Goal: Task Accomplishment & Management: Complete application form

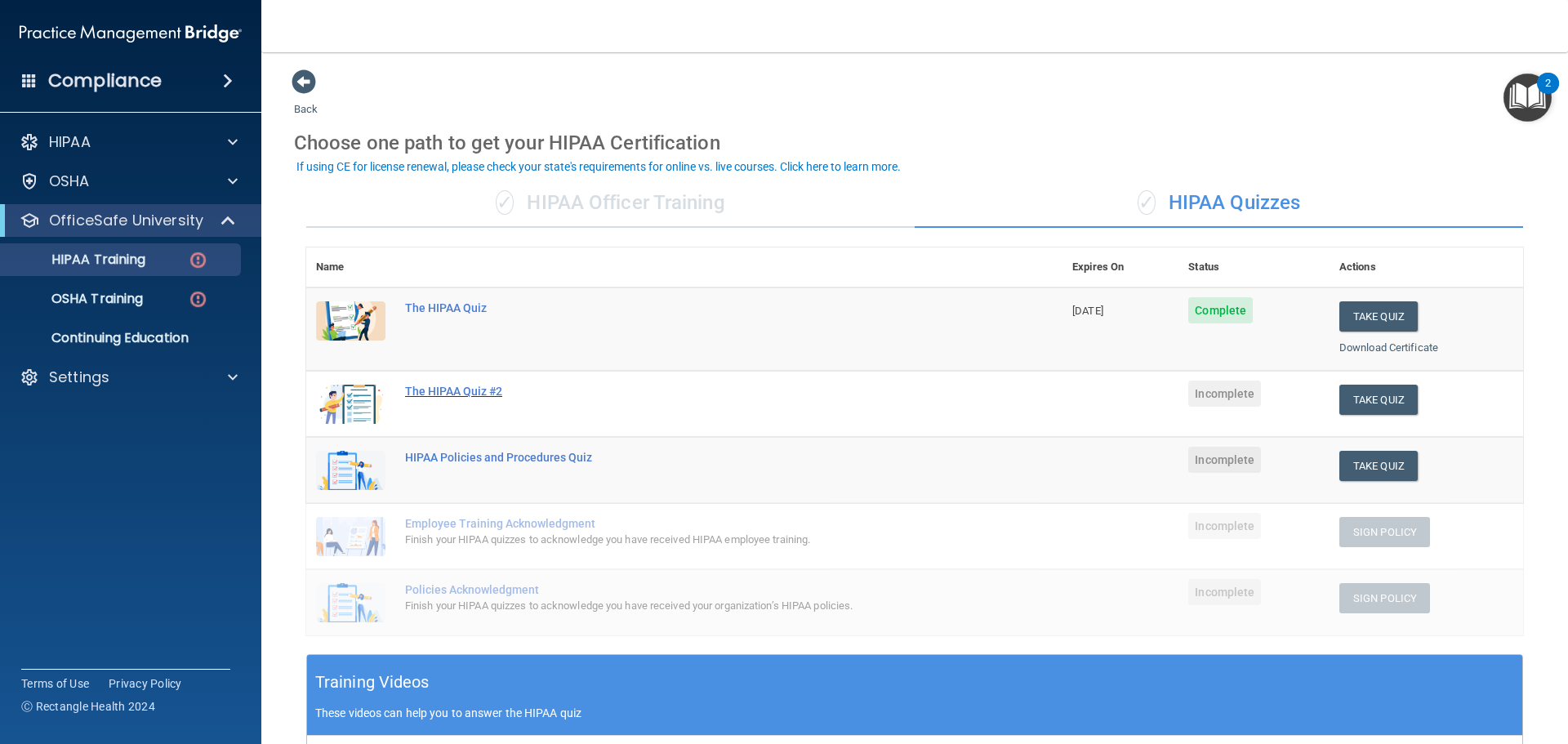
click at [473, 392] on div "The HIPAA Quiz #2" at bounding box center [693, 391] width 576 height 14
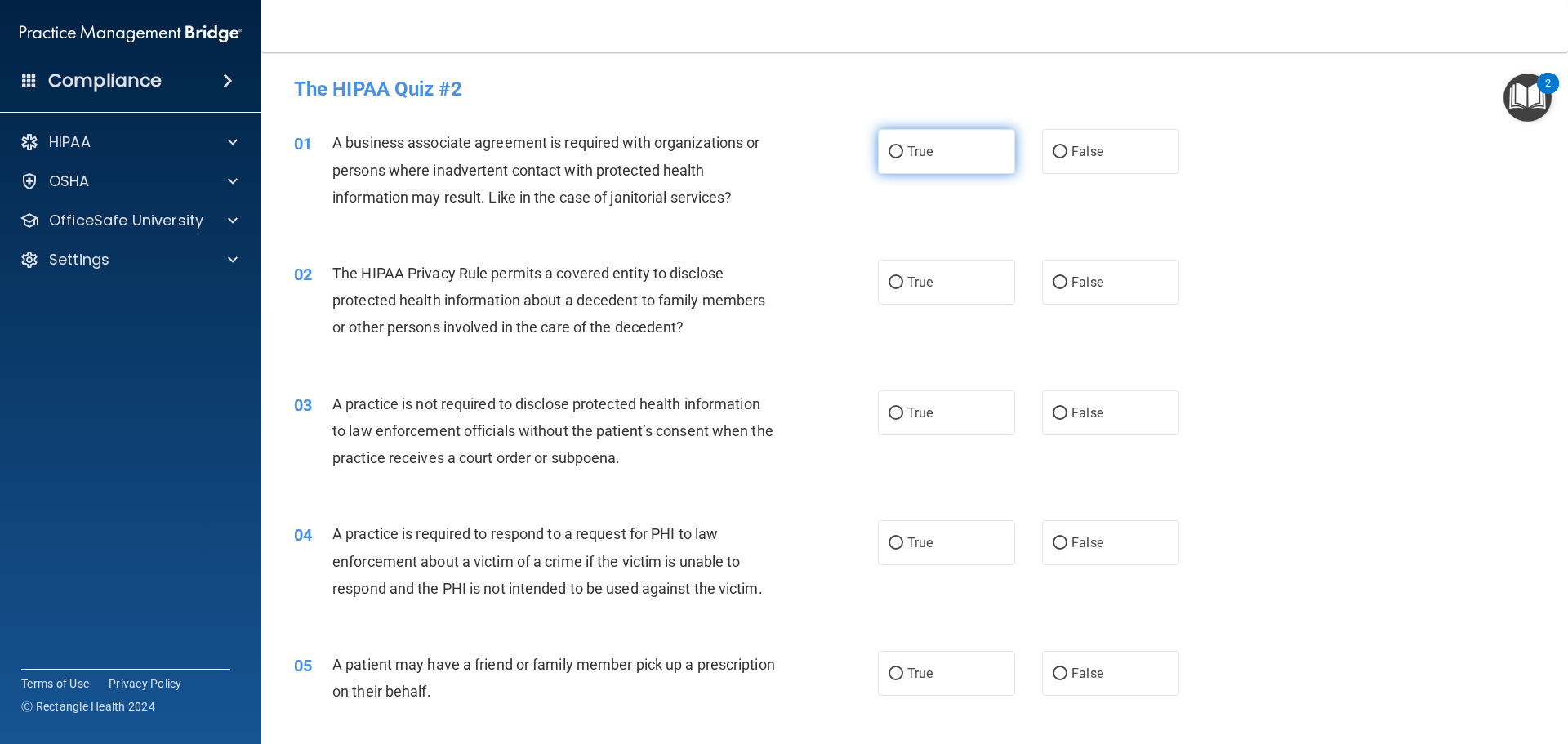
click at [950, 164] on label "True" at bounding box center [947, 151] width 137 height 45
click at [903, 159] on input "True" at bounding box center [896, 152] width 14 height 13
radio input "true"
click at [1086, 279] on span "False" at bounding box center [1087, 282] width 32 height 15
click at [1067, 279] on input "False" at bounding box center [1060, 283] width 14 height 13
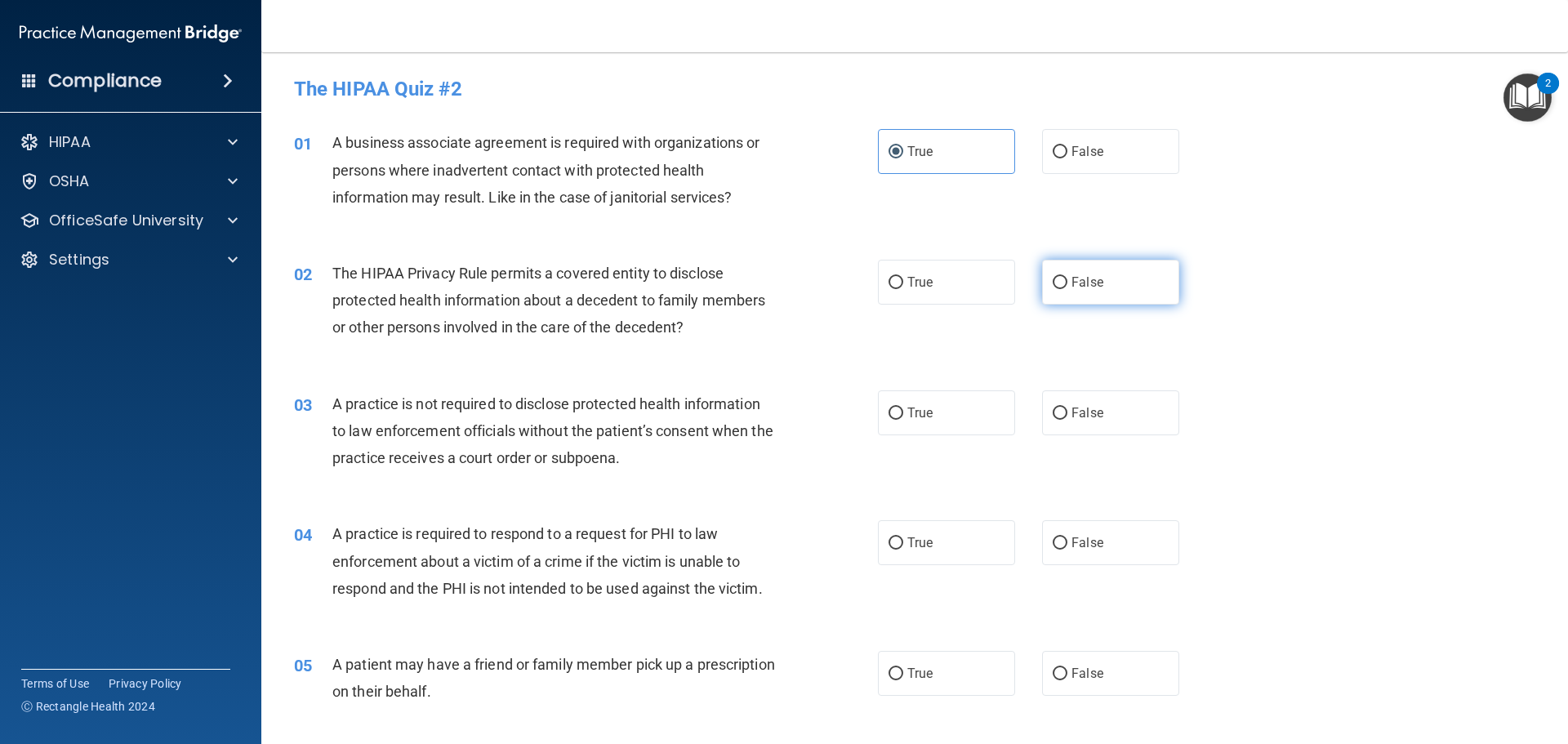
radio input "true"
click at [1275, 361] on div "02 The HIPAA Privacy Rule permits a covered entity to disclose protected health…" at bounding box center [915, 304] width 1266 height 131
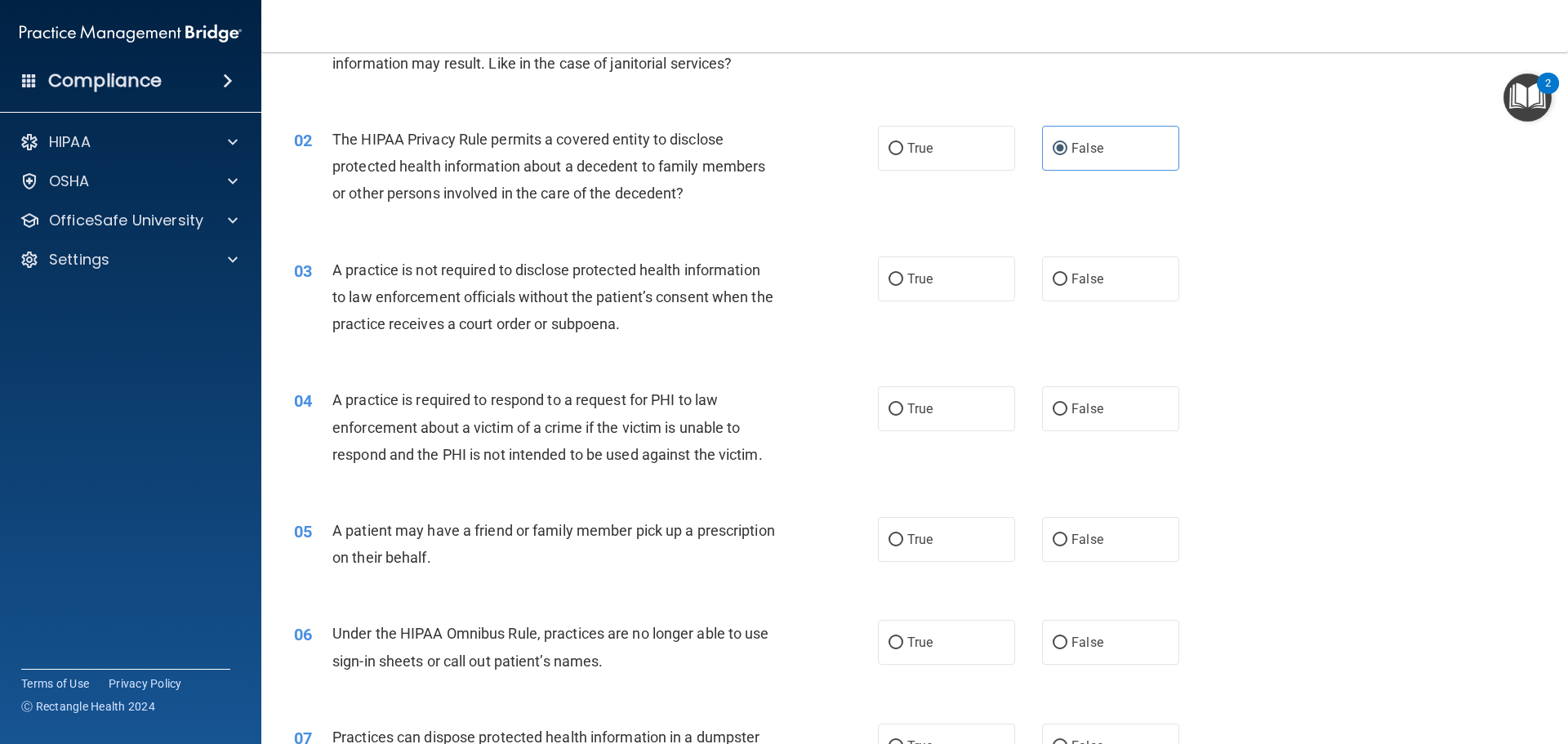
scroll to position [163, 0]
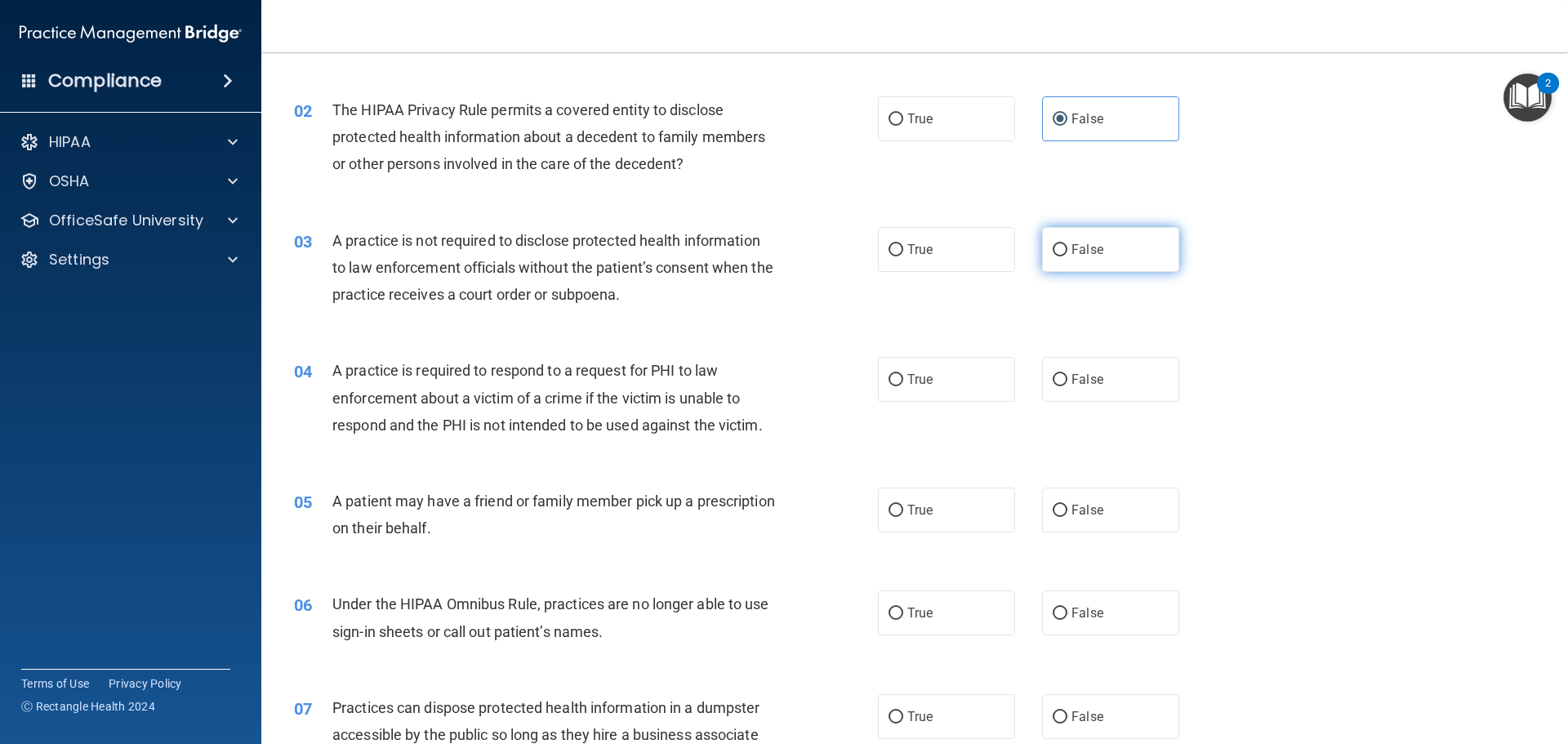
click at [1108, 251] on label "False" at bounding box center [1110, 250] width 137 height 45
click at [1067, 251] on input "False" at bounding box center [1060, 250] width 14 height 13
radio input "true"
click at [1279, 347] on div "04 A practice is required to respond to a request for PHI to law enforcement ab…" at bounding box center [915, 402] width 1266 height 131
click at [893, 391] on label "True" at bounding box center [947, 379] width 137 height 45
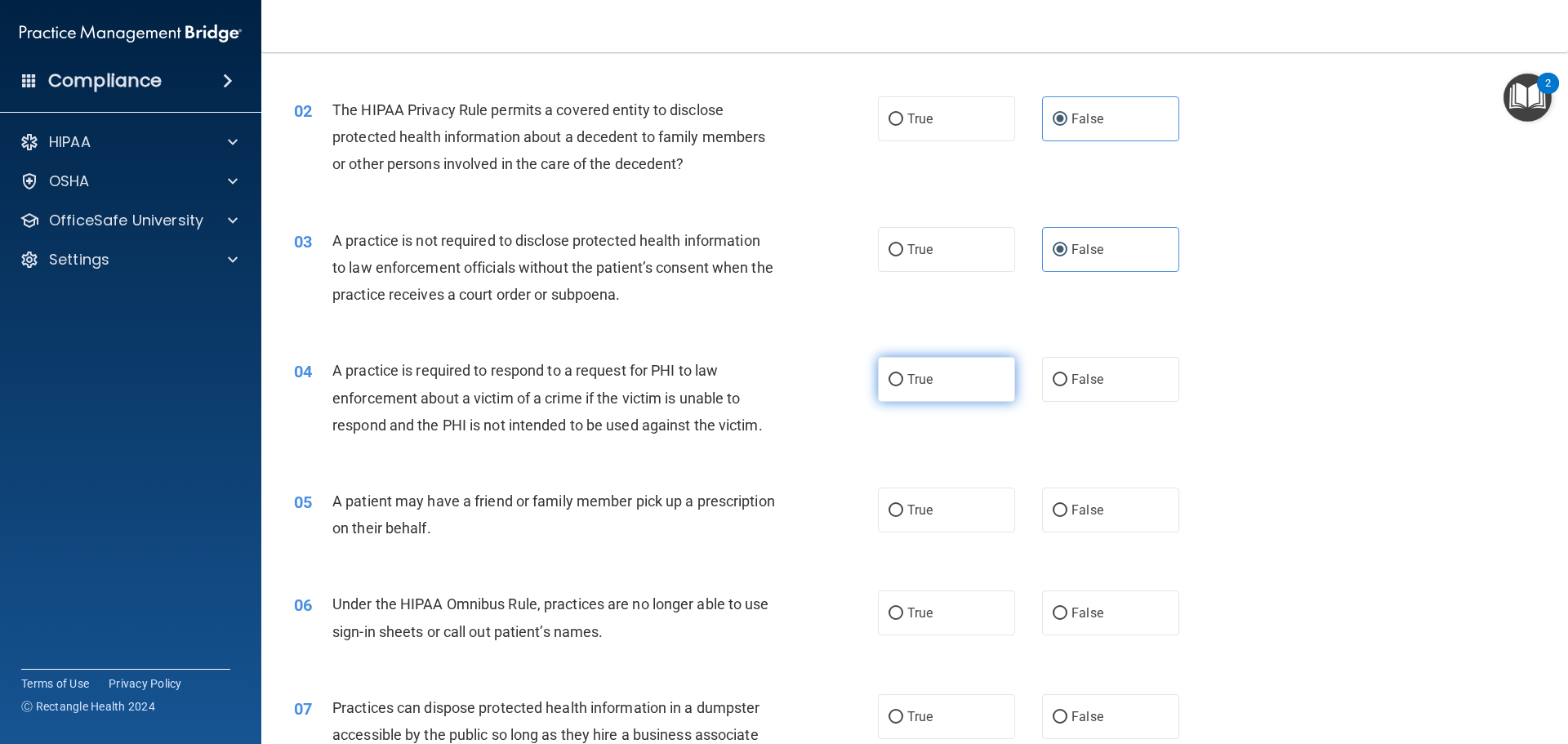
click at [893, 386] on input "True" at bounding box center [896, 380] width 14 height 13
radio input "true"
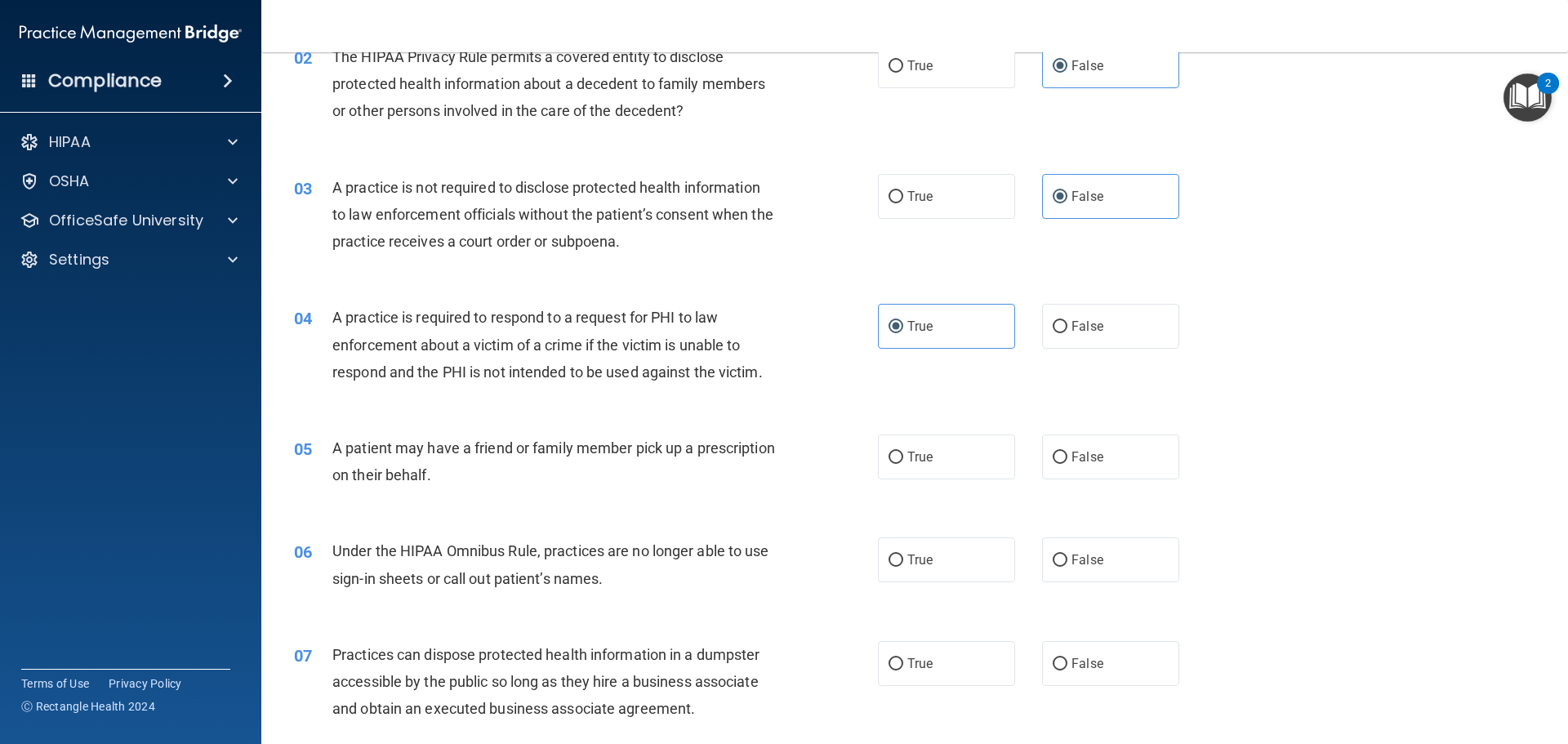
scroll to position [327, 0]
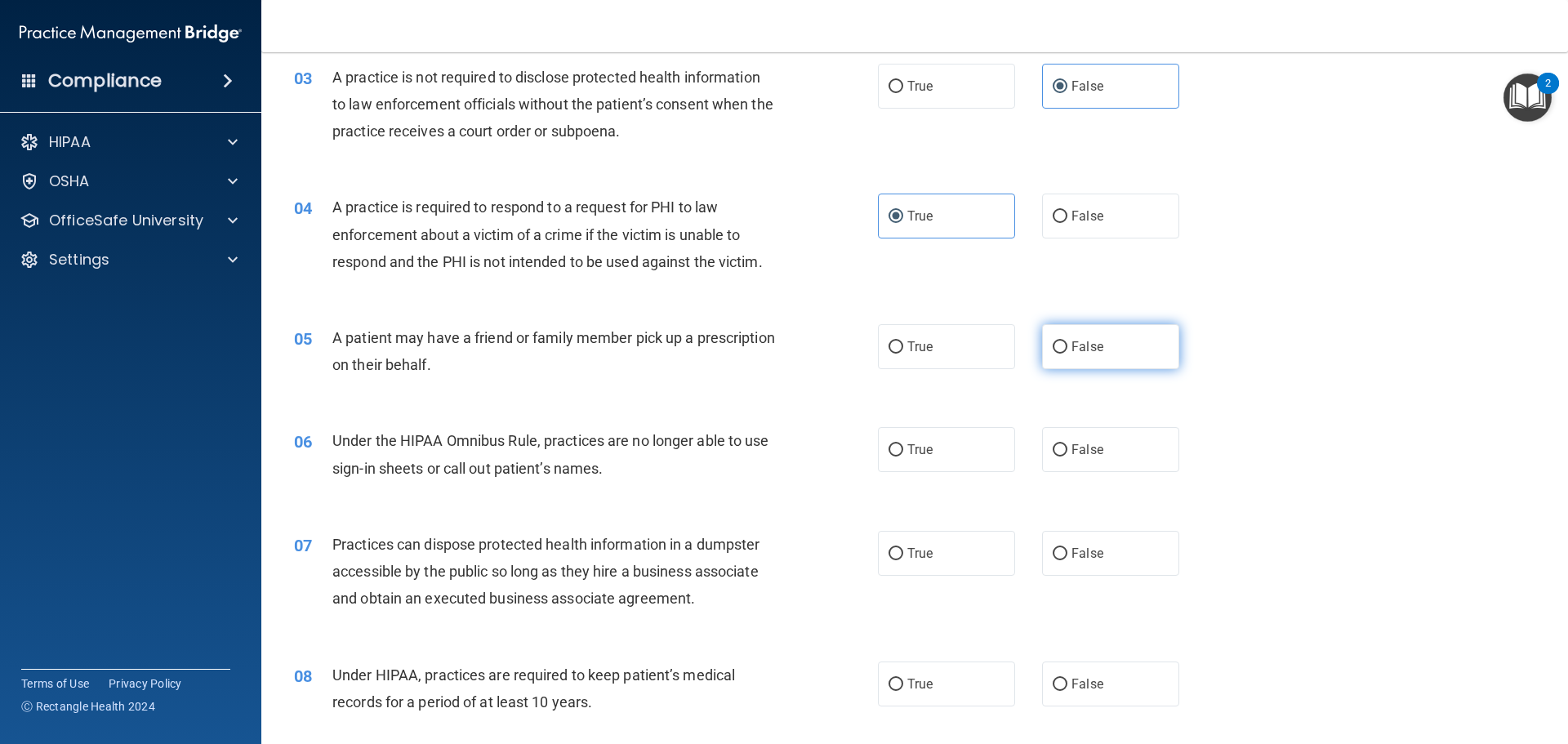
click at [1072, 360] on label "False" at bounding box center [1110, 347] width 137 height 45
click at [1067, 354] on input "False" at bounding box center [1060, 348] width 14 height 13
radio input "true"
click at [1282, 411] on div "06 Under the HIPAA Omnibus Rule, practices are no longer able to use sign-in sh…" at bounding box center [915, 458] width 1266 height 103
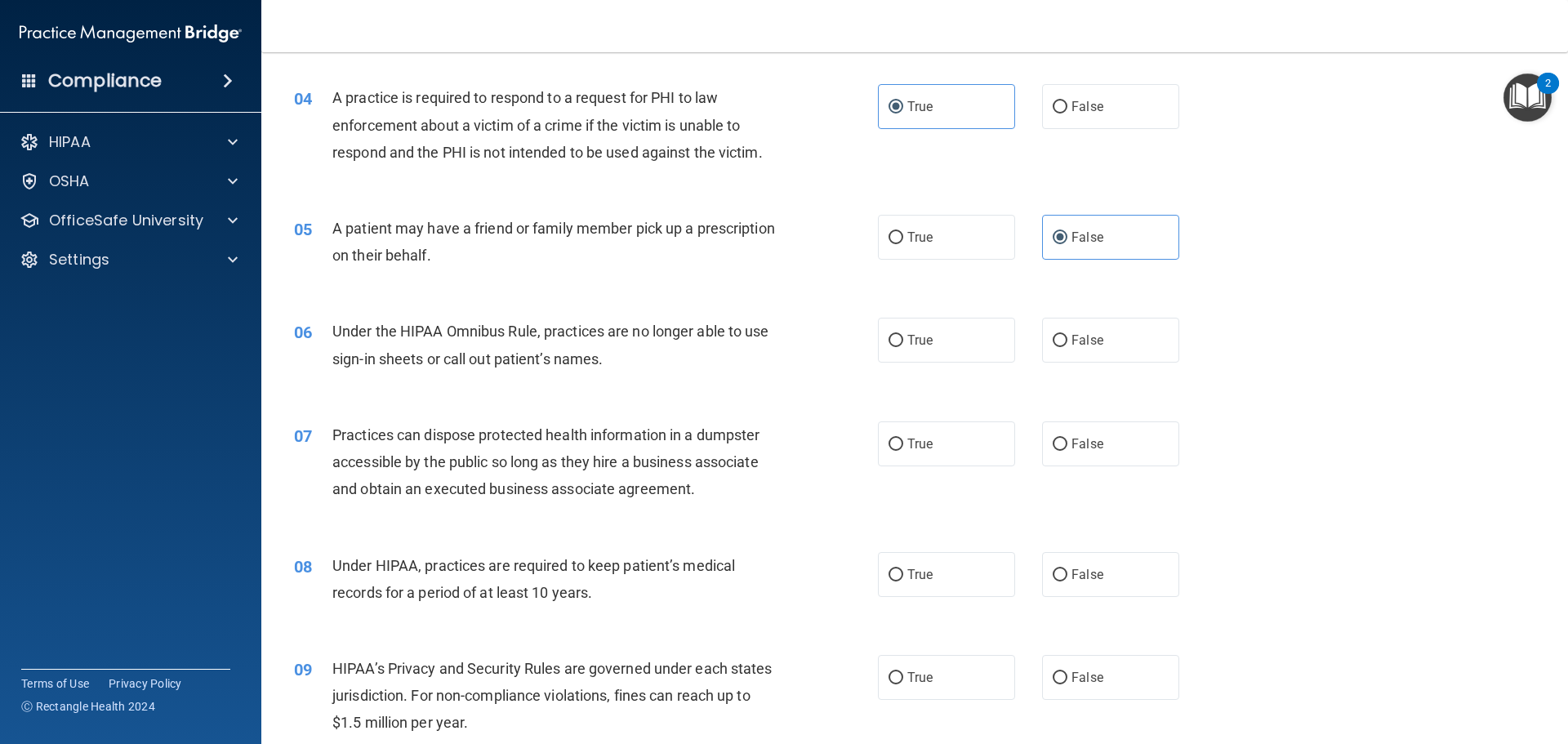
scroll to position [490, 0]
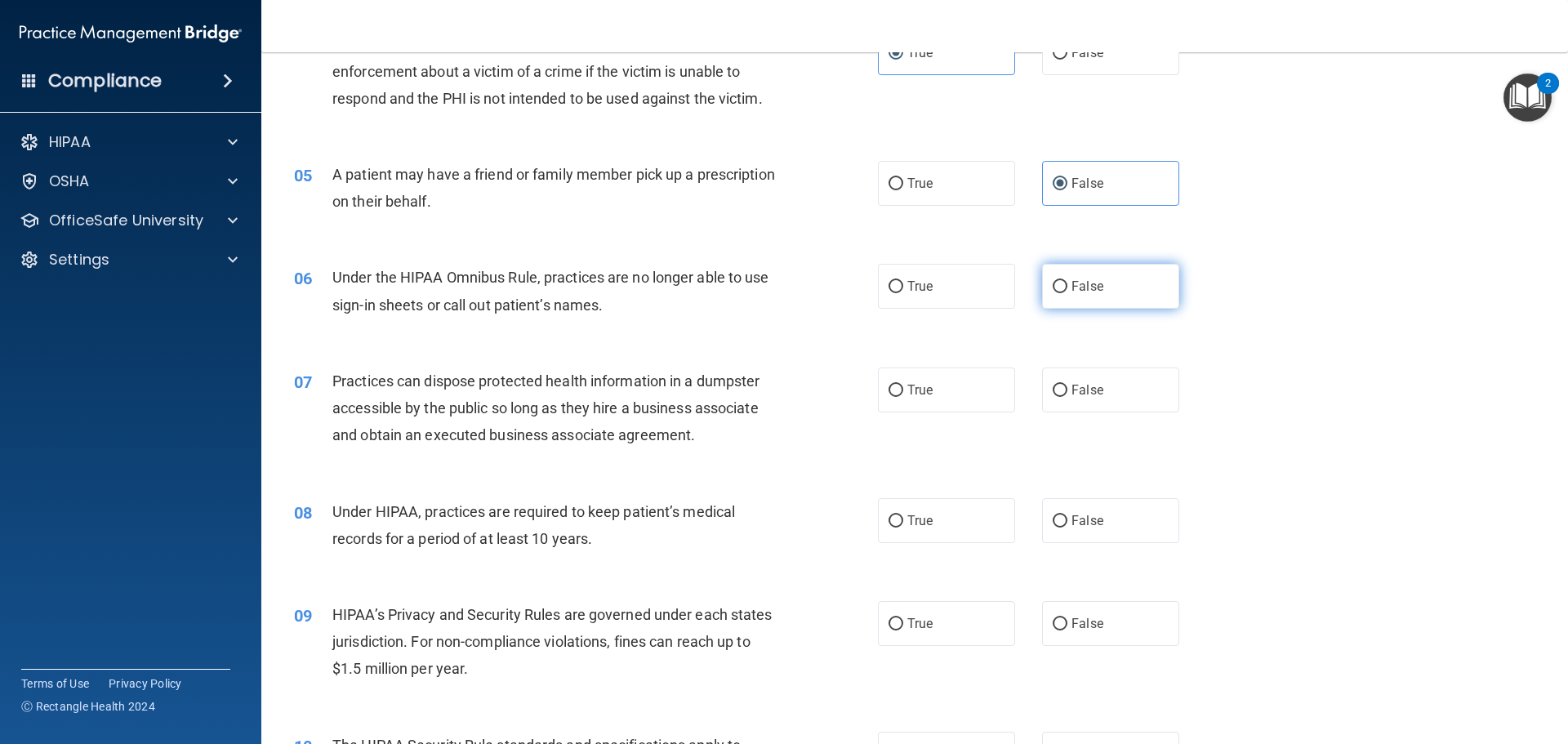
click at [1076, 295] on label "False" at bounding box center [1110, 286] width 137 height 45
click at [1067, 294] on input "False" at bounding box center [1060, 287] width 14 height 13
radio input "true"
click at [1053, 378] on label "False" at bounding box center [1110, 390] width 137 height 45
click at [1053, 385] on input "False" at bounding box center [1060, 391] width 14 height 13
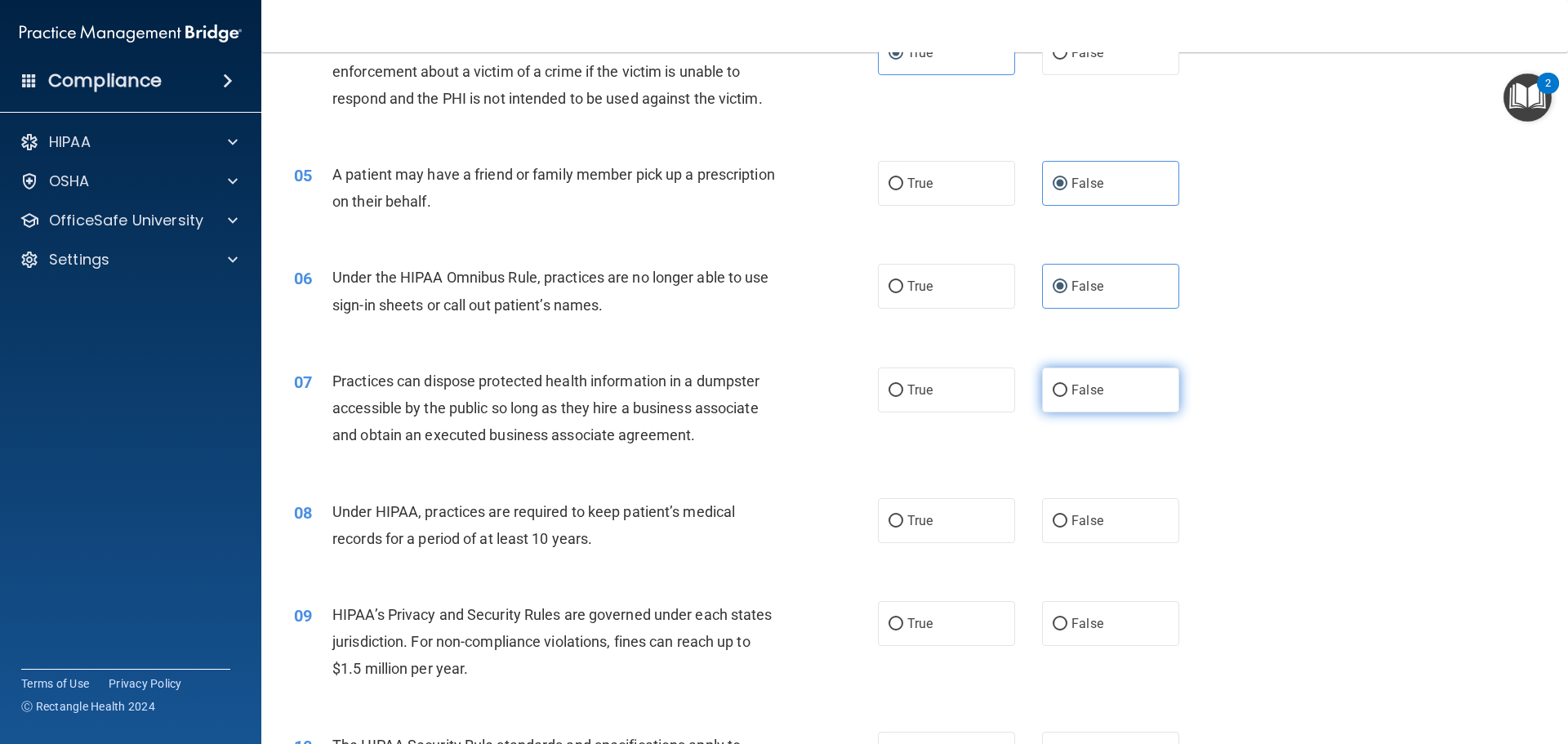
radio input "true"
click at [886, 532] on label "True" at bounding box center [947, 521] width 137 height 45
click at [889, 528] on input "True" at bounding box center [896, 522] width 14 height 13
radio input "true"
drag, startPoint x: 1418, startPoint y: 470, endPoint x: 1396, endPoint y: 478, distance: 23.4
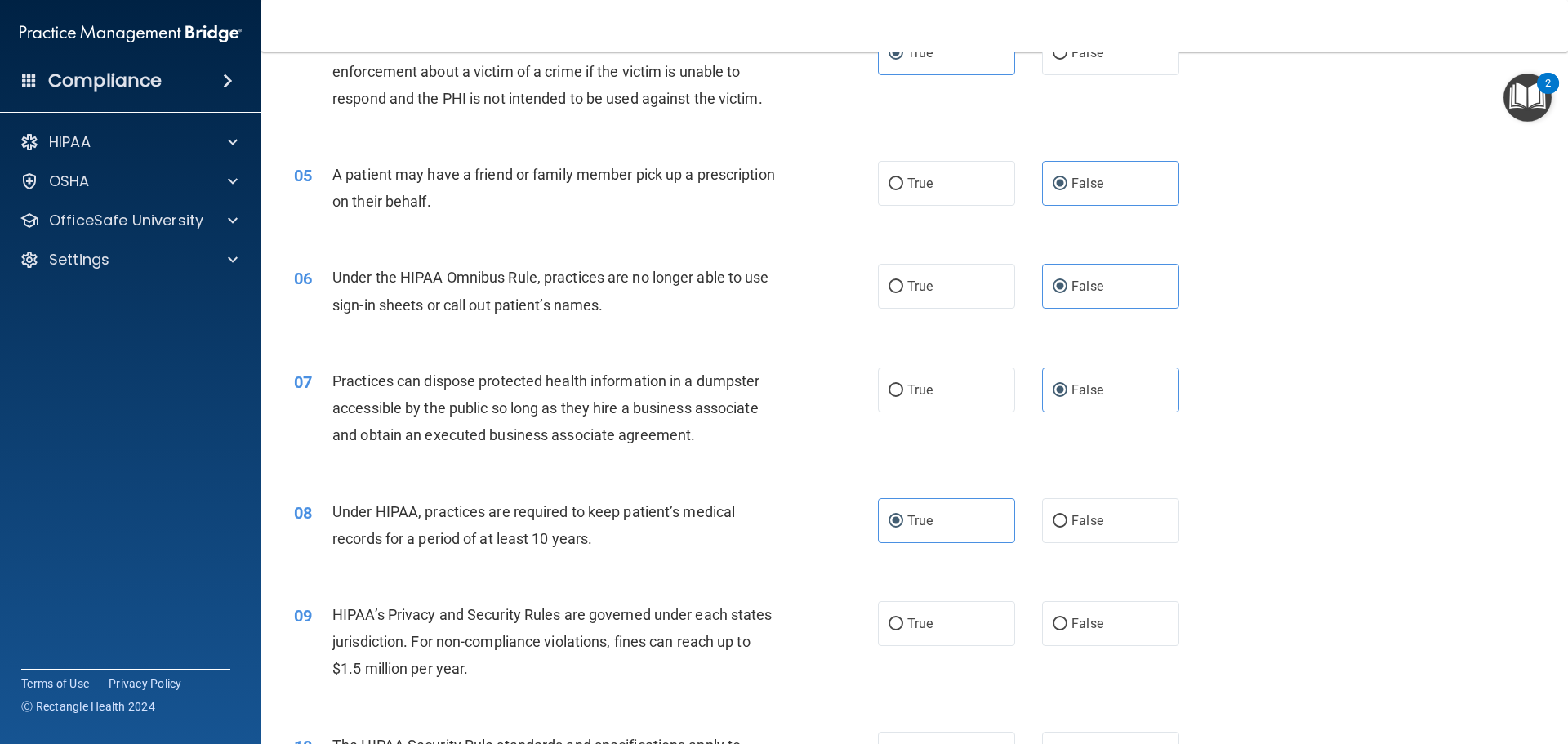
click at [1415, 470] on div "07 Practices can dispose protected health information in a dumpster accessible …" at bounding box center [915, 412] width 1266 height 131
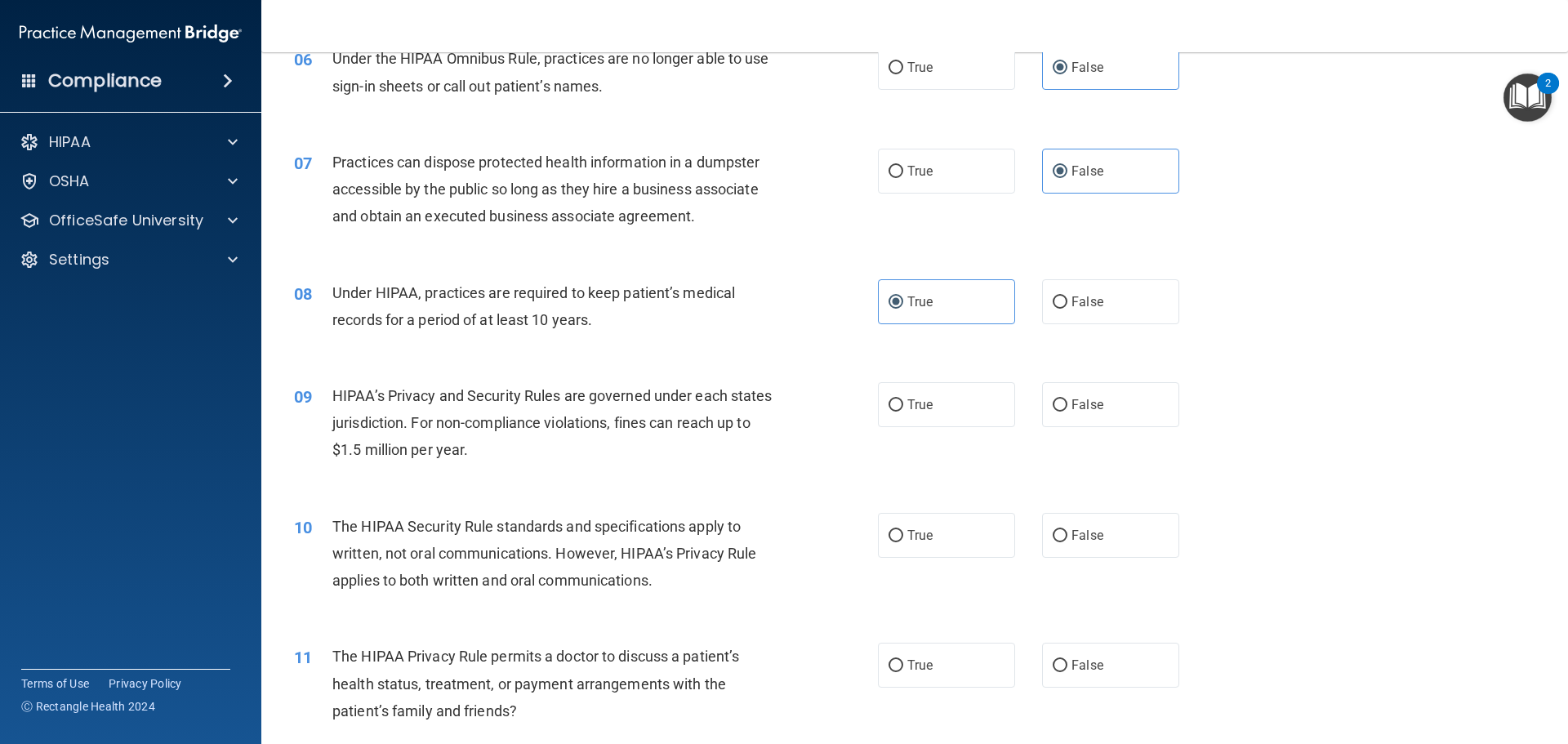
scroll to position [817, 0]
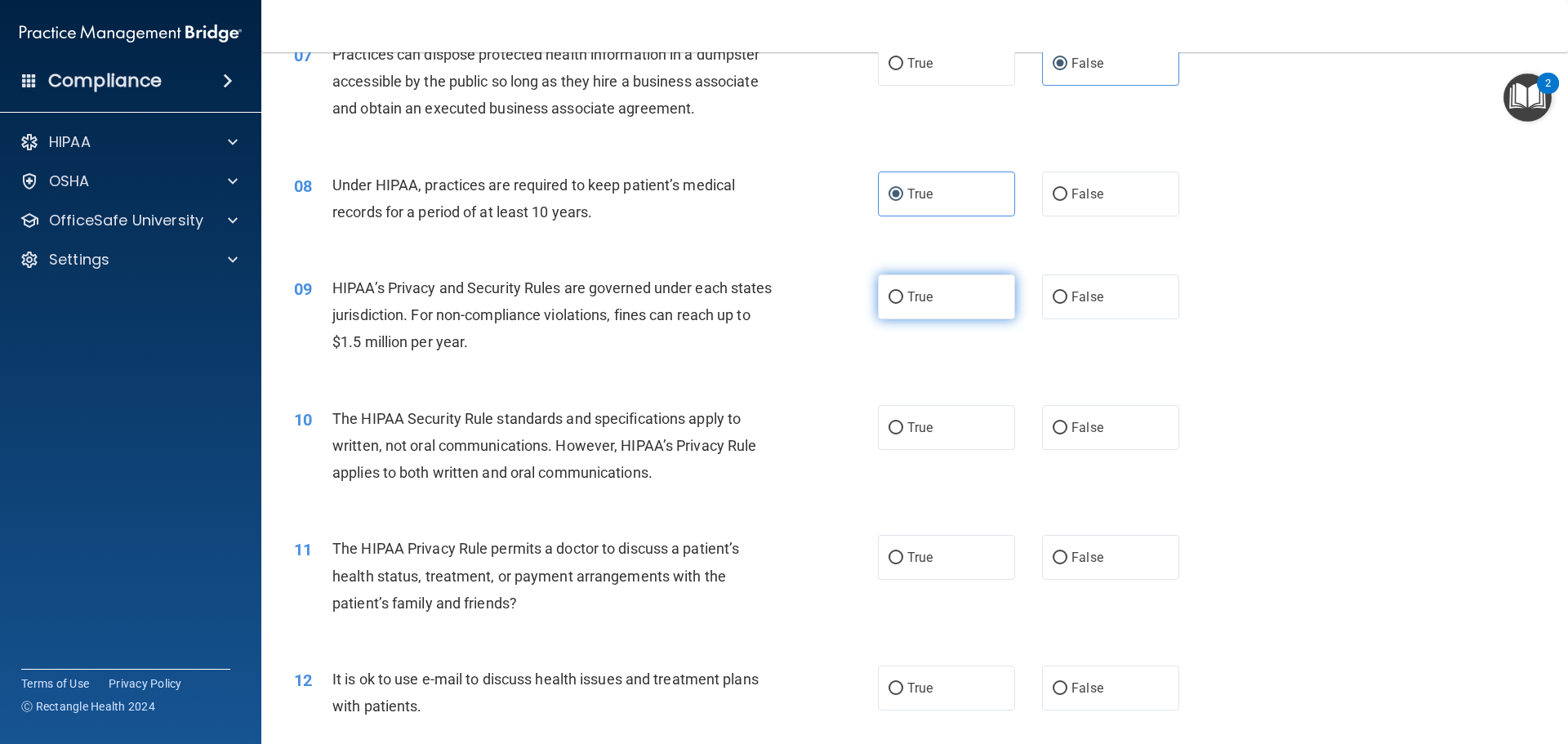
click at [908, 303] on span "True" at bounding box center [920, 296] width 25 height 15
click at [902, 303] on input "True" at bounding box center [896, 298] width 14 height 13
radio input "true"
click at [1317, 417] on div "10 The HIPAA Security Rule standards and specifications apply to written, not o…" at bounding box center [915, 449] width 1266 height 131
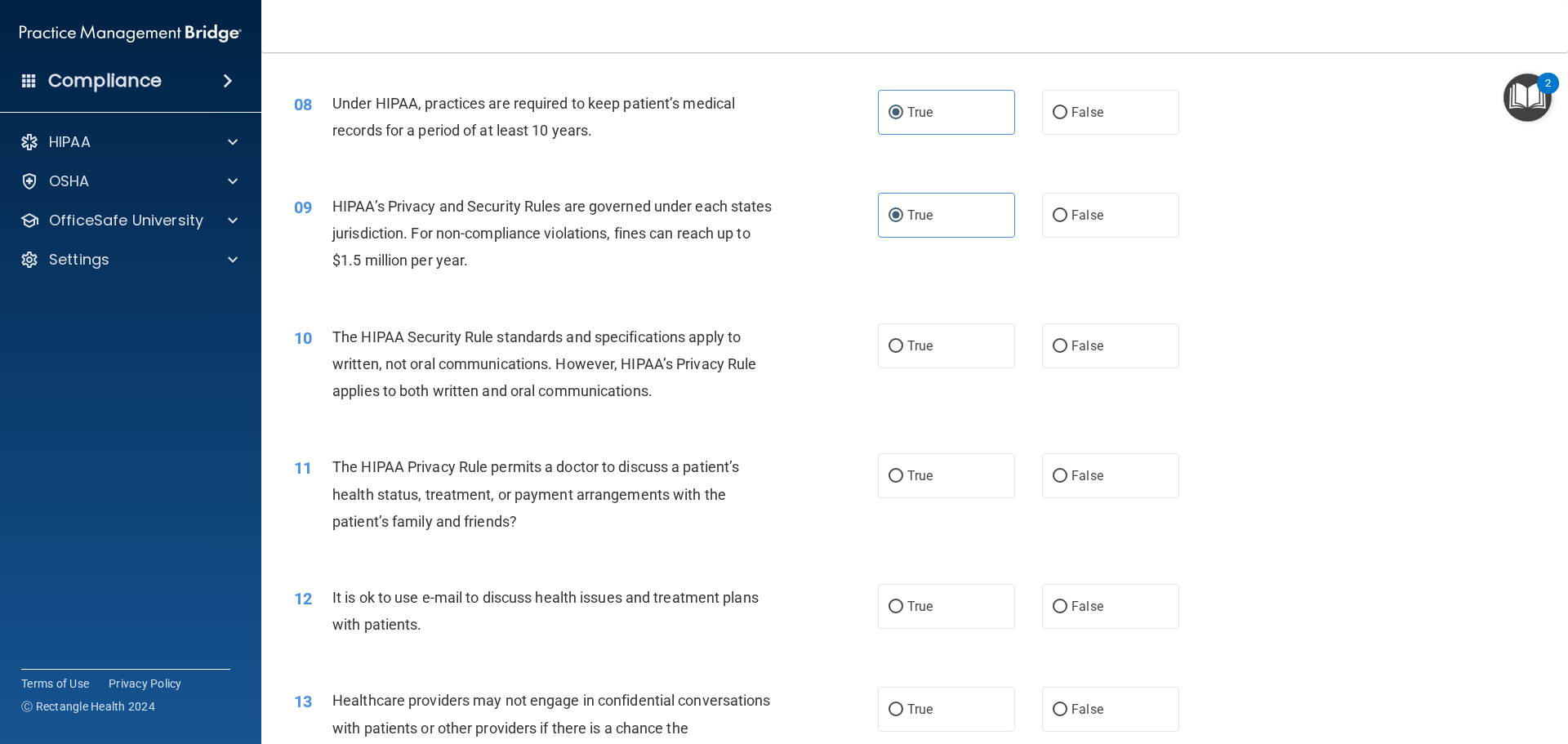
scroll to position [980, 0]
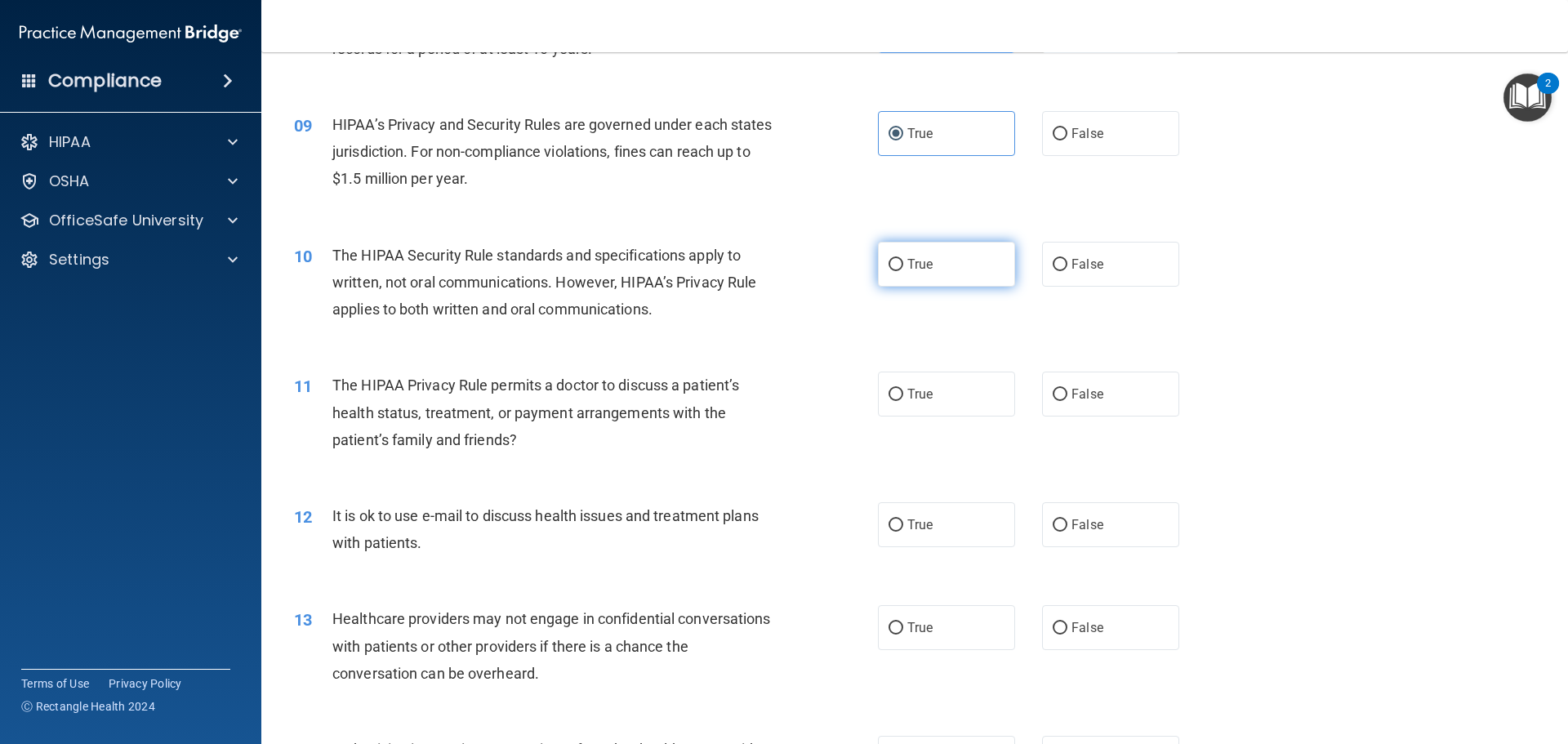
click at [923, 252] on label "True" at bounding box center [947, 264] width 137 height 45
click at [903, 259] on input "True" at bounding box center [896, 266] width 14 height 13
radio input "true"
click at [1124, 391] on label "False" at bounding box center [1110, 395] width 137 height 45
click at [1067, 391] on input "False" at bounding box center [1060, 395] width 14 height 13
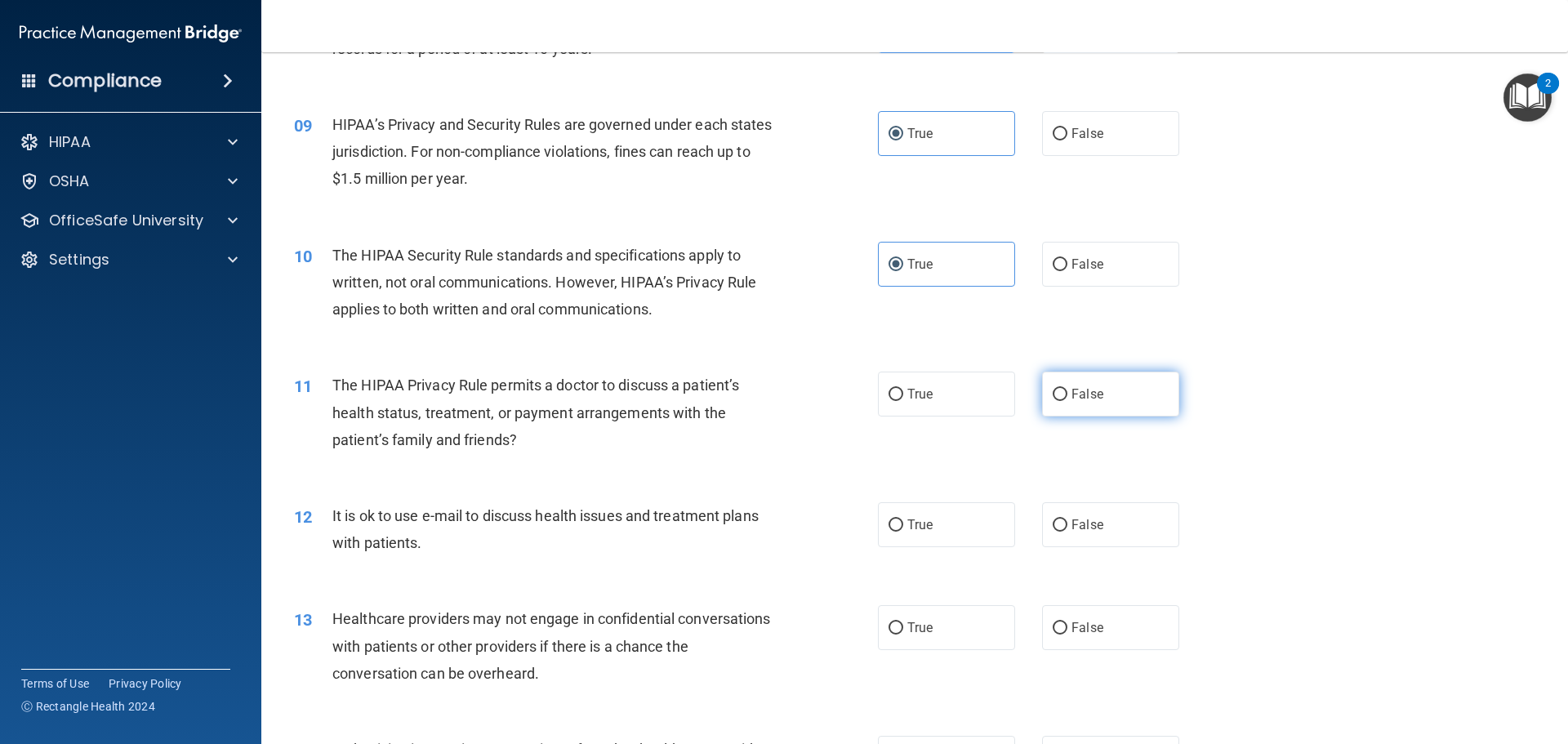
radio input "true"
click at [1301, 397] on div "11 The HIPAA Privacy Rule permits a doctor to discuss a patient’s health status…" at bounding box center [915, 416] width 1266 height 131
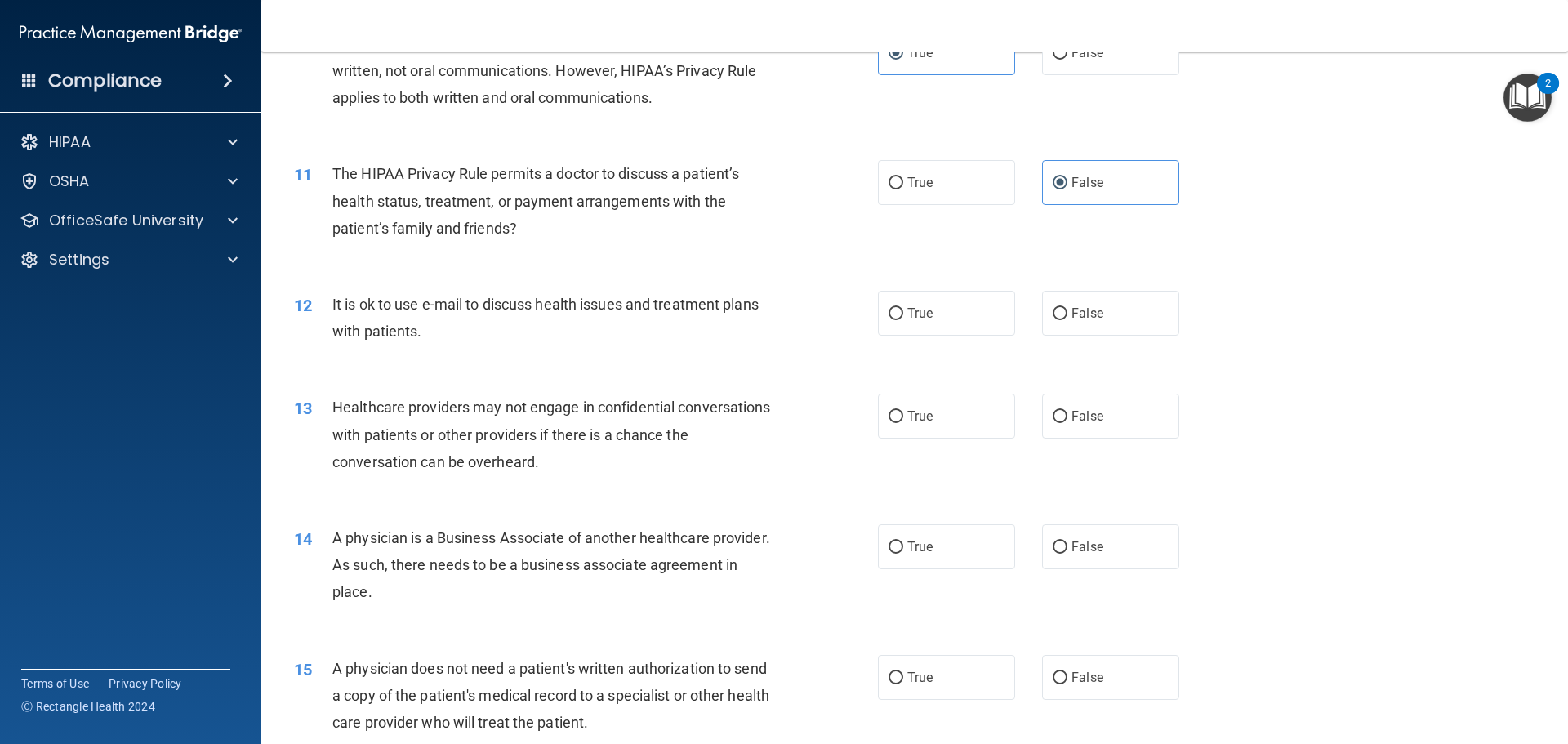
scroll to position [1226, 0]
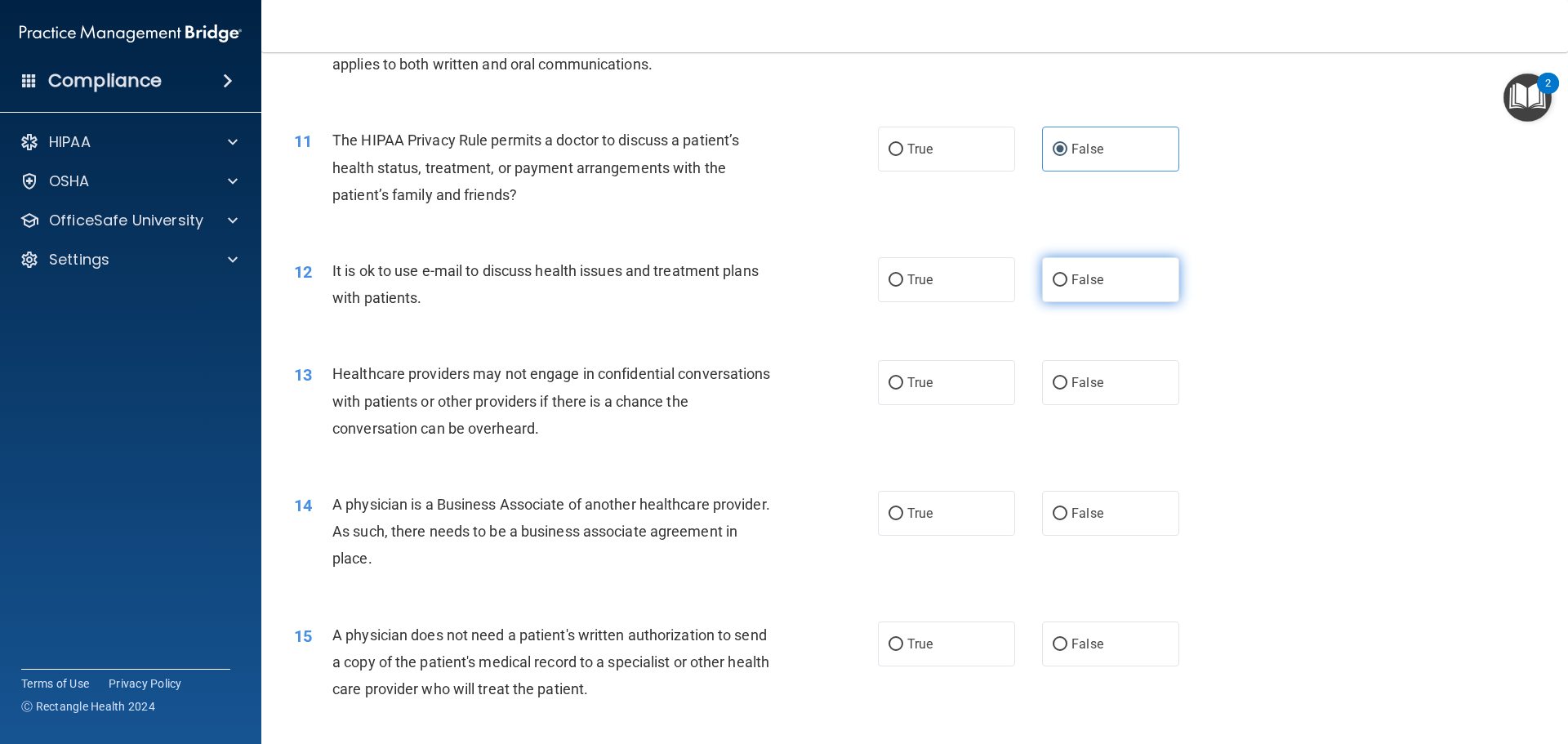
click at [1082, 281] on span "False" at bounding box center [1087, 279] width 32 height 15
click at [1067, 281] on input "False" at bounding box center [1060, 281] width 14 height 13
radio input "true"
click at [947, 375] on label "True" at bounding box center [947, 383] width 137 height 45
click at [903, 377] on input "True" at bounding box center [896, 384] width 14 height 13
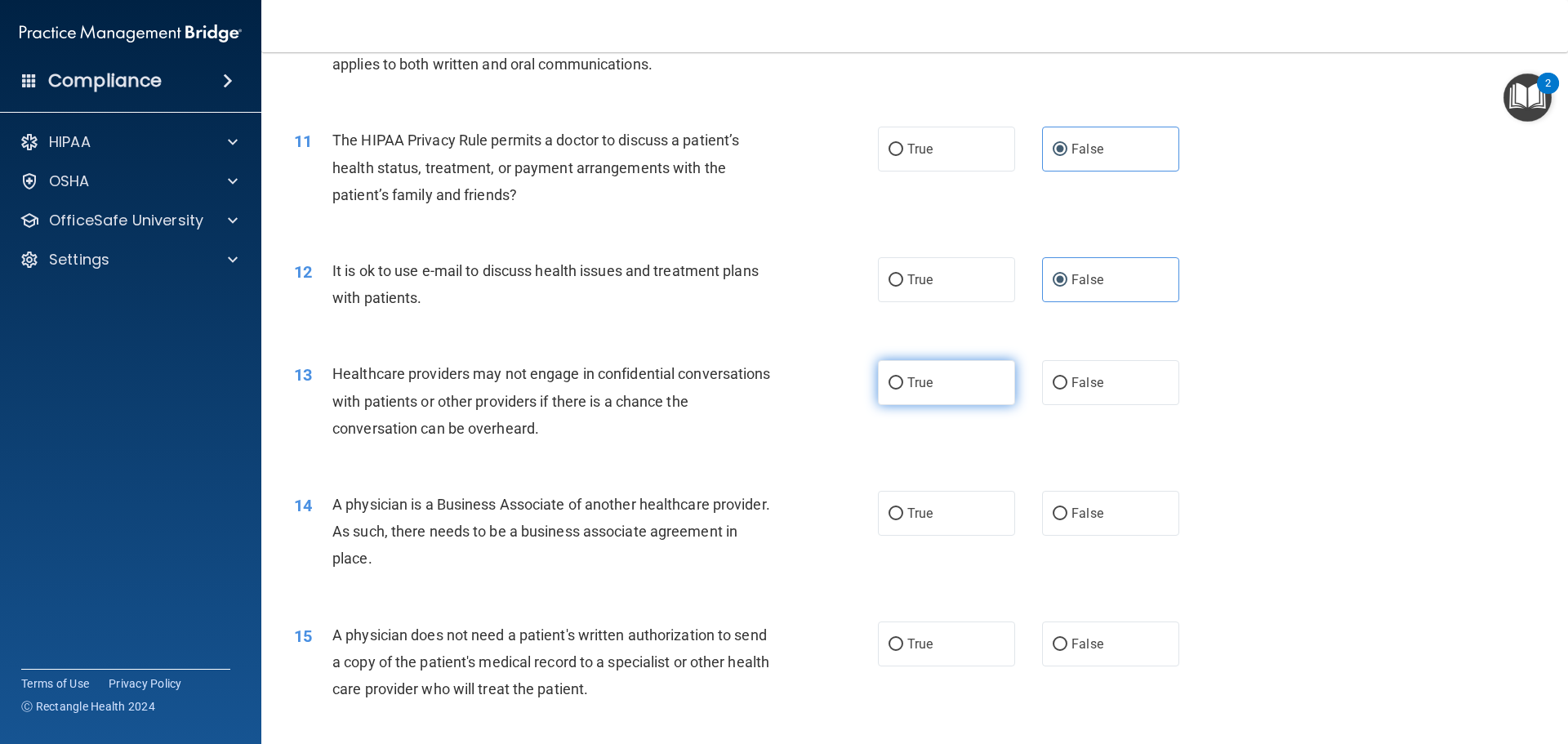
radio input "true"
click at [1263, 423] on div "13 Healthcare providers may not engage in confidential conversations with patie…" at bounding box center [915, 404] width 1266 height 131
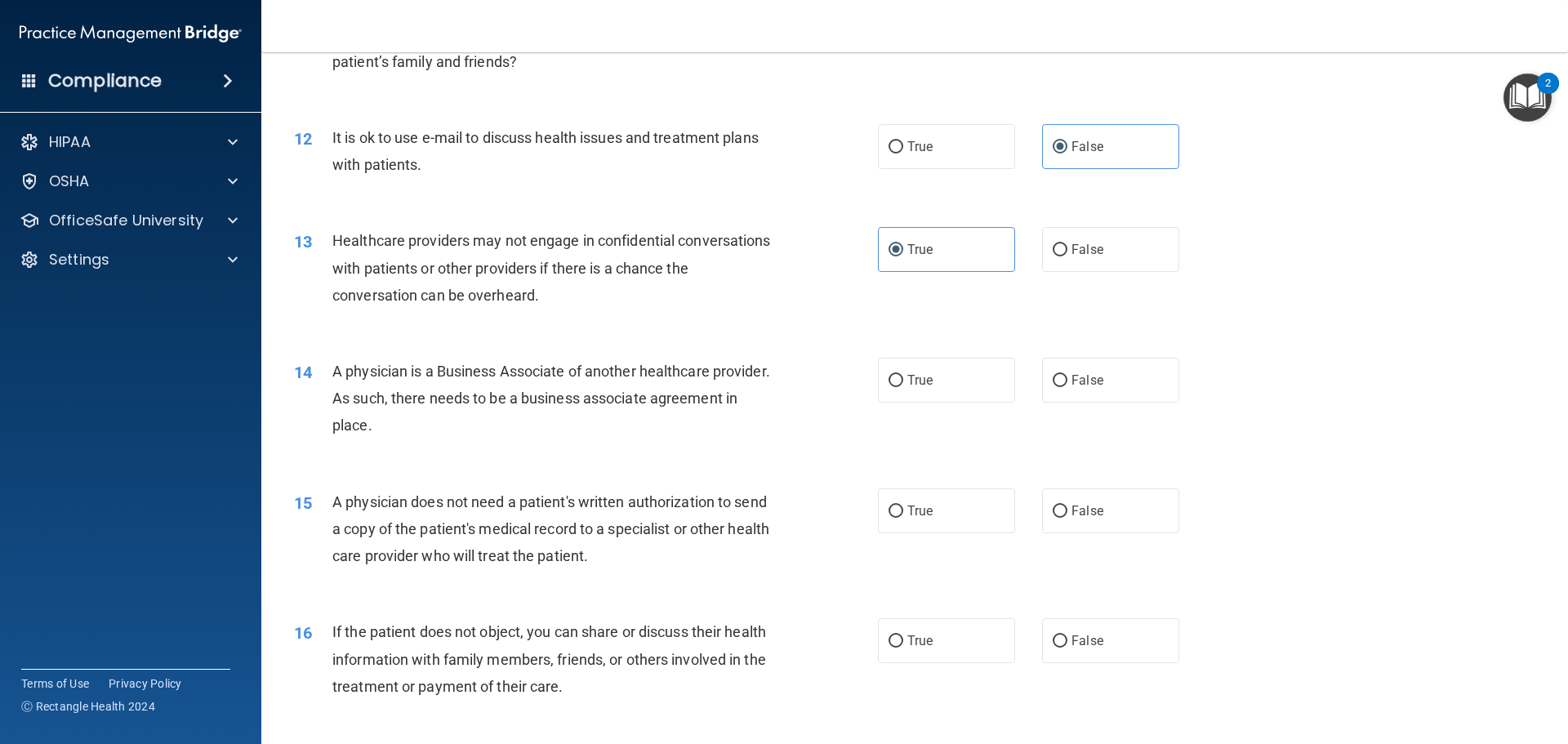
scroll to position [1389, 0]
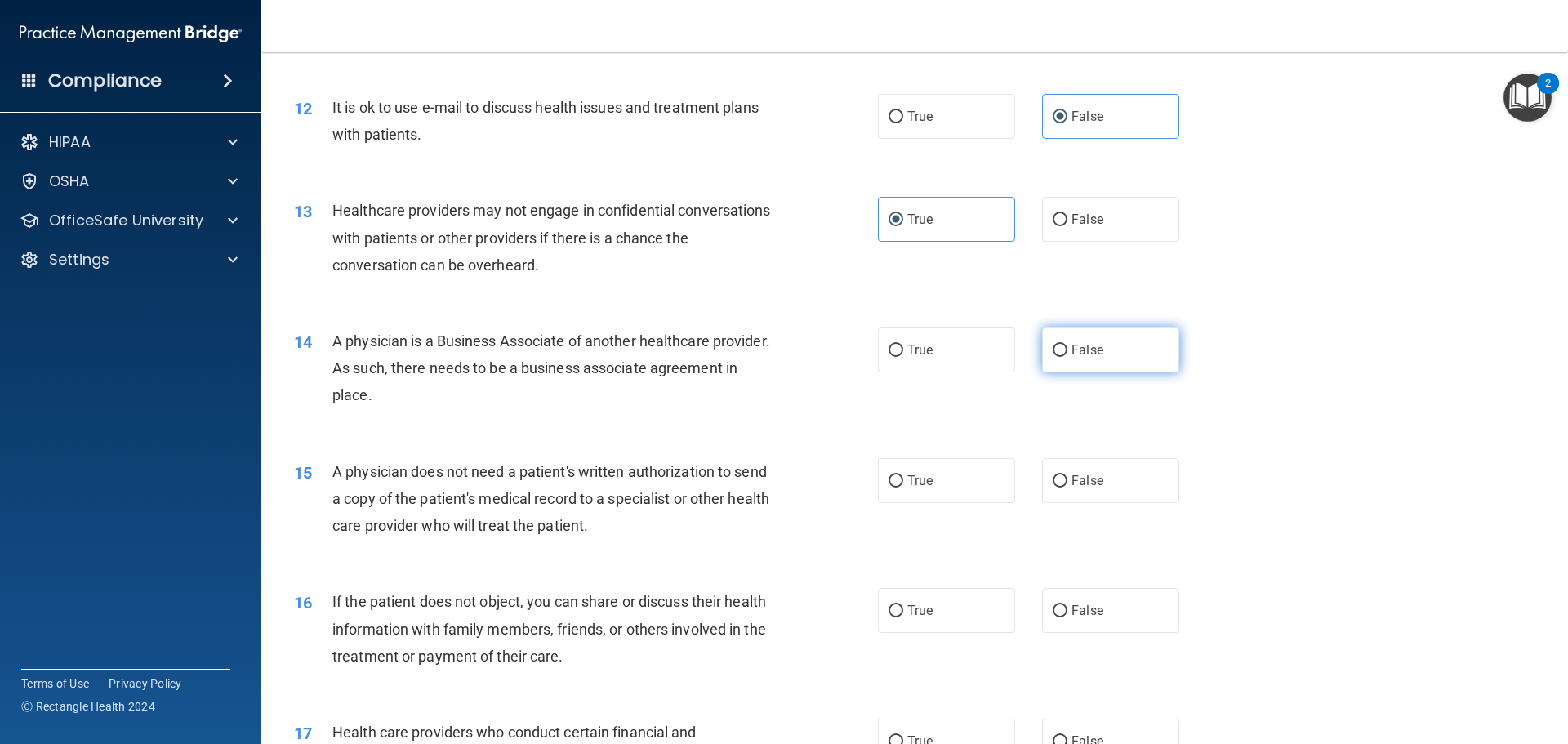
click at [1053, 349] on input "False" at bounding box center [1060, 351] width 14 height 13
radio input "true"
click at [1271, 424] on div "14 A physician is a Business Associate of another healthcare provider. As such,…" at bounding box center [915, 372] width 1266 height 131
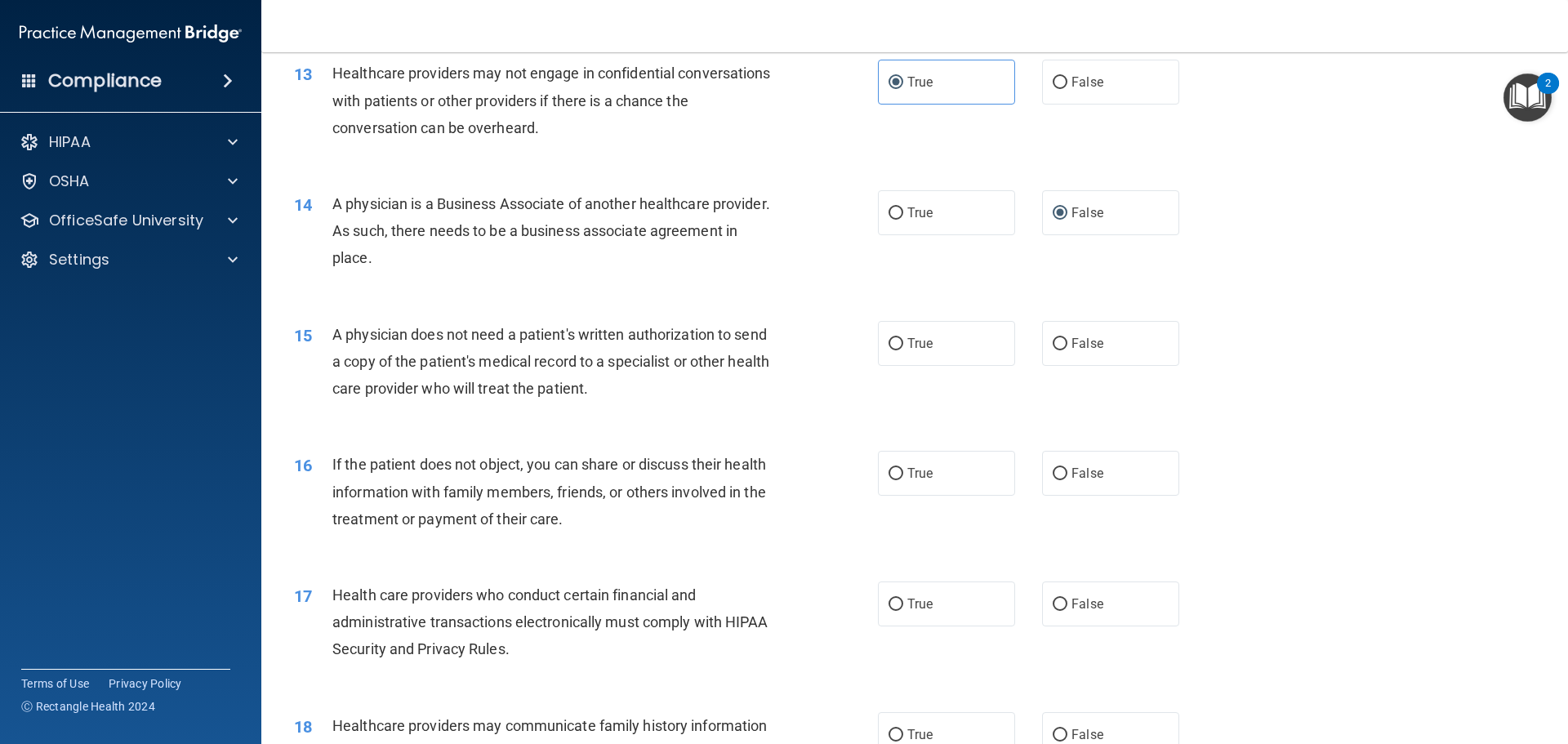
scroll to position [1552, 0]
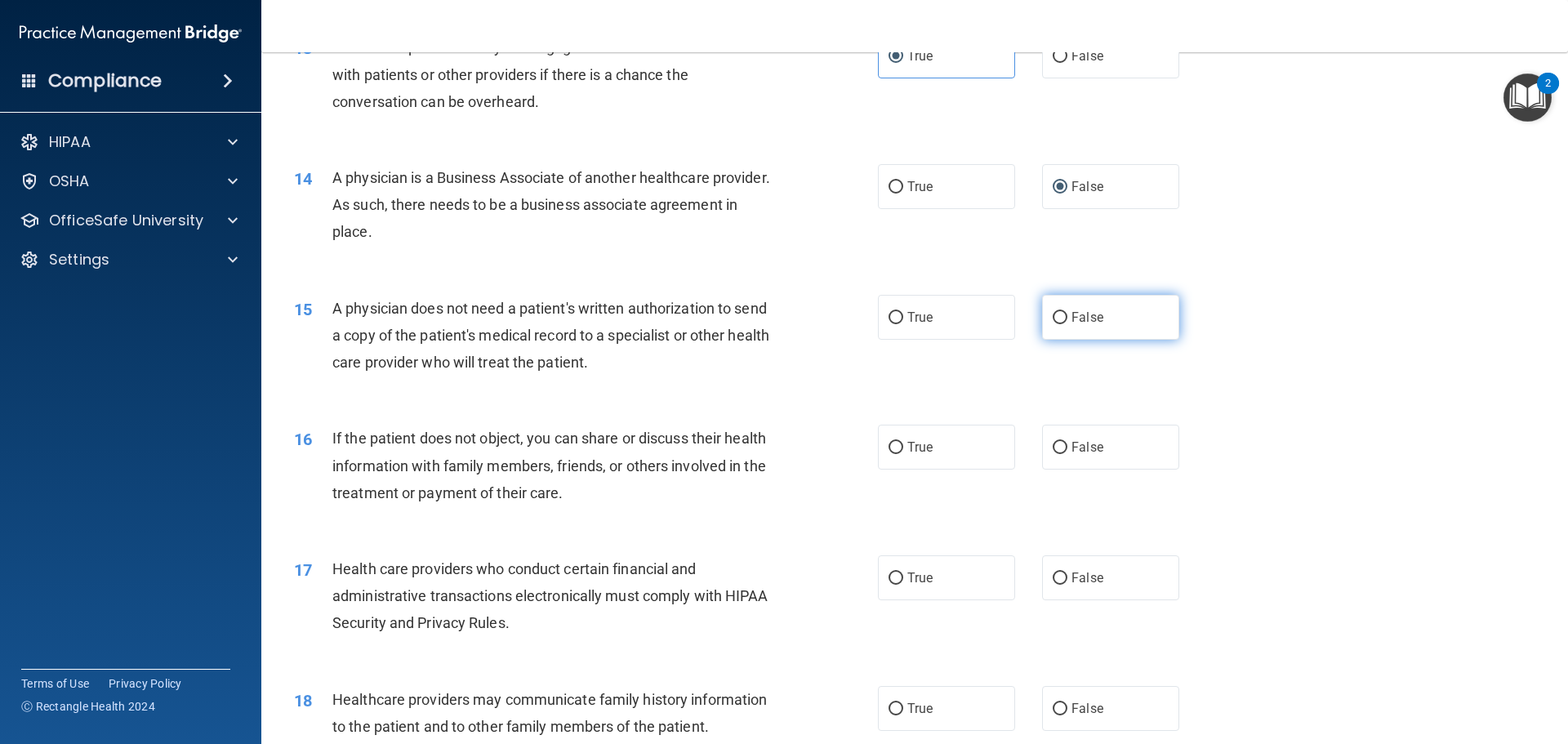
click at [1080, 332] on label "False" at bounding box center [1110, 317] width 137 height 45
click at [1067, 324] on input "False" at bounding box center [1060, 318] width 14 height 13
radio input "true"
click at [1275, 404] on div "16 If the patient does not object, you can share or discuss their health inform…" at bounding box center [915, 469] width 1266 height 131
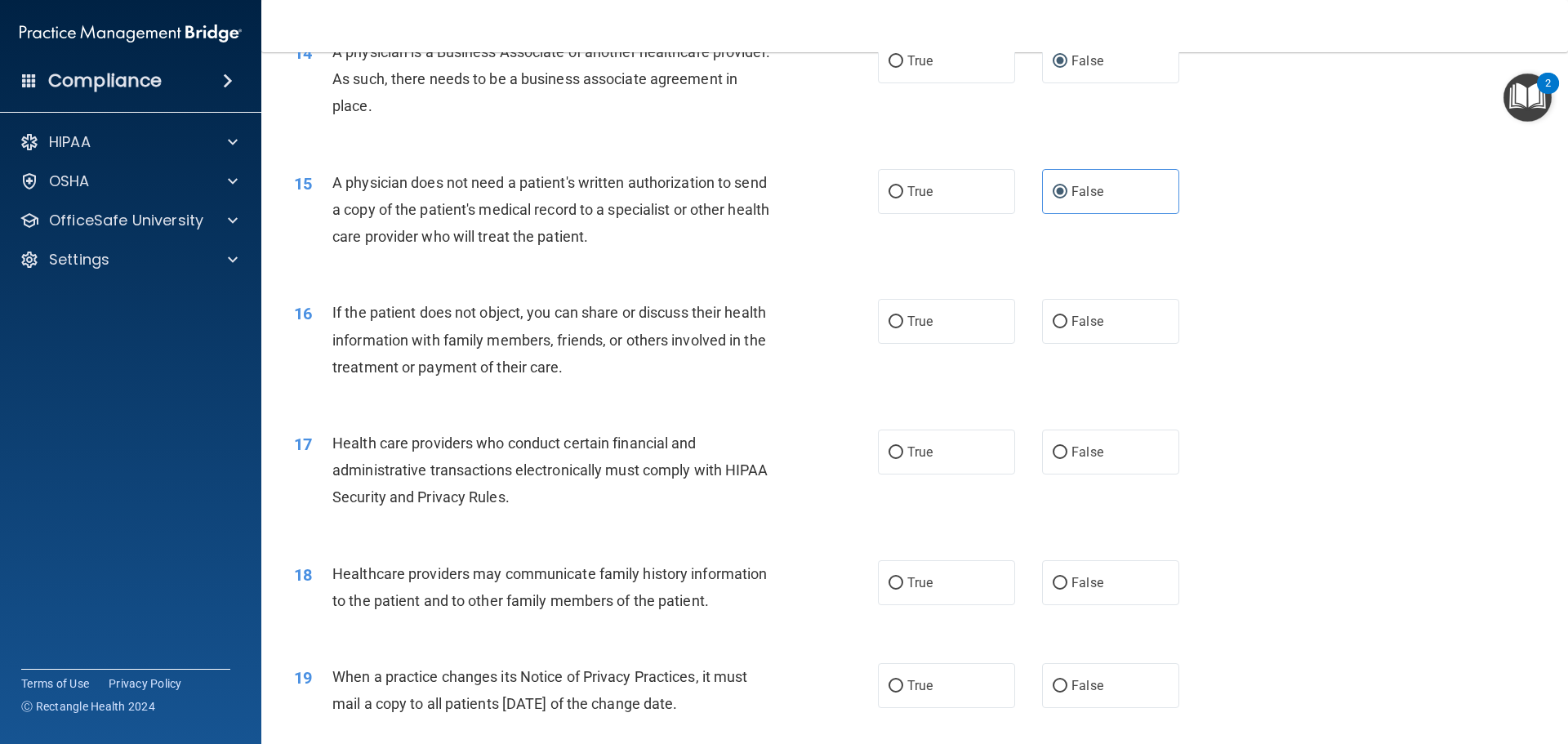
scroll to position [1716, 0]
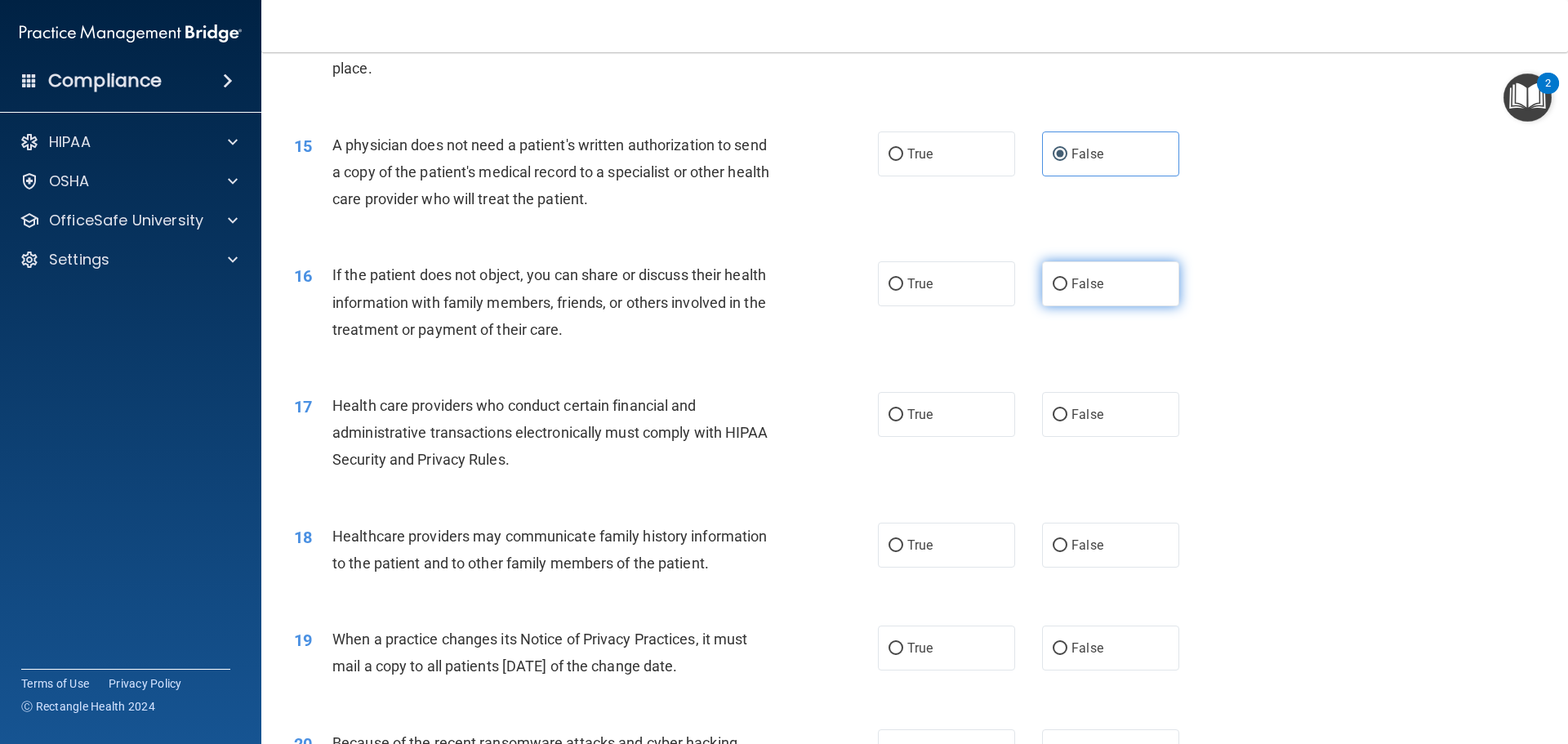
click at [1076, 277] on span "False" at bounding box center [1087, 284] width 32 height 15
click at [1067, 278] on input "False" at bounding box center [1060, 285] width 14 height 13
radio input "true"
click at [1304, 452] on div "17 Health care providers who conduct certain financial and administrative trans…" at bounding box center [915, 437] width 1266 height 131
click at [881, 415] on label "True" at bounding box center [947, 414] width 137 height 45
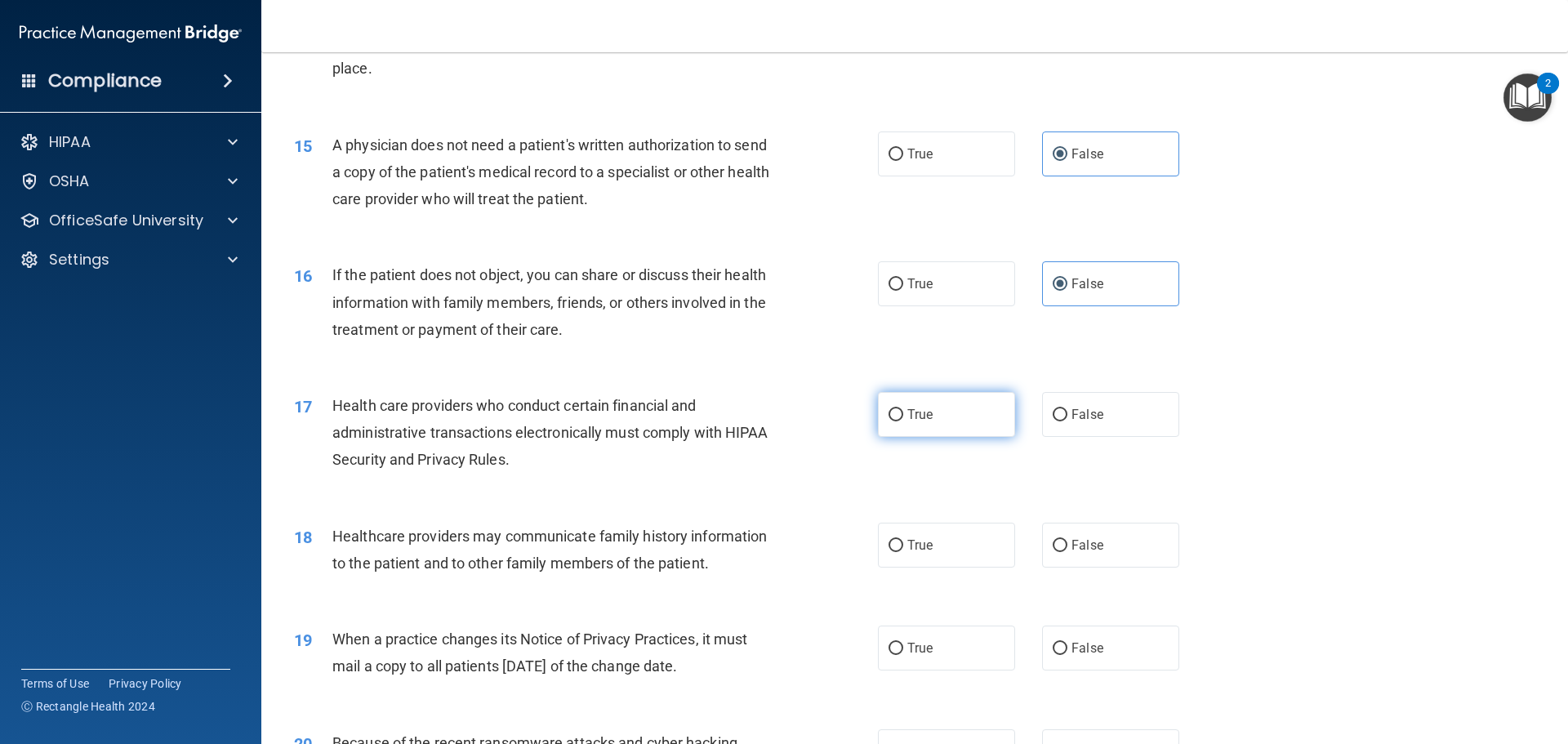
click at [889, 415] on input "True" at bounding box center [896, 415] width 14 height 13
radio input "true"
click at [1428, 508] on div "18 Healthcare providers may communicate family history information to the patie…" at bounding box center [915, 554] width 1266 height 103
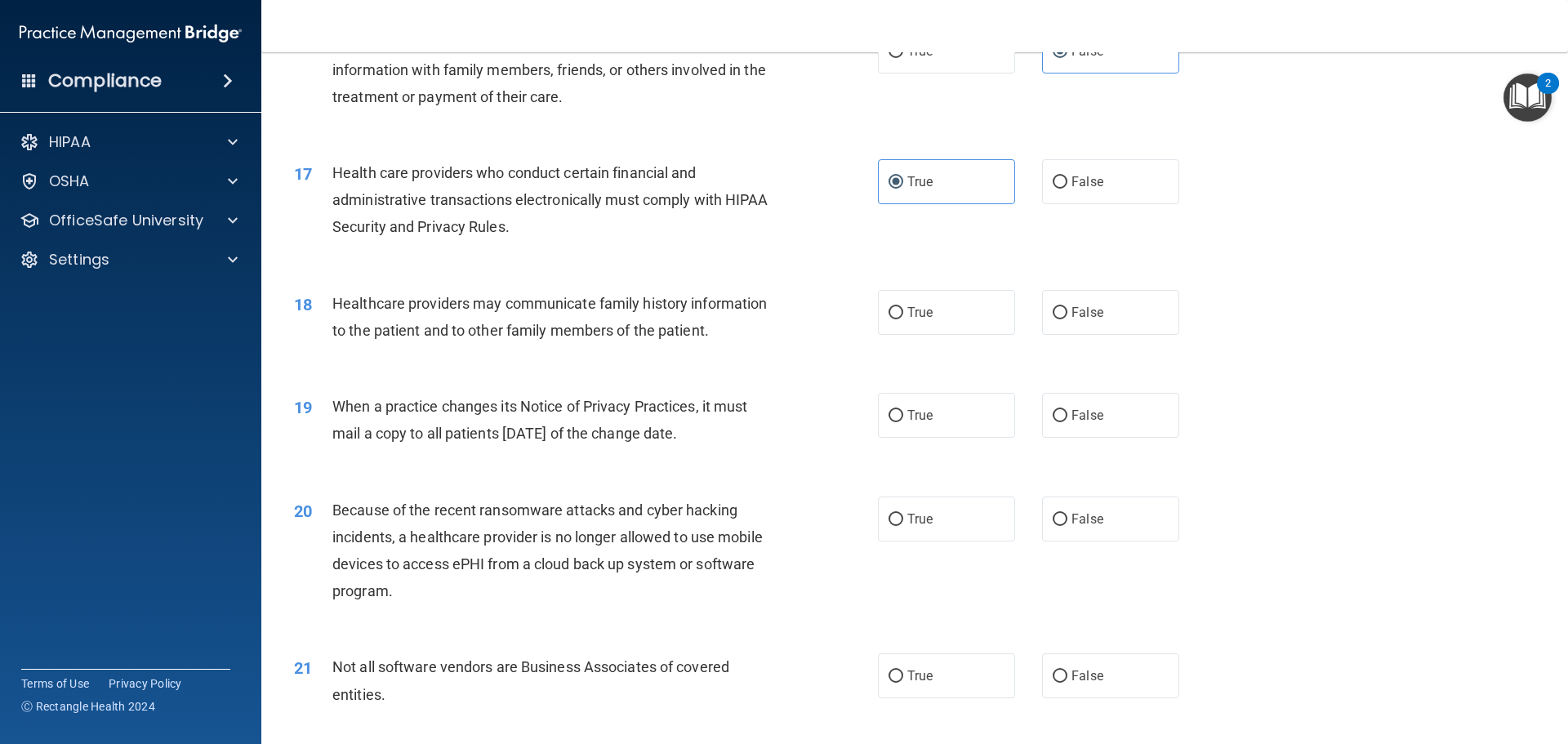
scroll to position [1961, 0]
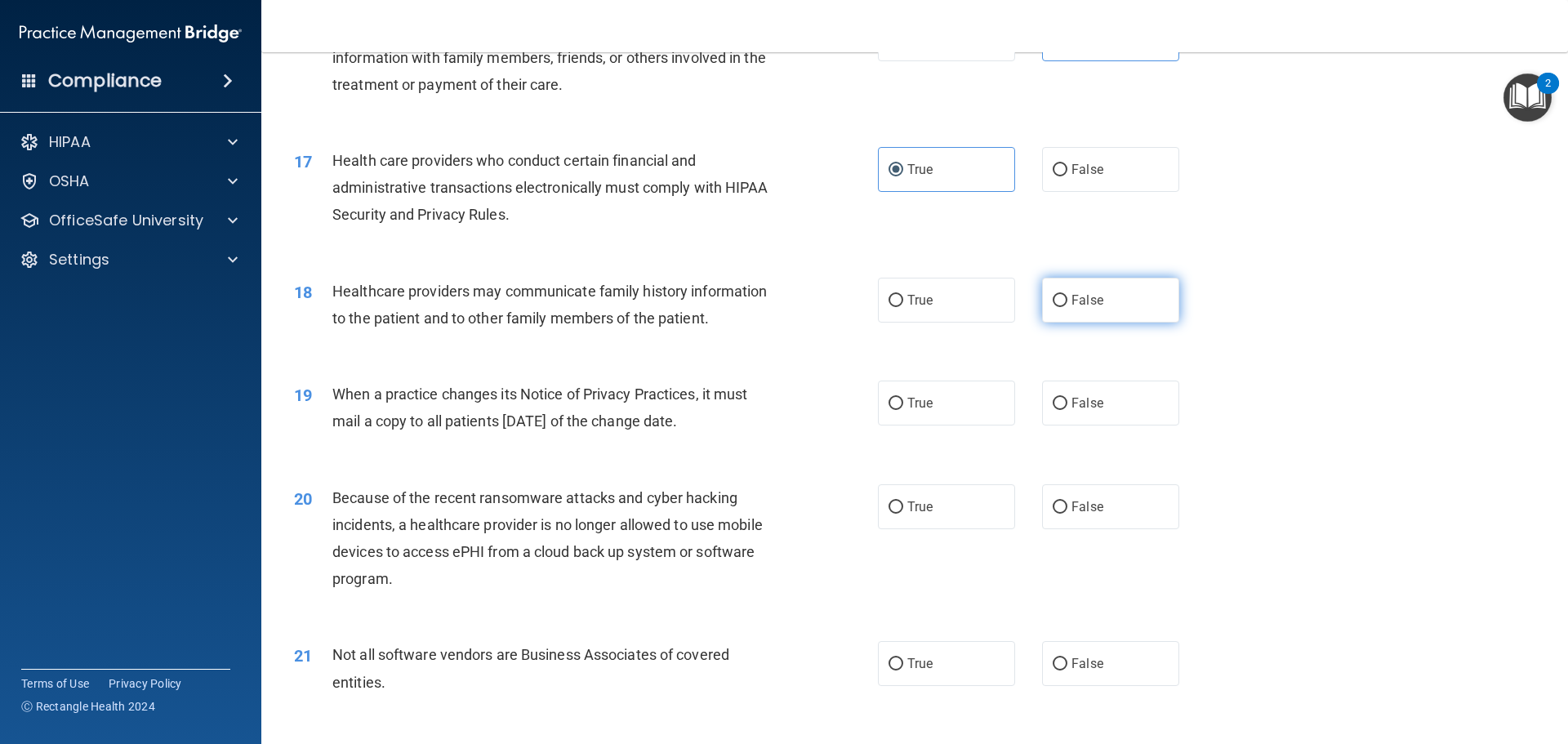
click at [1060, 299] on label "False" at bounding box center [1110, 300] width 137 height 45
click at [1060, 299] on input "False" at bounding box center [1060, 301] width 14 height 13
radio input "true"
click at [1291, 430] on div "19 When a practice changes its Notice of Privacy Practices, it must mail a copy…" at bounding box center [915, 412] width 1266 height 103
click at [908, 406] on span "True" at bounding box center [920, 403] width 25 height 15
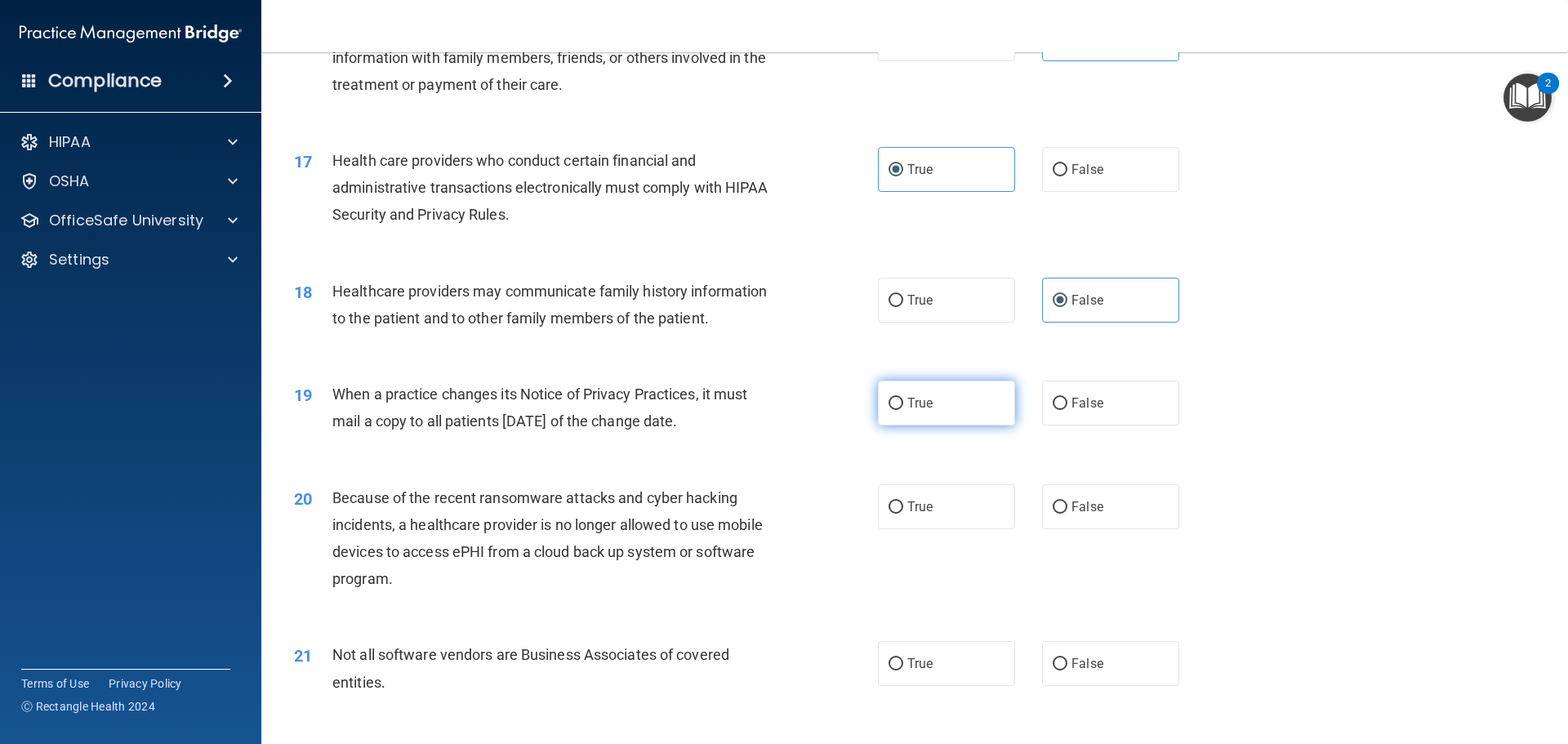
click at [903, 406] on input "True" at bounding box center [896, 404] width 14 height 13
radio input "true"
click at [1243, 472] on div "20 Because of the recent ransomware attacks and cyber hacking incidents, a heal…" at bounding box center [915, 542] width 1266 height 158
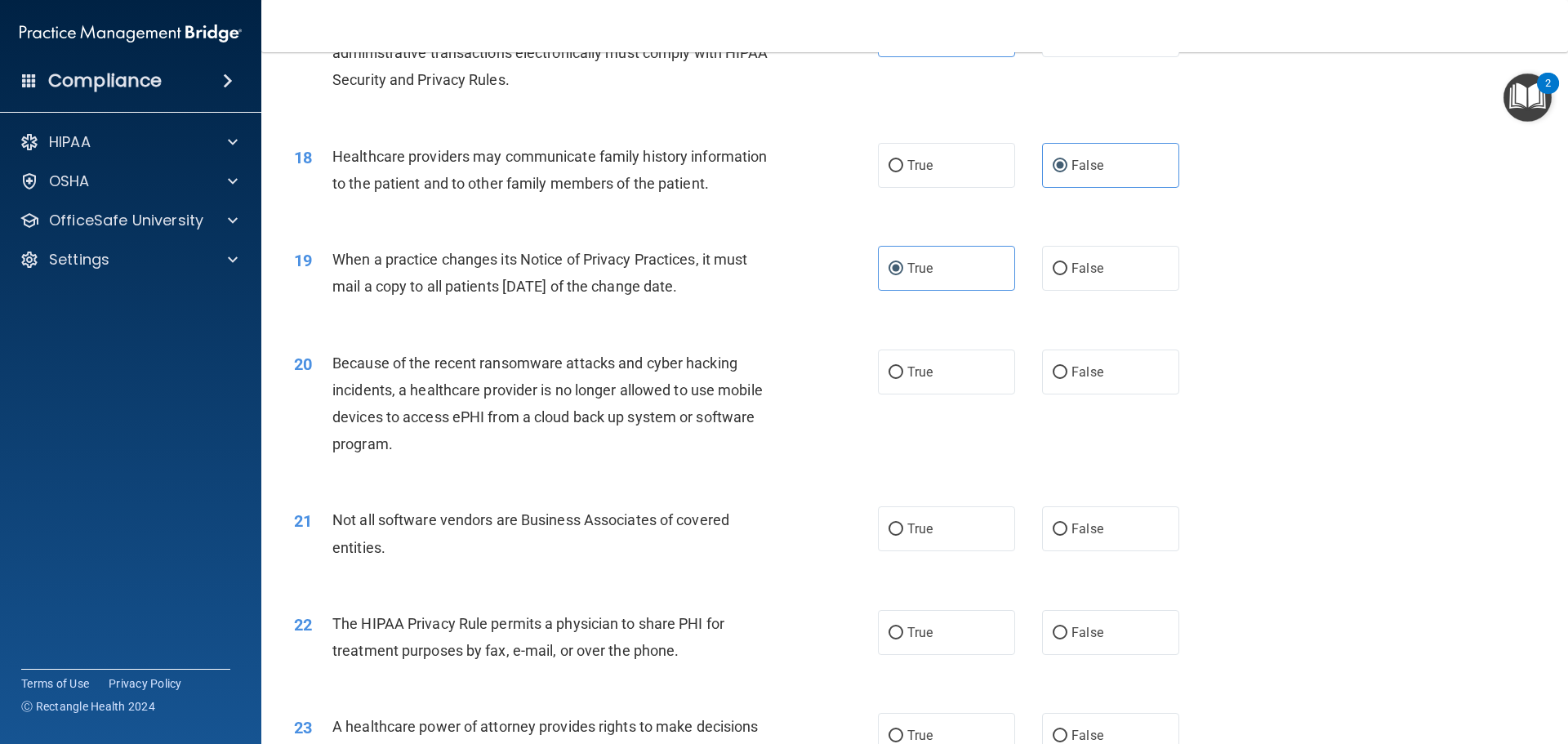
scroll to position [2124, 0]
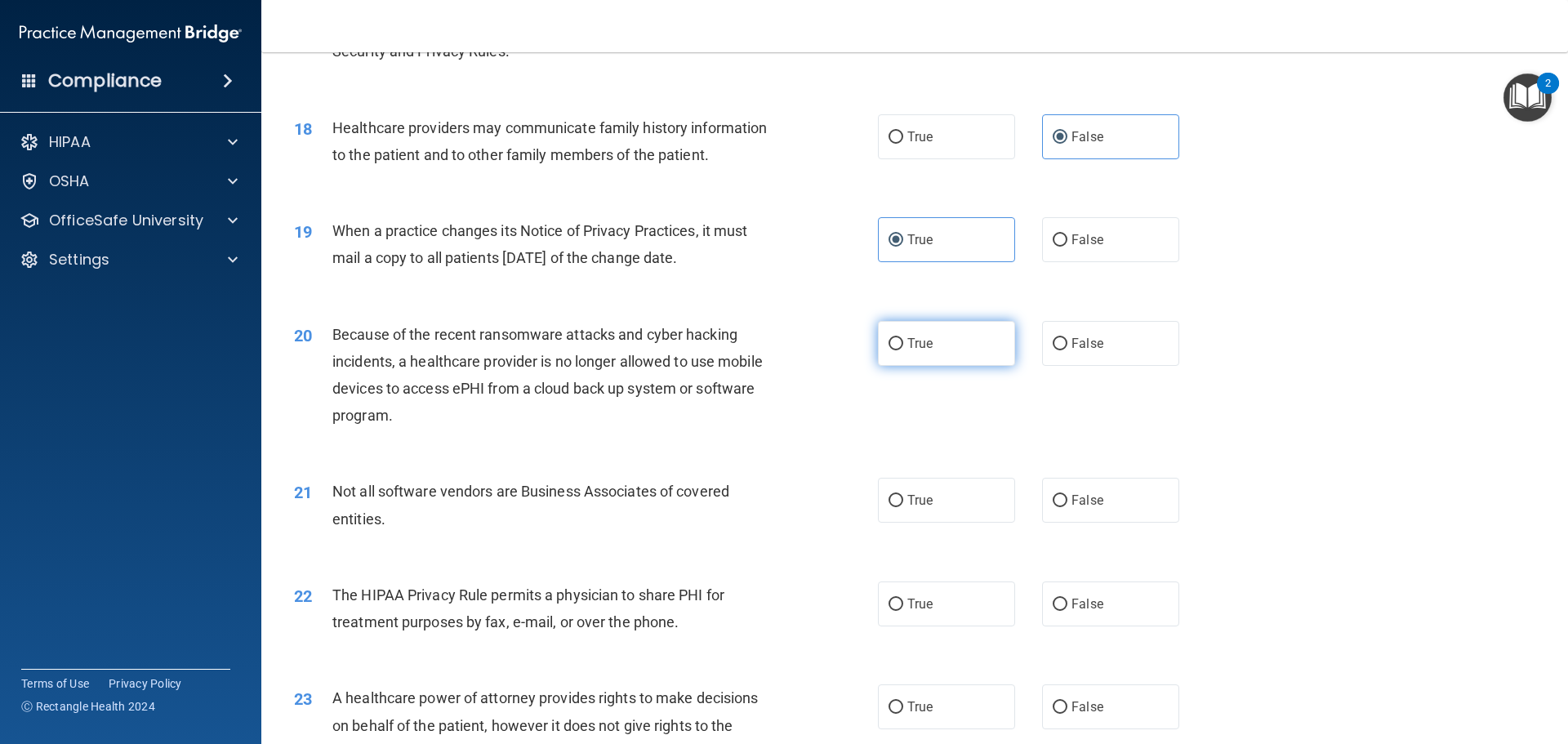
click at [944, 347] on label "True" at bounding box center [947, 343] width 137 height 45
click at [903, 347] on input "True" at bounding box center [896, 345] width 14 height 13
radio input "true"
click at [1293, 485] on div "21 Not all software vendors are Business Associates of covered entities. True F…" at bounding box center [915, 509] width 1266 height 103
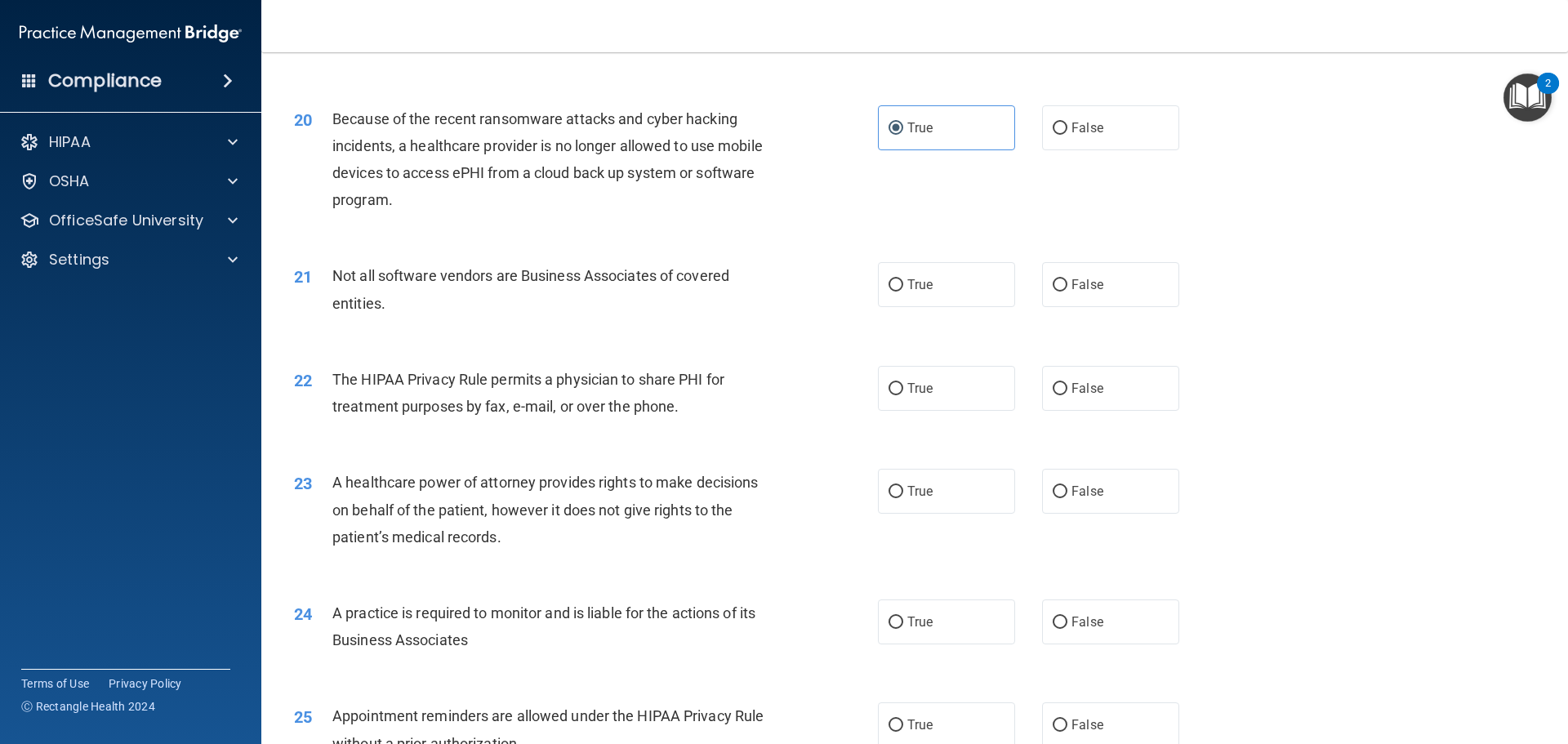
scroll to position [2369, 0]
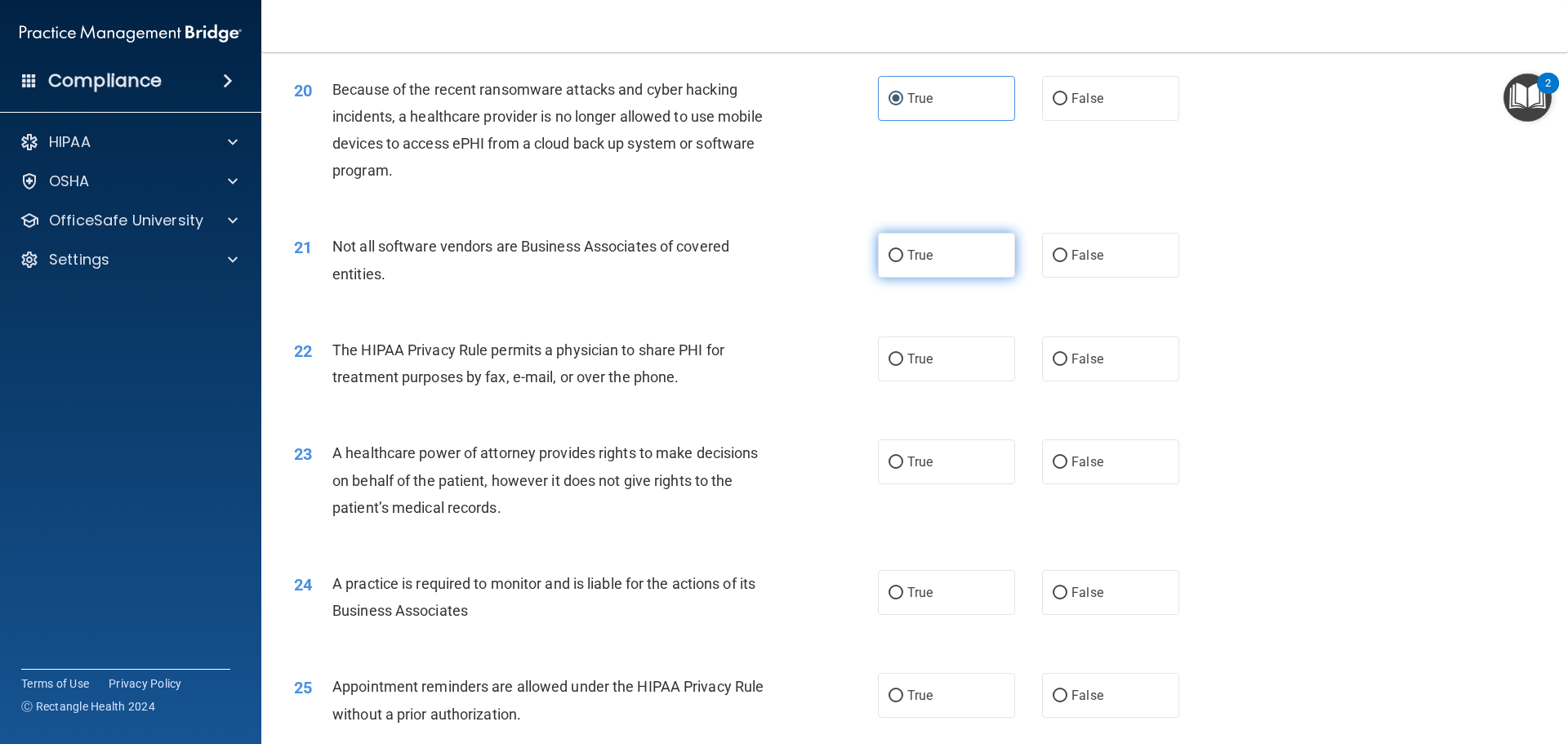
click at [926, 252] on span "True" at bounding box center [920, 255] width 25 height 15
click at [903, 252] on input "True" at bounding box center [896, 257] width 14 height 13
radio input "true"
click at [1271, 410] on div "22 The HIPAA Privacy Rule permits a physician to share PHI for treatment purpos…" at bounding box center [915, 367] width 1266 height 103
click at [1056, 369] on label "False" at bounding box center [1110, 359] width 137 height 45
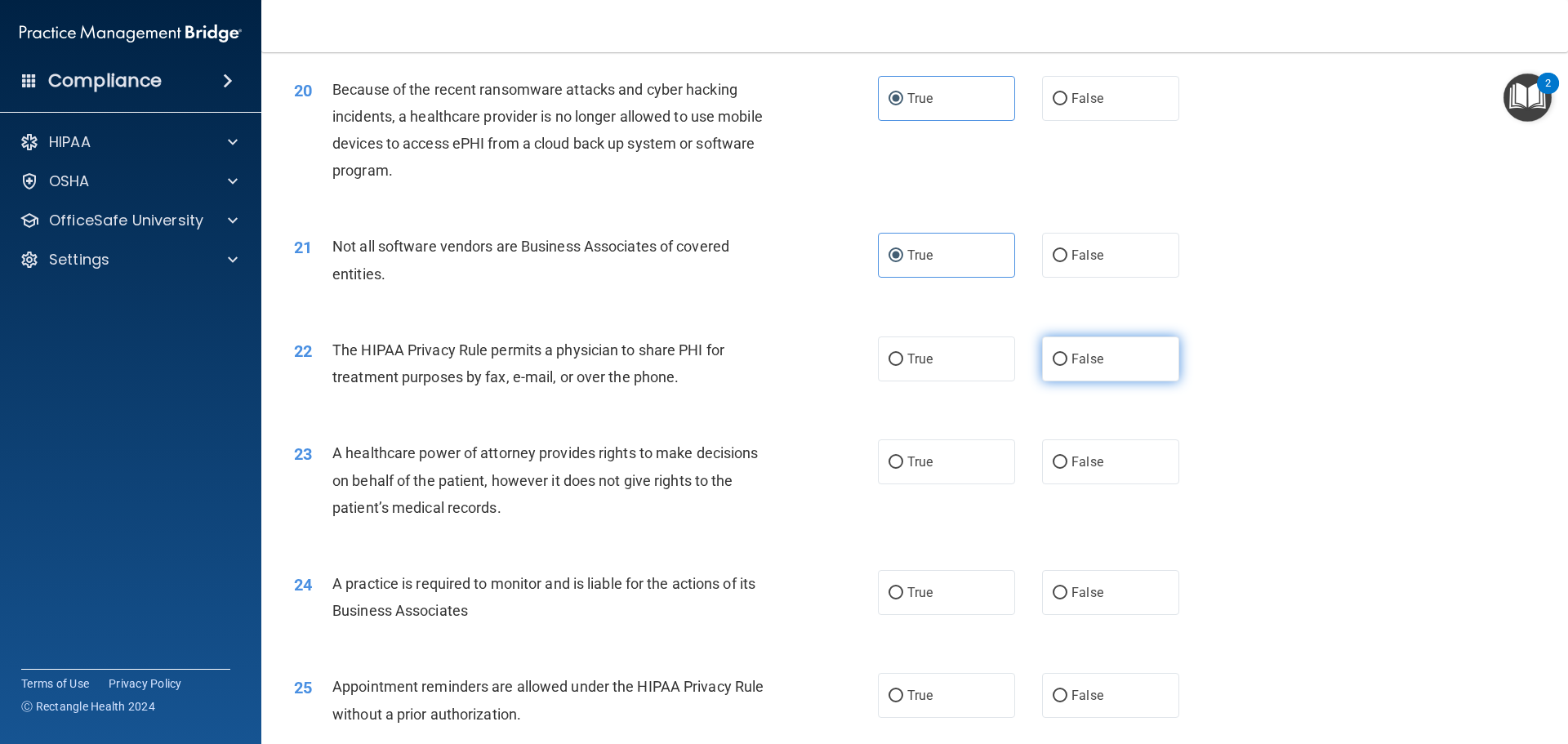
click at [1056, 366] on input "False" at bounding box center [1060, 360] width 14 height 13
radio input "true"
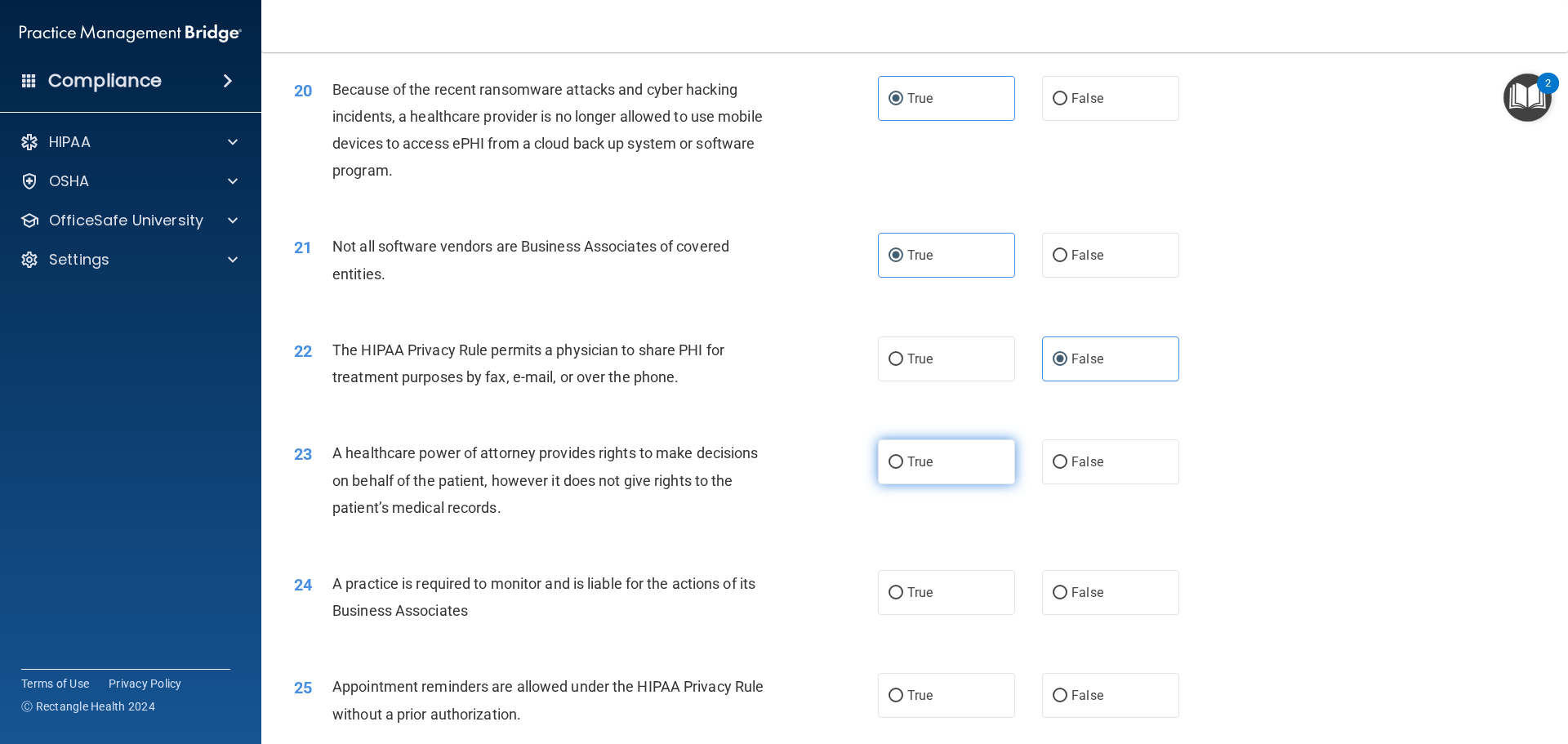
click at [958, 470] on label "True" at bounding box center [947, 462] width 137 height 45
click at [903, 469] on input "True" at bounding box center [896, 463] width 14 height 13
radio input "true"
click at [1287, 512] on div "23 A healthcare power of attorney provides rights to make decisions on behalf o…" at bounding box center [915, 484] width 1266 height 131
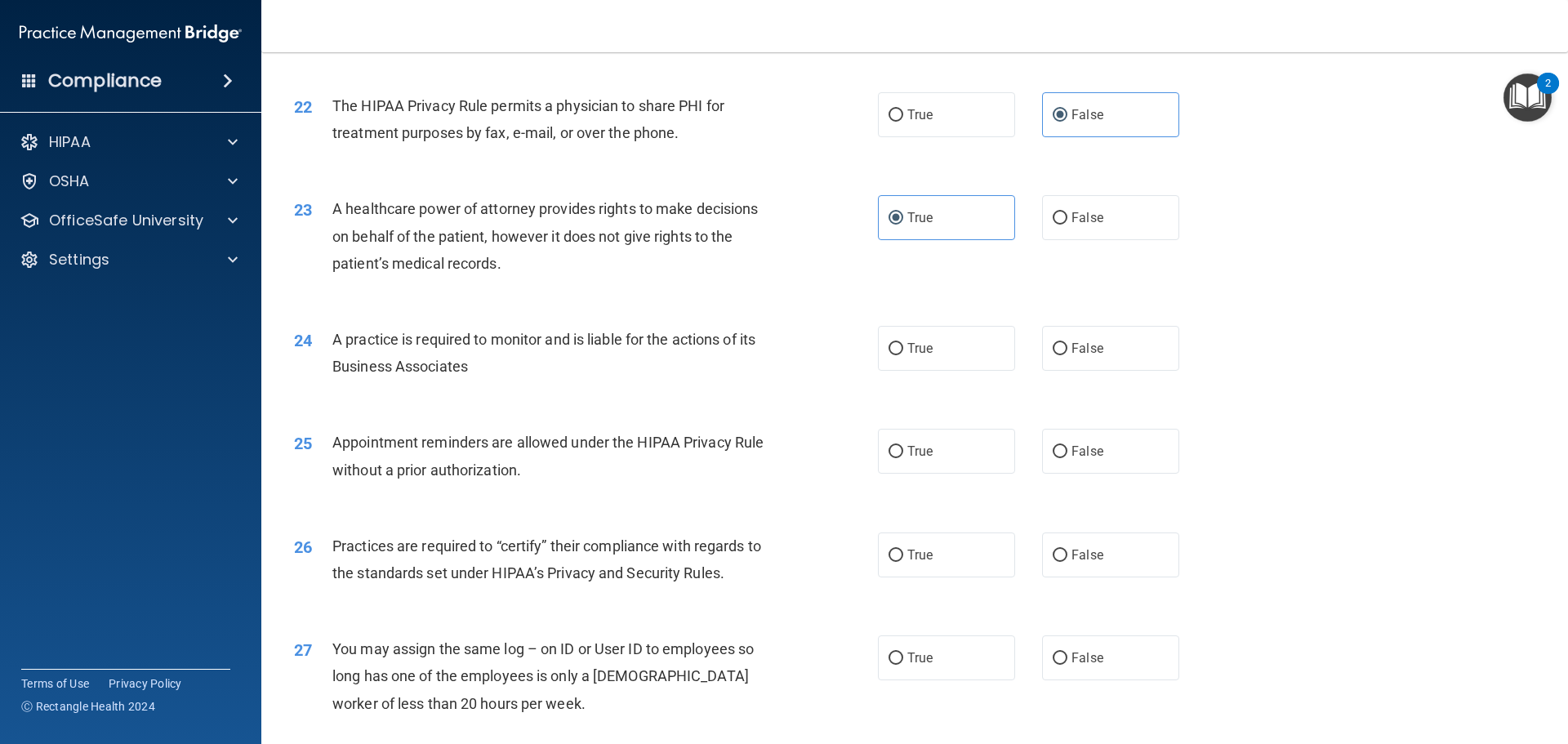
scroll to position [2614, 0]
click at [918, 351] on span "True" at bounding box center [920, 347] width 25 height 15
click at [903, 351] on input "True" at bounding box center [896, 349] width 14 height 13
radio input "true"
click at [1266, 406] on div "24 A practice is required to monitor and is liable for the actions of its Busin…" at bounding box center [915, 356] width 1266 height 103
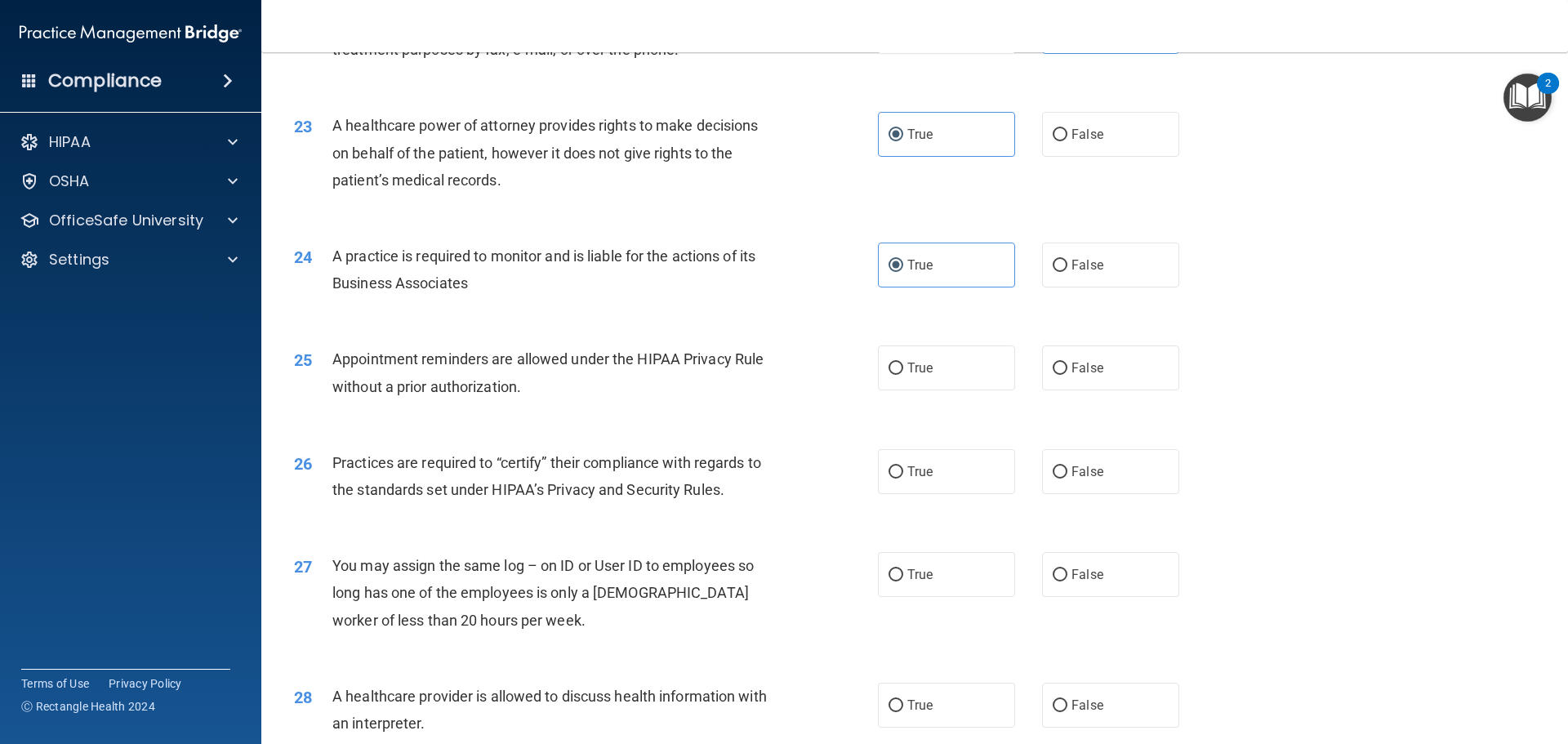
scroll to position [2778, 0]
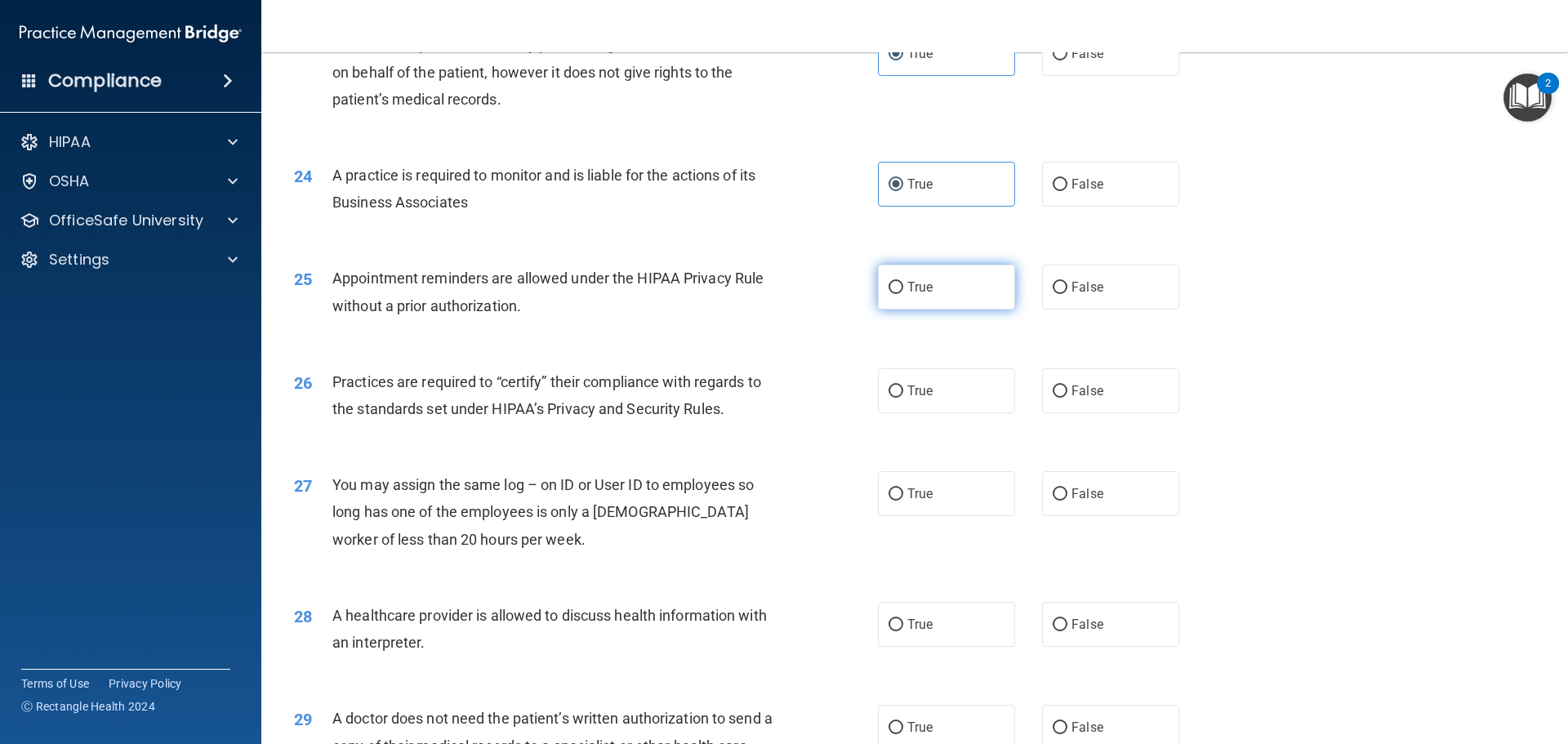
click at [878, 278] on label "True" at bounding box center [947, 287] width 137 height 45
click at [889, 282] on input "True" at bounding box center [896, 288] width 14 height 13
radio input "true"
click at [1261, 396] on div "26 Practices are required to “certify” their compliance with regards to the sta…" at bounding box center [915, 399] width 1266 height 103
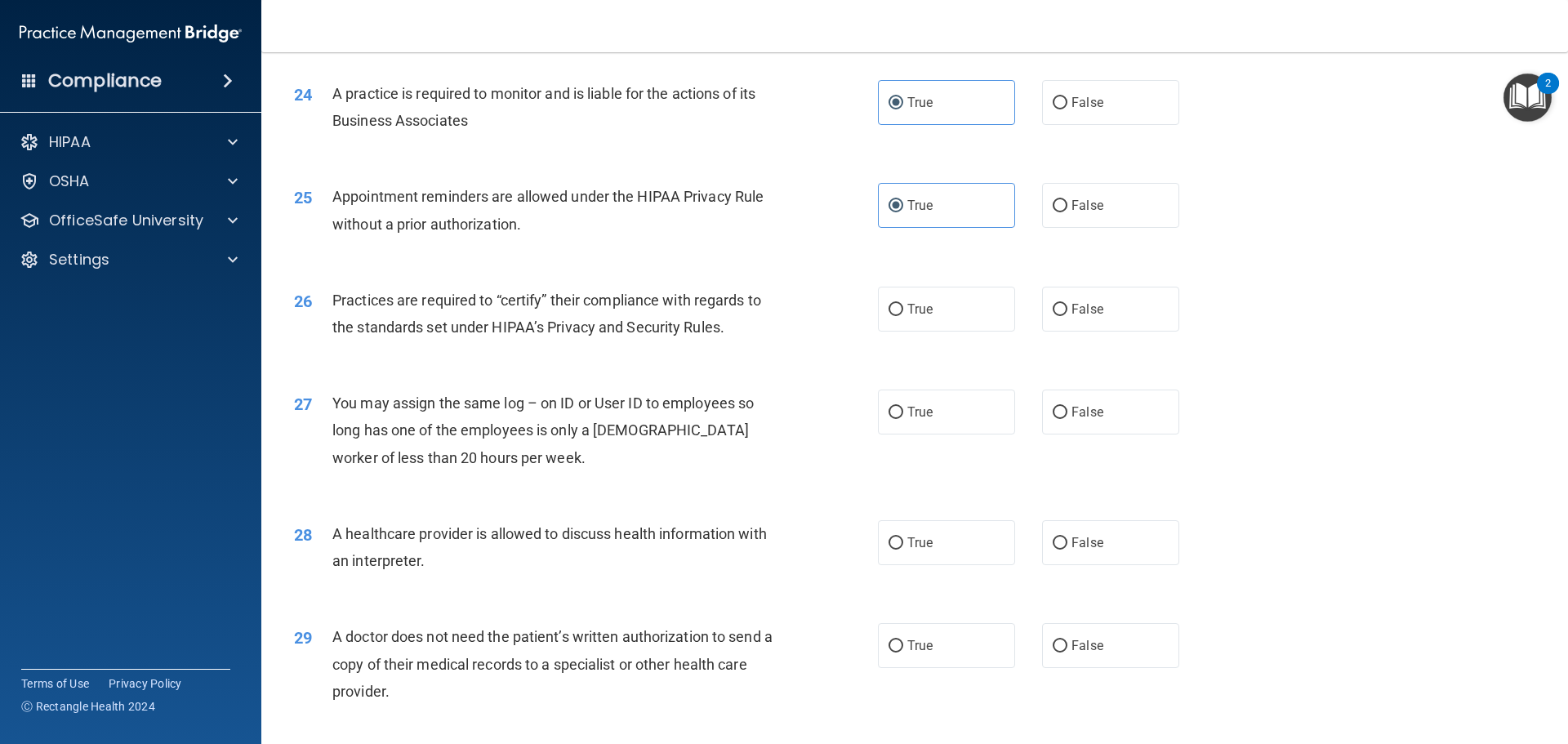
scroll to position [2941, 0]
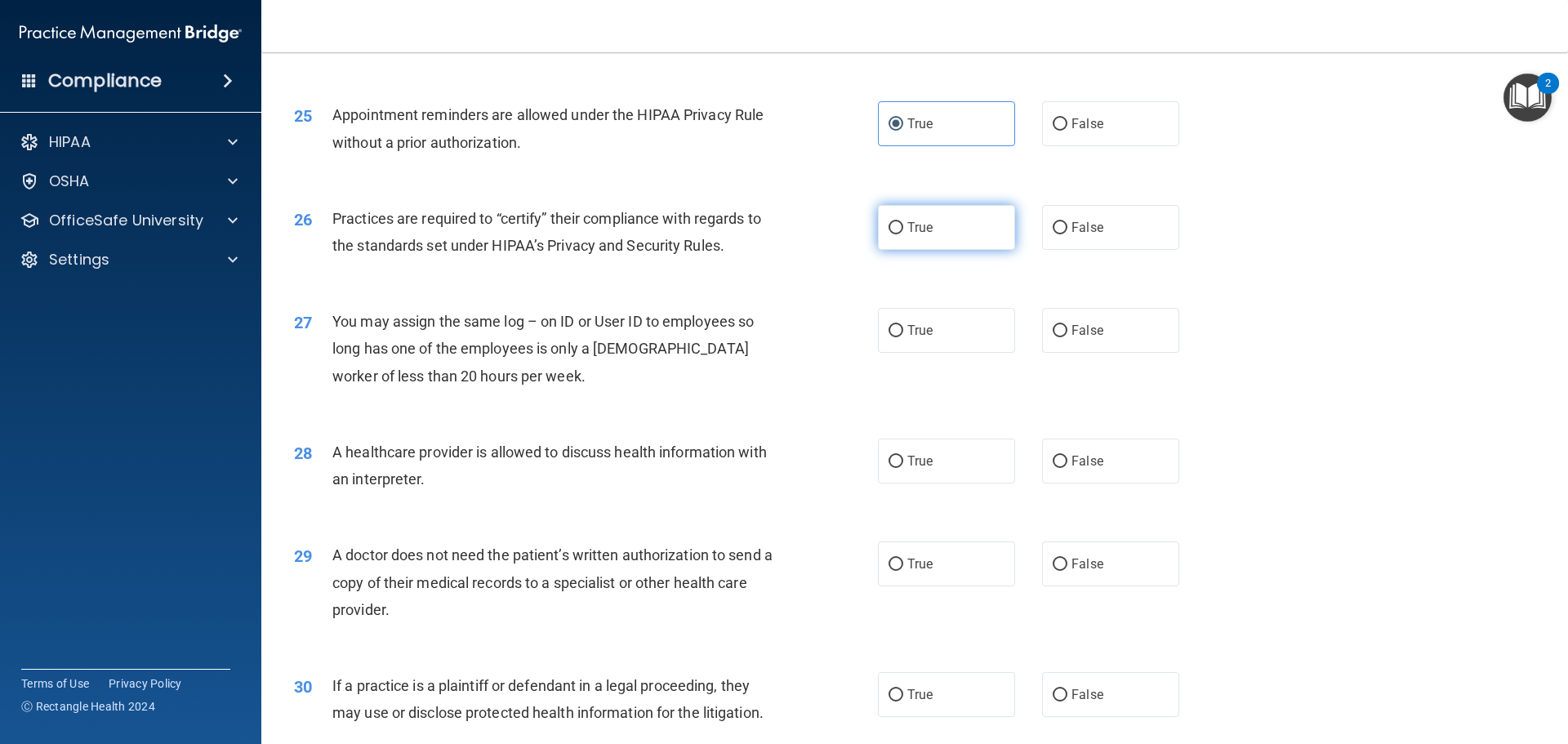
click at [911, 236] on label "True" at bounding box center [947, 228] width 137 height 45
click at [903, 234] on input "True" at bounding box center [896, 229] width 14 height 13
radio input "true"
click at [1315, 373] on div "27 You may assign the same log – on ID or User ID to employees so long has one …" at bounding box center [915, 352] width 1266 height 131
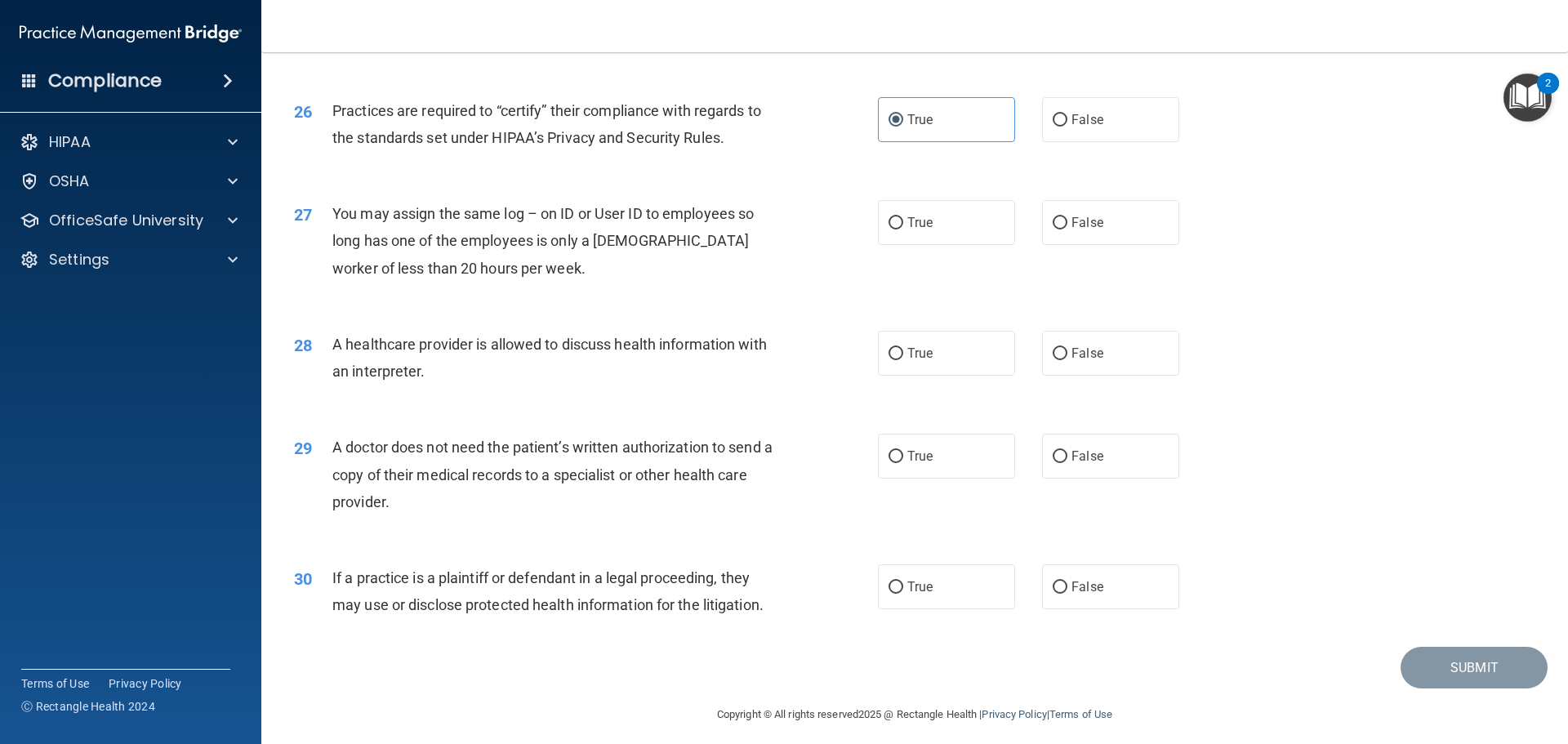
scroll to position [3059, 0]
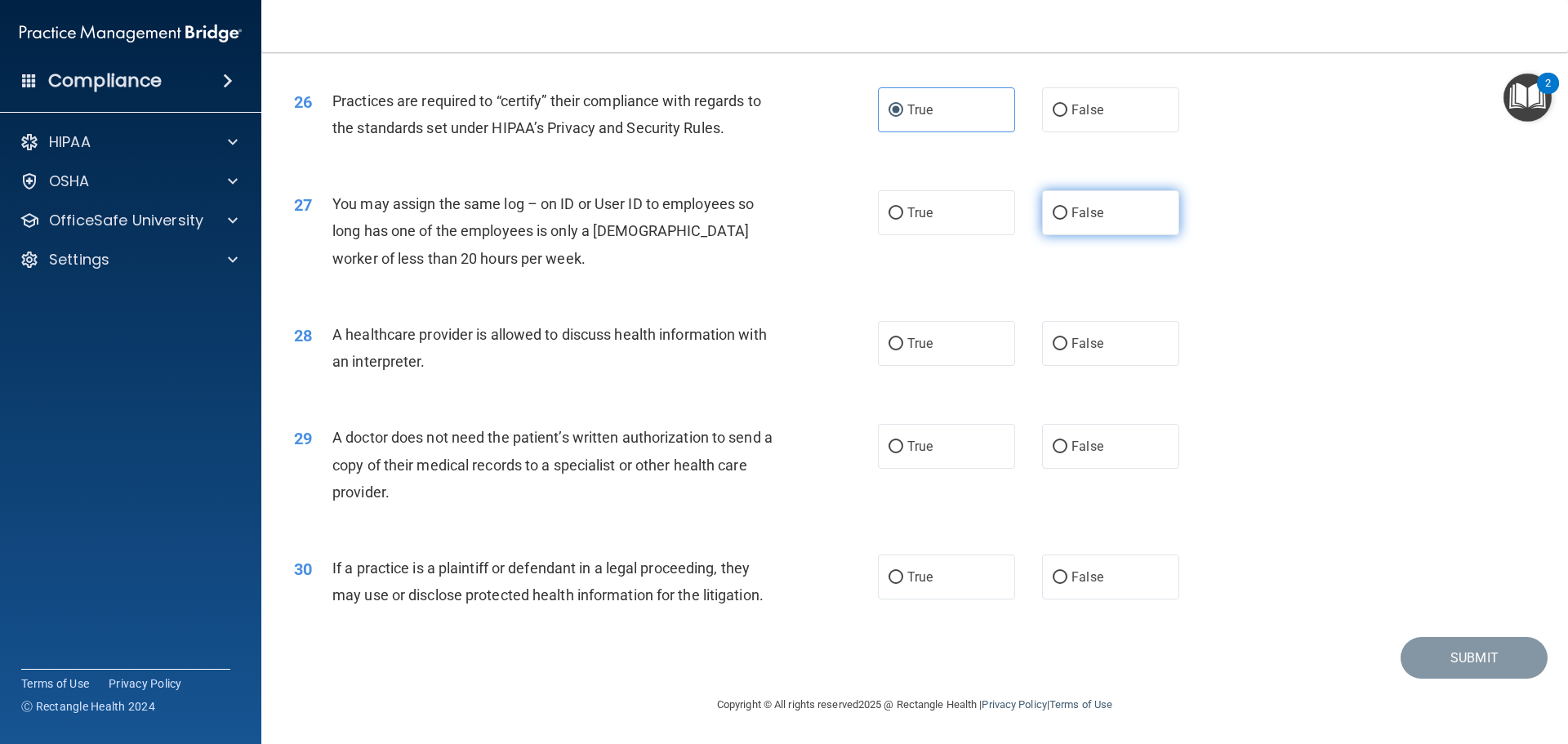
click at [1091, 220] on span "False" at bounding box center [1087, 213] width 32 height 15
click at [1067, 220] on input "False" at bounding box center [1060, 213] width 14 height 13
radio input "true"
click at [1259, 346] on div "28 A healthcare provider is allowed to discuss health information with an inter…" at bounding box center [915, 352] width 1266 height 103
click at [947, 364] on label "True" at bounding box center [947, 343] width 137 height 45
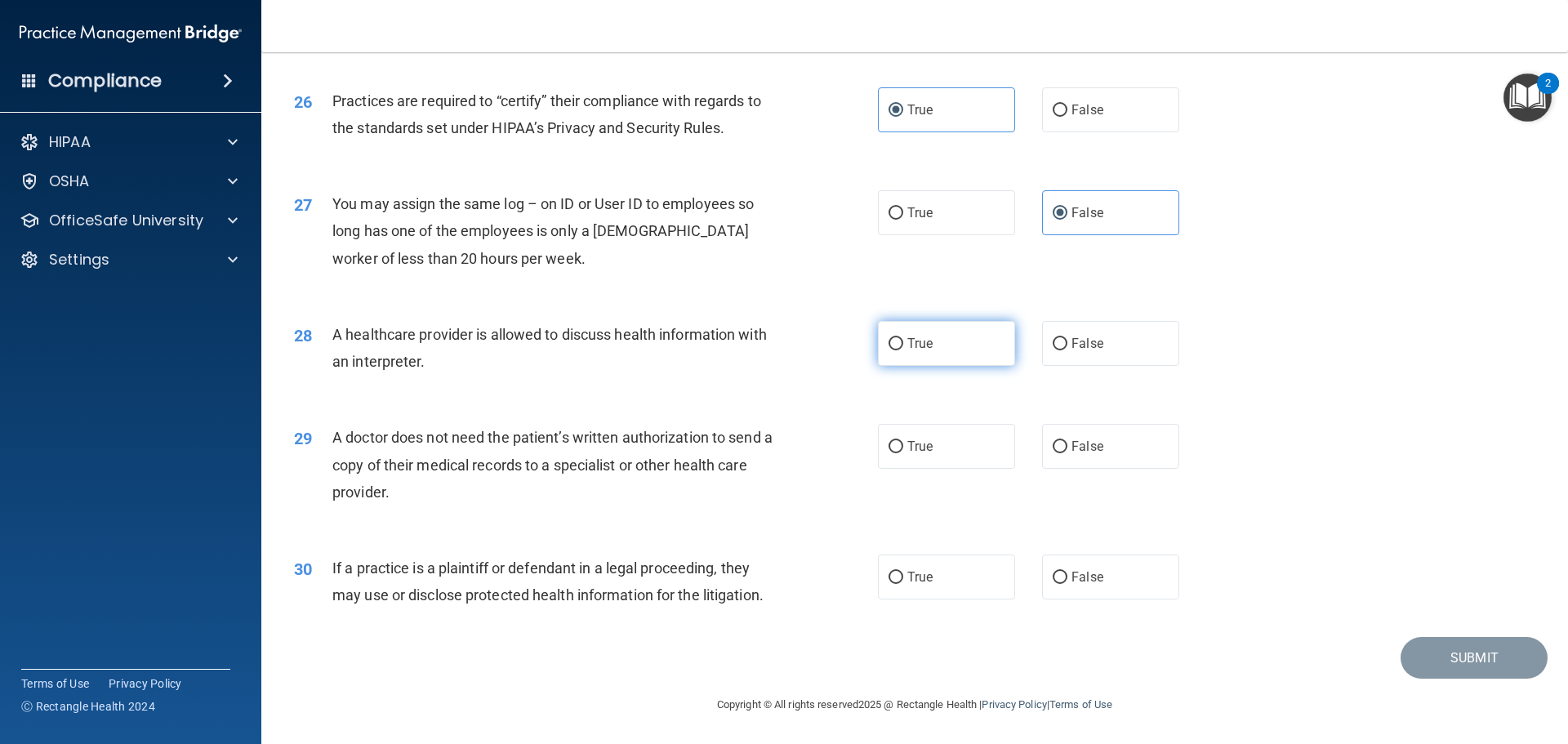
click at [903, 350] on input "True" at bounding box center [896, 345] width 14 height 13
radio input "true"
click at [1111, 450] on label "False" at bounding box center [1110, 447] width 137 height 45
click at [1067, 450] on input "False" at bounding box center [1060, 448] width 14 height 13
radio input "true"
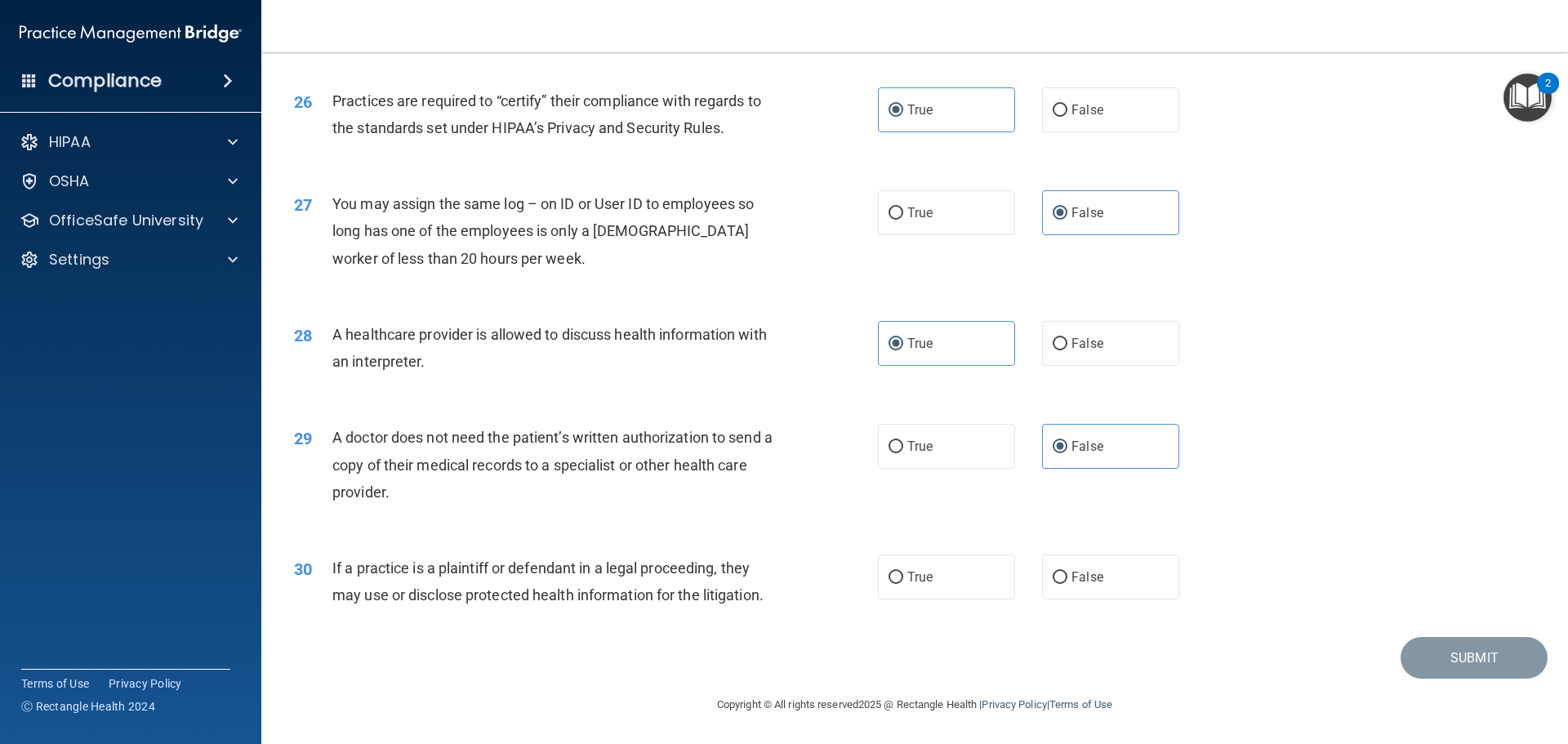
click at [1251, 455] on div "29 A doctor does not need the patient’s written authorization to send a copy of…" at bounding box center [915, 468] width 1266 height 131
click at [989, 576] on label "True" at bounding box center [947, 577] width 137 height 45
click at [903, 576] on input "True" at bounding box center [896, 578] width 14 height 13
radio input "true"
click at [1498, 664] on button "Submit" at bounding box center [1474, 658] width 147 height 41
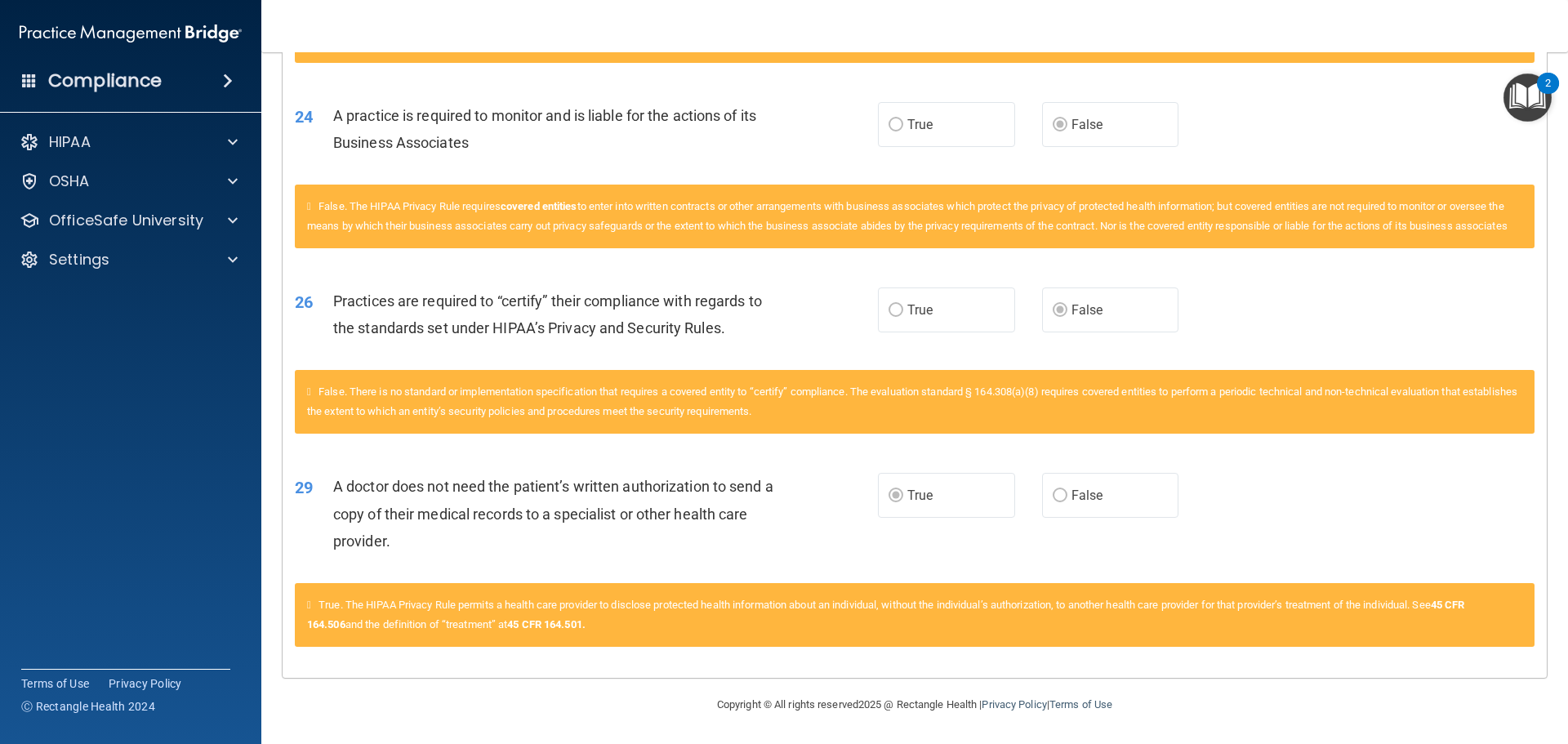
scroll to position [3128, 0]
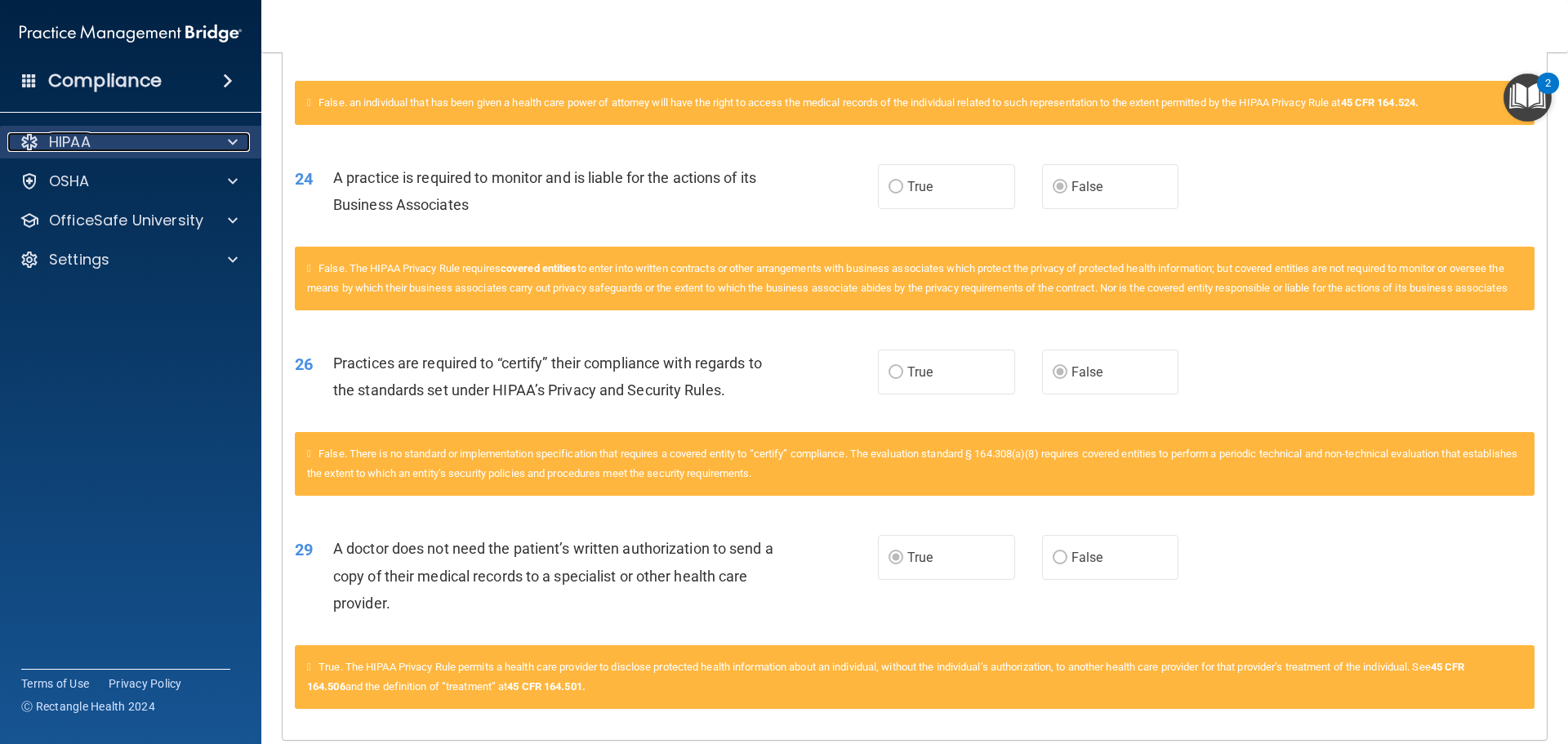
click at [226, 137] on div at bounding box center [230, 142] width 41 height 20
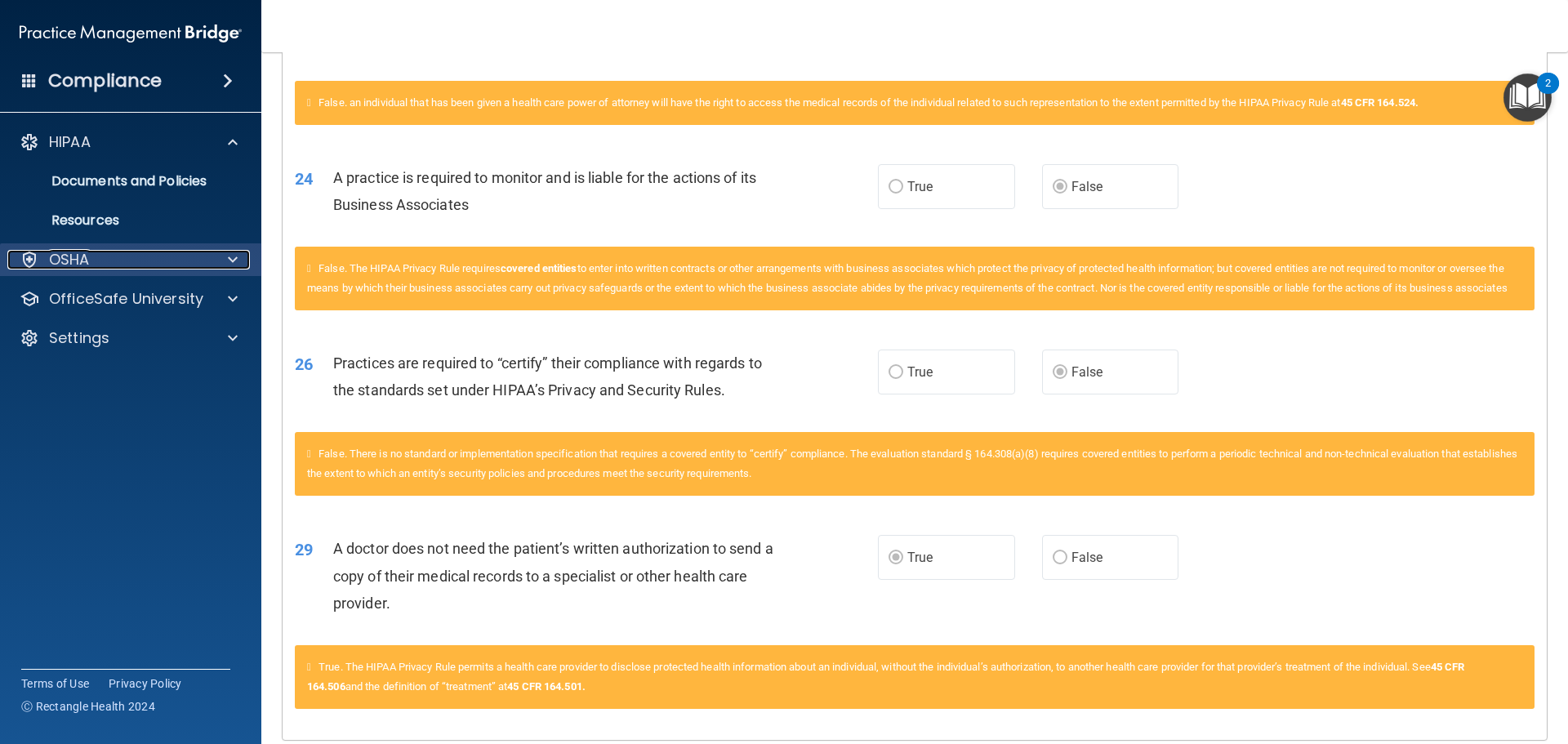
click at [233, 258] on span at bounding box center [232, 260] width 10 height 20
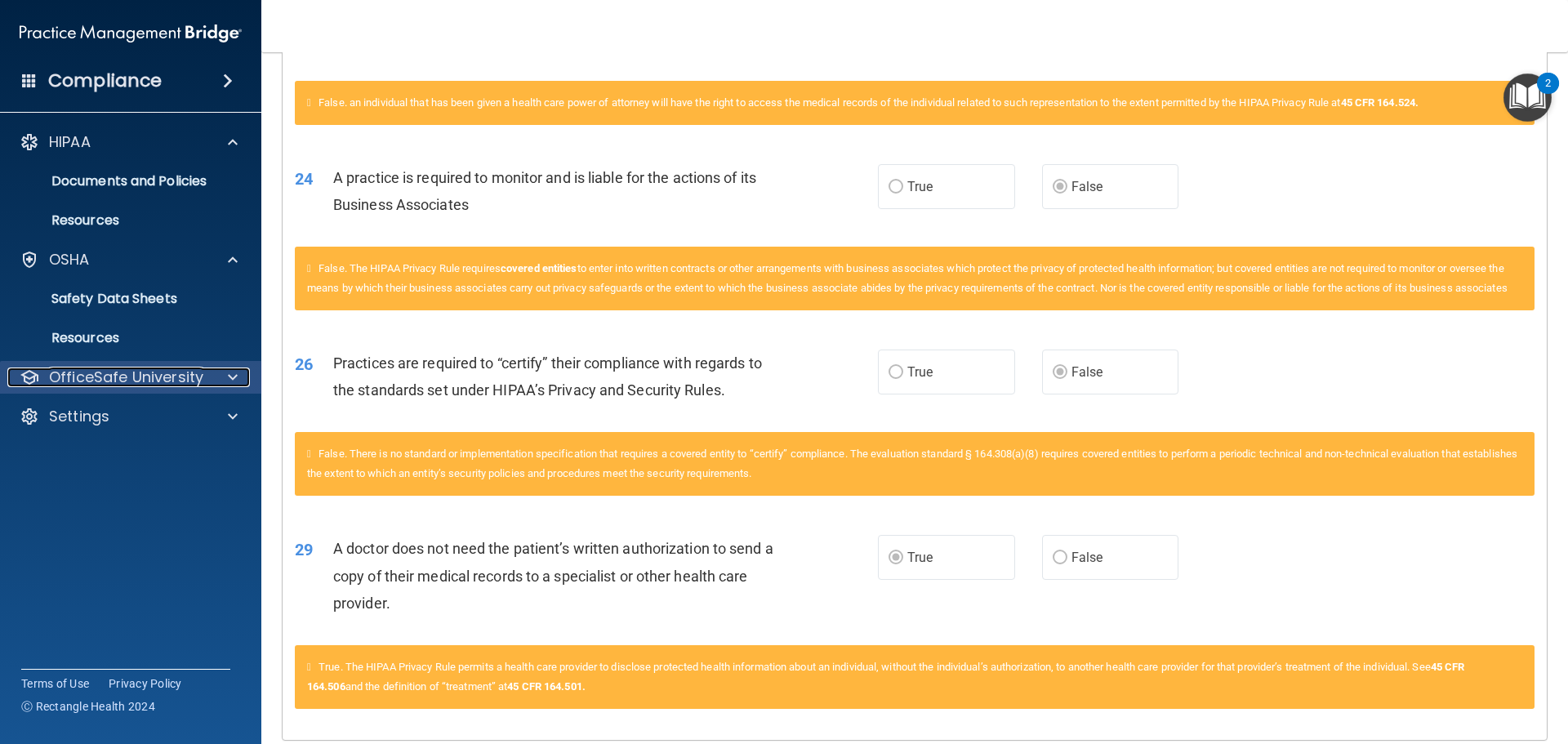
click at [211, 382] on div at bounding box center [230, 377] width 41 height 20
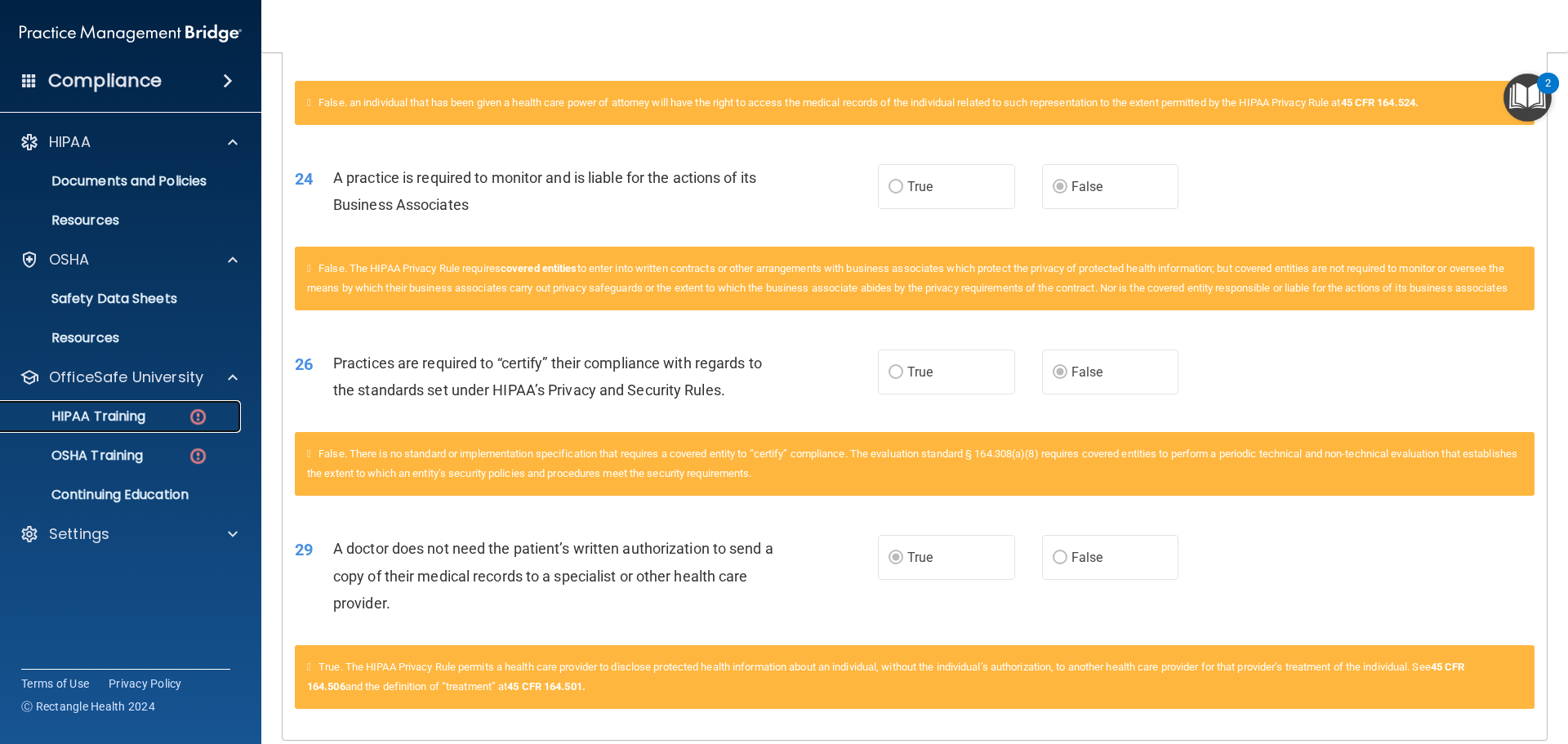
click at [145, 423] on p "HIPAA Training" at bounding box center [78, 417] width 135 height 16
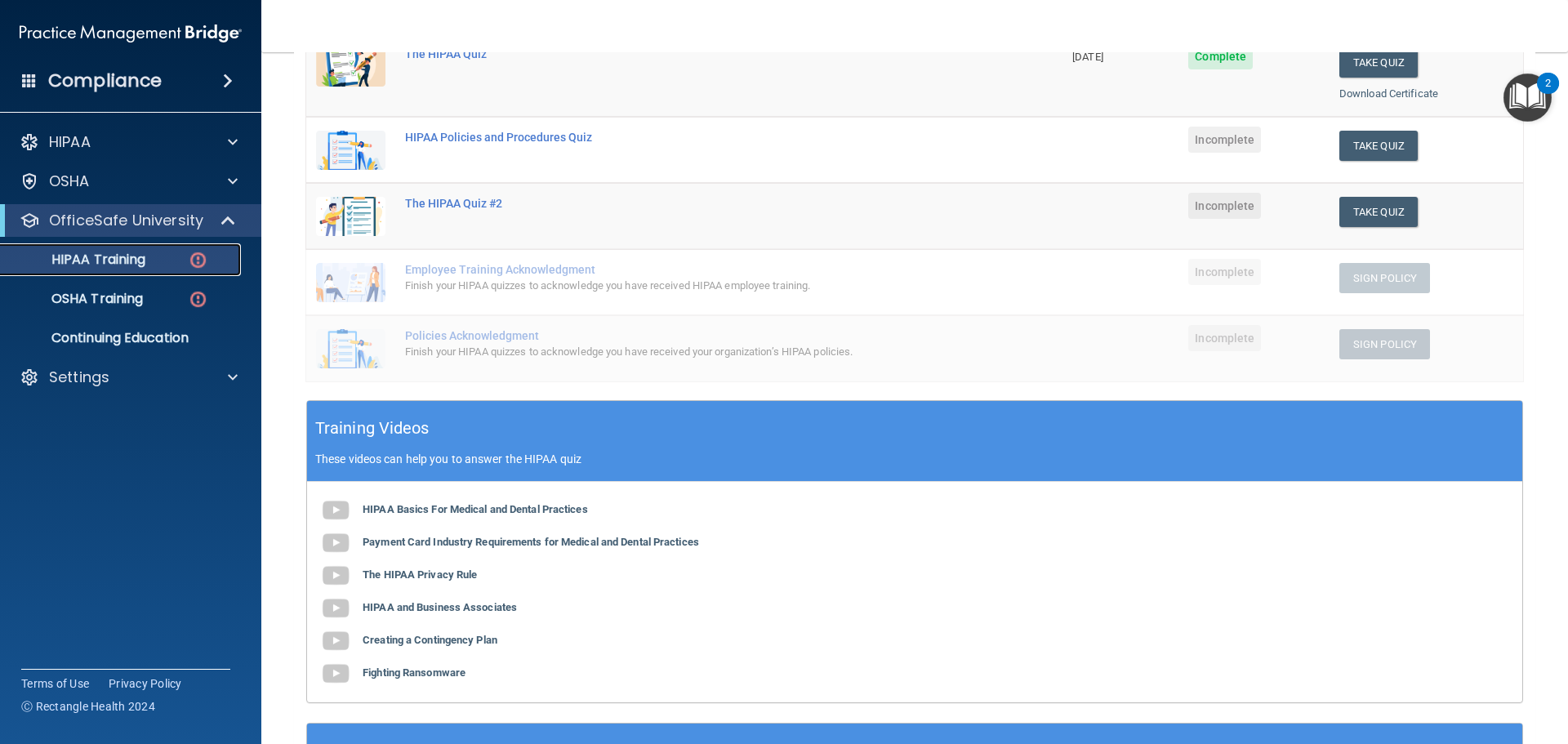
scroll to position [172, 0]
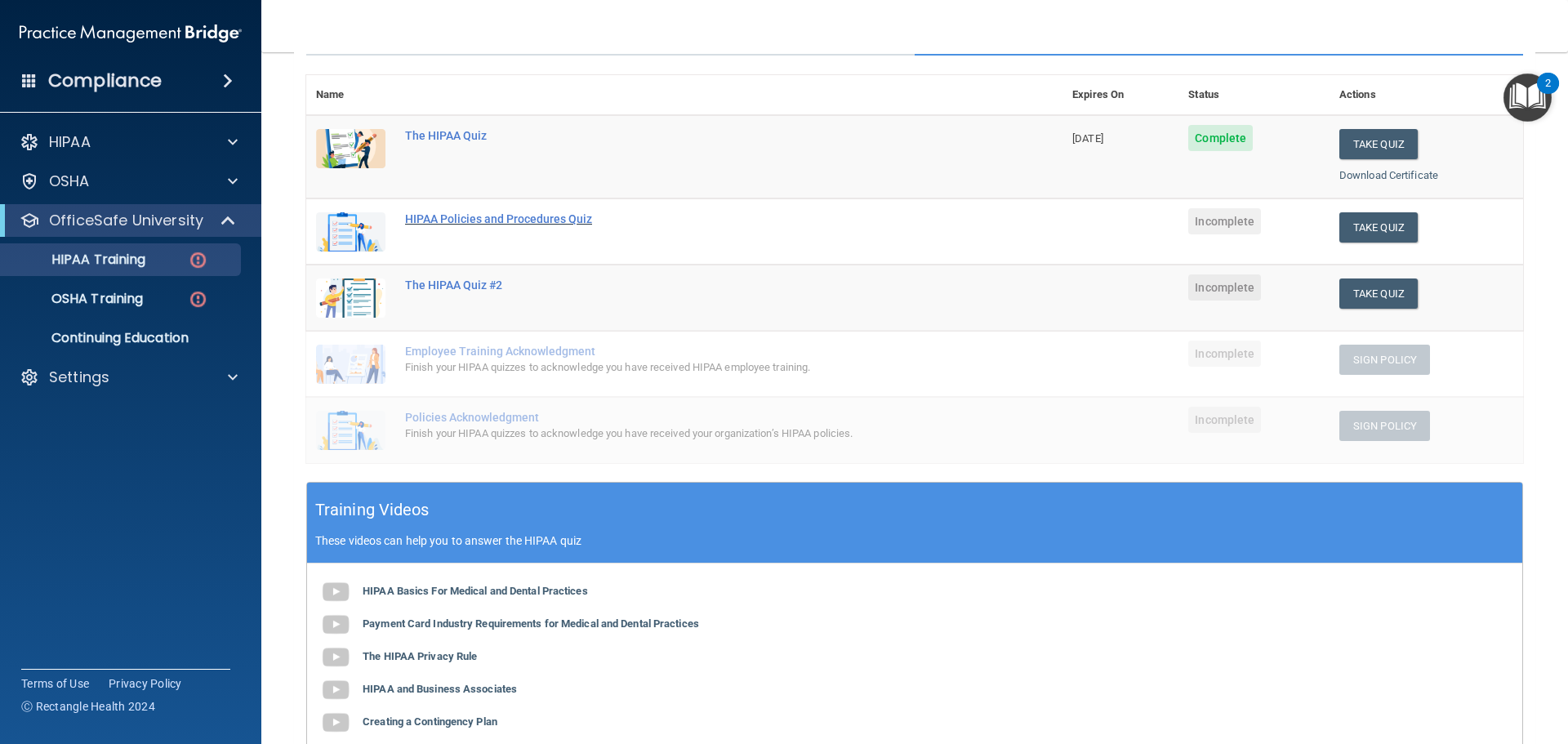
click at [505, 218] on div "HIPAA Policies and Procedures Quiz" at bounding box center [693, 219] width 576 height 14
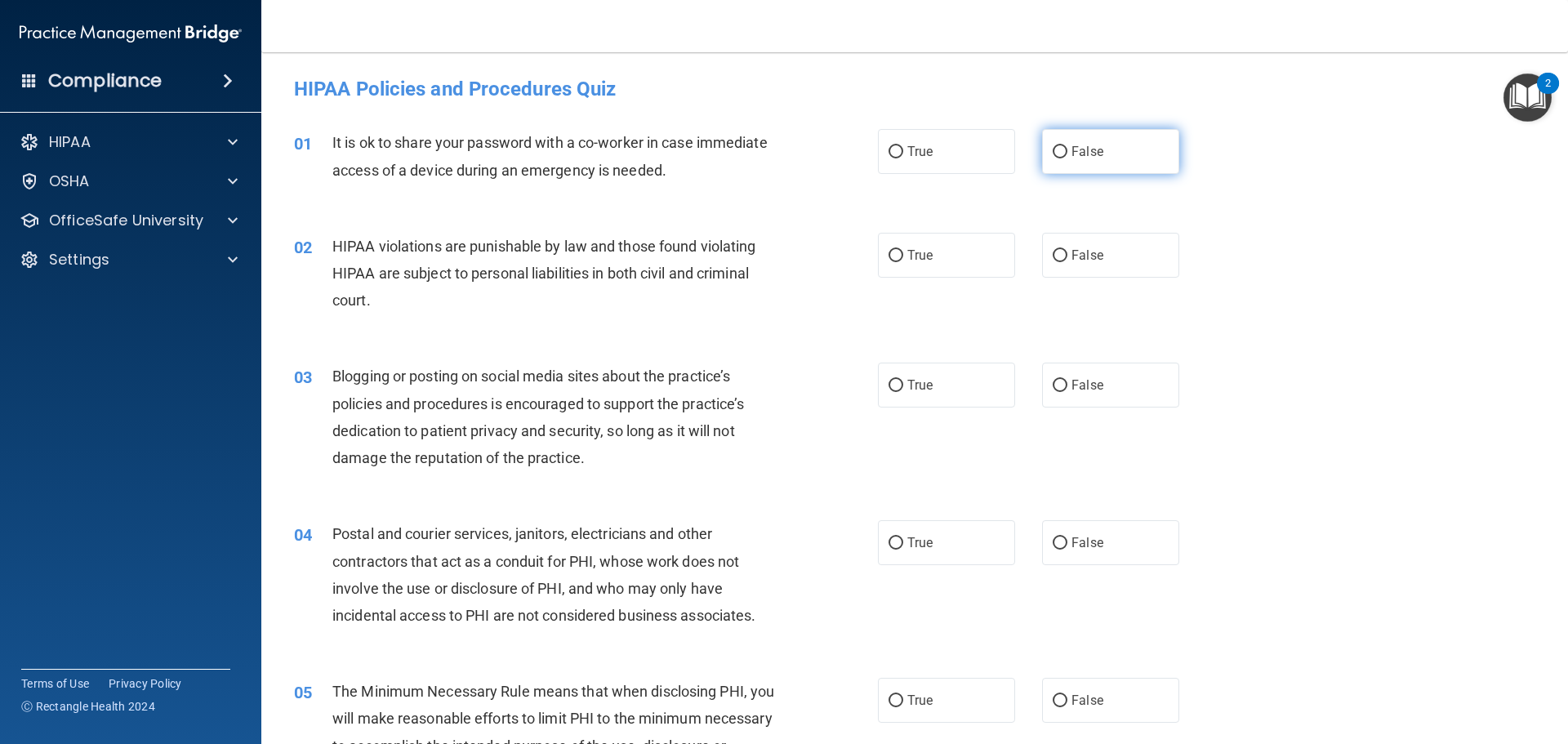
click at [1111, 158] on label "False" at bounding box center [1110, 151] width 137 height 45
click at [1067, 158] on input "False" at bounding box center [1060, 152] width 14 height 13
radio input "true"
click at [1254, 268] on div "02 HIPAA violations are punishable by law and those found violating HIPAA are s…" at bounding box center [915, 277] width 1266 height 131
click at [908, 260] on span "True" at bounding box center [920, 255] width 25 height 15
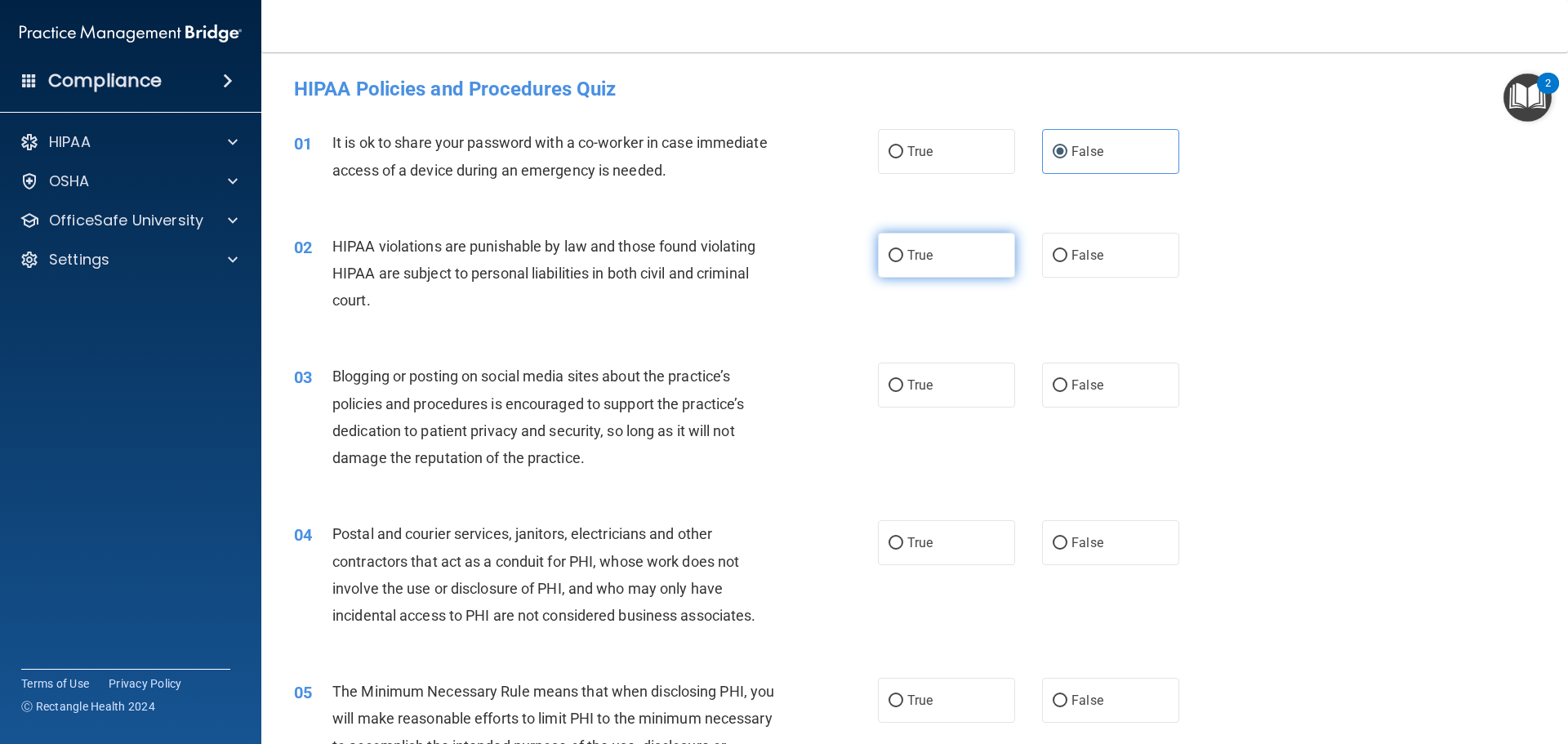
click at [903, 260] on input "True" at bounding box center [896, 257] width 14 height 13
radio input "true"
click at [925, 396] on label "True" at bounding box center [947, 386] width 137 height 45
click at [903, 392] on input "True" at bounding box center [896, 386] width 14 height 13
radio input "true"
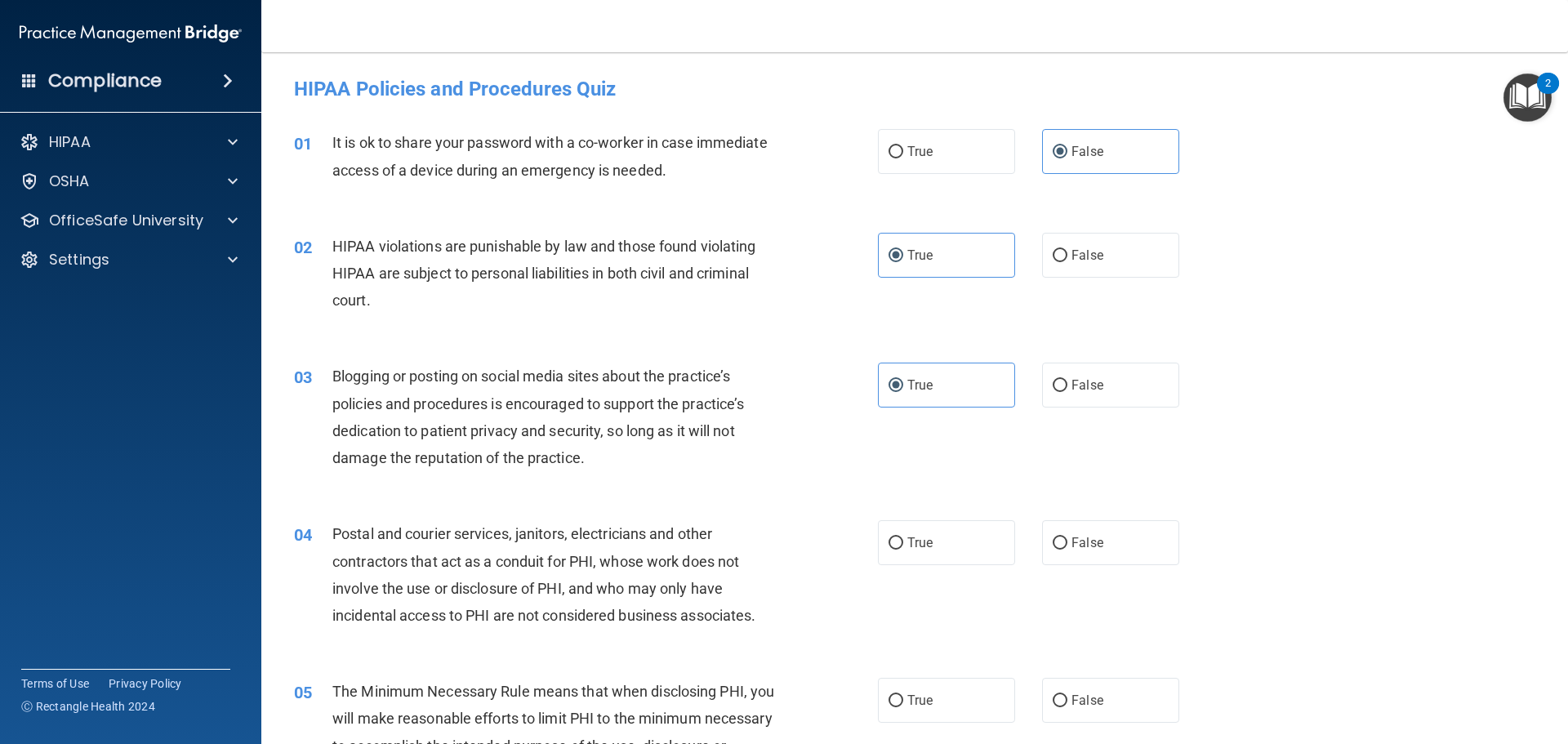
click at [1271, 487] on div "03 Blogging or posting on social media sites about the practice’s policies and …" at bounding box center [915, 421] width 1266 height 158
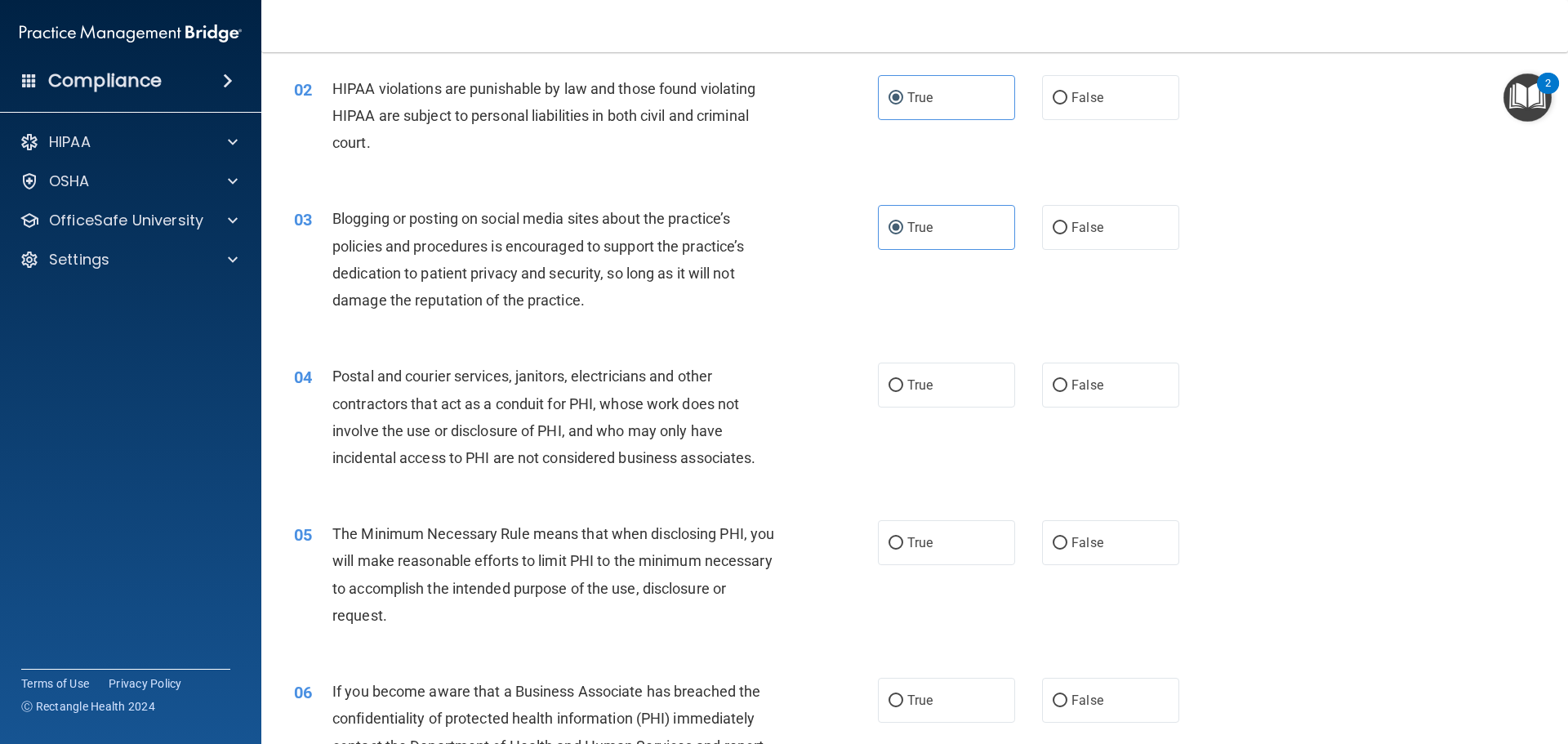
scroll to position [245, 0]
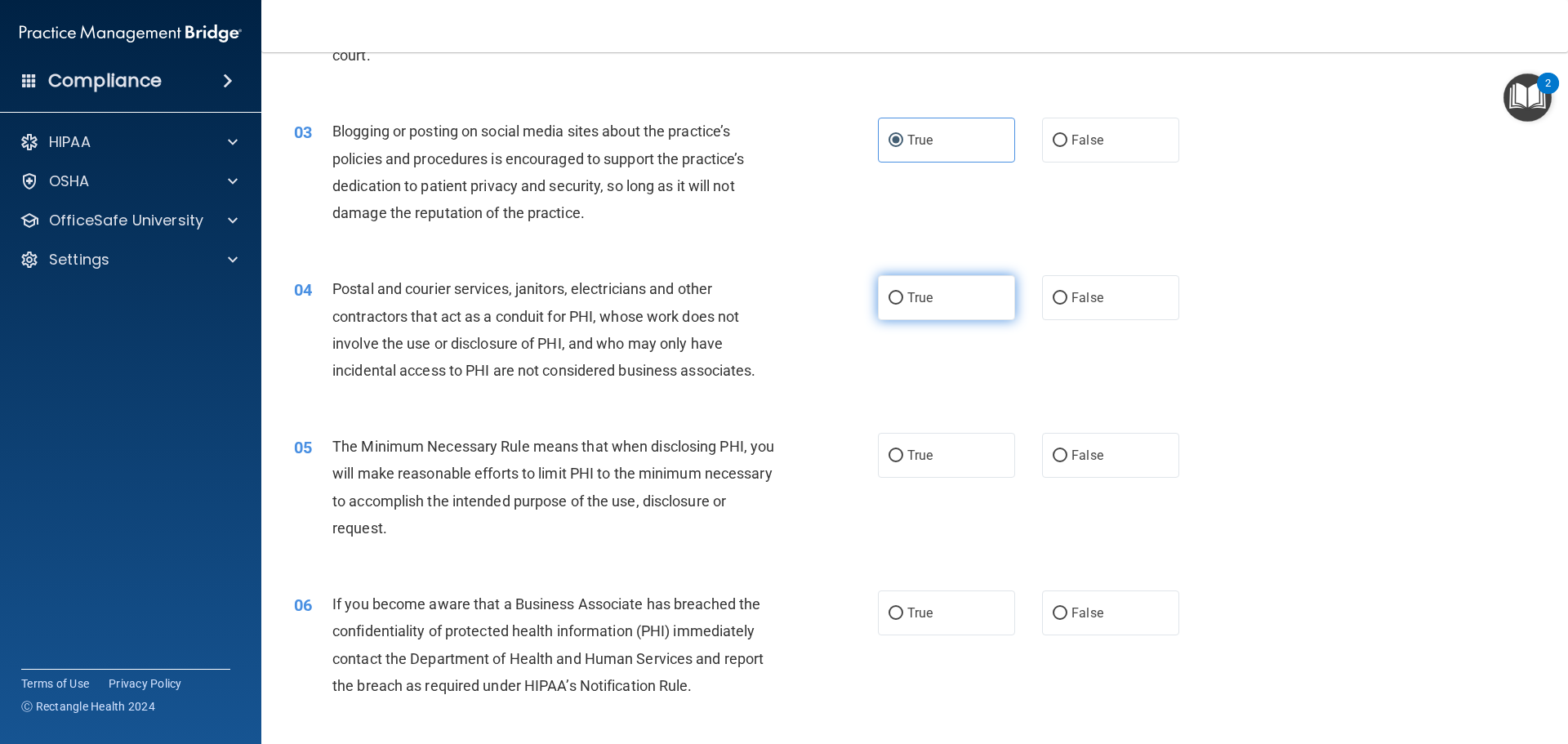
click at [944, 302] on label "True" at bounding box center [947, 298] width 137 height 45
click at [903, 302] on input "True" at bounding box center [896, 299] width 14 height 13
radio input "true"
click at [1261, 433] on div "05 The Minimum Necessary Rule means that when disclosing PHI, you will make rea…" at bounding box center [915, 491] width 1266 height 158
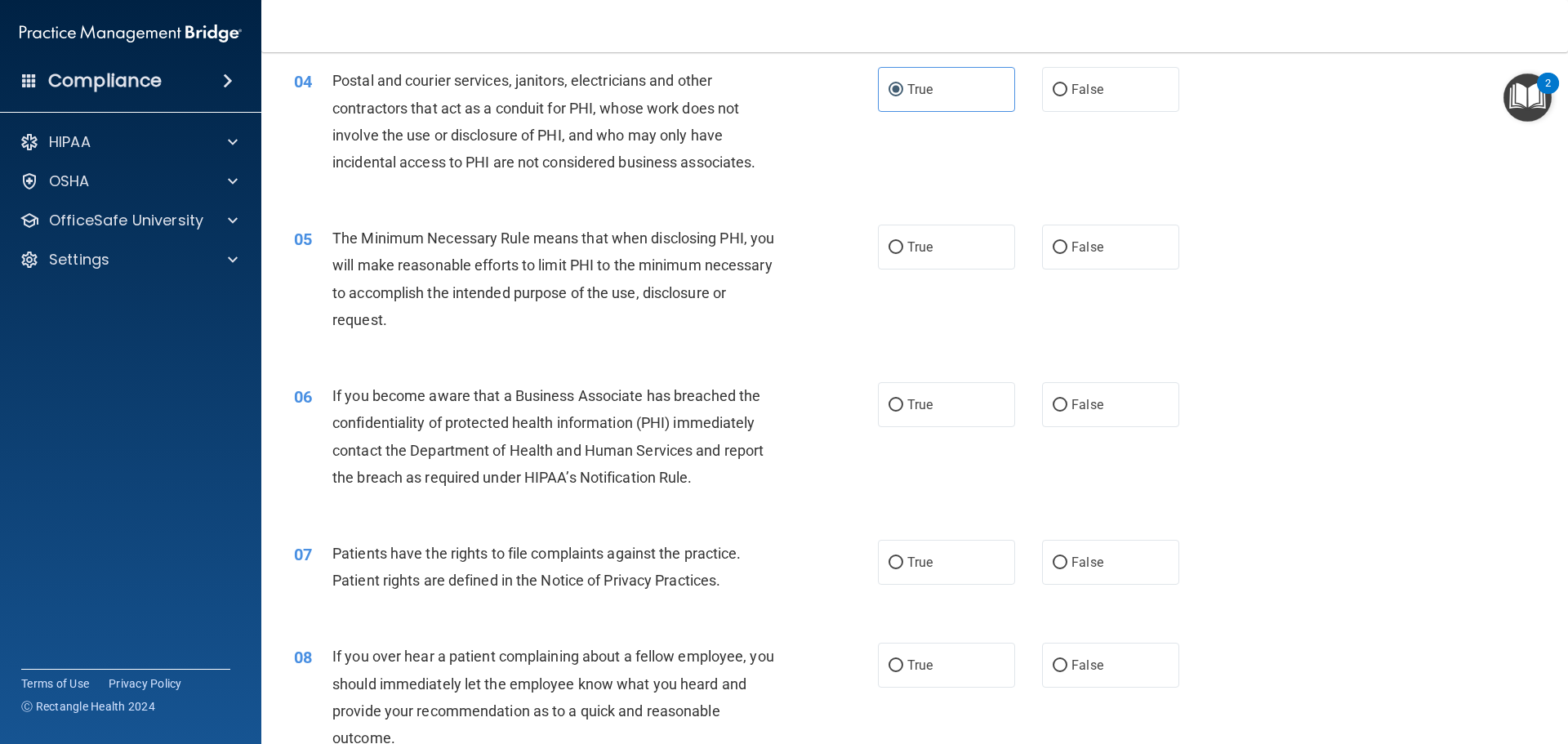
scroll to position [490, 0]
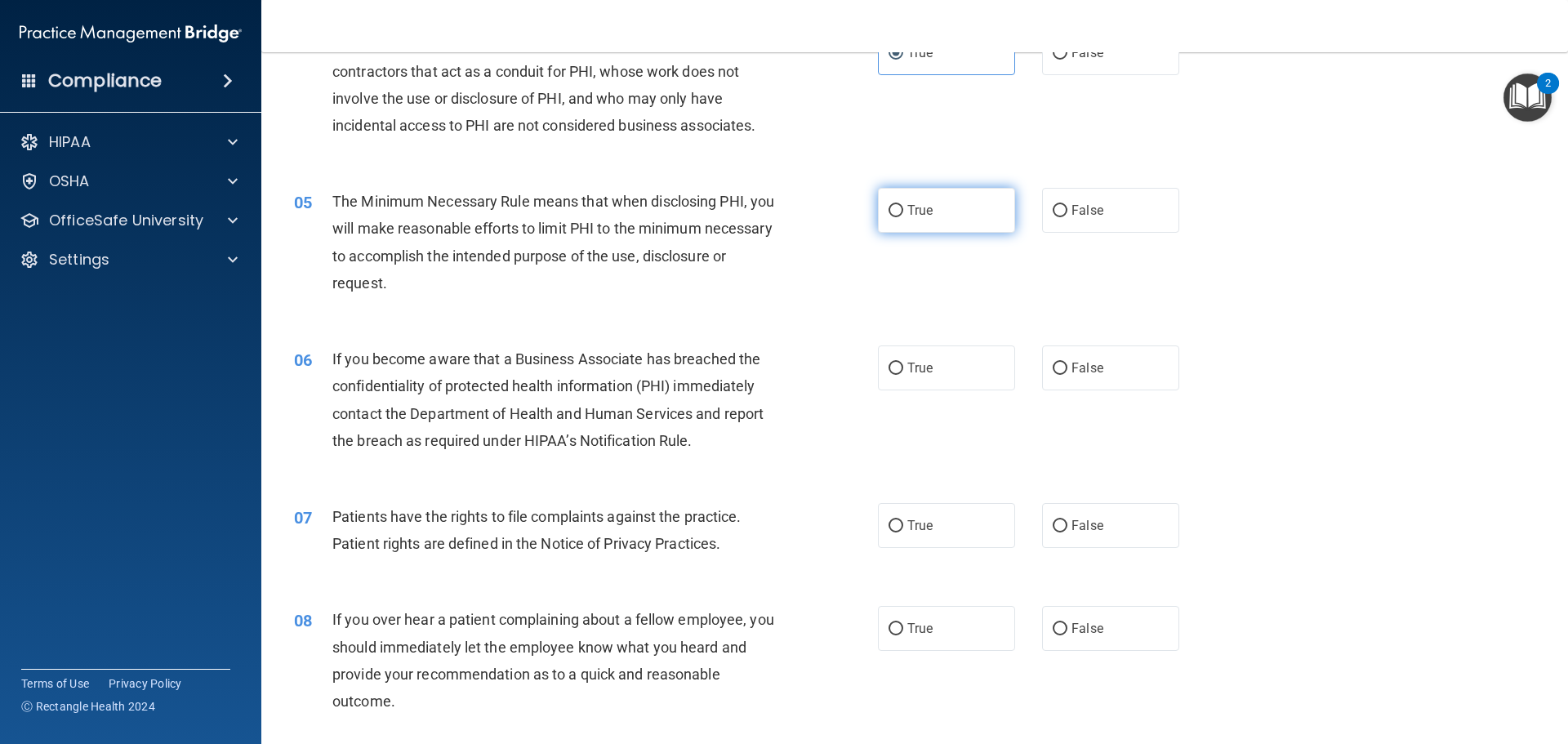
click at [921, 212] on span "True" at bounding box center [920, 210] width 25 height 15
click at [903, 212] on input "True" at bounding box center [896, 212] width 14 height 13
radio input "true"
click at [1313, 369] on div "06 If you become aware that a Business Associate has breached the confidentiali…" at bounding box center [915, 404] width 1266 height 158
click at [908, 377] on label "True" at bounding box center [947, 368] width 137 height 45
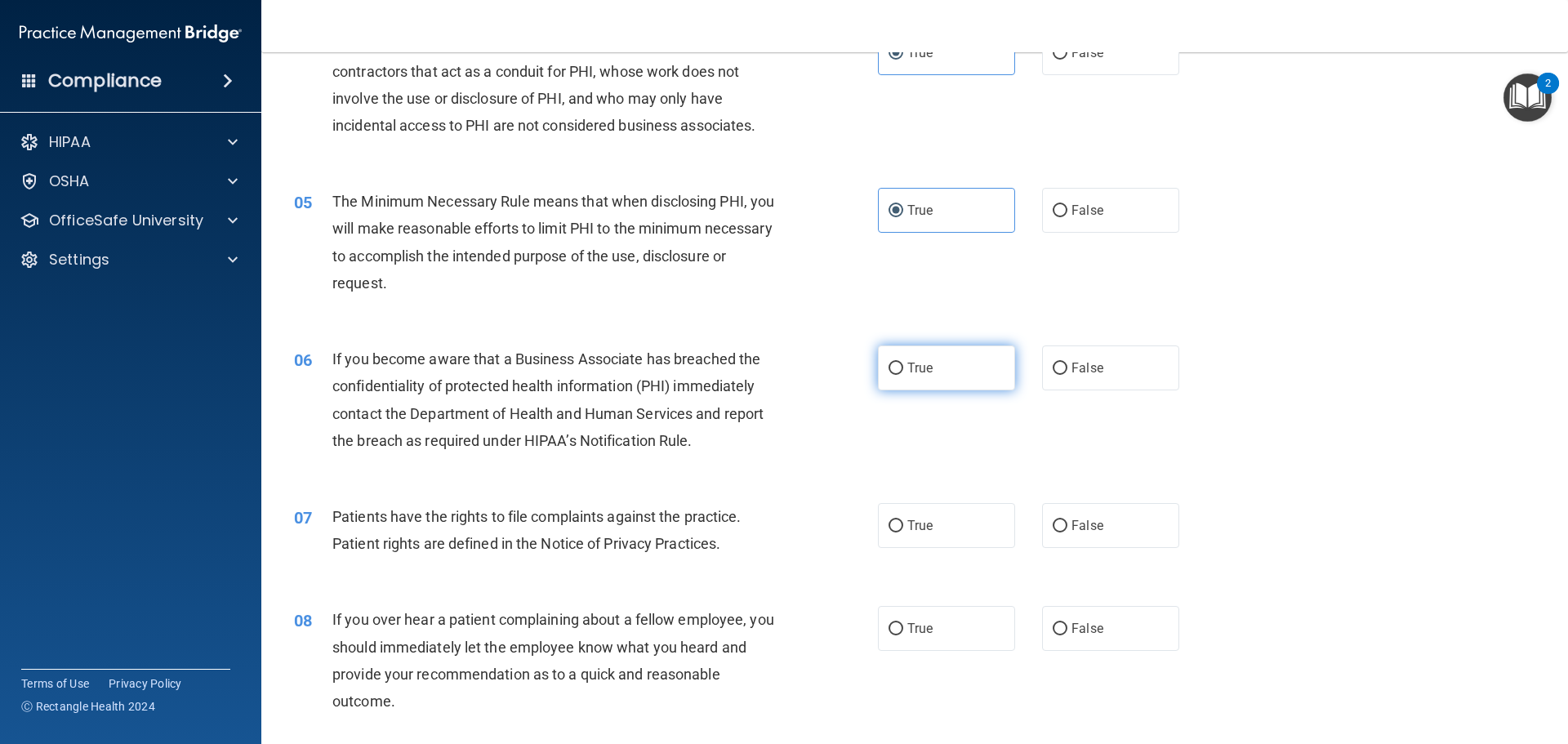
click at [903, 375] on input "True" at bounding box center [896, 369] width 14 height 13
radio input "true"
click at [1287, 461] on div "06 If you become aware that a Business Associate has breached the confidentiali…" at bounding box center [915, 404] width 1266 height 158
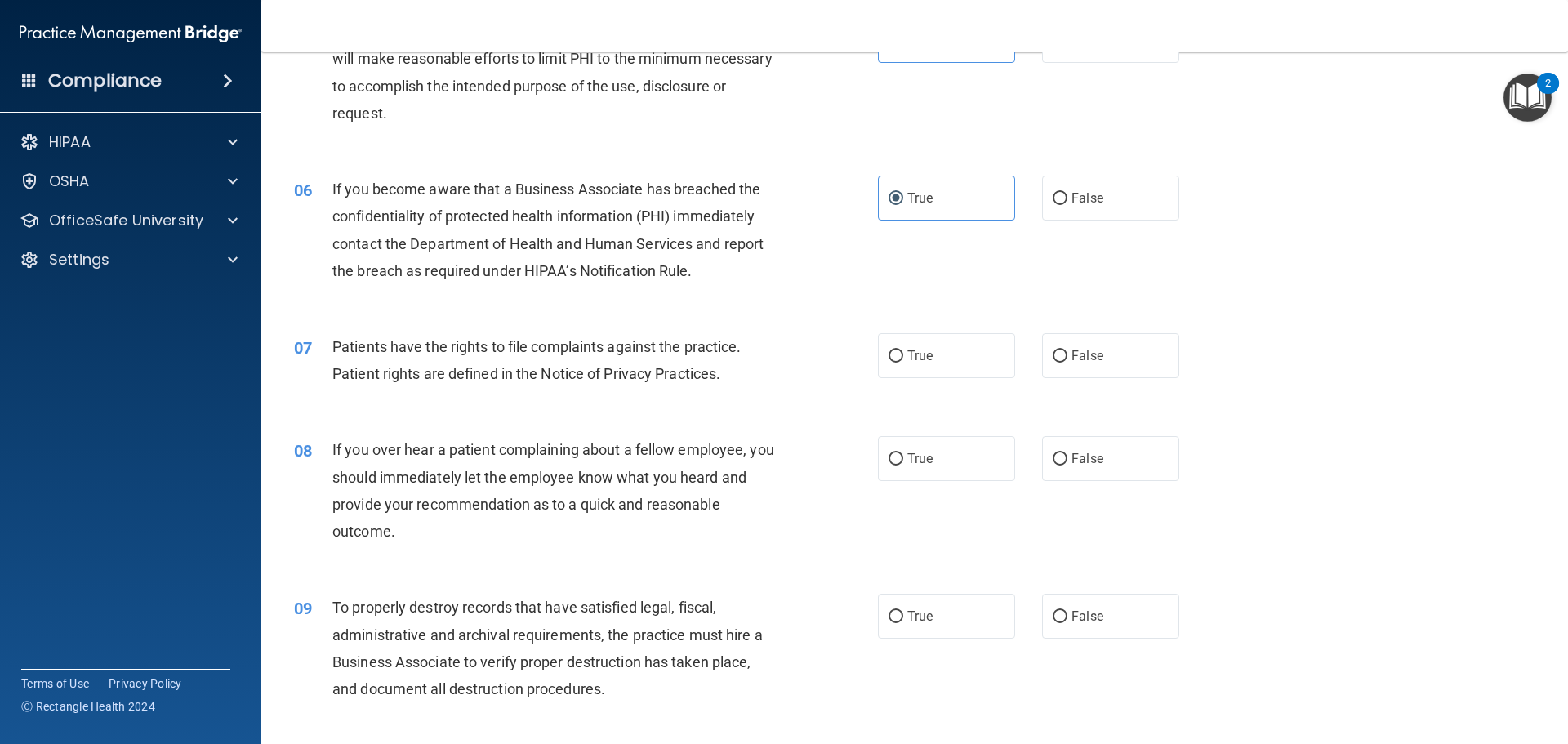
scroll to position [735, 0]
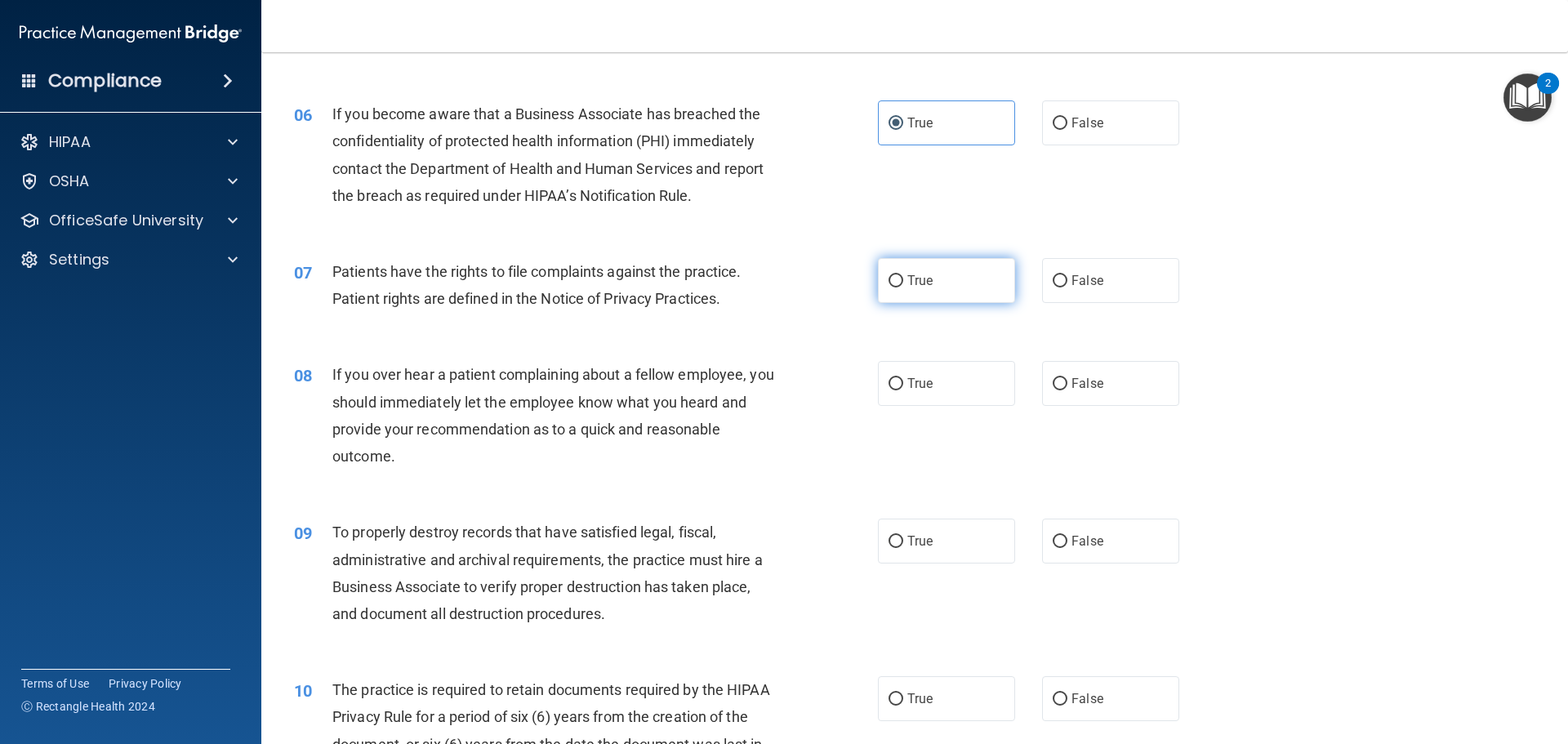
click at [951, 295] on label "True" at bounding box center [947, 281] width 137 height 45
click at [903, 287] on input "True" at bounding box center [896, 282] width 14 height 13
radio input "true"
click at [1237, 366] on div "08 If you over hear a patient complaining about a fellow employee, you should i…" at bounding box center [915, 419] width 1266 height 158
click at [1118, 390] on label "False" at bounding box center [1110, 384] width 137 height 45
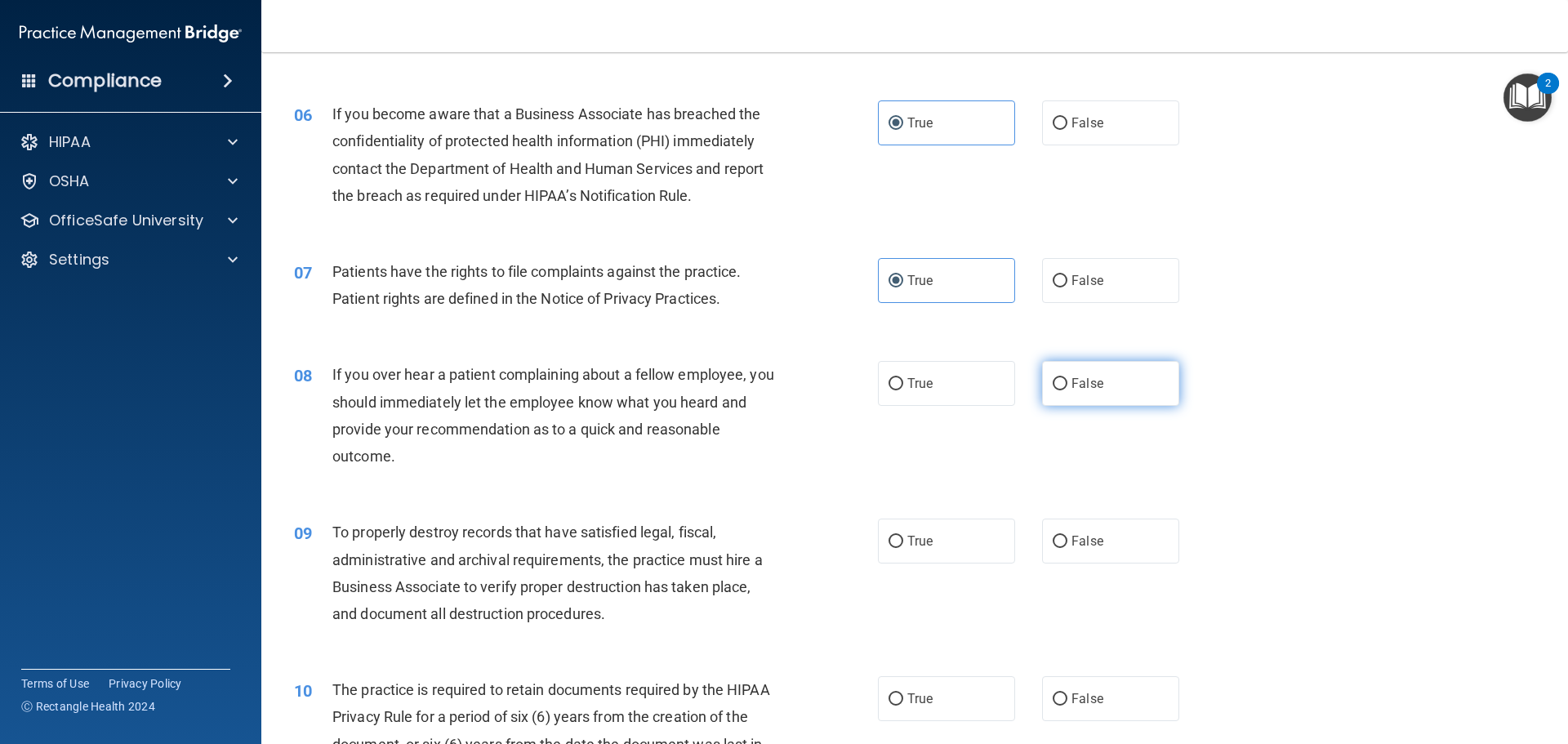
click at [1067, 390] on input "False" at bounding box center [1060, 385] width 14 height 13
radio input "true"
click at [1243, 438] on div "08 If you over hear a patient complaining about a fellow employee, you should i…" at bounding box center [915, 419] width 1266 height 158
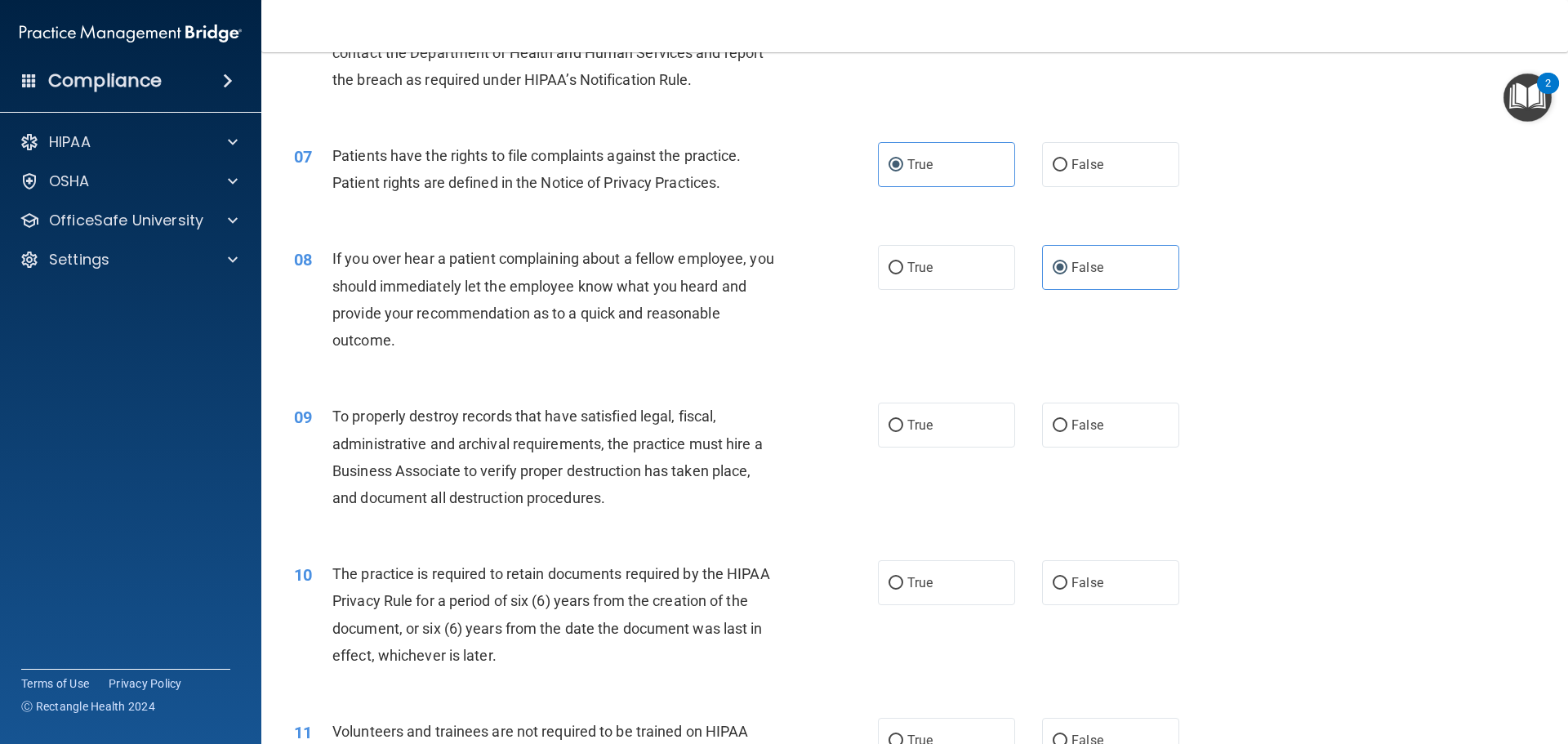
scroll to position [980, 0]
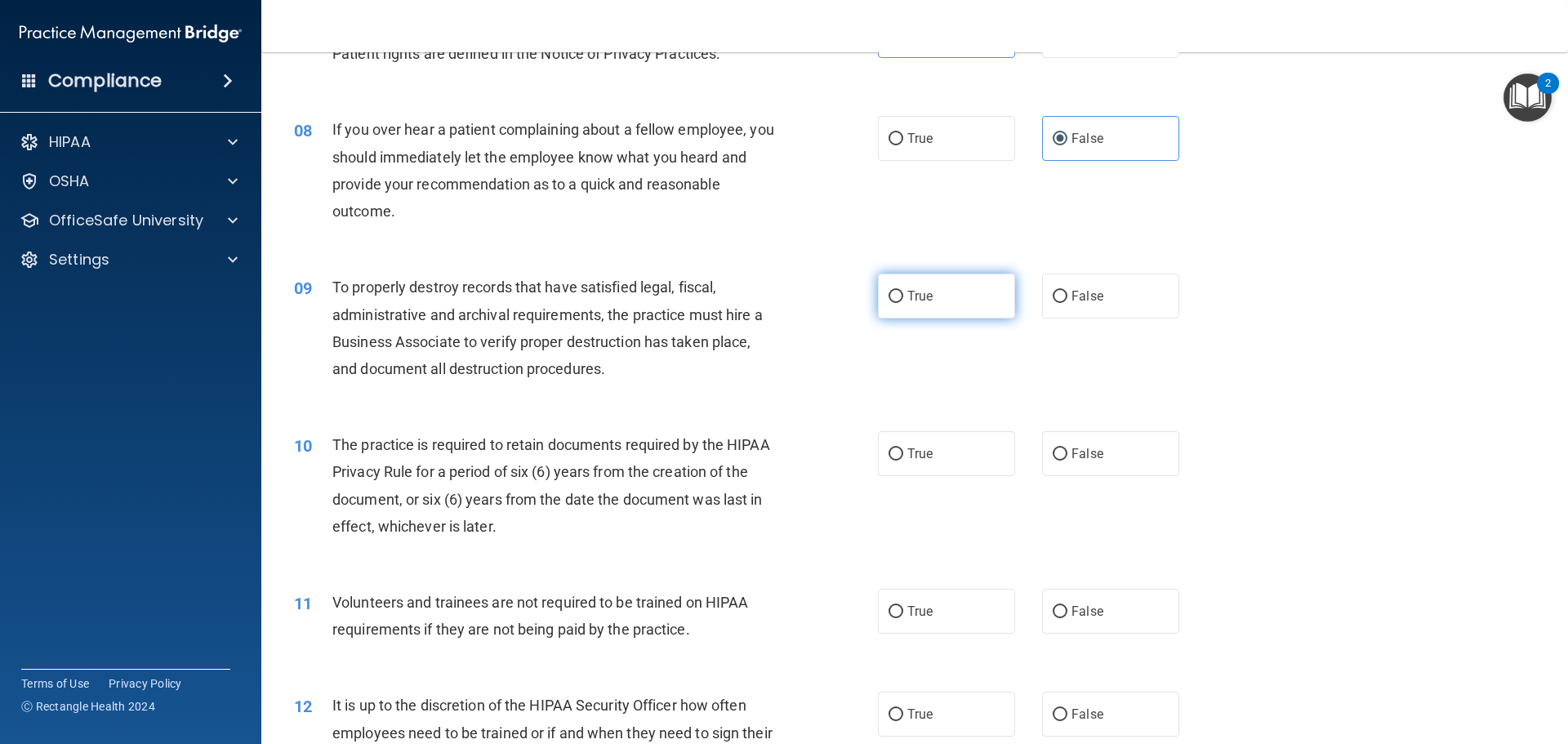
click at [936, 295] on label "True" at bounding box center [947, 296] width 137 height 45
click at [903, 295] on input "True" at bounding box center [896, 297] width 14 height 13
radio input "true"
click at [1261, 441] on div "10 The practice is required to retain documents required by the HIPAA Privacy R…" at bounding box center [915, 489] width 1266 height 158
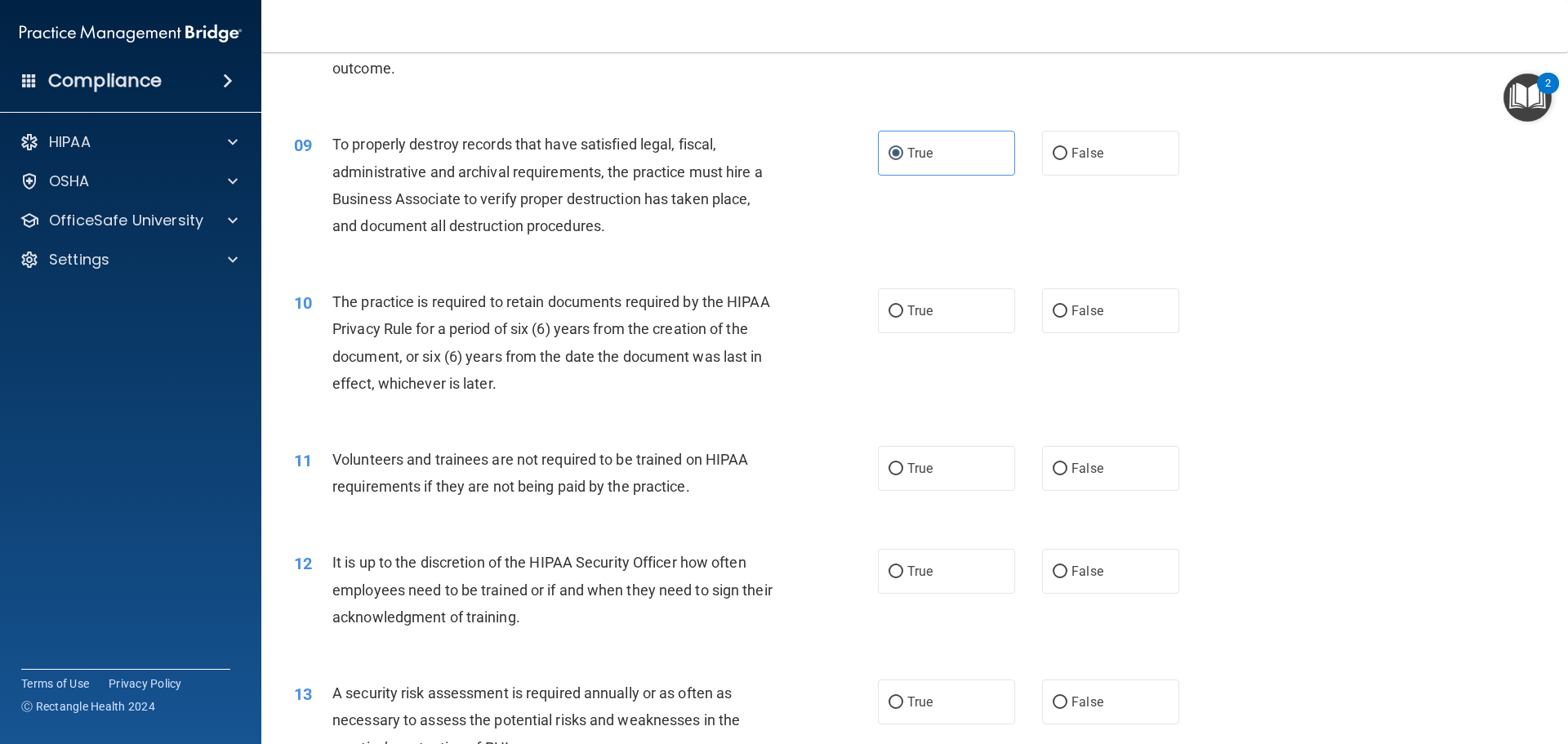
scroll to position [1144, 0]
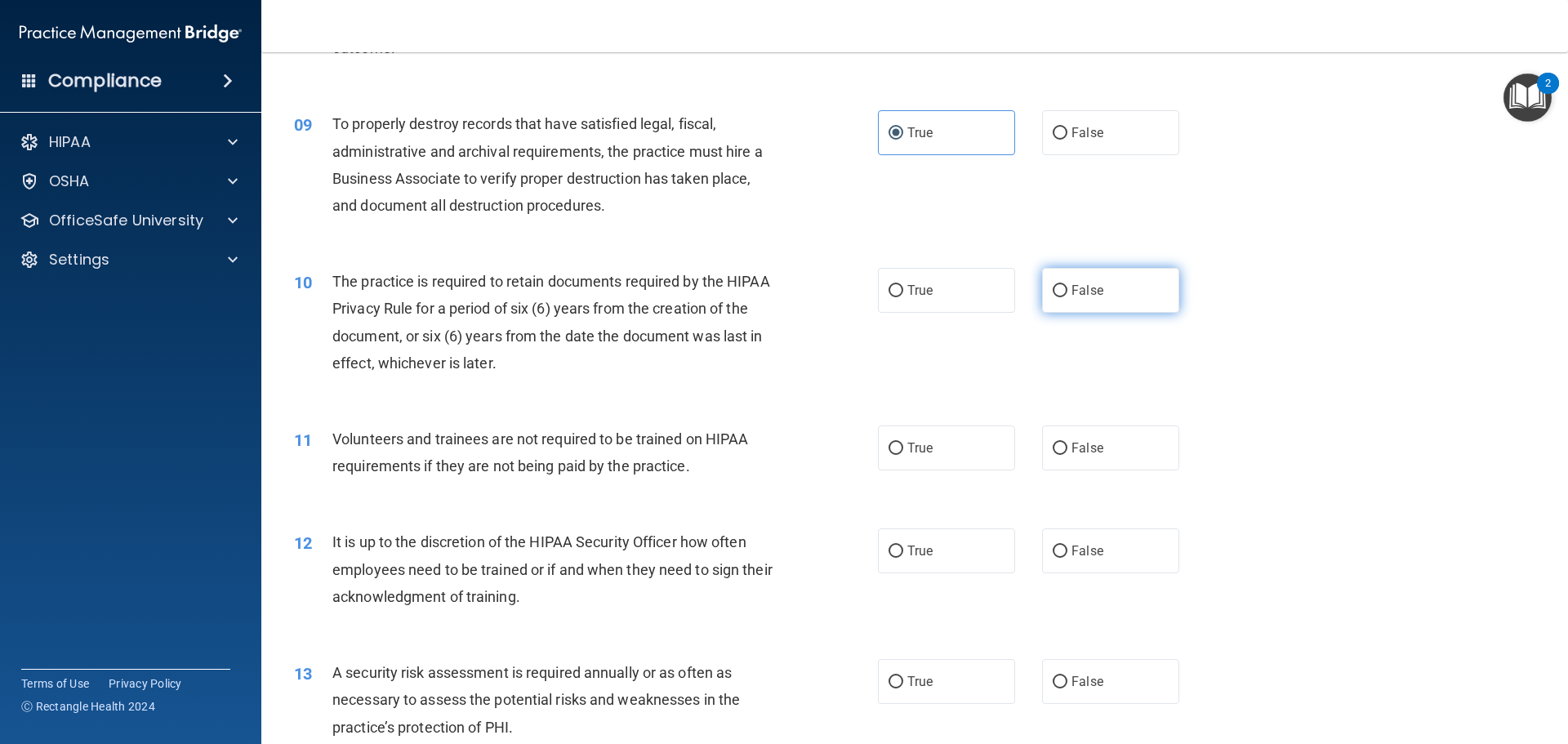
click at [1102, 306] on label "False" at bounding box center [1110, 291] width 137 height 45
click at [1067, 297] on input "False" at bounding box center [1060, 292] width 14 height 13
radio input "true"
click at [1239, 405] on div "11 Volunteers and trainees are not required to be trained on HIPAA requirements…" at bounding box center [915, 457] width 1266 height 103
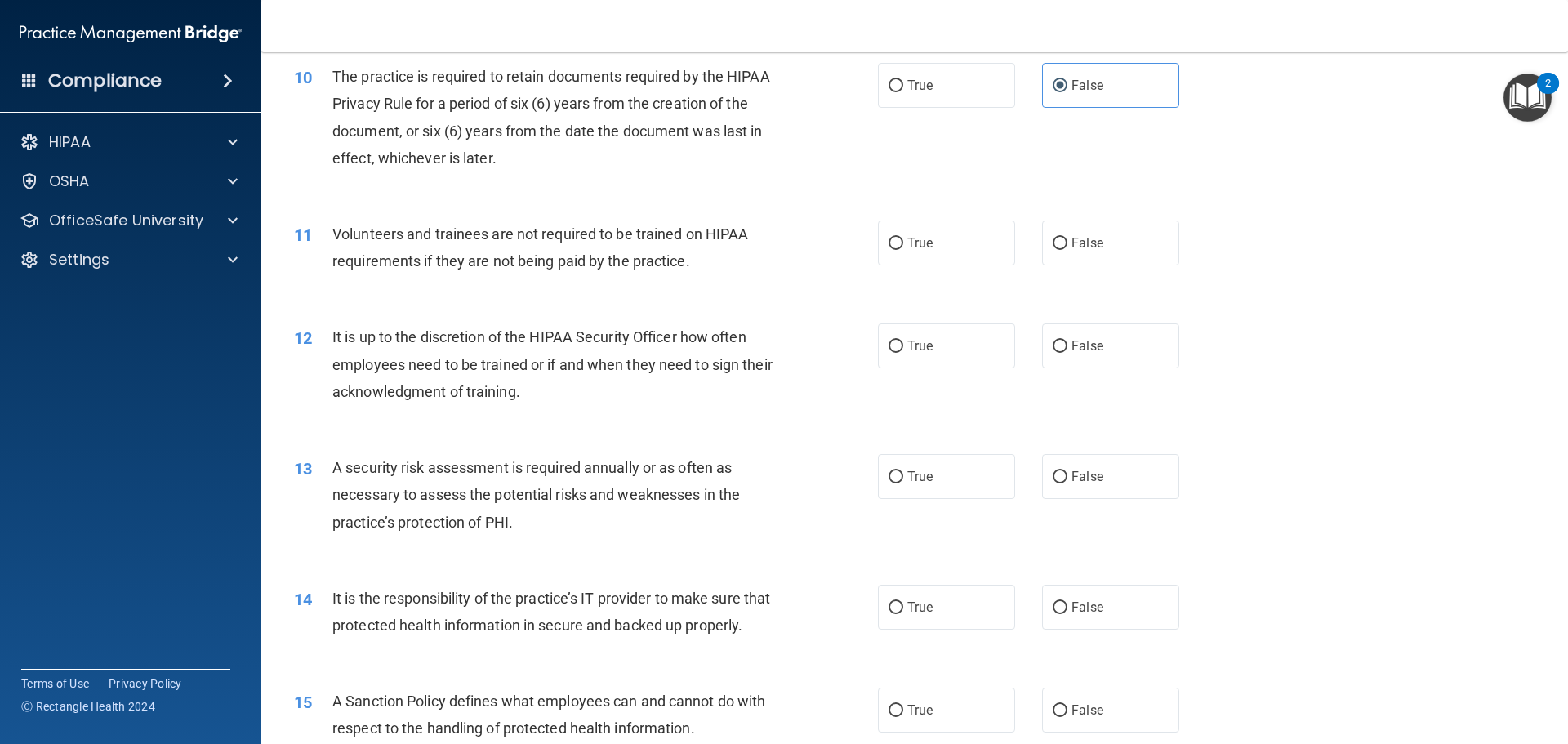
scroll to position [1389, 0]
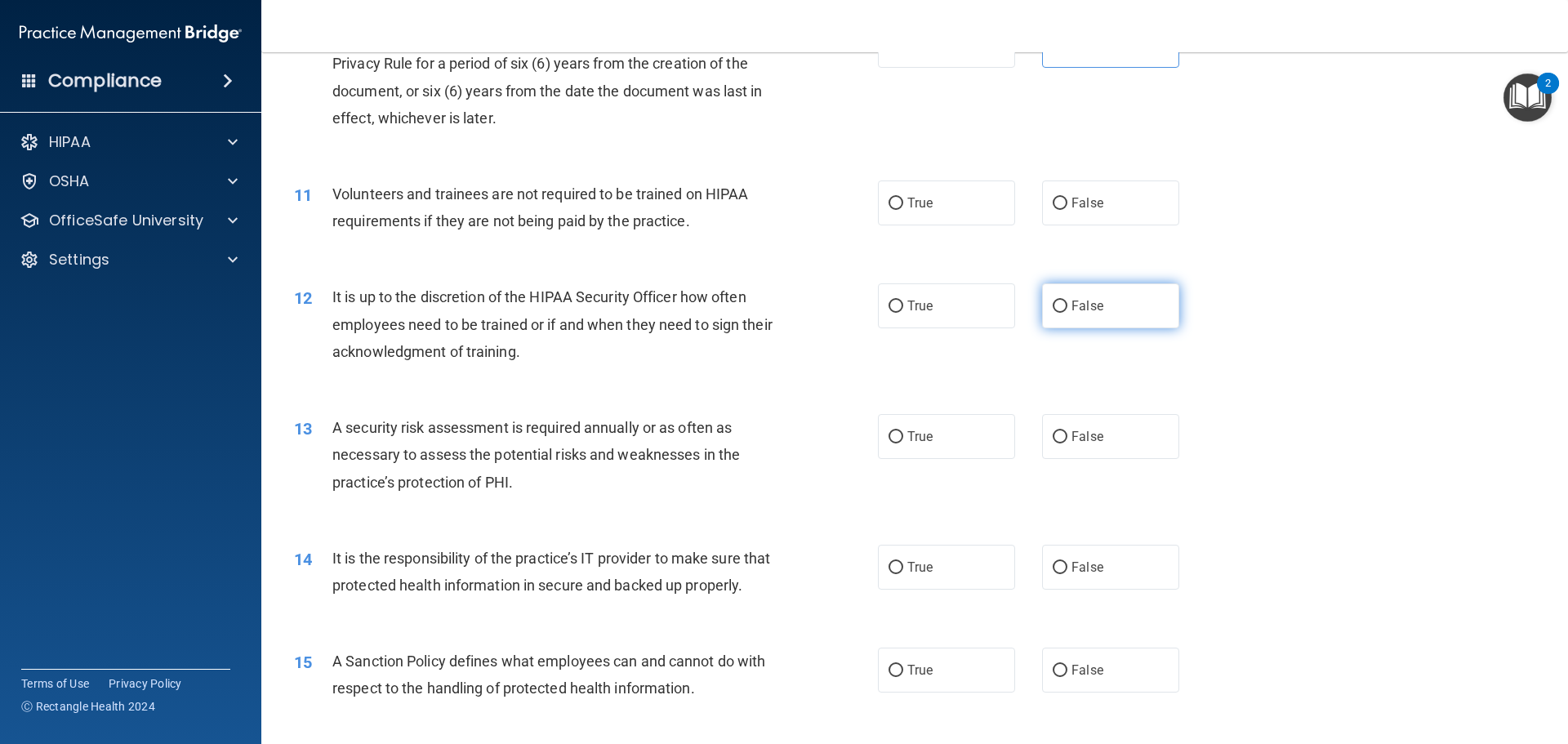
click at [1077, 322] on label "False" at bounding box center [1110, 306] width 137 height 45
click at [1067, 313] on input "False" at bounding box center [1060, 307] width 14 height 13
radio input "true"
click at [864, 212] on div "11 Volunteers and trainees are not required to be trained on HIPAA requirements…" at bounding box center [585, 211] width 633 height 62
click at [910, 212] on label "True" at bounding box center [947, 203] width 137 height 45
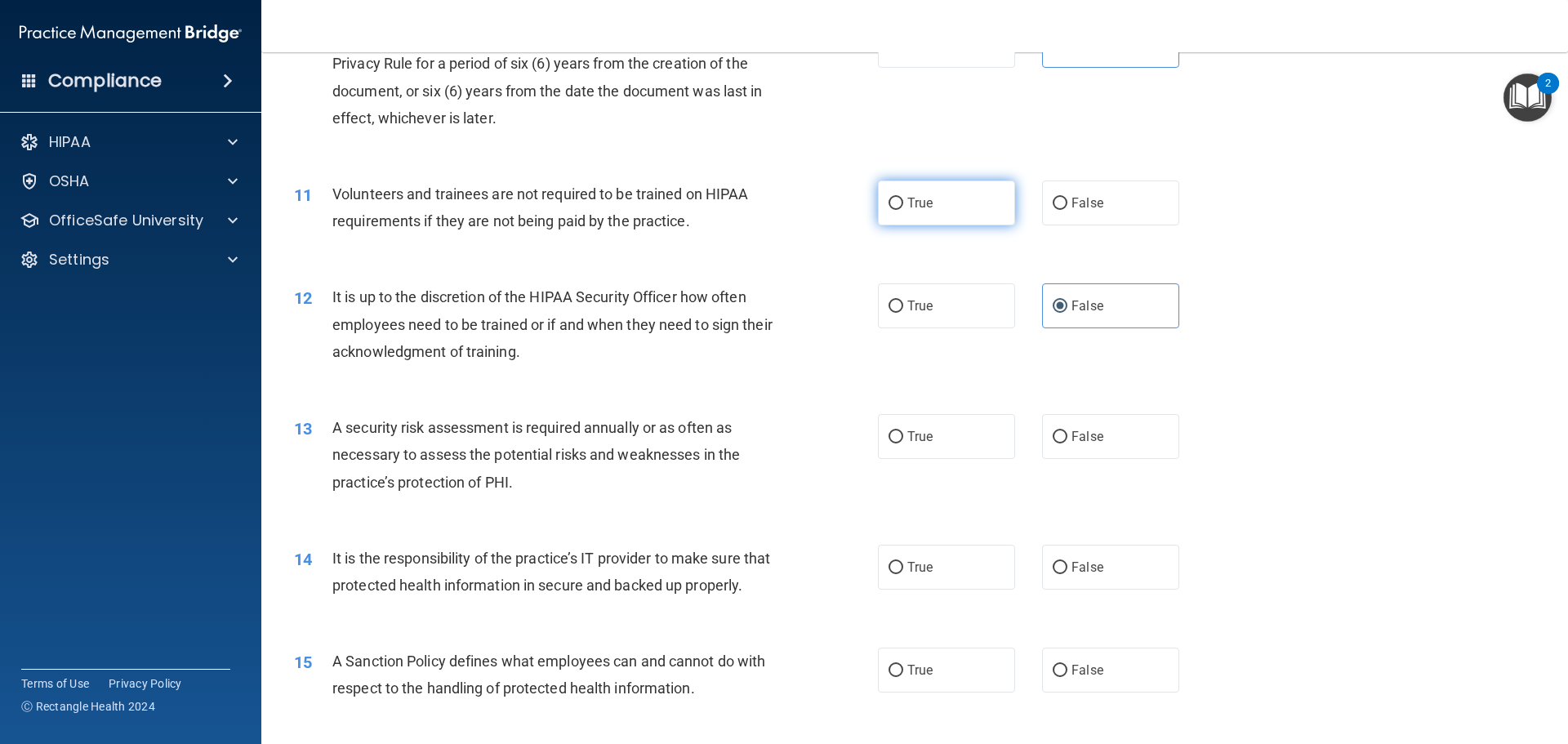
click at [903, 210] on input "True" at bounding box center [896, 204] width 14 height 13
radio input "true"
click at [1320, 365] on div "12 It is up to the discretion of the HIPAA Security Officer how often employees…" at bounding box center [915, 328] width 1266 height 131
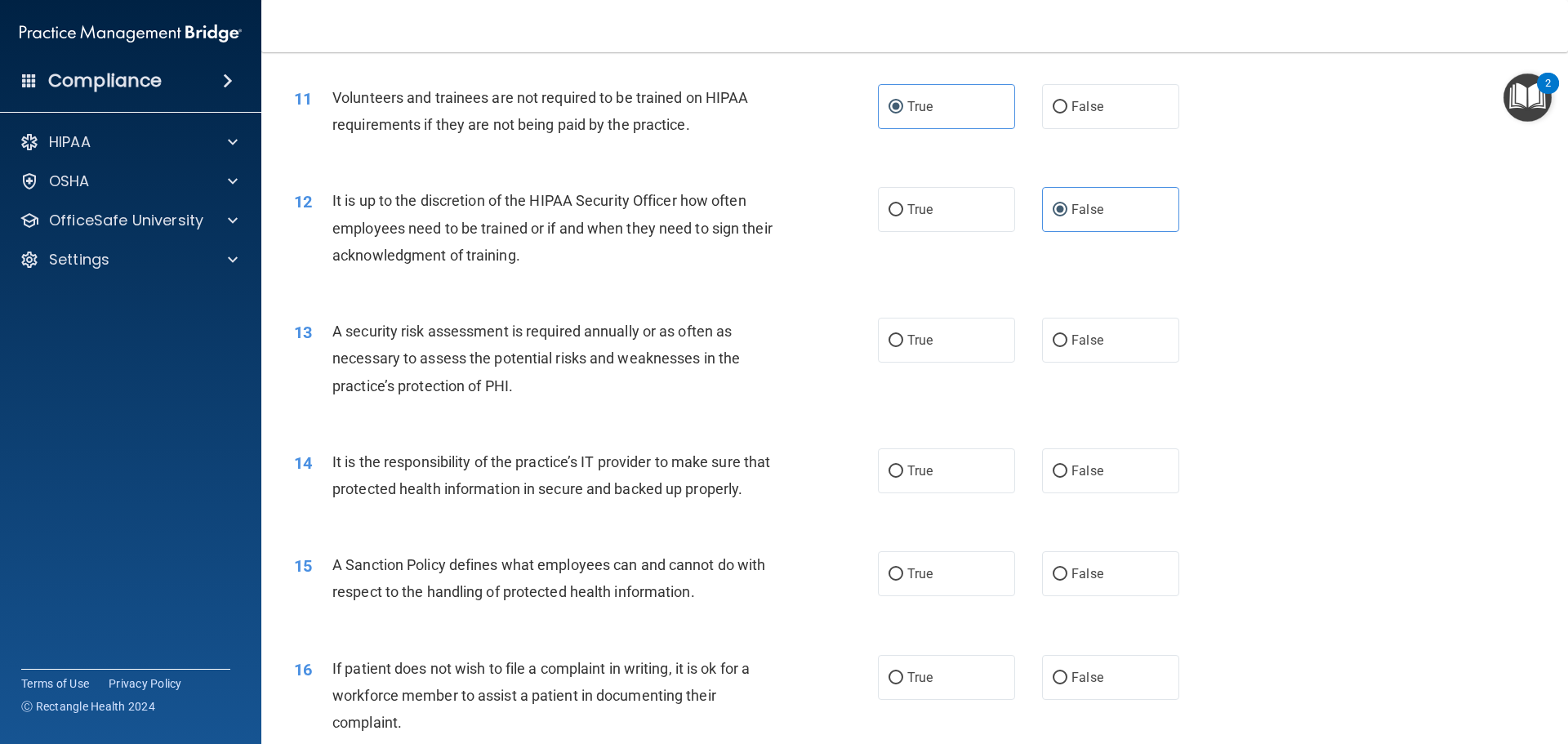
scroll to position [1552, 0]
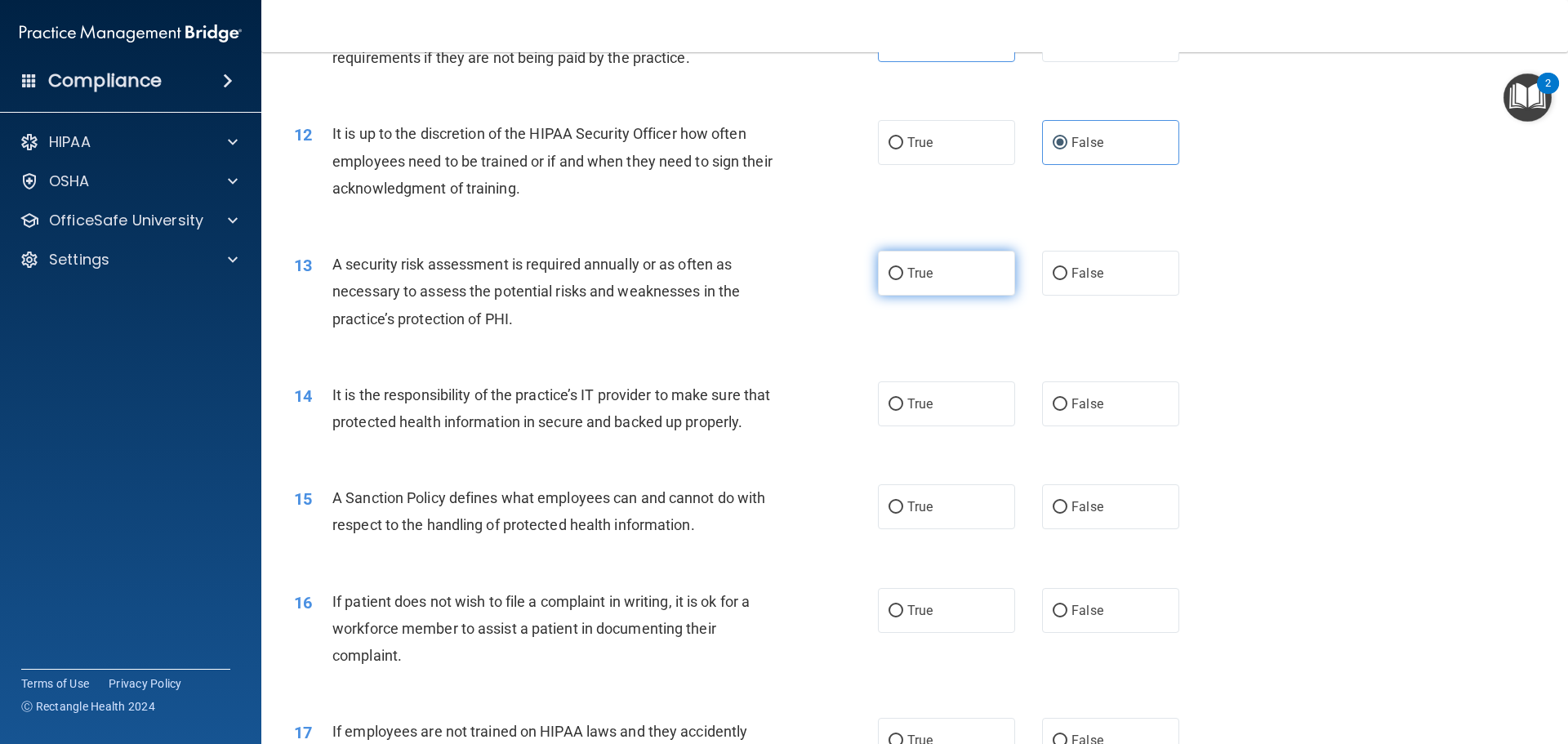
click at [947, 272] on label "True" at bounding box center [947, 273] width 137 height 45
click at [903, 272] on input "True" at bounding box center [896, 275] width 14 height 13
radio input "true"
click at [961, 407] on label "True" at bounding box center [947, 404] width 137 height 45
click at [903, 407] on input "True" at bounding box center [896, 405] width 14 height 13
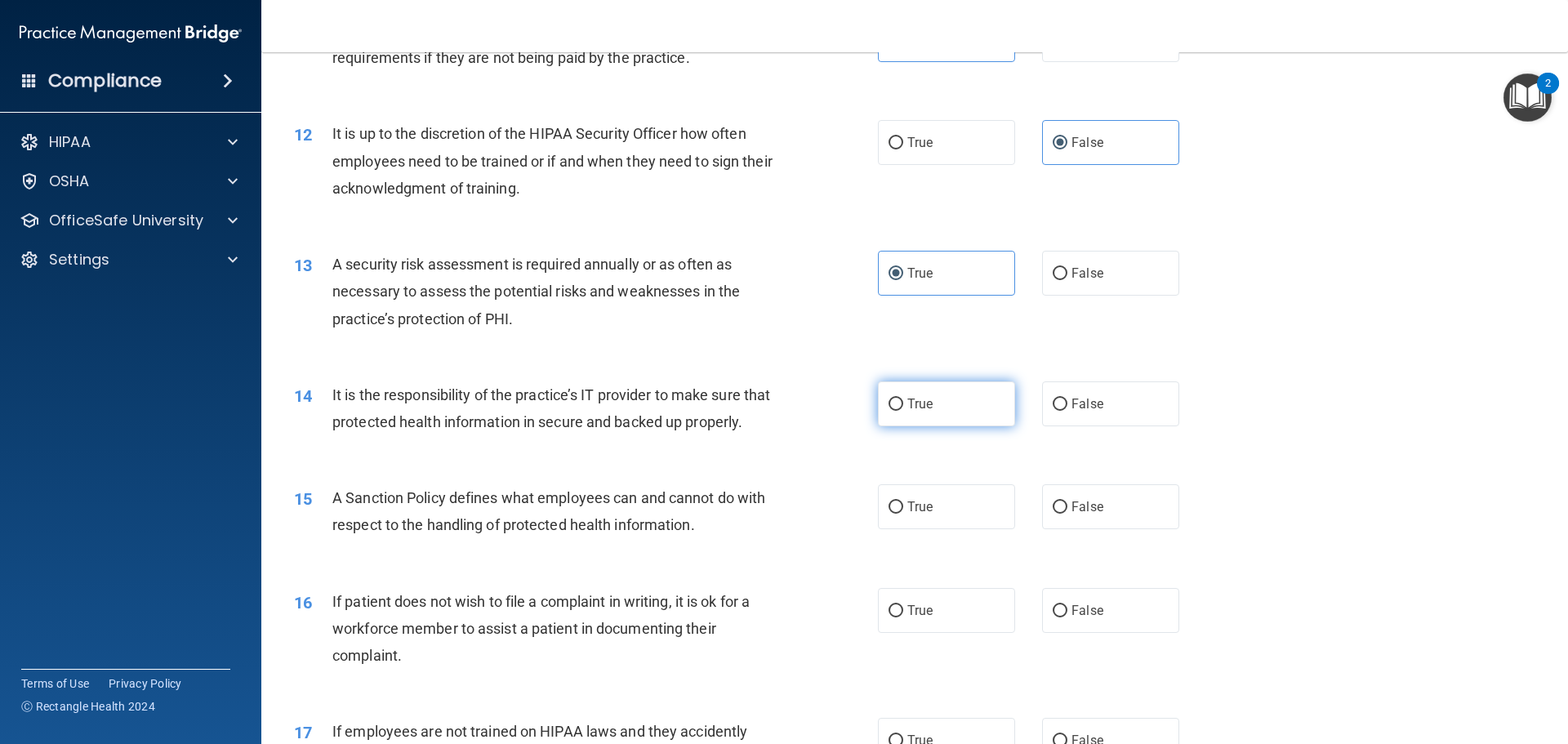
radio input "true"
click at [1264, 464] on div "14 It is the responsibility of the practice’s IT provider to make sure that pro…" at bounding box center [915, 413] width 1266 height 103
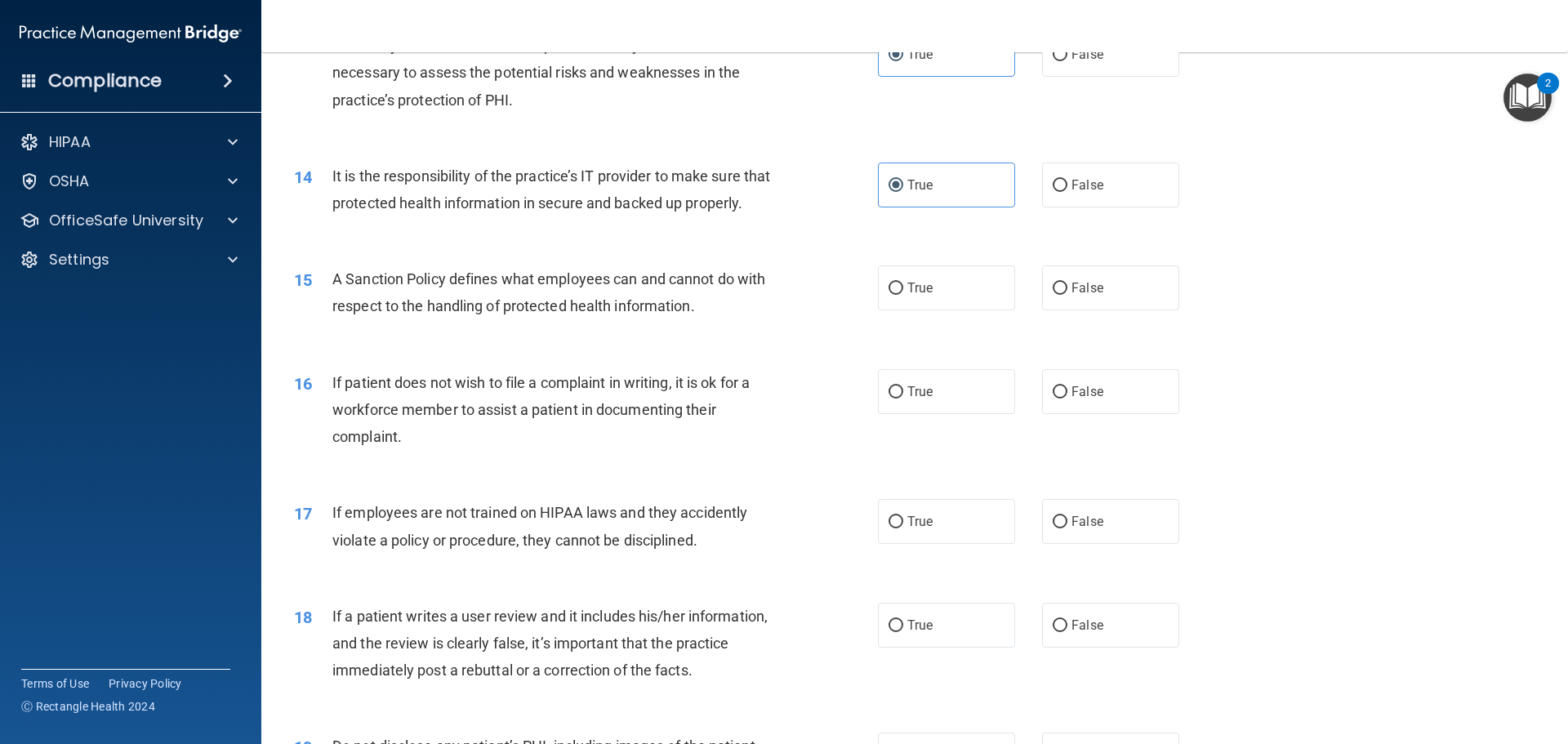
scroll to position [1797, 0]
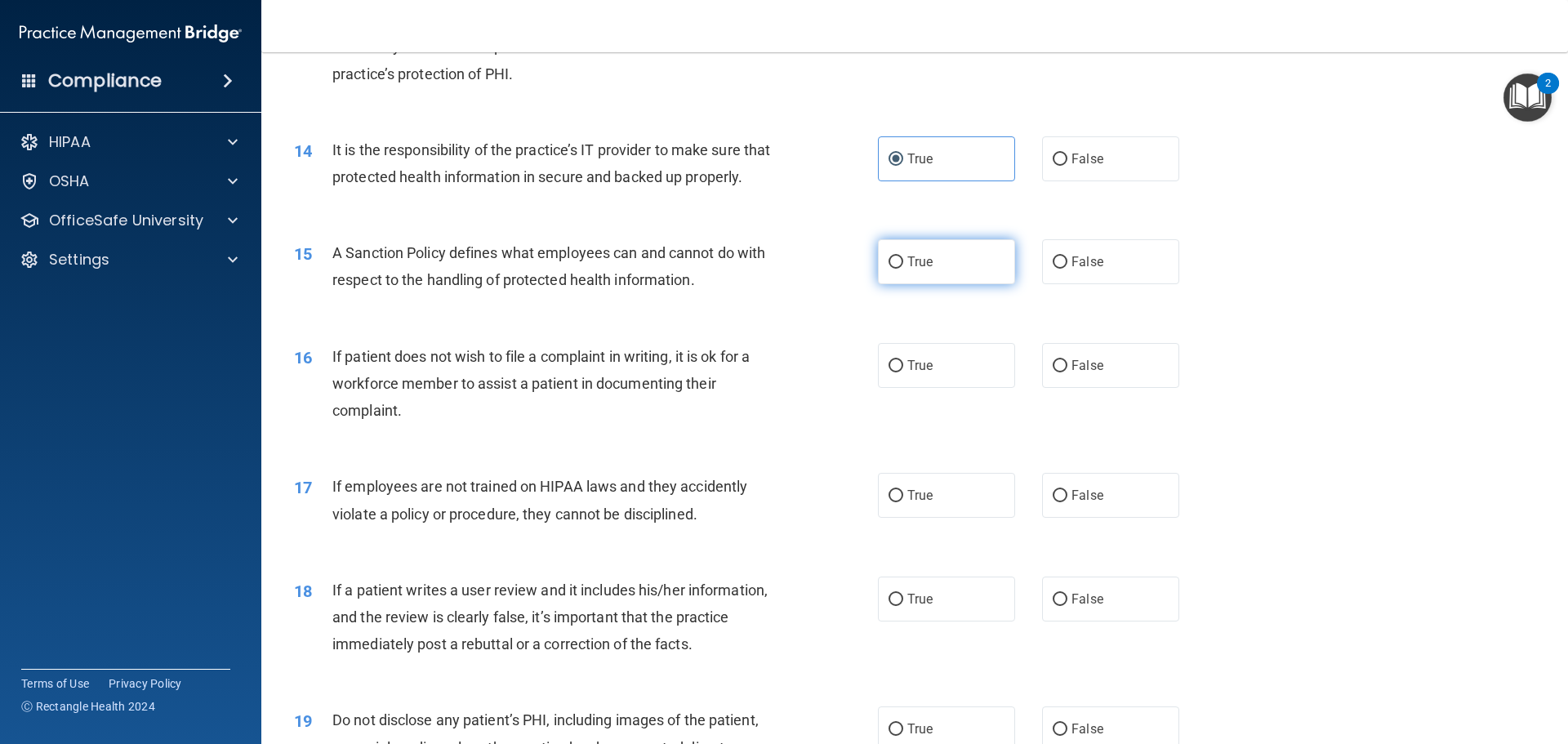
click at [934, 285] on label "True" at bounding box center [947, 262] width 137 height 45
click at [903, 268] on input "True" at bounding box center [896, 263] width 14 height 13
radio input "true"
click at [1286, 372] on div "16 If patient does not wish to file a complaint in writing, it is ok for a work…" at bounding box center [915, 387] width 1266 height 131
click at [1071, 388] on label "False" at bounding box center [1110, 366] width 137 height 45
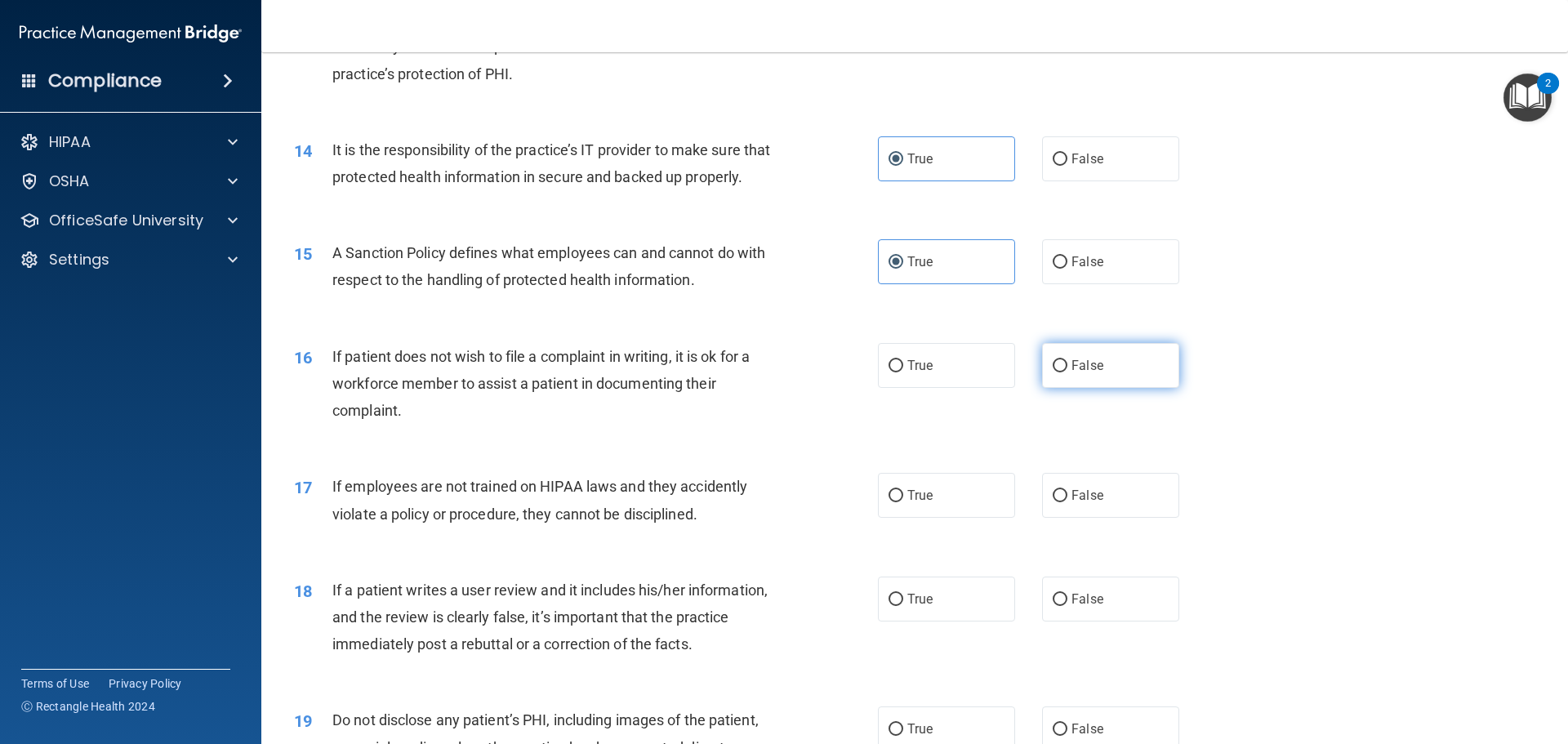
click at [1067, 373] on input "False" at bounding box center [1060, 367] width 14 height 13
radio input "true"
click at [1261, 431] on div "16 If patient does not wish to file a complaint in writing, it is ok for a work…" at bounding box center [915, 387] width 1266 height 131
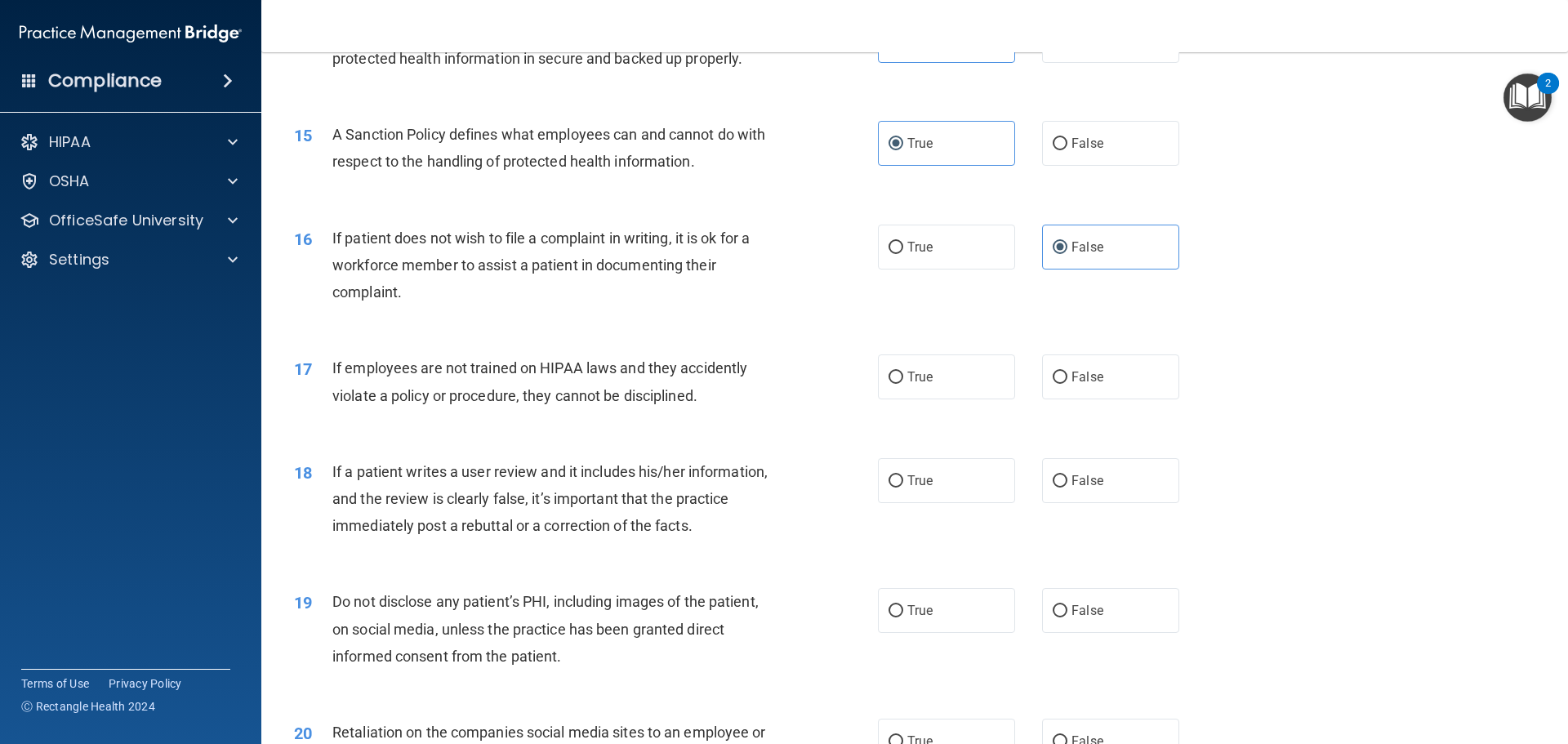
scroll to position [1961, 0]
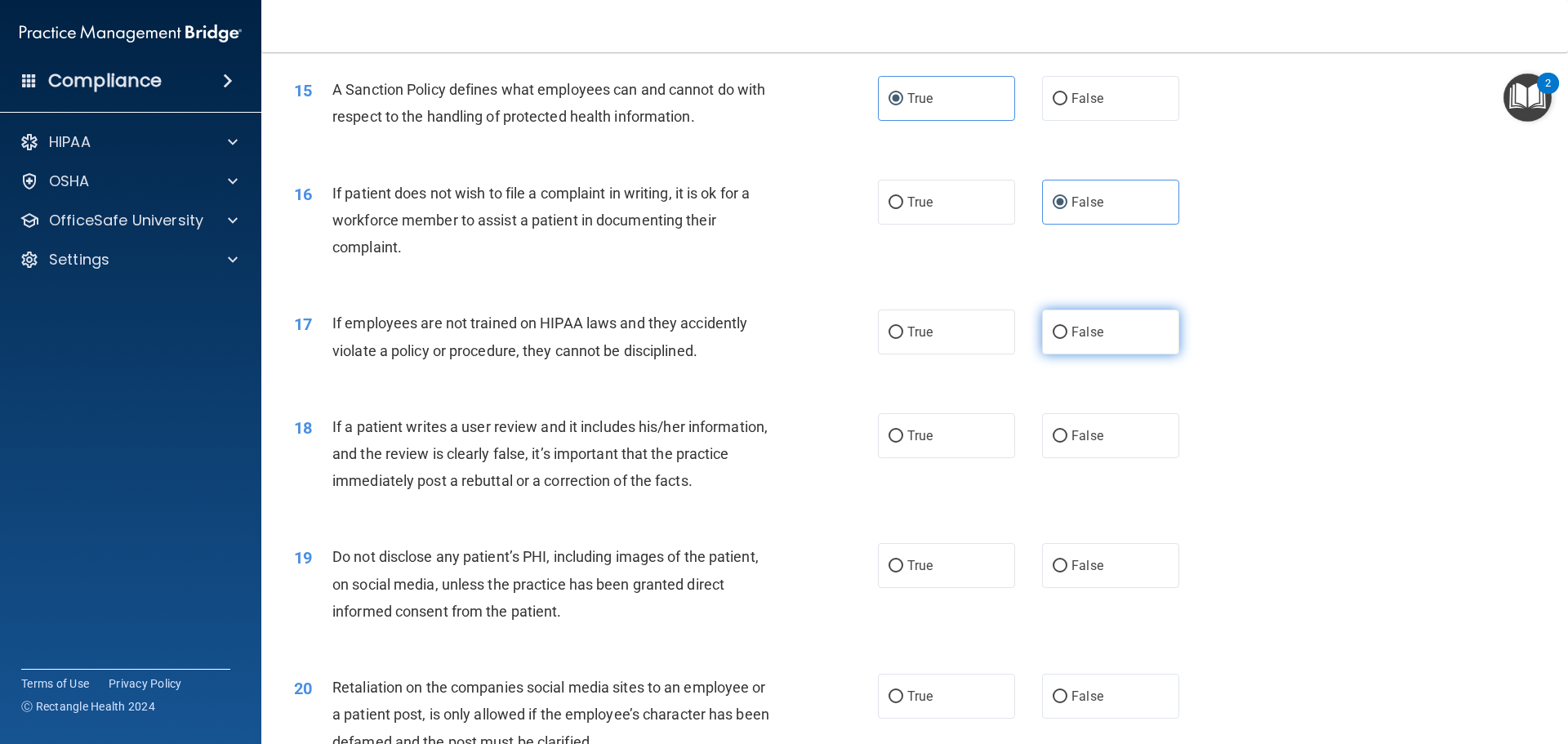
click at [1080, 355] on label "False" at bounding box center [1110, 332] width 137 height 45
click at [1067, 339] on input "False" at bounding box center [1060, 333] width 14 height 13
radio input "true"
click at [1300, 440] on div "18 If a patient writes a user review and it includes his/her information, and t…" at bounding box center [915, 458] width 1266 height 131
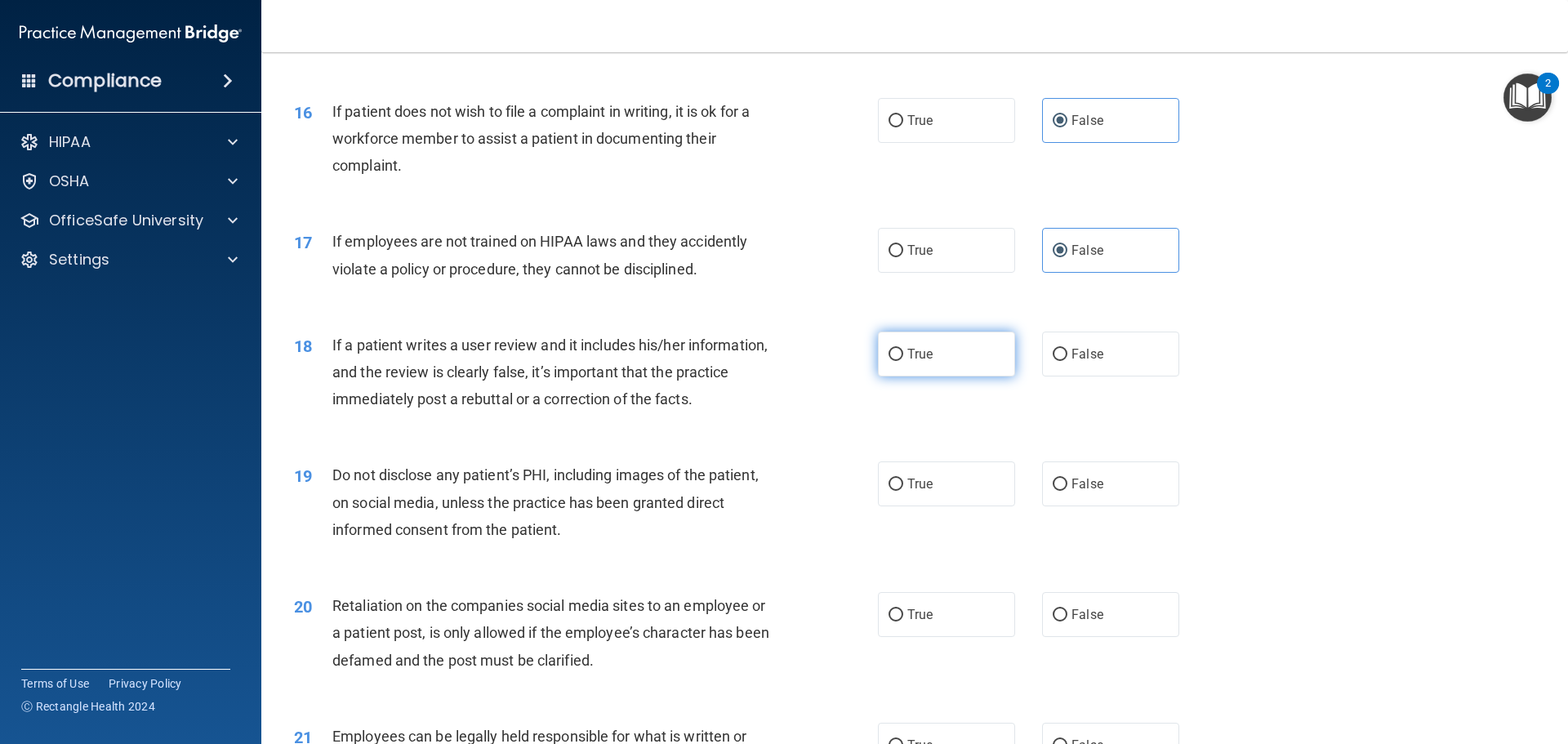
click at [963, 377] on label "True" at bounding box center [947, 354] width 137 height 45
click at [903, 361] on input "True" at bounding box center [896, 355] width 14 height 13
radio input "true"
click at [1235, 431] on div "18 If a patient writes a user review and it includes his/her information, and t…" at bounding box center [915, 377] width 1266 height 131
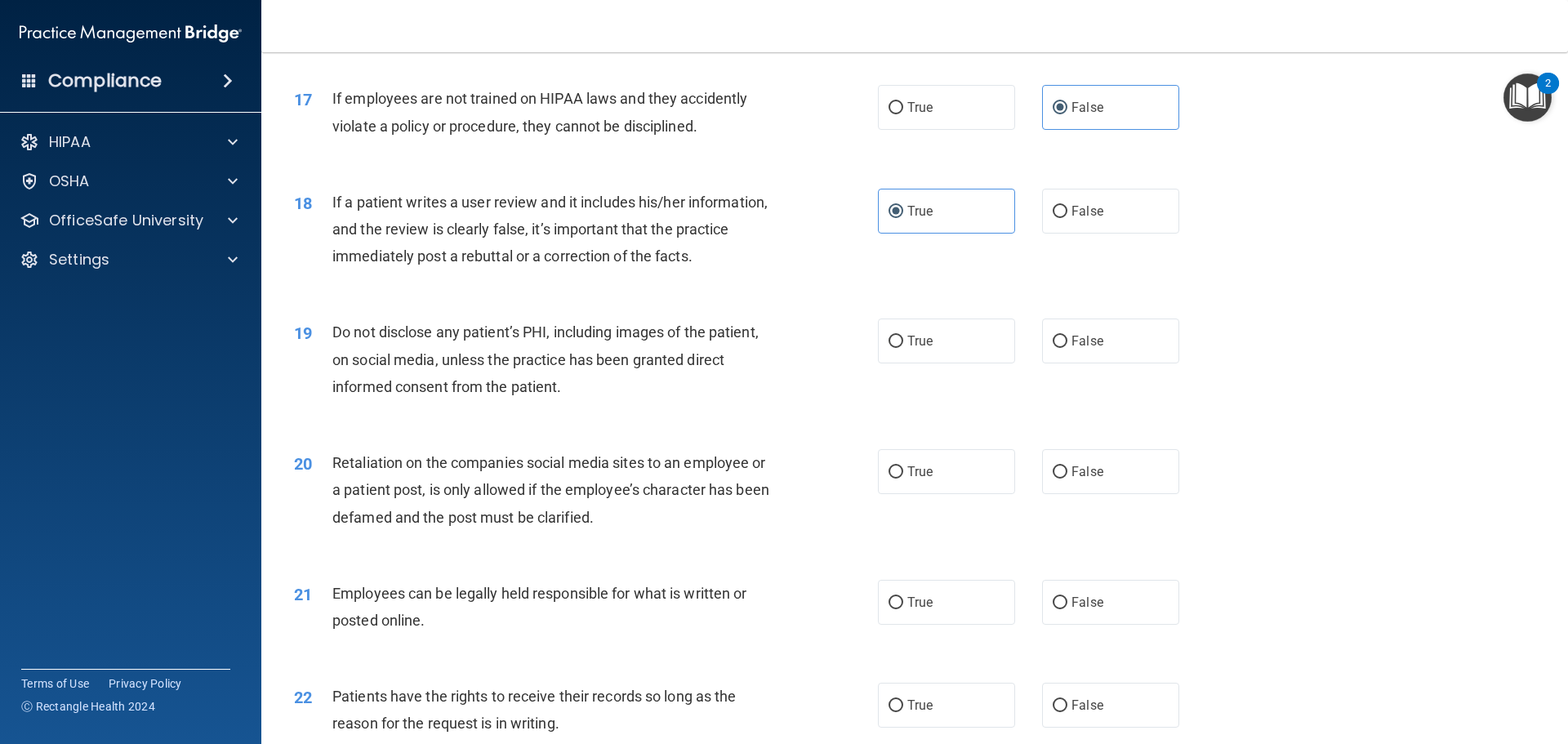
scroll to position [2206, 0]
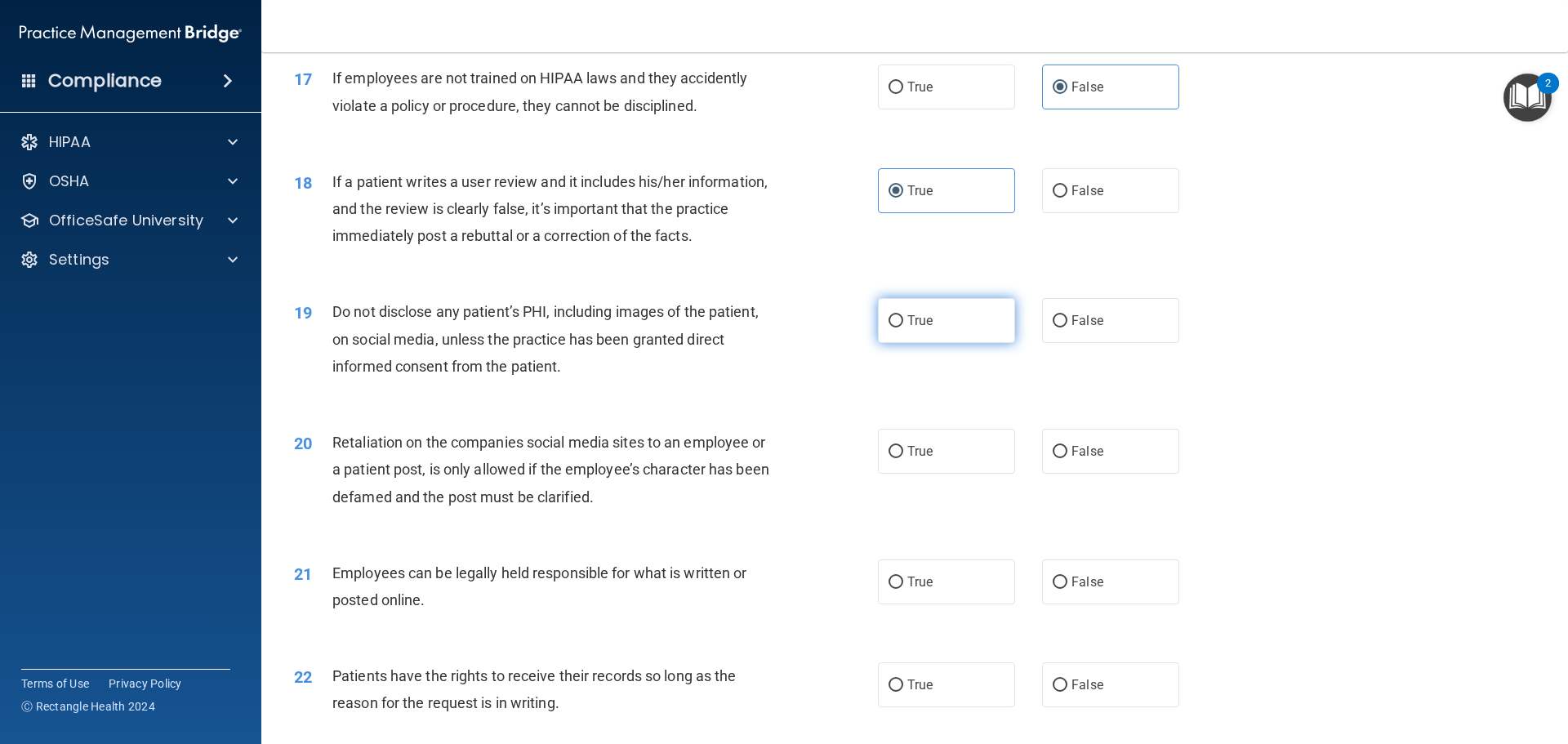
click at [932, 343] on label "True" at bounding box center [947, 321] width 137 height 45
click at [903, 328] on input "True" at bounding box center [896, 322] width 14 height 13
radio input "true"
click at [1315, 409] on div "19 Do not disclose any patient’s PHI, including images of the patient, on socia…" at bounding box center [915, 342] width 1266 height 131
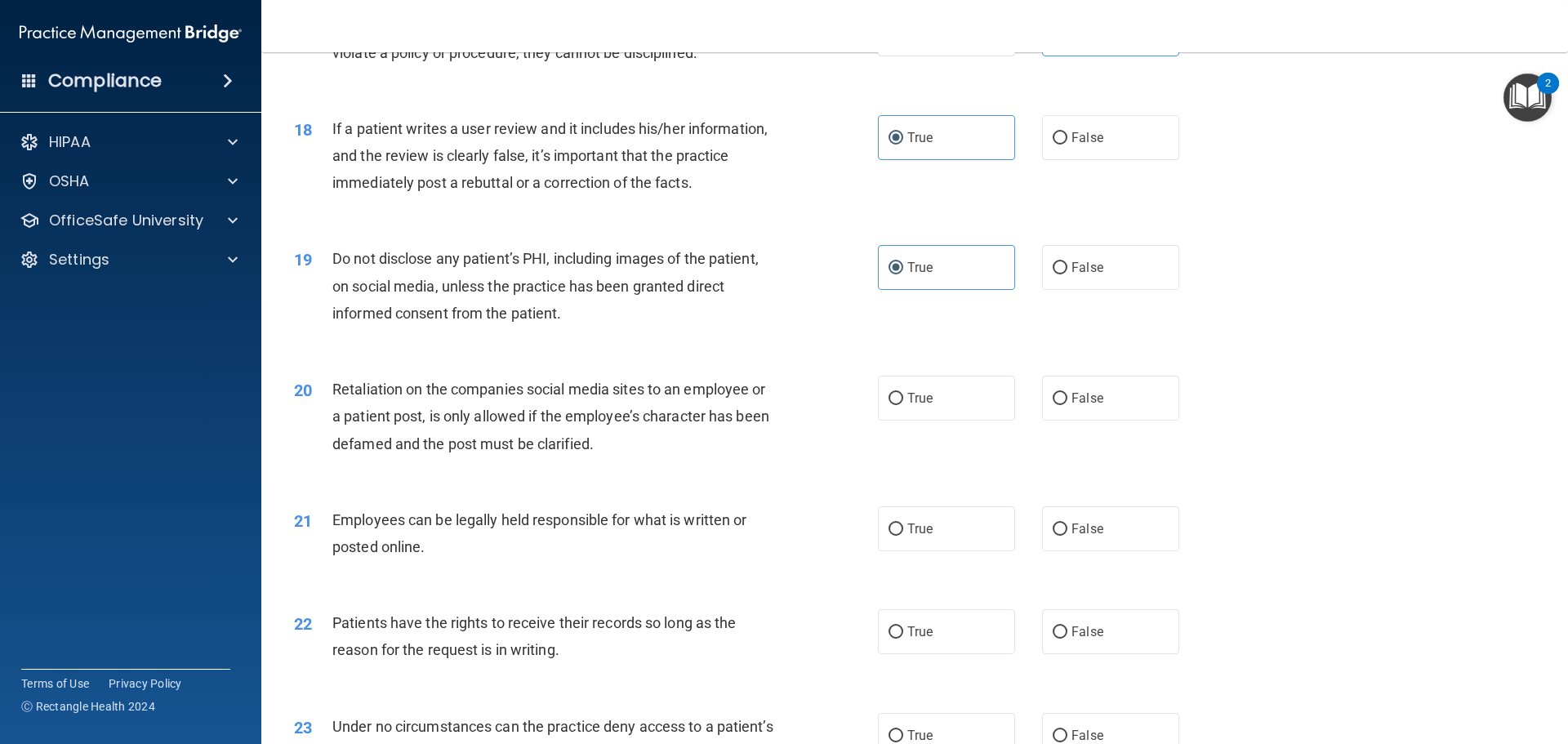
scroll to position [2288, 0]
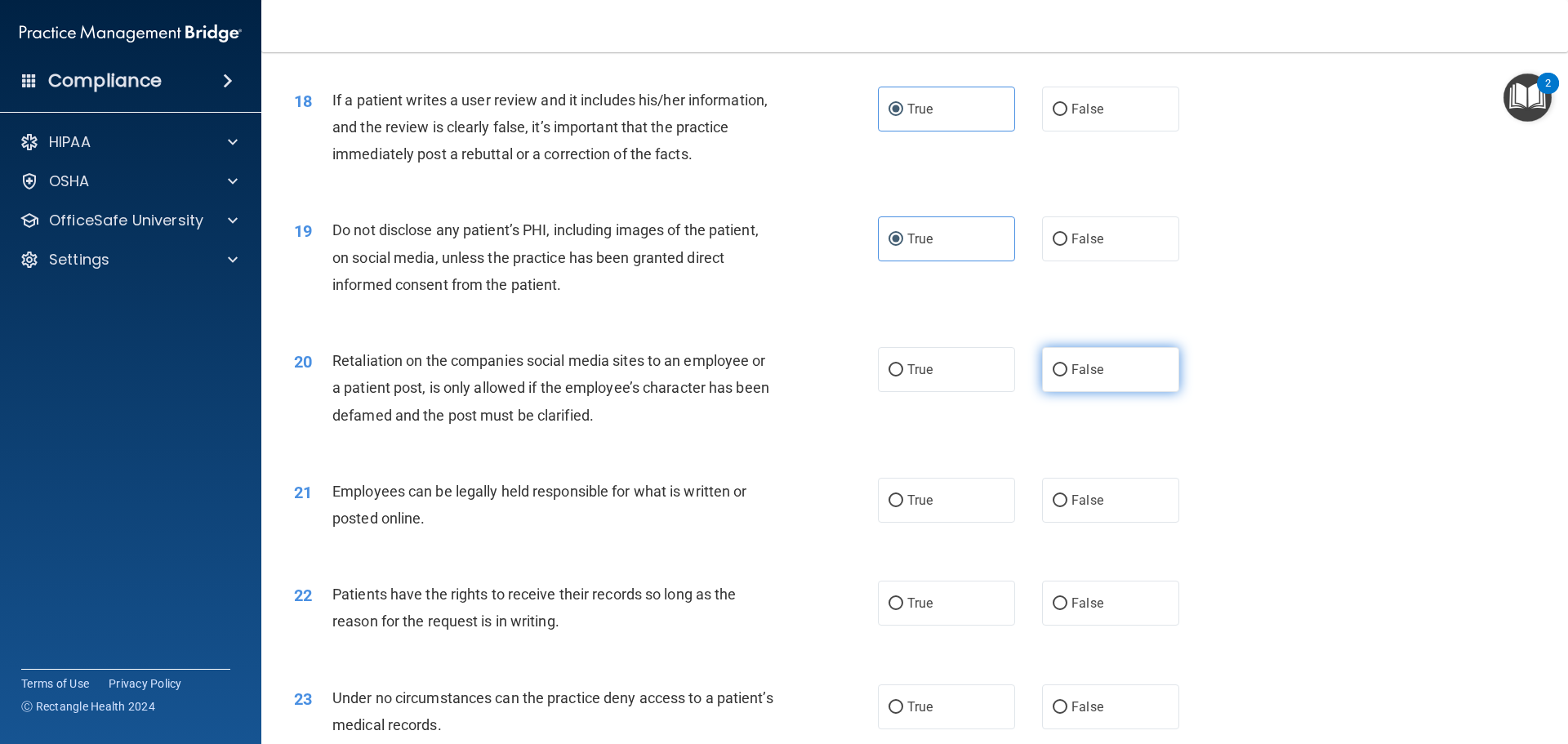
click at [1103, 392] on label "False" at bounding box center [1110, 369] width 137 height 45
click at [1067, 377] on input "False" at bounding box center [1060, 371] width 14 height 13
radio input "true"
click at [1340, 458] on div "20 Retaliation on the companies social media sites to an employee or a patient …" at bounding box center [915, 392] width 1266 height 131
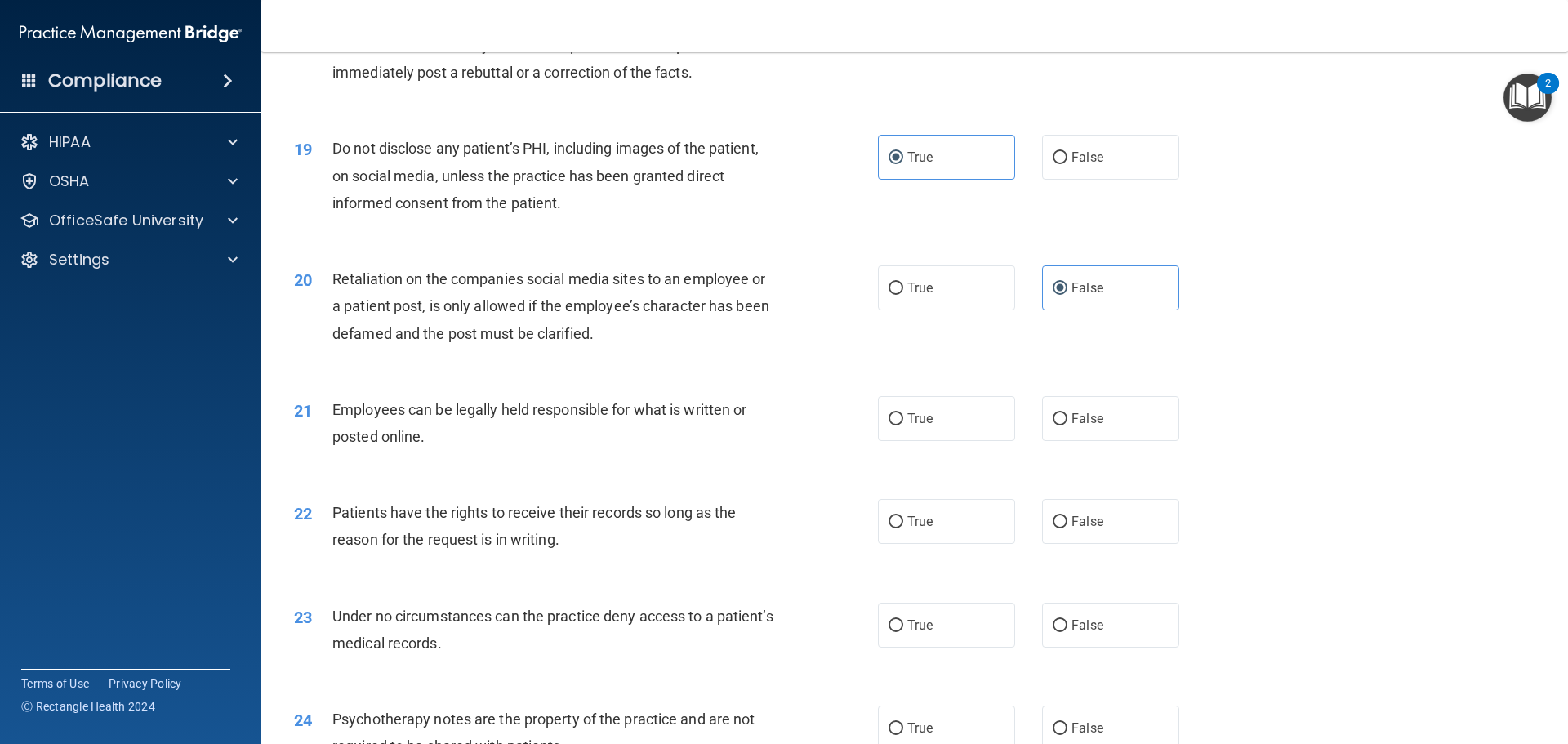
scroll to position [2451, 0]
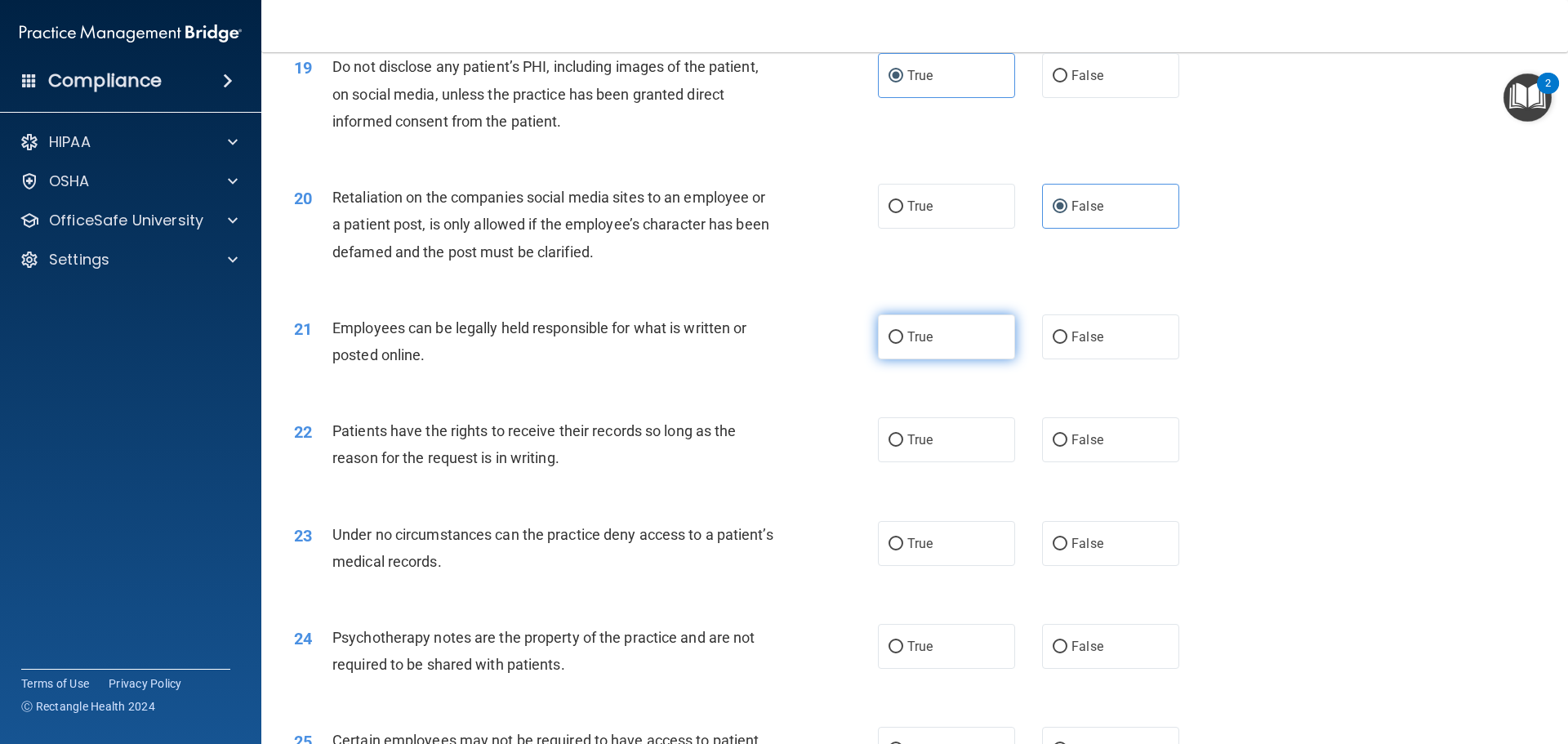
click at [950, 359] on label "True" at bounding box center [947, 337] width 137 height 45
click at [903, 344] on input "True" at bounding box center [896, 338] width 14 height 13
radio input "true"
click at [1118, 461] on label "False" at bounding box center [1110, 440] width 137 height 45
click at [1067, 447] on input "False" at bounding box center [1060, 441] width 14 height 13
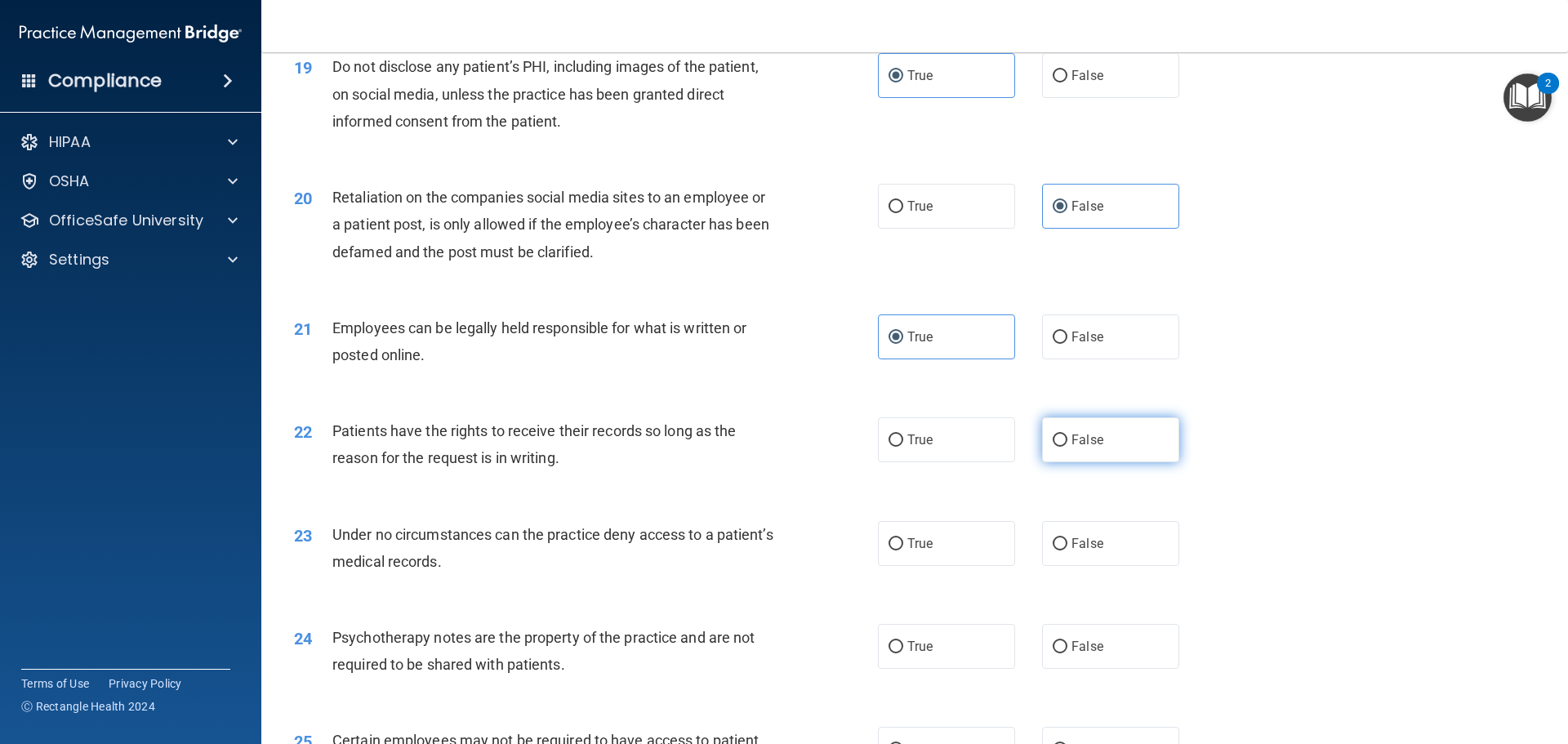
radio input "true"
click at [1351, 493] on div "22 Patients have the rights to receive their records so long as the reason for …" at bounding box center [915, 449] width 1266 height 103
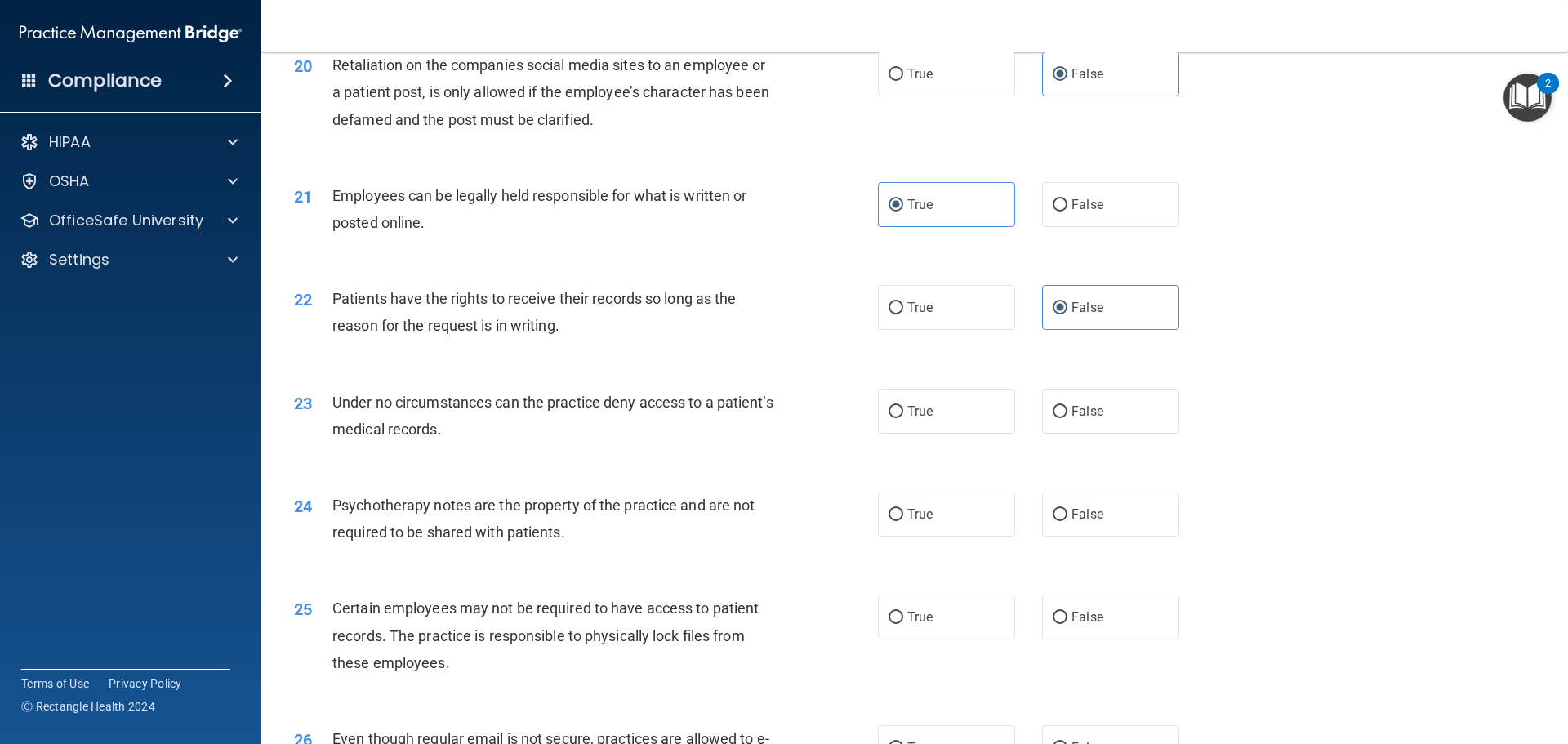
scroll to position [2614, 0]
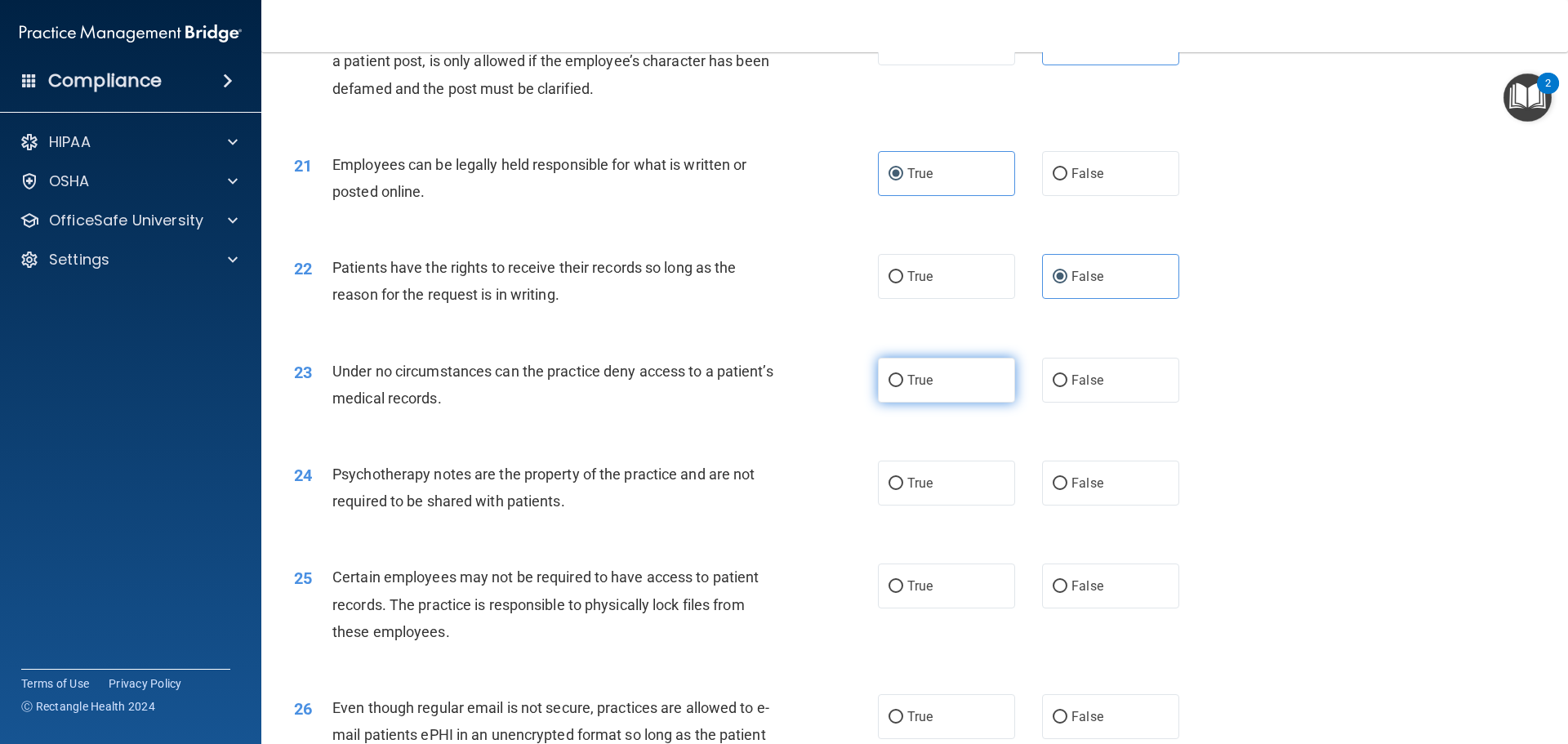
click at [957, 403] on label "True" at bounding box center [947, 380] width 137 height 45
click at [903, 387] on input "True" at bounding box center [896, 381] width 14 height 13
radio input "true"
click at [1256, 531] on div "24 Psychotherapy notes are the property of the practice and are not required to…" at bounding box center [915, 492] width 1266 height 103
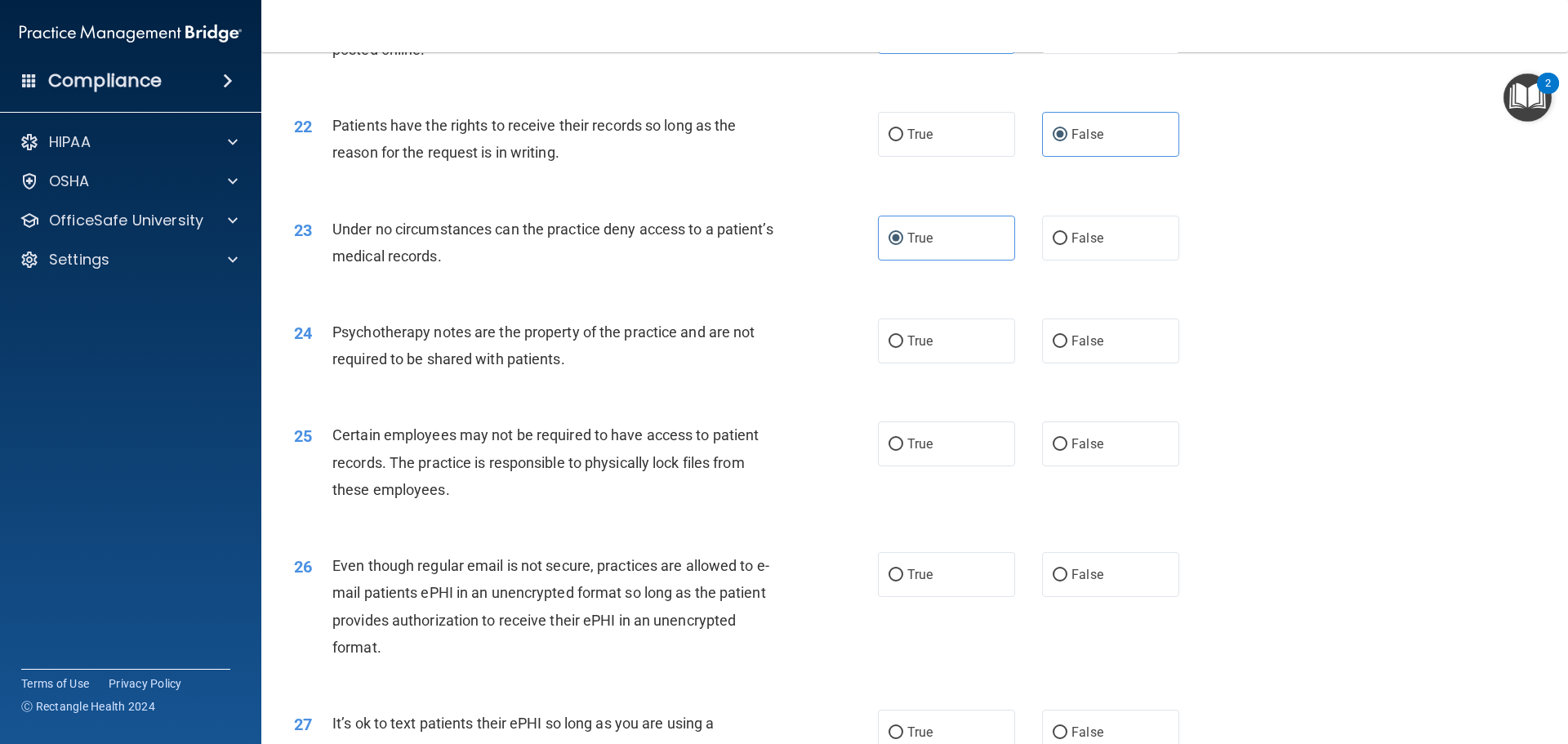
scroll to position [2778, 0]
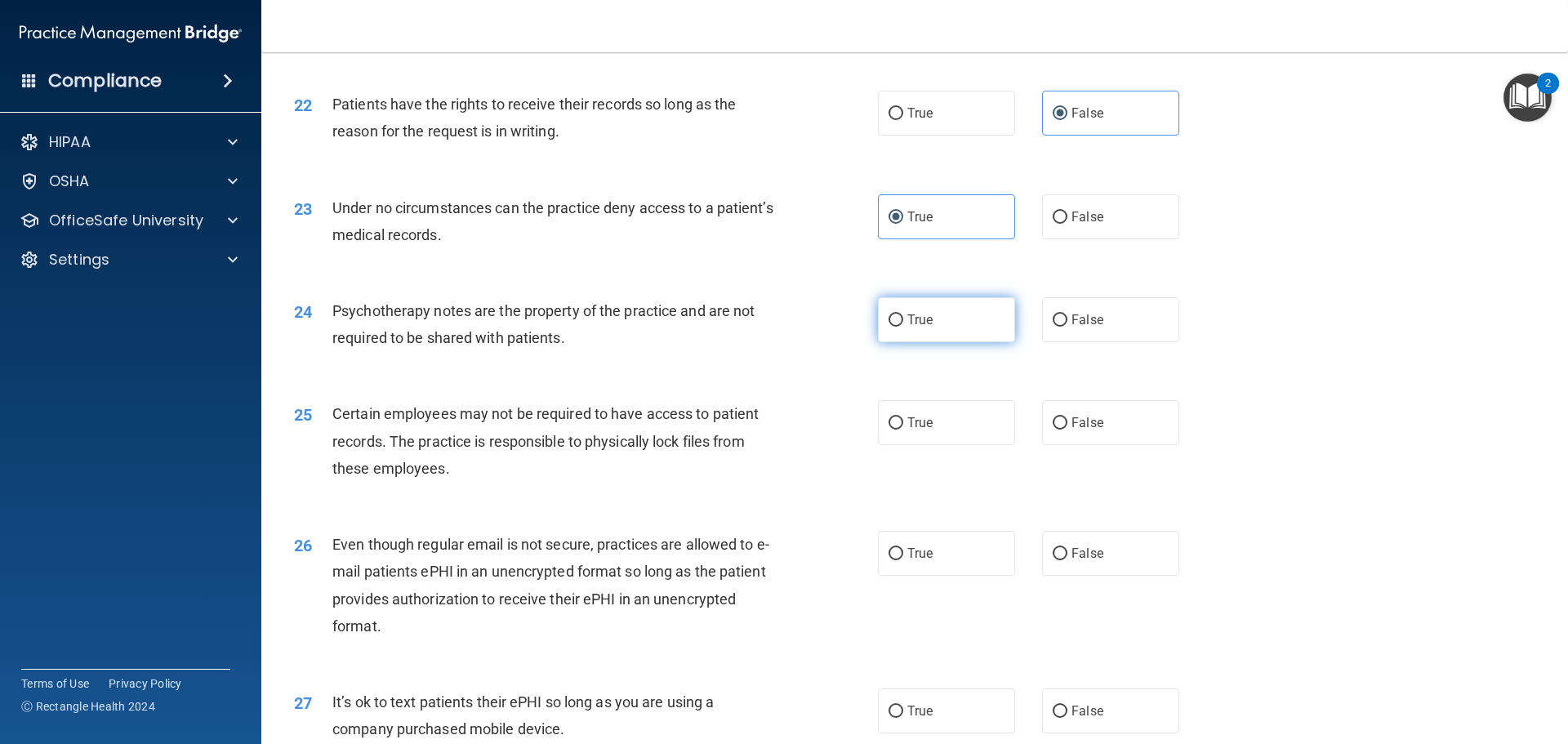
click at [908, 328] on span "True" at bounding box center [920, 319] width 25 height 15
click at [903, 327] on input "True" at bounding box center [896, 321] width 14 height 13
radio input "true"
click at [1284, 465] on div "25 Certain employees may not be required to have access to patient records. The…" at bounding box center [915, 445] width 1266 height 131
click at [952, 445] on label "True" at bounding box center [947, 422] width 137 height 45
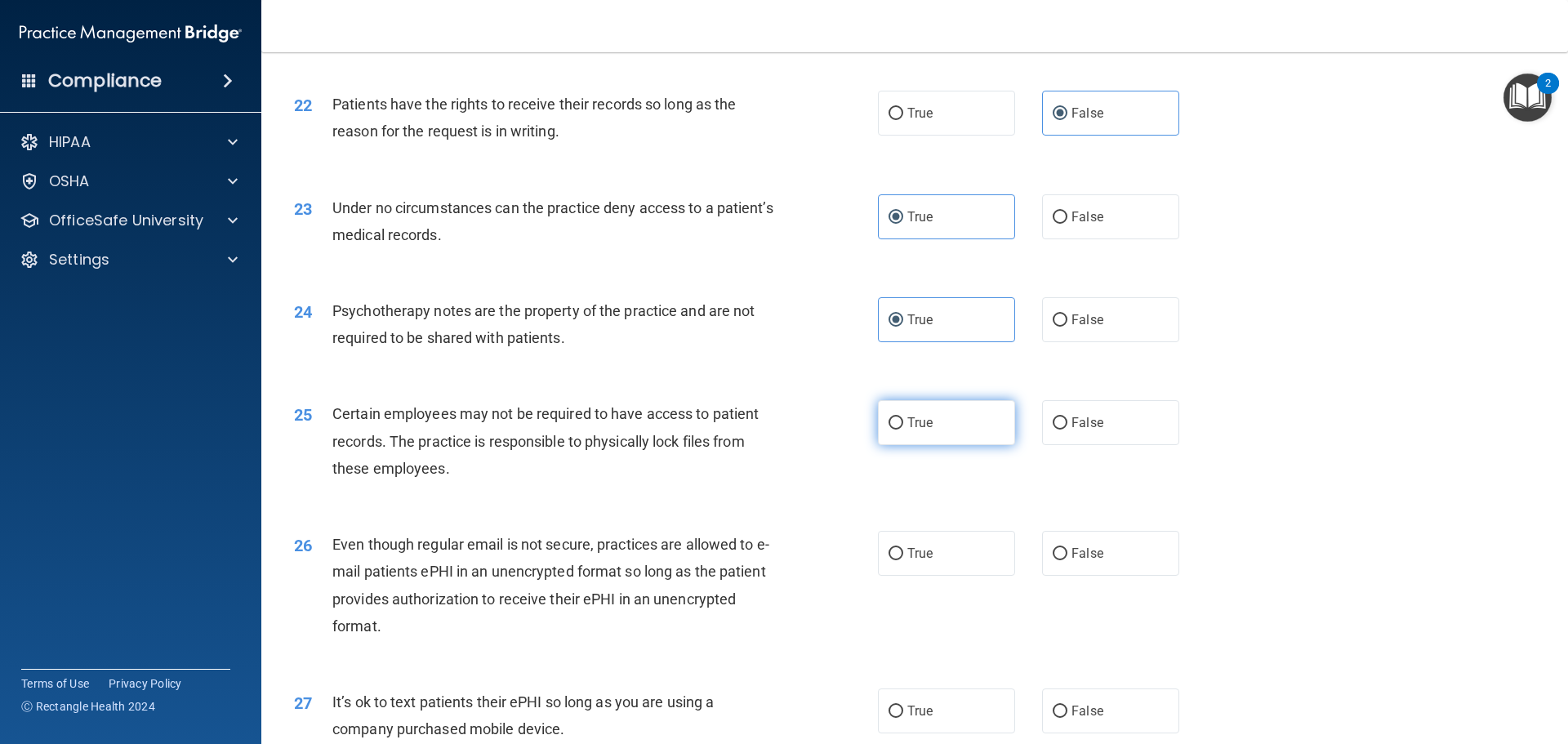
click at [903, 430] on input "True" at bounding box center [896, 423] width 14 height 13
radio input "true"
click at [1290, 506] on div "25 Certain employees may not be required to have access to patient records. The…" at bounding box center [915, 445] width 1266 height 131
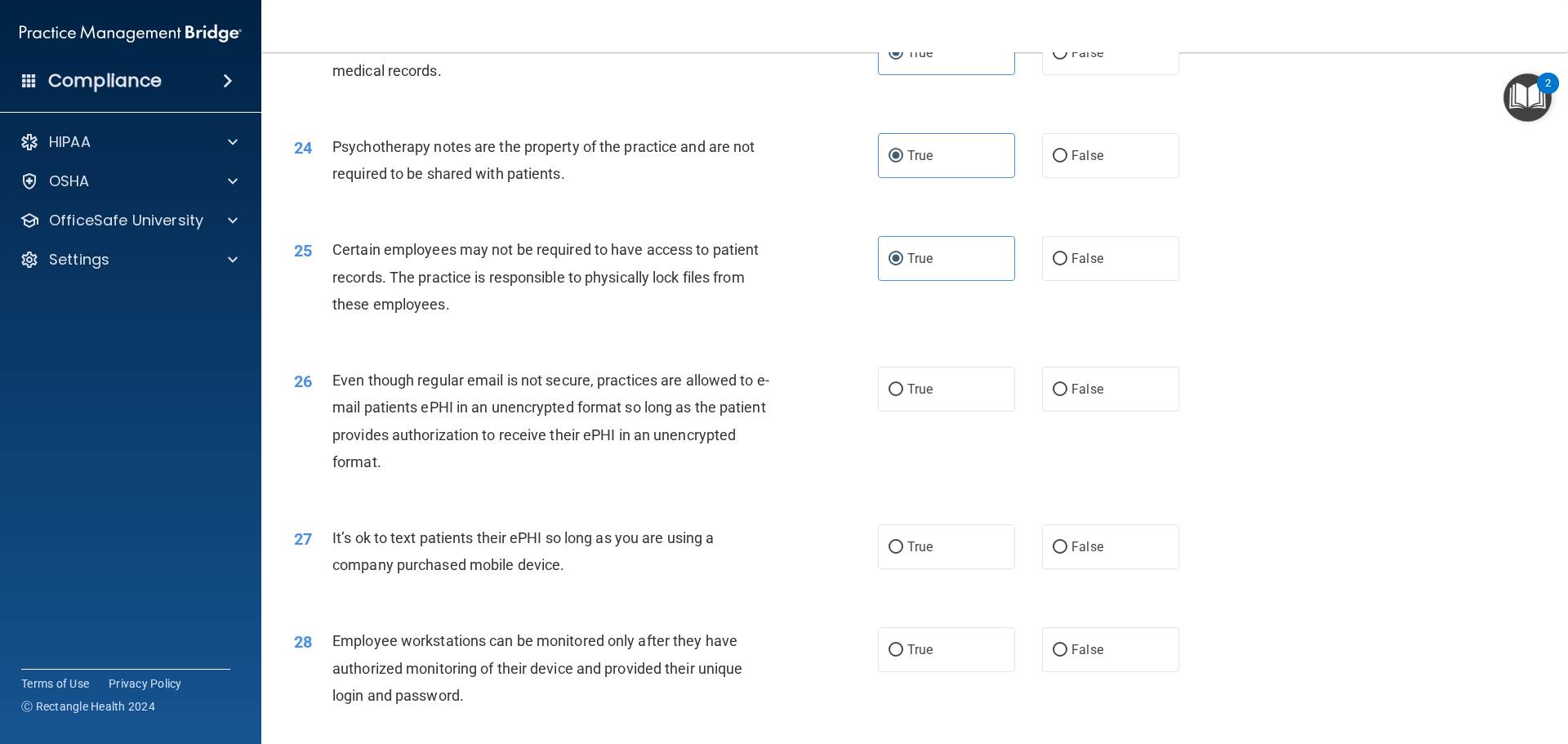
scroll to position [3023, 0]
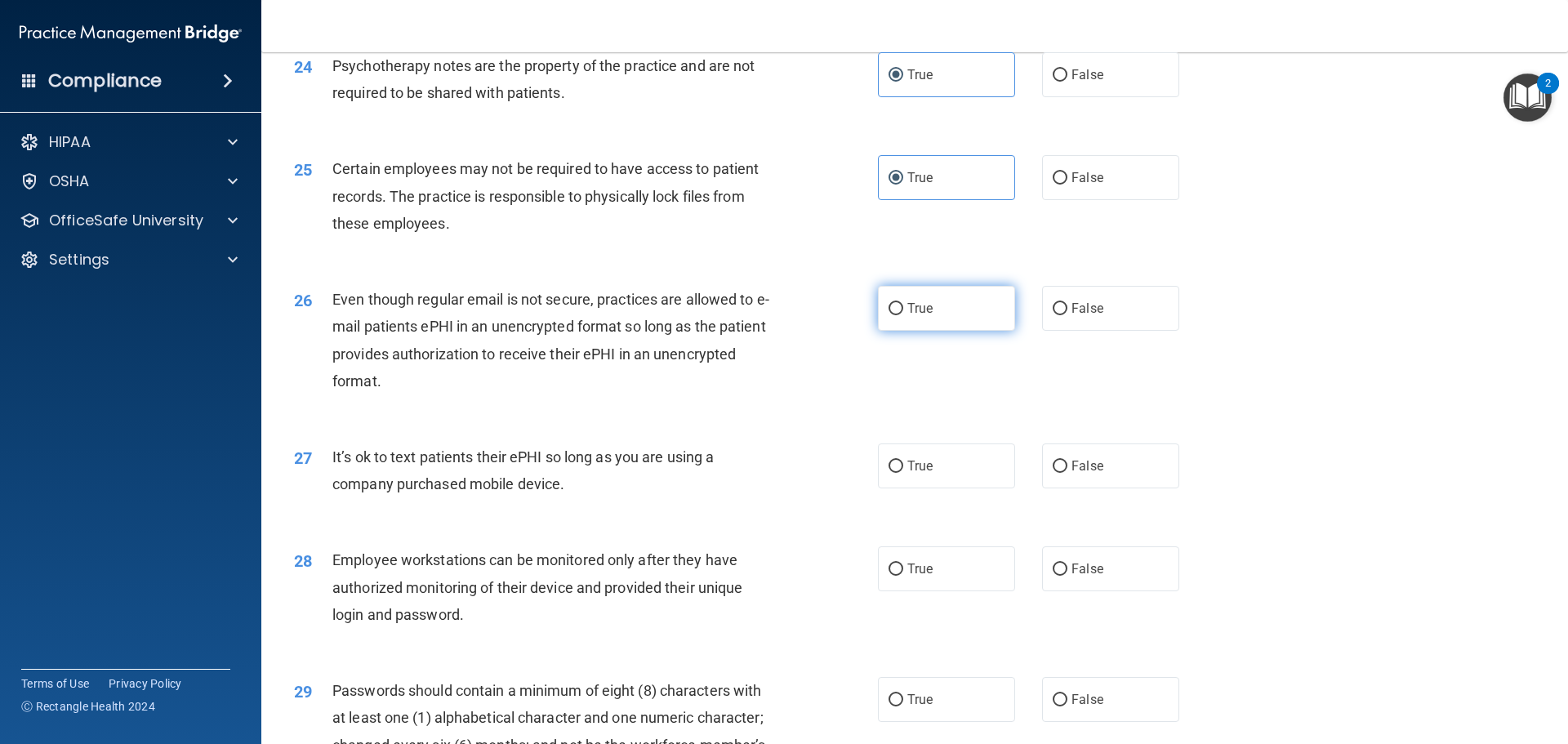
click at [920, 316] on span "True" at bounding box center [920, 308] width 25 height 15
click at [903, 315] on input "True" at bounding box center [896, 310] width 14 height 13
radio input "true"
click at [1119, 488] on label "False" at bounding box center [1110, 467] width 137 height 45
click at [1067, 473] on input "False" at bounding box center [1060, 467] width 14 height 13
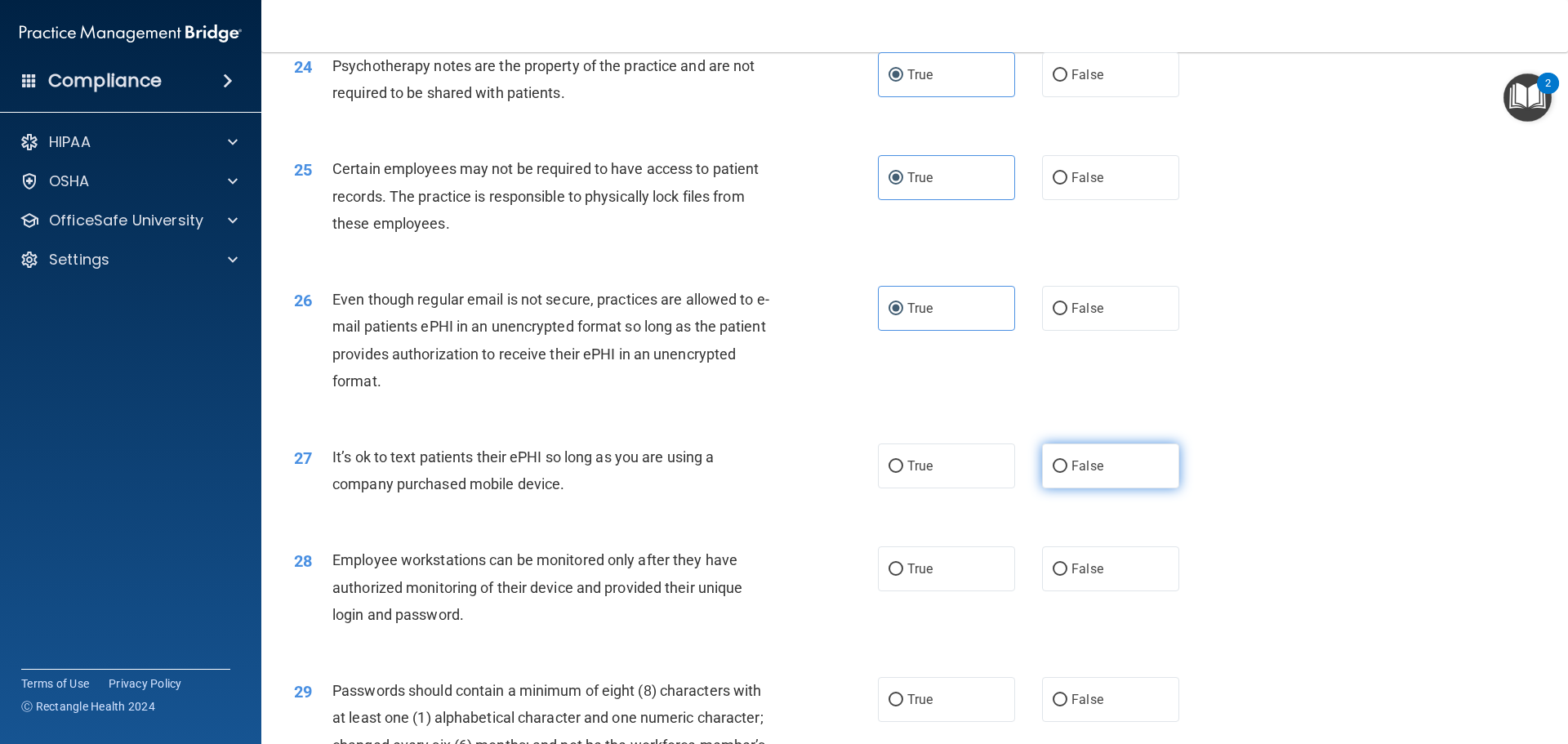
radio input "true"
click at [1246, 516] on div "27 It’s ok to text patients their ePHI so long as you are using a company purch…" at bounding box center [915, 475] width 1266 height 103
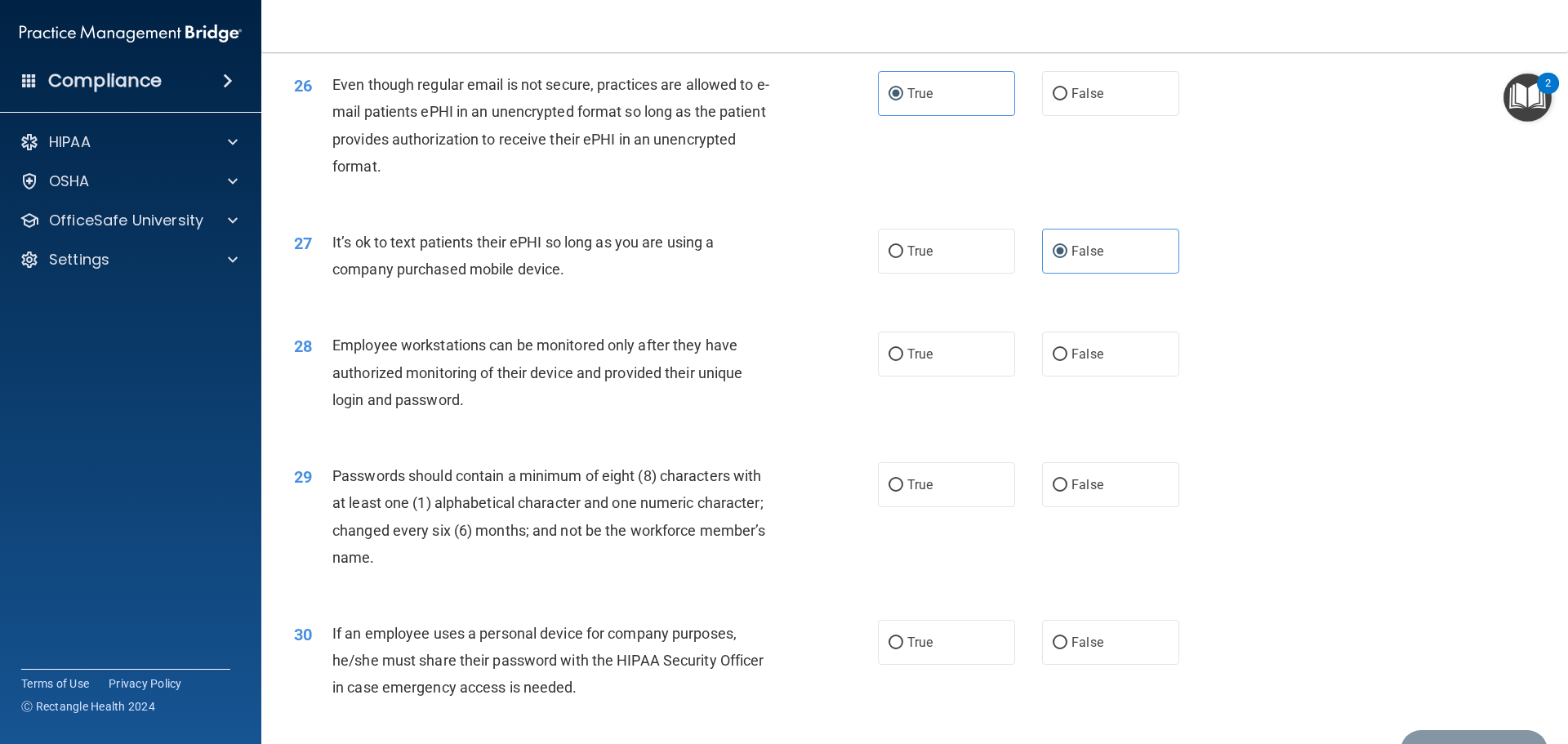
scroll to position [3268, 0]
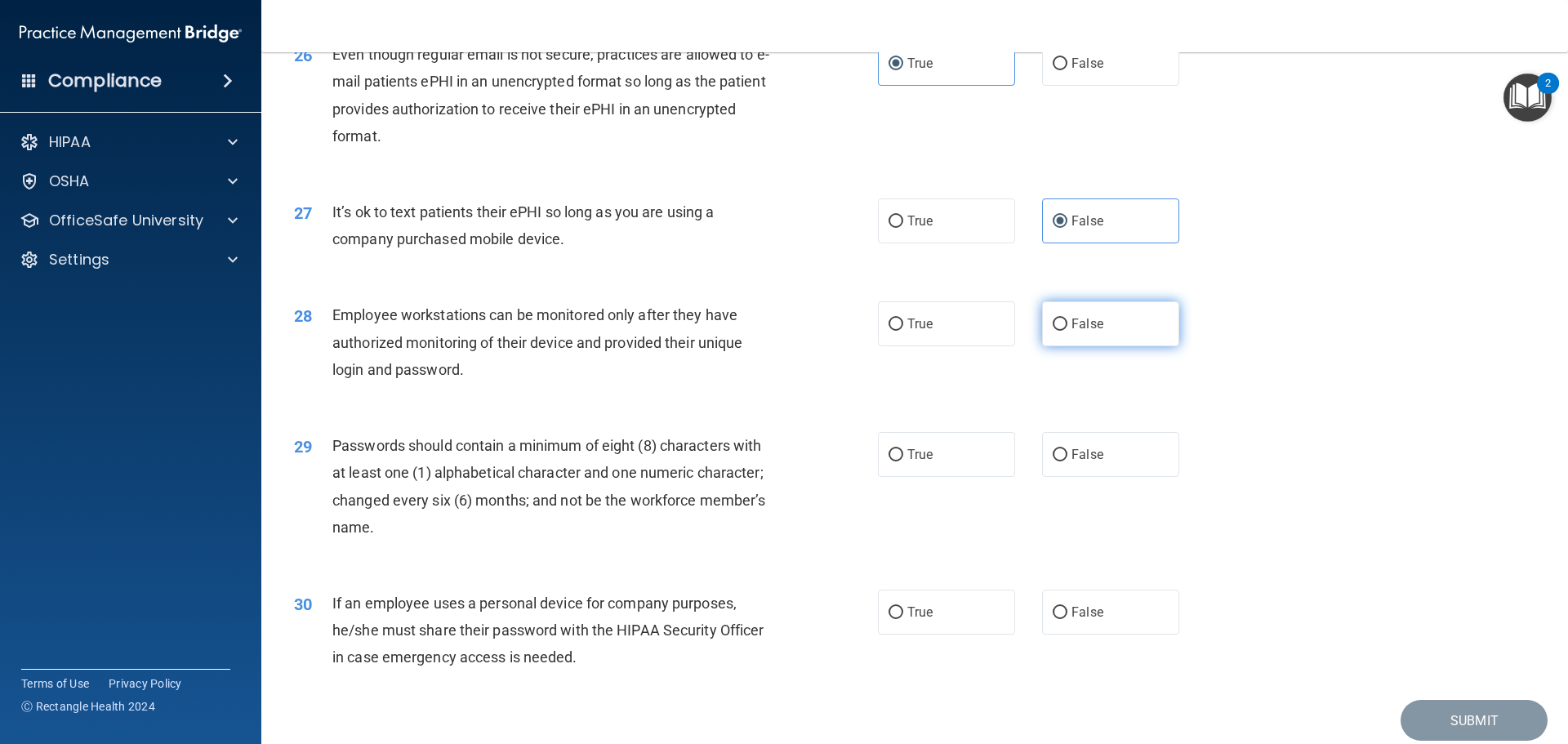
click at [1099, 347] on label "False" at bounding box center [1110, 324] width 137 height 45
click at [1067, 331] on input "False" at bounding box center [1060, 325] width 14 height 13
radio input "true"
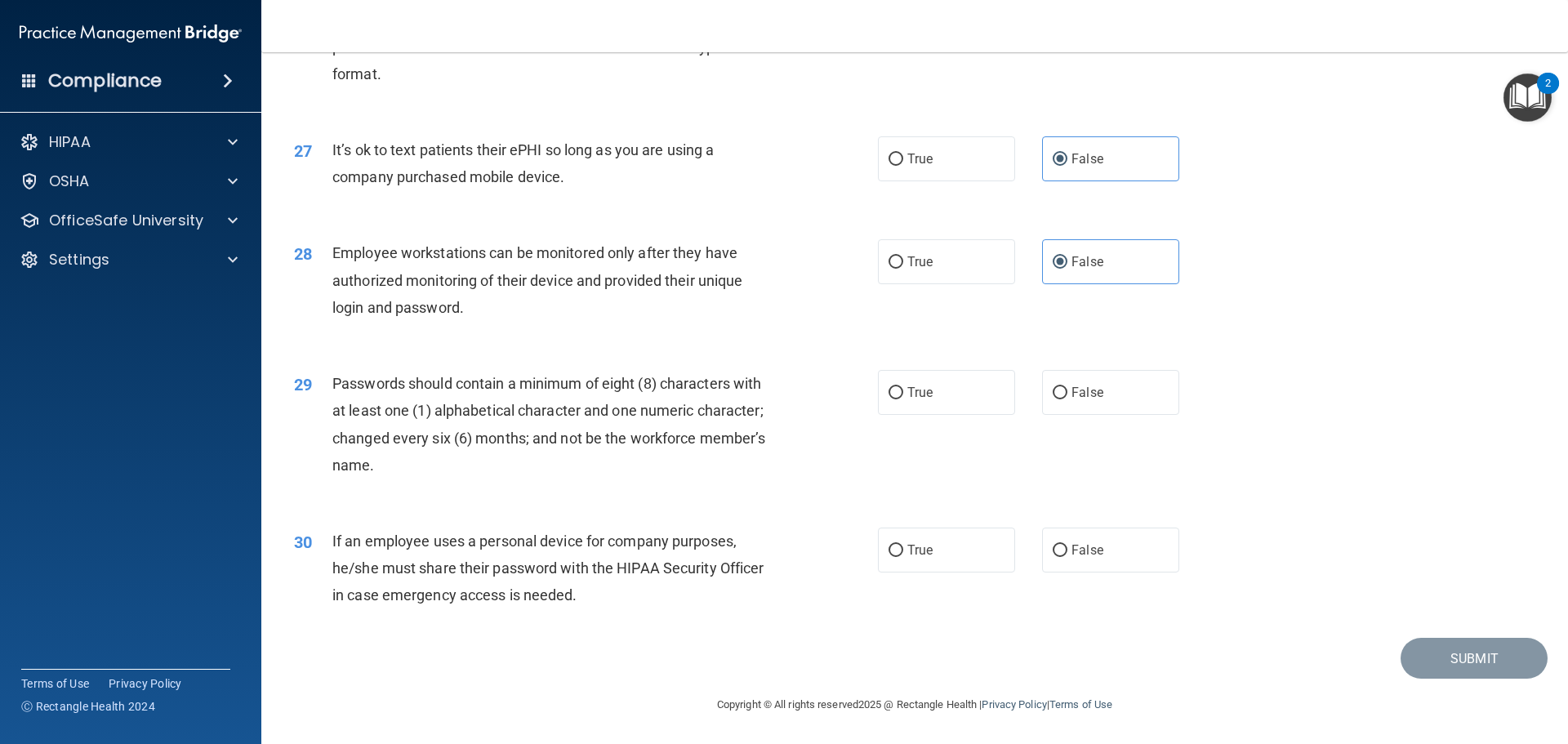
scroll to position [3357, 0]
click at [921, 410] on label "True" at bounding box center [947, 393] width 137 height 45
click at [903, 400] on input "True" at bounding box center [896, 394] width 14 height 13
radio input "true"
click at [1111, 552] on label "False" at bounding box center [1110, 550] width 137 height 45
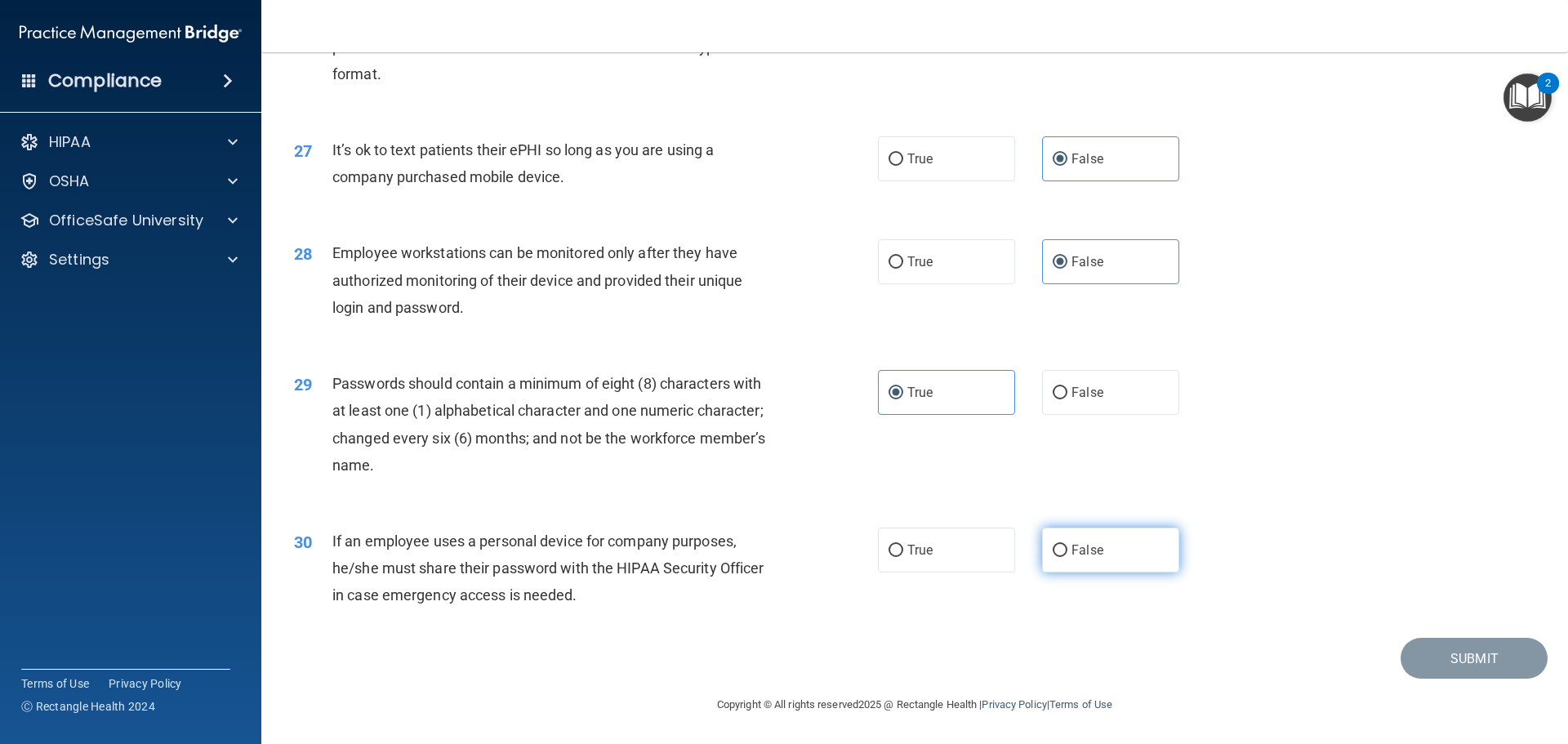
click at [1067, 552] on input "False" at bounding box center [1060, 551] width 14 height 13
radio input "true"
click at [1455, 655] on button "Submit" at bounding box center [1474, 658] width 147 height 41
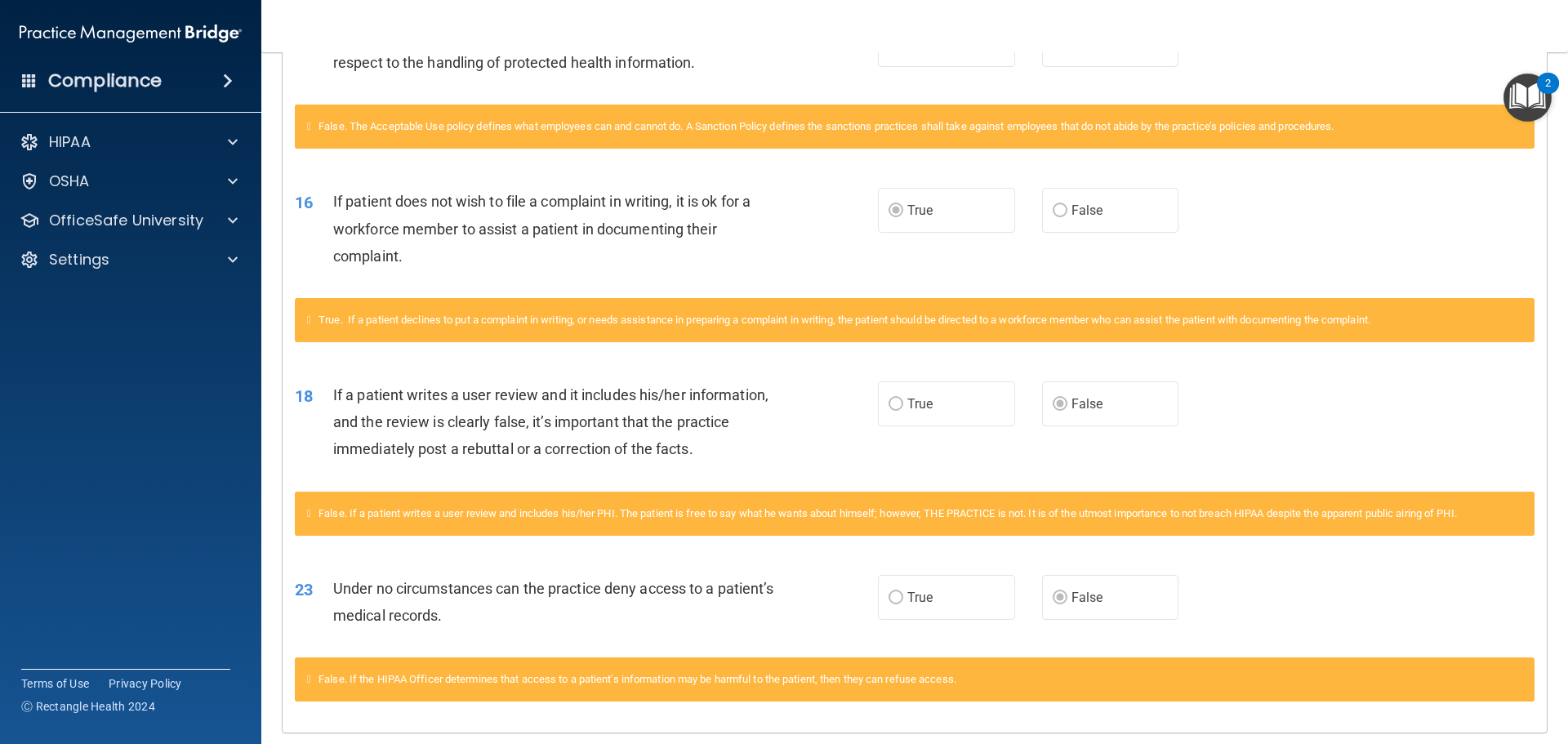
scroll to position [1733, 0]
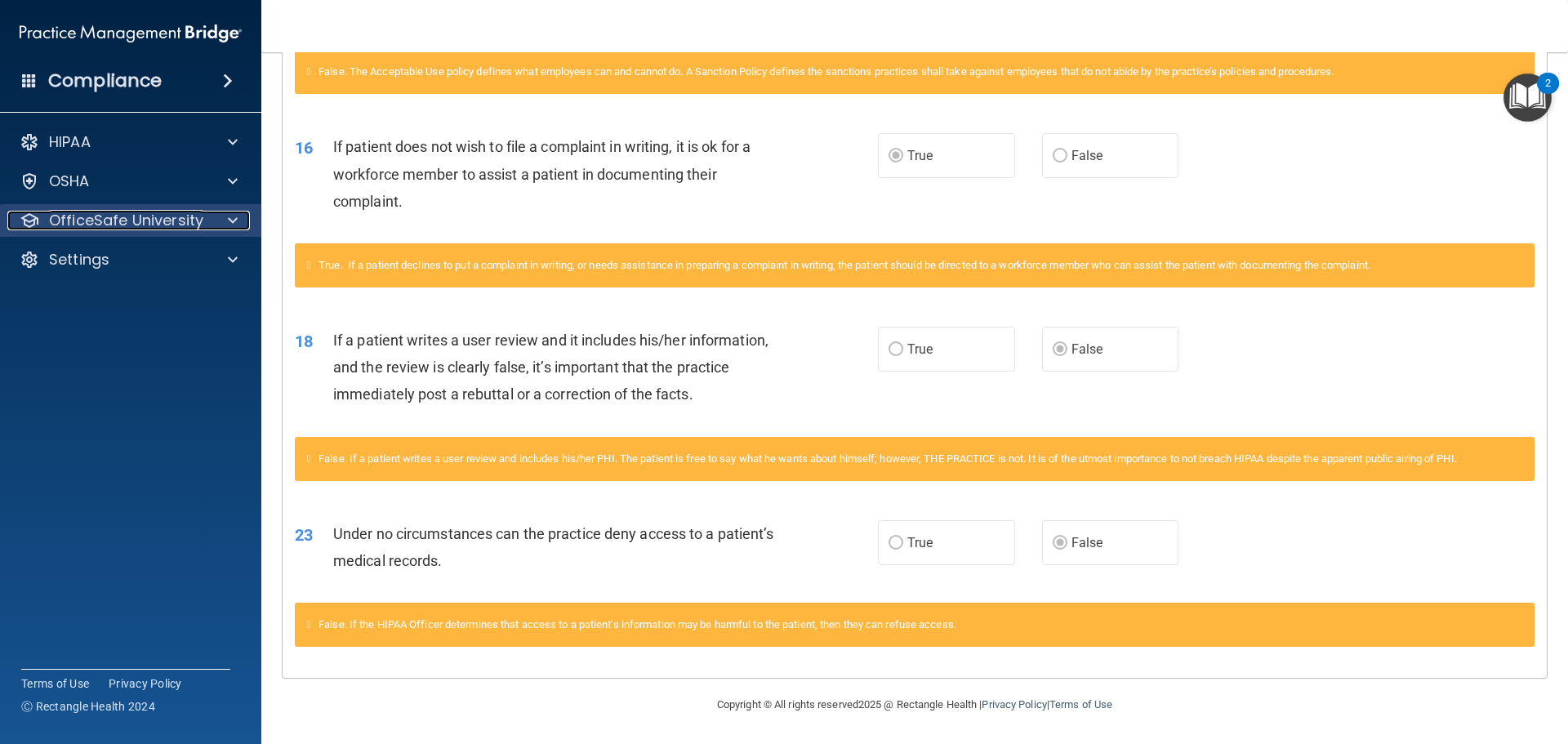
click at [230, 220] on span at bounding box center [232, 221] width 10 height 20
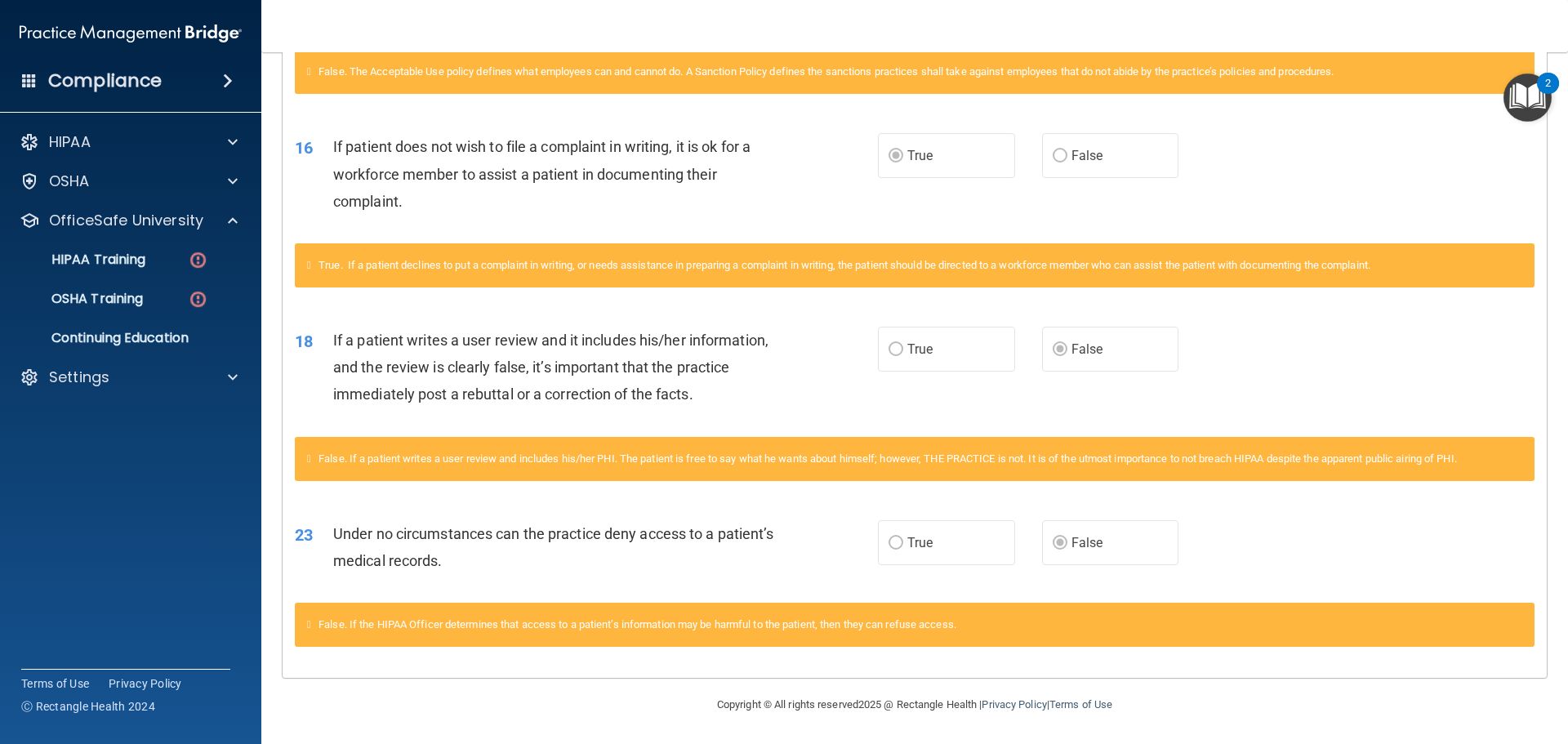
click at [127, 277] on ul "HIPAA Training OSHA Training Continuing Education" at bounding box center [131, 295] width 295 height 118
click at [127, 270] on link "HIPAA Training" at bounding box center [113, 259] width 258 height 32
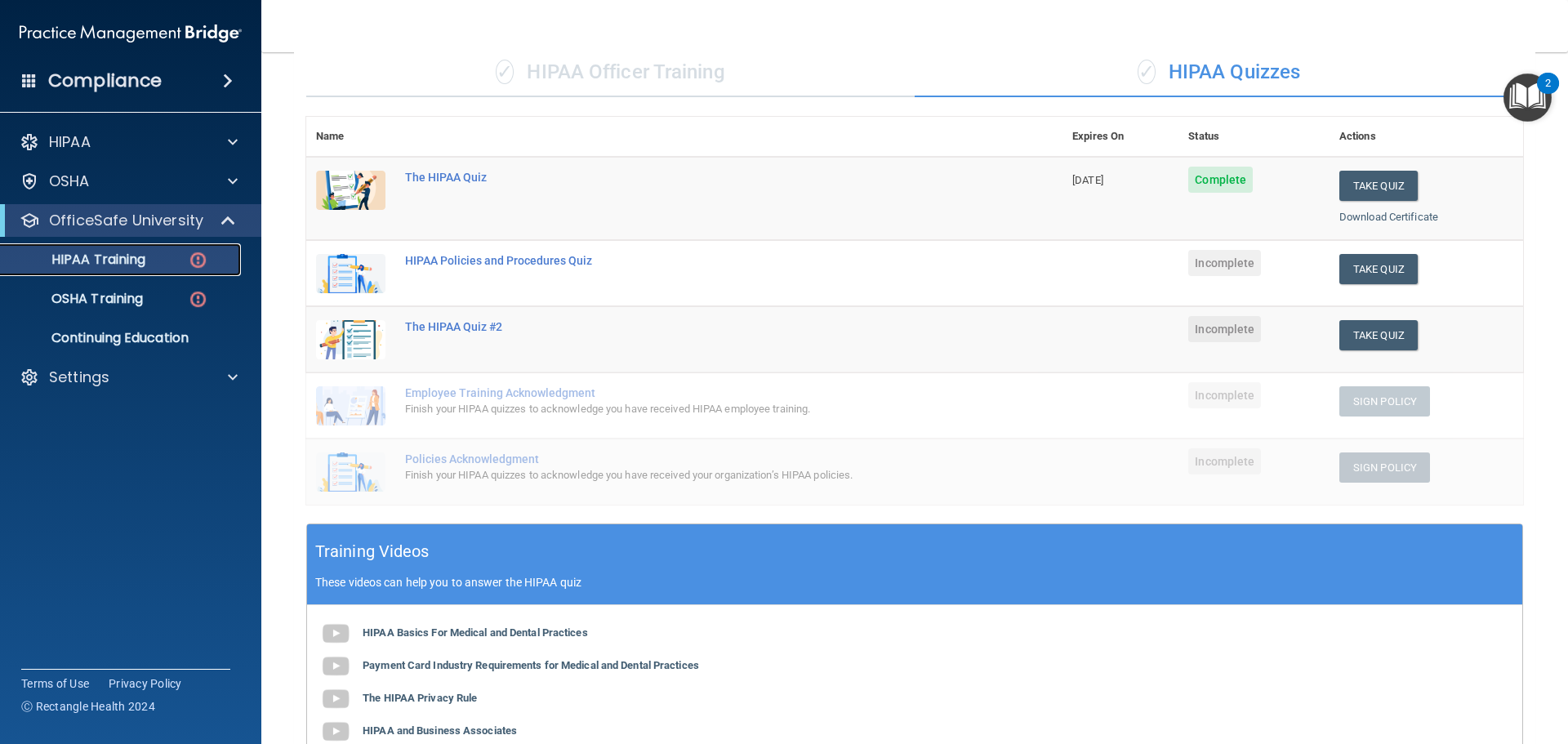
scroll to position [91, 0]
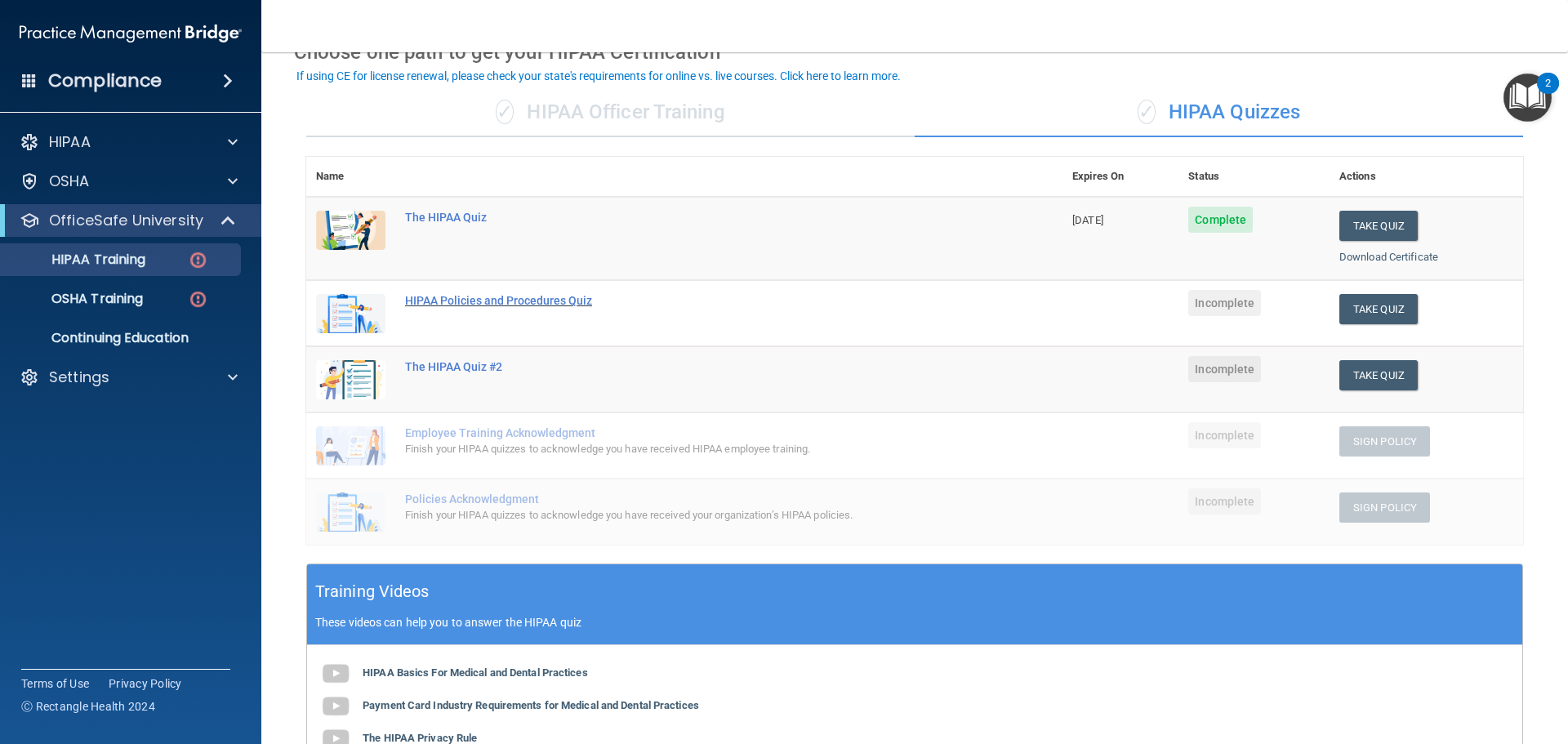
click at [529, 296] on div "HIPAA Policies and Procedures Quiz" at bounding box center [693, 301] width 576 height 14
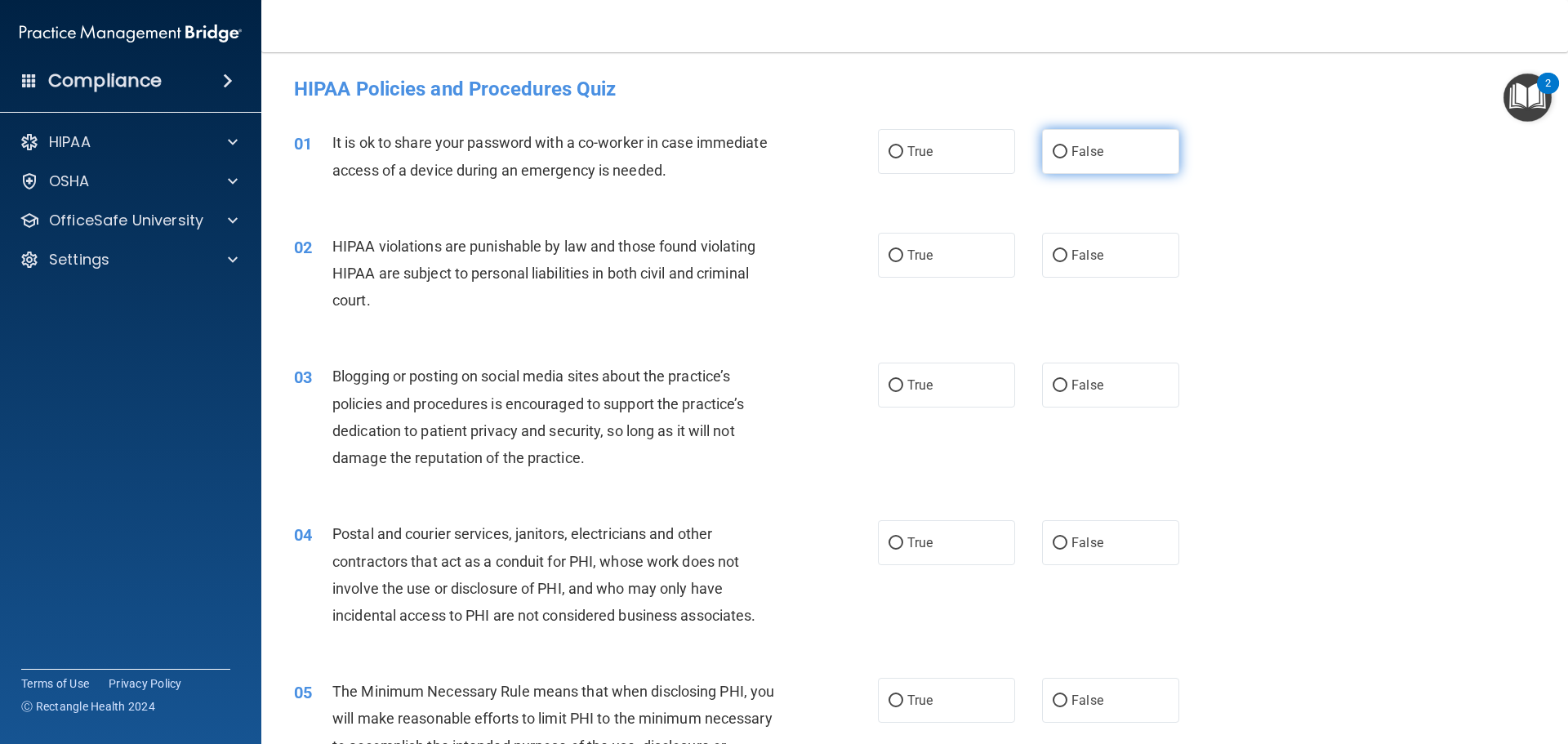
click at [1072, 145] on span "False" at bounding box center [1087, 151] width 32 height 15
click at [1067, 146] on input "False" at bounding box center [1060, 152] width 14 height 13
radio input "true"
click at [947, 253] on label "True" at bounding box center [947, 256] width 137 height 45
click at [903, 253] on input "True" at bounding box center [896, 257] width 14 height 13
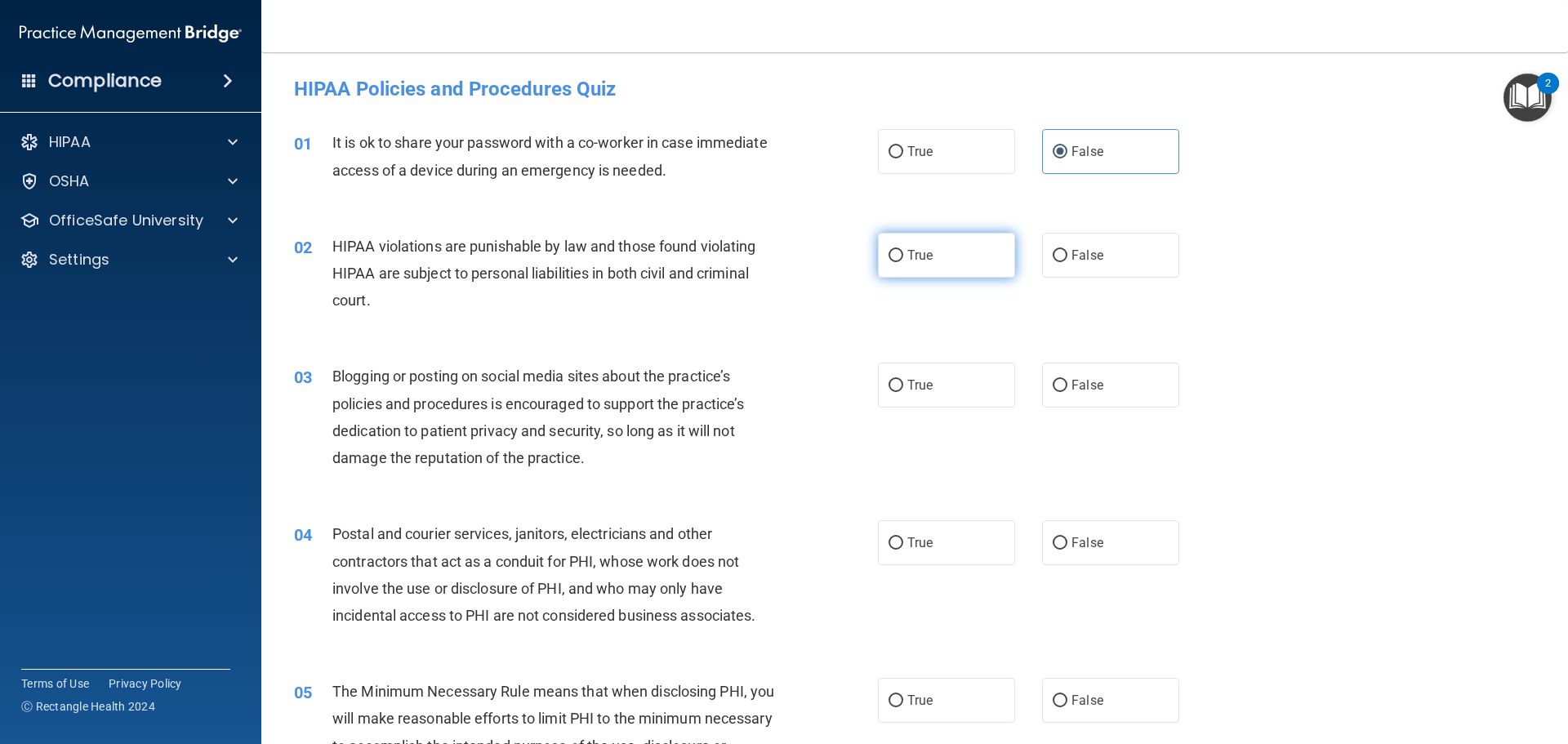
radio input "true"
click at [910, 394] on label "True" at bounding box center [947, 386] width 137 height 45
click at [903, 392] on input "True" at bounding box center [896, 386] width 14 height 13
radio input "true"
click at [1248, 468] on div "03 Blogging or posting on social media sites about the practice’s policies and …" at bounding box center [915, 421] width 1266 height 158
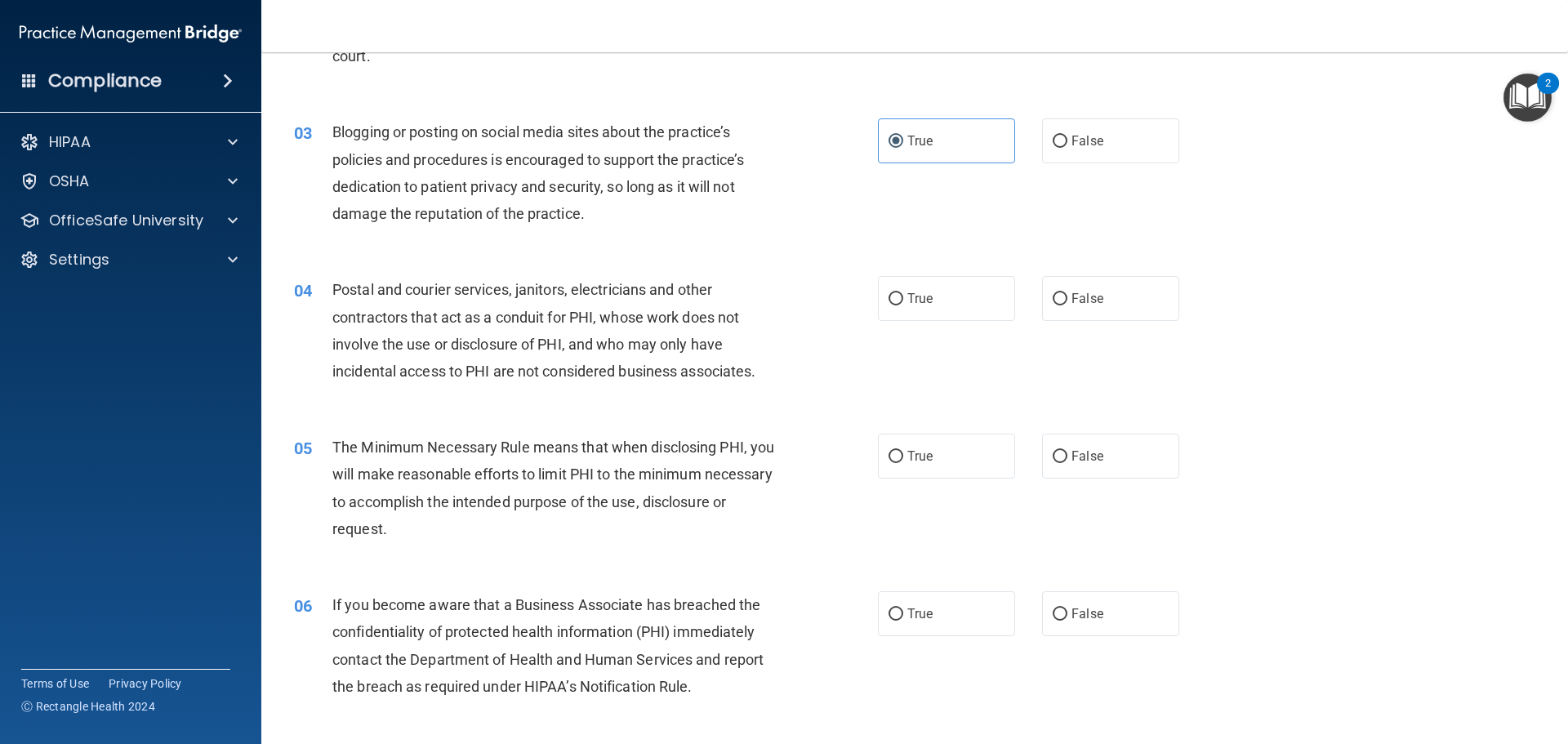
scroll to position [245, 0]
click at [920, 282] on label "True" at bounding box center [947, 298] width 137 height 45
click at [903, 293] on input "True" at bounding box center [896, 299] width 14 height 13
radio input "true"
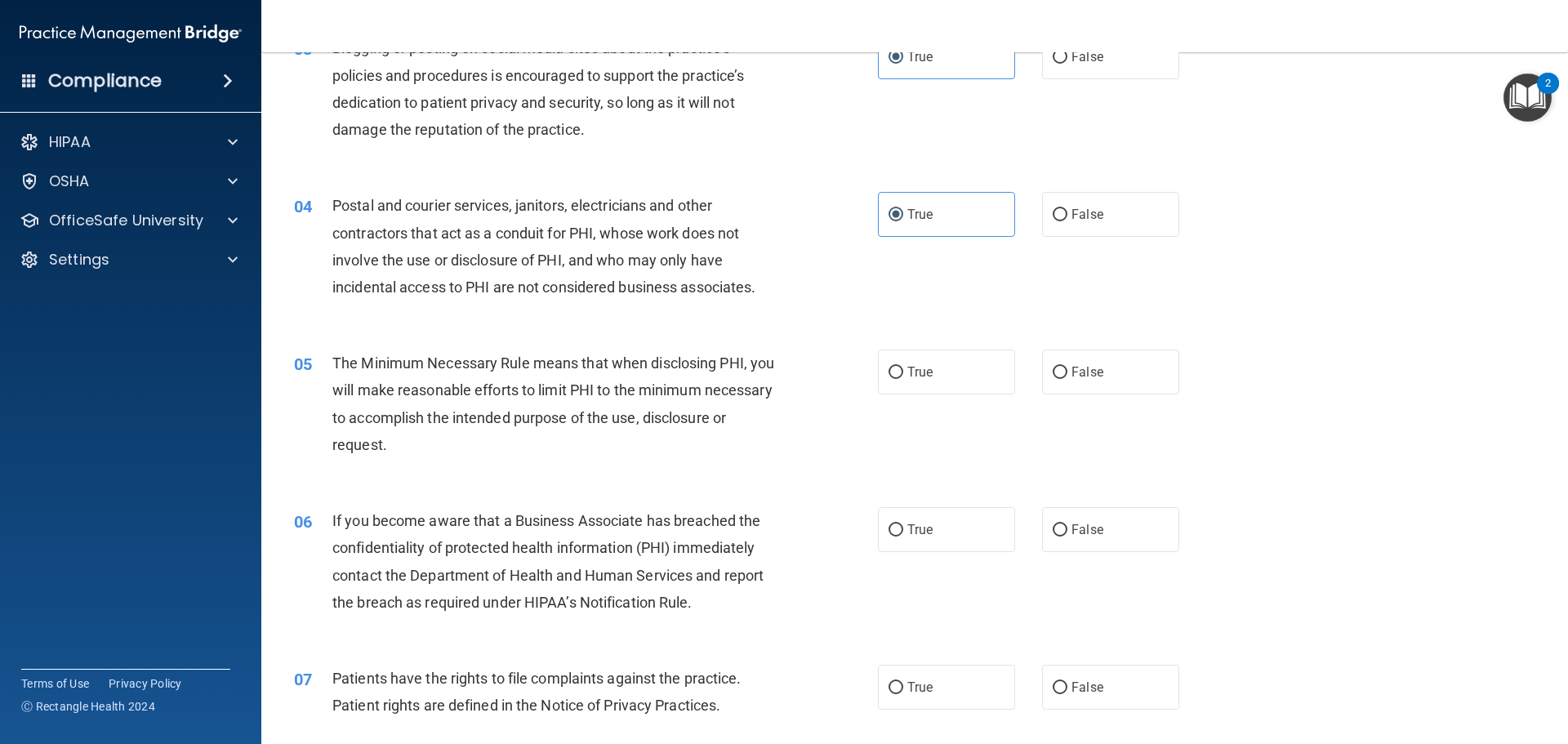
scroll to position [409, 0]
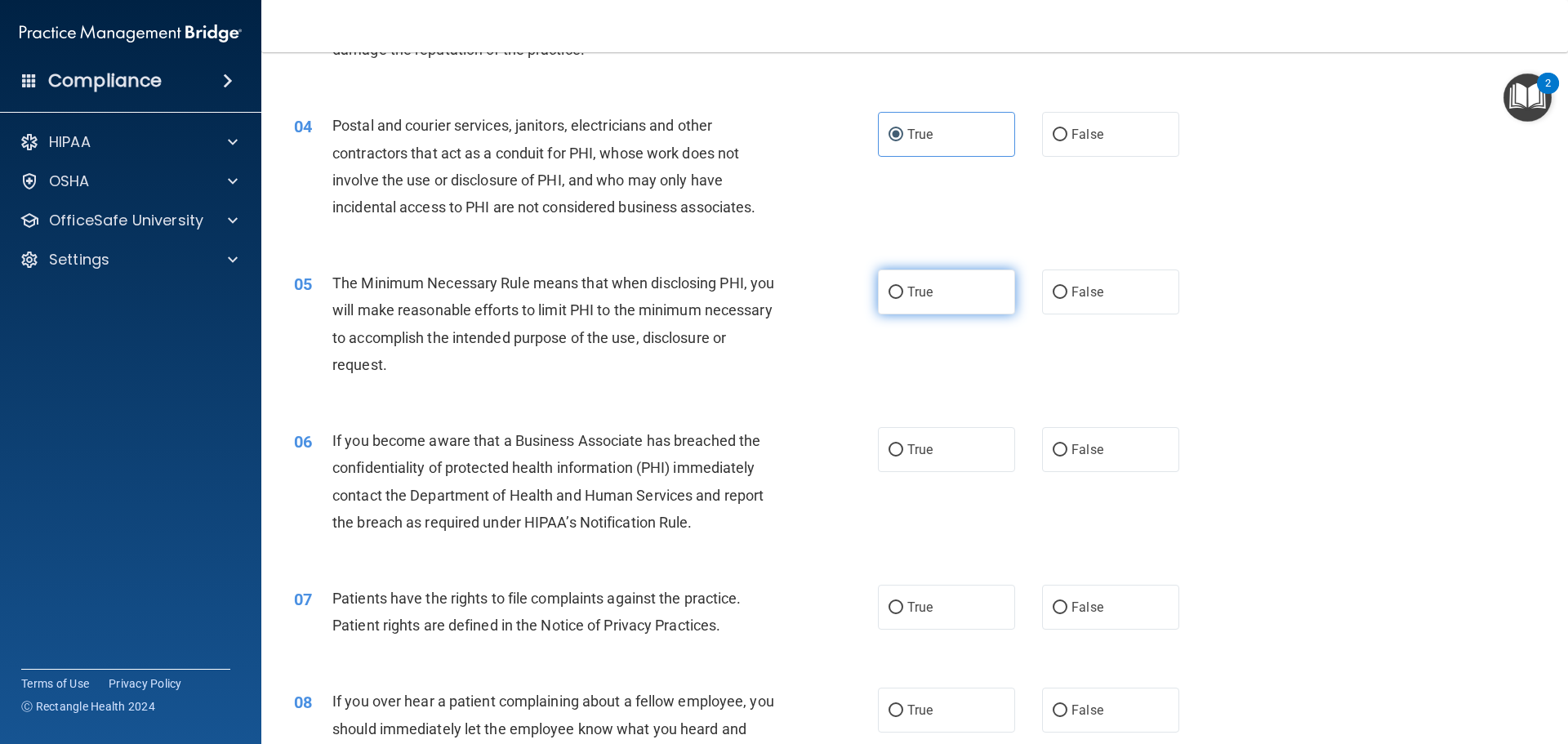
click at [899, 284] on label "True" at bounding box center [947, 292] width 137 height 45
click at [899, 286] on input "True" at bounding box center [896, 293] width 14 height 13
radio input "true"
click at [1255, 364] on div "05 The Minimum Necessary Rule means that when disclosing PHI, you will make rea…" at bounding box center [915, 328] width 1266 height 158
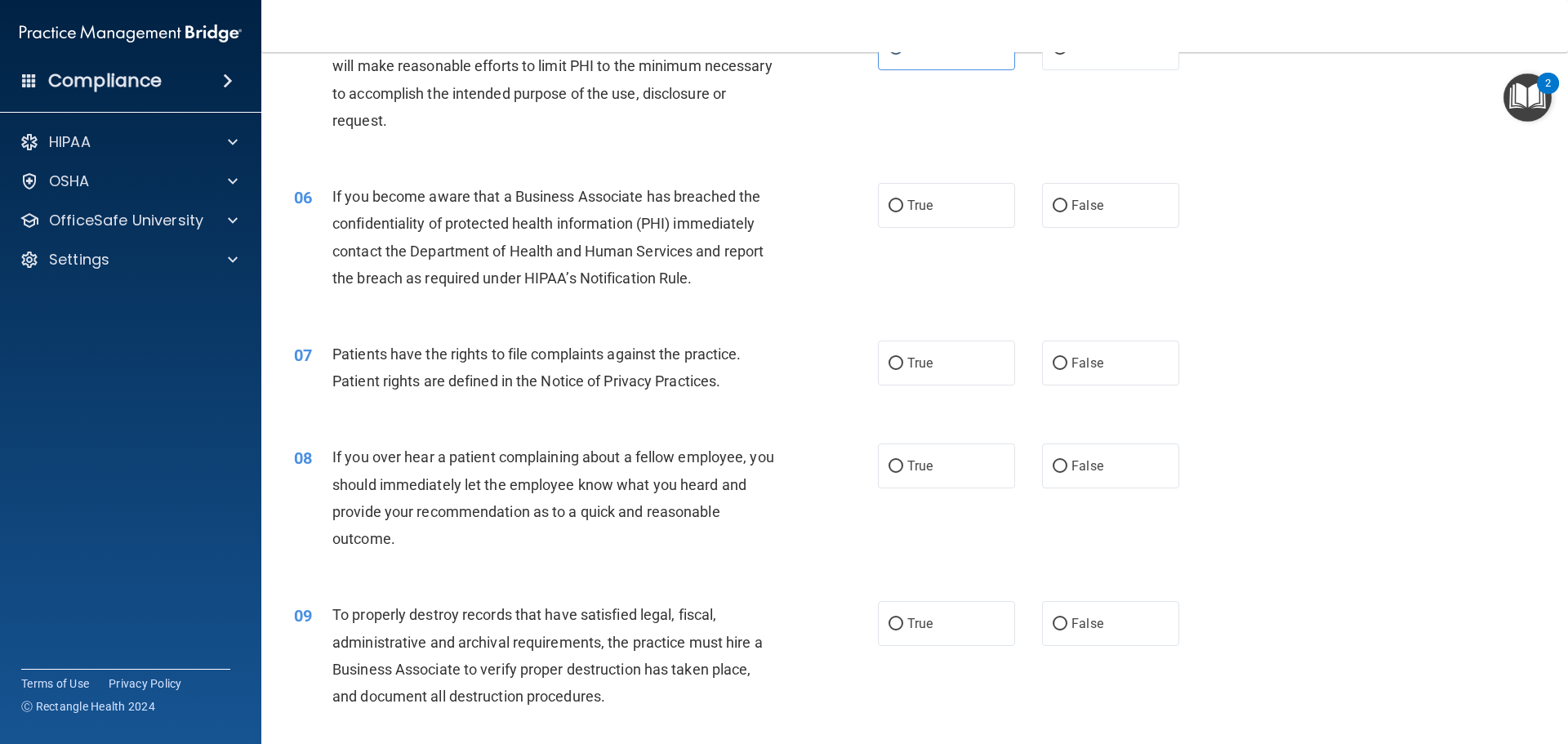
scroll to position [654, 0]
click at [1074, 204] on span "False" at bounding box center [1087, 204] width 32 height 15
click at [1067, 204] on input "False" at bounding box center [1060, 205] width 14 height 13
radio input "true"
click at [1283, 365] on div "07 Patients have the rights to file complaints against the practice. Patient ri…" at bounding box center [915, 371] width 1266 height 103
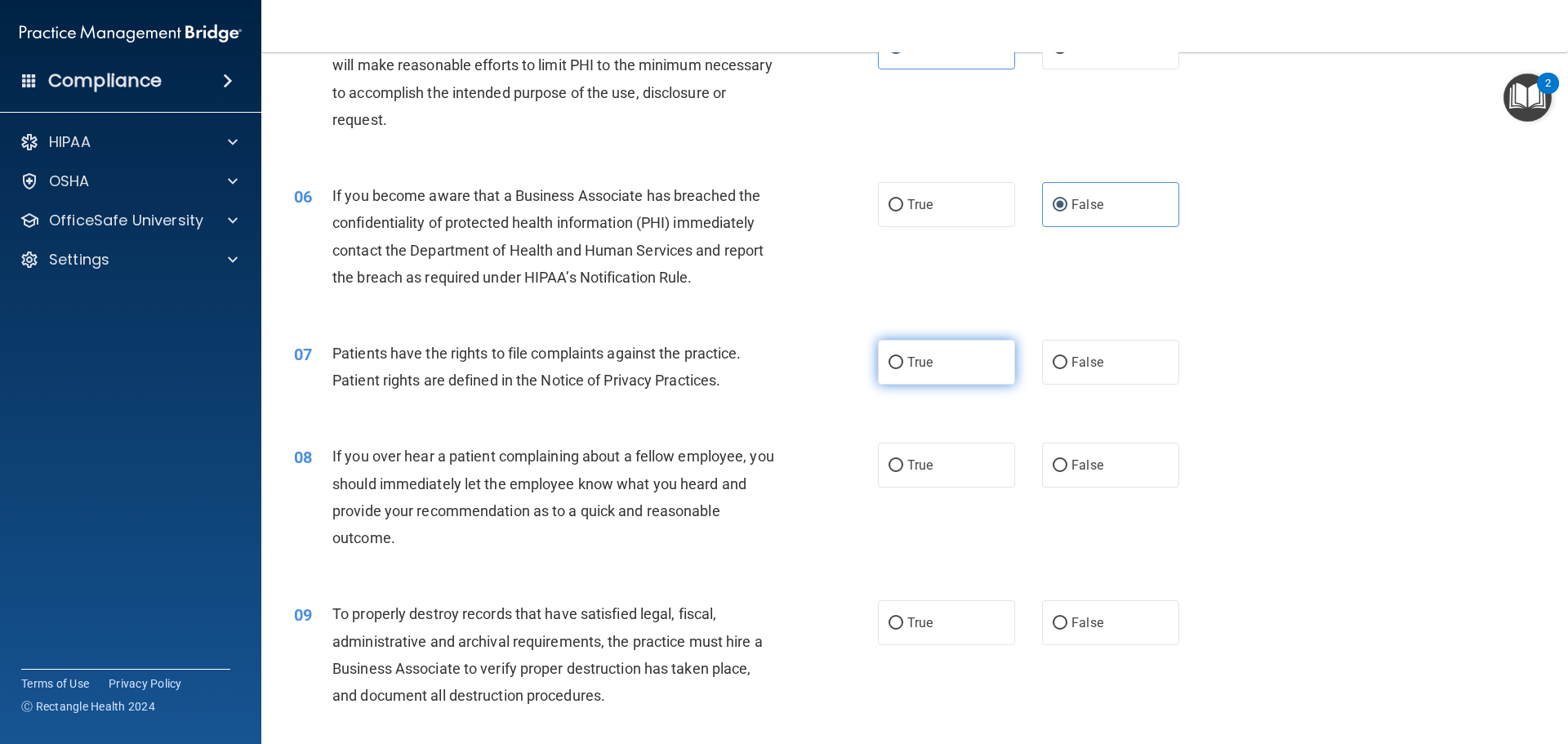
click at [944, 361] on label "True" at bounding box center [947, 362] width 137 height 45
click at [903, 361] on input "True" at bounding box center [896, 363] width 14 height 13
radio input "true"
click at [1076, 461] on span "False" at bounding box center [1087, 465] width 32 height 15
click at [1067, 461] on input "False" at bounding box center [1060, 467] width 14 height 13
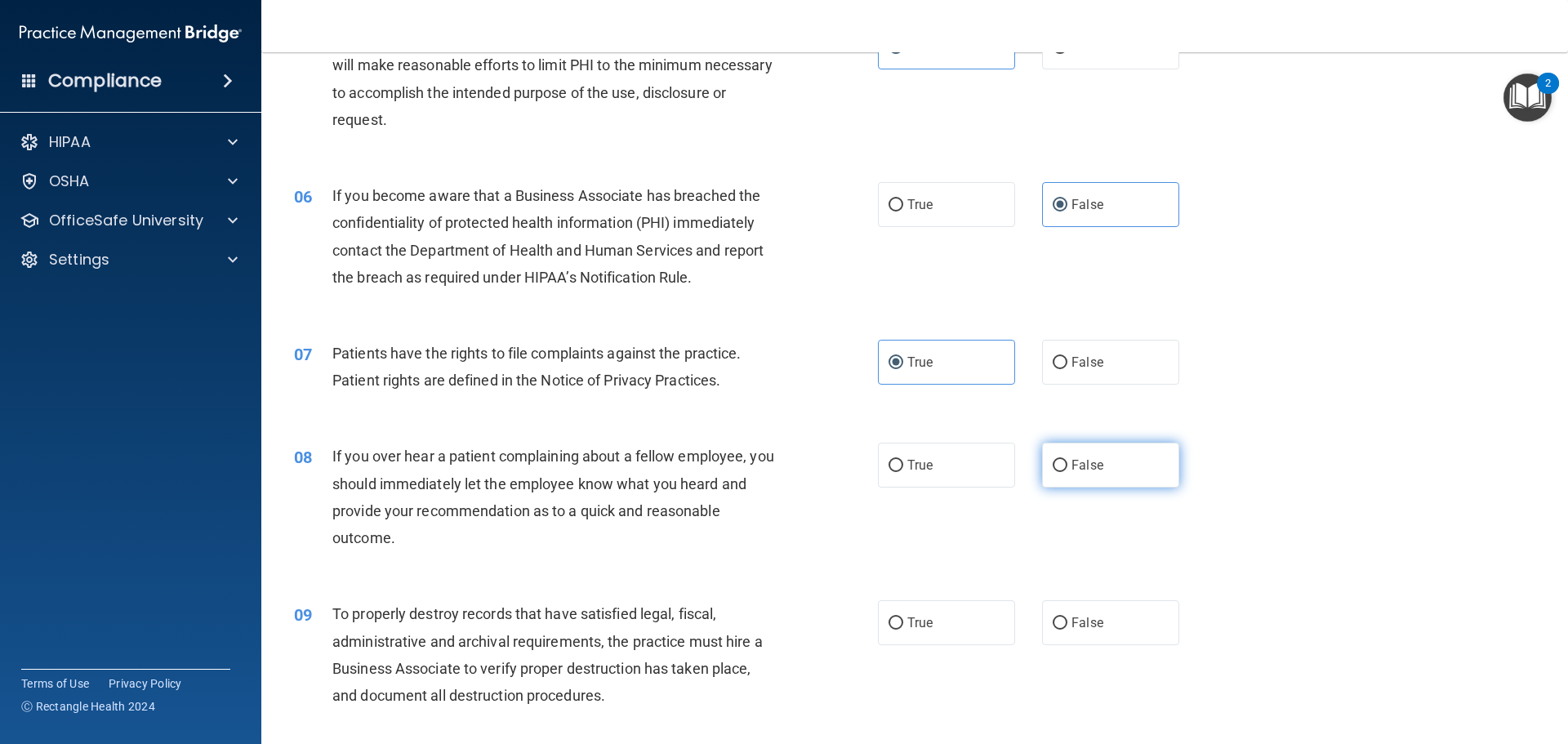
radio input "true"
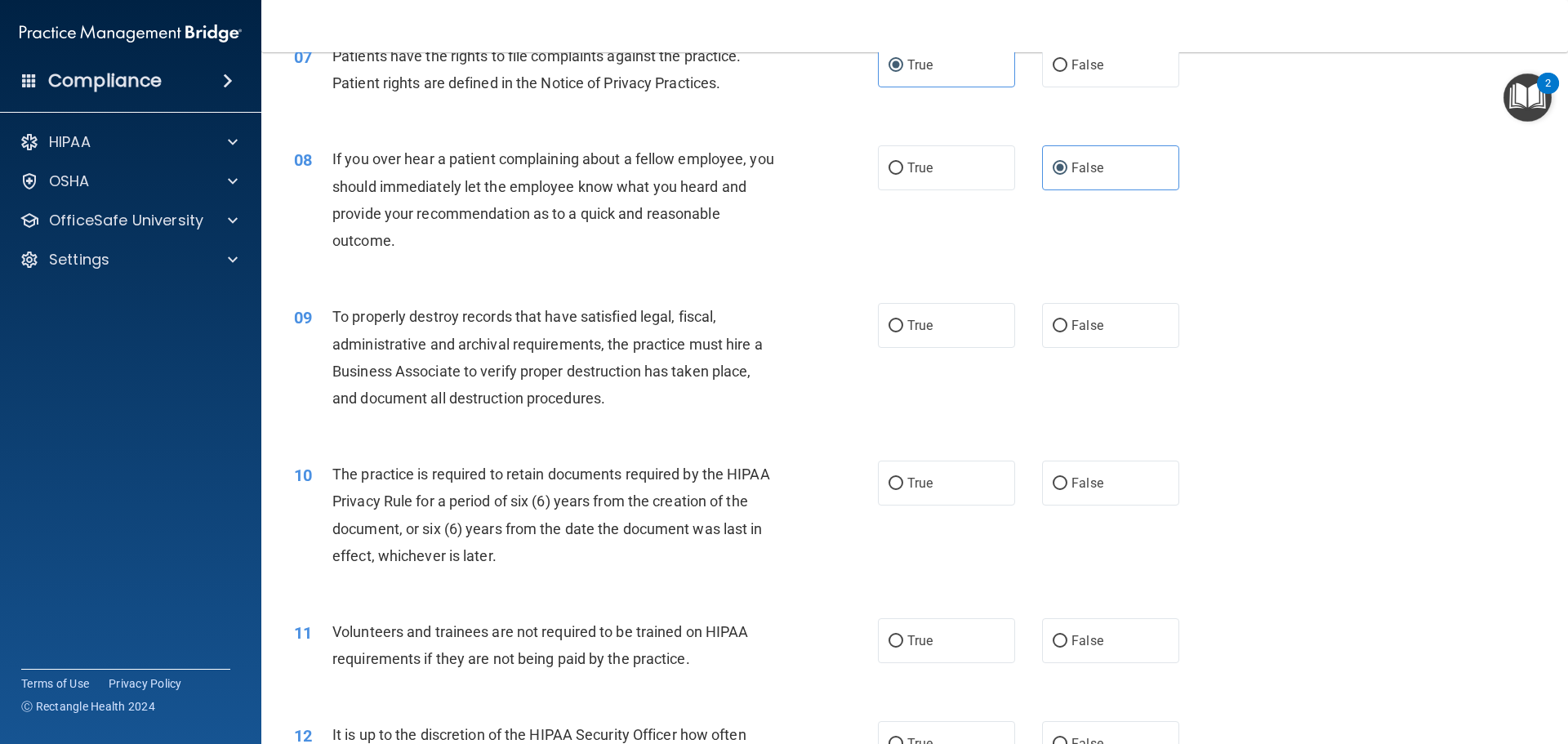
scroll to position [980, 0]
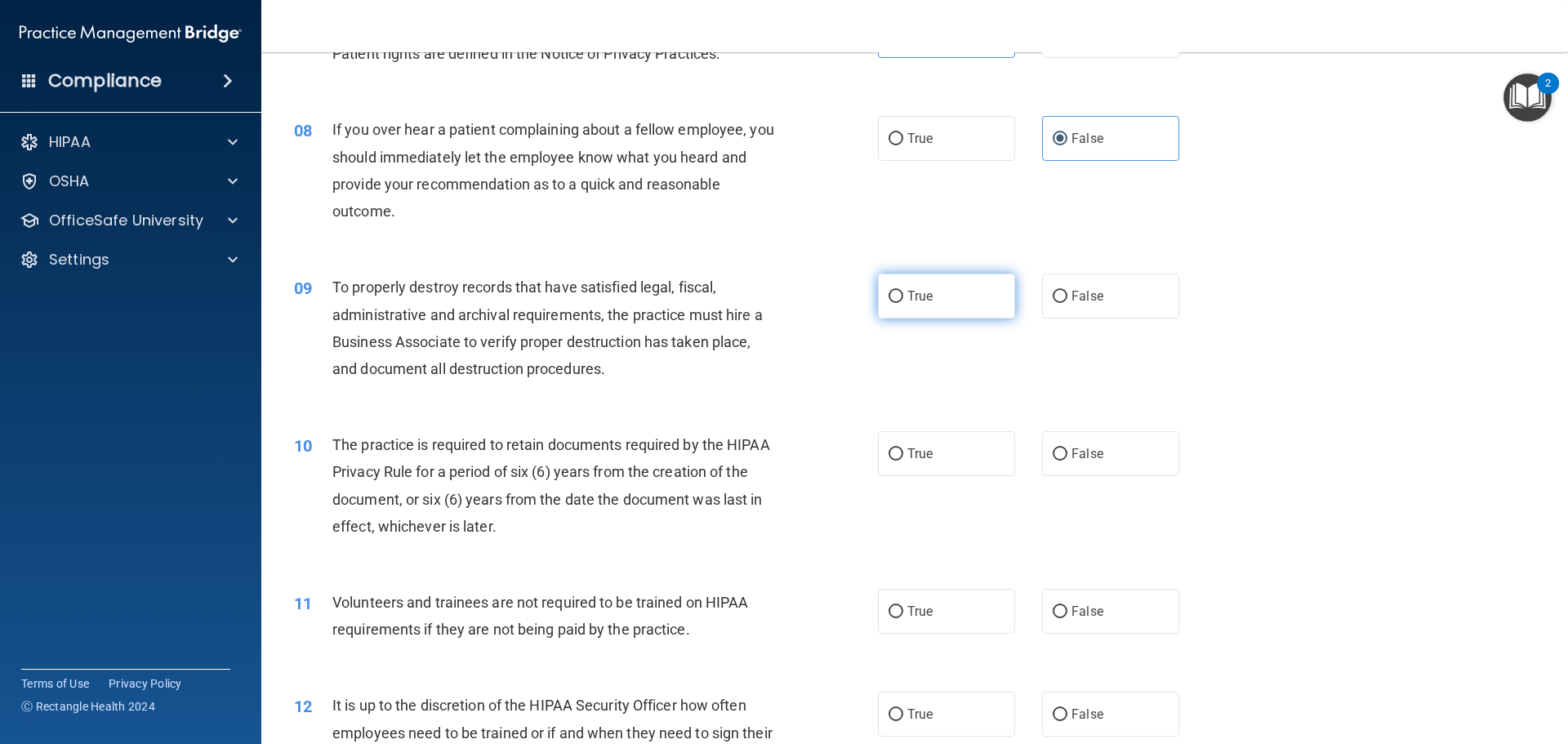
click at [918, 293] on span "True" at bounding box center [920, 295] width 25 height 15
click at [903, 293] on input "True" at bounding box center [896, 297] width 14 height 13
radio input "true"
click at [1247, 385] on div "09 To properly destroy records that have satisfied legal, fiscal, administrativ…" at bounding box center [915, 331] width 1266 height 158
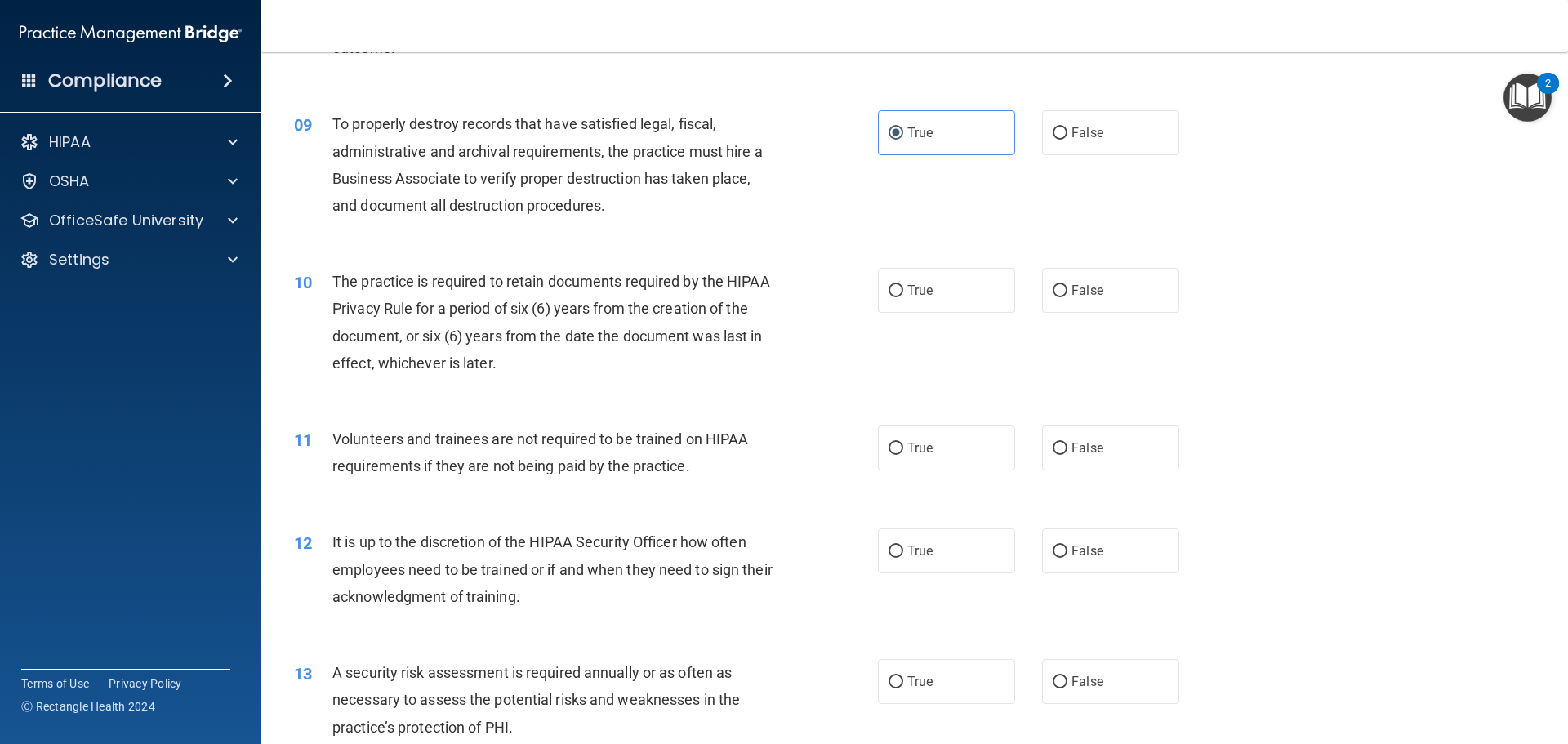
scroll to position [1226, 0]
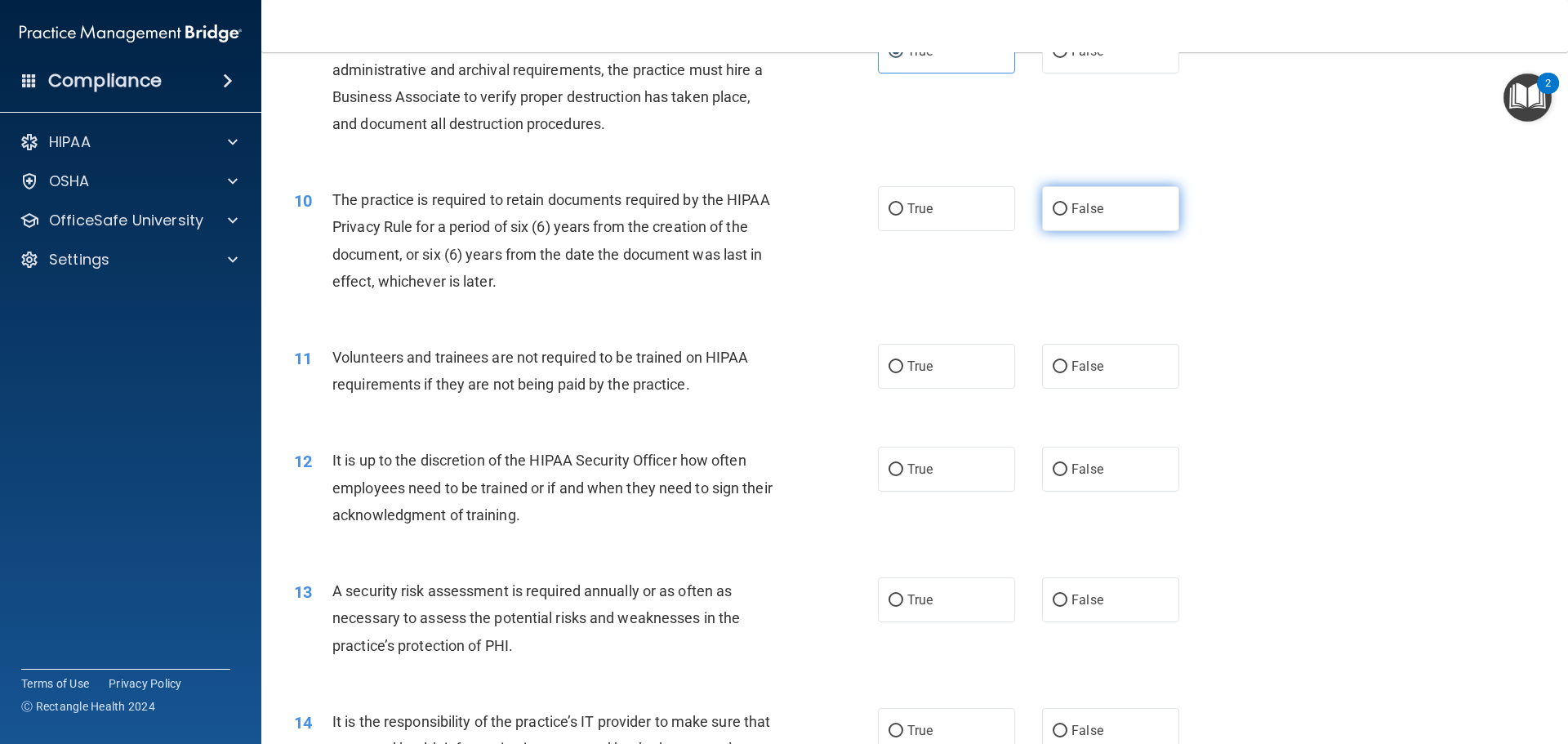
click at [1085, 217] on label "False" at bounding box center [1110, 209] width 137 height 45
click at [1067, 215] on input "False" at bounding box center [1060, 210] width 14 height 13
radio input "true"
click at [1094, 374] on label "False" at bounding box center [1110, 367] width 137 height 45
click at [1067, 374] on input "False" at bounding box center [1060, 367] width 14 height 13
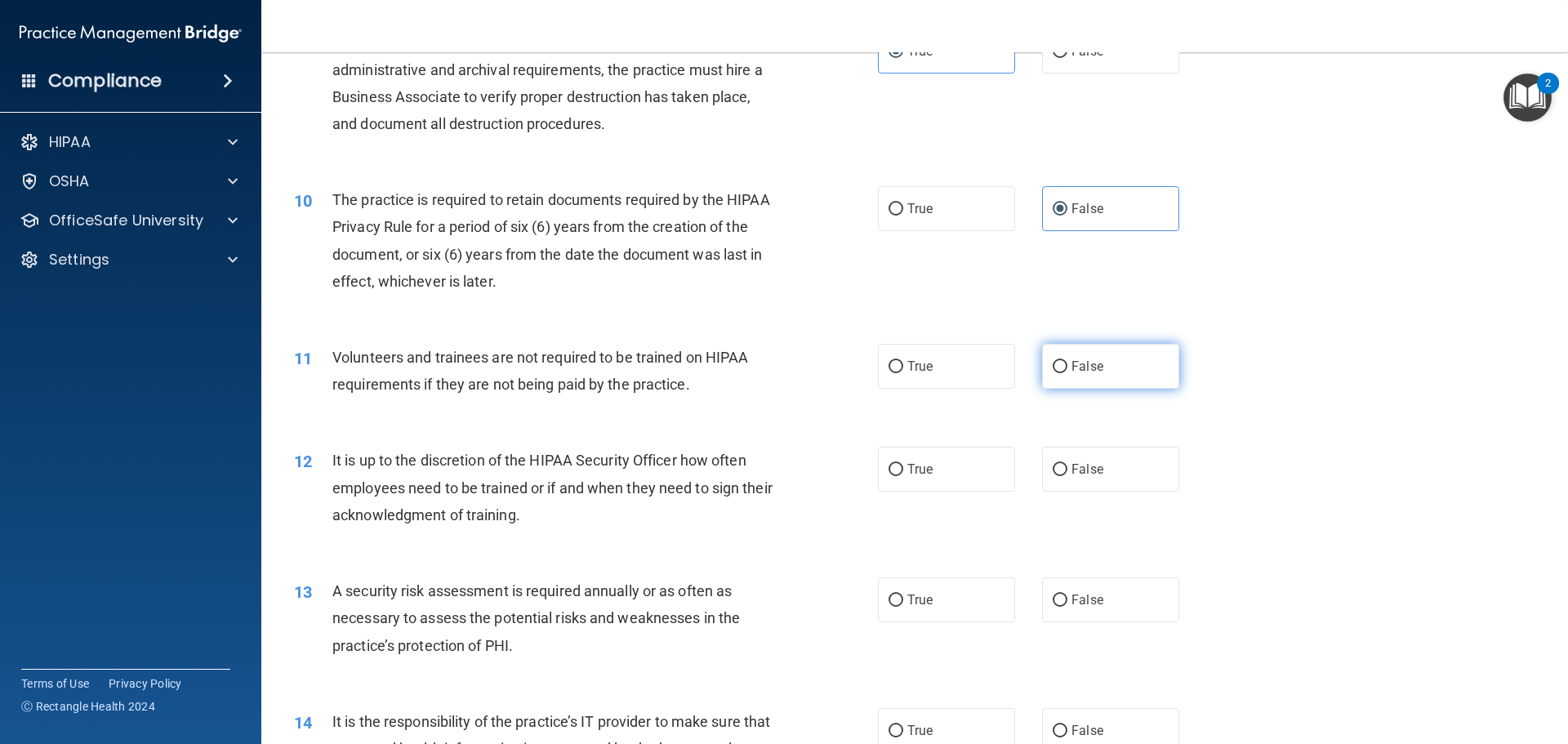
radio input "true"
click at [1285, 413] on div "11 Volunteers and trainees are not required to be trained on HIPAA requirements…" at bounding box center [915, 375] width 1266 height 103
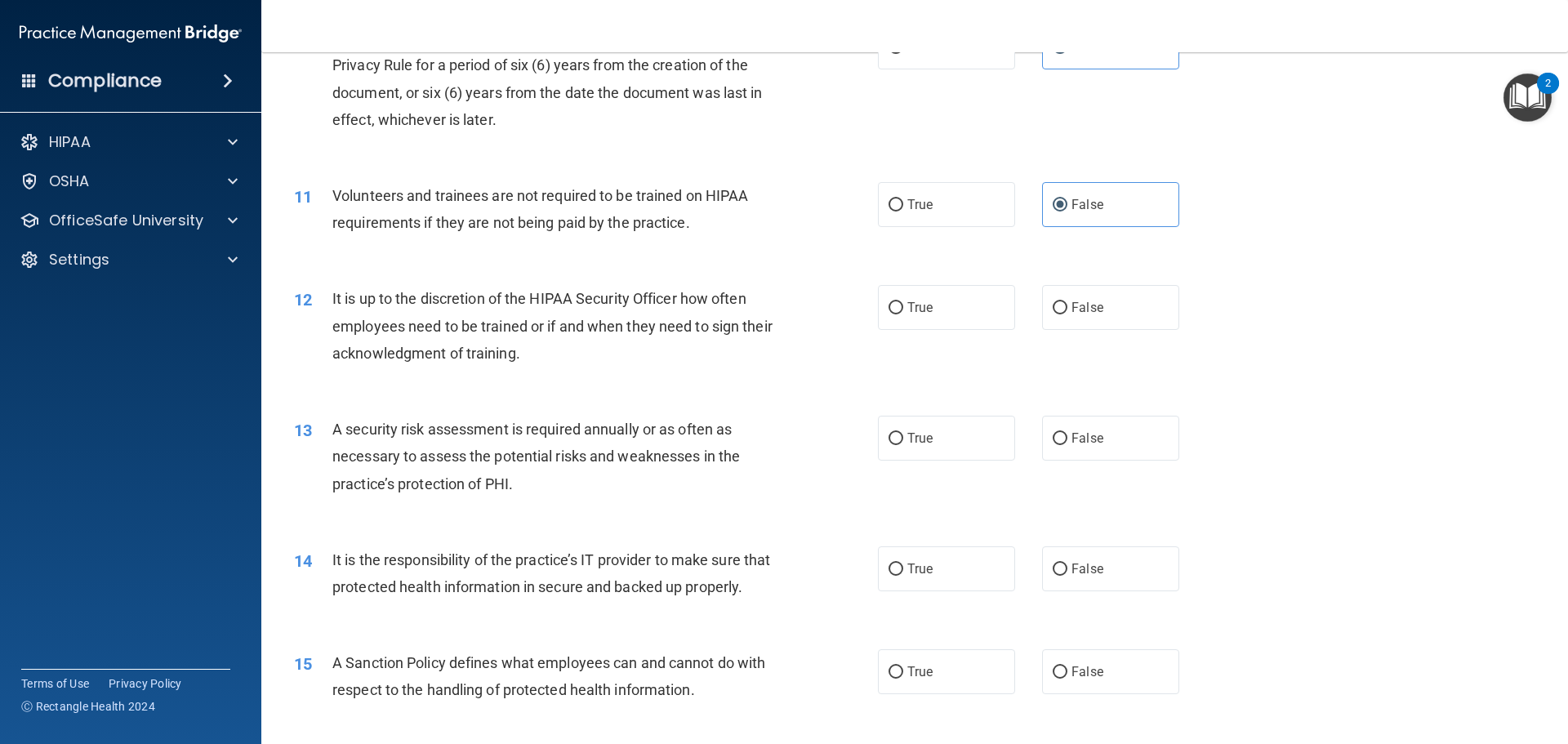
scroll to position [1389, 0]
click at [1083, 317] on label "False" at bounding box center [1110, 306] width 137 height 45
click at [1067, 313] on input "False" at bounding box center [1060, 307] width 14 height 13
radio input "true"
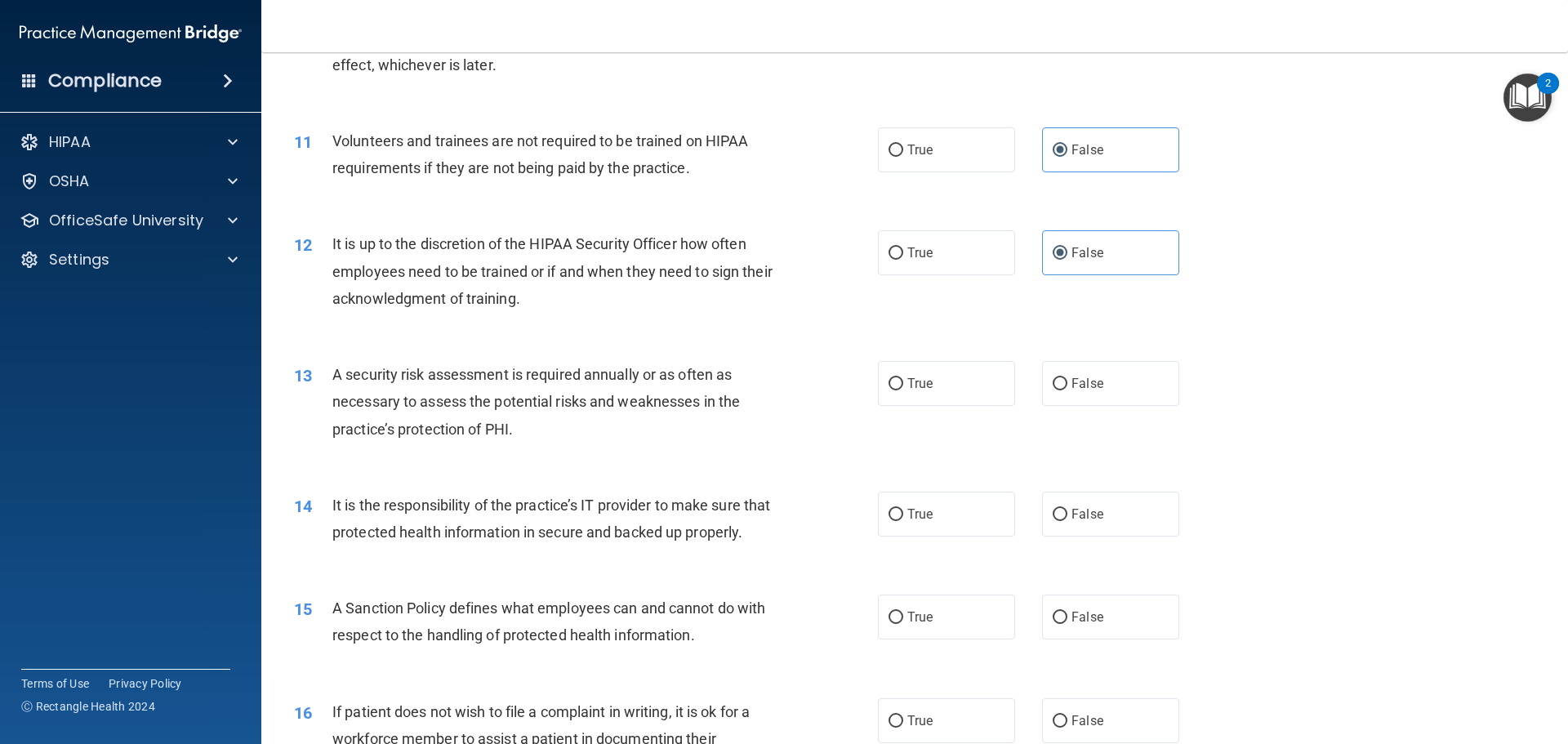
scroll to position [1471, 0]
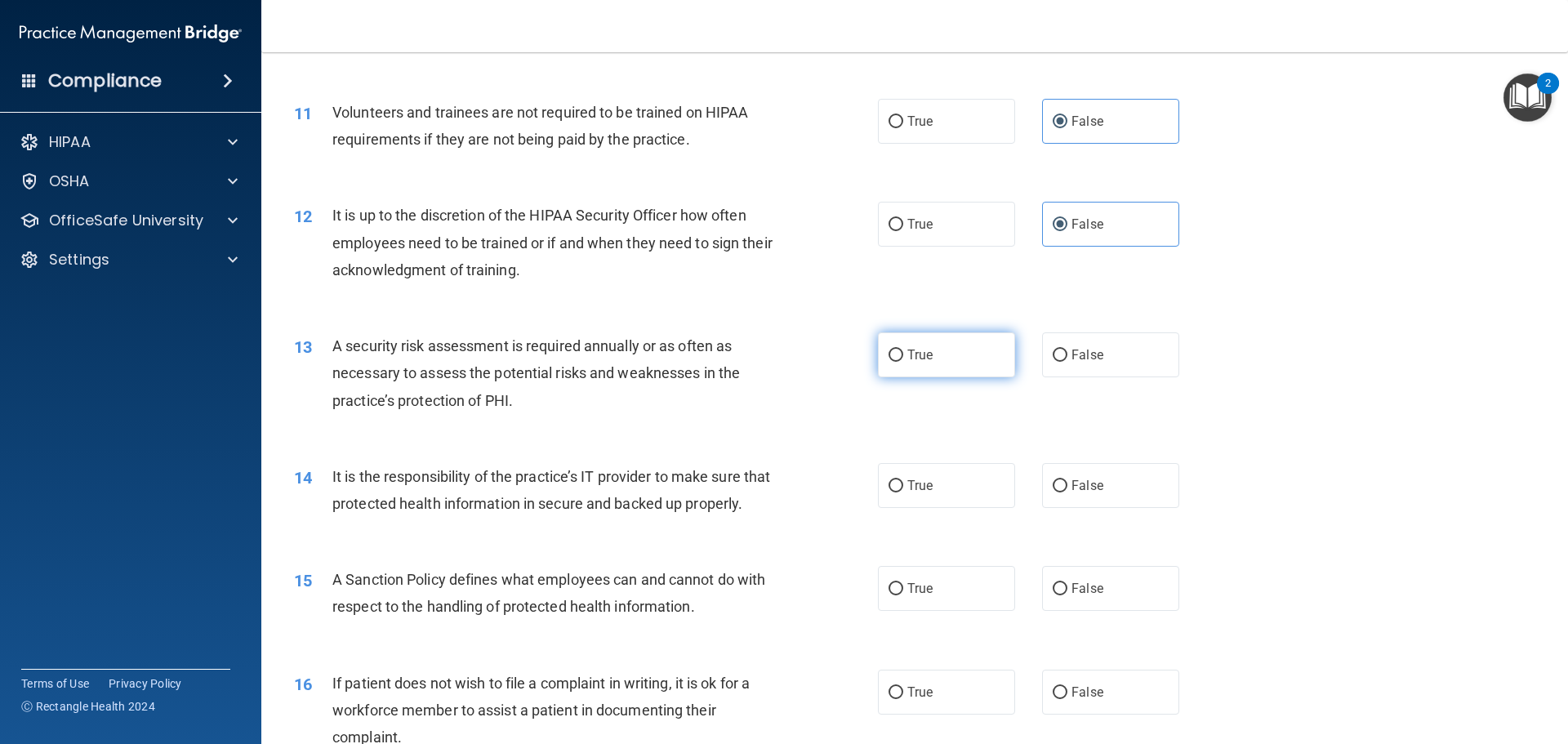
click at [947, 364] on label "True" at bounding box center [947, 355] width 137 height 45
click at [903, 362] on input "True" at bounding box center [896, 356] width 14 height 13
radio input "true"
click at [1250, 410] on div "13 A security risk assessment is required annually or as often as necessary to …" at bounding box center [915, 377] width 1266 height 131
click at [936, 474] on label "True" at bounding box center [947, 485] width 137 height 45
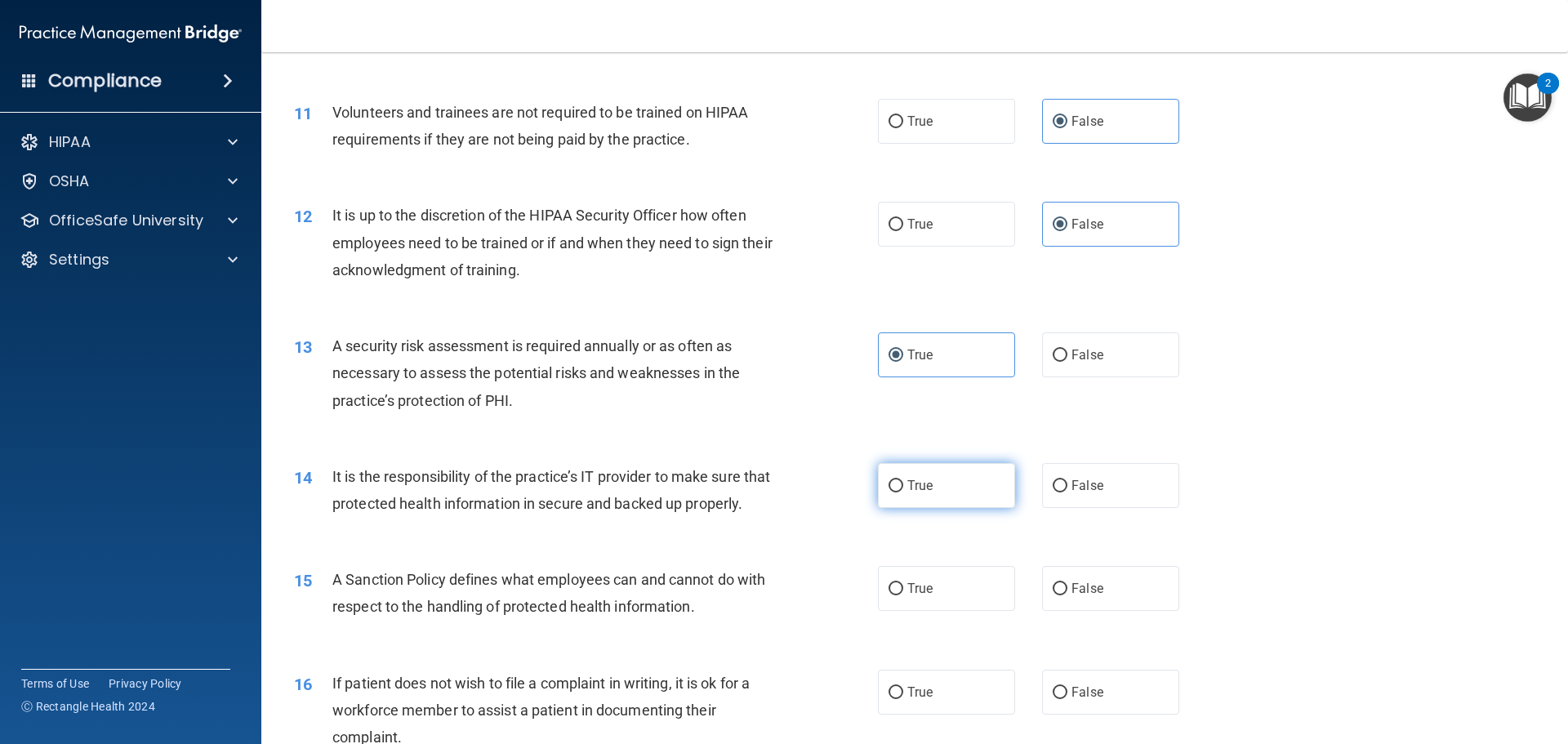
click at [903, 480] on input "True" at bounding box center [896, 486] width 14 height 13
radio input "true"
click at [1212, 470] on div "14 It is the responsibility of the practice’s IT provider to make sure that pro…" at bounding box center [915, 494] width 1266 height 103
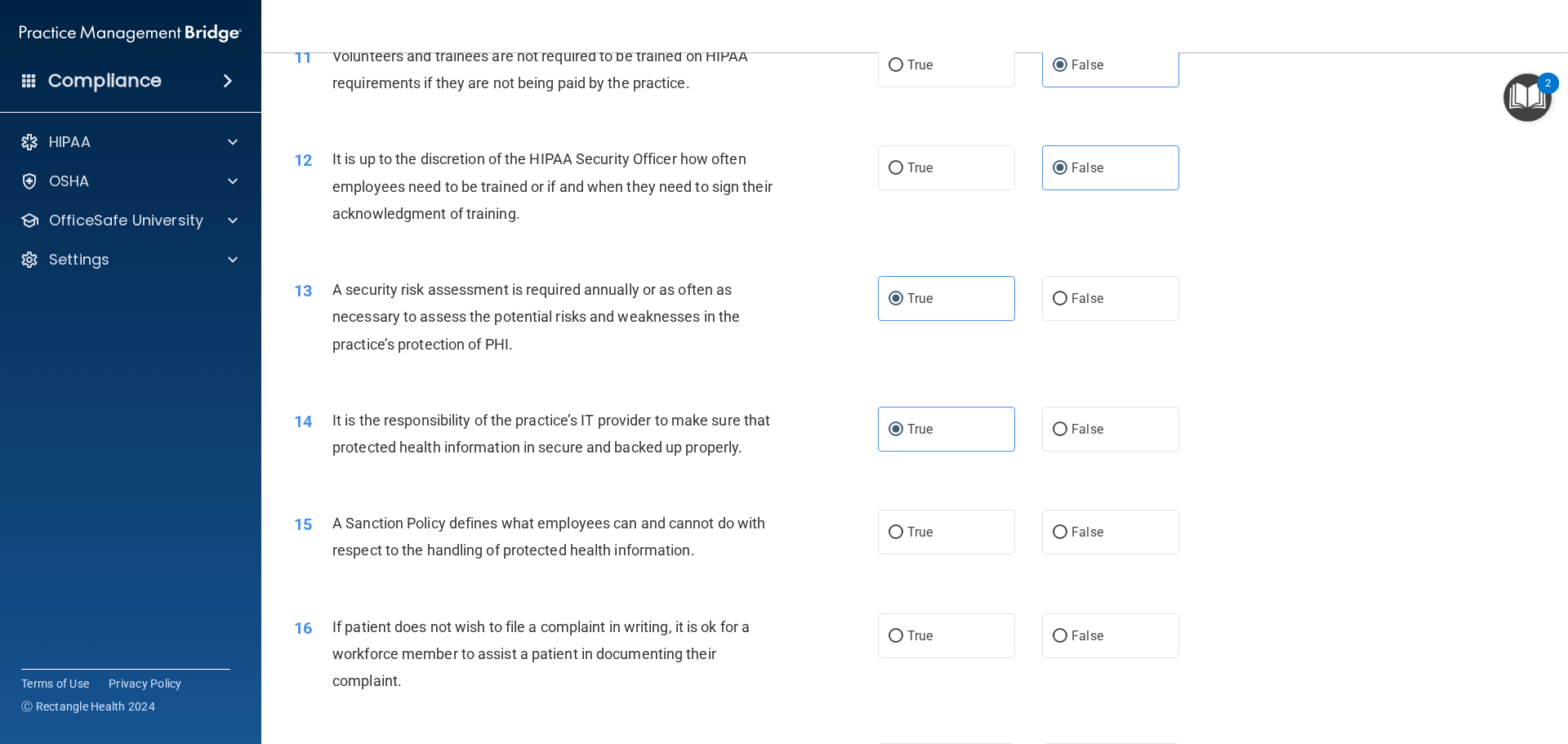
scroll to position [1716, 0]
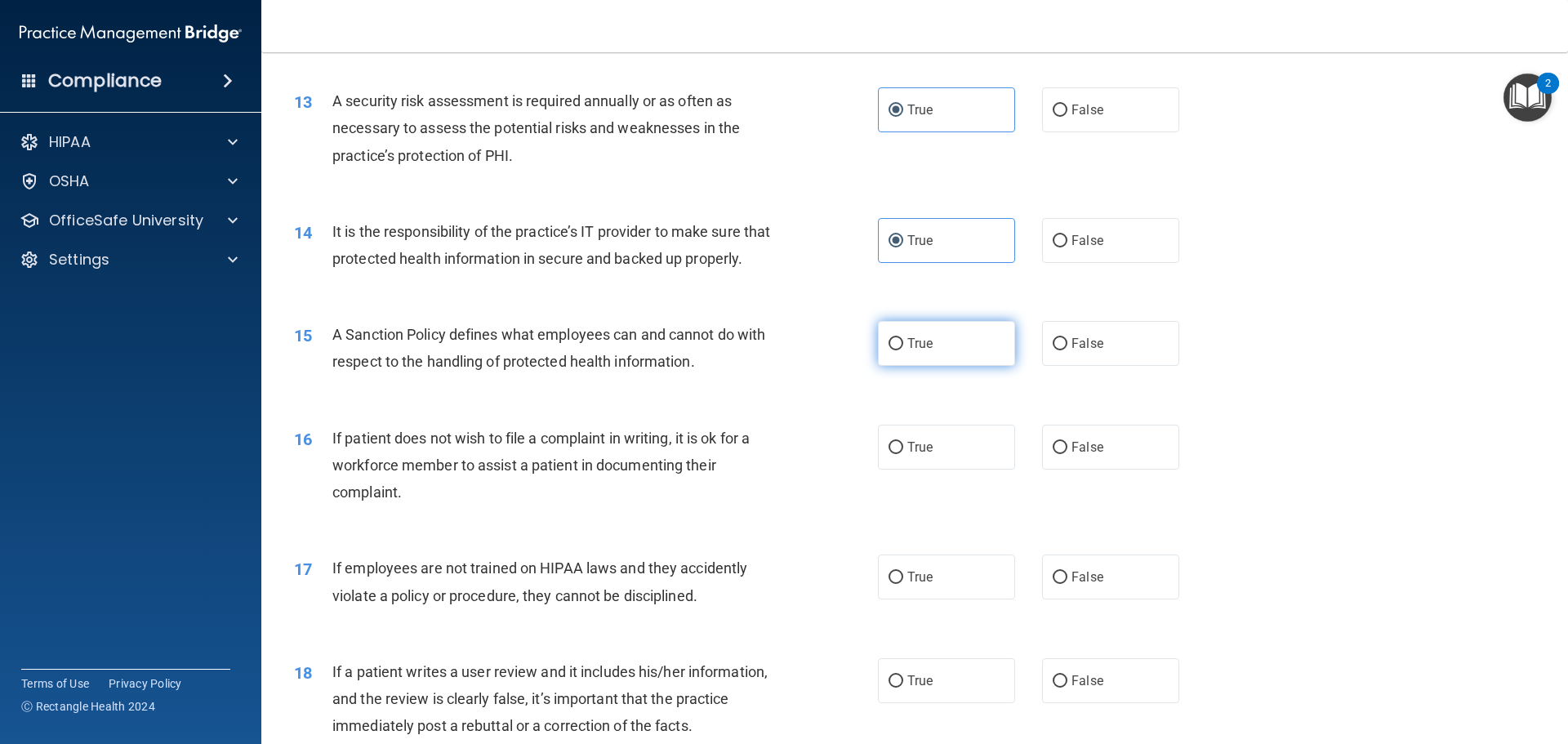
click at [913, 351] on span "True" at bounding box center [920, 343] width 25 height 15
click at [903, 350] on input "True" at bounding box center [896, 345] width 14 height 13
radio input "true"
click at [1062, 470] on label "False" at bounding box center [1110, 448] width 137 height 45
click at [1062, 454] on input "False" at bounding box center [1060, 449] width 14 height 13
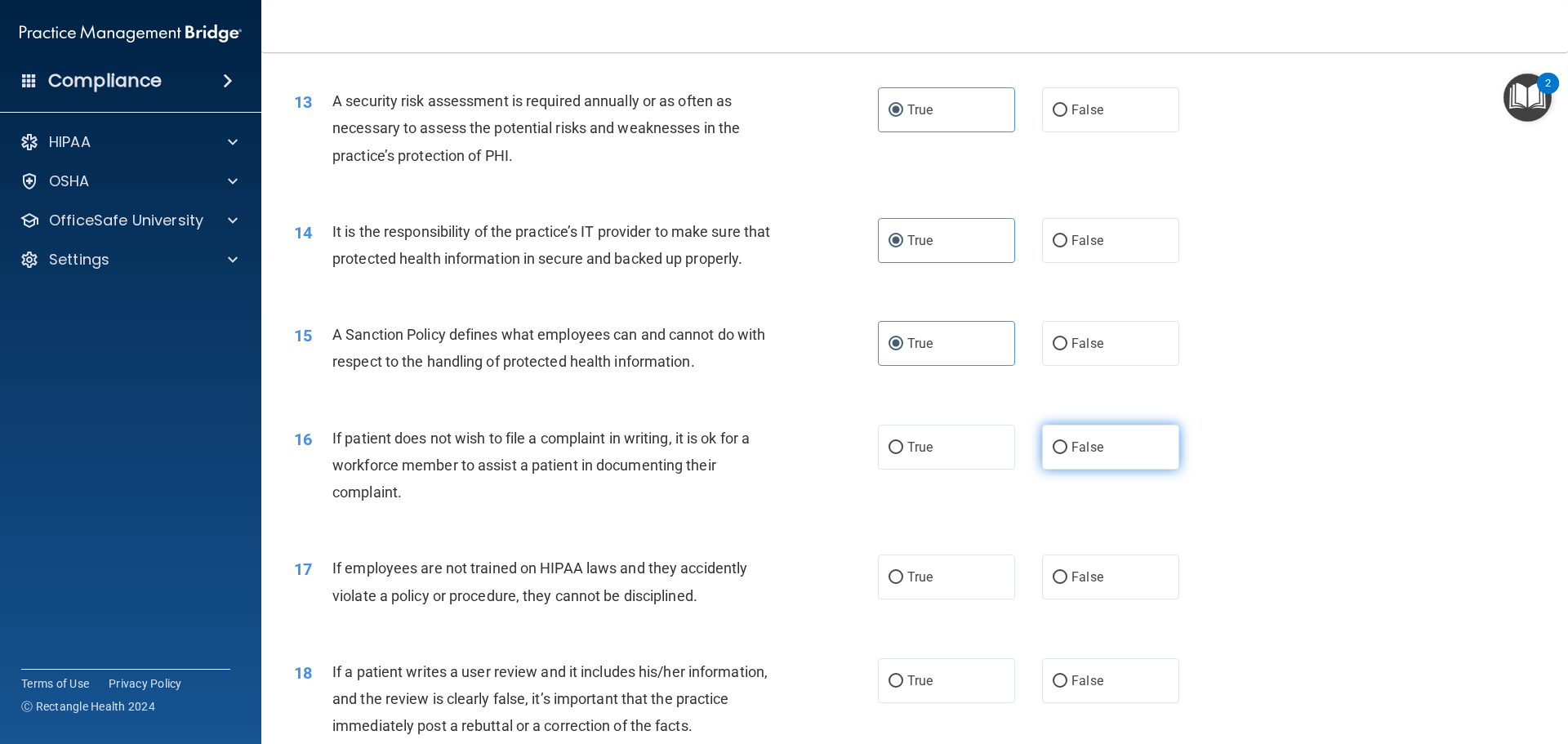
radio input "true"
click at [1270, 450] on div "16 If patient does not wish to file a complaint in writing, it is ok for a work…" at bounding box center [915, 469] width 1266 height 131
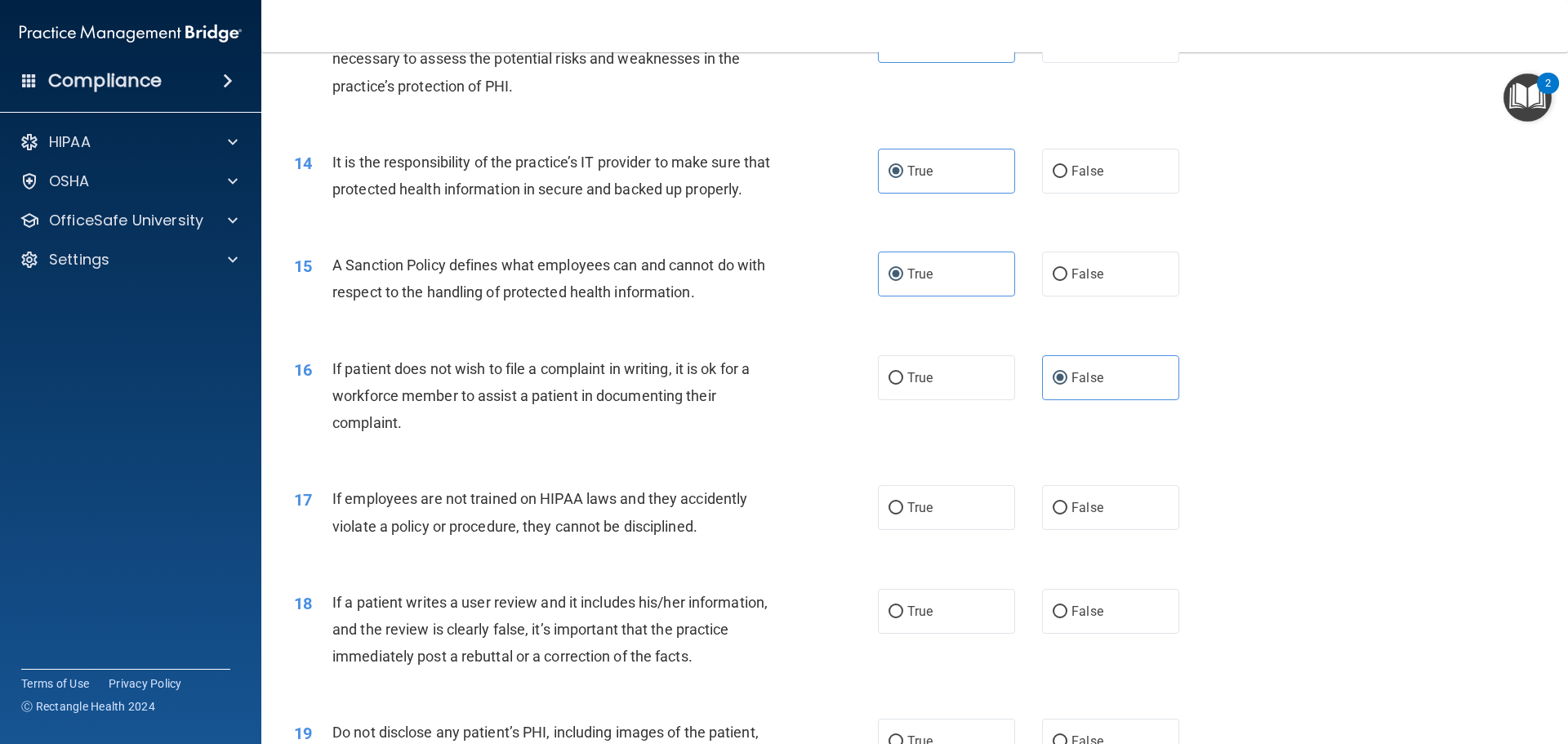
scroll to position [1961, 0]
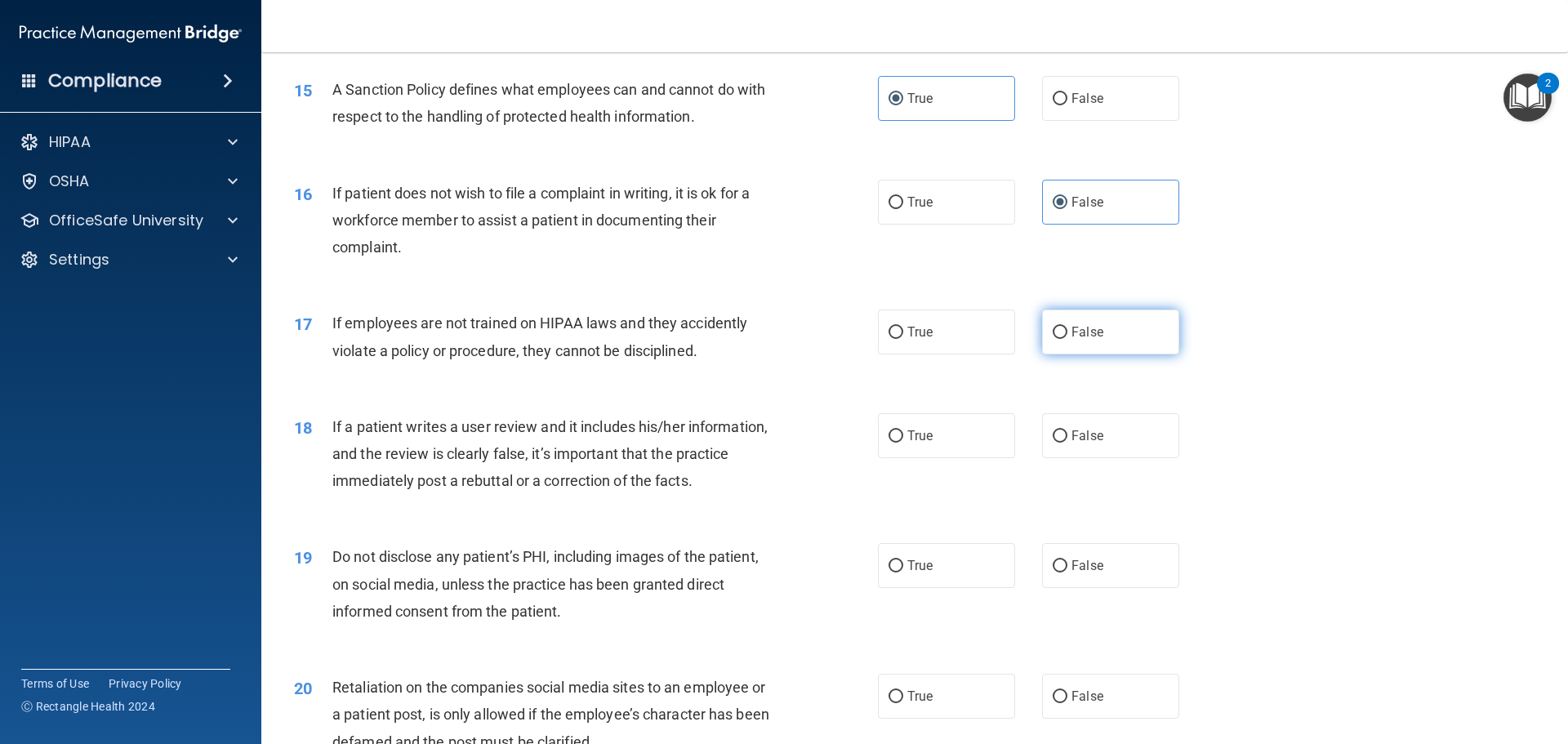
click at [1109, 355] on label "False" at bounding box center [1110, 332] width 137 height 45
click at [1067, 339] on input "False" at bounding box center [1060, 333] width 14 height 13
radio input "true"
click at [1246, 432] on div "18 If a patient writes a user review and it includes his/her information, and t…" at bounding box center [915, 458] width 1266 height 131
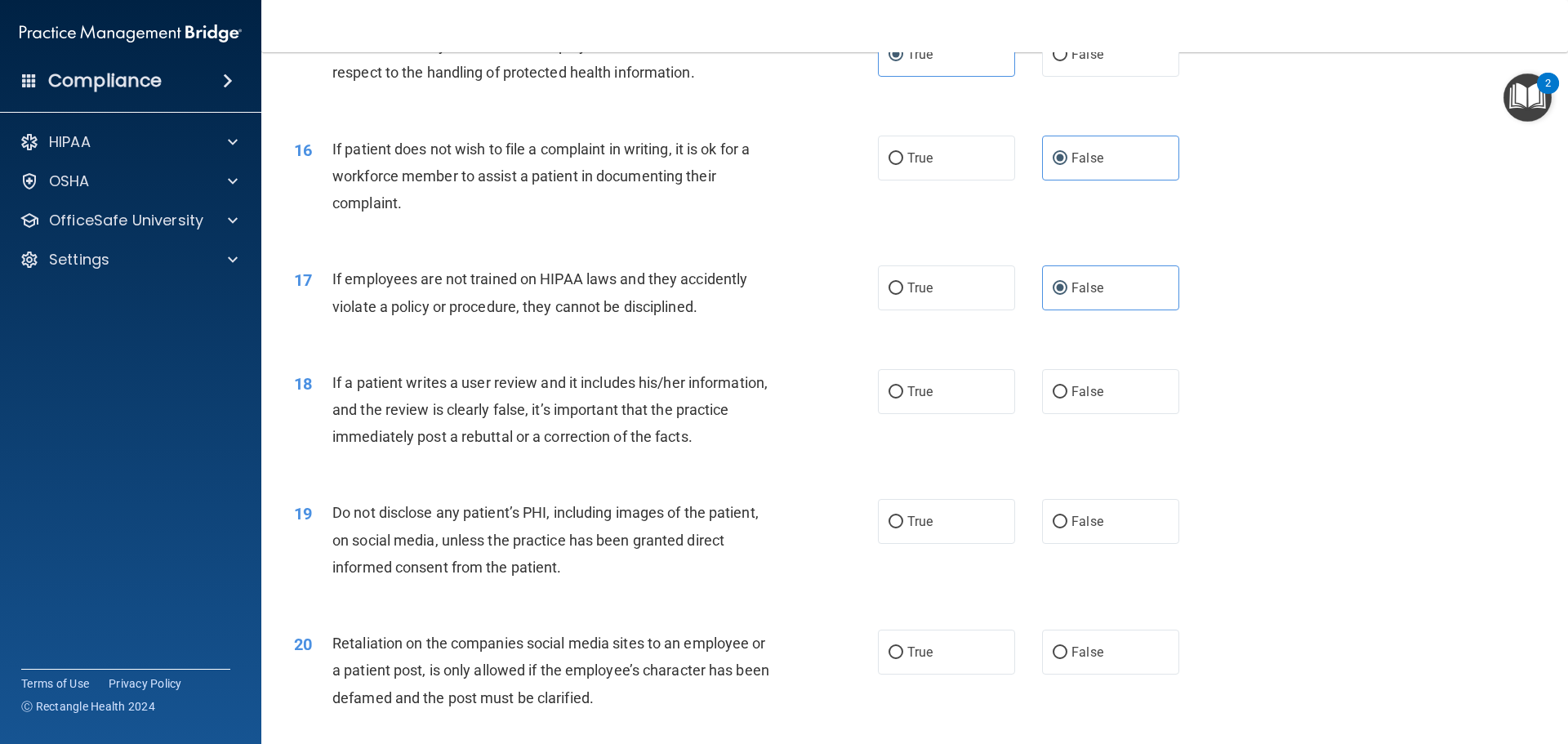
scroll to position [2043, 0]
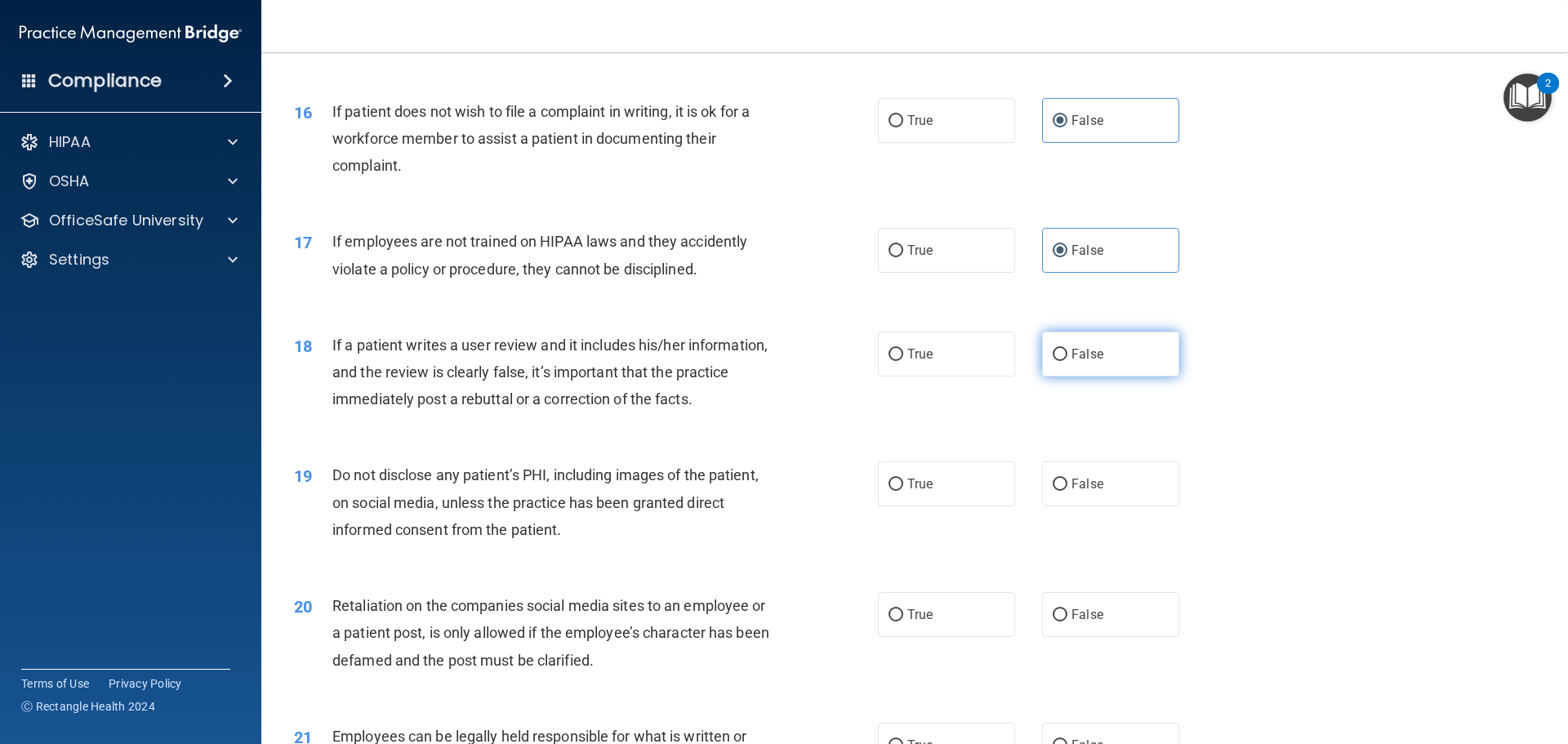
click at [1072, 362] on span "False" at bounding box center [1087, 354] width 32 height 15
click at [1067, 361] on input "False" at bounding box center [1060, 355] width 14 height 13
radio input "true"
click at [1284, 442] on div "18 If a patient writes a user review and it includes his/her information, and t…" at bounding box center [915, 377] width 1266 height 131
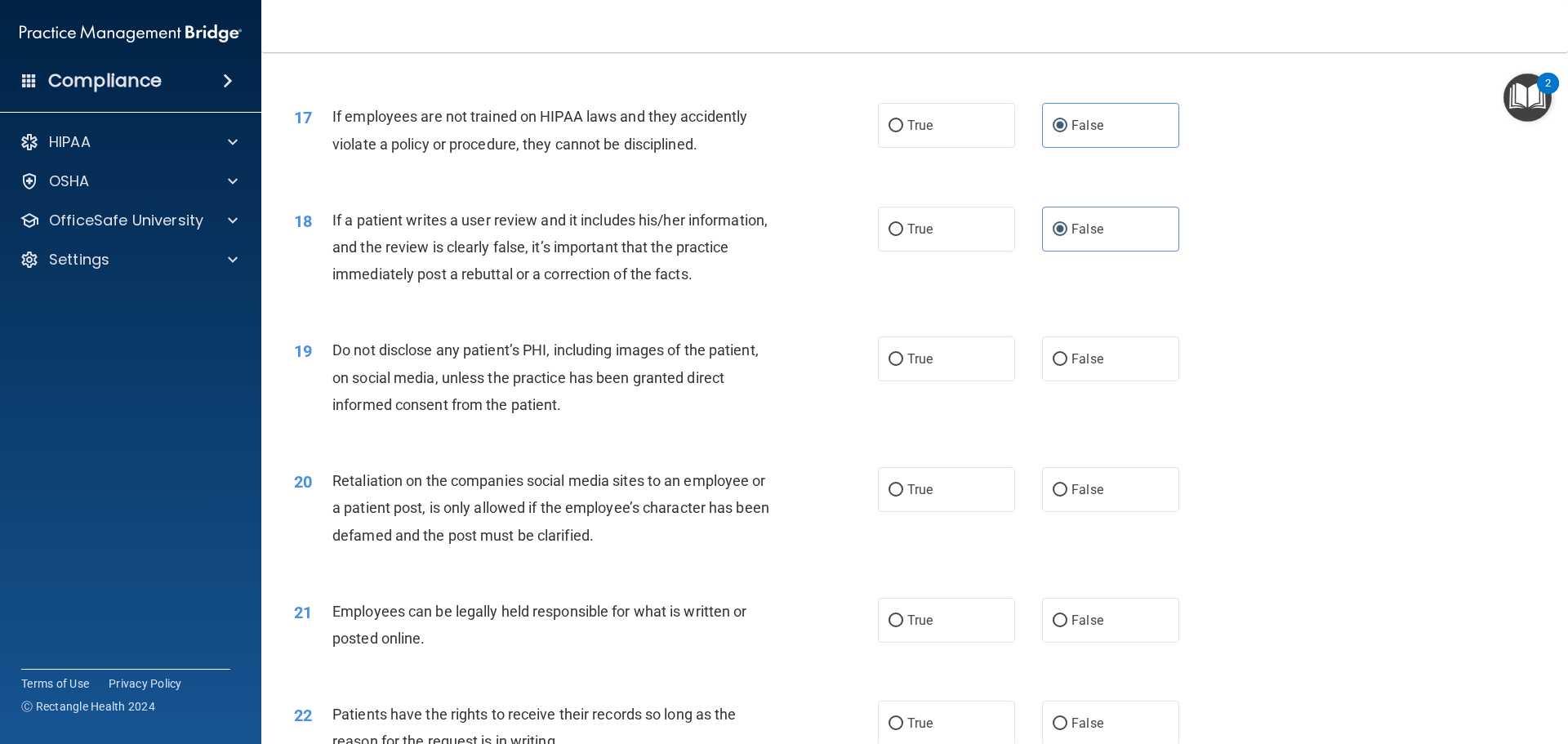
scroll to position [2206, 0]
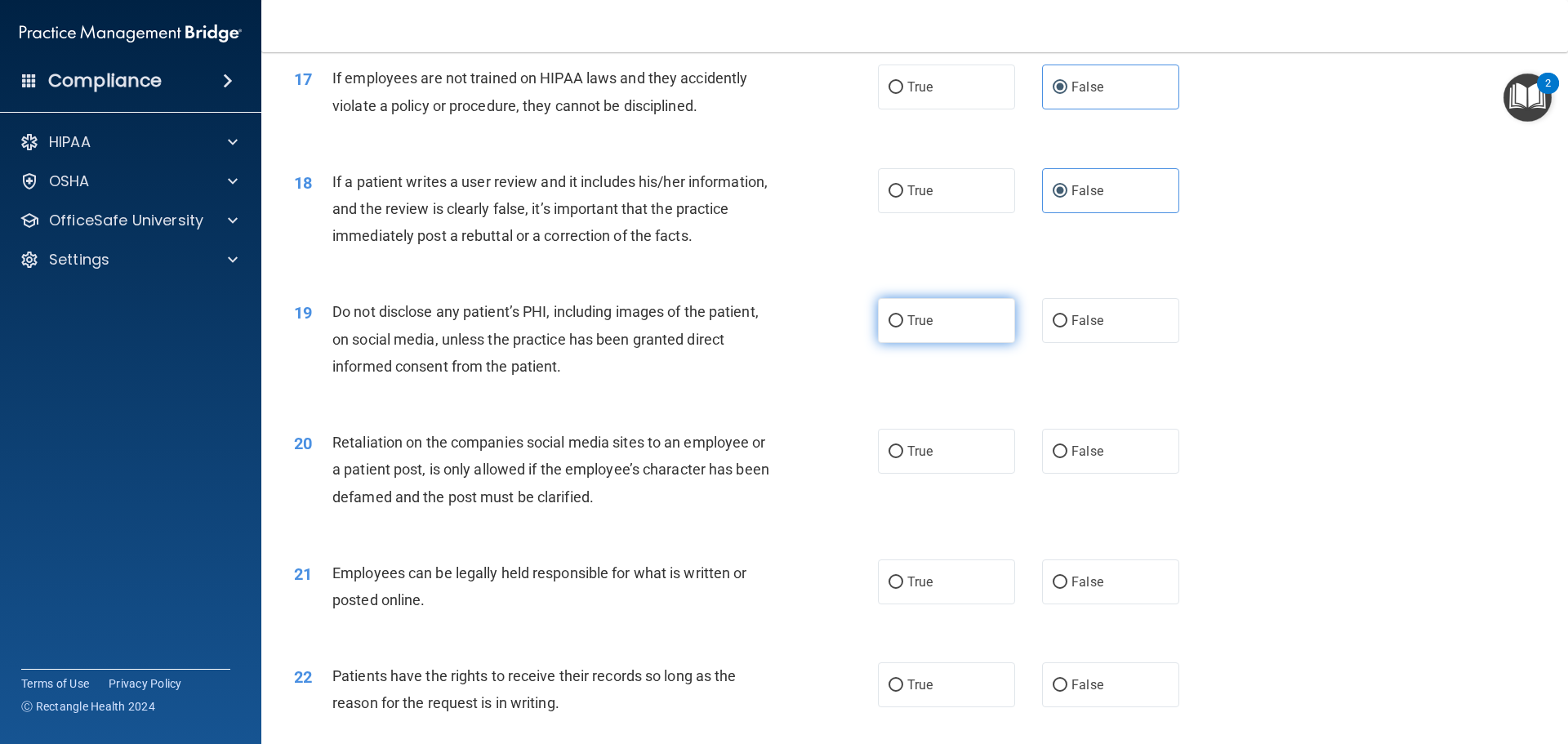
click at [945, 343] on label "True" at bounding box center [947, 321] width 137 height 45
click at [903, 328] on input "True" at bounding box center [896, 322] width 14 height 13
radio input "true"
click at [1229, 409] on div "19 Do not disclose any patient’s PHI, including images of the patient, on socia…" at bounding box center [915, 342] width 1266 height 131
click at [1087, 474] on label "False" at bounding box center [1110, 451] width 137 height 45
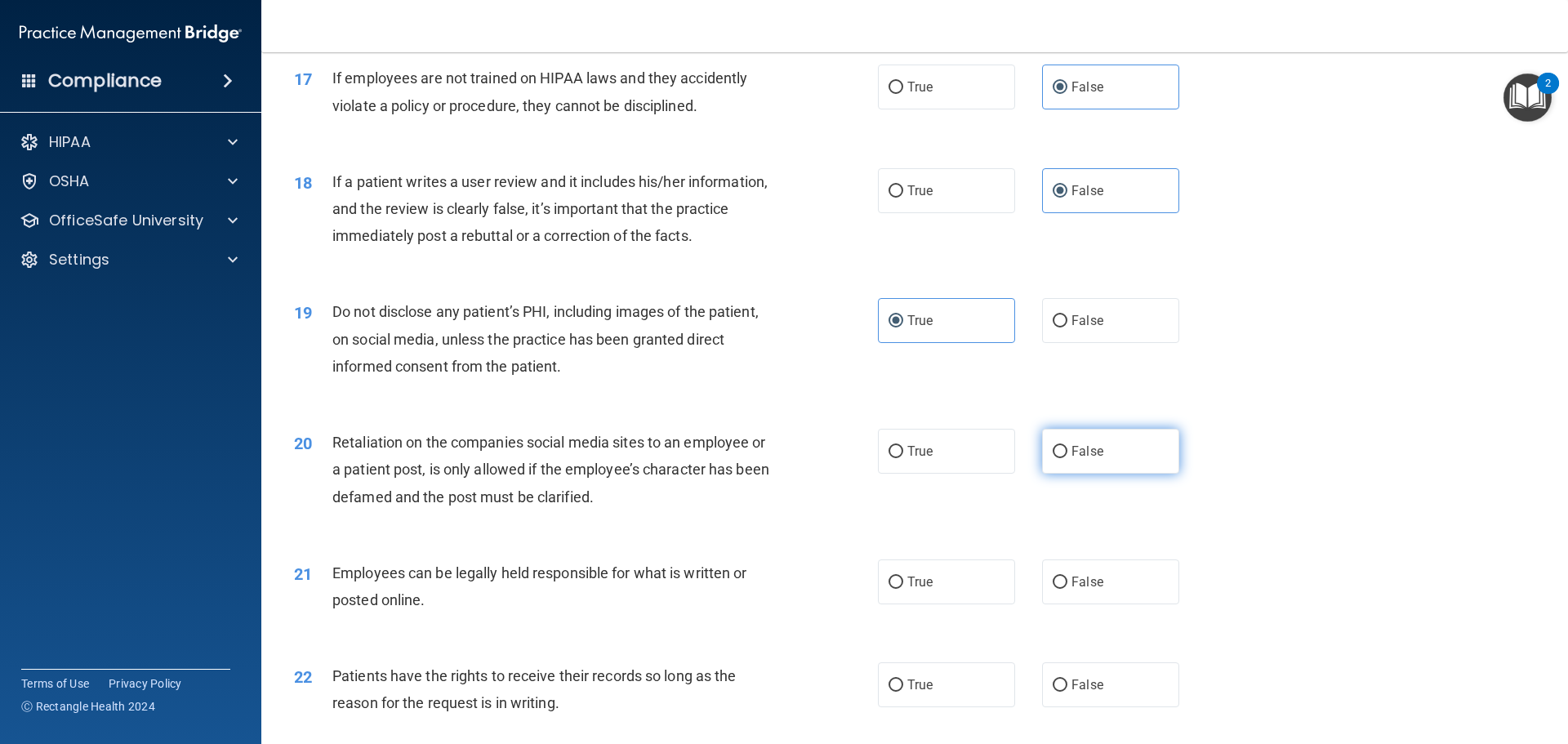
click at [1067, 458] on input "False" at bounding box center [1060, 452] width 14 height 13
radio input "true"
click at [1301, 464] on div "20 Retaliation on the companies social media sites to an employee or a patient …" at bounding box center [915, 474] width 1266 height 131
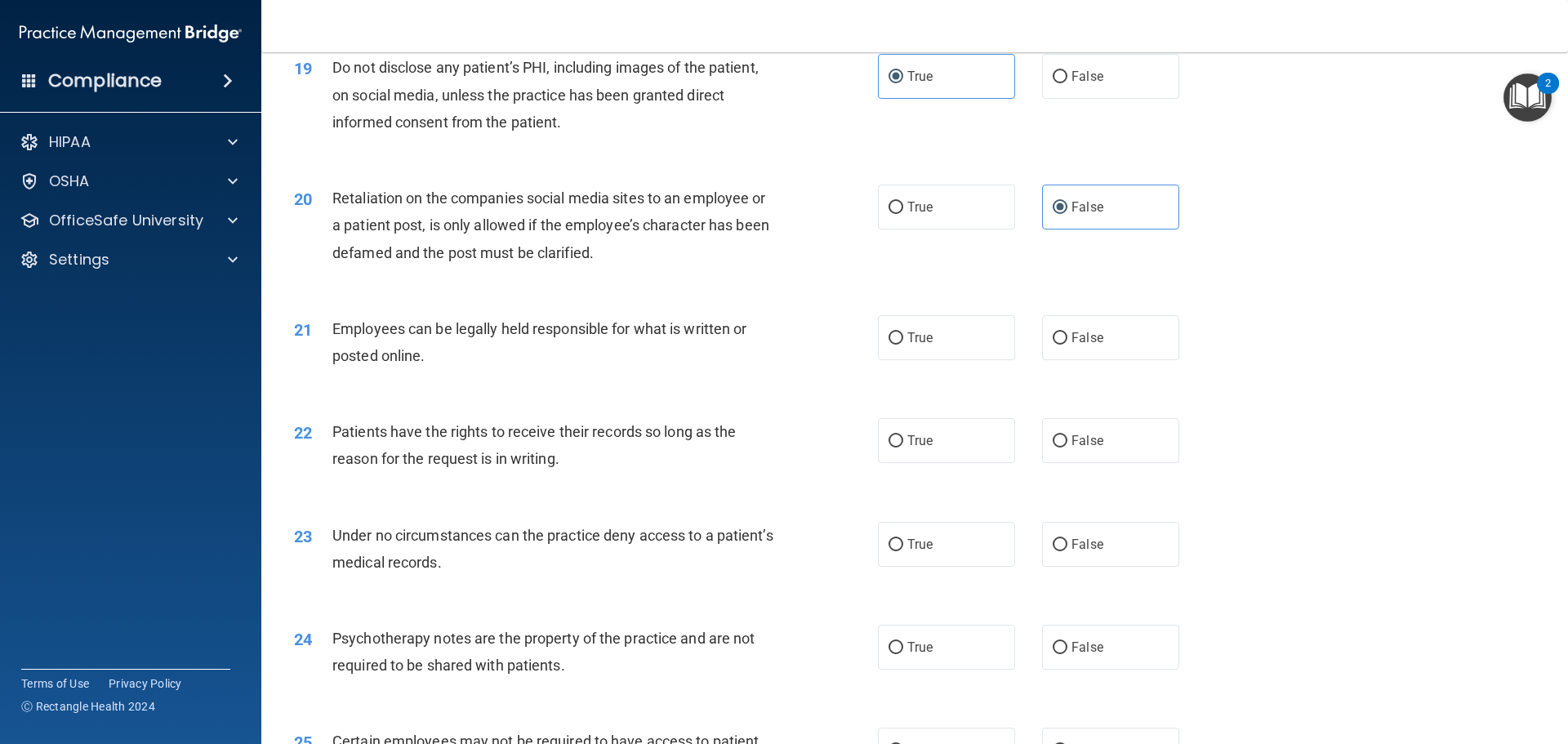
scroll to position [2451, 0]
click at [892, 344] on input "True" at bounding box center [896, 338] width 14 height 13
radio input "true"
click at [1074, 448] on span "False" at bounding box center [1087, 440] width 32 height 15
click at [1067, 447] on input "False" at bounding box center [1060, 441] width 14 height 13
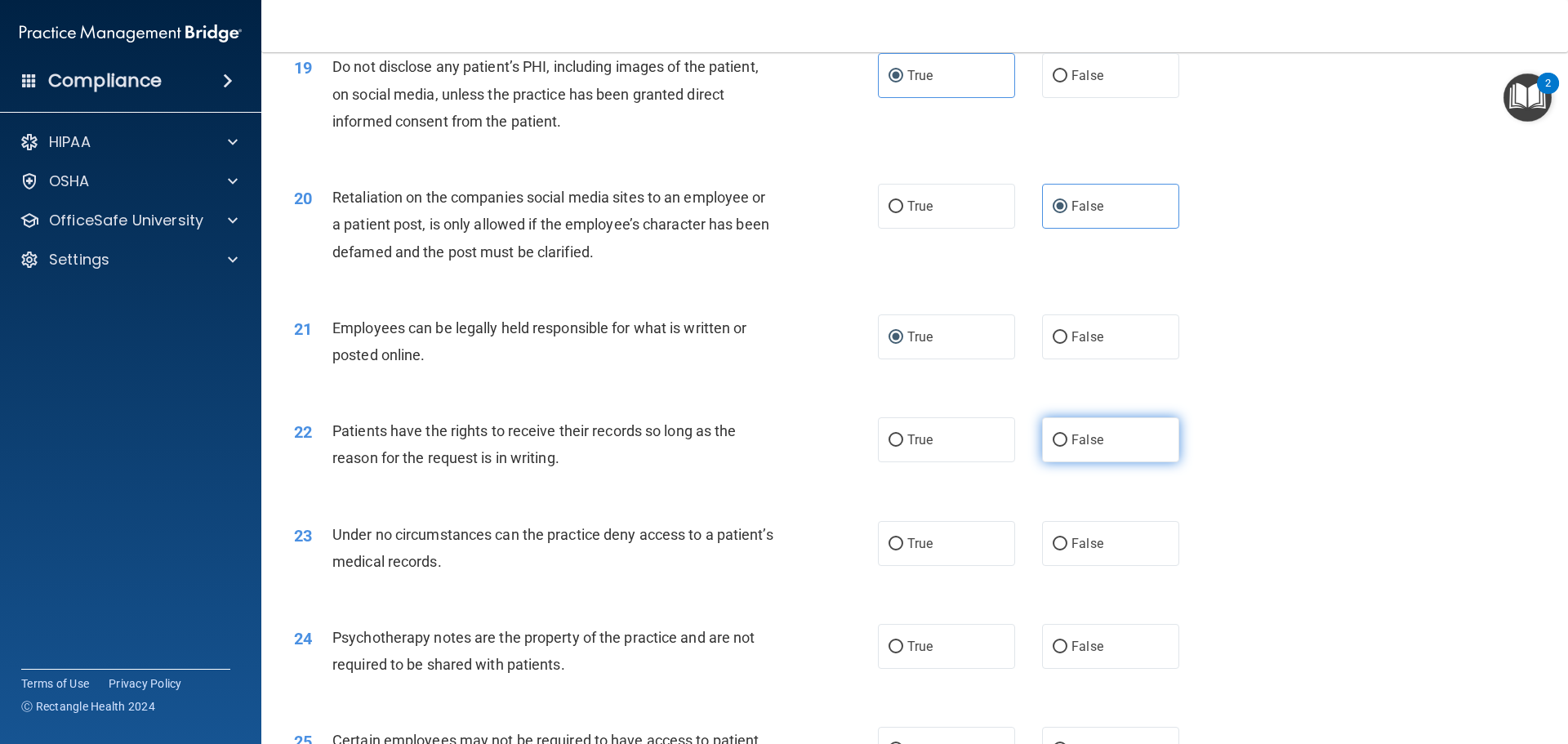
radio input "true"
click at [1264, 469] on div "22 Patients have the rights to receive their records so long as the reason for …" at bounding box center [915, 449] width 1266 height 103
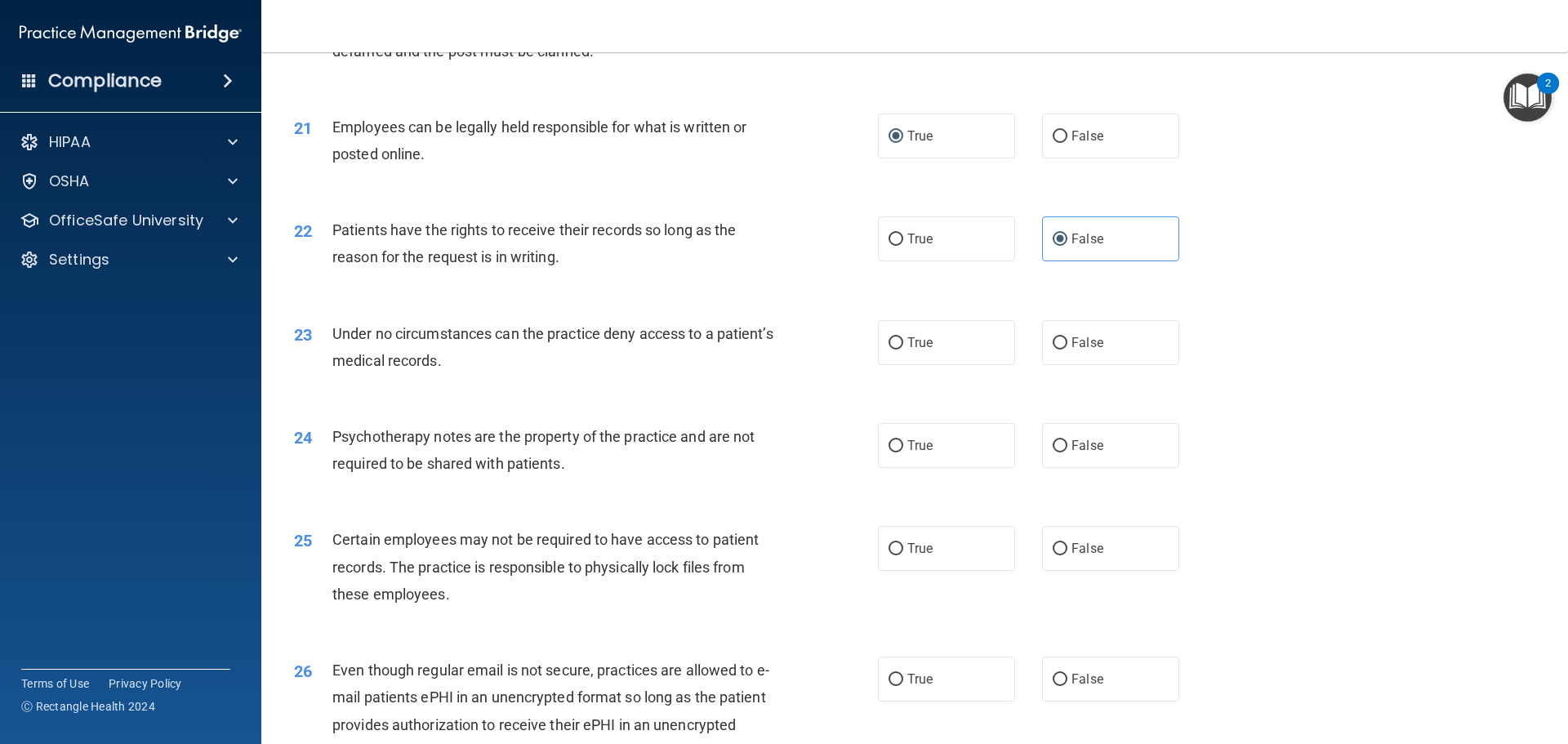
scroll to position [2696, 0]
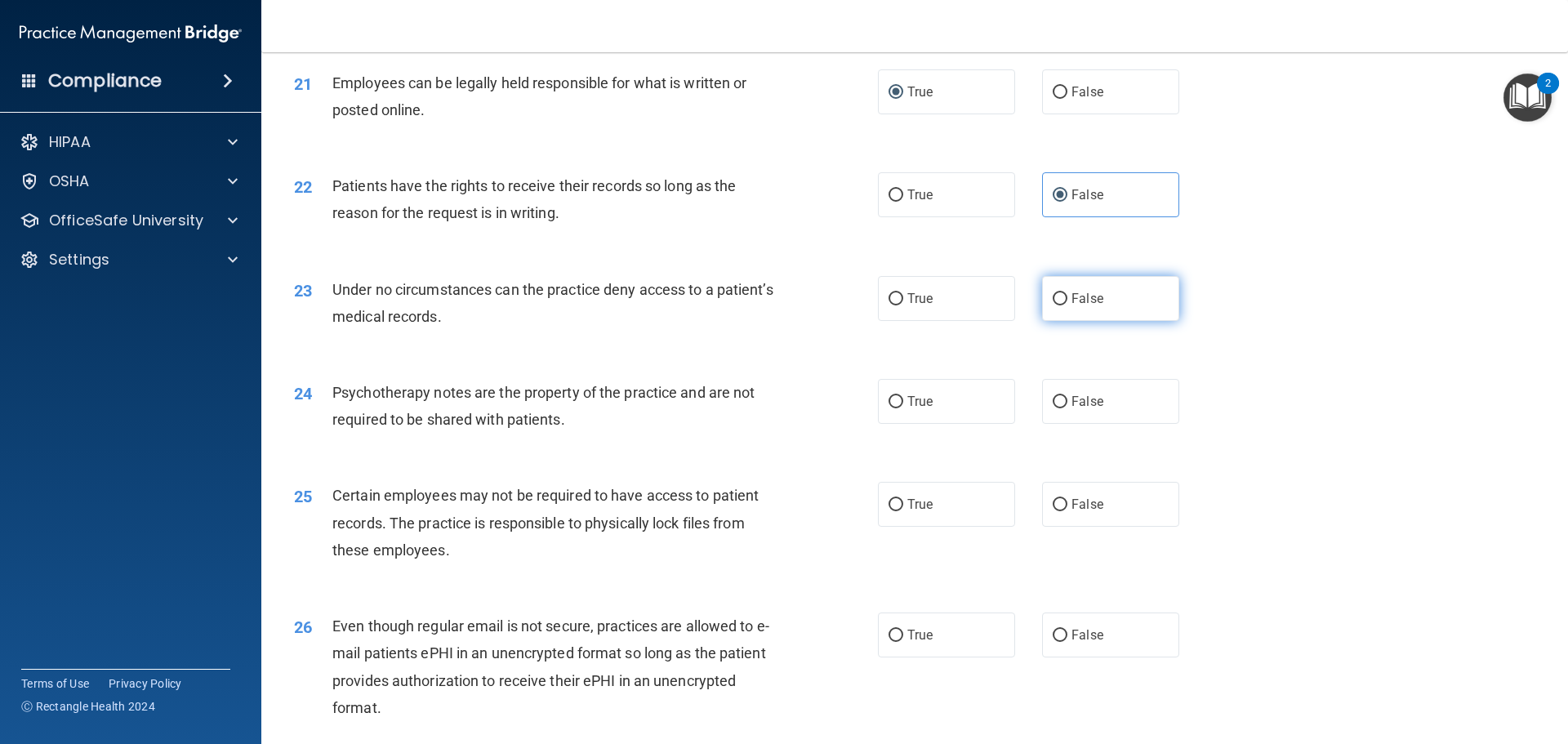
click at [1076, 321] on label "False" at bounding box center [1110, 299] width 137 height 45
click at [1067, 305] on input "False" at bounding box center [1060, 300] width 14 height 13
radio input "true"
click at [952, 424] on label "True" at bounding box center [947, 402] width 137 height 45
click at [903, 409] on input "True" at bounding box center [896, 403] width 14 height 13
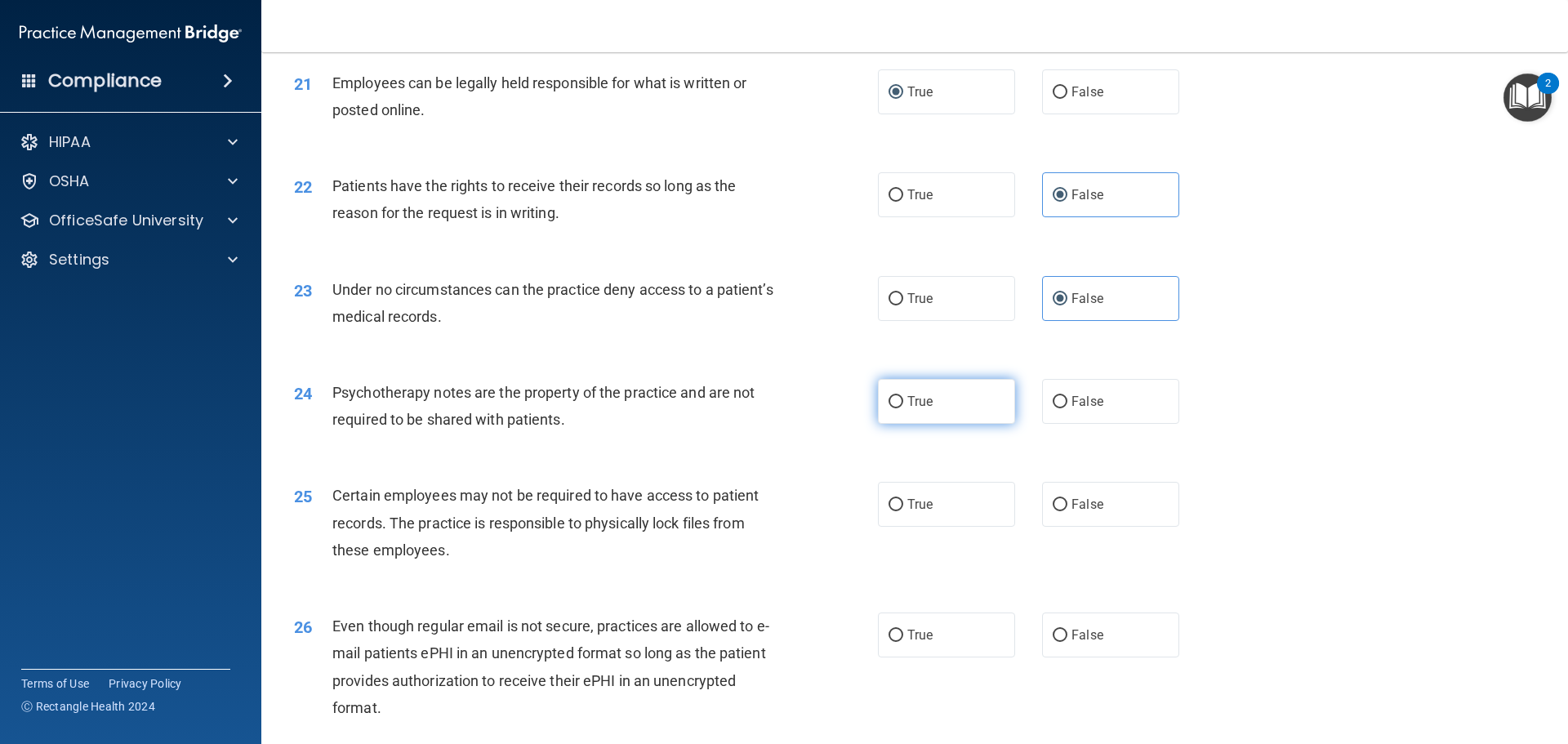
radio input "true"
click at [1324, 461] on div "24 Psychotherapy notes are the property of the practice and are not required to…" at bounding box center [915, 410] width 1266 height 103
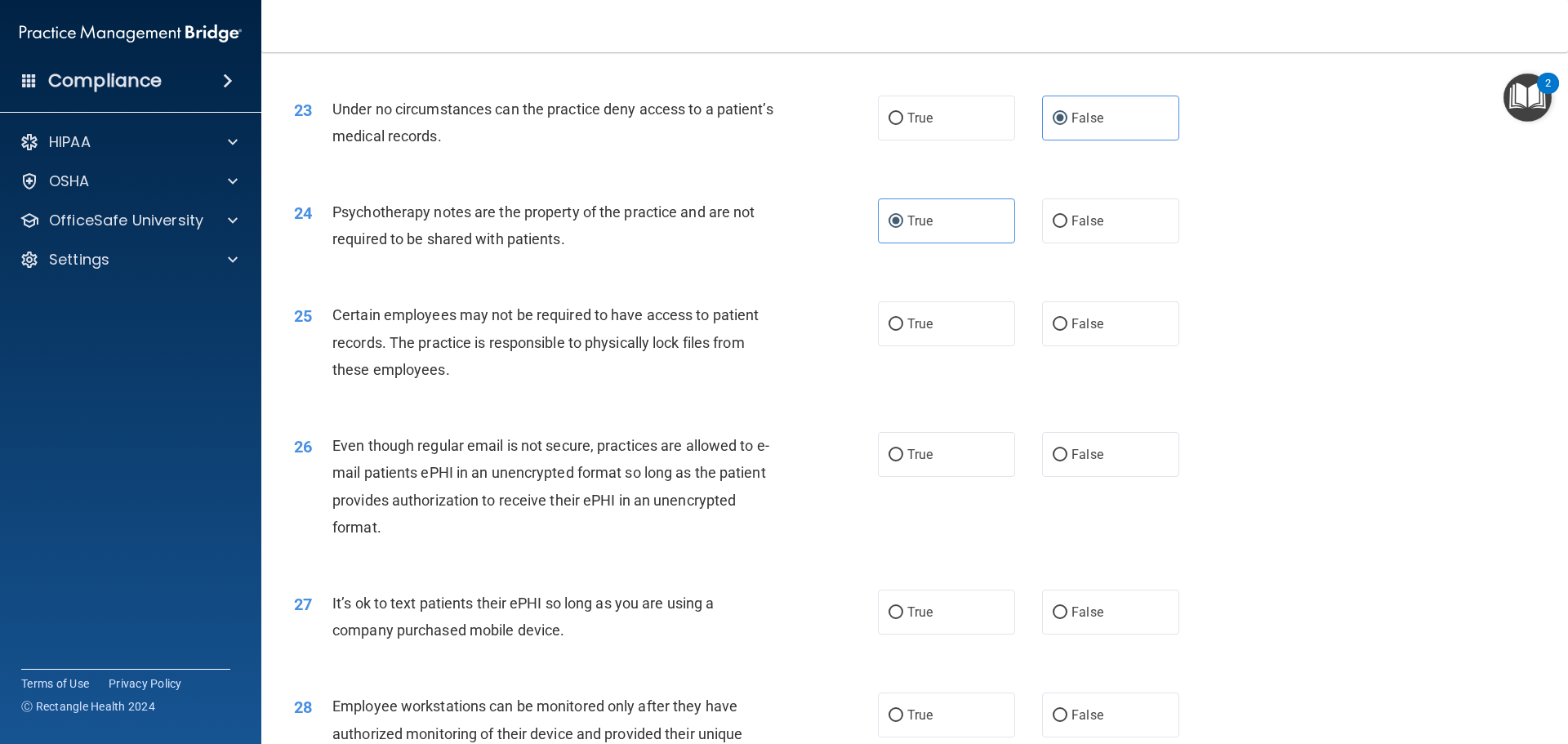
scroll to position [2941, 0]
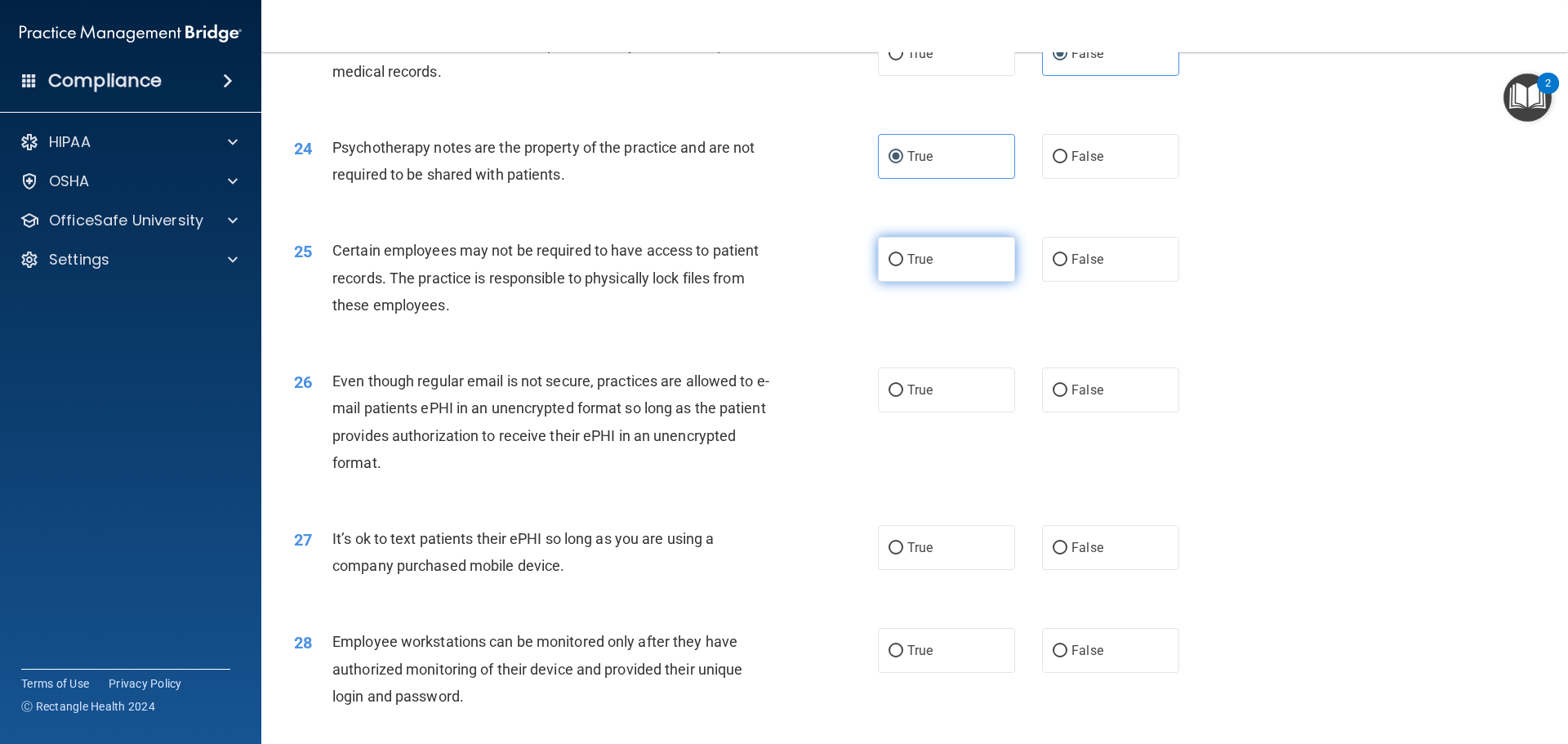
click at [934, 282] on label "True" at bounding box center [947, 259] width 137 height 45
click at [903, 267] on input "True" at bounding box center [896, 260] width 14 height 13
radio input "true"
click at [1253, 422] on div "26 Even though regular email is not secure, practices are allowed to e-mail pat…" at bounding box center [915, 425] width 1266 height 158
click at [957, 413] on label "True" at bounding box center [947, 390] width 137 height 45
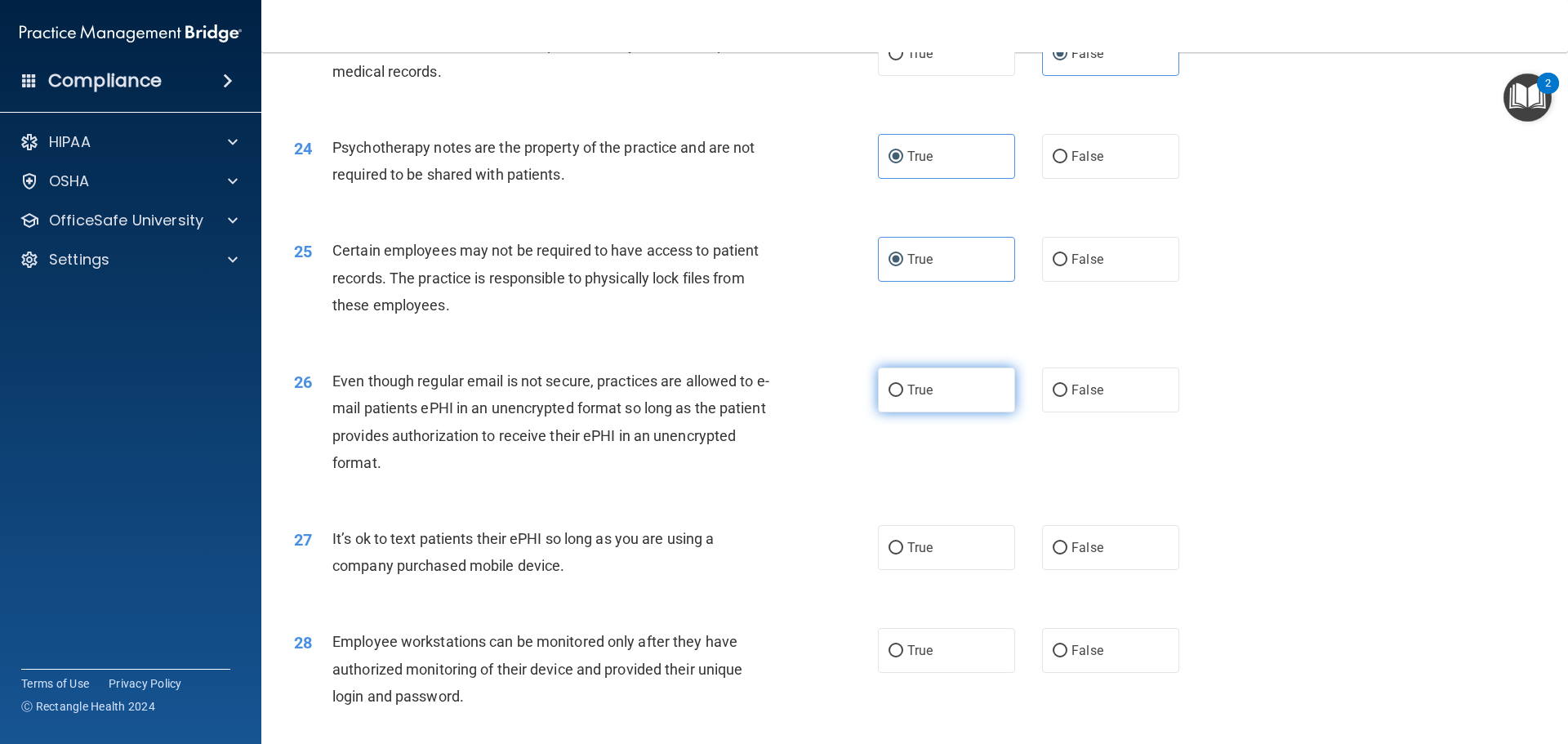
click at [903, 397] on input "True" at bounding box center [896, 391] width 14 height 13
radio input "true"
click at [1295, 534] on div "27 It’s ok to text patients their ePHI so long as you are using a company purch…" at bounding box center [915, 557] width 1266 height 103
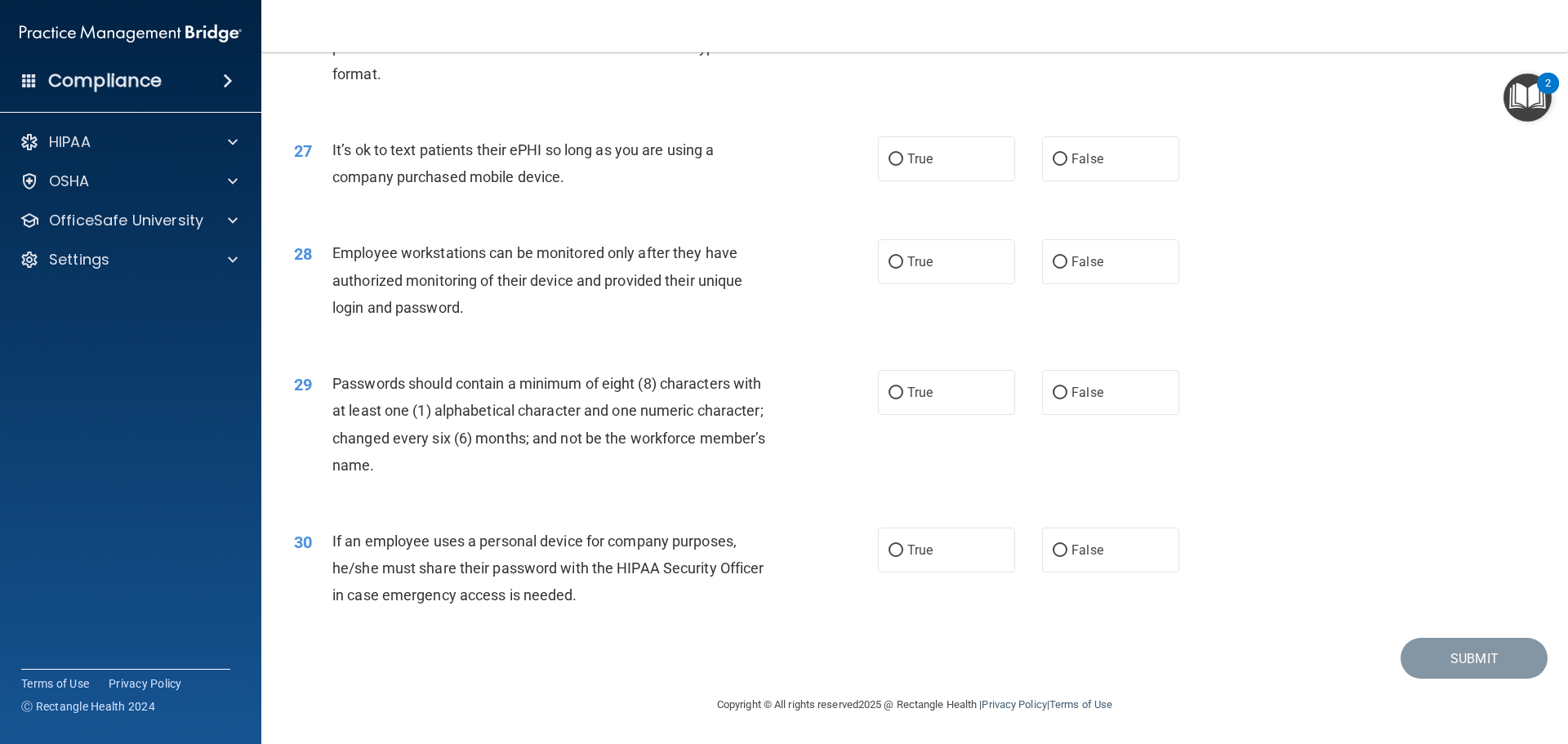
scroll to position [3268, 0]
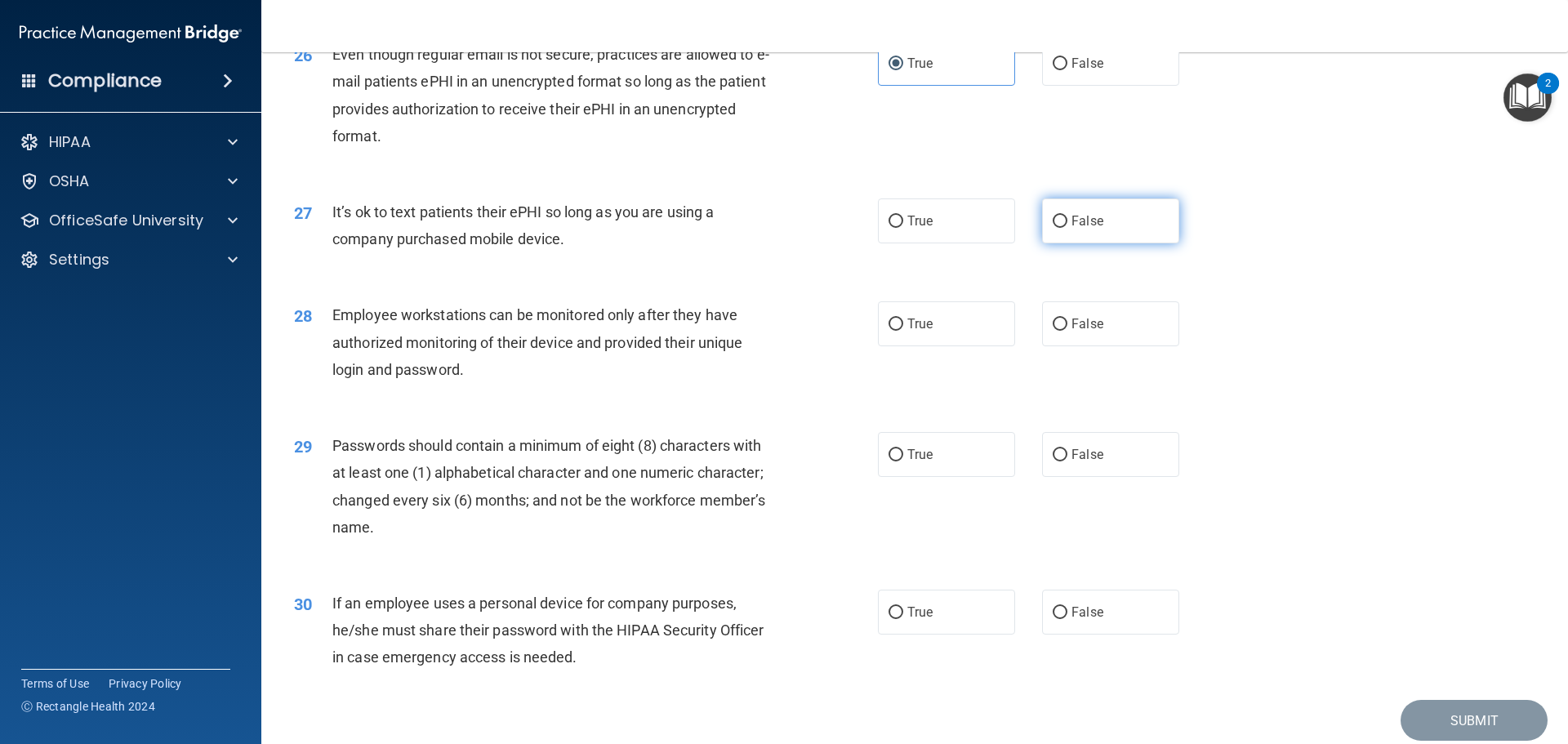
click at [1086, 229] on span "False" at bounding box center [1087, 221] width 32 height 15
click at [1067, 228] on input "False" at bounding box center [1060, 222] width 14 height 13
radio input "true"
click at [1098, 347] on label "False" at bounding box center [1110, 324] width 137 height 45
click at [1067, 331] on input "False" at bounding box center [1060, 325] width 14 height 13
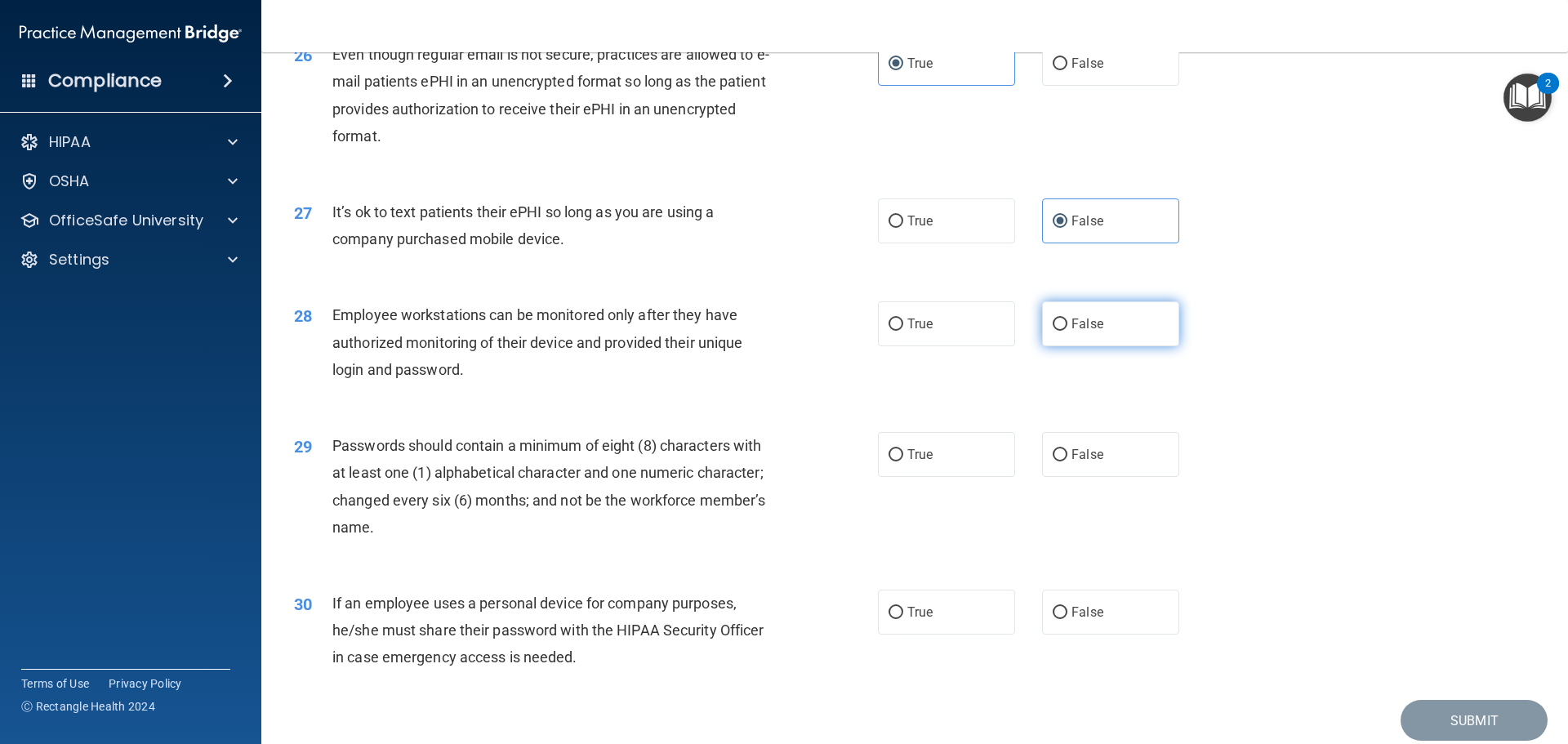
radio input "true"
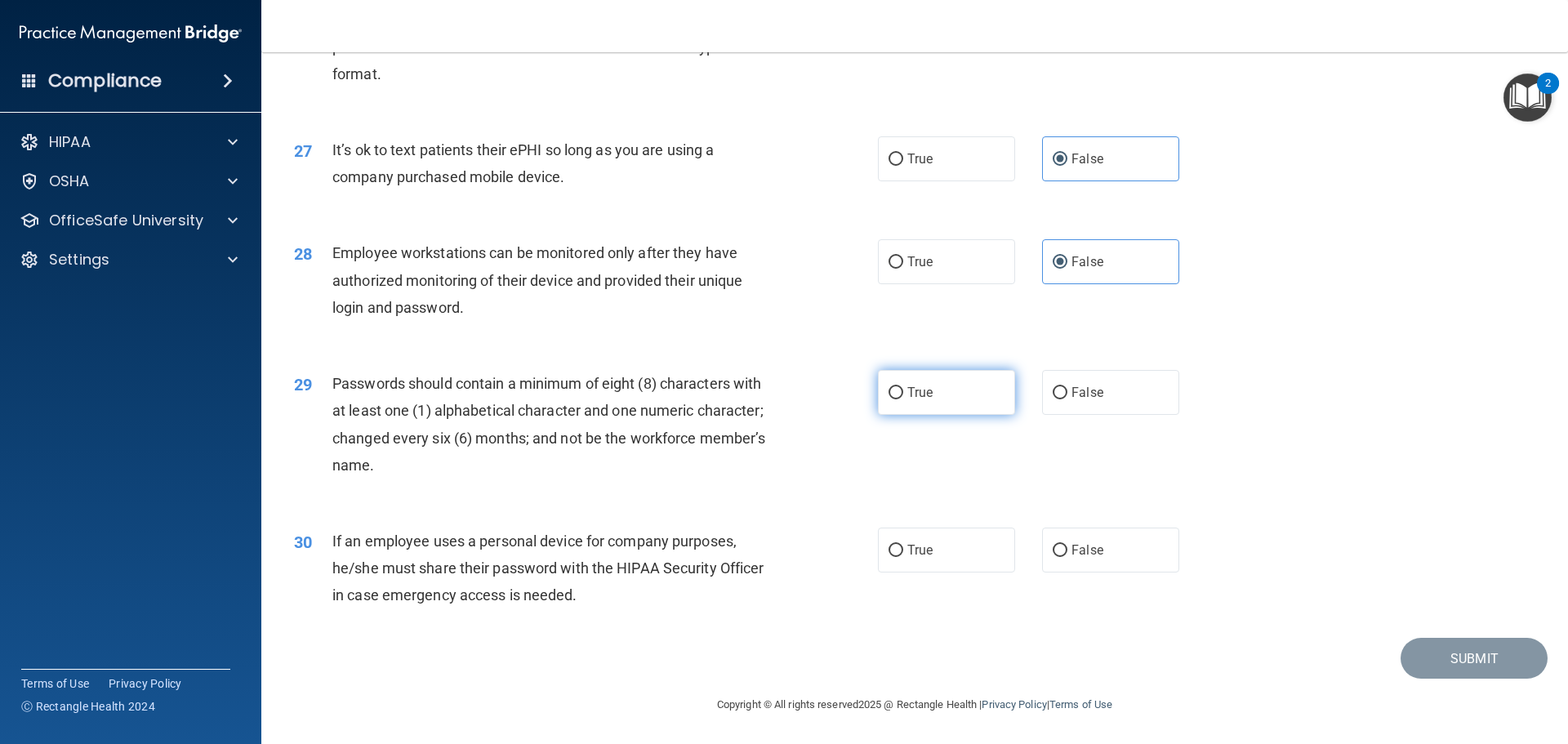
scroll to position [3357, 0]
click at [918, 386] on span "True" at bounding box center [920, 392] width 25 height 15
click at [903, 387] on input "True" at bounding box center [896, 394] width 14 height 13
radio input "true"
click at [1065, 558] on label "False" at bounding box center [1110, 550] width 137 height 45
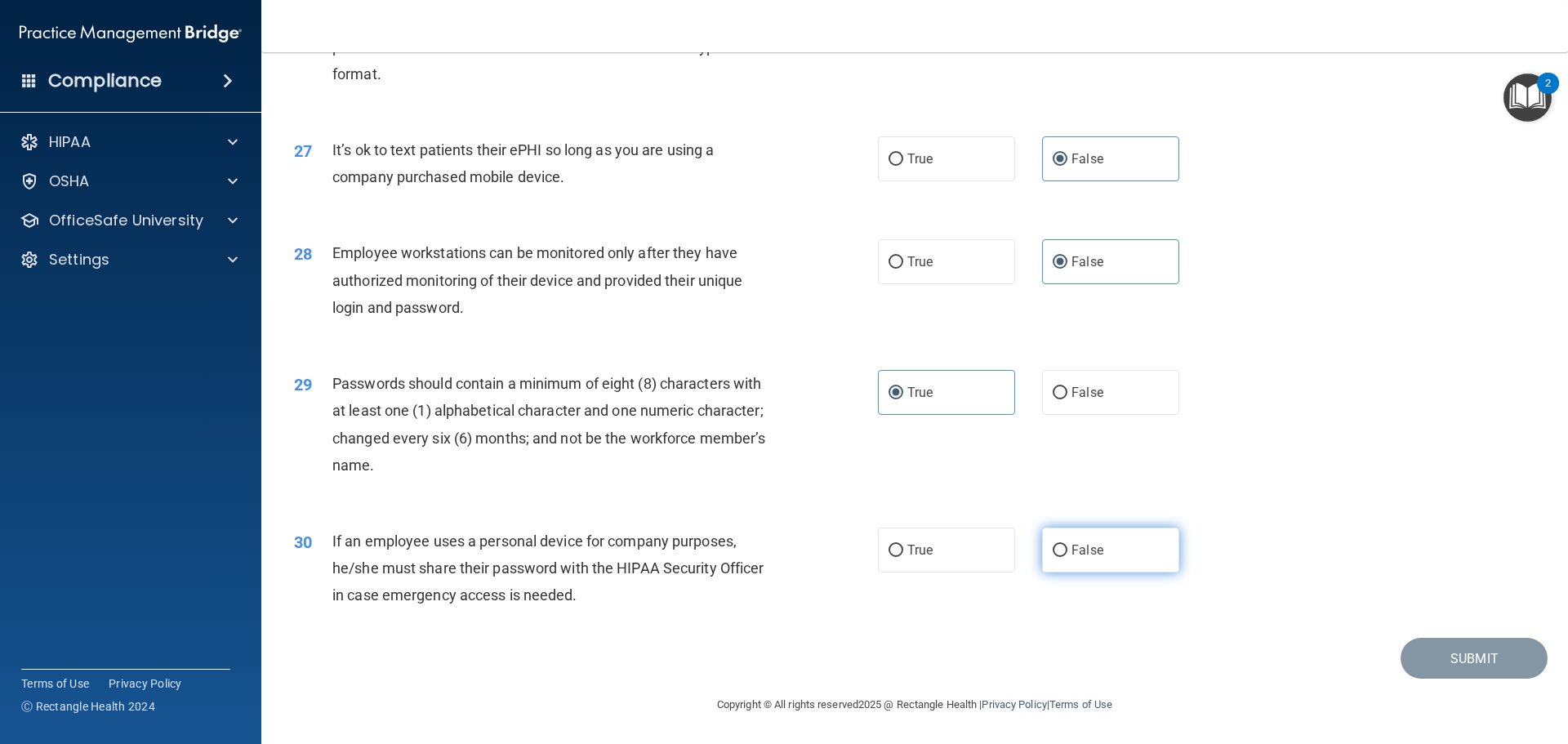
click at [1065, 558] on input "False" at bounding box center [1060, 551] width 14 height 13
radio input "true"
click at [1461, 667] on button "Submit" at bounding box center [1474, 658] width 147 height 41
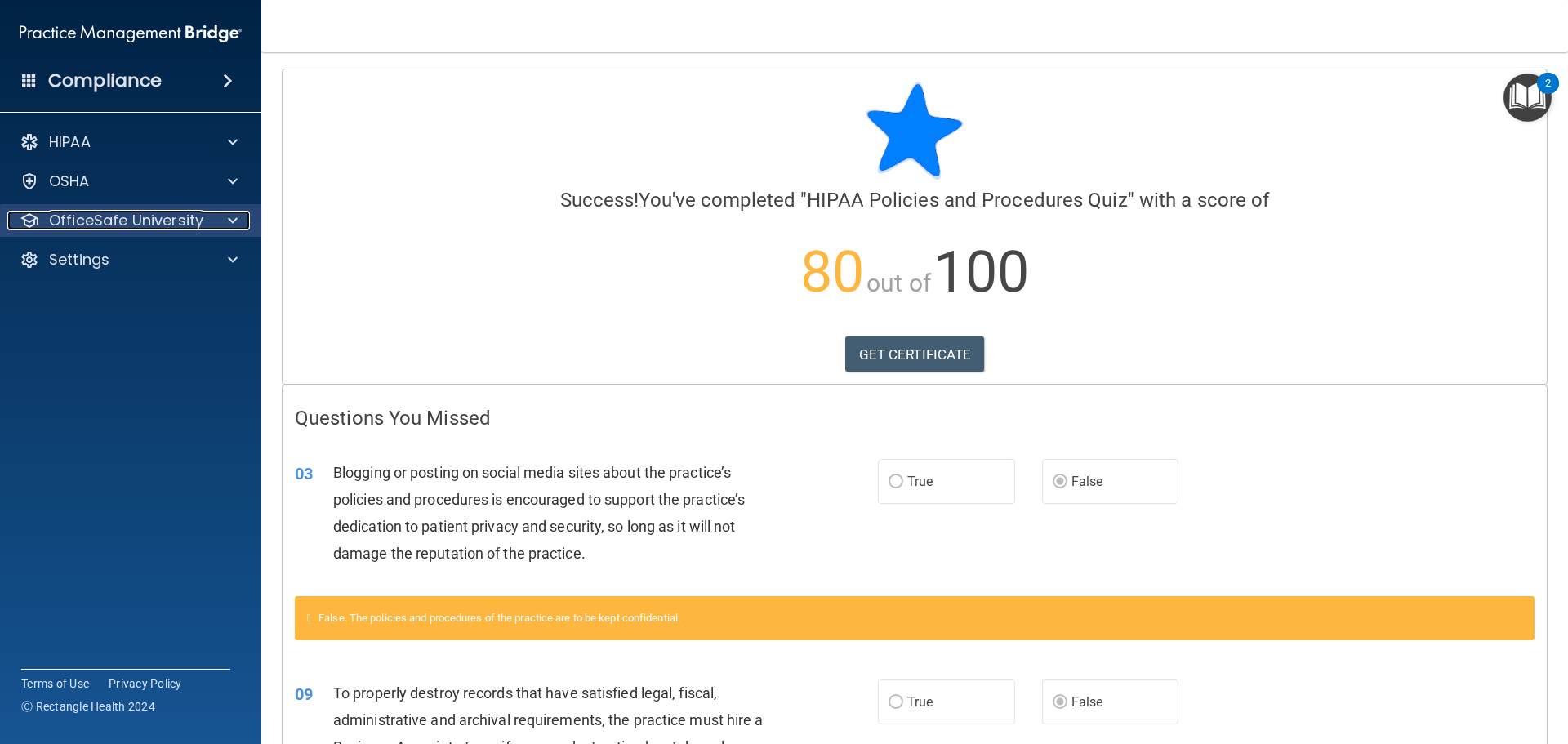
click at [227, 218] on div at bounding box center [230, 221] width 41 height 20
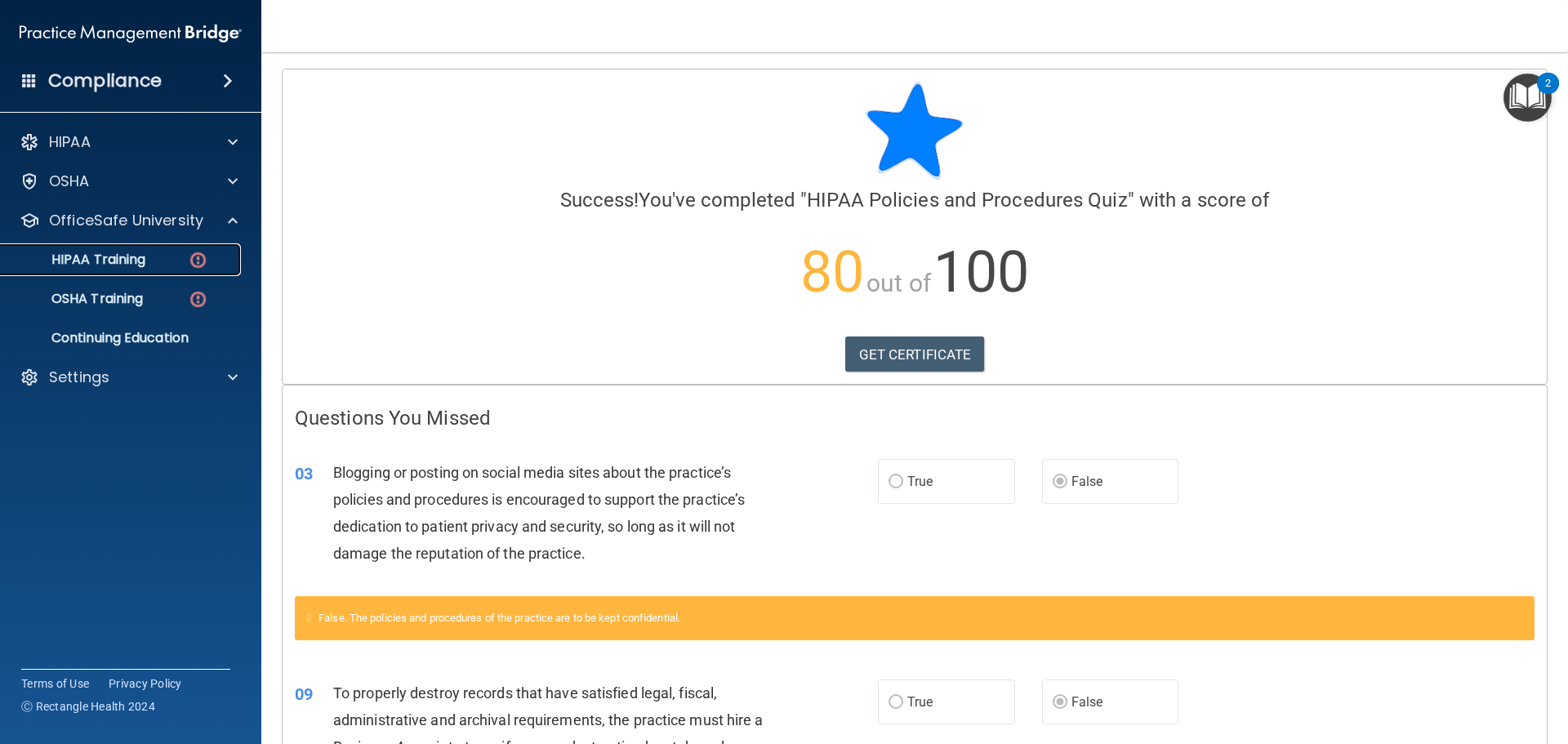
click at [129, 263] on p "HIPAA Training" at bounding box center [78, 259] width 135 height 16
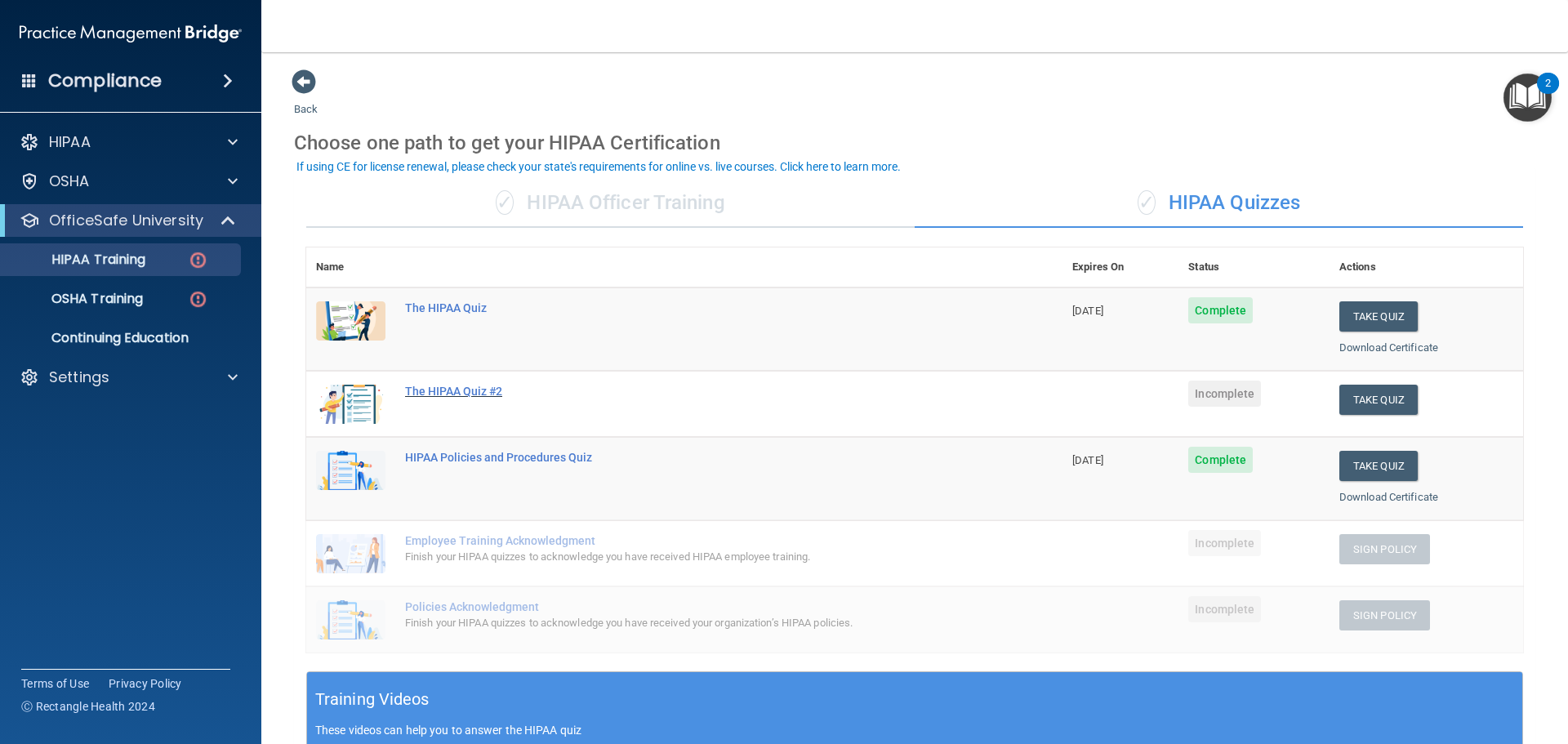
click at [452, 390] on div "The HIPAA Quiz #2" at bounding box center [693, 391] width 576 height 14
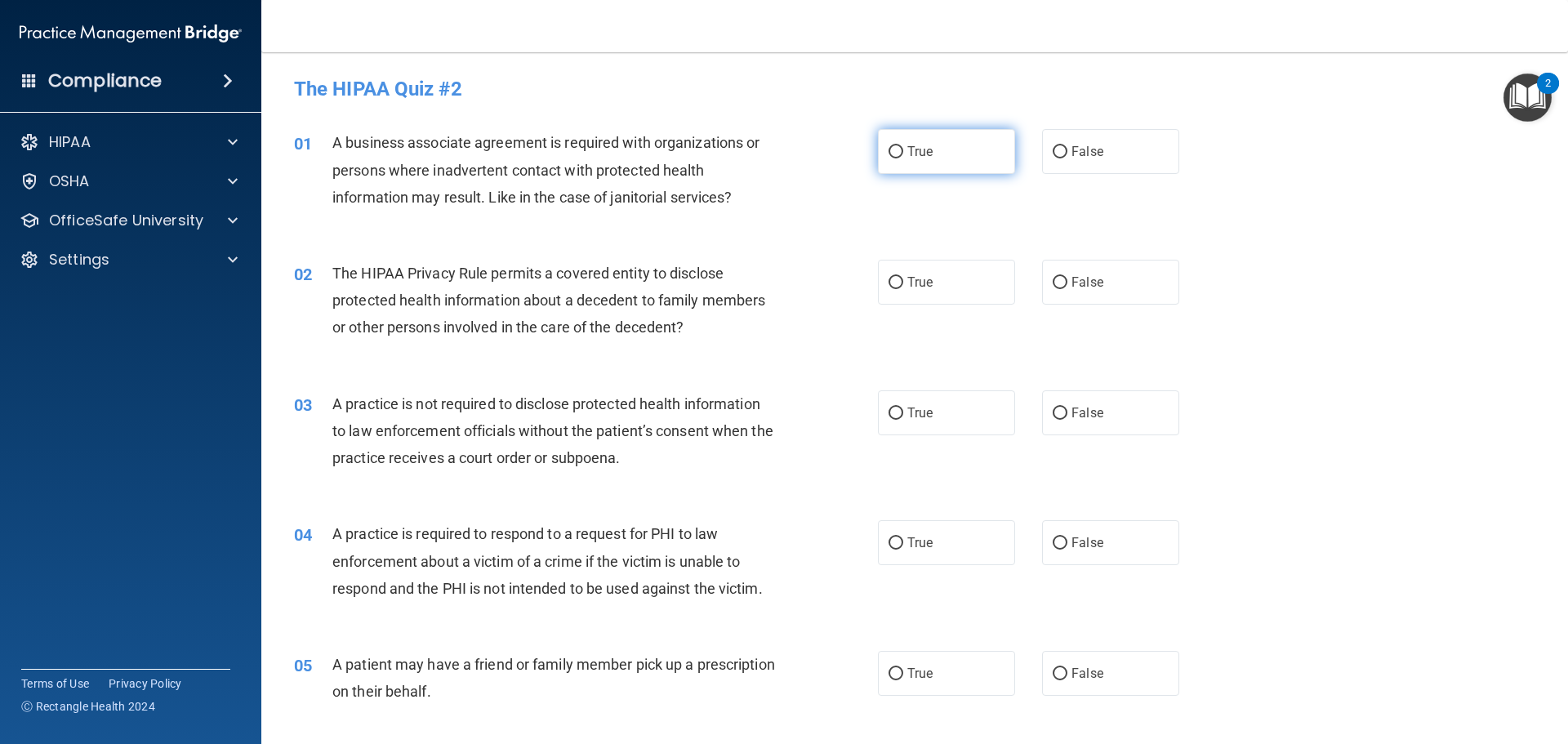
click at [937, 157] on label "True" at bounding box center [947, 151] width 137 height 45
click at [903, 157] on input "True" at bounding box center [896, 152] width 14 height 13
radio input "true"
click at [1364, 225] on div "01 A business associate agreement is required with organizations or persons whe…" at bounding box center [915, 174] width 1266 height 131
click at [899, 284] on label "True" at bounding box center [947, 282] width 137 height 45
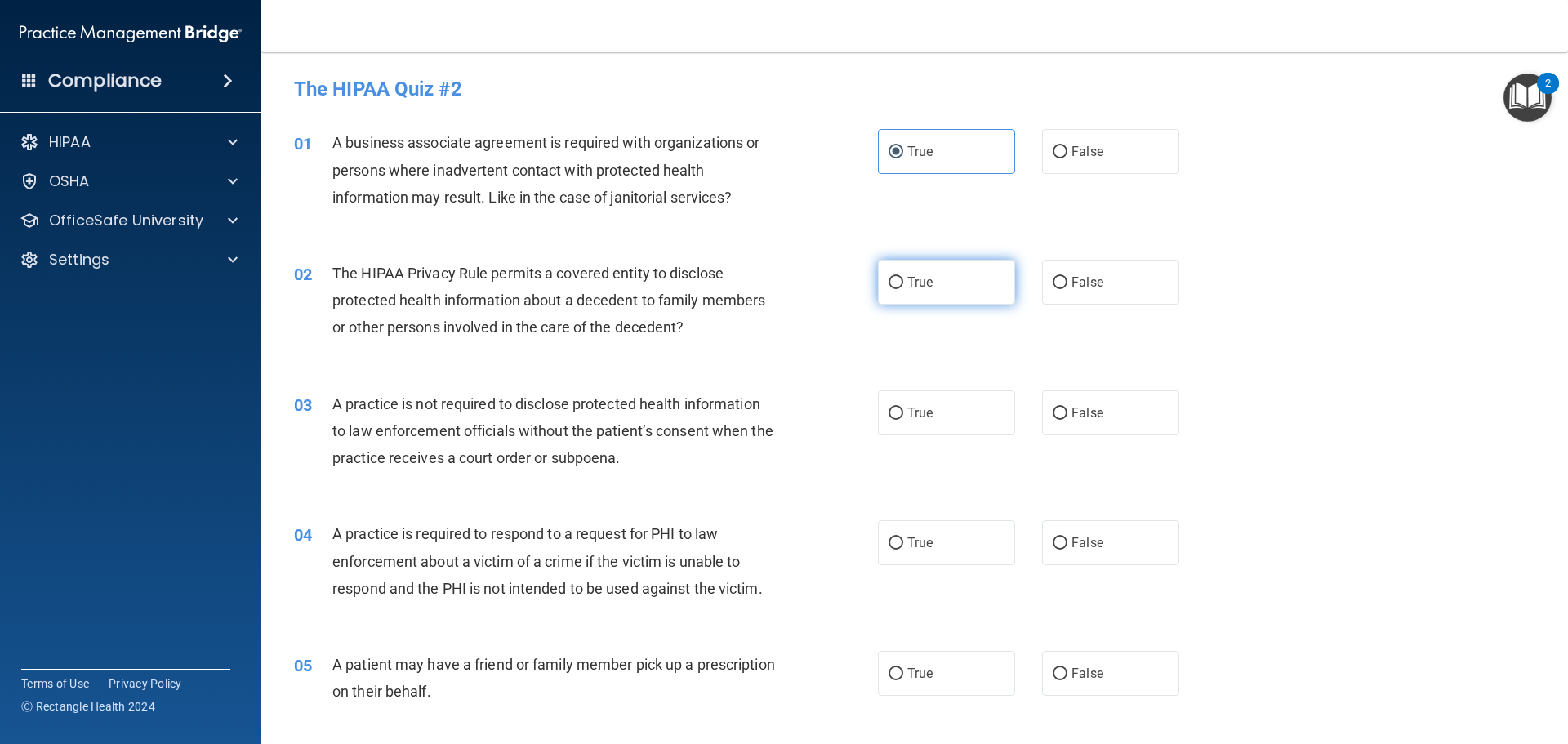
click at [899, 284] on input "True" at bounding box center [896, 283] width 14 height 13
radio input "true"
click at [1285, 332] on div "02 The HIPAA Privacy Rule permits a covered entity to disclose protected health…" at bounding box center [915, 304] width 1266 height 131
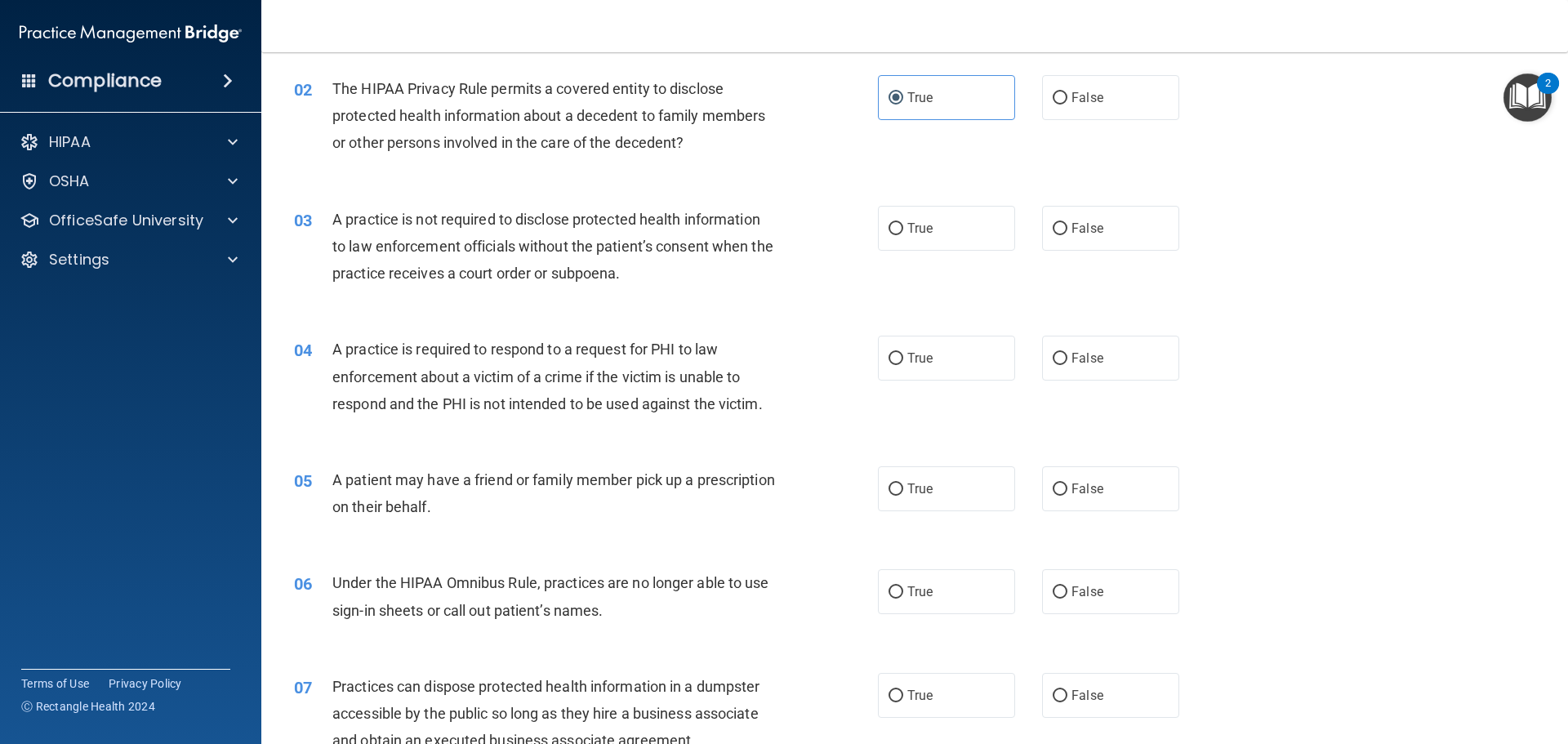
scroll to position [245, 0]
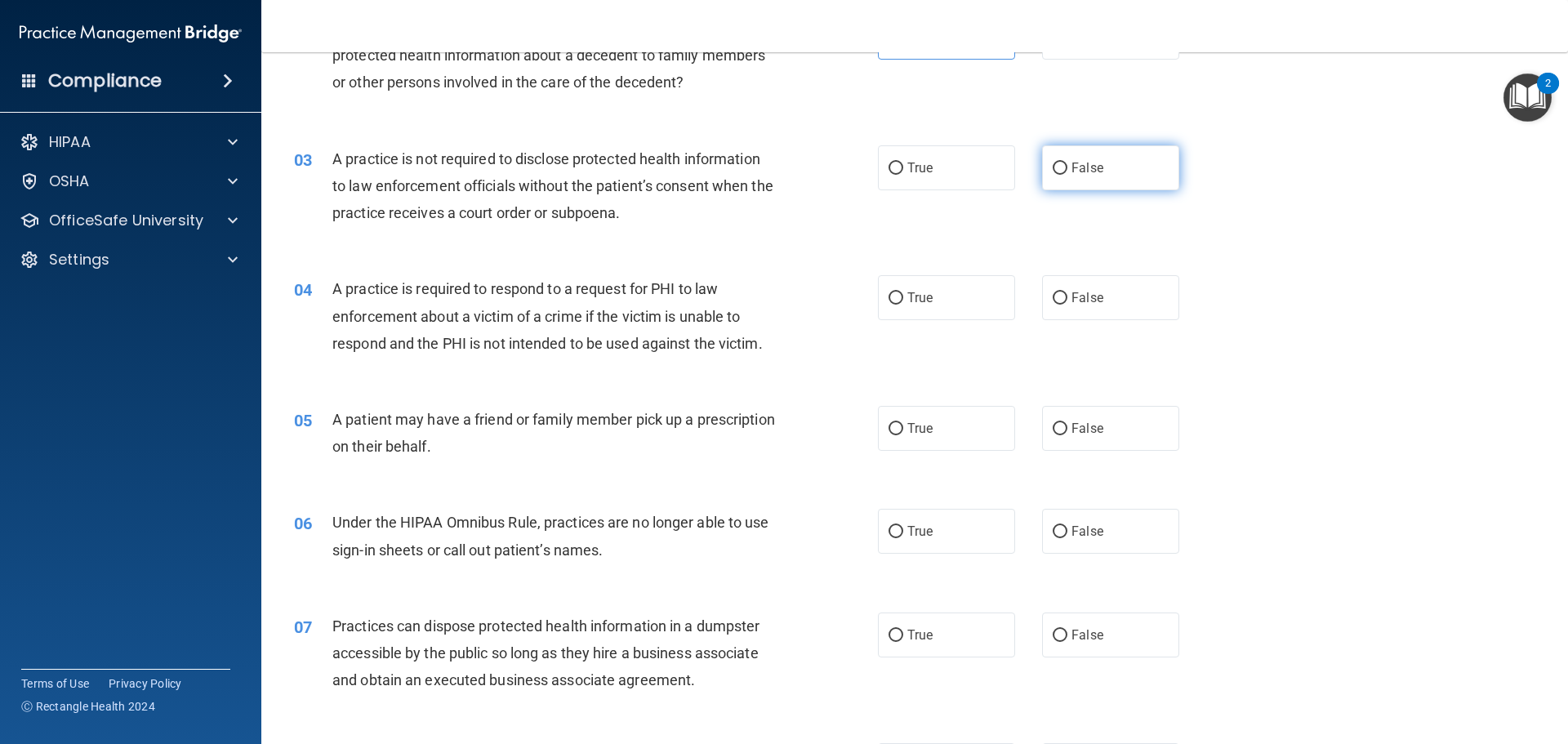
click at [1076, 177] on label "False" at bounding box center [1110, 168] width 137 height 45
click at [1067, 175] on input "False" at bounding box center [1060, 168] width 14 height 13
radio input "true"
click at [1276, 291] on div "04 A practice is required to respond to a request for PHI to law enforcement ab…" at bounding box center [915, 320] width 1266 height 131
click at [1061, 307] on label "False" at bounding box center [1110, 298] width 137 height 45
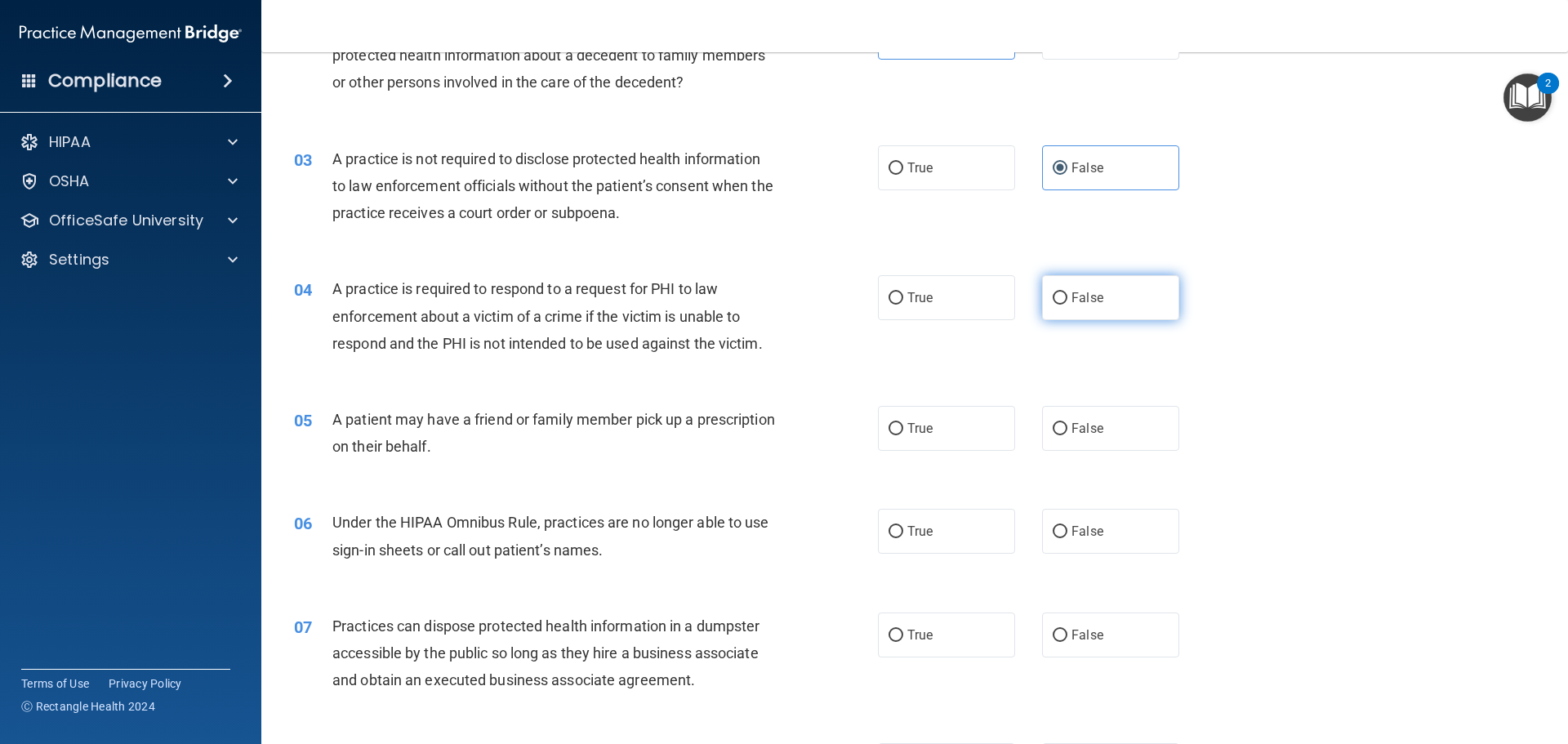
click at [1061, 304] on input "False" at bounding box center [1060, 299] width 14 height 13
radio input "true"
click at [1252, 364] on div "04 A practice is required to respond to a request for PHI to law enforcement ab…" at bounding box center [915, 320] width 1266 height 131
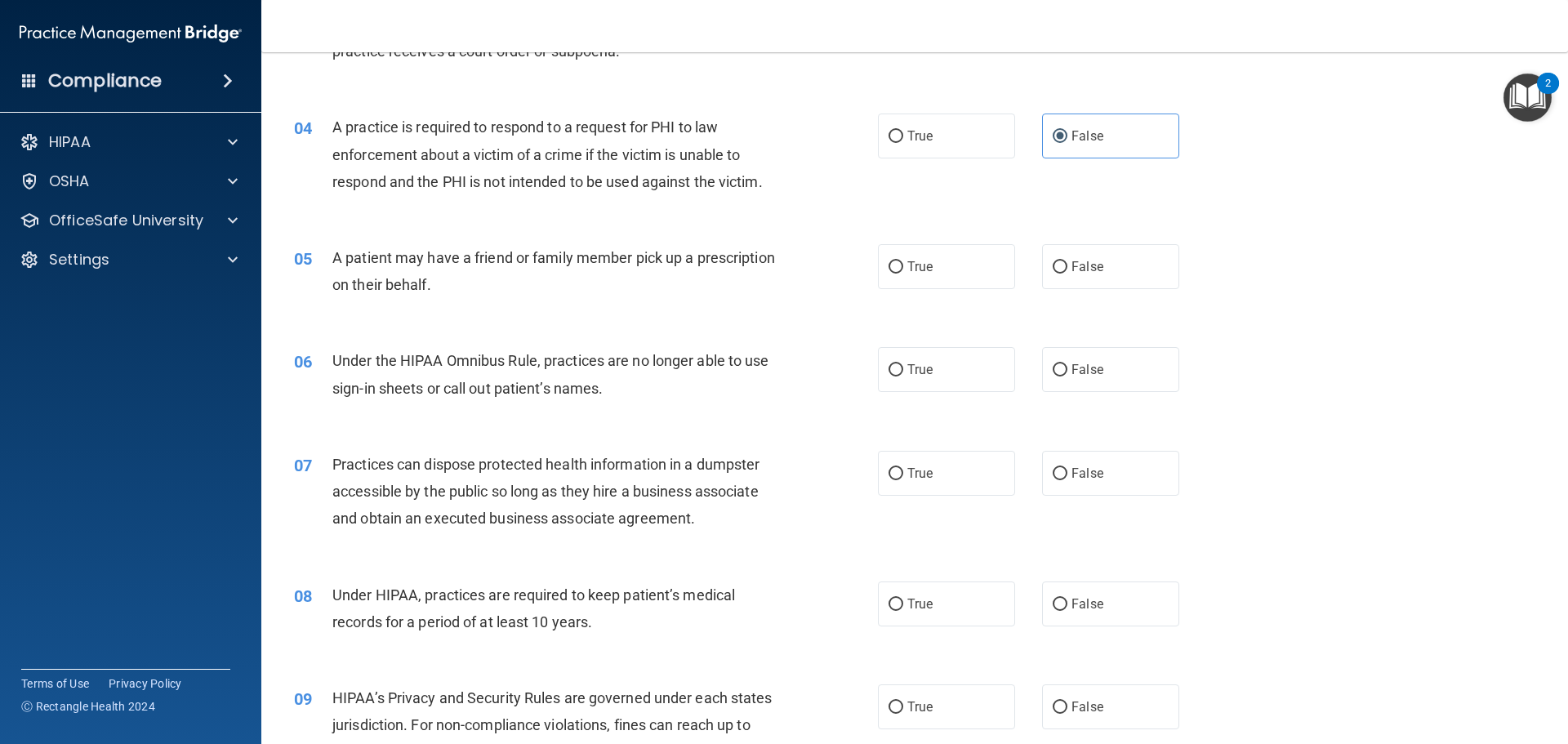
scroll to position [409, 0]
click at [1080, 264] on span "False" at bounding box center [1087, 265] width 32 height 15
click at [1067, 264] on input "False" at bounding box center [1060, 266] width 14 height 13
radio input "true"
click at [1230, 340] on div "06 Under the HIPAA Omnibus Rule, practices are no longer able to use sign-in sh…" at bounding box center [915, 377] width 1266 height 103
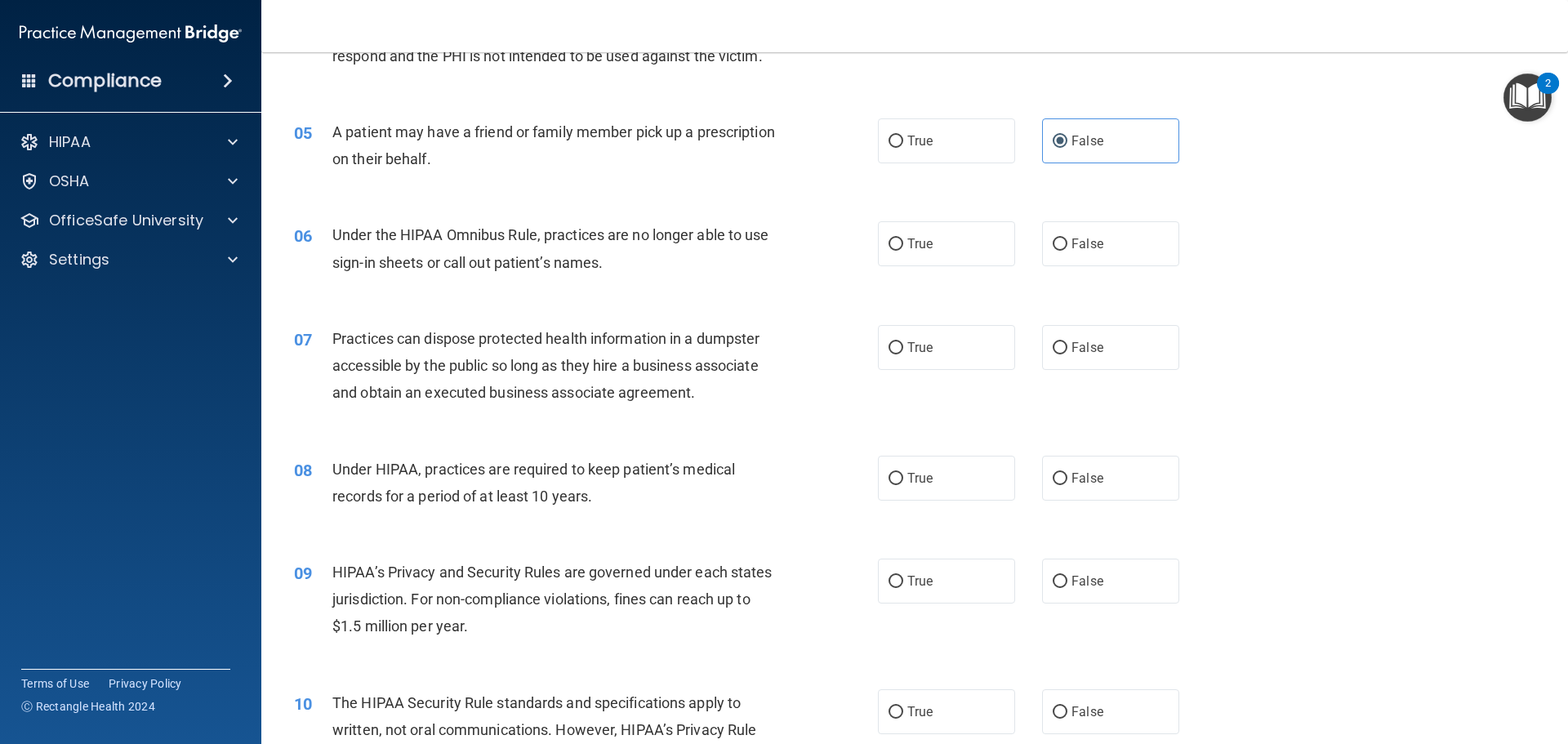
scroll to position [572, 0]
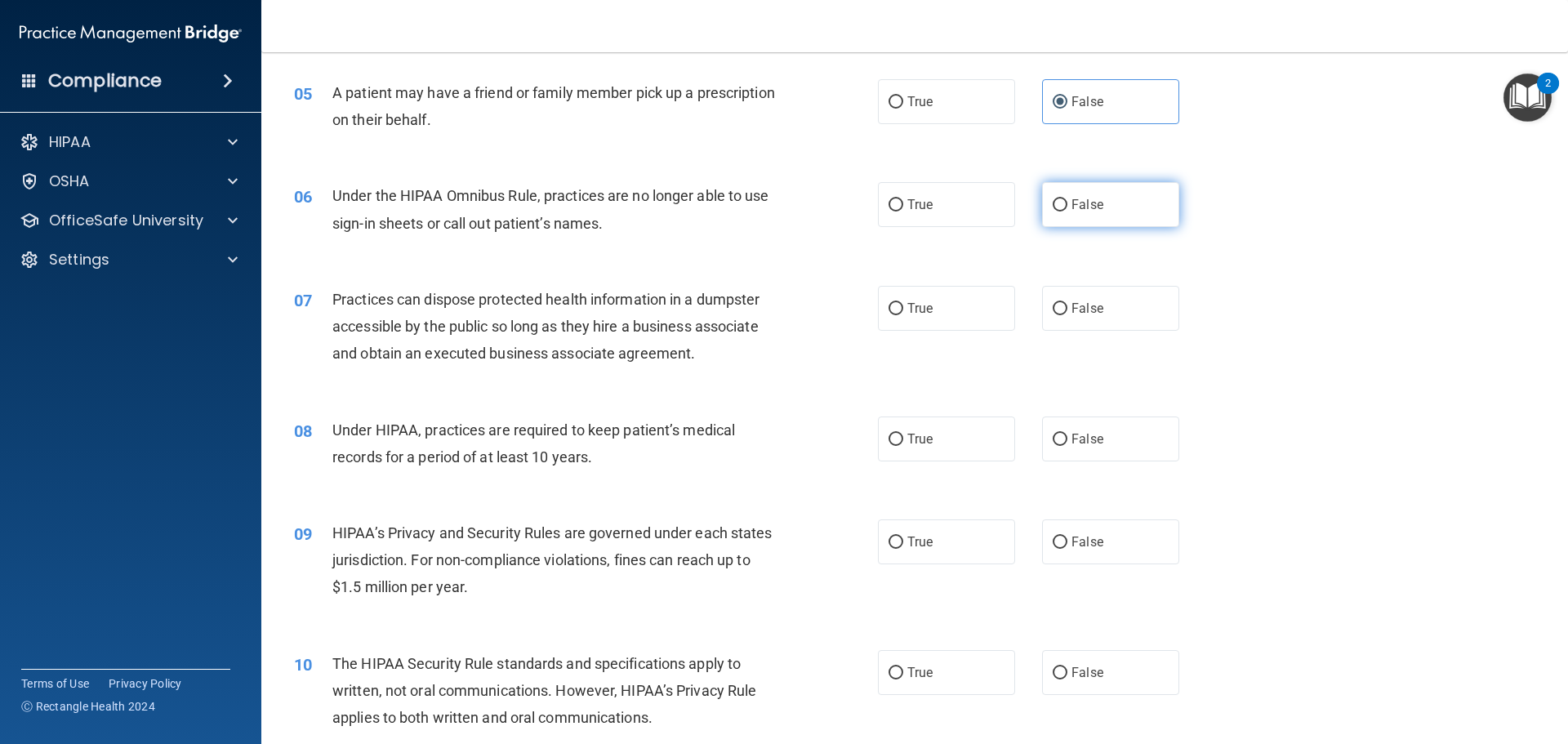
click at [1060, 188] on label "False" at bounding box center [1110, 204] width 137 height 45
click at [1060, 199] on input "False" at bounding box center [1060, 205] width 14 height 13
radio input "true"
click at [1101, 319] on label "False" at bounding box center [1110, 308] width 137 height 45
click at [1067, 315] on input "False" at bounding box center [1060, 310] width 14 height 13
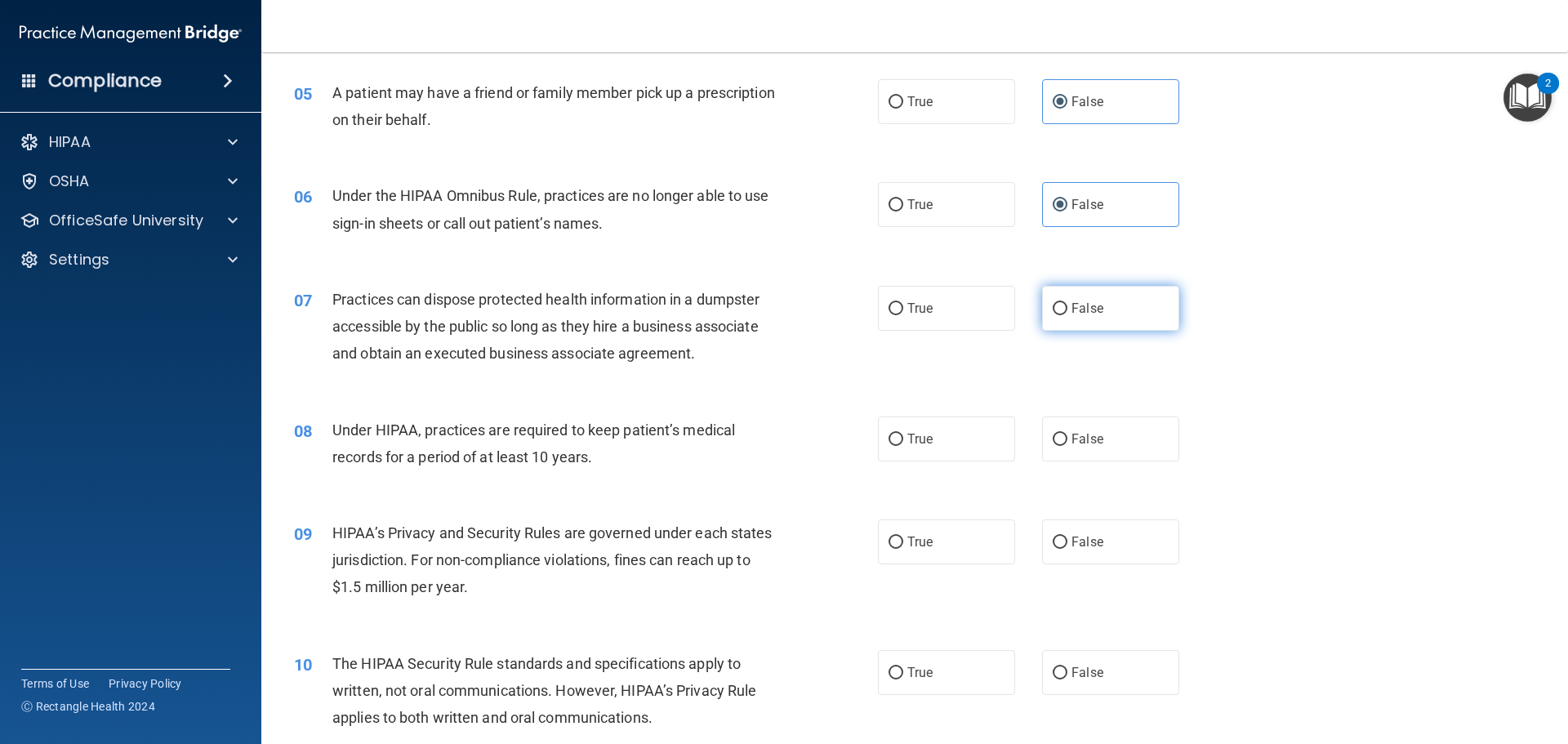
radio input "true"
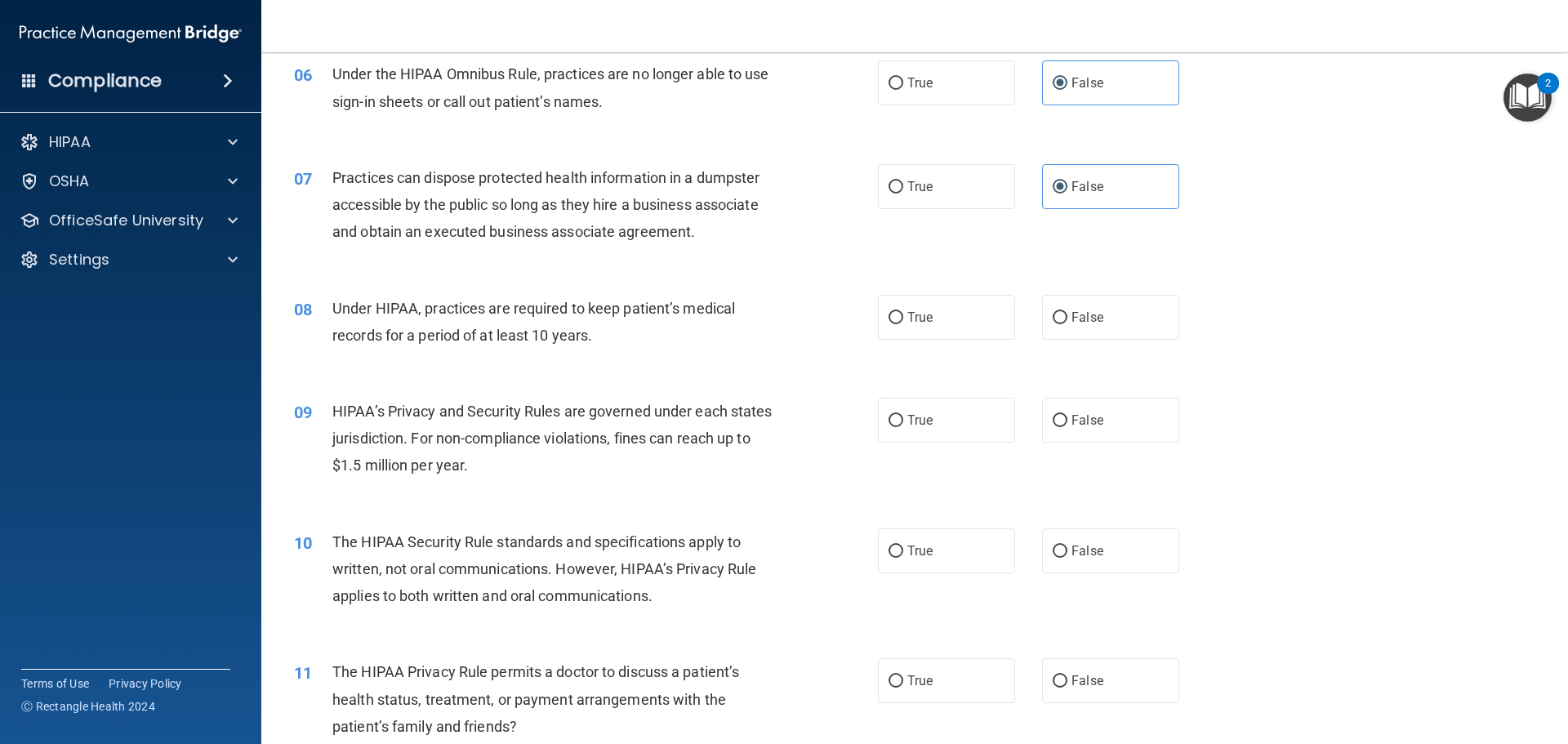
scroll to position [735, 0]
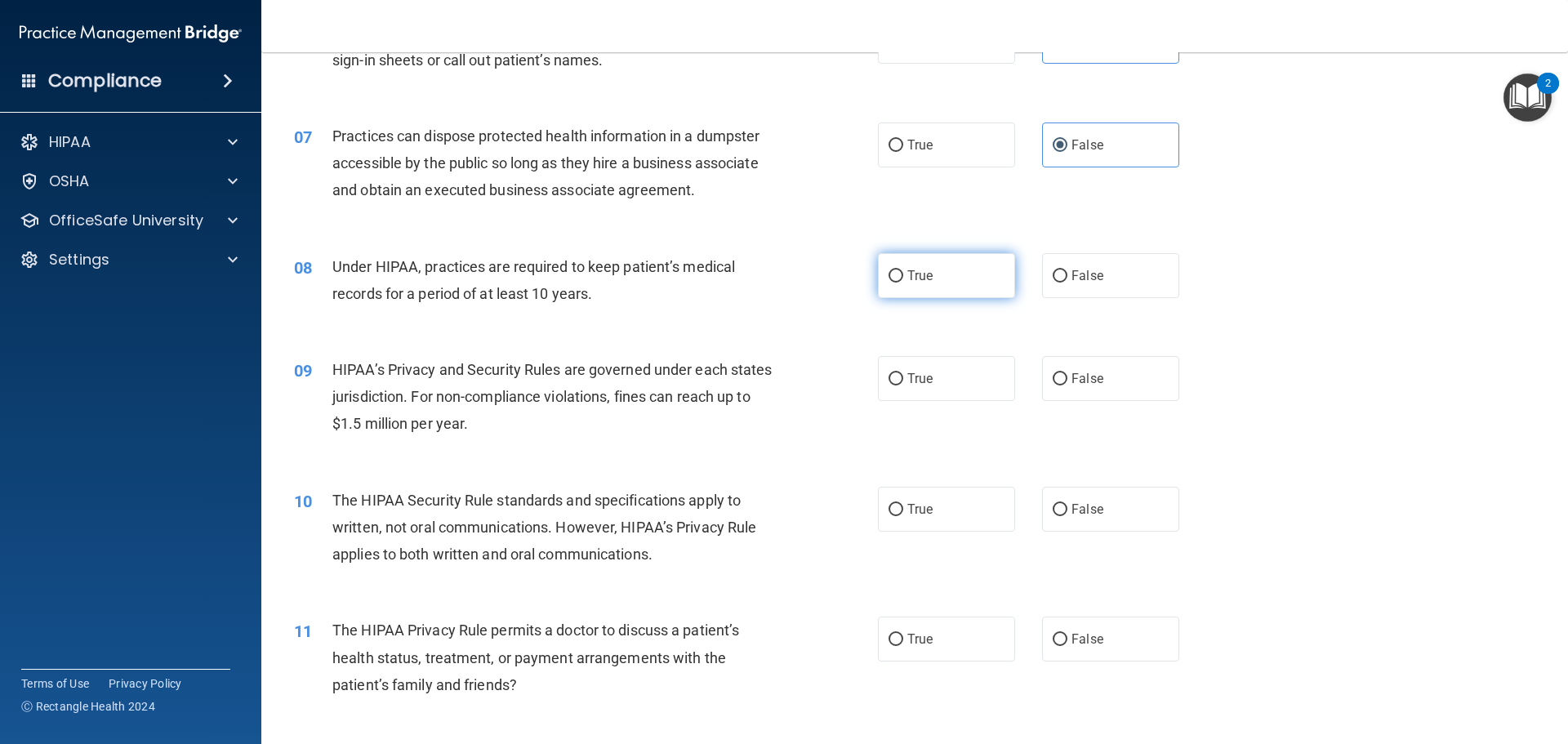
click at [909, 268] on label "True" at bounding box center [947, 276] width 137 height 45
click at [903, 270] on input "True" at bounding box center [896, 277] width 14 height 13
radio input "true"
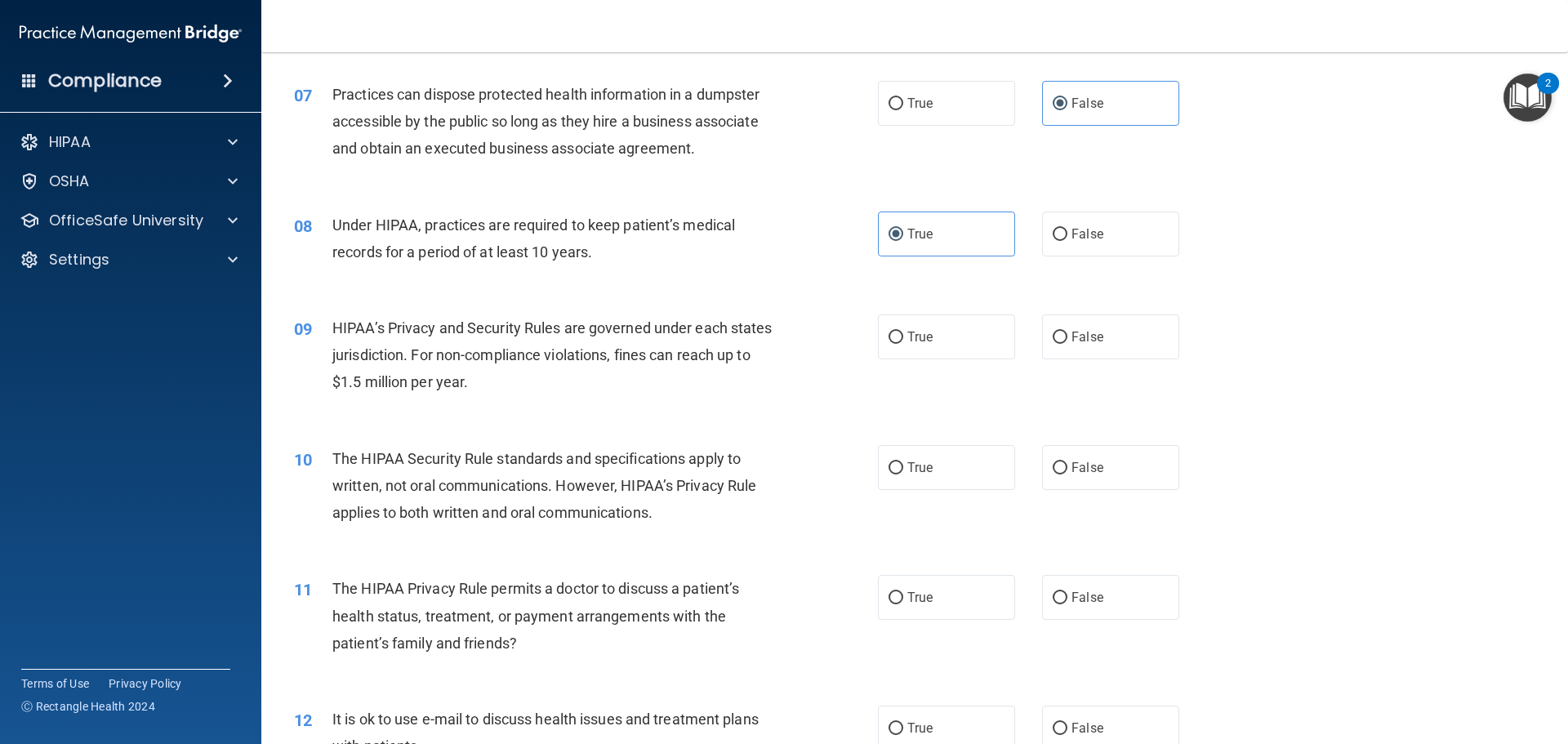
scroll to position [817, 0]
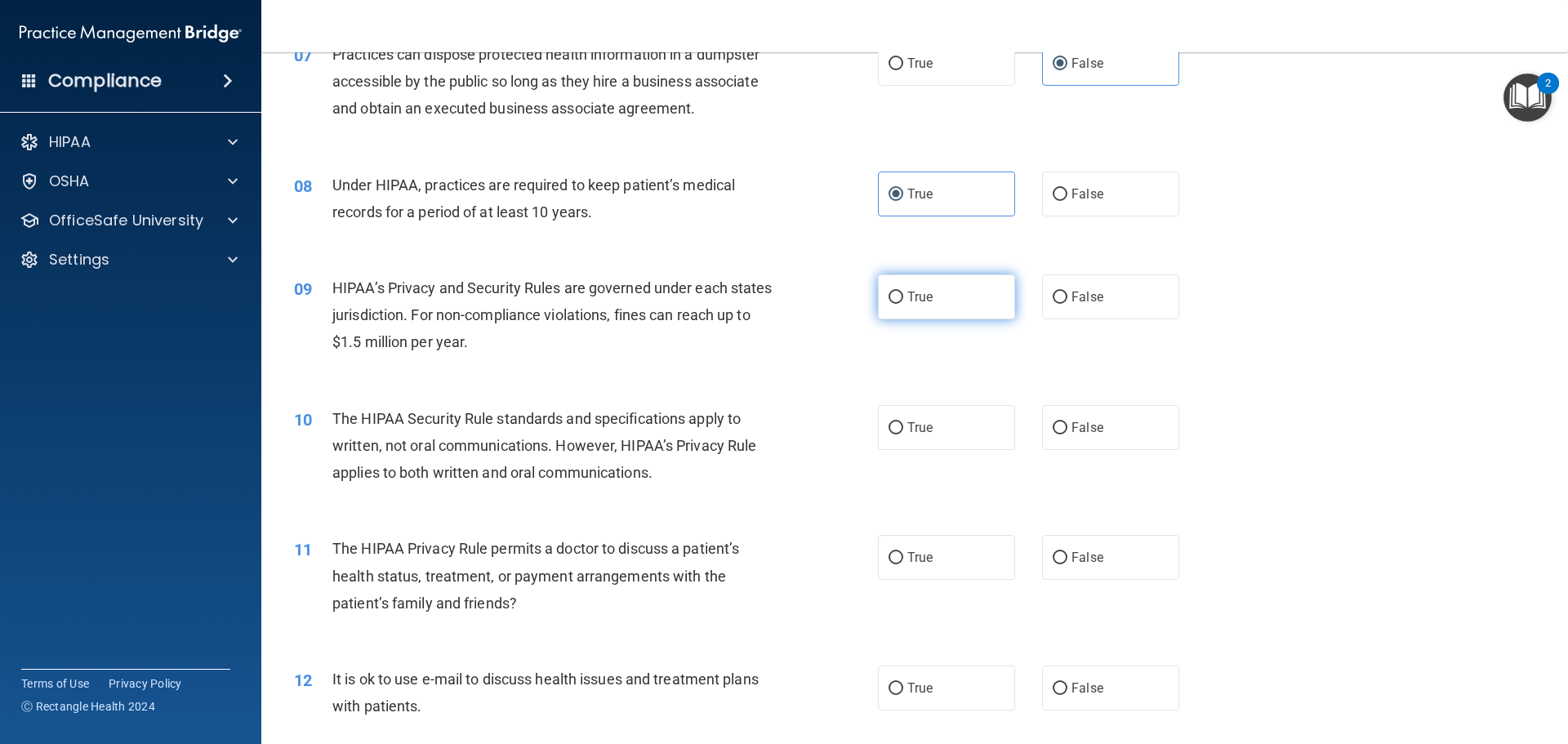
click at [920, 285] on label "True" at bounding box center [947, 297] width 137 height 45
click at [903, 292] on input "True" at bounding box center [896, 298] width 14 height 13
radio input "true"
click at [1237, 394] on div "10 The HIPAA Security Rule standards and specifications apply to written, not o…" at bounding box center [915, 449] width 1266 height 131
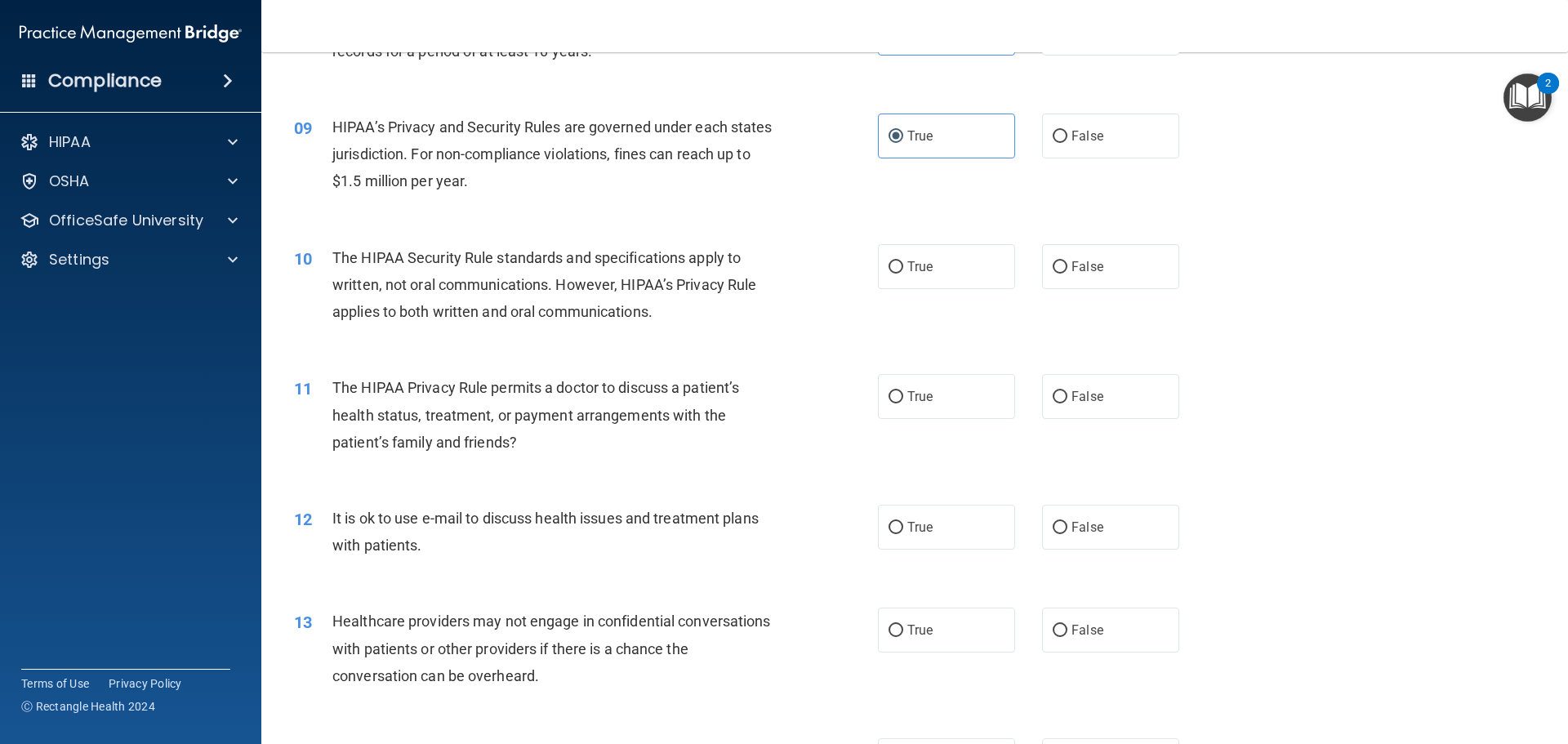
scroll to position [980, 0]
click at [933, 277] on label "True" at bounding box center [947, 264] width 137 height 45
click at [903, 271] on input "True" at bounding box center [896, 266] width 14 height 13
radio input "true"
click at [1314, 393] on div "11 The HIPAA Privacy Rule permits a doctor to discuss a patient’s health status…" at bounding box center [915, 416] width 1266 height 131
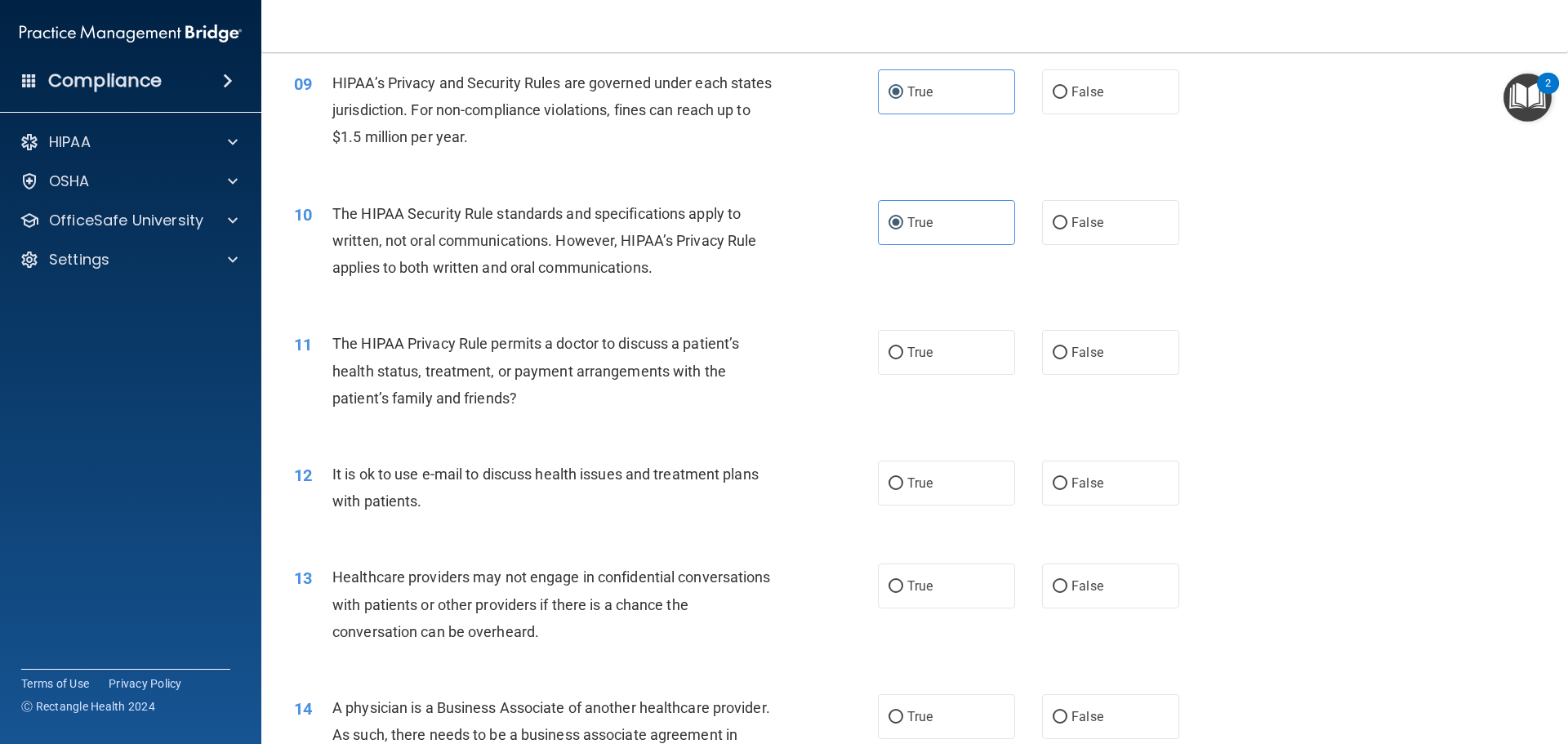
scroll to position [1062, 0]
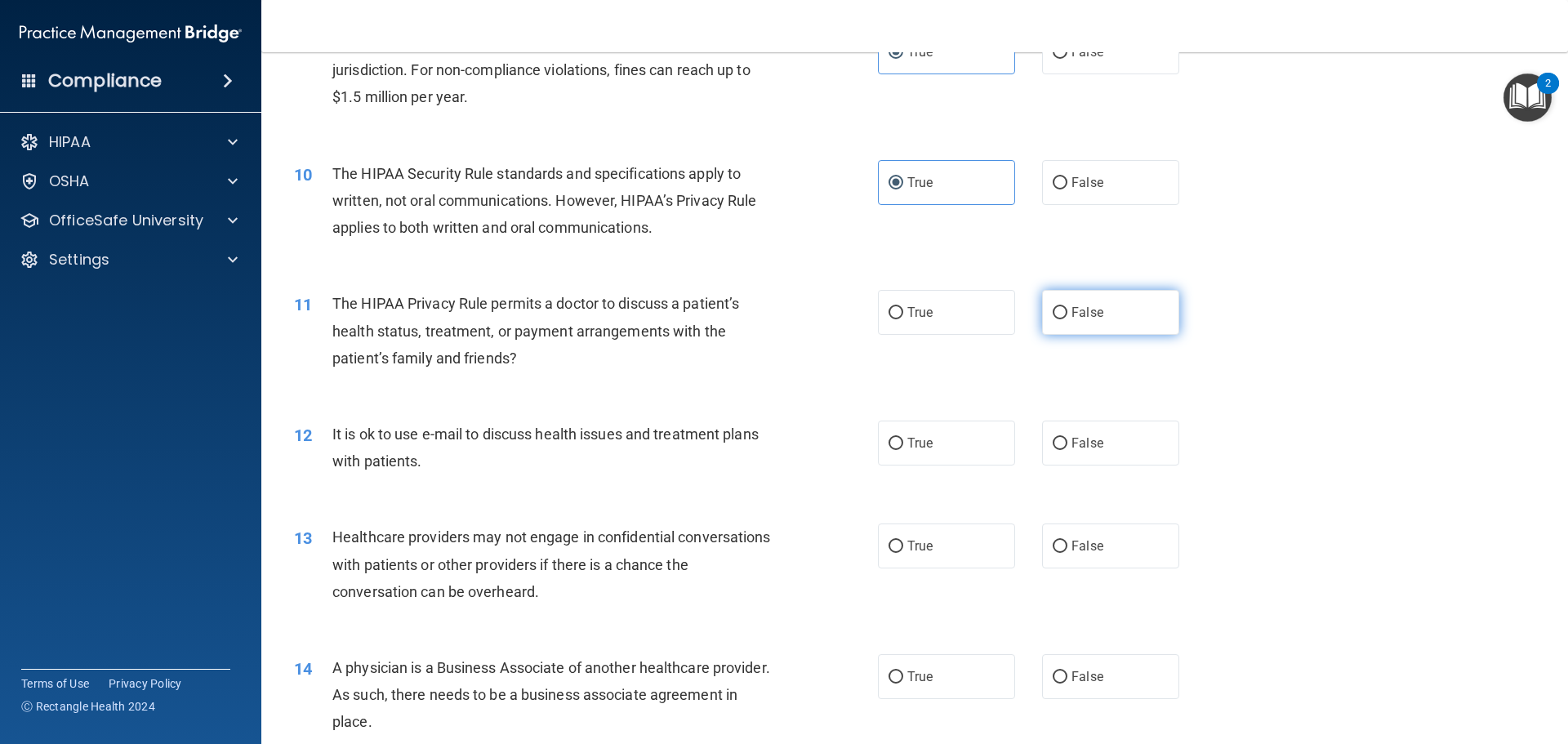
click at [1083, 319] on span "False" at bounding box center [1087, 312] width 32 height 15
click at [1067, 319] on input "False" at bounding box center [1060, 313] width 14 height 13
radio input "true"
click at [946, 453] on label "True" at bounding box center [947, 443] width 137 height 45
click at [903, 450] on input "True" at bounding box center [896, 444] width 14 height 13
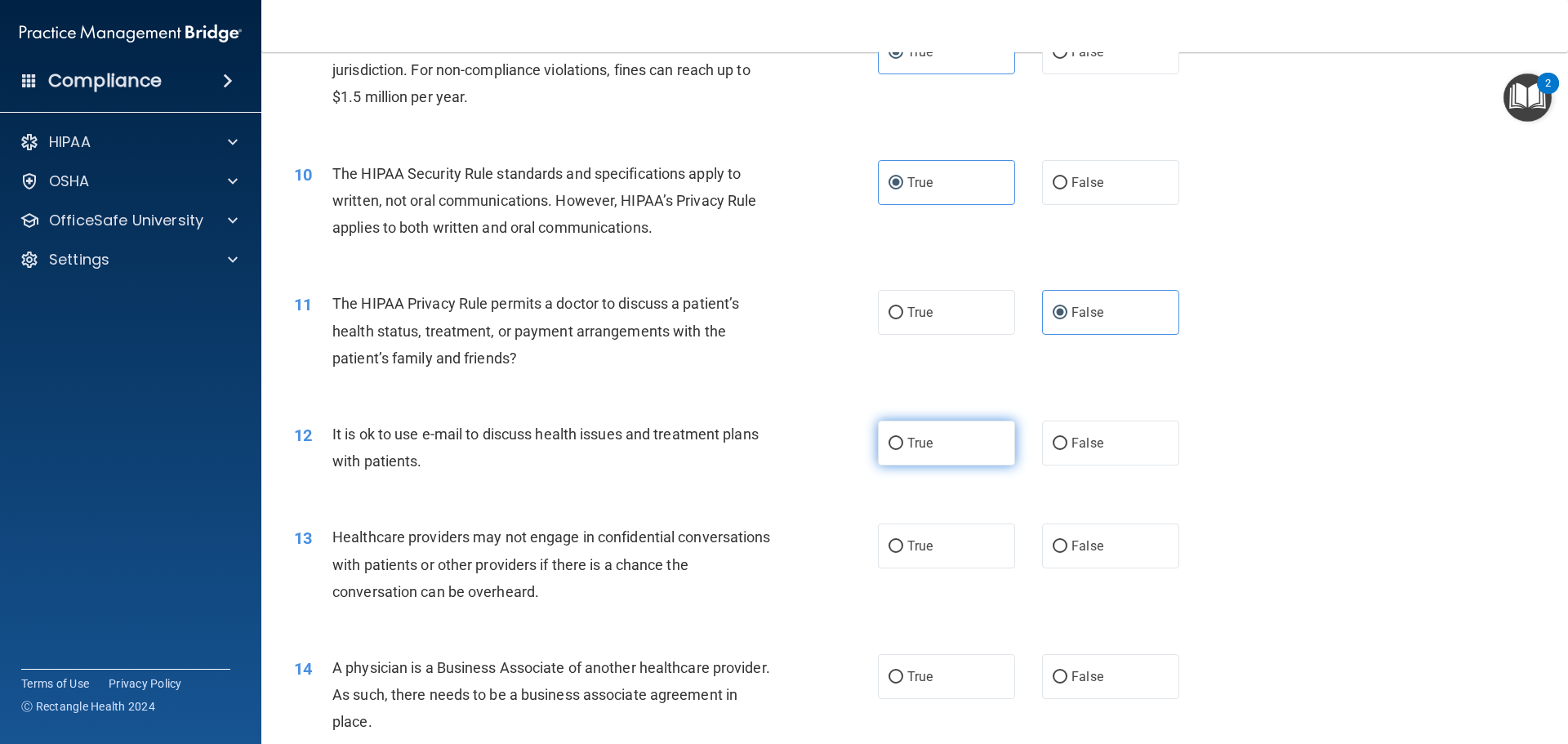
radio input "true"
click at [1253, 443] on div "12 It is ok to use e-mail to discuss health issues and treatment plans with pat…" at bounding box center [915, 451] width 1266 height 103
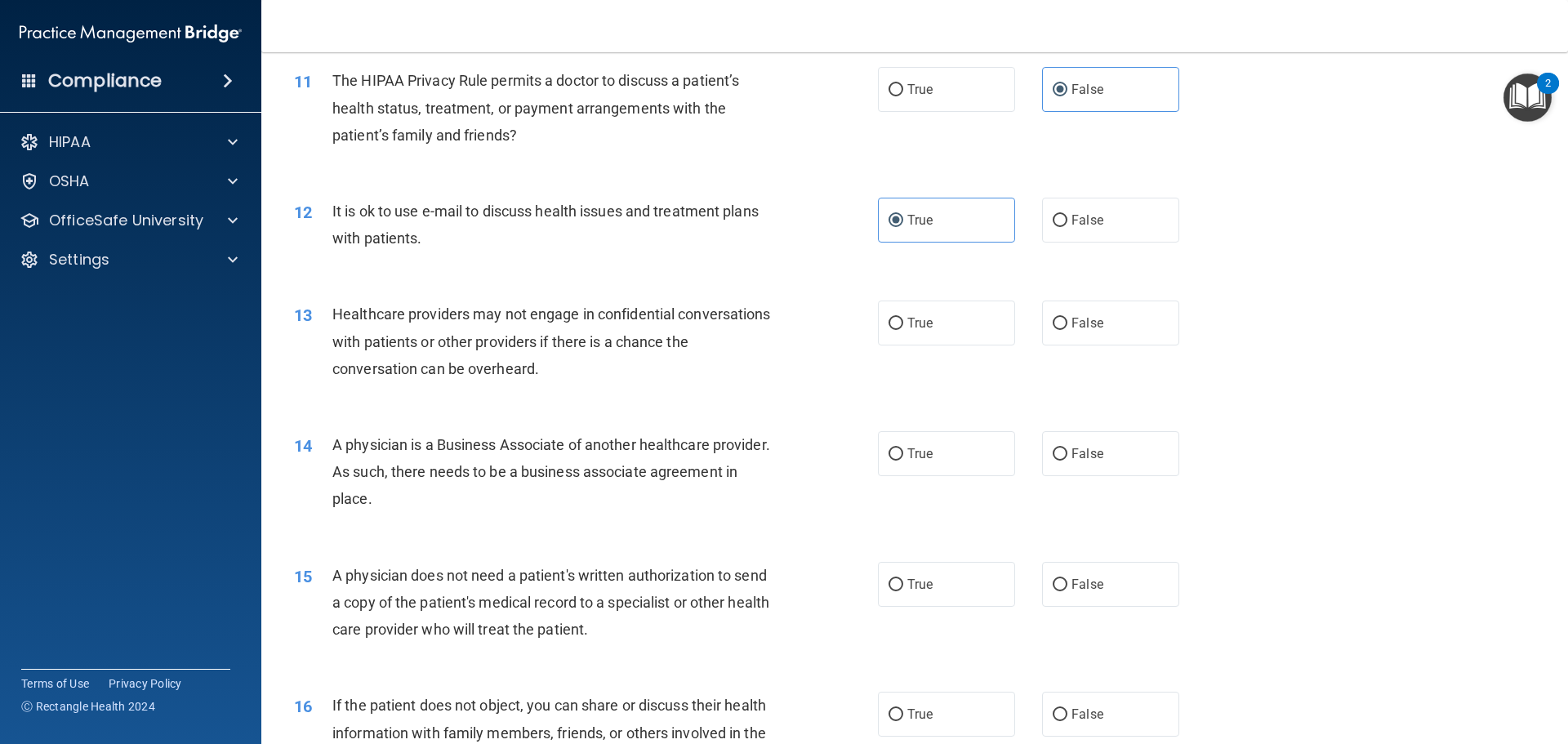
scroll to position [1307, 0]
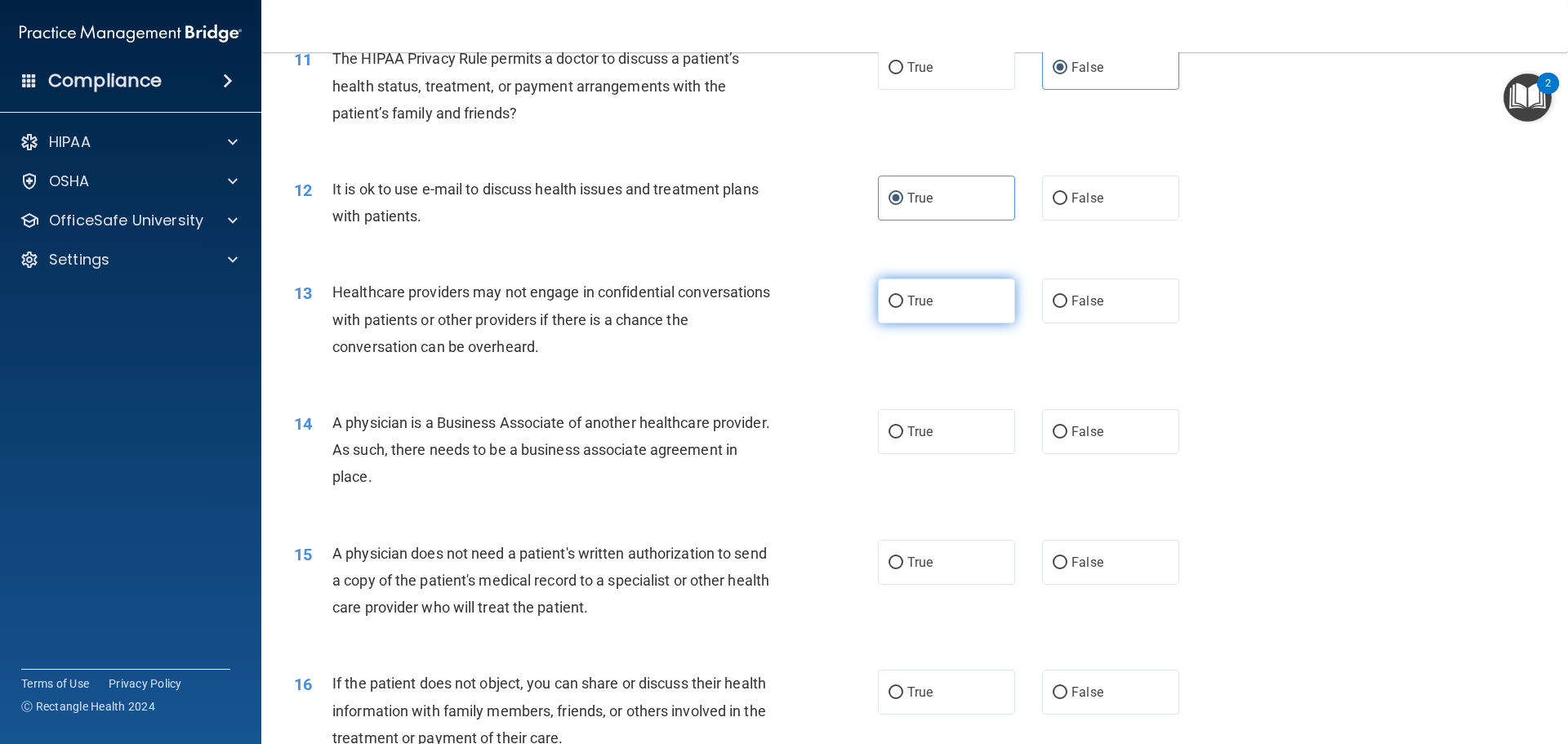
click at [941, 300] on label "True" at bounding box center [947, 301] width 137 height 45
click at [903, 300] on input "True" at bounding box center [896, 302] width 14 height 13
radio input "true"
click at [911, 449] on label "True" at bounding box center [947, 431] width 137 height 45
click at [903, 439] on input "True" at bounding box center [896, 432] width 14 height 13
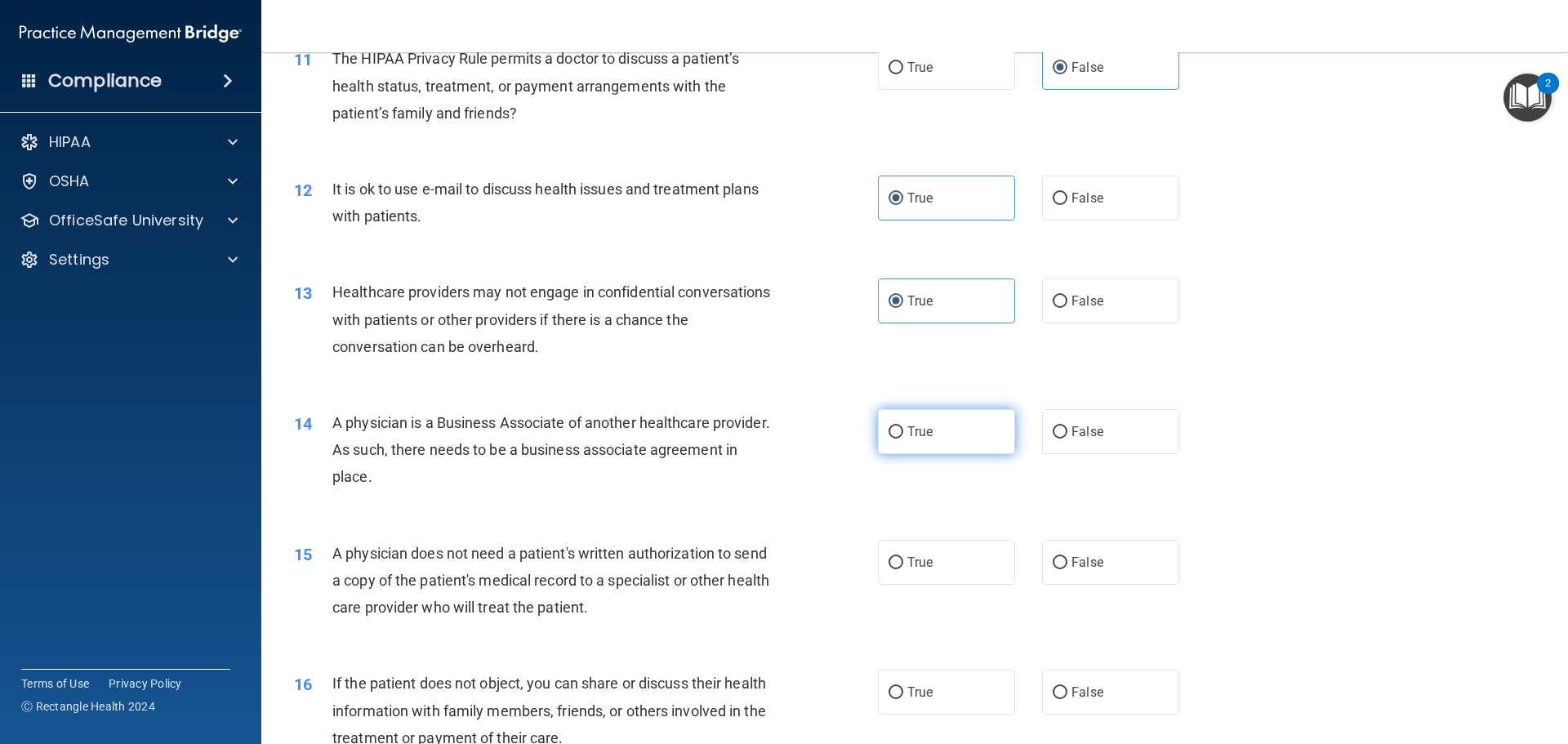
radio input "true"
click at [1331, 431] on div "14 A physician is a Business Associate of another healthcare provider. As such,…" at bounding box center [915, 454] width 1266 height 131
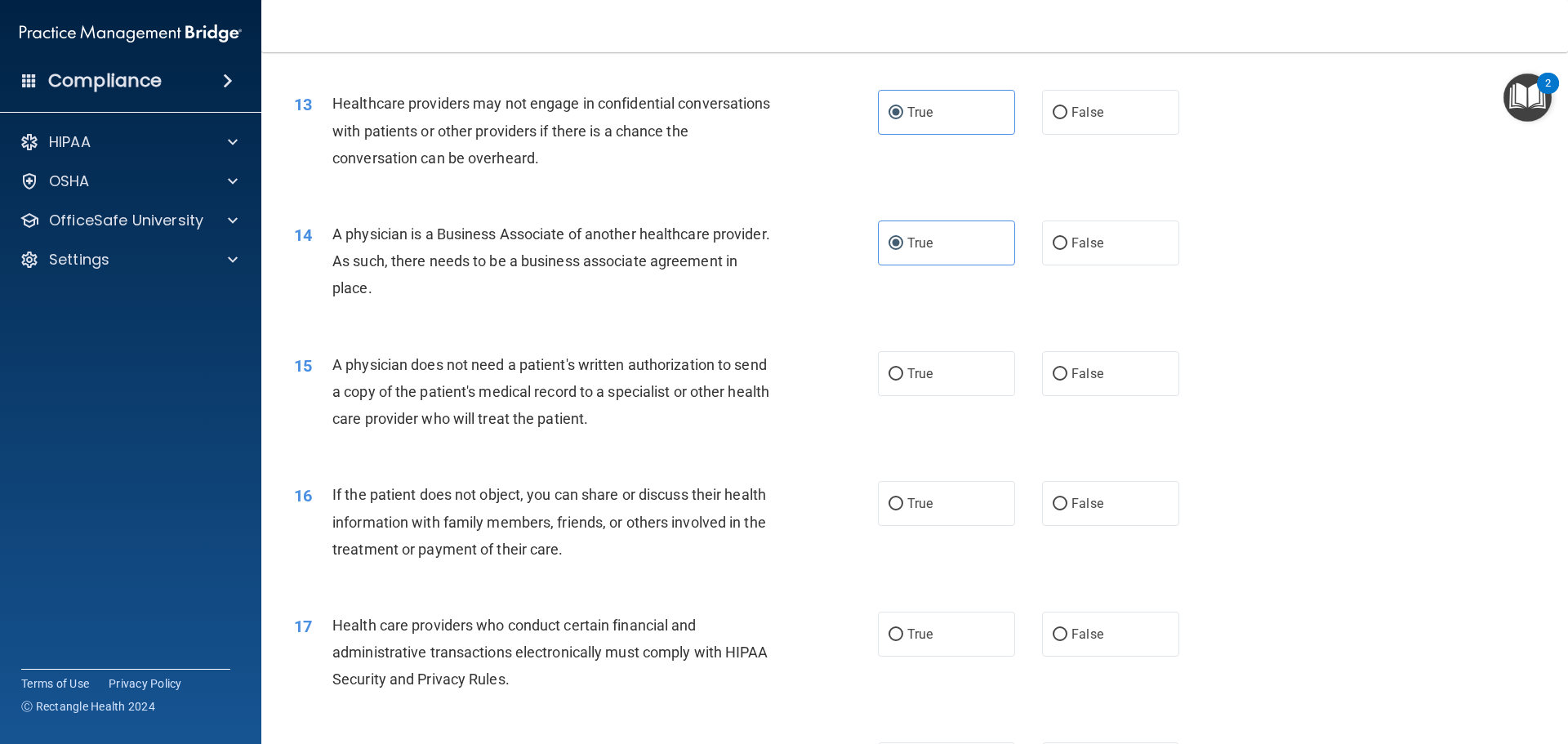
scroll to position [1552, 0]
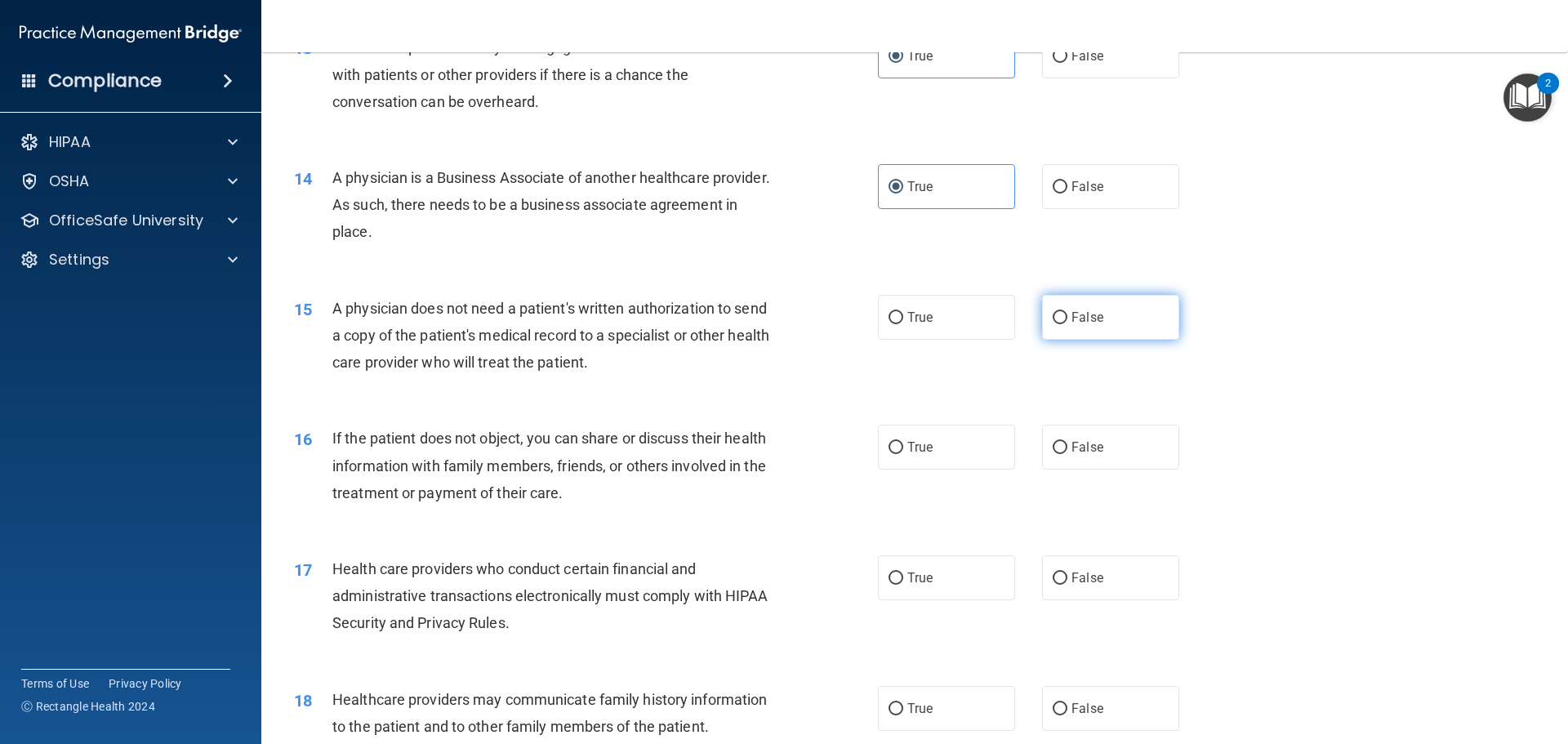
click at [1110, 338] on label "False" at bounding box center [1110, 317] width 137 height 45
click at [1067, 324] on input "False" at bounding box center [1060, 318] width 14 height 13
radio input "true"
click at [1110, 469] on label "False" at bounding box center [1110, 448] width 137 height 45
click at [1067, 454] on input "False" at bounding box center [1060, 449] width 14 height 13
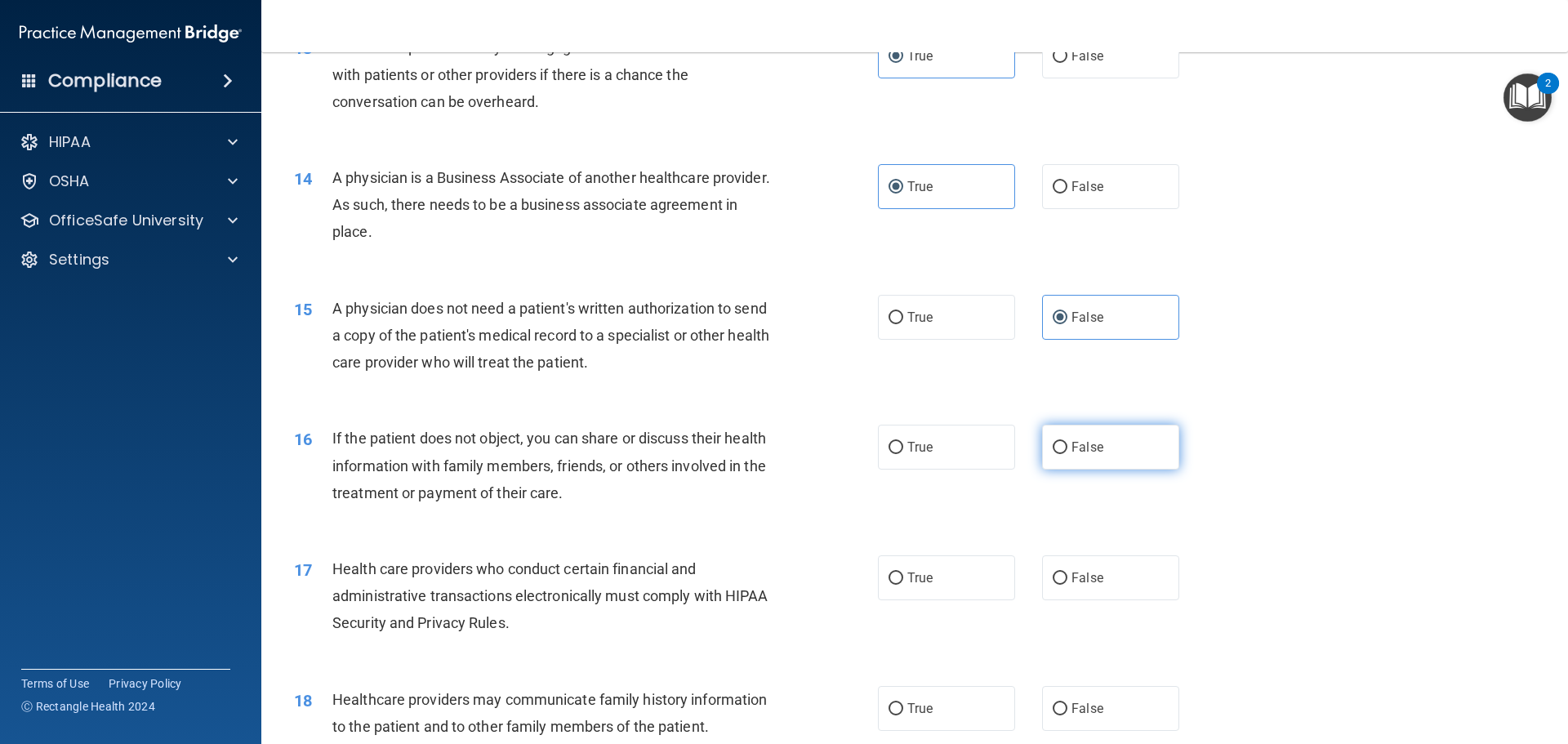
radio input "true"
click at [1282, 494] on div "16 If the patient does not object, you can share or discuss their health inform…" at bounding box center [915, 469] width 1266 height 131
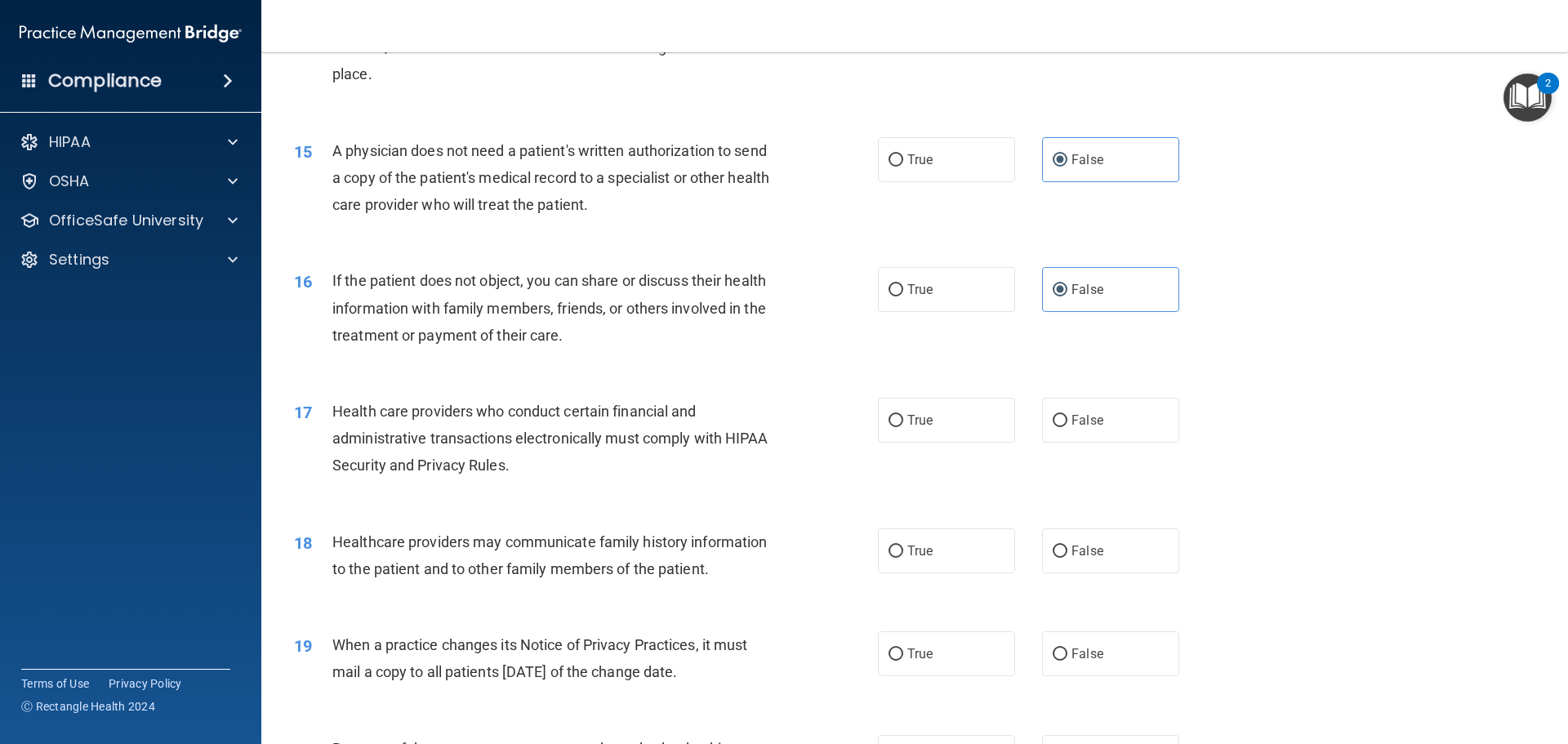
scroll to position [1716, 0]
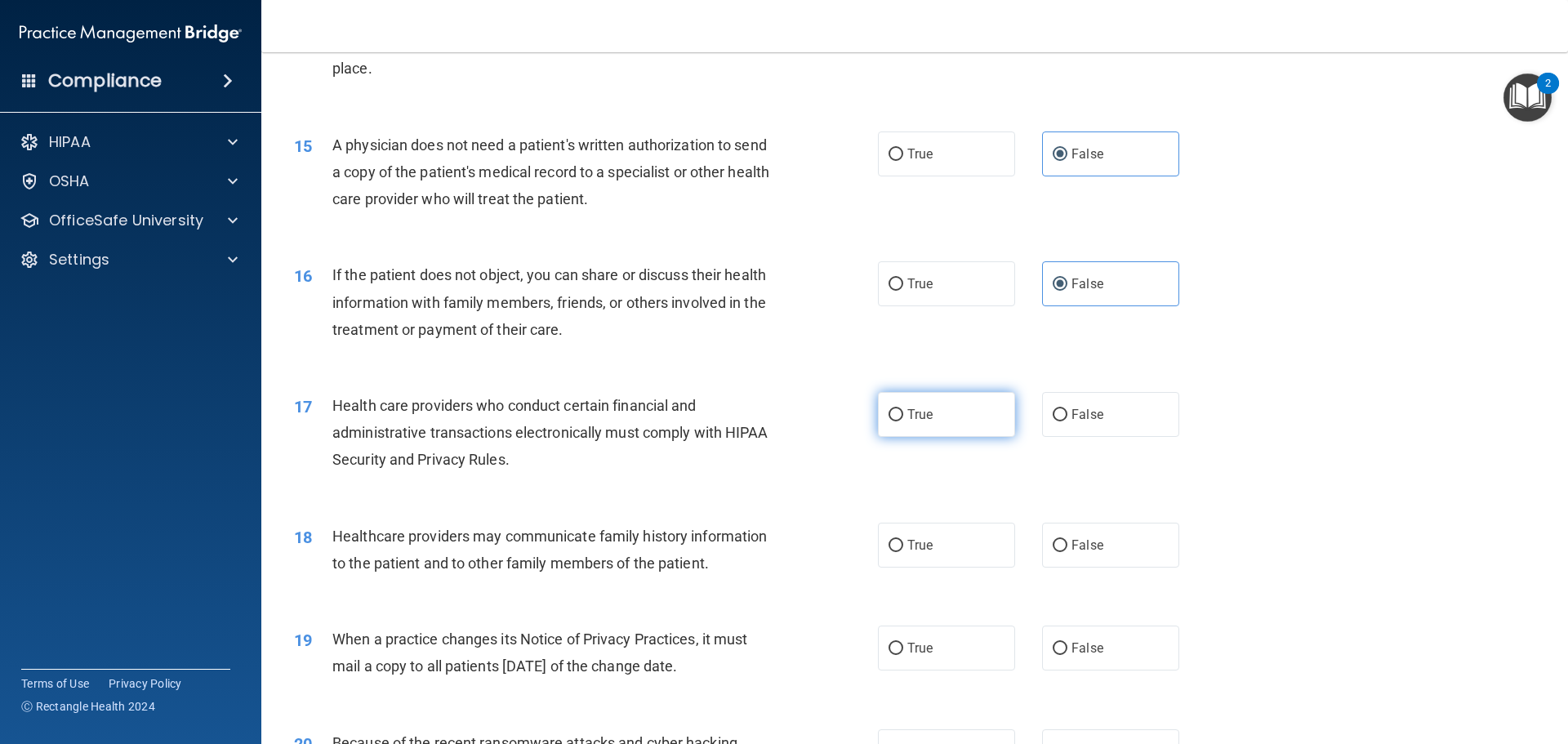
click at [895, 404] on label "True" at bounding box center [947, 414] width 137 height 45
click at [895, 409] on input "True" at bounding box center [896, 415] width 14 height 13
radio input "true"
click at [1343, 446] on div "17 Health care providers who conduct certain financial and administrative trans…" at bounding box center [915, 437] width 1266 height 131
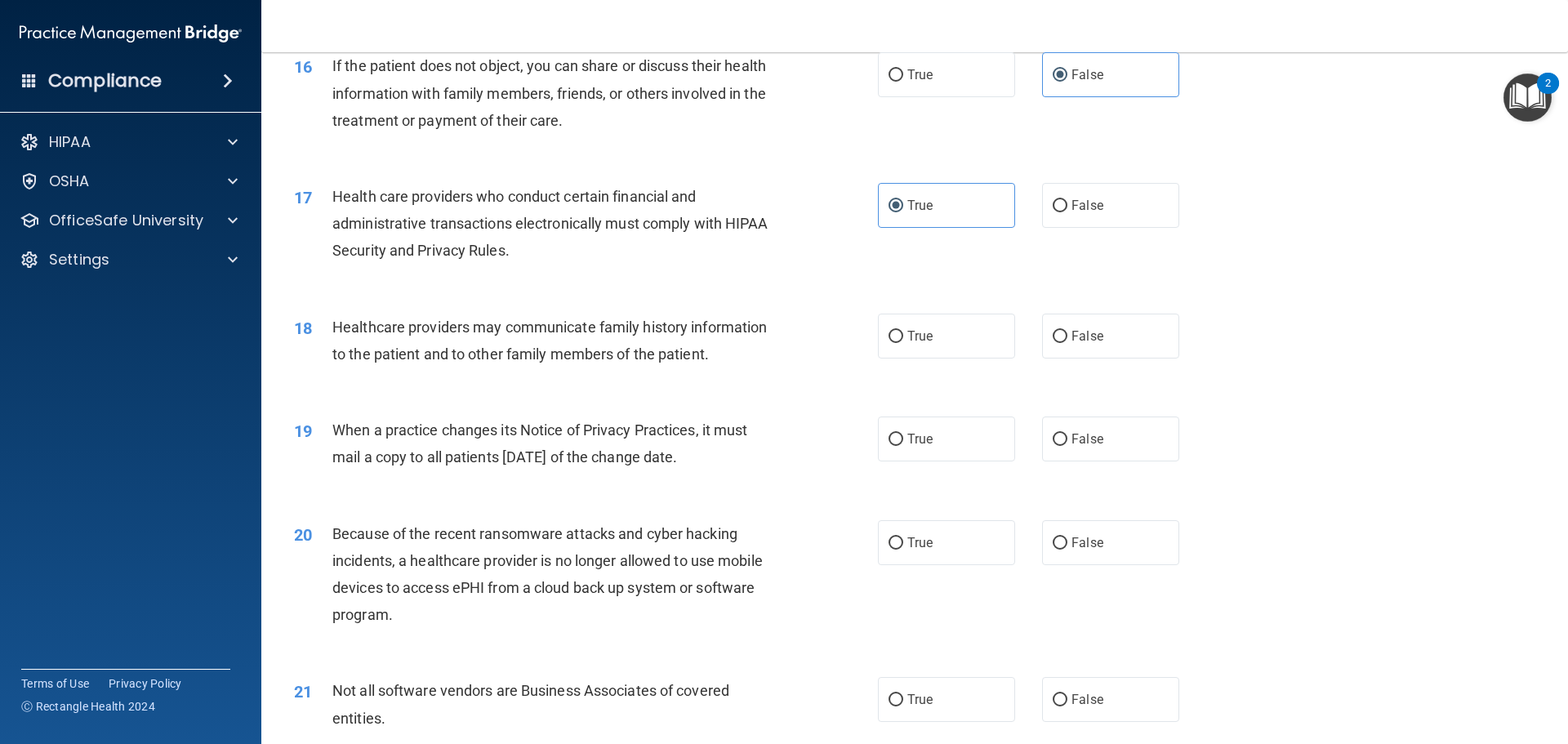
scroll to position [1961, 0]
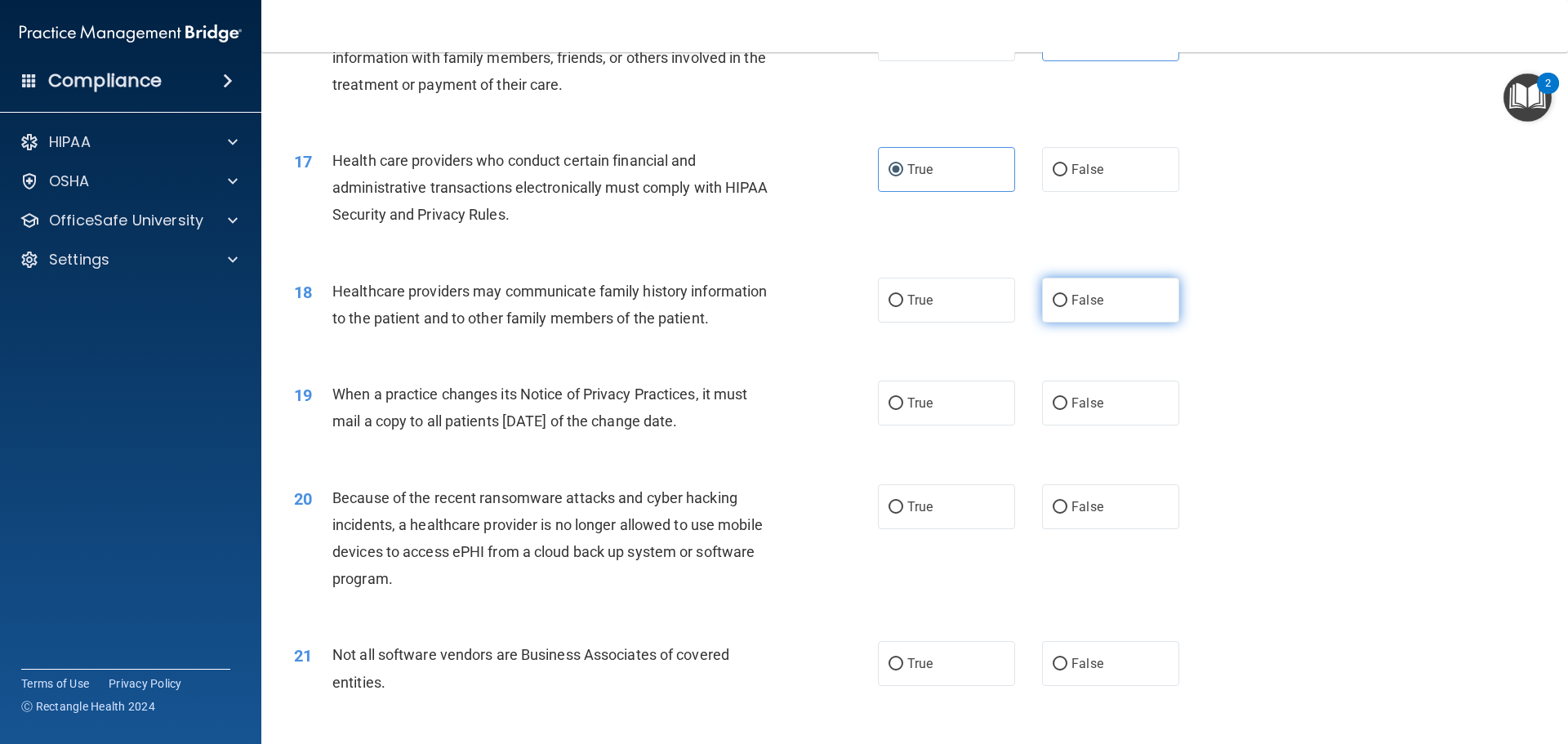
click at [1094, 304] on span "False" at bounding box center [1087, 300] width 32 height 15
click at [1067, 304] on input "False" at bounding box center [1060, 301] width 14 height 13
radio input "true"
click at [1279, 388] on div "19 When a practice changes its Notice of Privacy Practices, it must mail a copy…" at bounding box center [915, 412] width 1266 height 103
click at [908, 401] on span "True" at bounding box center [920, 403] width 25 height 15
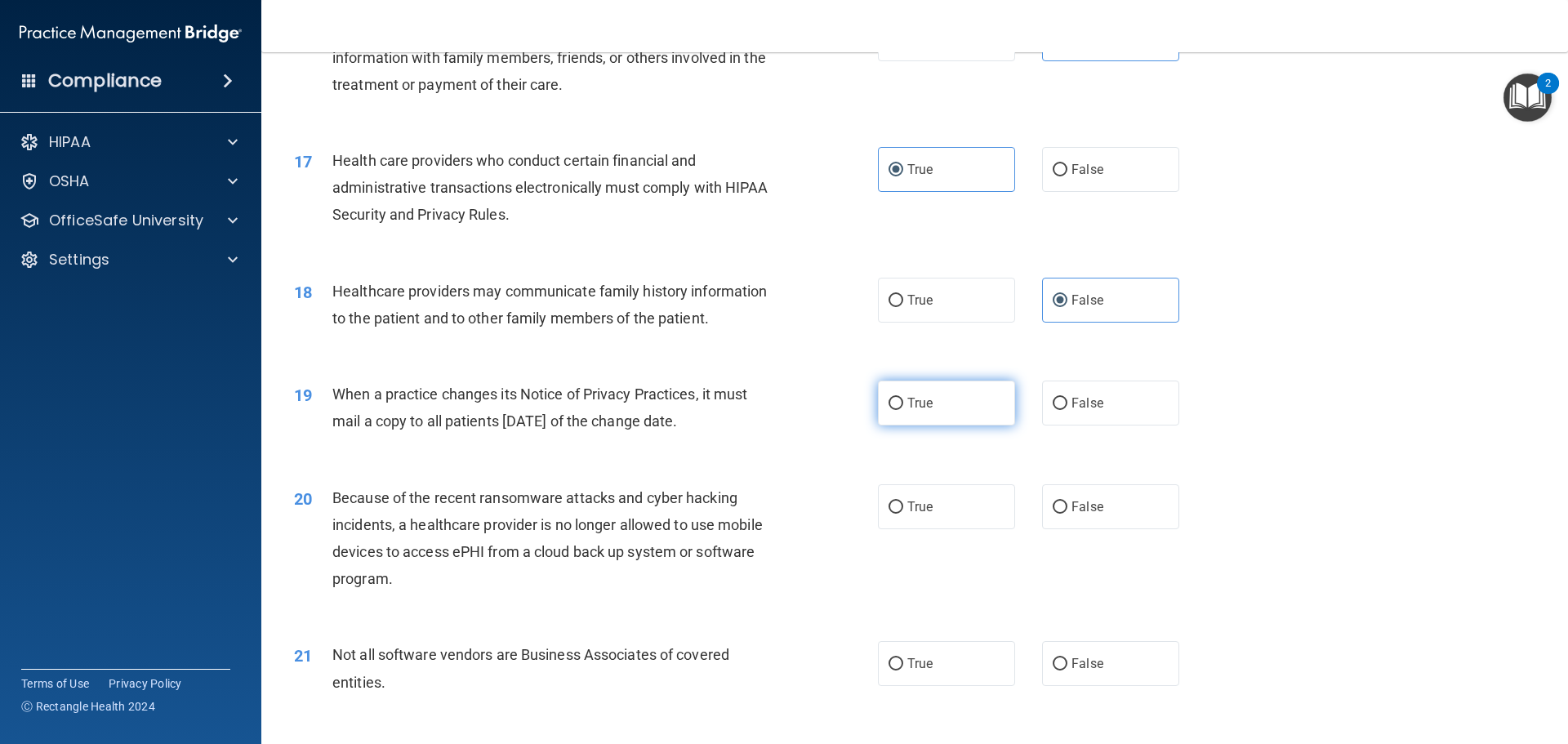
click at [902, 401] on input "True" at bounding box center [896, 404] width 14 height 13
radio input "true"
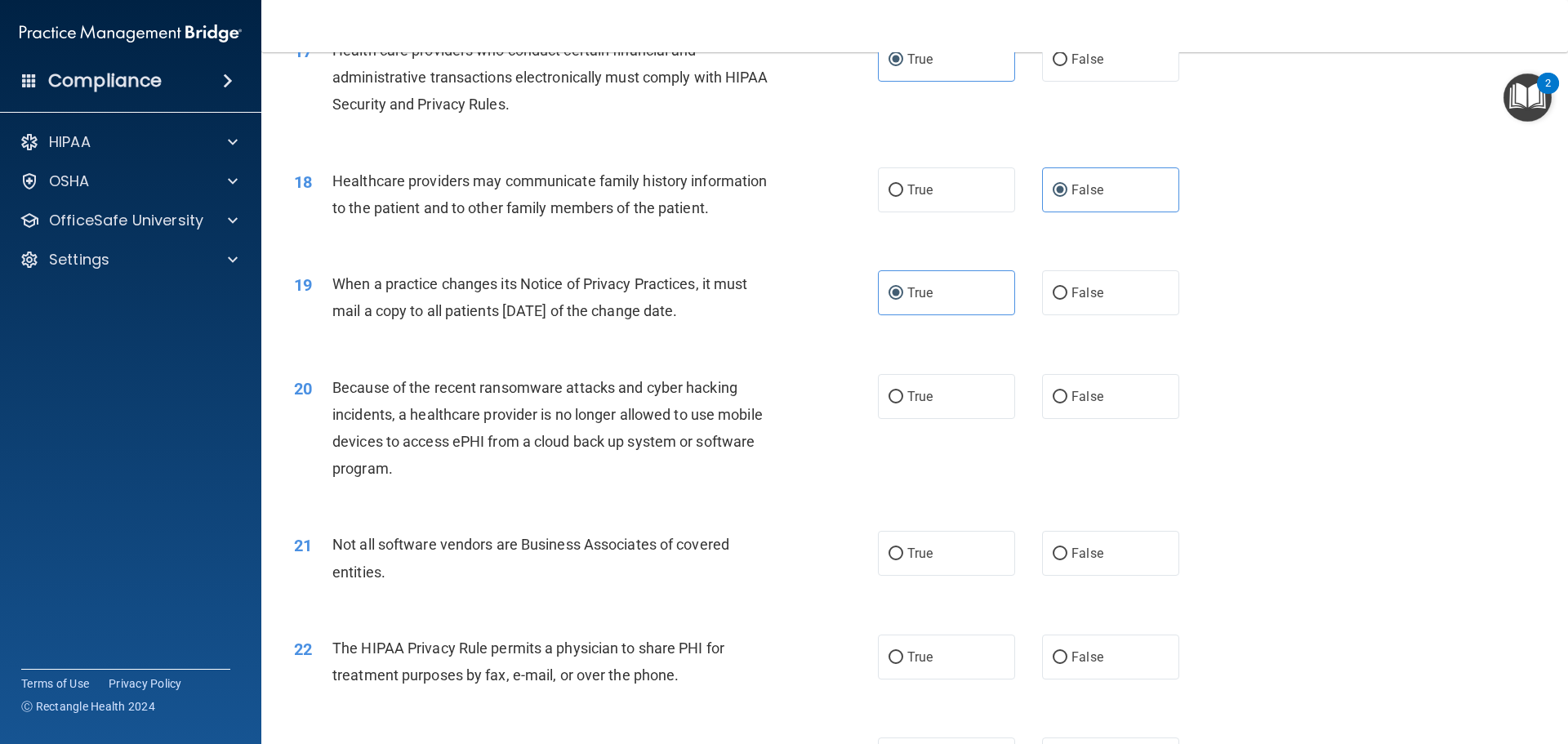
scroll to position [2124, 0]
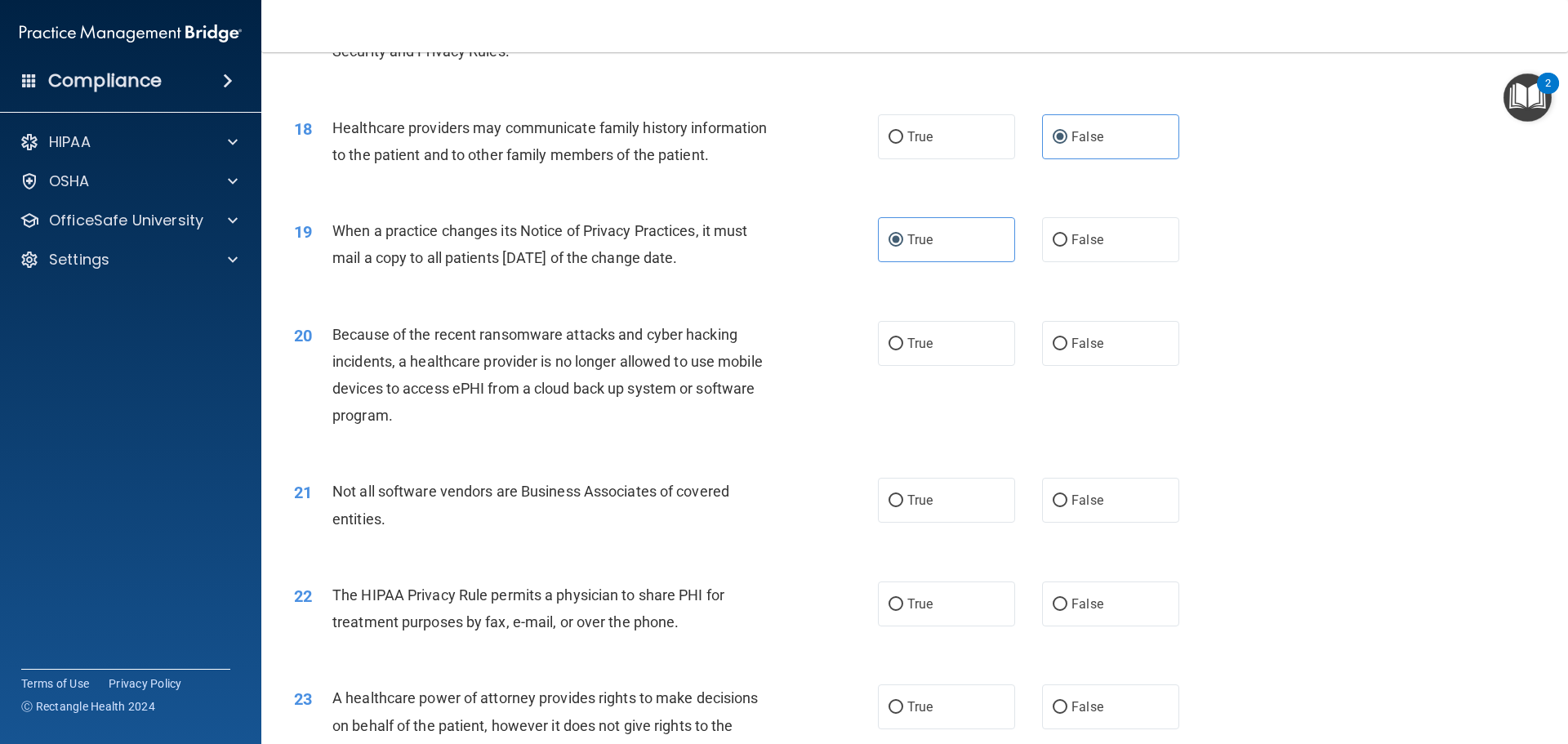
click at [1301, 443] on div "20 Because of the recent ransomware attacks and cyber hacking incidents, a heal…" at bounding box center [915, 379] width 1266 height 158
click at [929, 351] on label "True" at bounding box center [947, 343] width 137 height 45
click at [903, 350] on input "True" at bounding box center [896, 345] width 14 height 13
radio input "true"
click at [1245, 465] on div "21 Not all software vendors are Business Associates of covered entities. True F…" at bounding box center [915, 509] width 1266 height 103
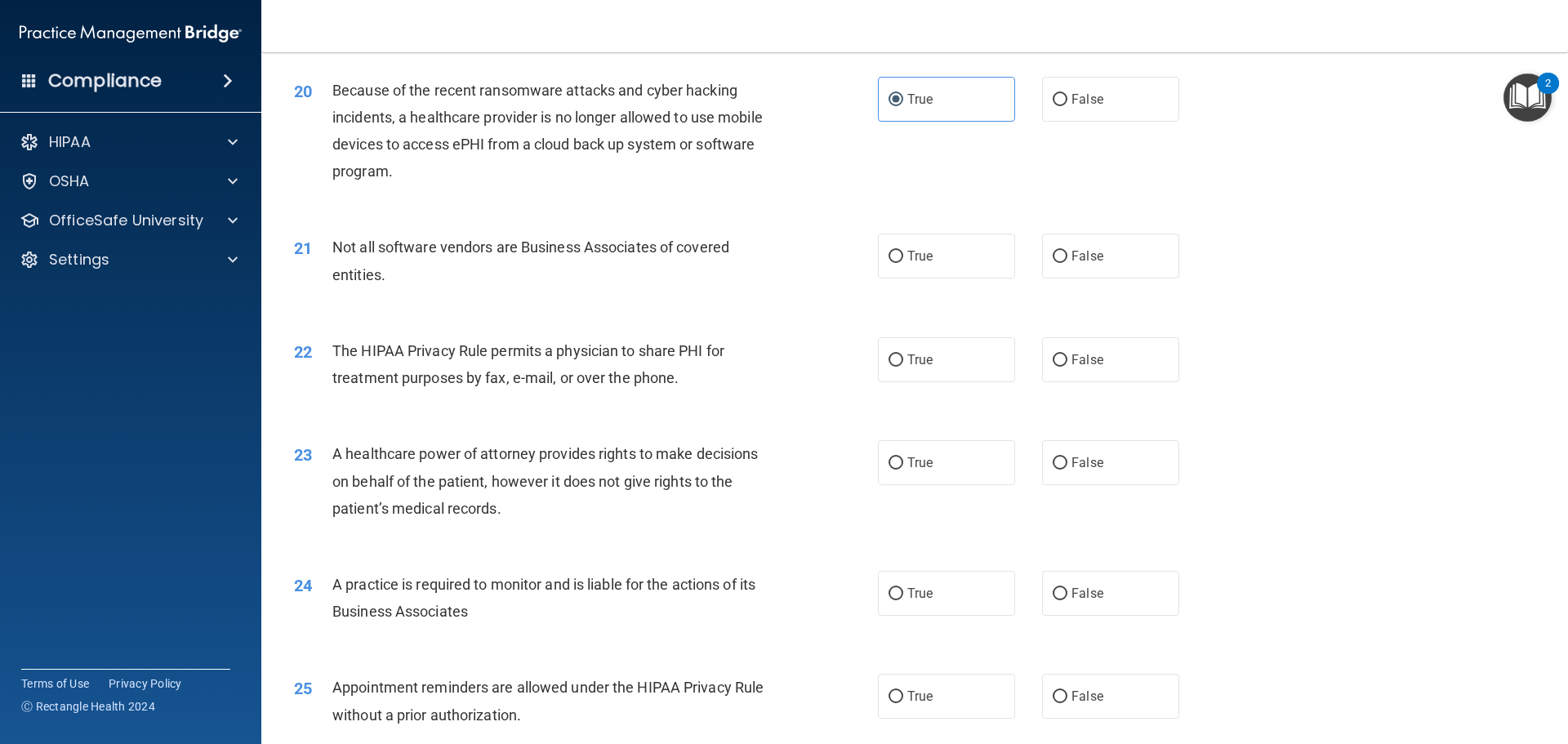
scroll to position [2369, 0]
click at [897, 256] on input "True" at bounding box center [896, 257] width 14 height 13
radio input "true"
click at [1251, 387] on div "22 The HIPAA Privacy Rule permits a physician to share PHI for treatment purpos…" at bounding box center [915, 367] width 1266 height 103
click at [934, 369] on label "True" at bounding box center [947, 359] width 137 height 45
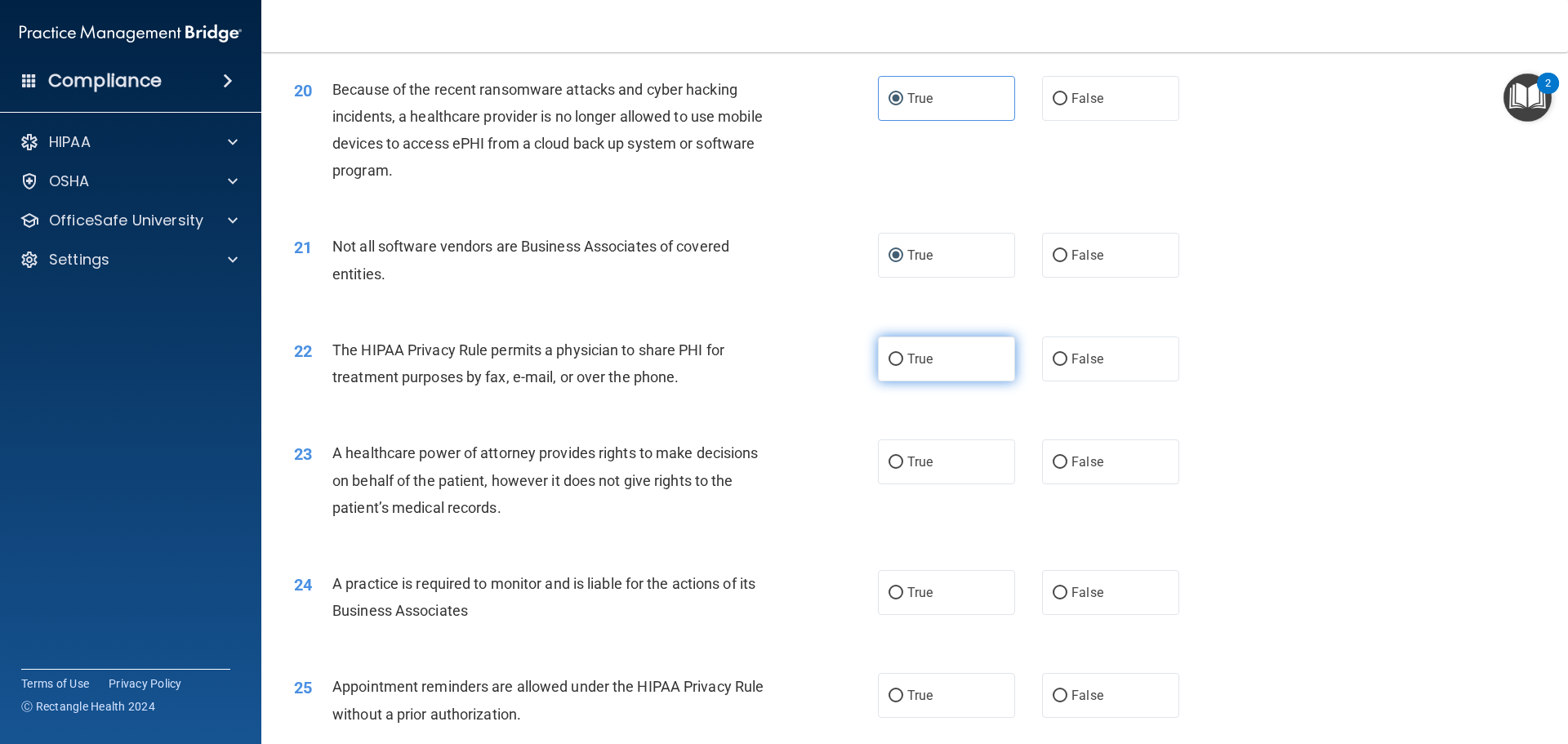
click at [903, 366] on input "True" at bounding box center [896, 360] width 14 height 13
radio input "true"
click at [1270, 458] on div "23 A healthcare power of attorney provides rights to make decisions on behalf o…" at bounding box center [915, 484] width 1266 height 131
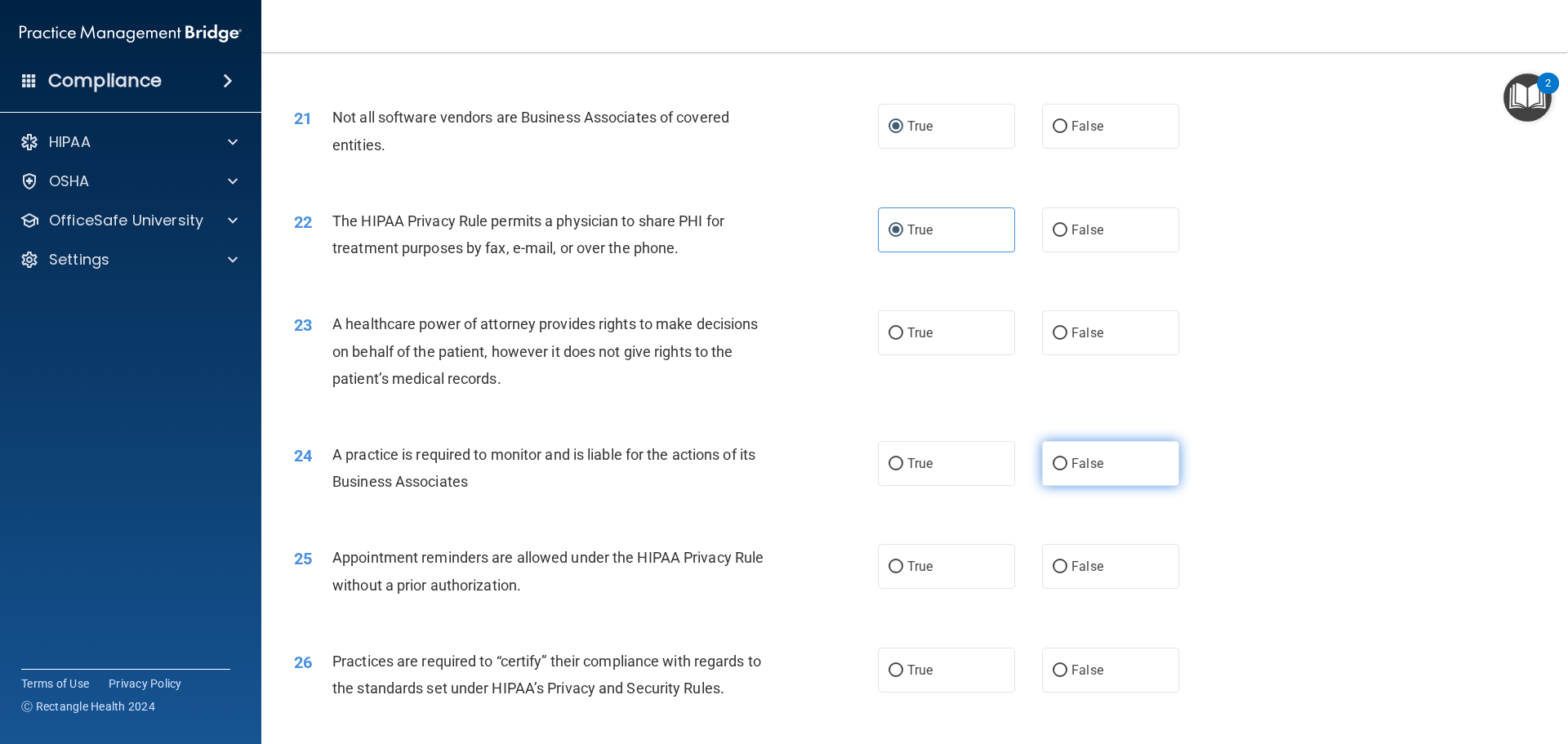
scroll to position [2533, 0]
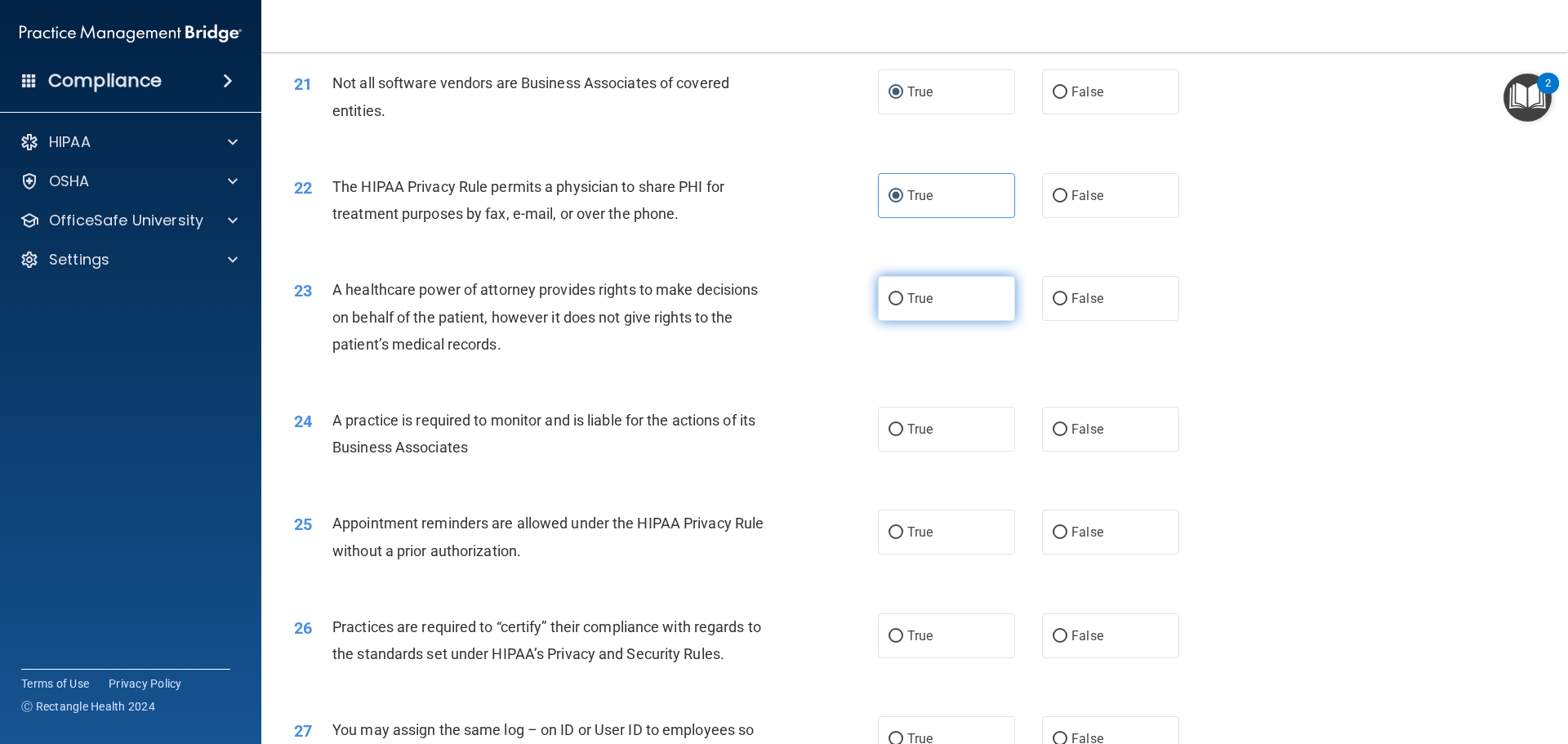
click at [908, 299] on span "True" at bounding box center [920, 298] width 25 height 15
click at [903, 299] on input "True" at bounding box center [896, 300] width 14 height 13
radio input "true"
click at [1293, 447] on div "24 A practice is required to monitor and is liable for the actions of its Busin…" at bounding box center [915, 438] width 1266 height 103
click at [969, 449] on label "True" at bounding box center [947, 430] width 137 height 45
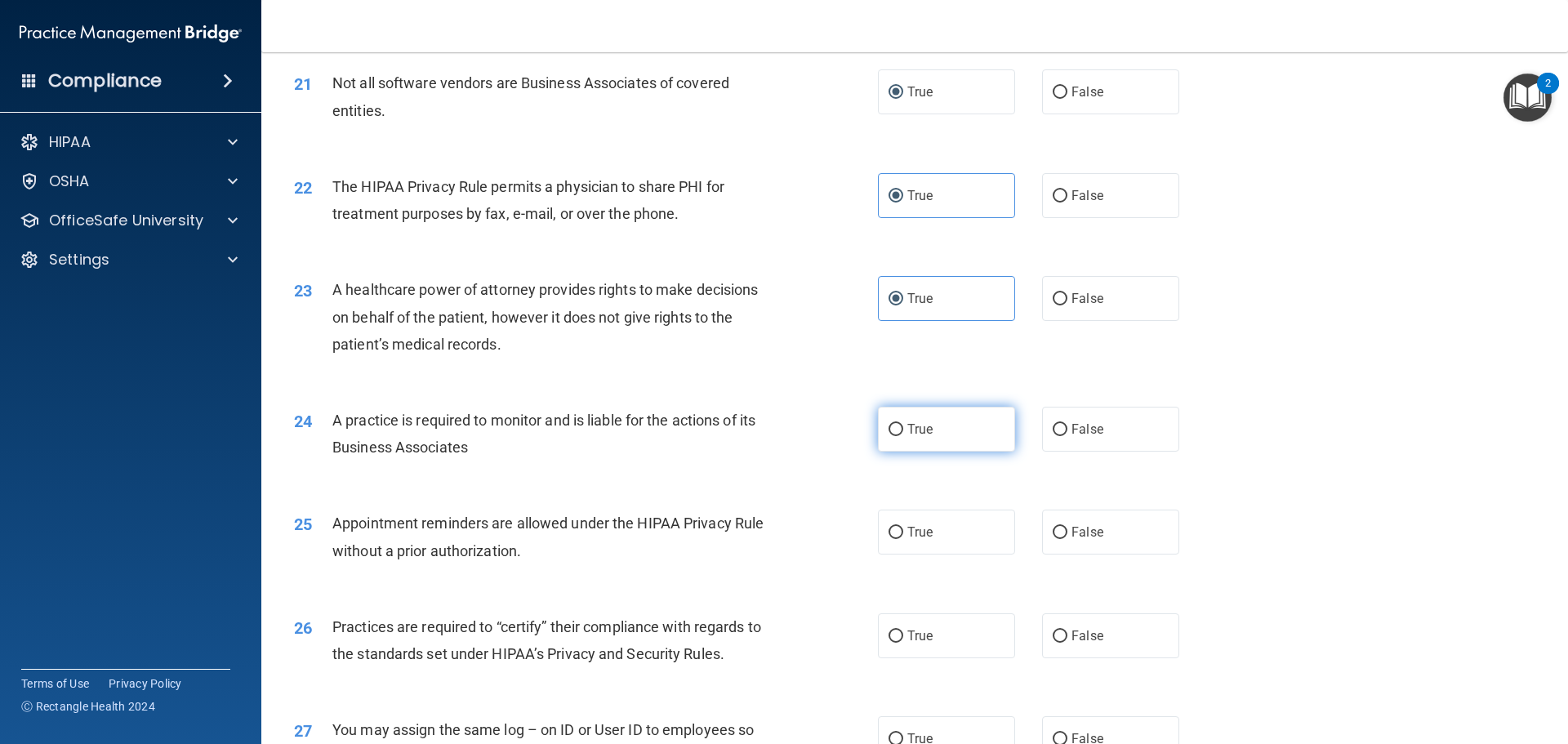
click at [903, 436] on input "True" at bounding box center [896, 431] width 14 height 13
radio input "true"
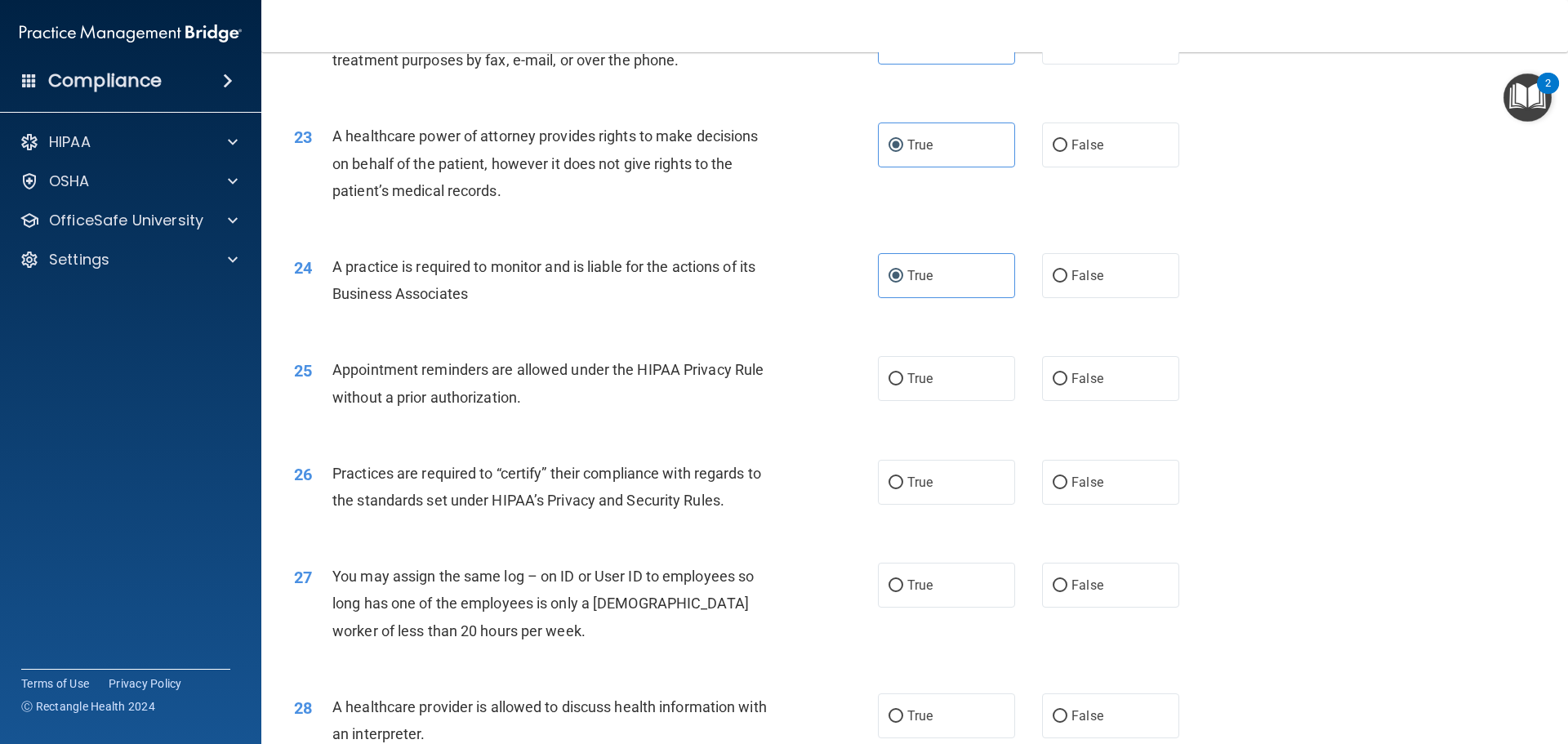
scroll to position [2696, 0]
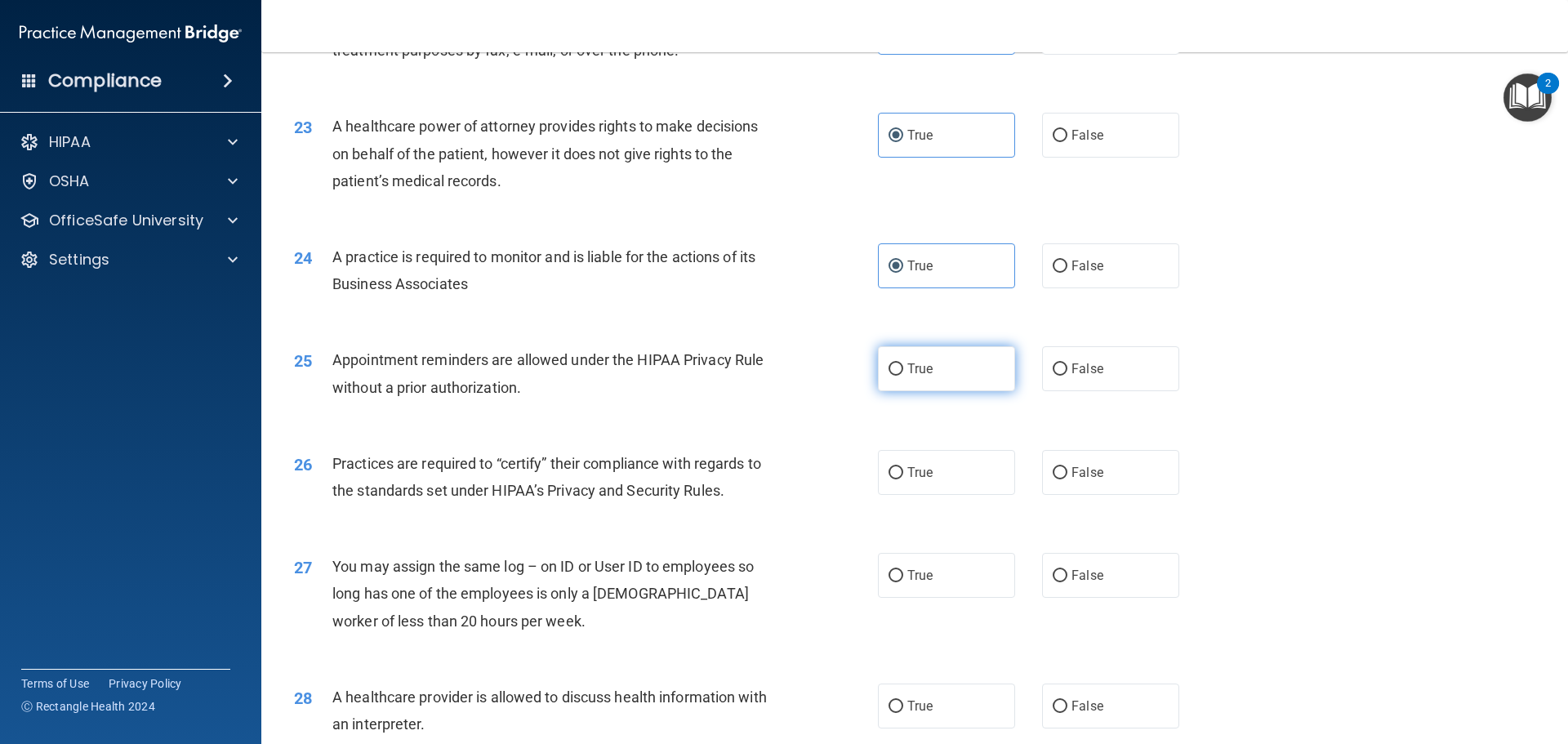
click at [938, 380] on label "True" at bounding box center [947, 369] width 137 height 45
click at [903, 376] on input "True" at bounding box center [896, 370] width 14 height 13
radio input "true"
click at [903, 483] on label "True" at bounding box center [947, 473] width 137 height 45
click at [903, 479] on input "True" at bounding box center [896, 474] width 14 height 13
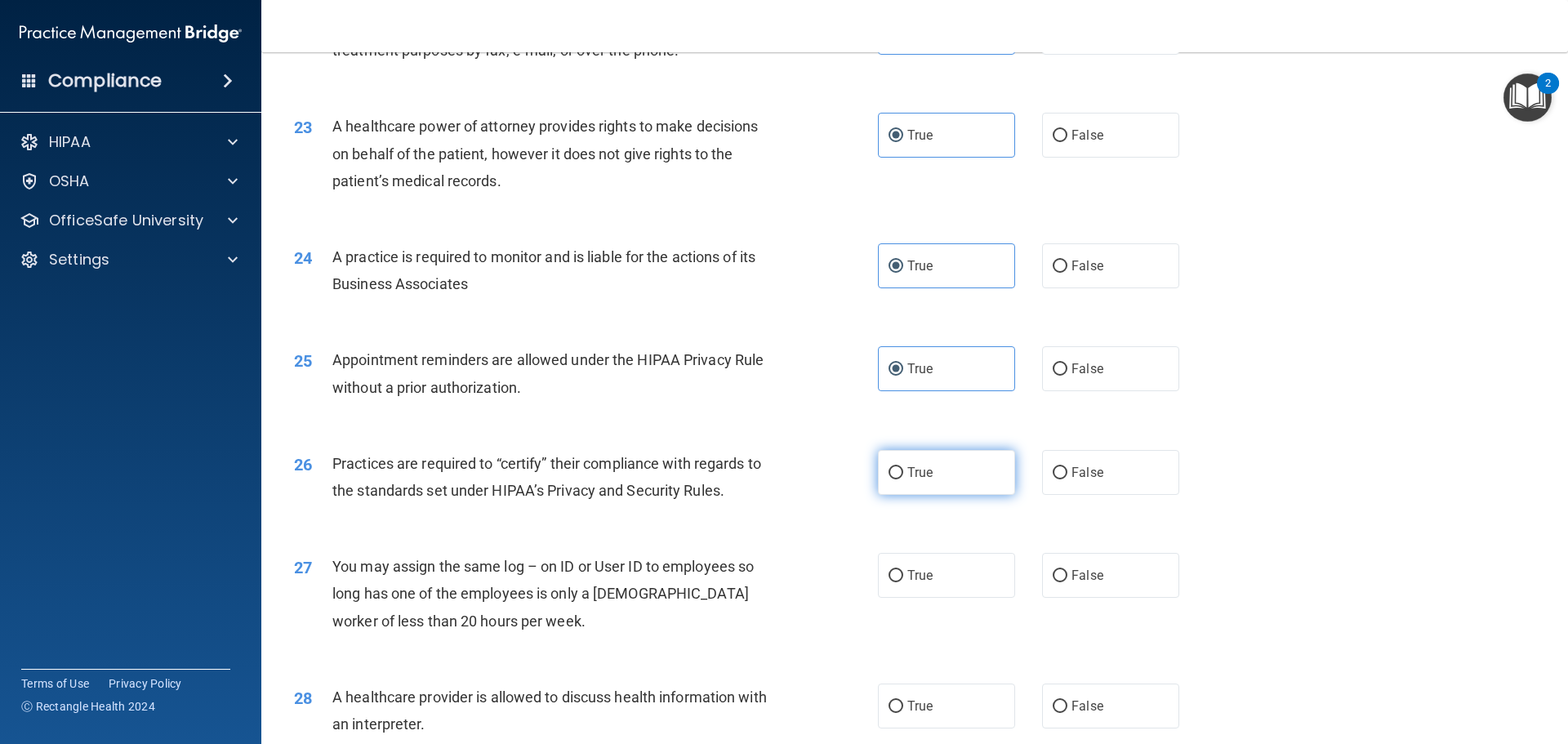
radio input "true"
click at [1280, 513] on div "26 Practices are required to “certify” their compliance with regards to the sta…" at bounding box center [915, 481] width 1266 height 103
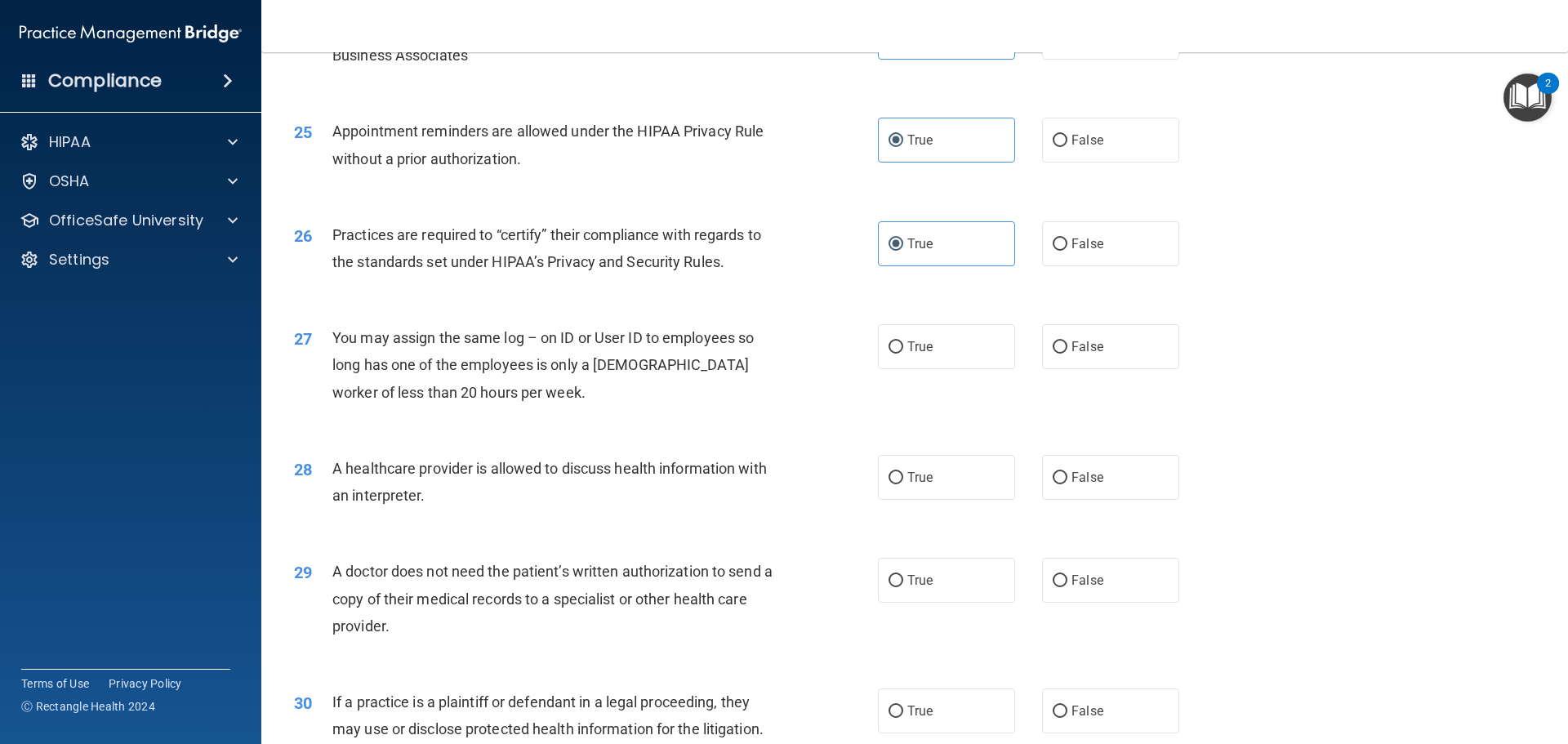
scroll to position [2941, 0]
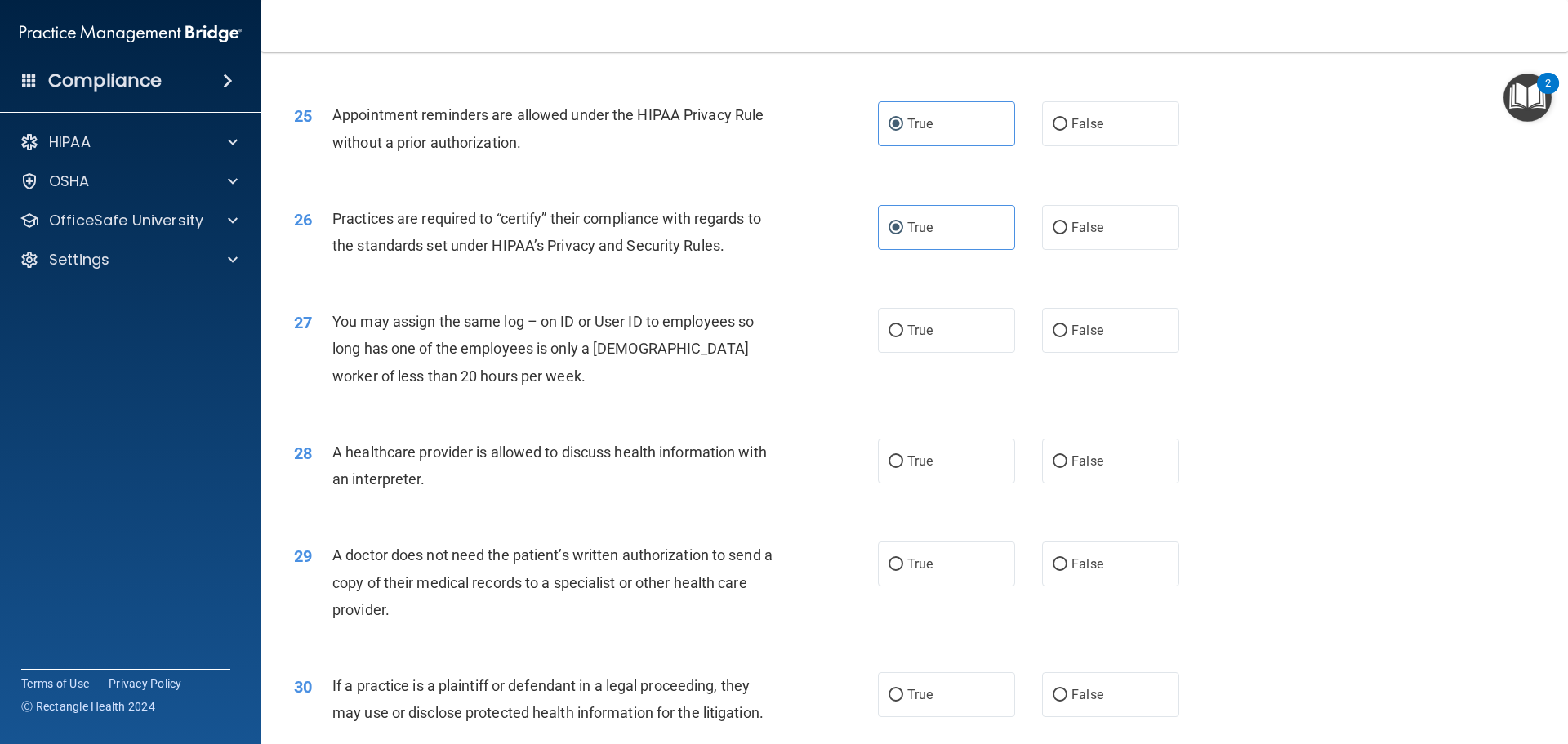
click at [1090, 355] on div "27 You may assign the same log – on ID or User ID to employees so long has one …" at bounding box center [915, 352] width 1266 height 131
click at [1102, 340] on label "False" at bounding box center [1110, 331] width 137 height 45
click at [1067, 338] on input "False" at bounding box center [1060, 331] width 14 height 13
radio input "true"
click at [955, 462] on label "True" at bounding box center [947, 461] width 137 height 45
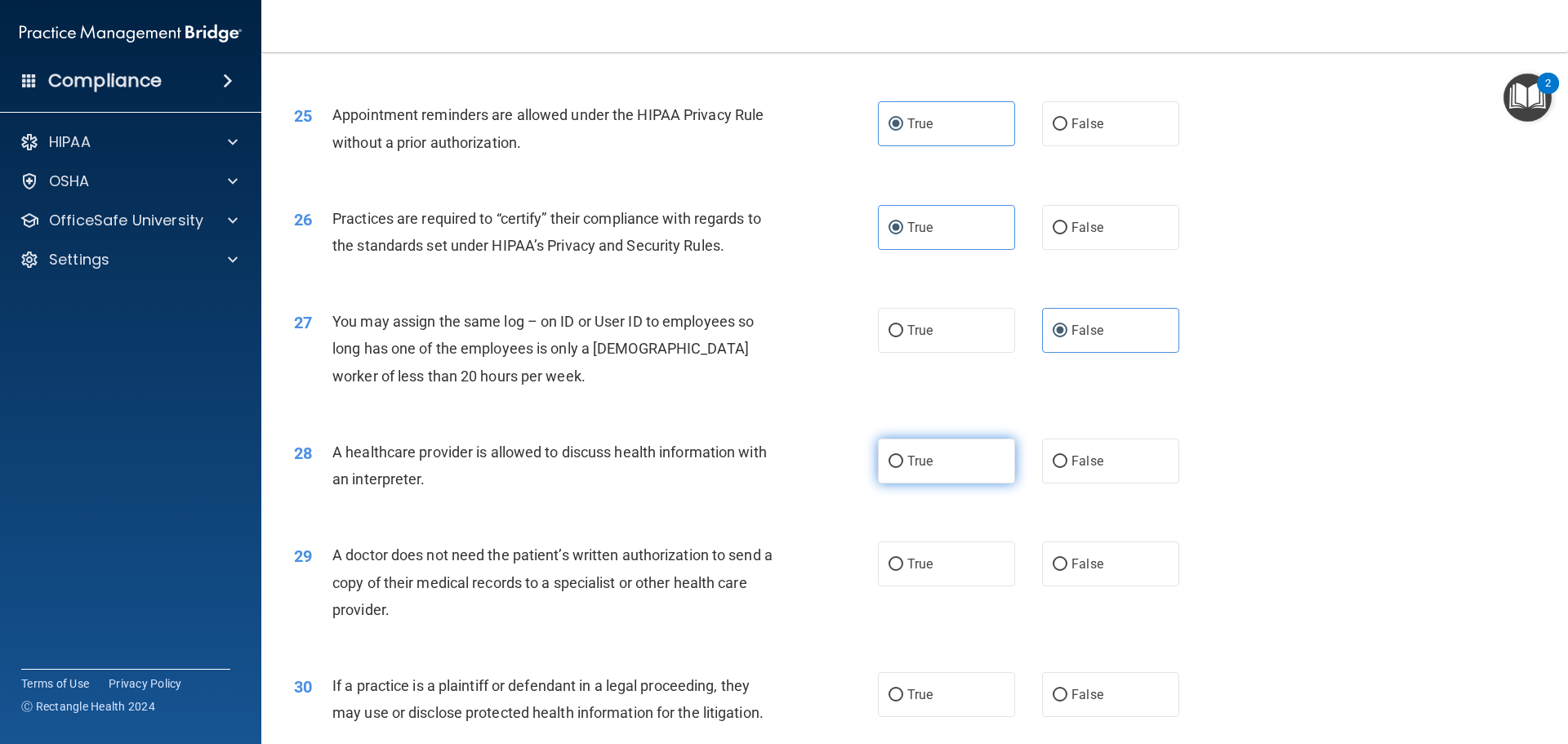
click at [903, 462] on input "True" at bounding box center [896, 462] width 14 height 13
radio input "true"
click at [1235, 466] on div "28 A healthcare provider is allowed to discuss health information with an inter…" at bounding box center [915, 469] width 1266 height 103
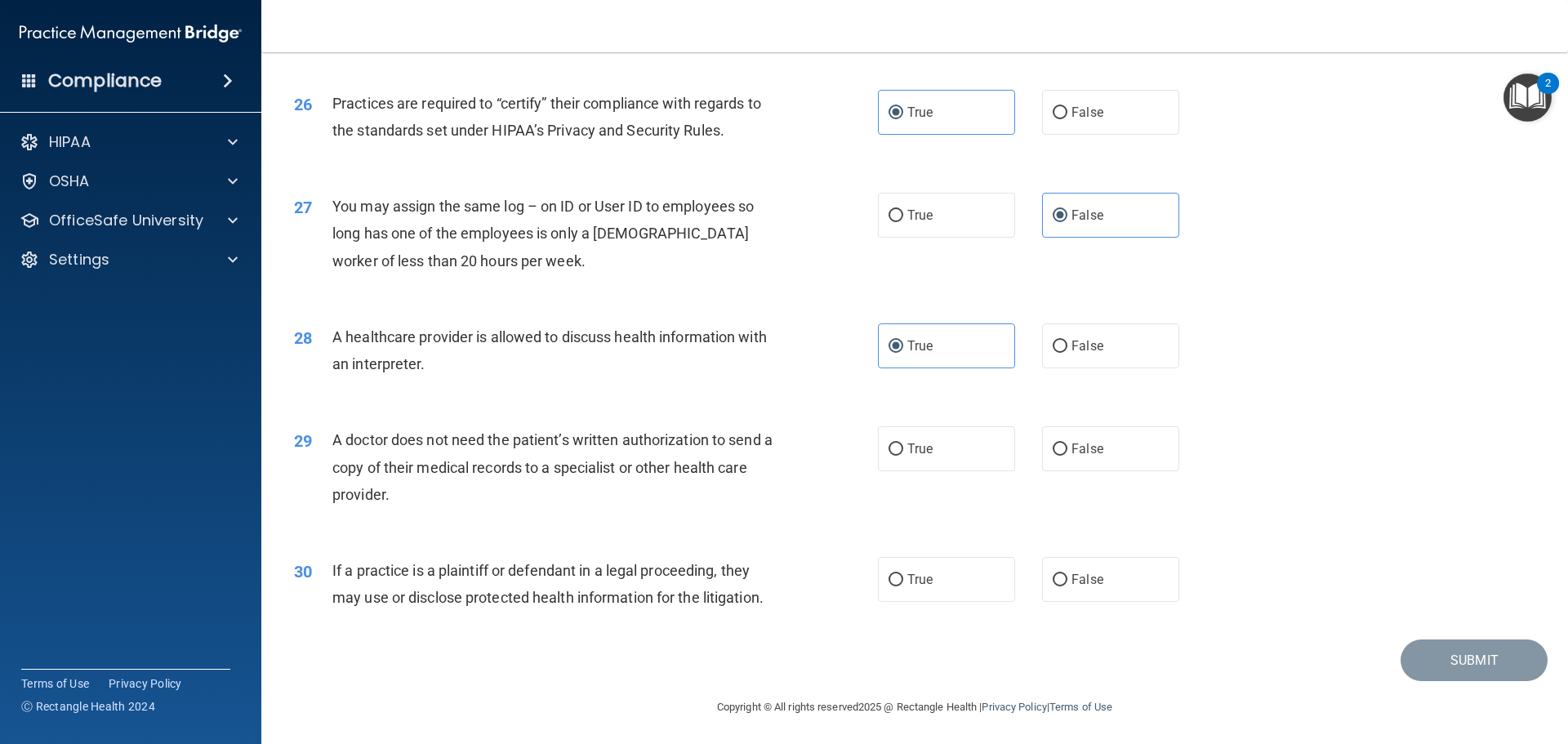
scroll to position [3059, 0]
click at [1111, 456] on label "False" at bounding box center [1110, 447] width 137 height 45
click at [1067, 453] on input "False" at bounding box center [1060, 448] width 14 height 13
radio input "true"
click at [944, 589] on label "True" at bounding box center [947, 577] width 137 height 45
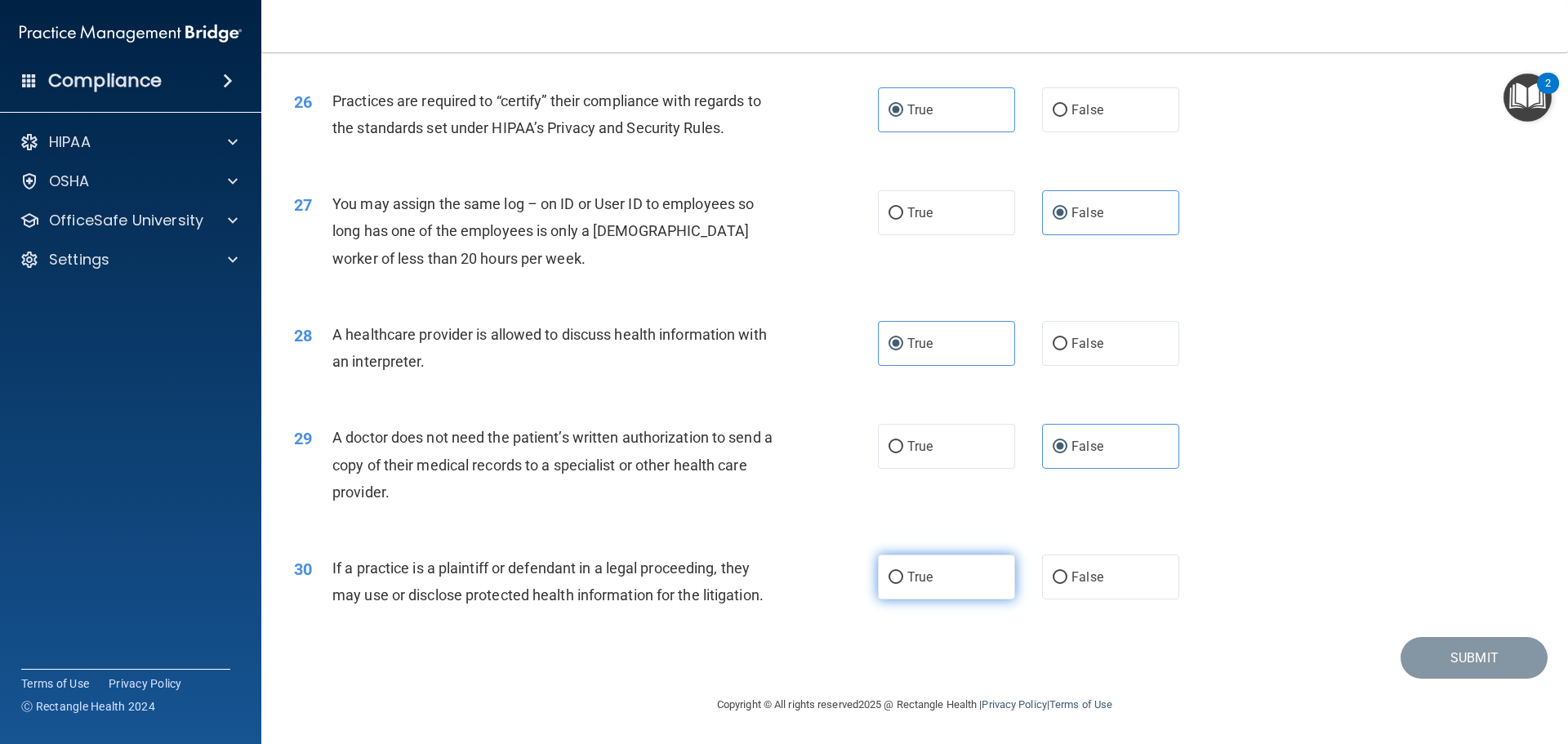
click at [903, 585] on input "True" at bounding box center [896, 578] width 14 height 13
radio input "true"
click at [1464, 655] on button "Submit" at bounding box center [1474, 658] width 147 height 41
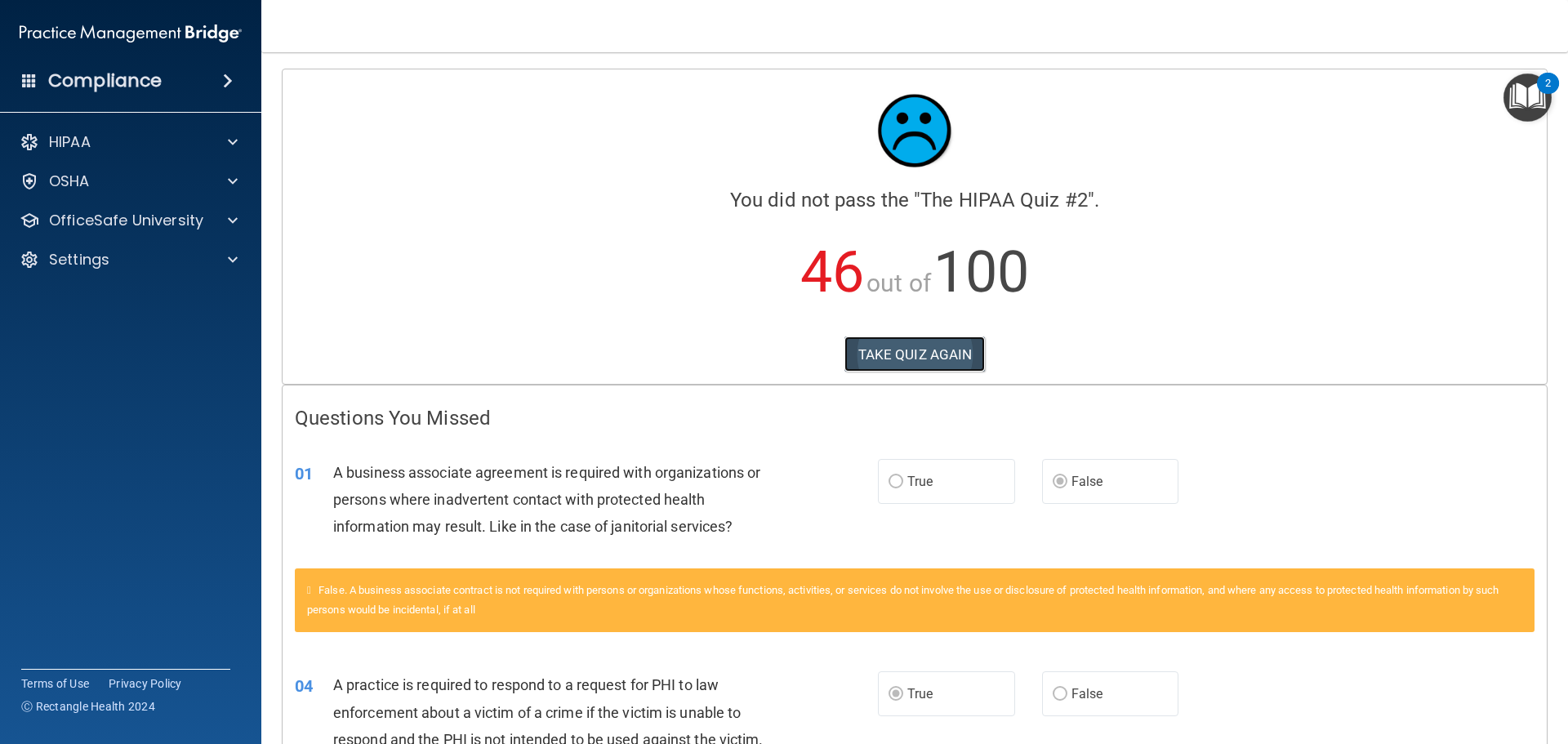
click at [928, 350] on button "TAKE QUIZ AGAIN" at bounding box center [915, 355] width 141 height 36
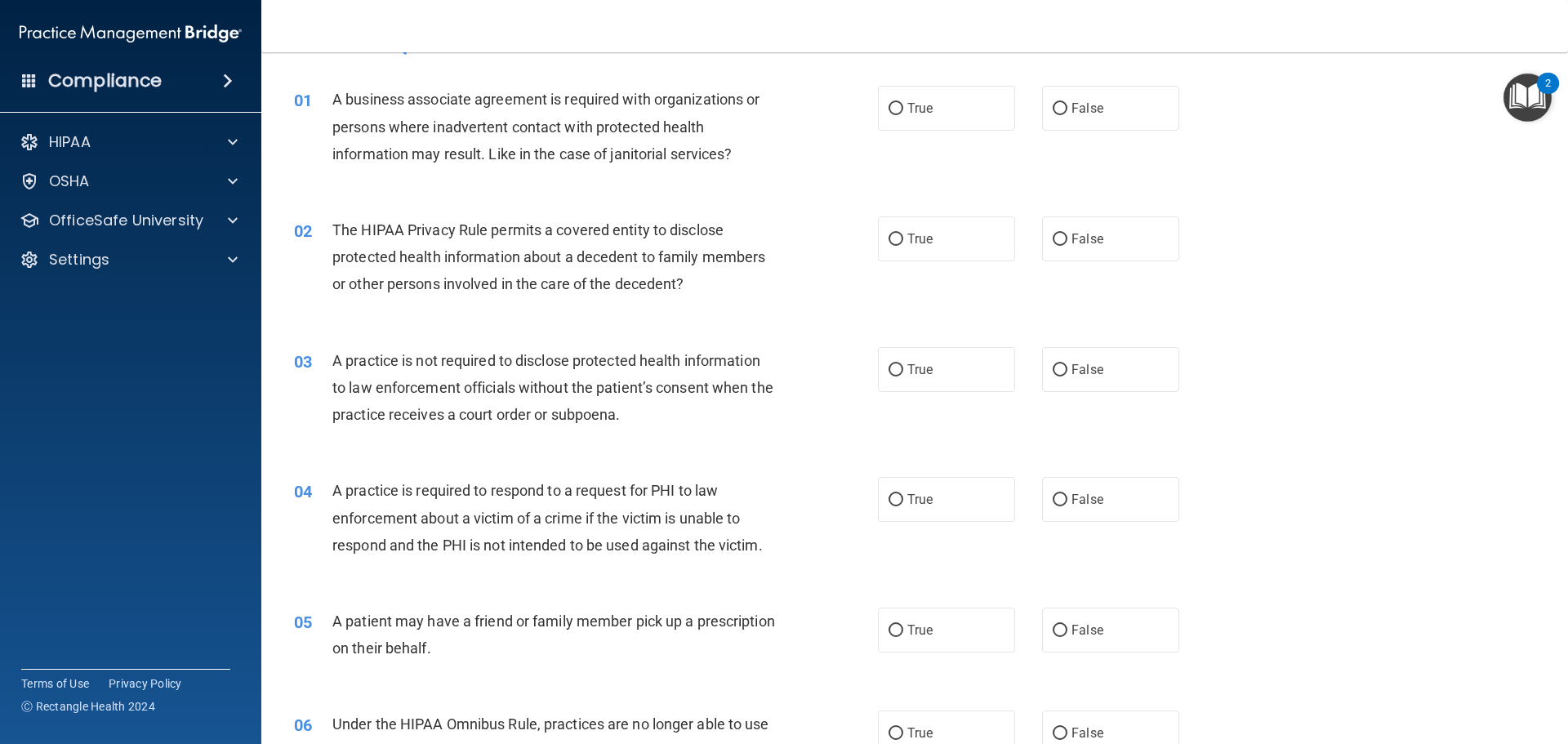
scroll to position [82, 0]
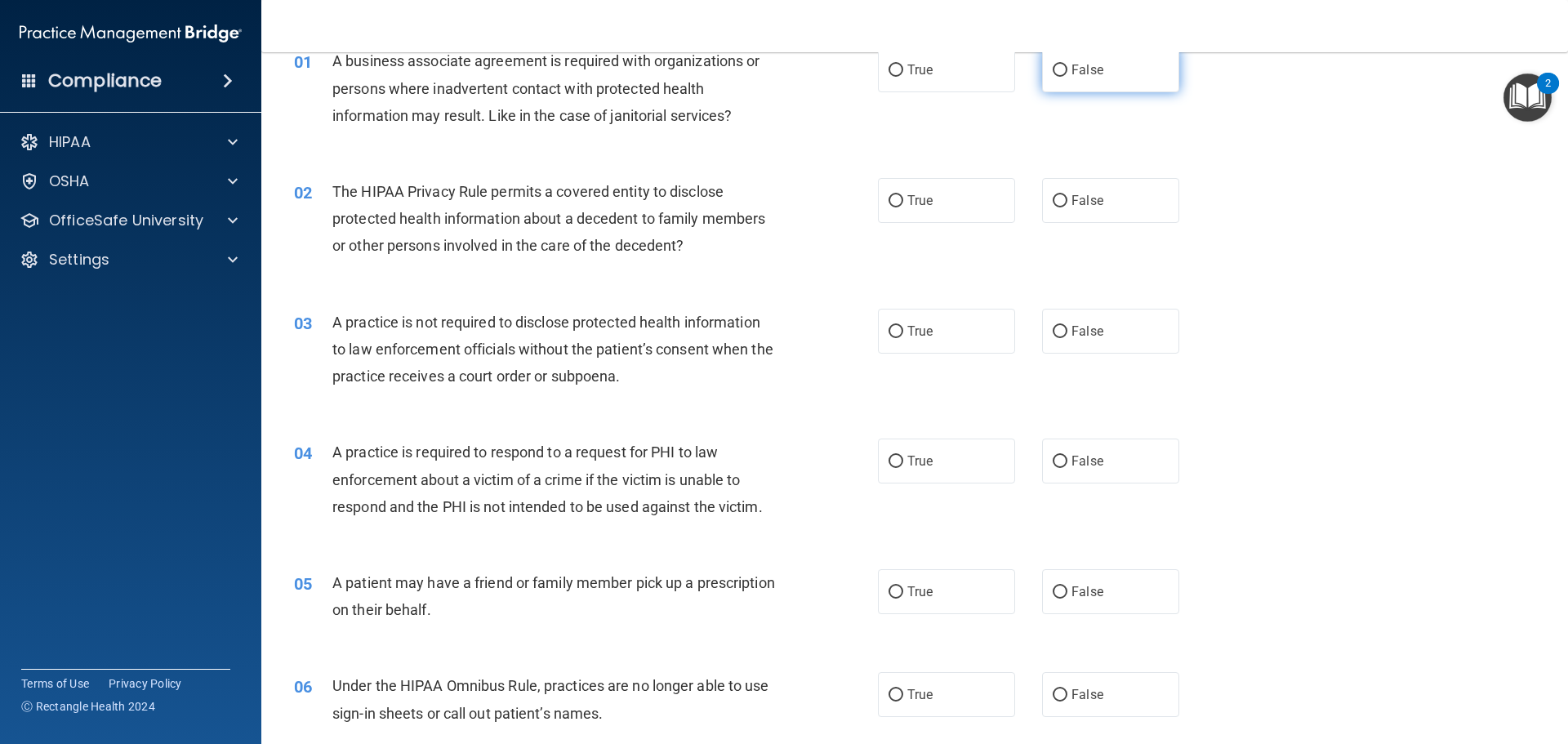
click at [1072, 68] on span "False" at bounding box center [1087, 69] width 32 height 15
click at [1067, 68] on input "False" at bounding box center [1060, 71] width 14 height 13
radio input "true"
click at [959, 469] on label "True" at bounding box center [947, 461] width 137 height 45
click at [903, 468] on input "True" at bounding box center [896, 462] width 14 height 13
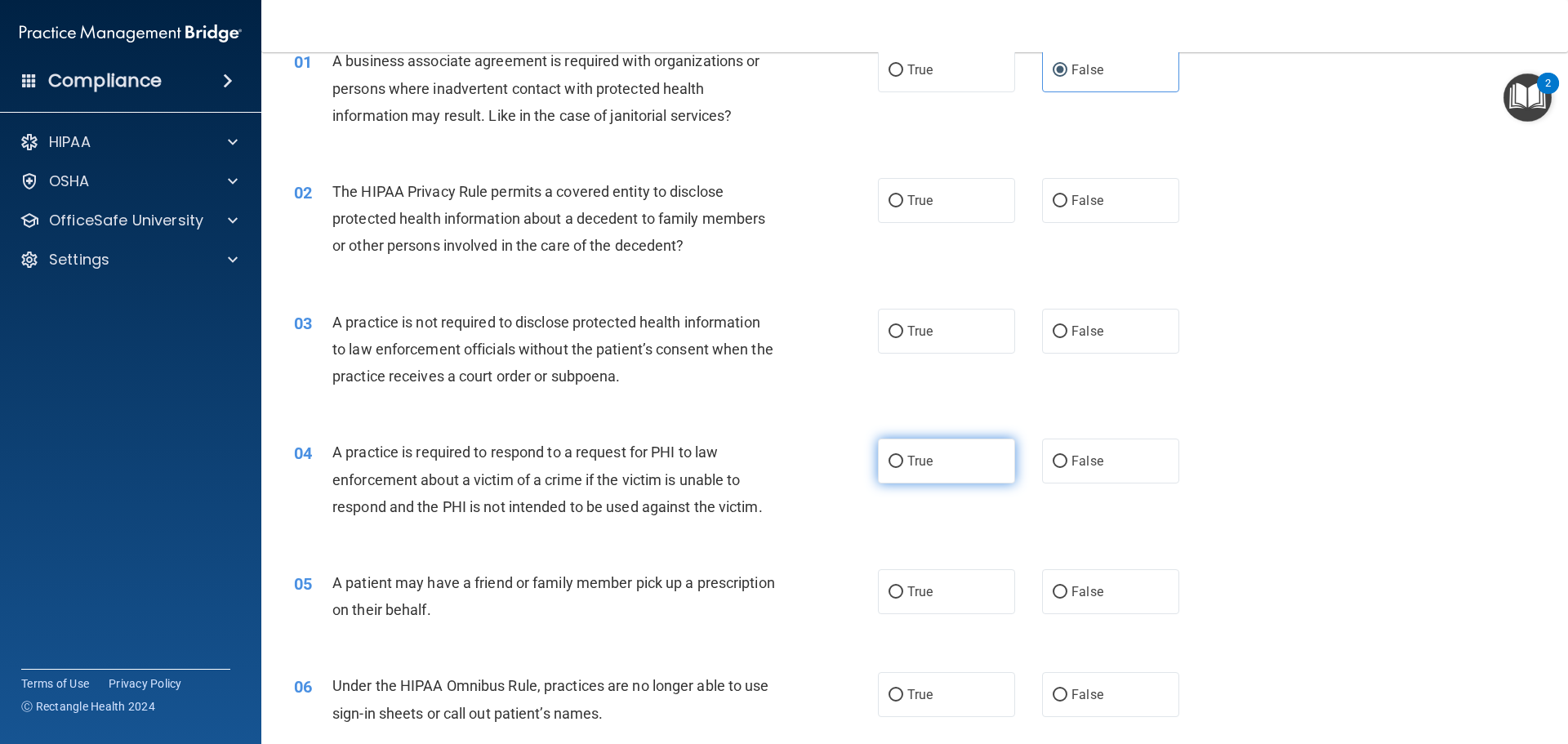
radio input "true"
click at [956, 594] on label "True" at bounding box center [947, 592] width 137 height 45
click at [903, 594] on input "True" at bounding box center [896, 593] width 14 height 13
radio input "true"
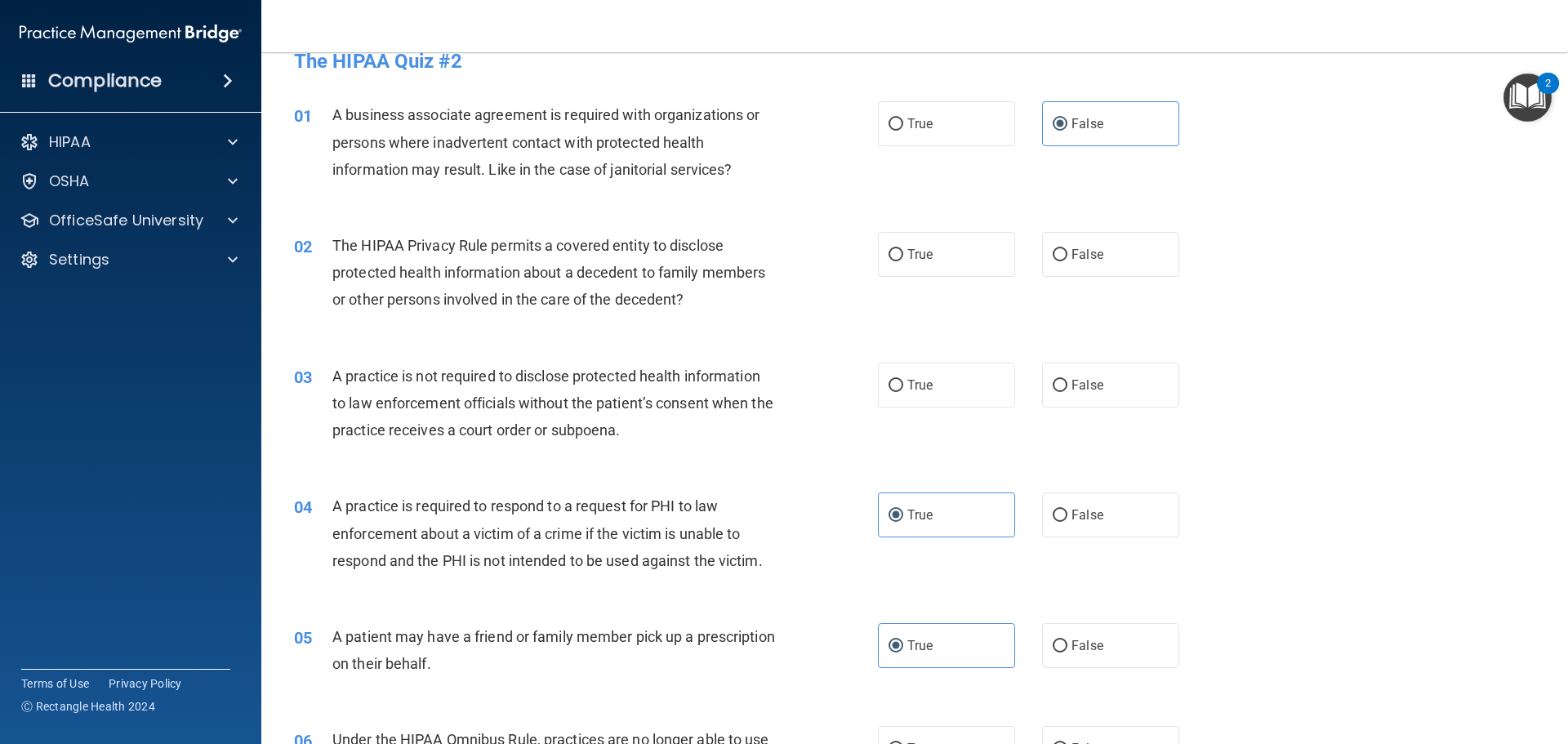
scroll to position [0, 0]
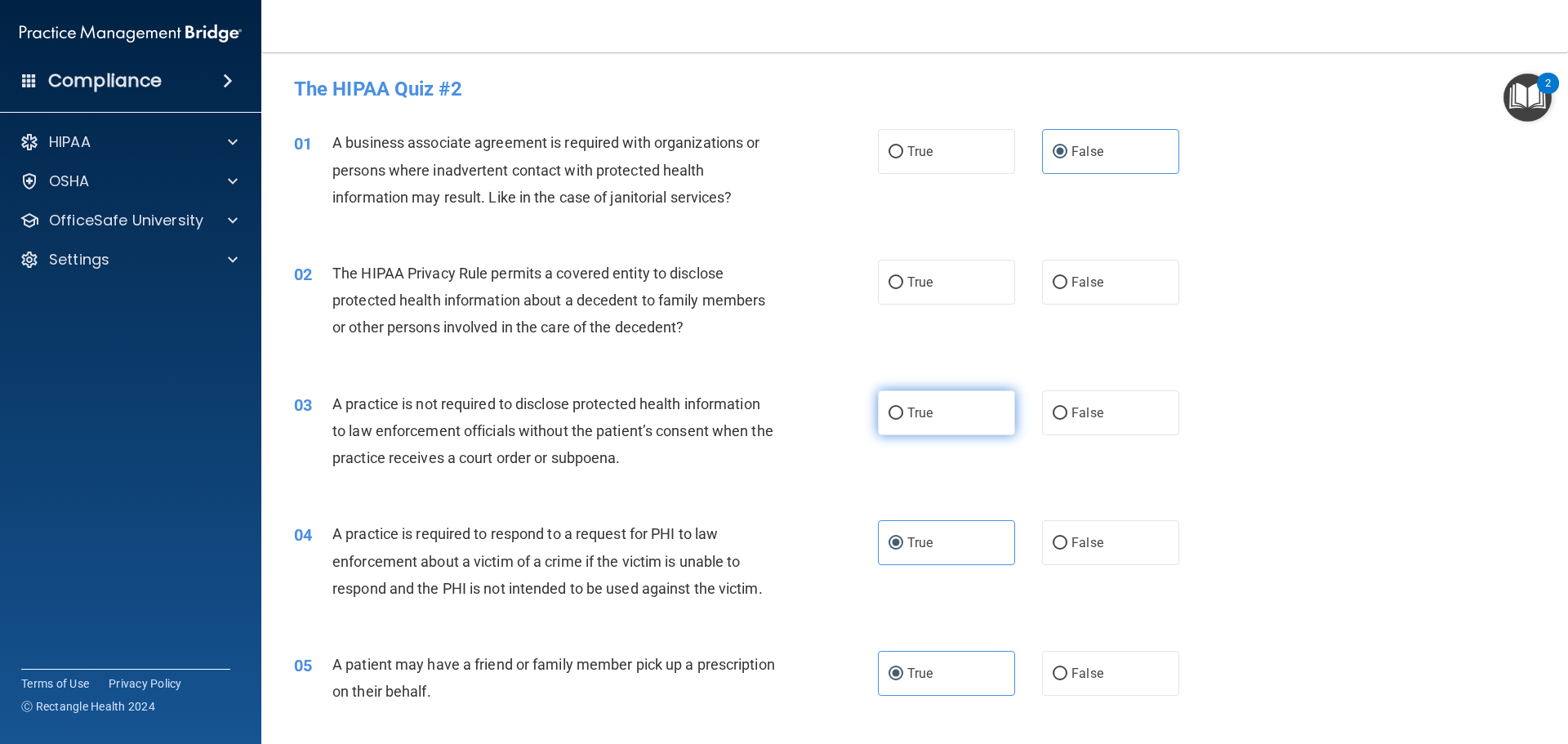
click at [953, 416] on label "True" at bounding box center [947, 413] width 137 height 45
click at [903, 416] on input "True" at bounding box center [896, 414] width 14 height 13
radio input "true"
click at [908, 301] on label "True" at bounding box center [947, 282] width 137 height 45
click at [903, 289] on input "True" at bounding box center [896, 283] width 14 height 13
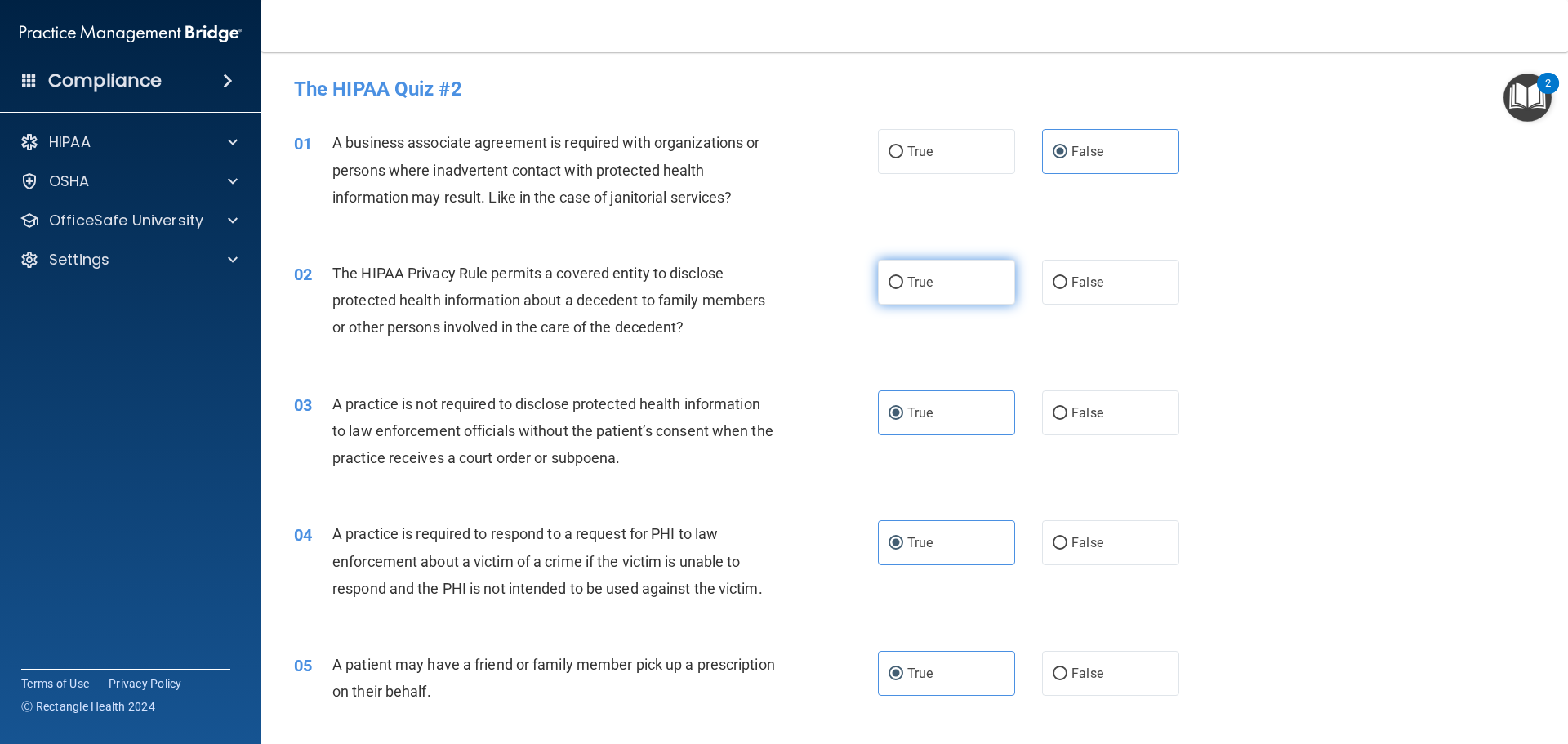
radio input "true"
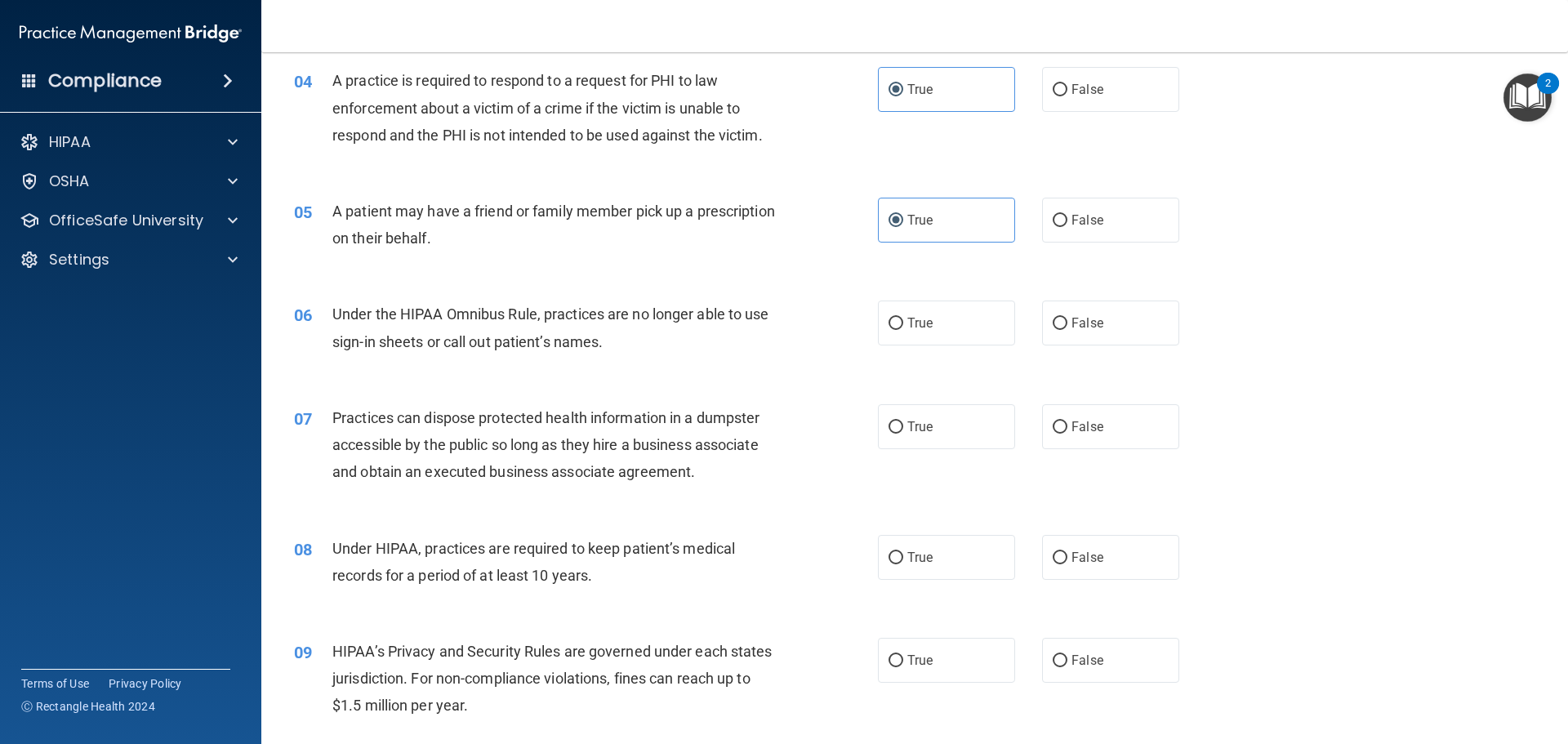
scroll to position [490, 0]
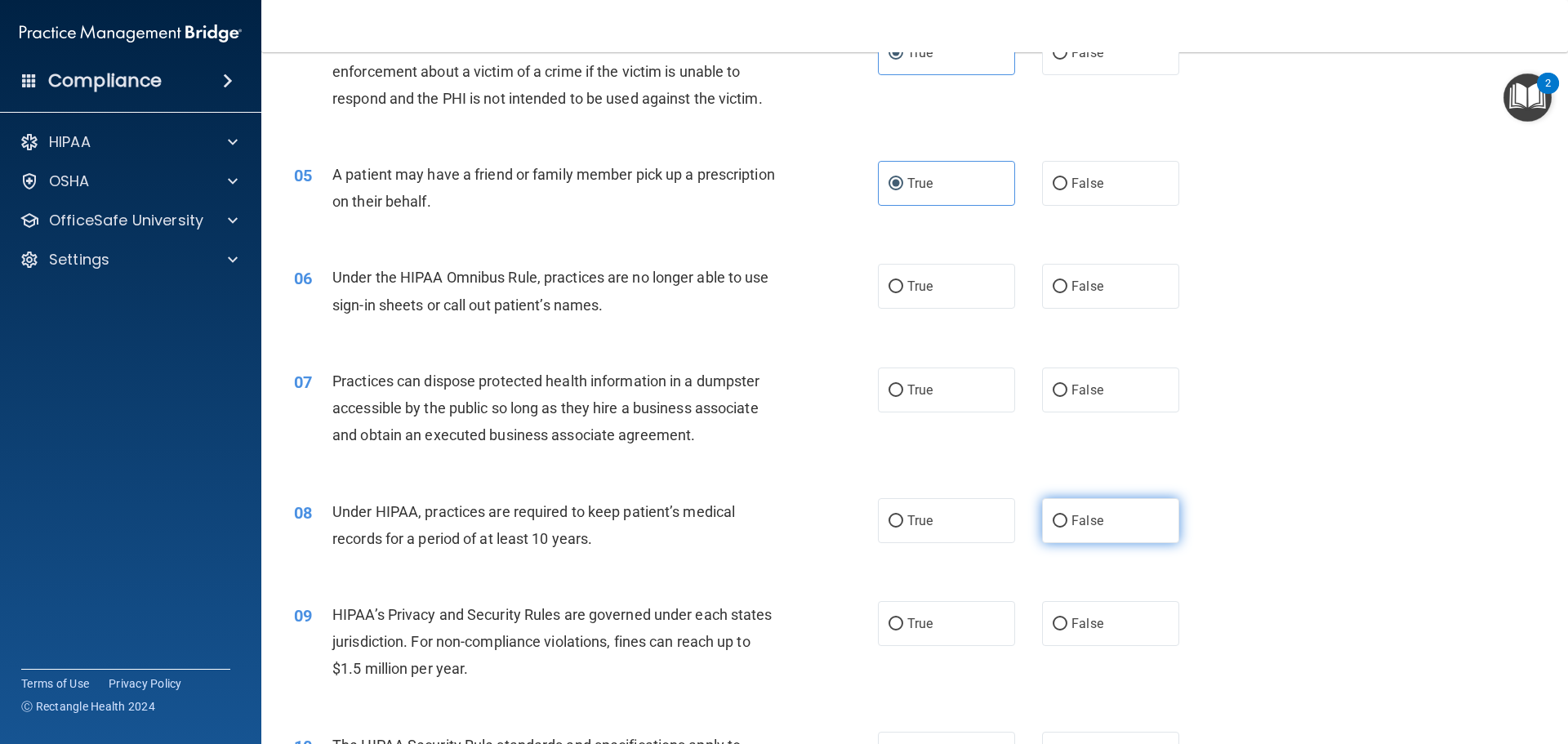
click at [1072, 524] on span "False" at bounding box center [1087, 521] width 32 height 15
click at [1067, 524] on input "False" at bounding box center [1060, 522] width 14 height 13
radio input "true"
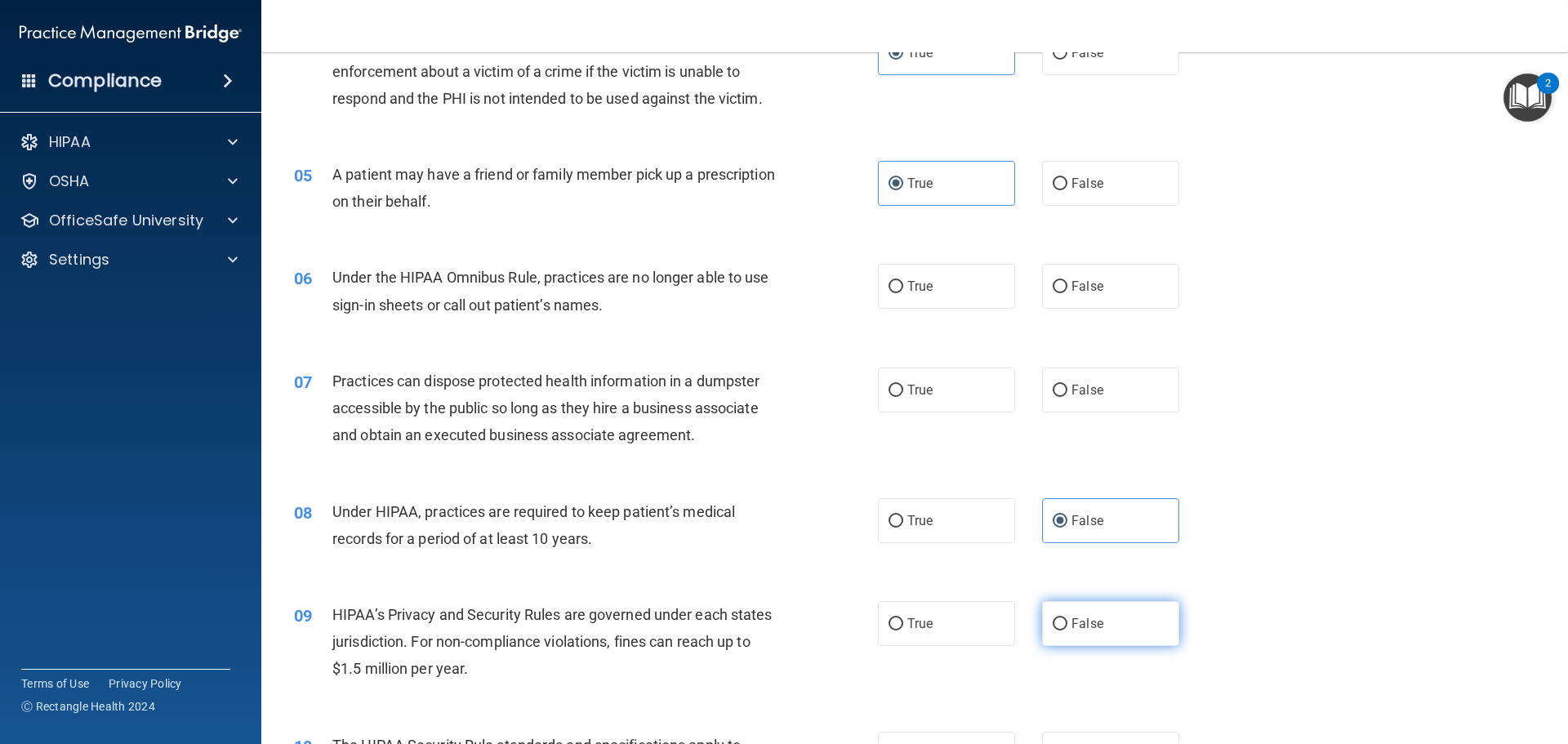
click at [1055, 644] on label "False" at bounding box center [1110, 624] width 137 height 45
click at [1055, 631] on input "False" at bounding box center [1060, 625] width 14 height 13
radio input "true"
click at [1100, 288] on label "False" at bounding box center [1110, 286] width 137 height 45
click at [1067, 288] on input "False" at bounding box center [1060, 287] width 14 height 13
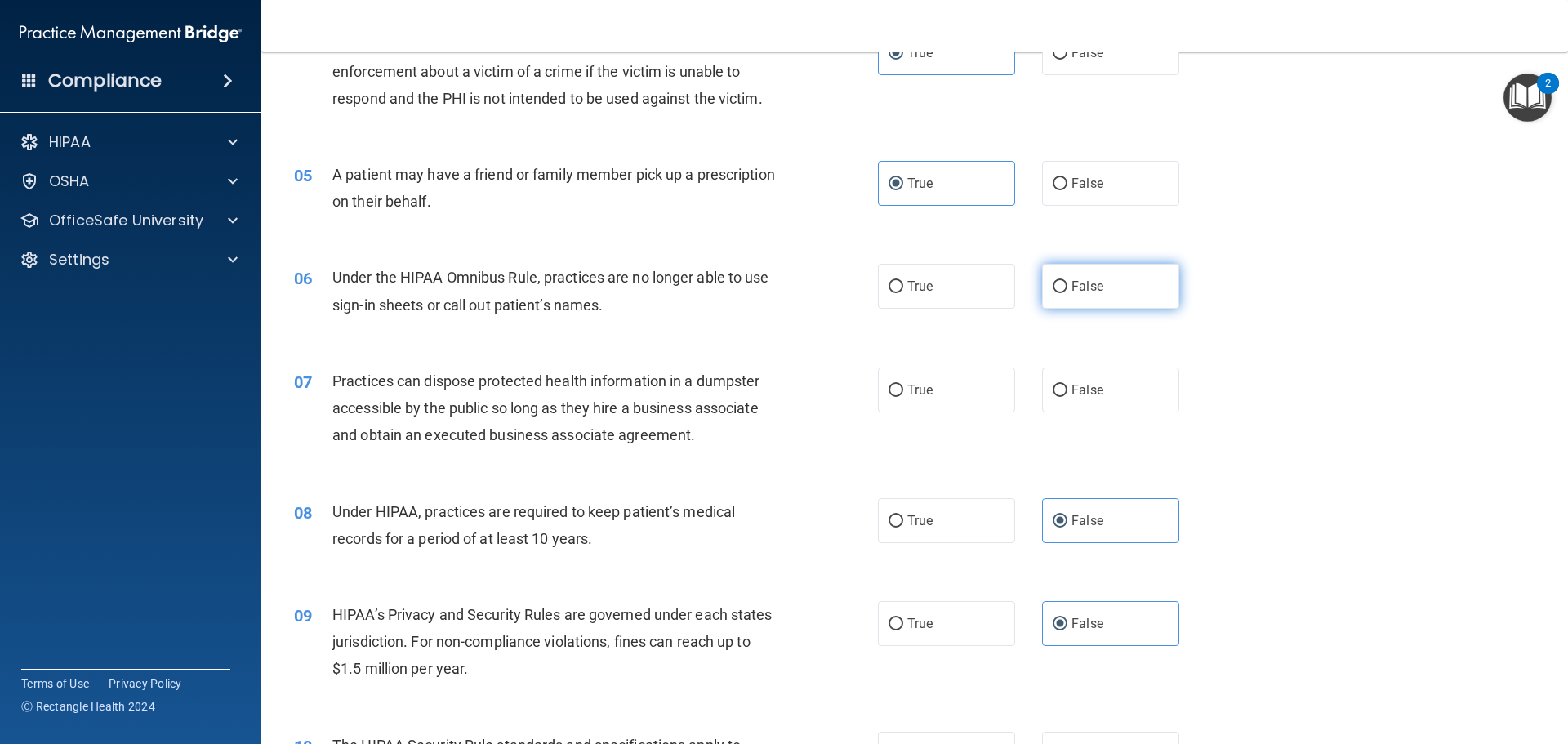
radio input "true"
click at [1098, 395] on label "False" at bounding box center [1110, 390] width 137 height 45
click at [1067, 395] on input "False" at bounding box center [1060, 391] width 14 height 13
radio input "true"
click at [1304, 472] on div "07 Practices can dispose protected health information in a dumpster accessible …" at bounding box center [915, 412] width 1266 height 131
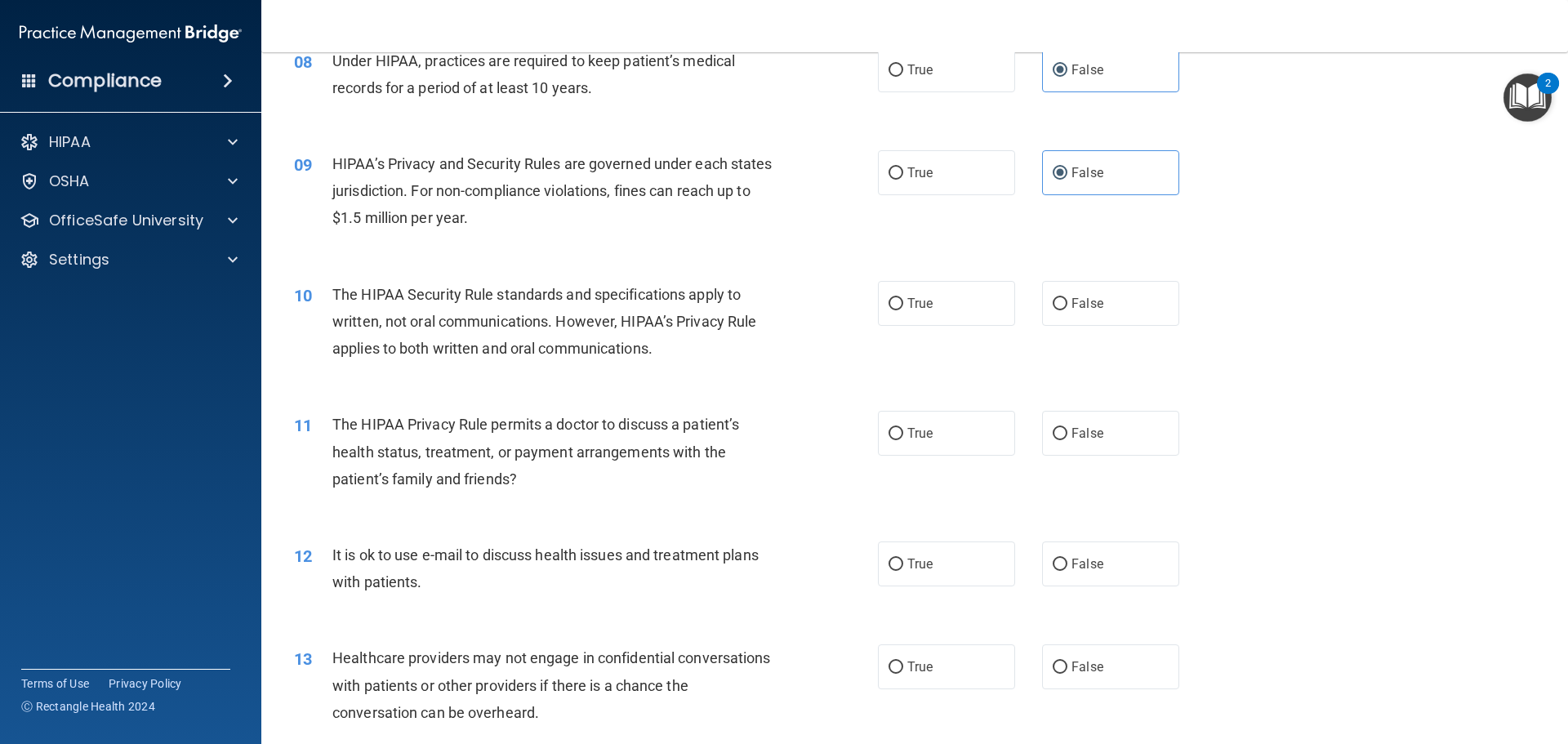
scroll to position [980, 0]
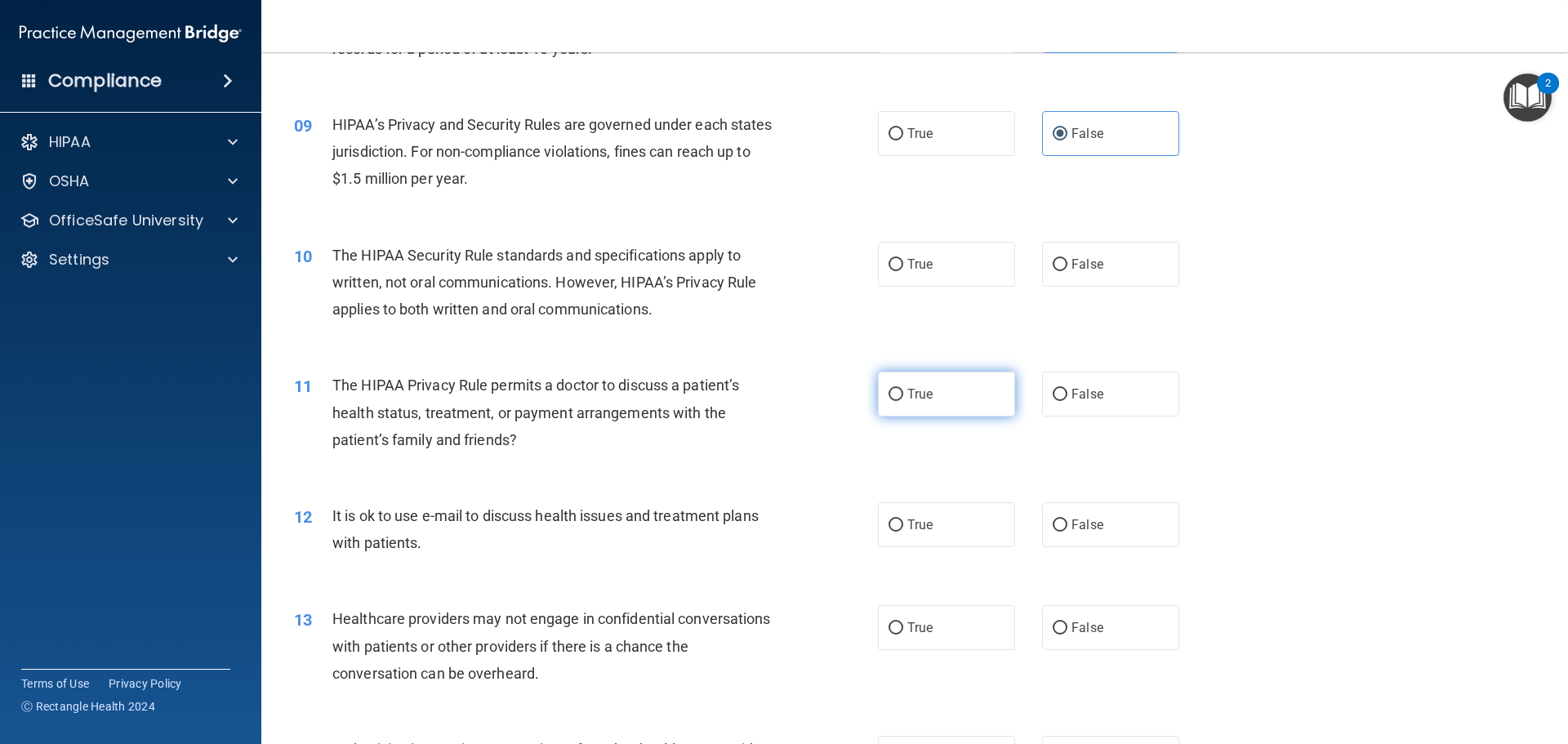
click at [923, 413] on label "True" at bounding box center [947, 395] width 137 height 45
click at [1102, 631] on label "False" at bounding box center [1110, 628] width 137 height 45
click at [1067, 631] on input "False" at bounding box center [1060, 629] width 14 height 13
radio input "true"
click at [1312, 400] on div "11 The HIPAA Privacy Rule permits a doctor to discuss a patient’s health status…" at bounding box center [915, 416] width 1266 height 131
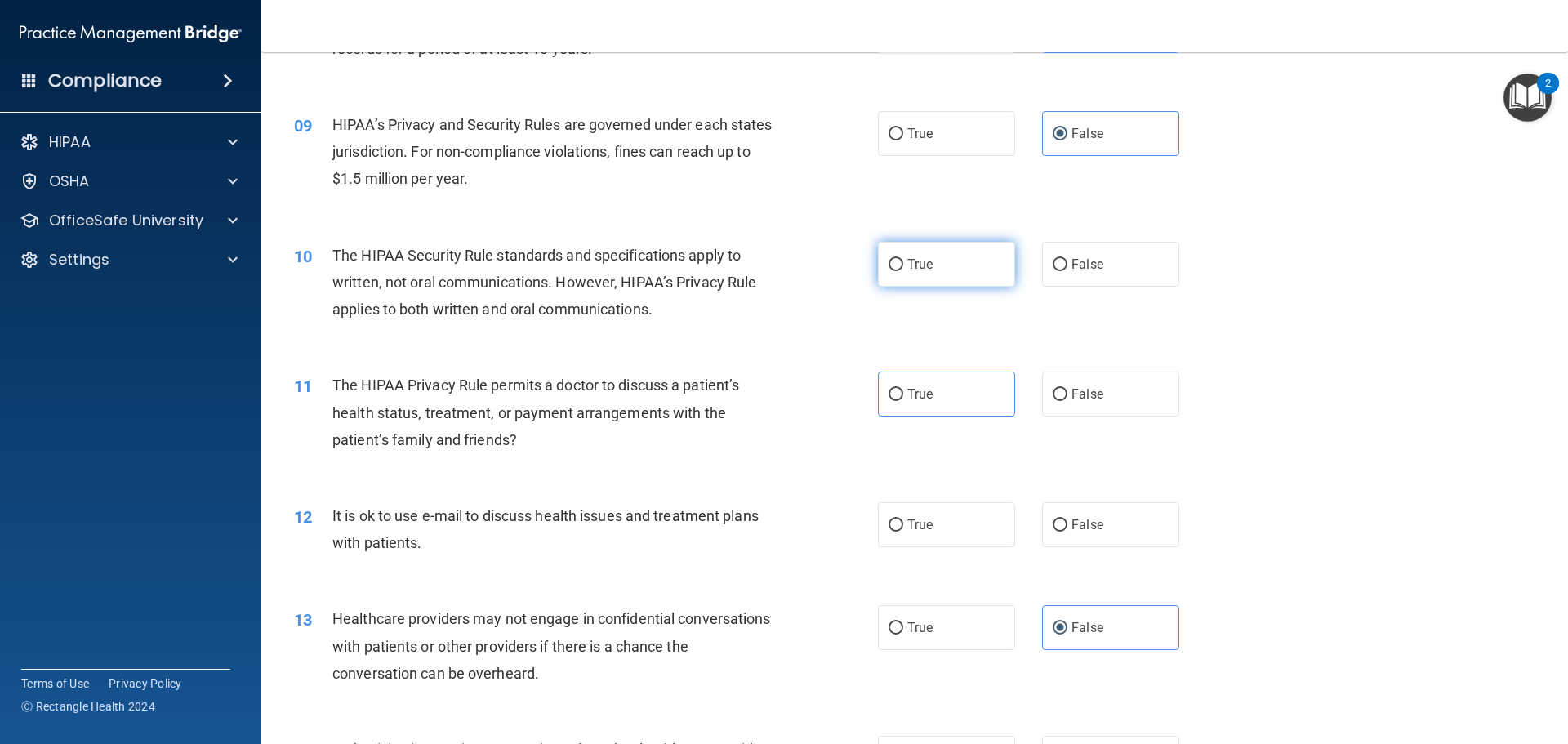
click at [908, 268] on span "True" at bounding box center [920, 264] width 25 height 15
click at [903, 268] on input "True" at bounding box center [896, 266] width 14 height 13
radio input "true"
click at [927, 521] on span "True" at bounding box center [920, 524] width 25 height 15
click at [903, 521] on input "True" at bounding box center [896, 526] width 14 height 13
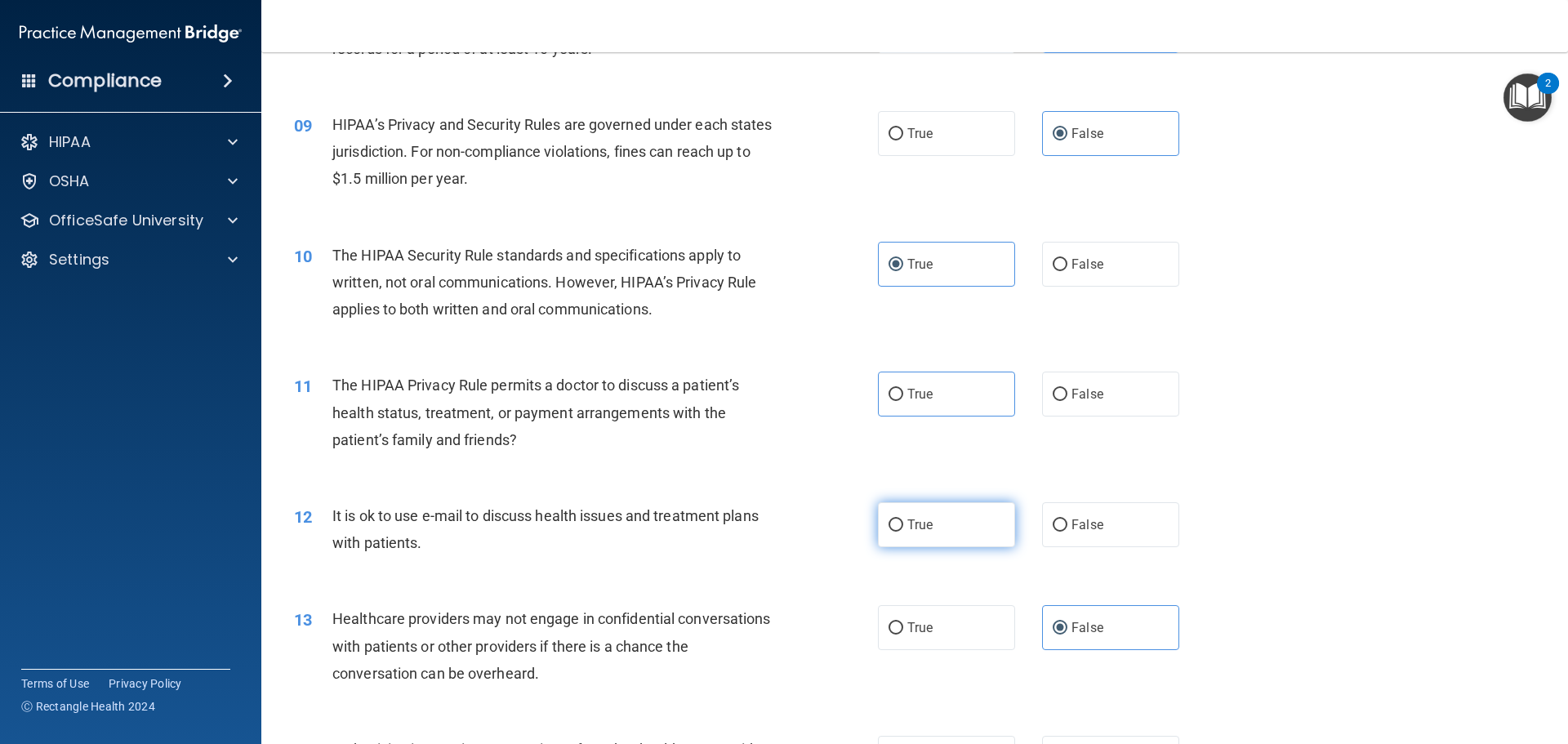
radio input "true"
click at [1361, 496] on div "12 It is ok to use e-mail to discuss health issues and treatment plans with pat…" at bounding box center [915, 533] width 1266 height 103
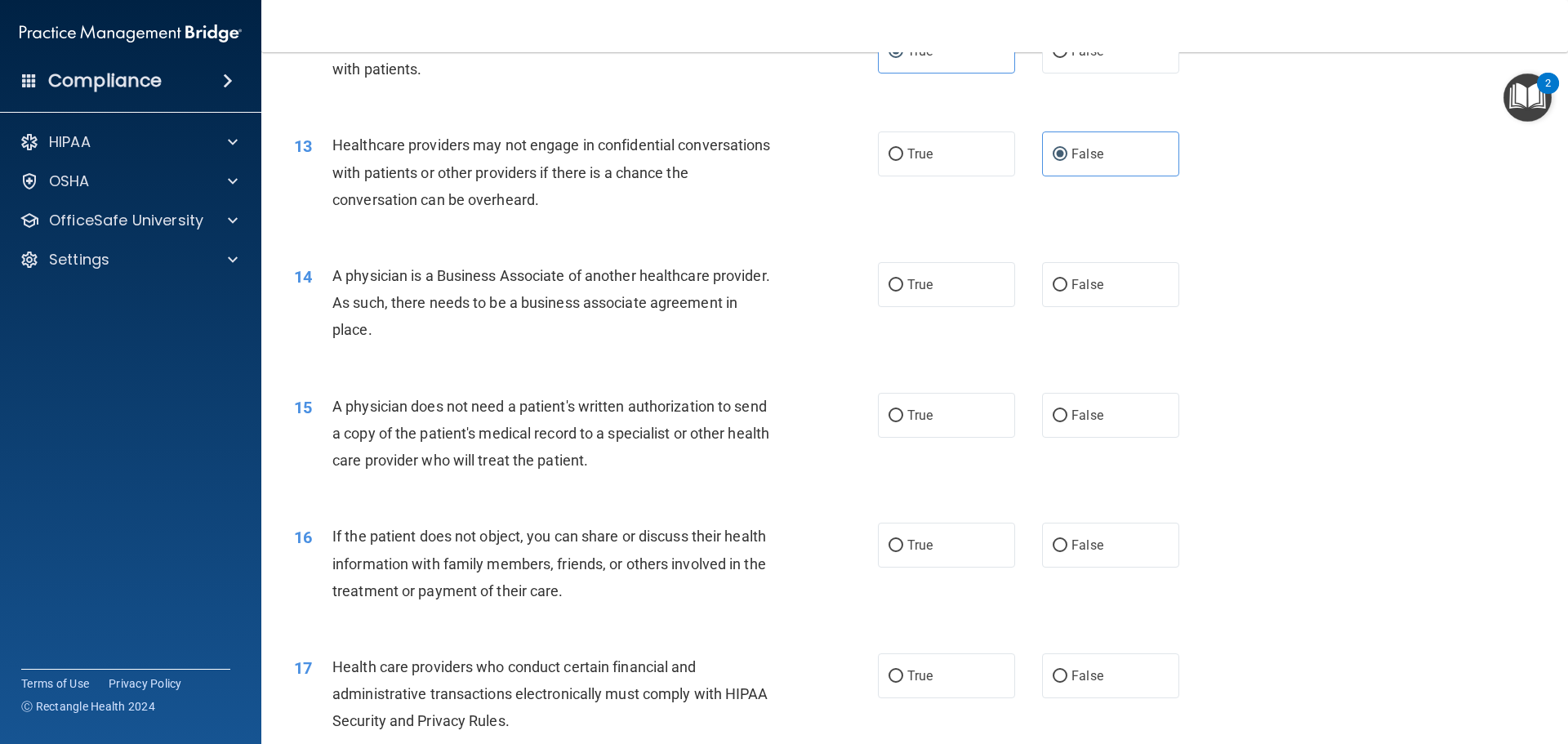
scroll to position [1471, 0]
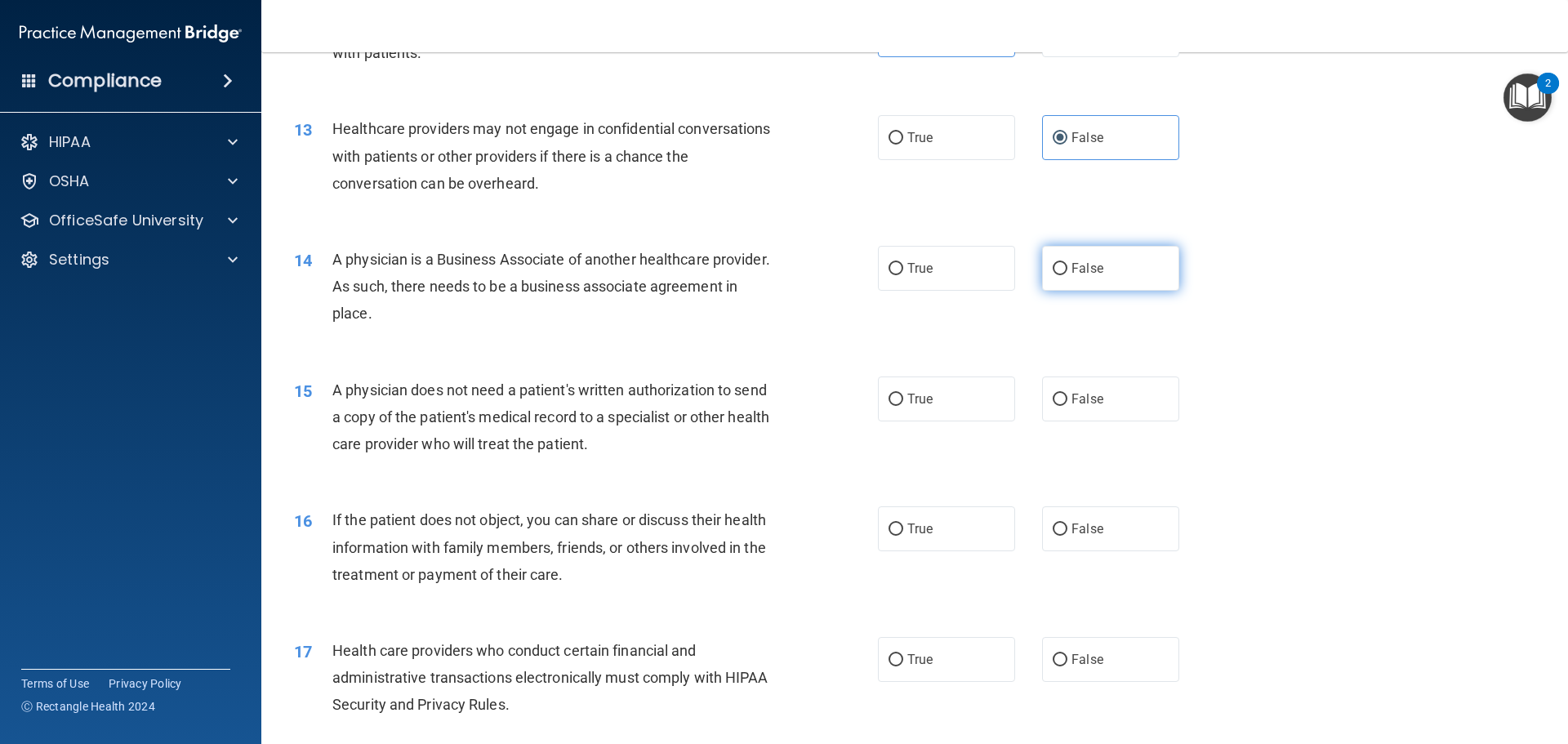
click at [1097, 269] on label "False" at bounding box center [1110, 268] width 137 height 45
click at [1067, 269] on input "False" at bounding box center [1060, 269] width 14 height 13
radio input "true"
click at [938, 422] on div "15 A physician does not need a patient's written authorization to send a copy o…" at bounding box center [915, 421] width 1266 height 131
click at [935, 410] on label "True" at bounding box center [947, 399] width 137 height 45
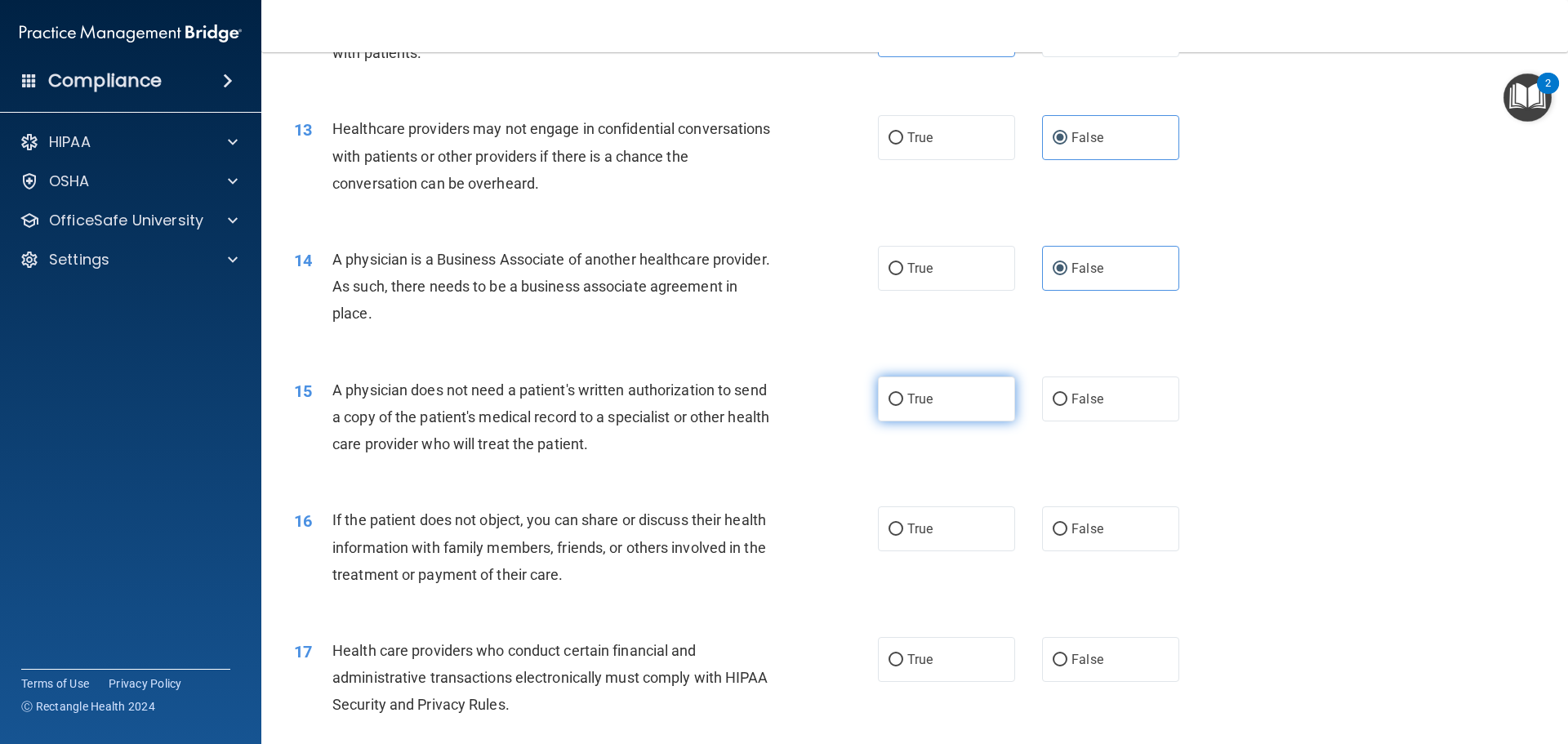
click at [903, 406] on input "True" at bounding box center [896, 400] width 14 height 13
radio input "true"
click at [938, 522] on label "True" at bounding box center [947, 529] width 137 height 45
click at [903, 523] on input "True" at bounding box center [896, 530] width 14 height 13
radio input "true"
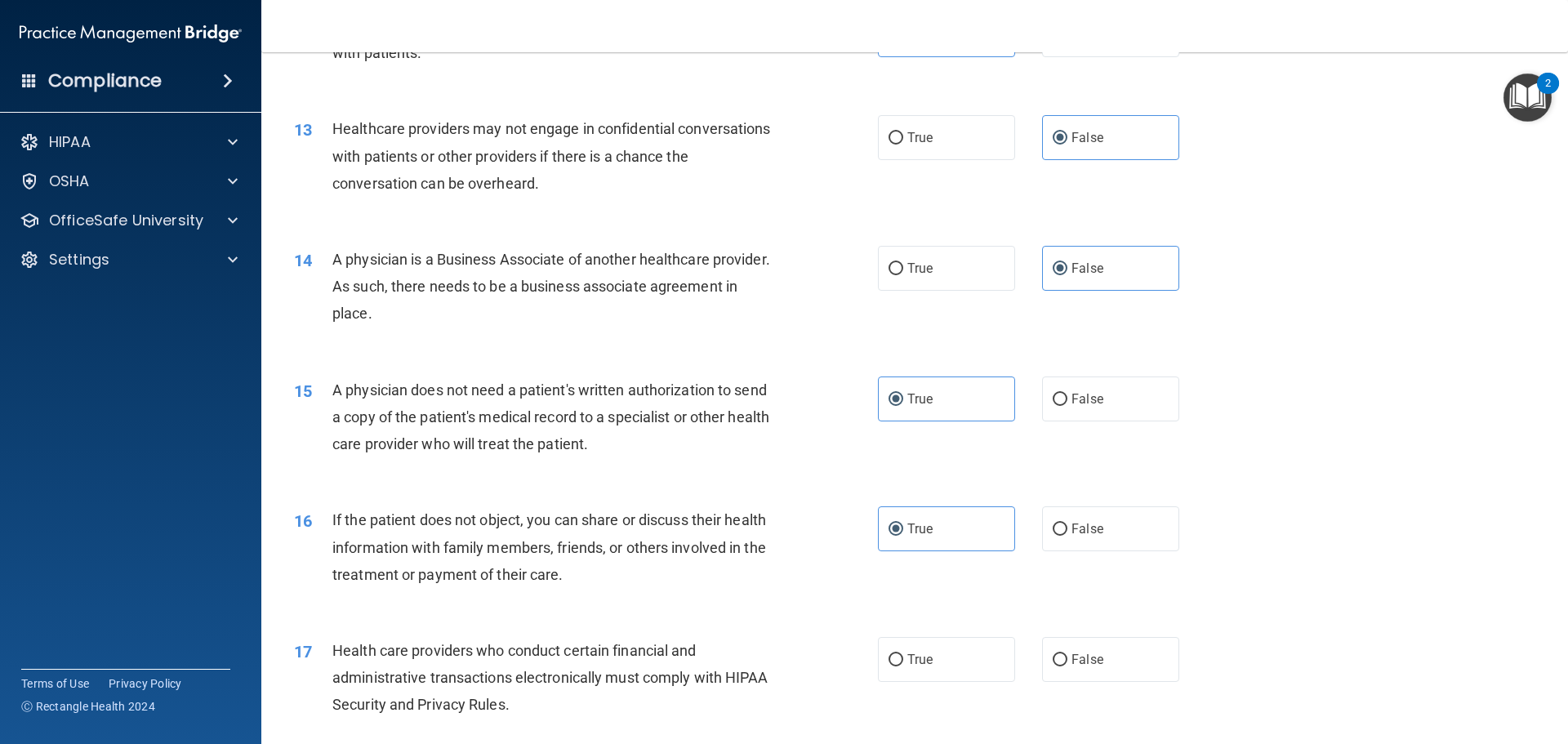
click at [1310, 505] on div "16 If the patient does not object, you can share or discuss their health inform…" at bounding box center [915, 551] width 1266 height 131
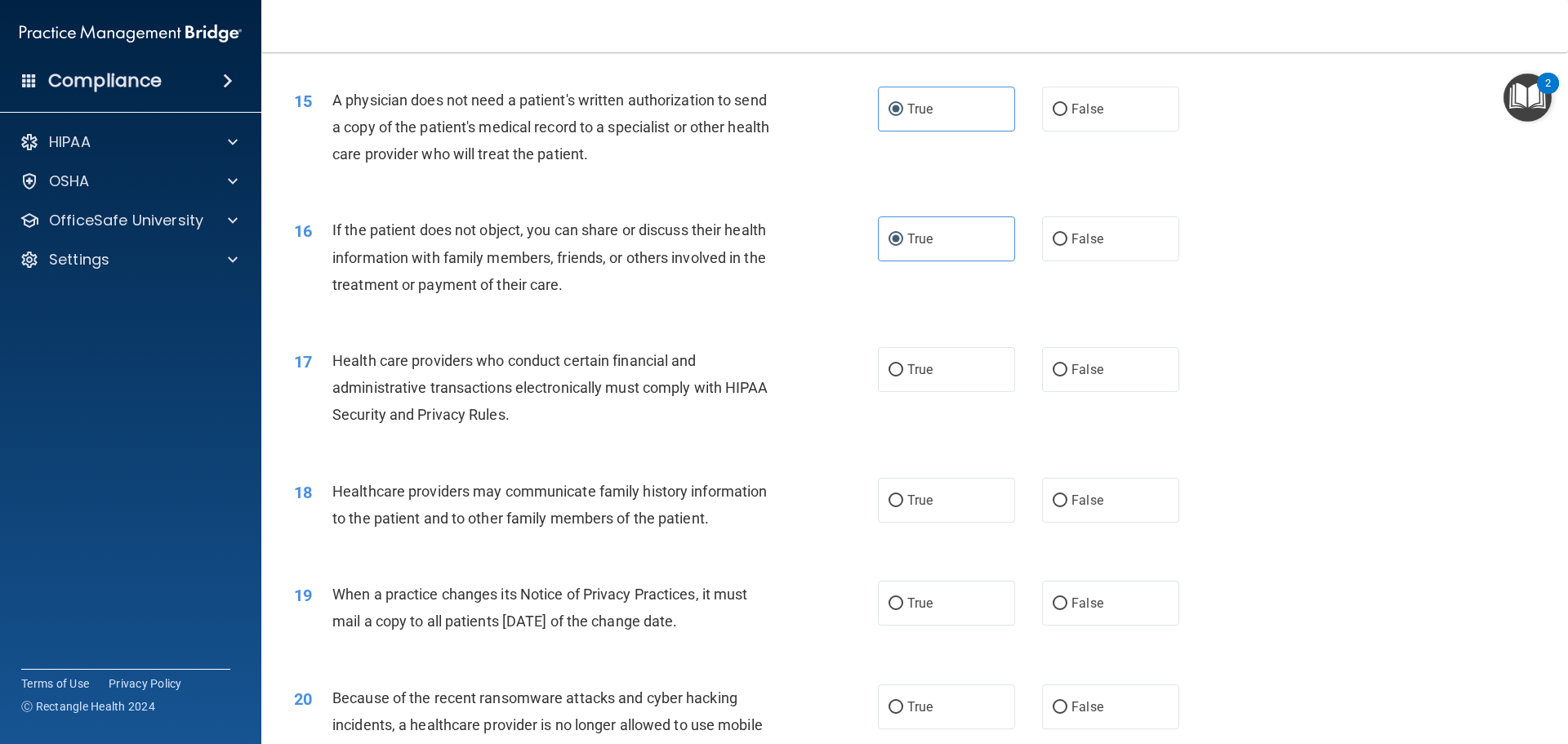
scroll to position [1797, 0]
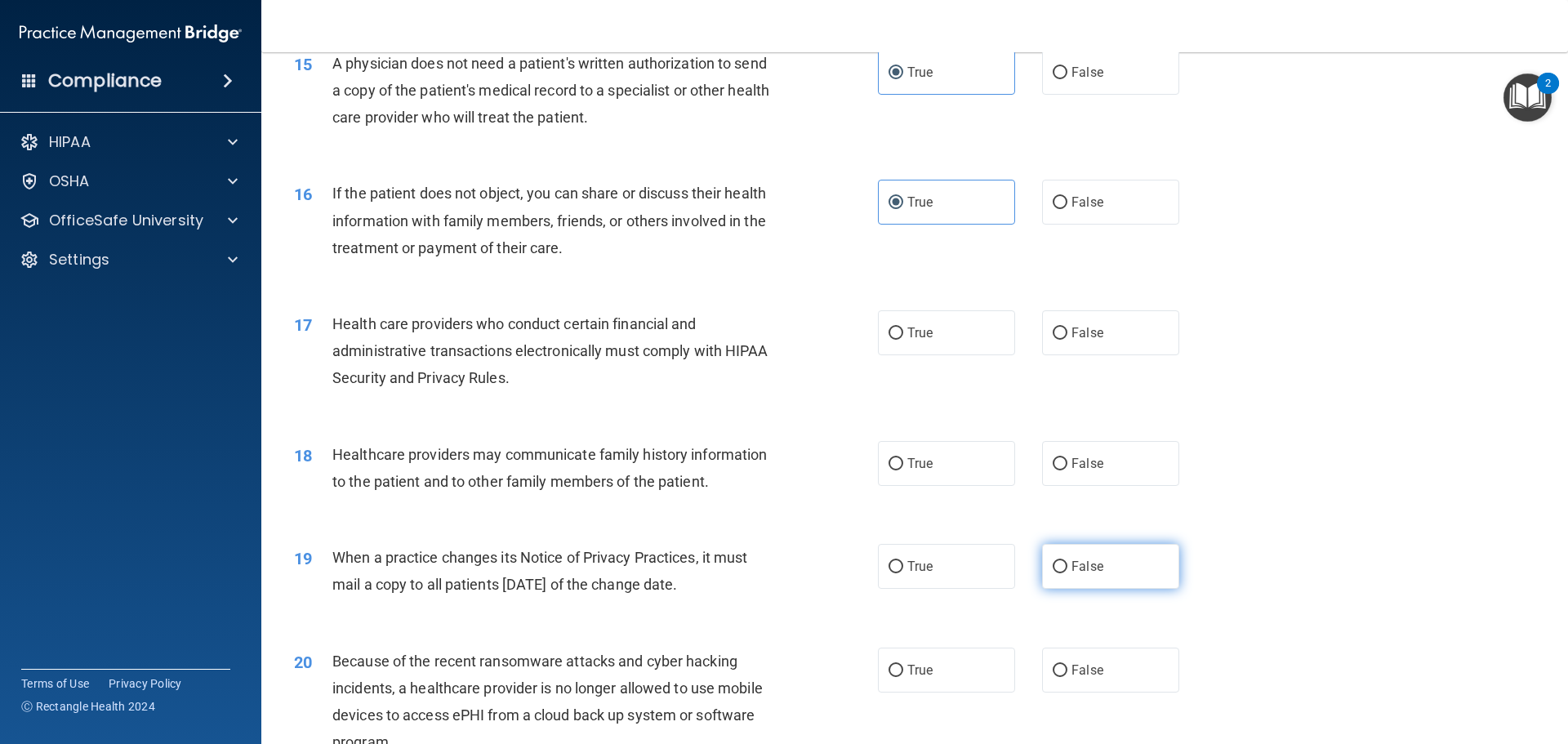
click at [1081, 581] on label "False" at bounding box center [1110, 567] width 137 height 45
click at [1067, 574] on input "False" at bounding box center [1060, 567] width 14 height 13
radio input "true"
click at [1301, 376] on div "17 Health care providers who conduct certain financial and administrative trans…" at bounding box center [915, 355] width 1266 height 131
click at [908, 328] on span "True" at bounding box center [920, 332] width 25 height 15
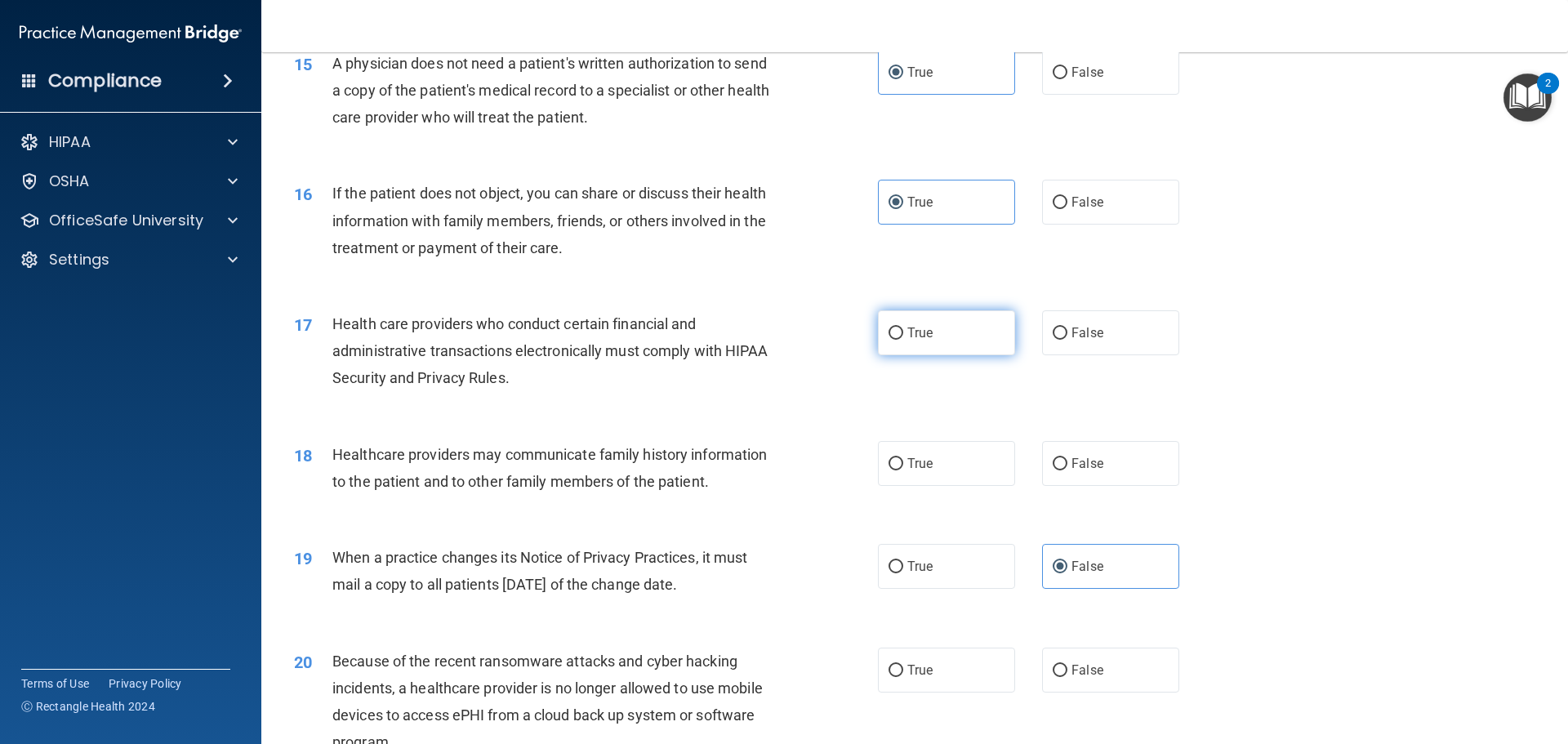
click at [902, 328] on input "True" at bounding box center [896, 334] width 14 height 13
radio input "true"
click at [1110, 469] on label "False" at bounding box center [1110, 464] width 137 height 45
click at [1067, 469] on input "False" at bounding box center [1060, 465] width 14 height 13
radio input "true"
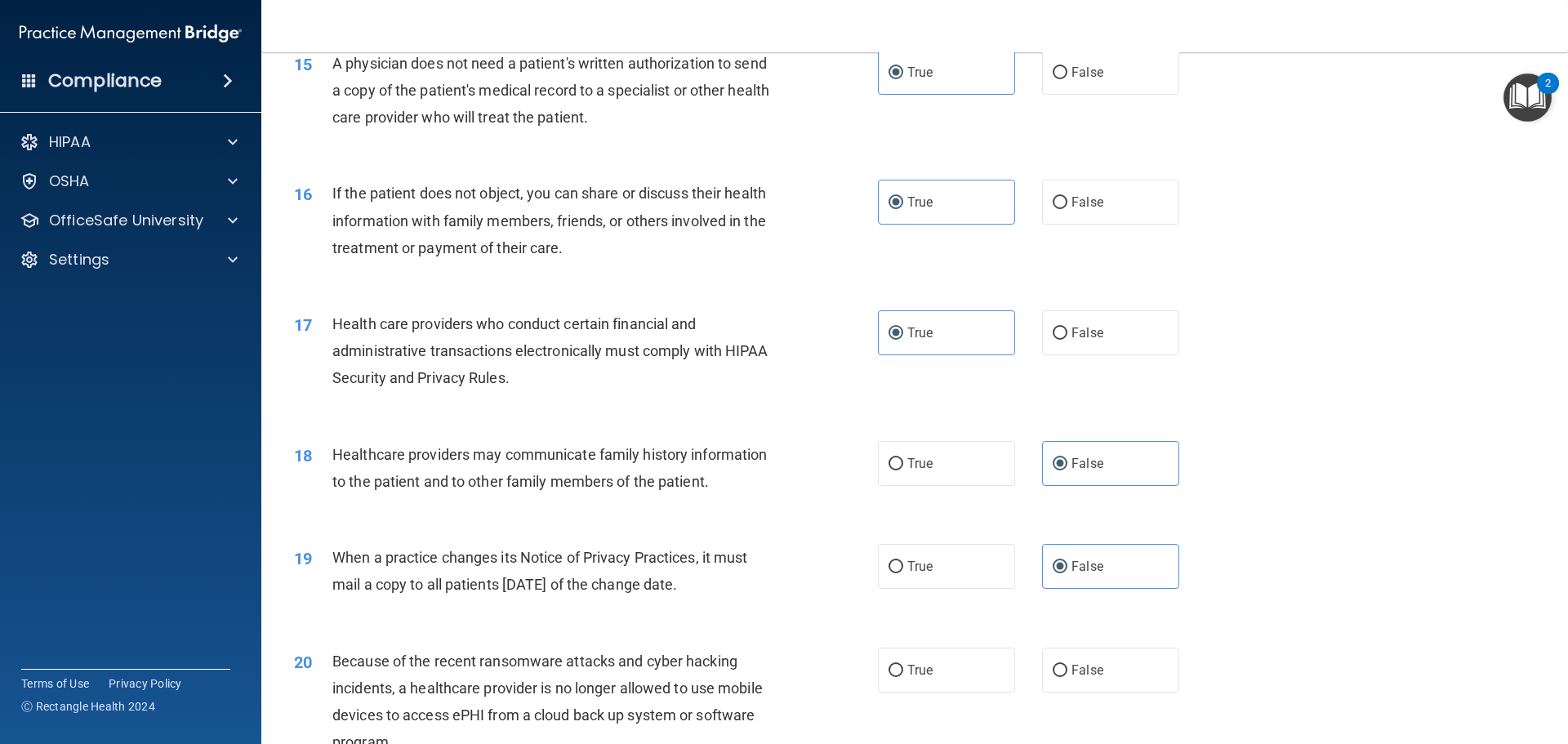
click at [1271, 478] on div "18 Healthcare providers may communicate family history information to the patie…" at bounding box center [915, 472] width 1266 height 103
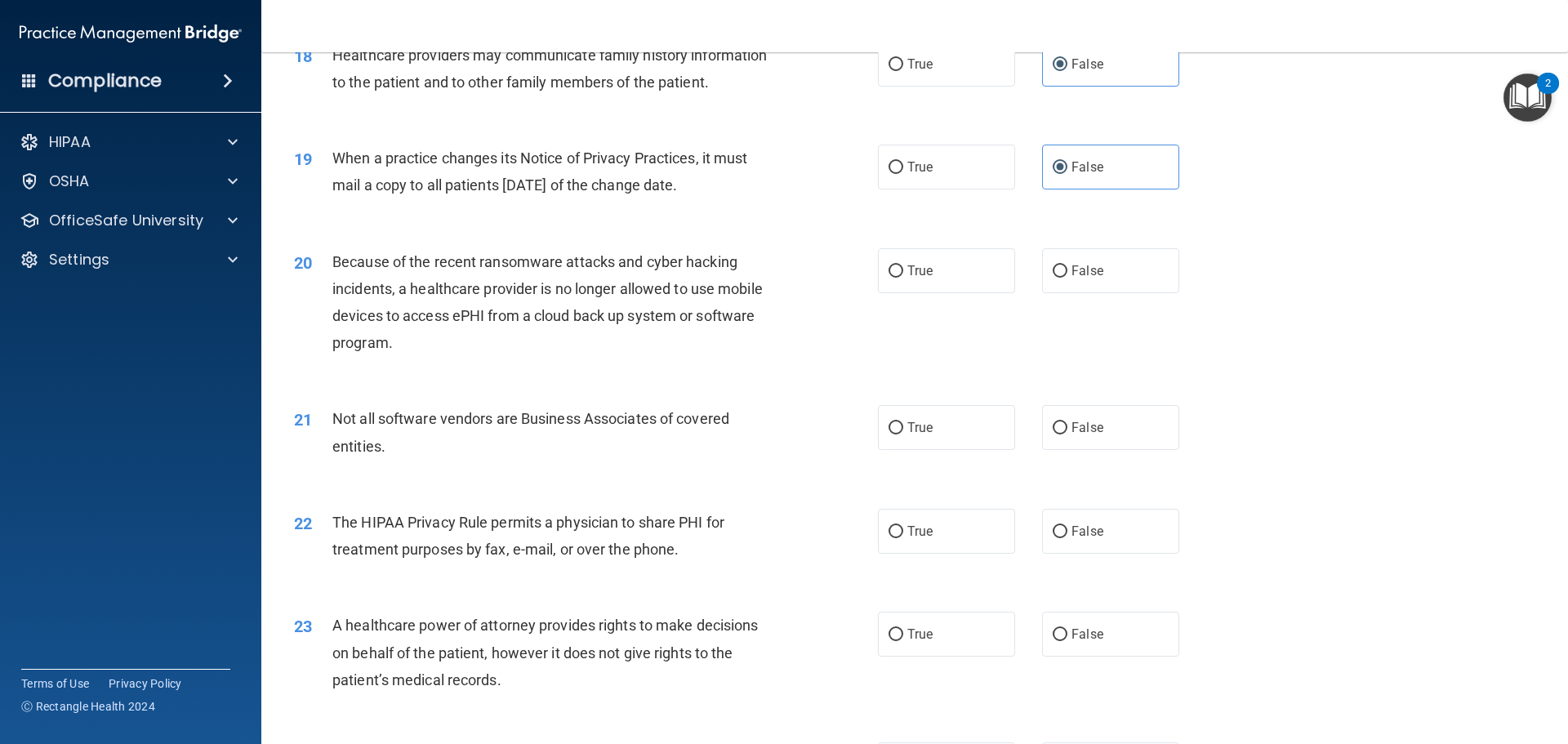
scroll to position [2206, 0]
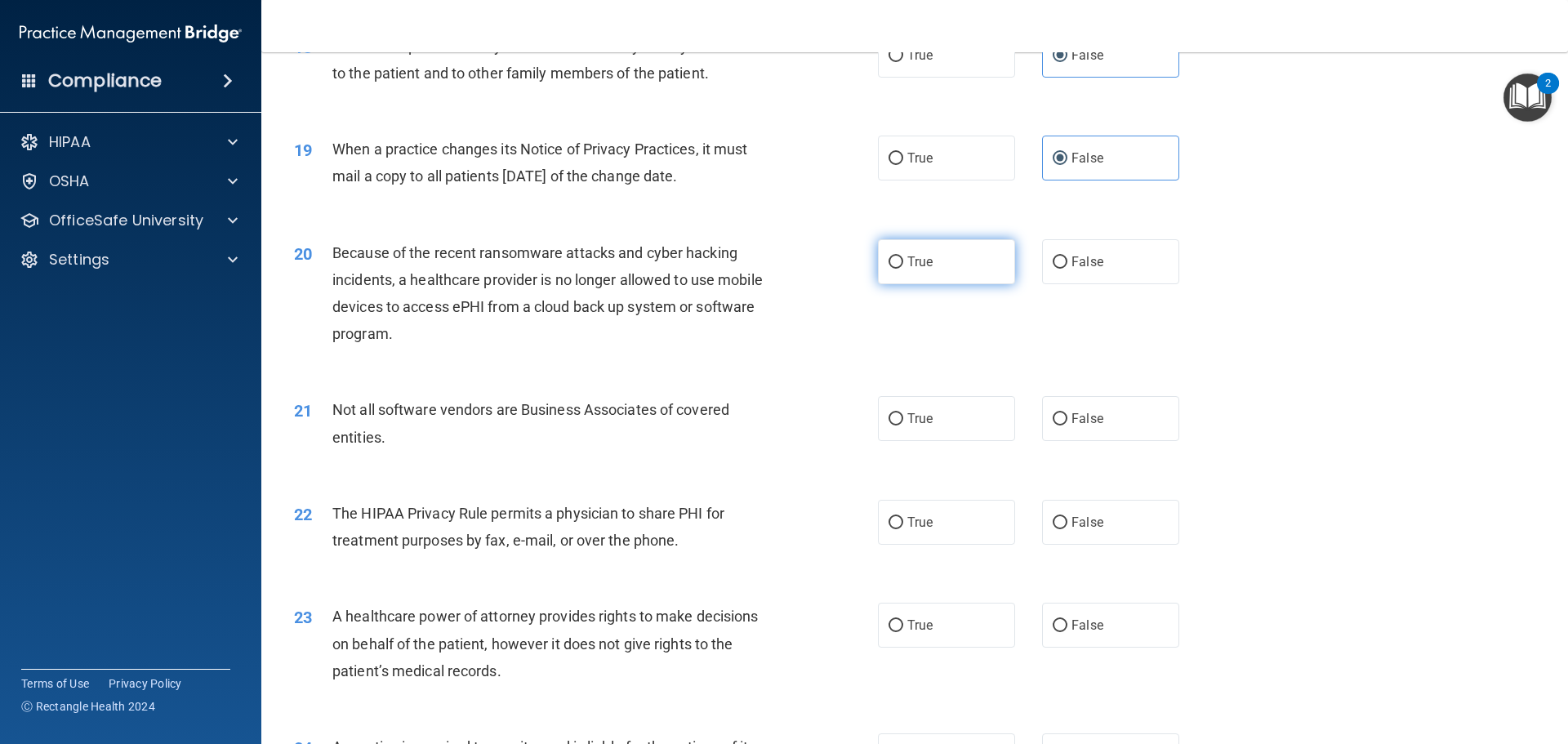
click at [945, 268] on label "True" at bounding box center [947, 262] width 137 height 45
click at [903, 268] on input "True" at bounding box center [896, 263] width 14 height 13
radio input "true"
click at [1086, 268] on span "False" at bounding box center [1087, 261] width 32 height 15
click at [1067, 268] on input "False" at bounding box center [1060, 263] width 14 height 13
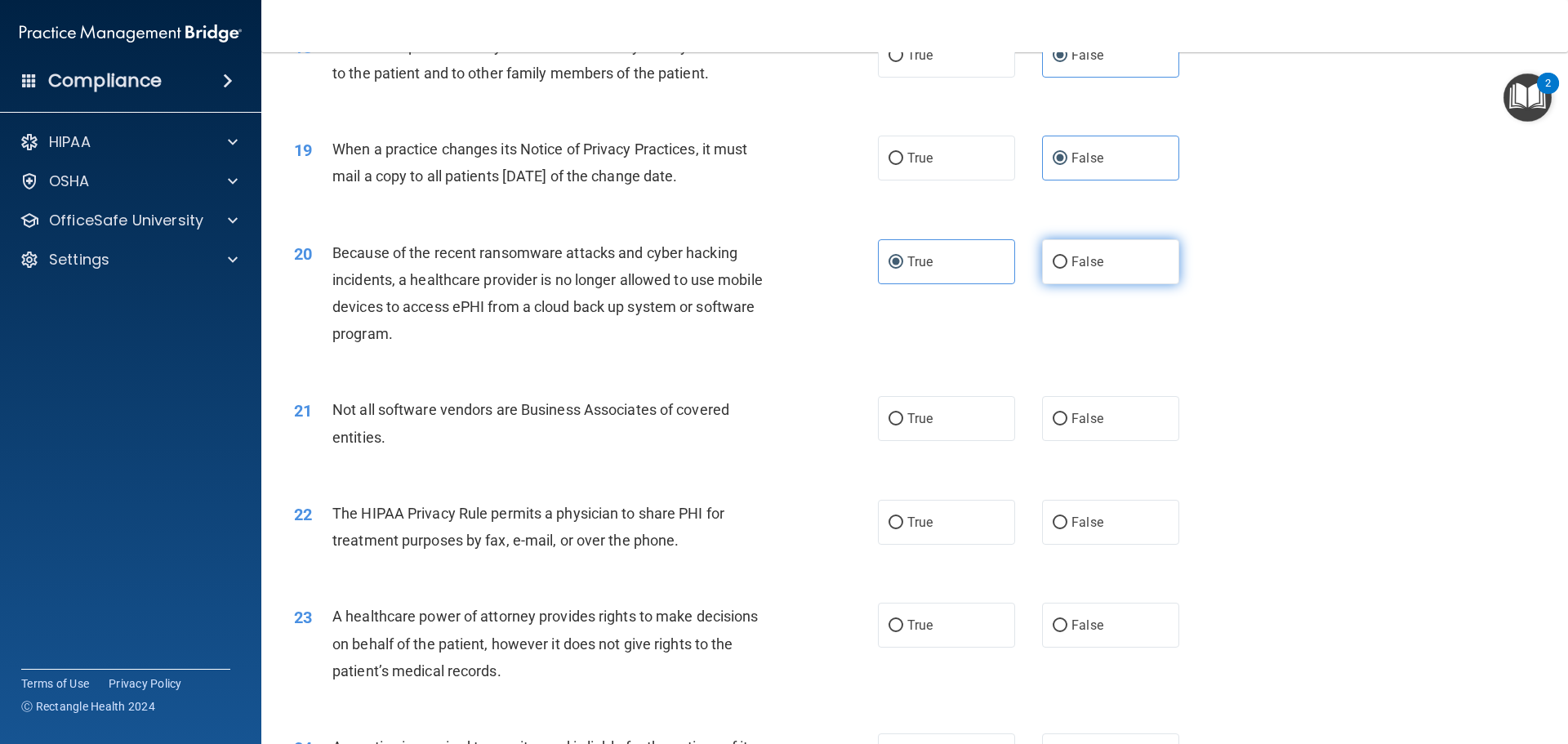
radio input "true"
radio input "false"
click at [1092, 620] on span "False" at bounding box center [1087, 625] width 32 height 15
click at [1067, 620] on input "False" at bounding box center [1060, 626] width 14 height 13
radio input "true"
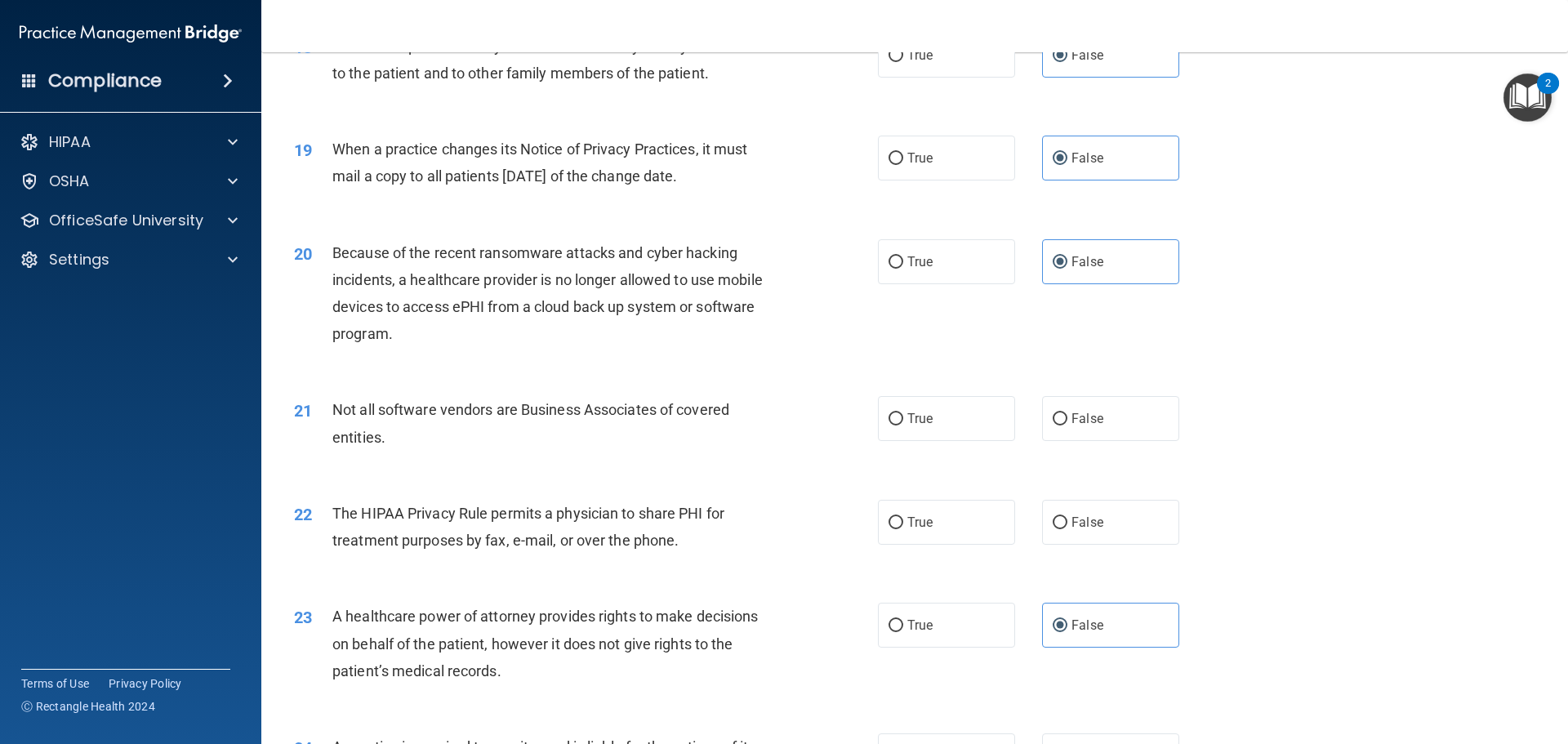
click at [1269, 350] on div "20 Because of the recent ransomware attacks and cyber hacking incidents, a heal…" at bounding box center [915, 297] width 1266 height 158
click at [962, 427] on label "True" at bounding box center [947, 419] width 137 height 45
click at [903, 426] on input "True" at bounding box center [896, 420] width 14 height 13
radio input "true"
click at [1262, 533] on div "22 The HIPAA Privacy Rule permits a physician to share PHI for treatment purpos…" at bounding box center [915, 531] width 1266 height 103
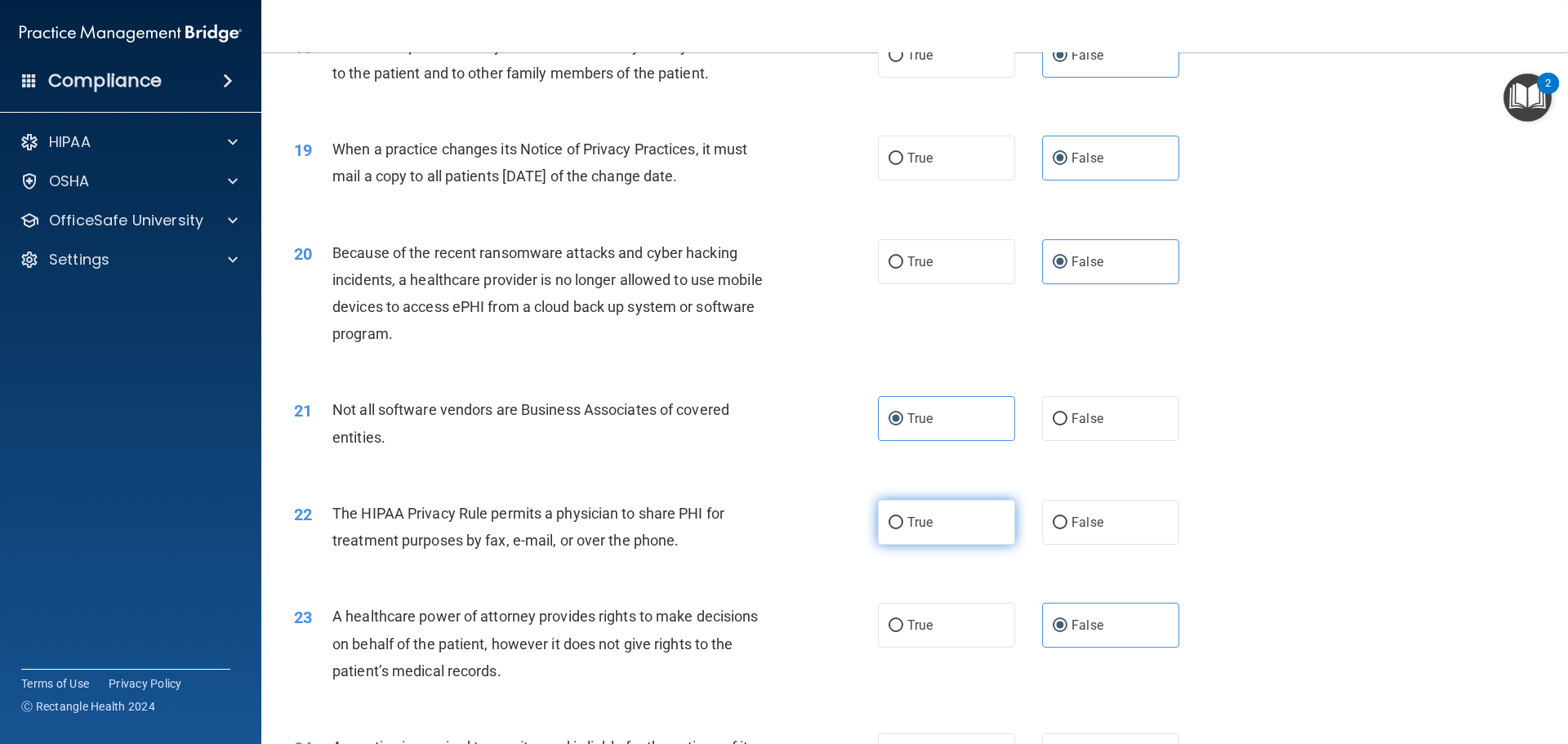
click at [941, 529] on label "True" at bounding box center [947, 522] width 137 height 45
click at [903, 529] on input "True" at bounding box center [896, 523] width 14 height 13
radio input "true"
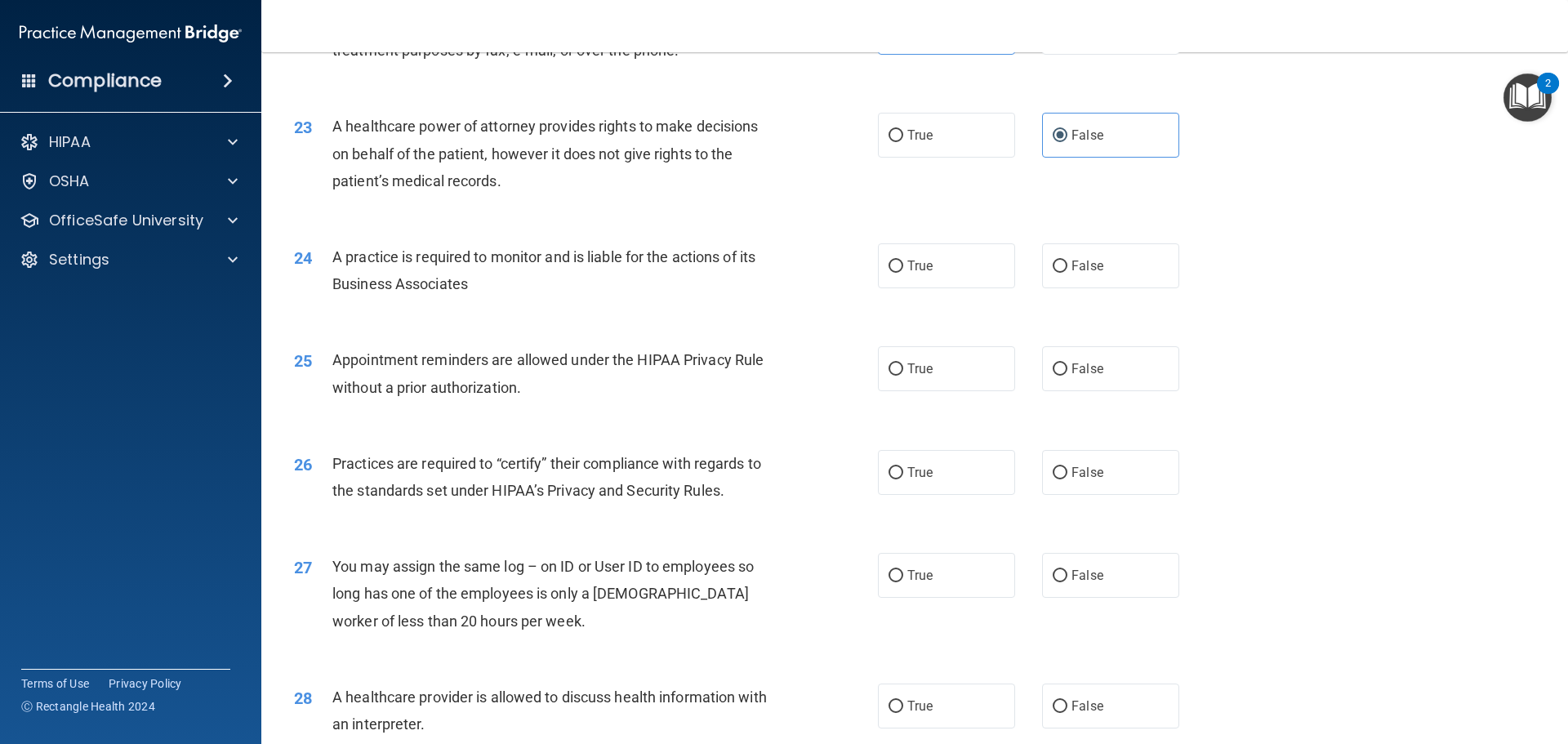
scroll to position [2778, 0]
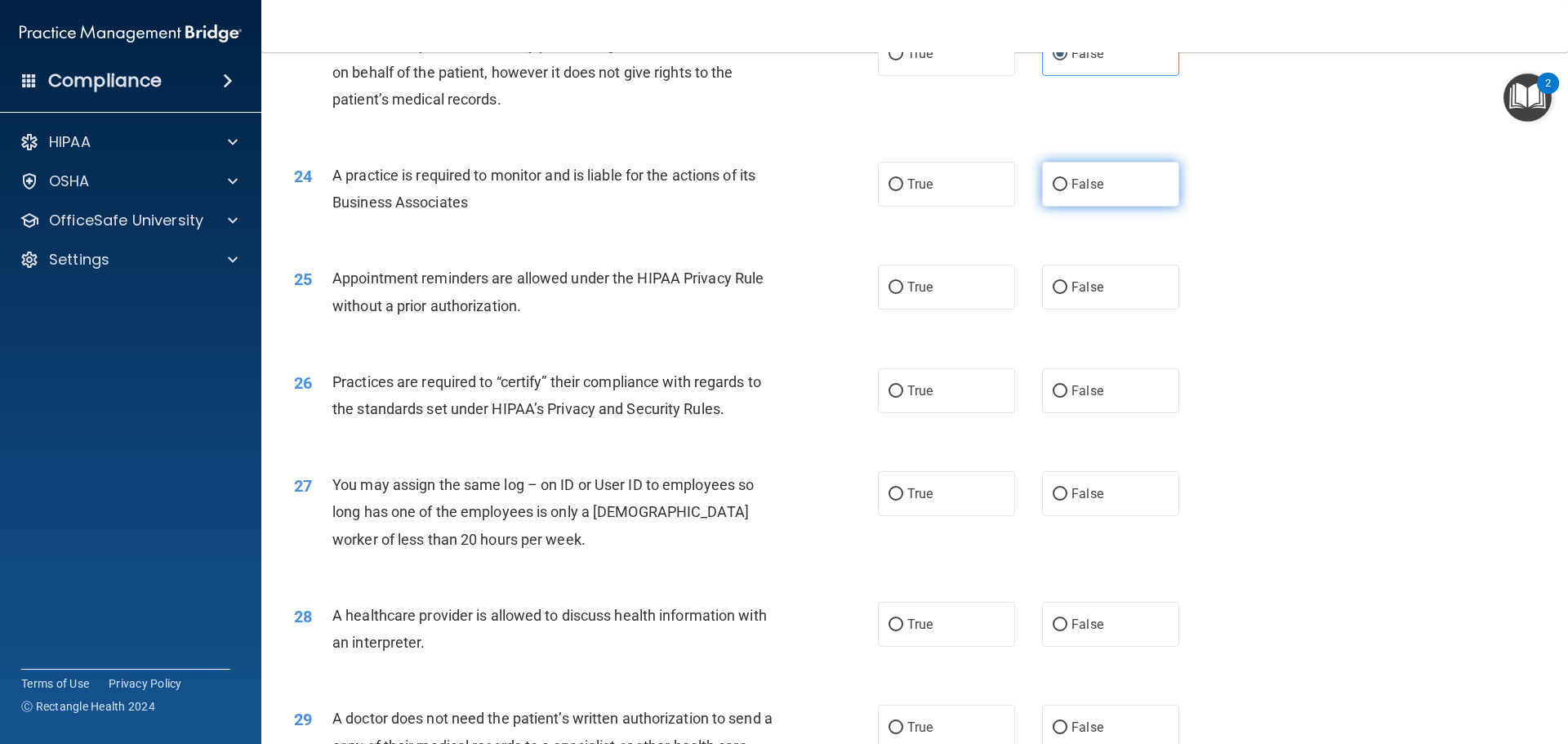
click at [1092, 195] on label "False" at bounding box center [1110, 185] width 137 height 45
click at [1067, 191] on input "False" at bounding box center [1060, 186] width 14 height 13
radio input "true"
click at [1087, 404] on label "False" at bounding box center [1110, 391] width 137 height 45
click at [1067, 398] on input "False" at bounding box center [1060, 392] width 14 height 13
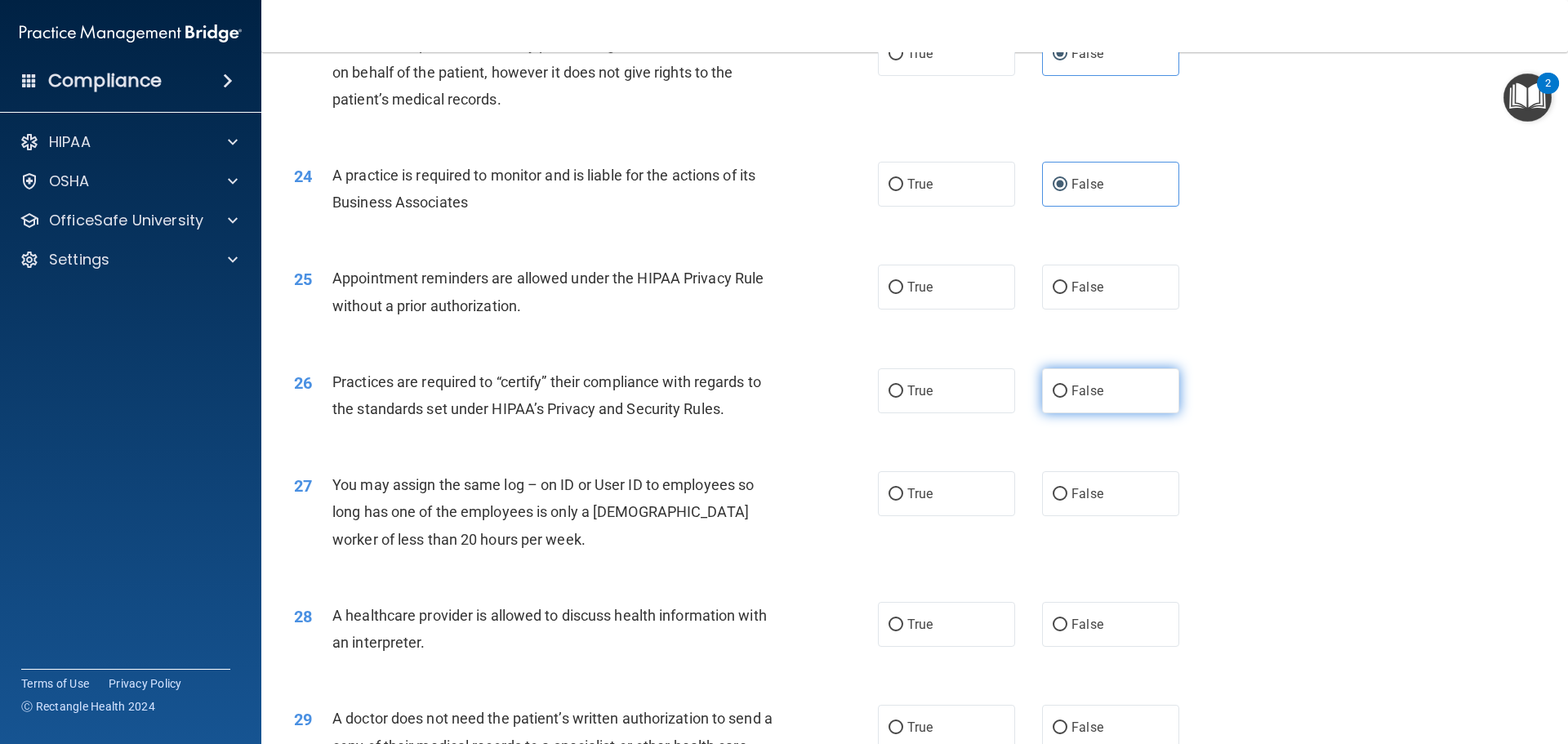
radio input "true"
click at [918, 734] on span "True" at bounding box center [920, 727] width 25 height 15
click at [903, 734] on input "True" at bounding box center [896, 729] width 14 height 13
radio input "true"
click at [1455, 363] on div "26 Practices are required to “certify” their compliance with regards to the sta…" at bounding box center [915, 399] width 1266 height 103
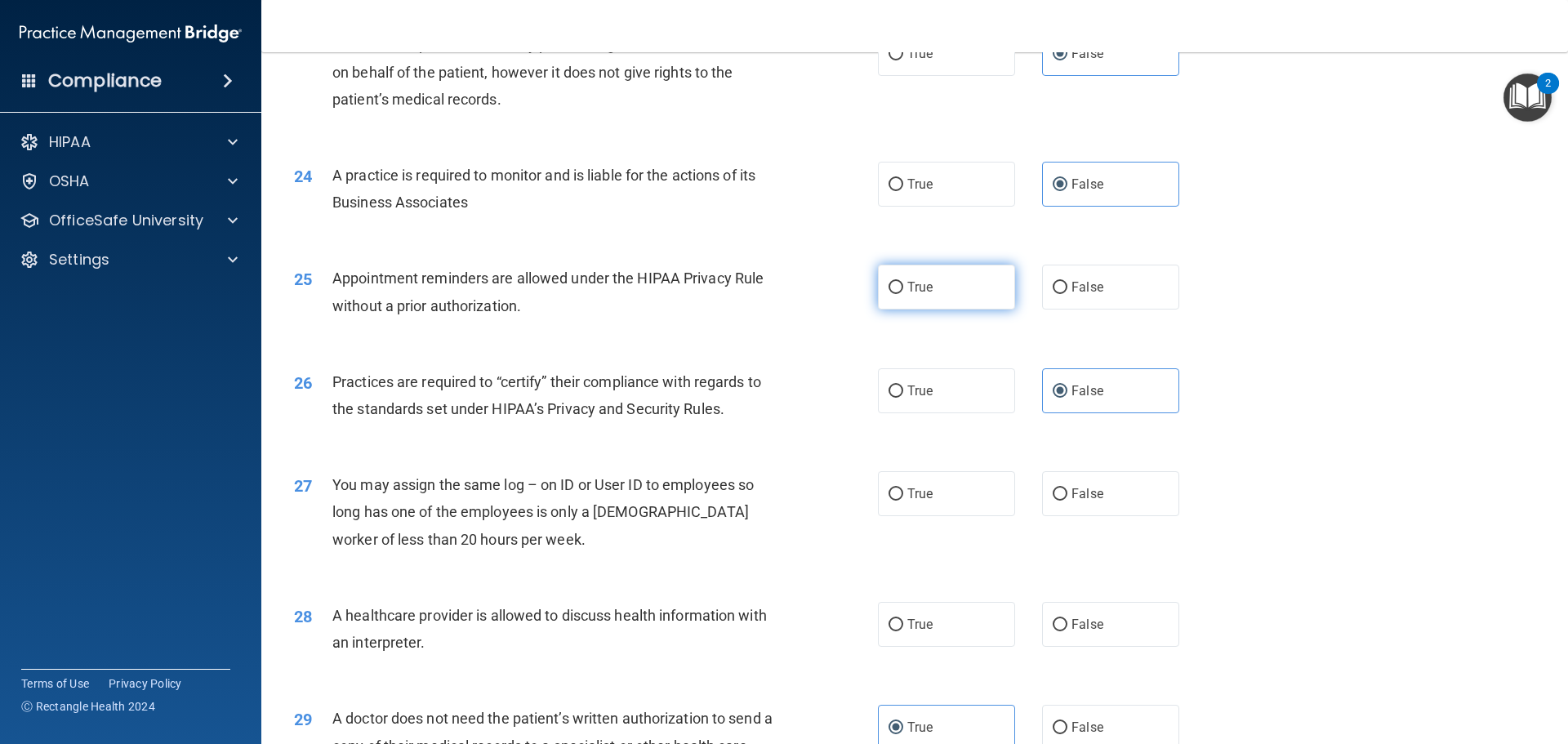
click at [918, 292] on span "True" at bounding box center [920, 286] width 25 height 15
click at [903, 292] on input "True" at bounding box center [896, 288] width 14 height 13
radio input "true"
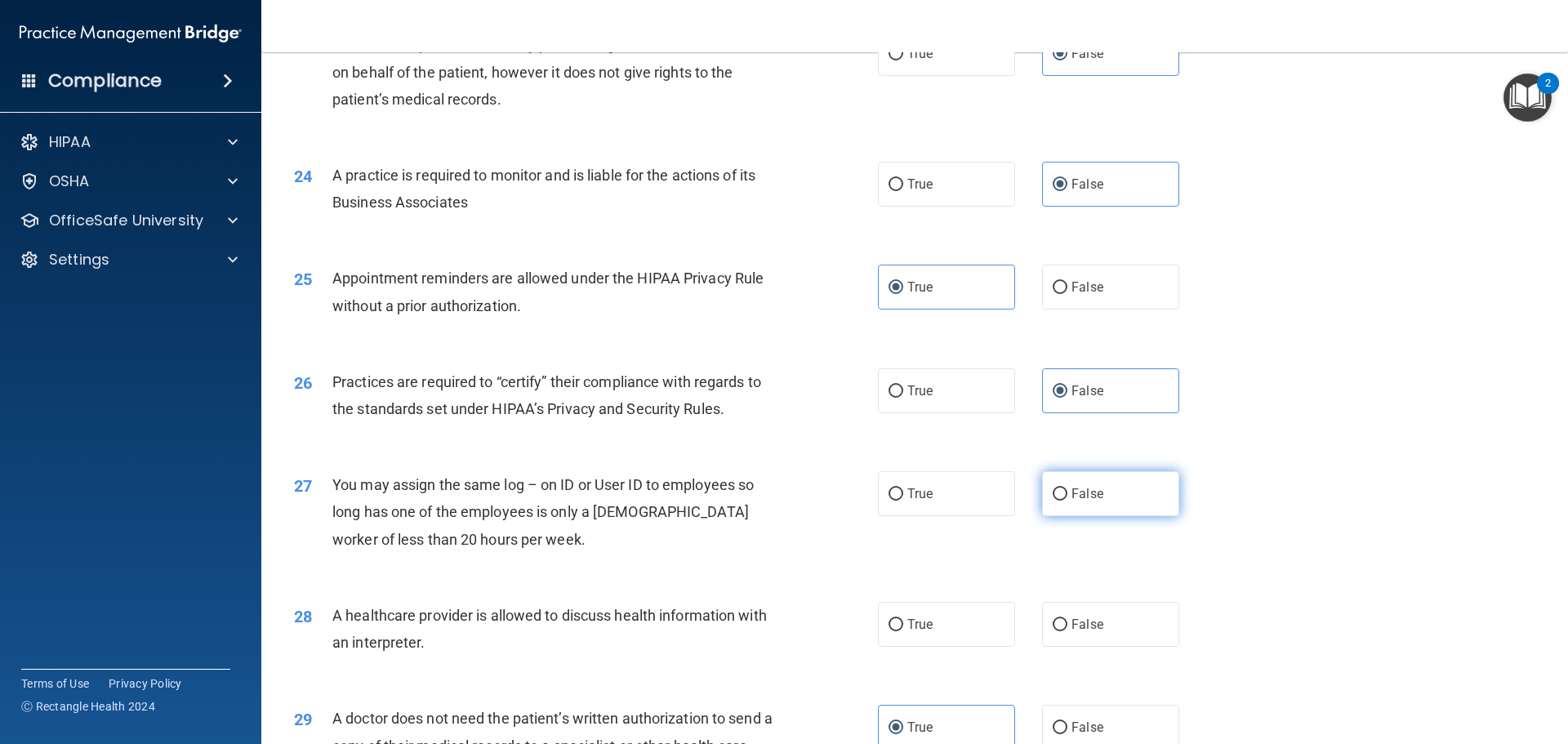
click at [1042, 496] on label "False" at bounding box center [1110, 494] width 137 height 45
click at [1053, 496] on input "False" at bounding box center [1060, 494] width 14 height 13
radio input "true"
click at [1305, 527] on div "27 You may assign the same log – on ID or User ID to employees so long has one …" at bounding box center [915, 516] width 1266 height 131
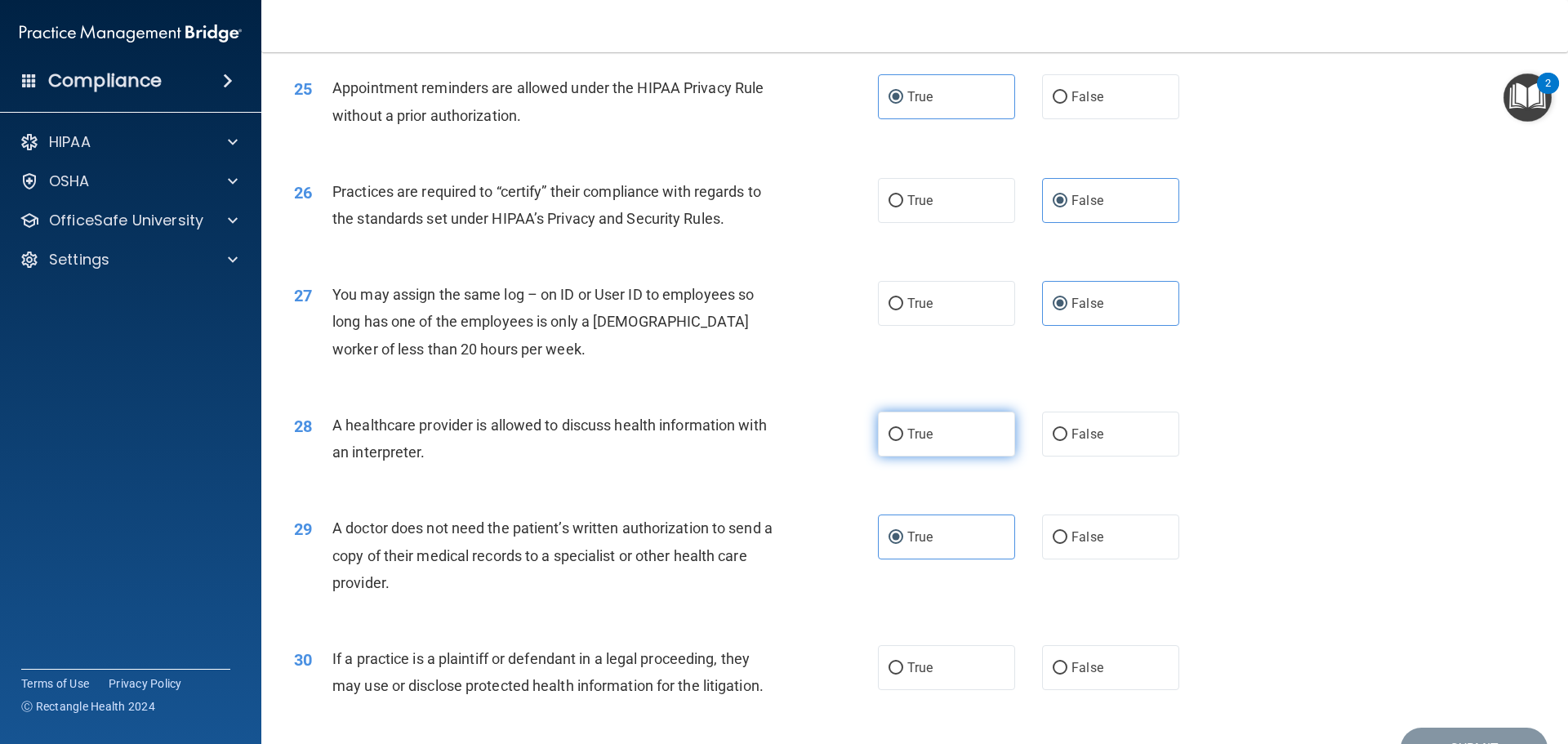
scroll to position [3023, 0]
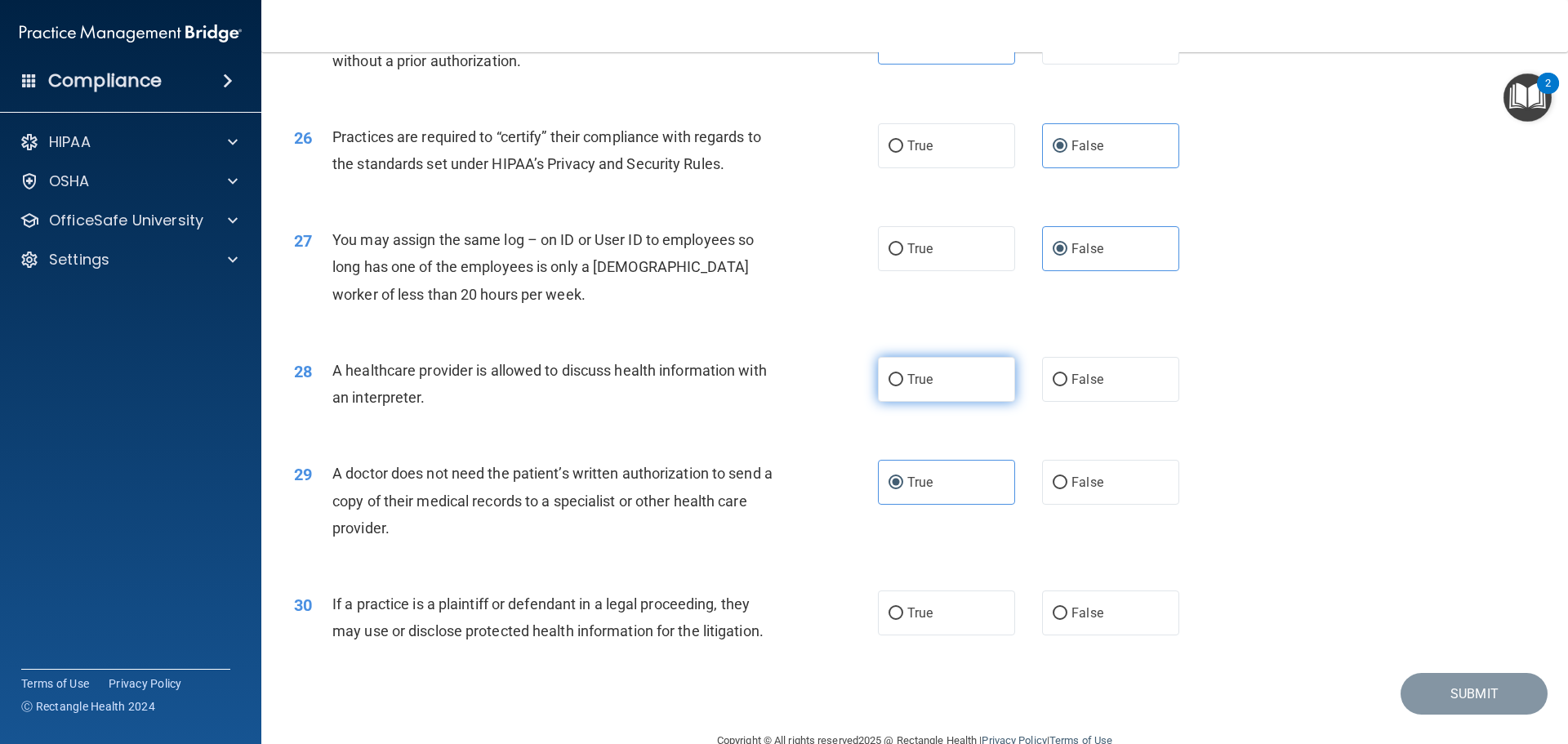
click at [907, 390] on label "True" at bounding box center [947, 379] width 137 height 45
click at [903, 386] on input "True" at bounding box center [896, 380] width 14 height 13
radio input "true"
click at [1305, 487] on div "29 A doctor does not need the patient’s written authorization to send a copy of…" at bounding box center [915, 504] width 1266 height 131
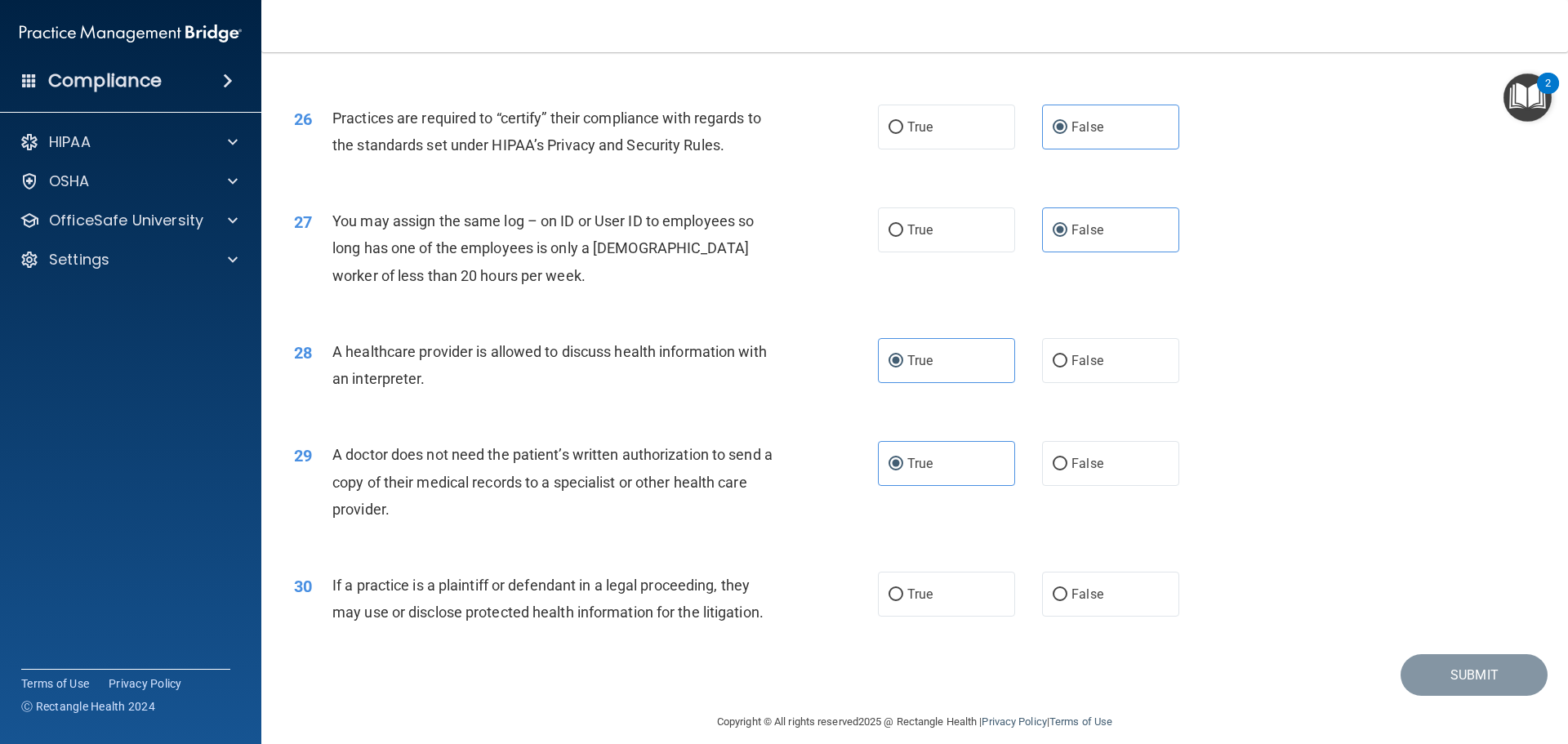
scroll to position [3059, 0]
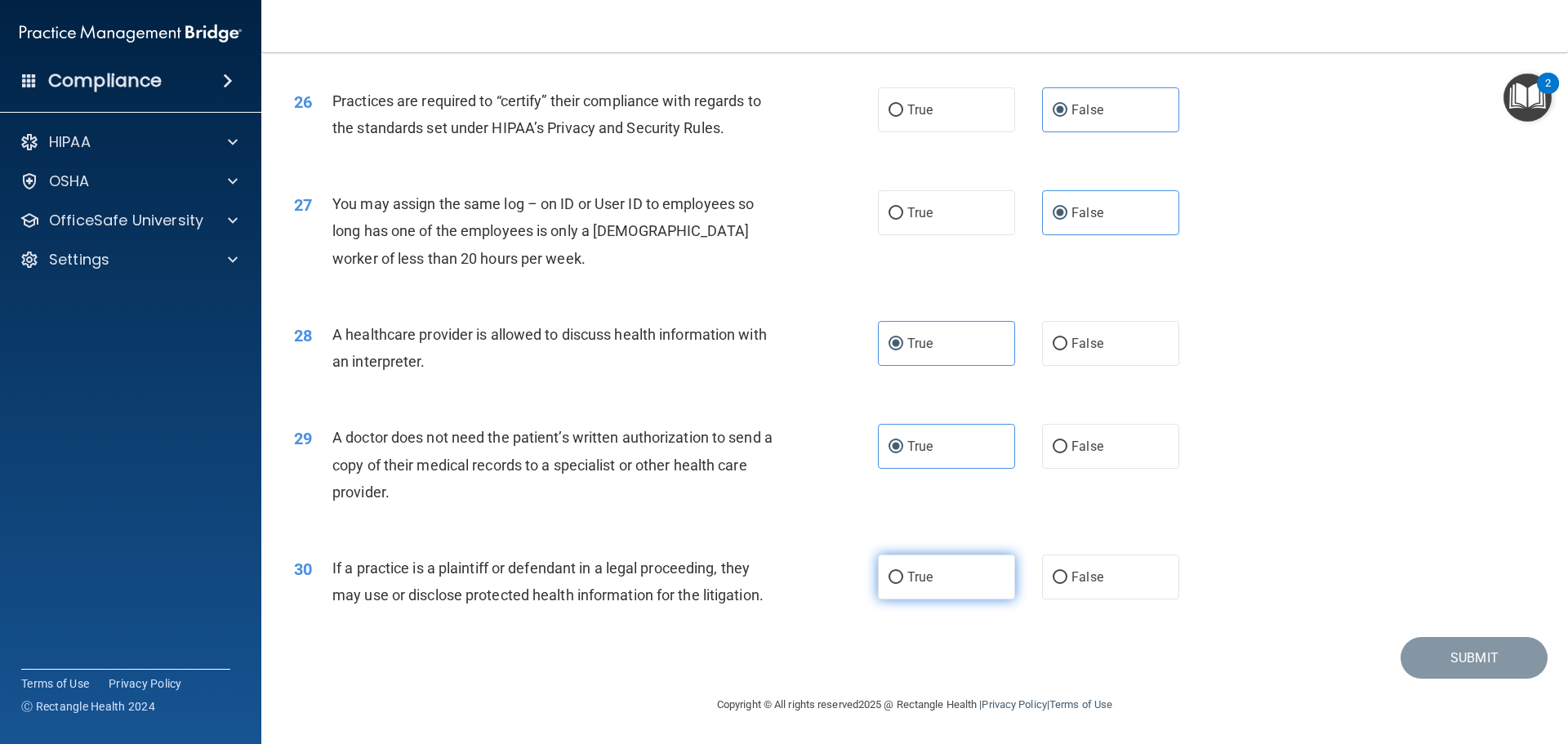
click at [931, 578] on label "True" at bounding box center [947, 577] width 137 height 45
click at [903, 578] on input "True" at bounding box center [896, 578] width 14 height 13
radio input "true"
click at [1065, 360] on label "False" at bounding box center [1110, 343] width 137 height 45
click at [1065, 350] on input "False" at bounding box center [1060, 345] width 14 height 13
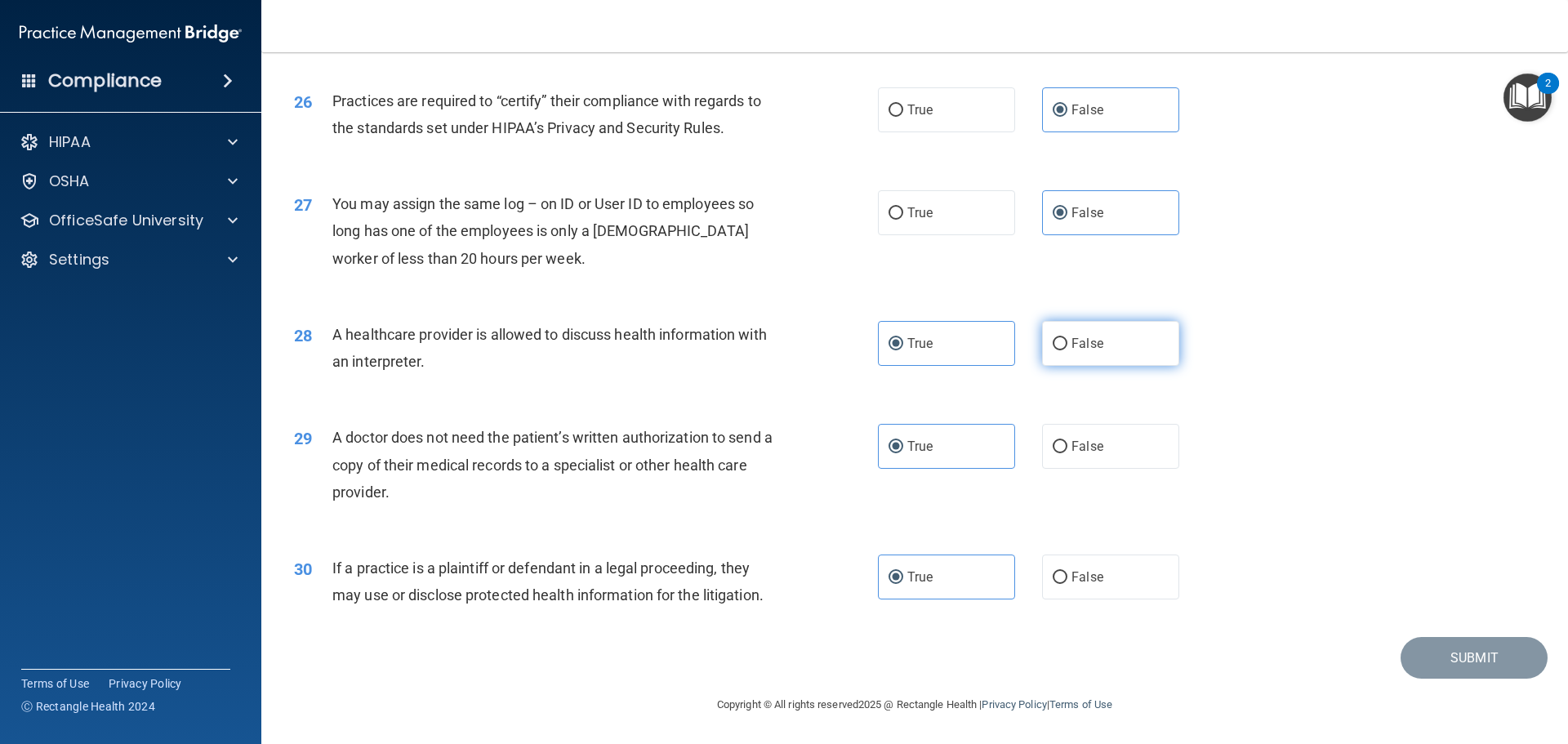
radio input "true"
click at [961, 348] on label "True" at bounding box center [947, 343] width 137 height 45
click at [903, 348] on input "True" at bounding box center [896, 345] width 14 height 13
radio input "true"
radio input "false"
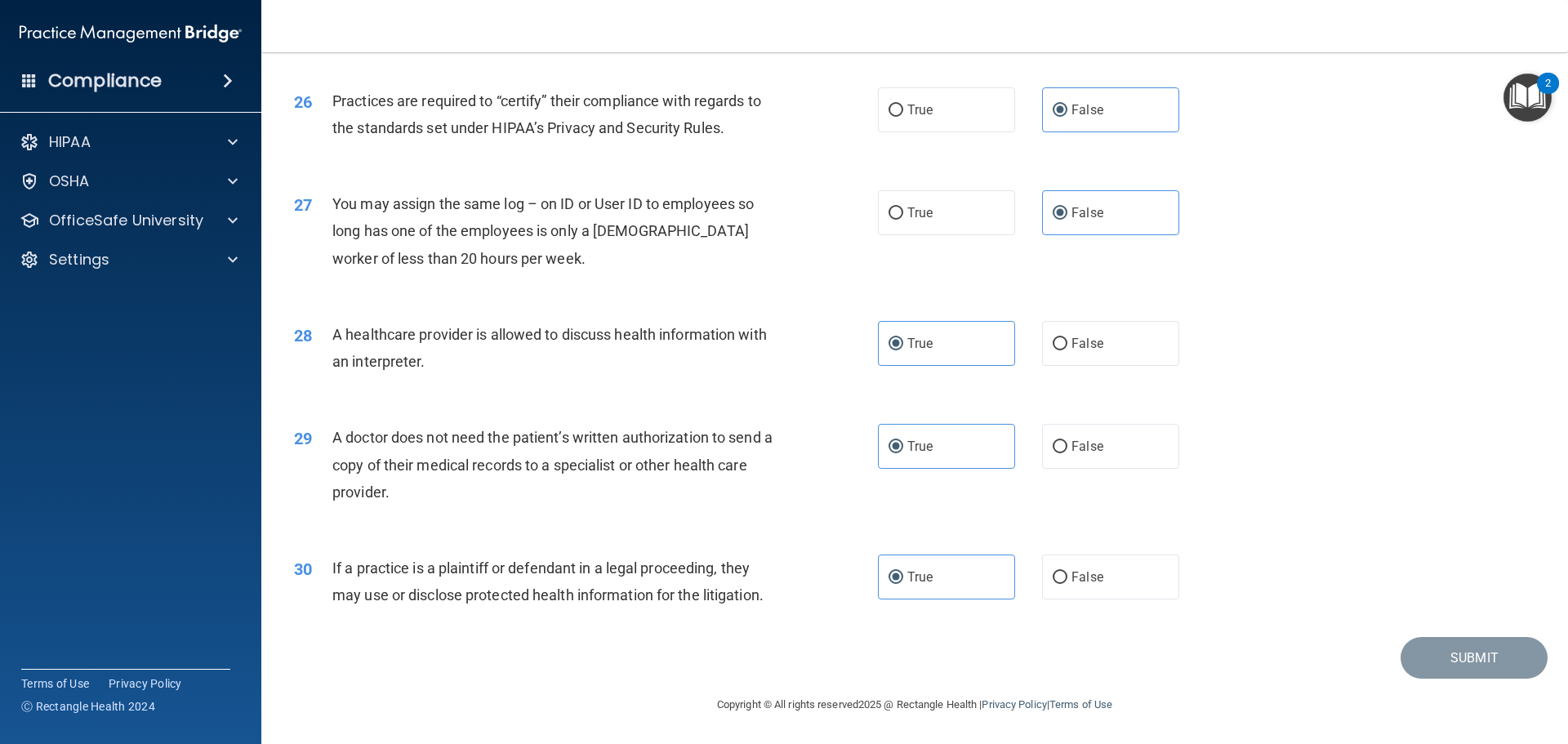
click at [1305, 531] on div "29 A doctor does not need the patient’s written authorization to send a copy of…" at bounding box center [915, 468] width 1266 height 131
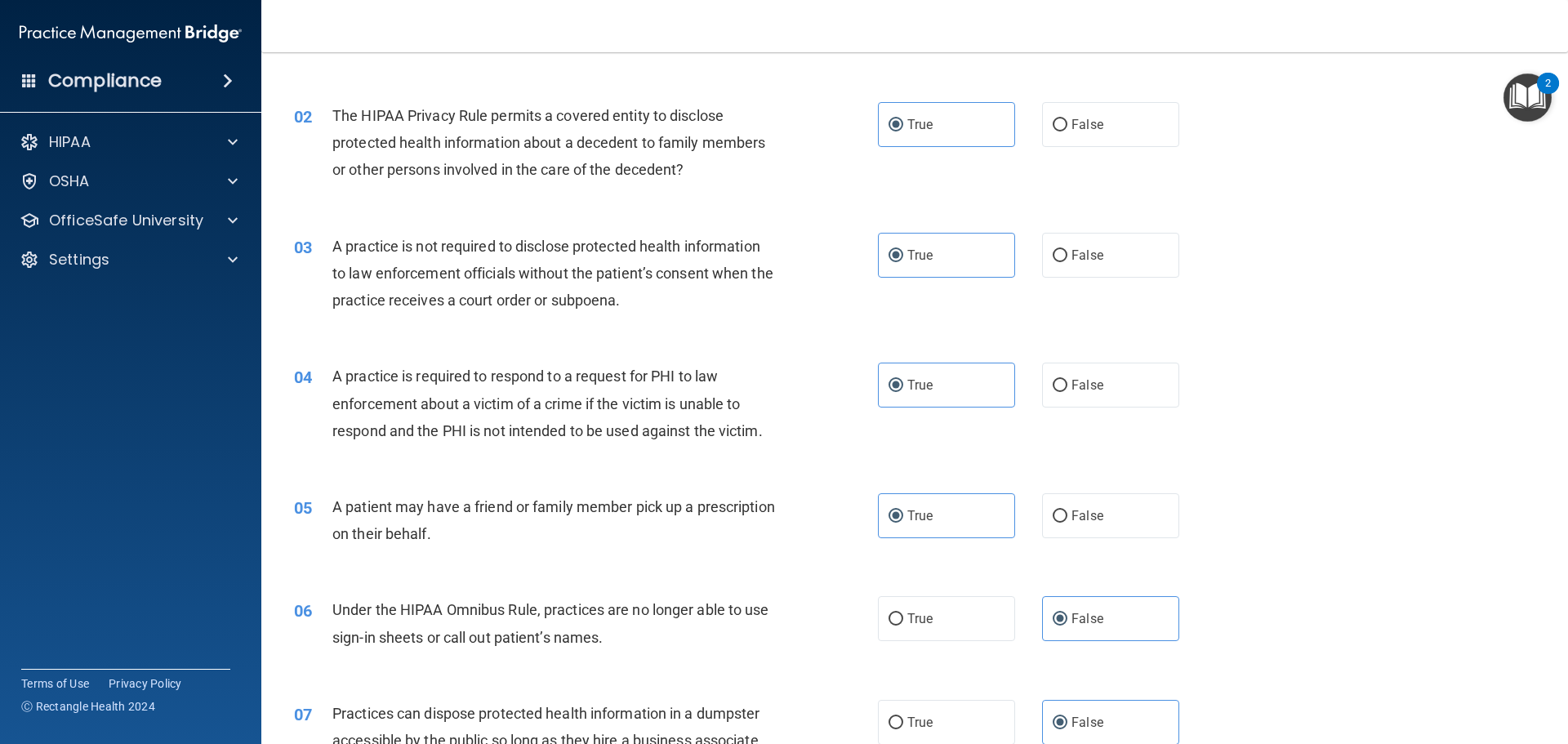
scroll to position [0, 0]
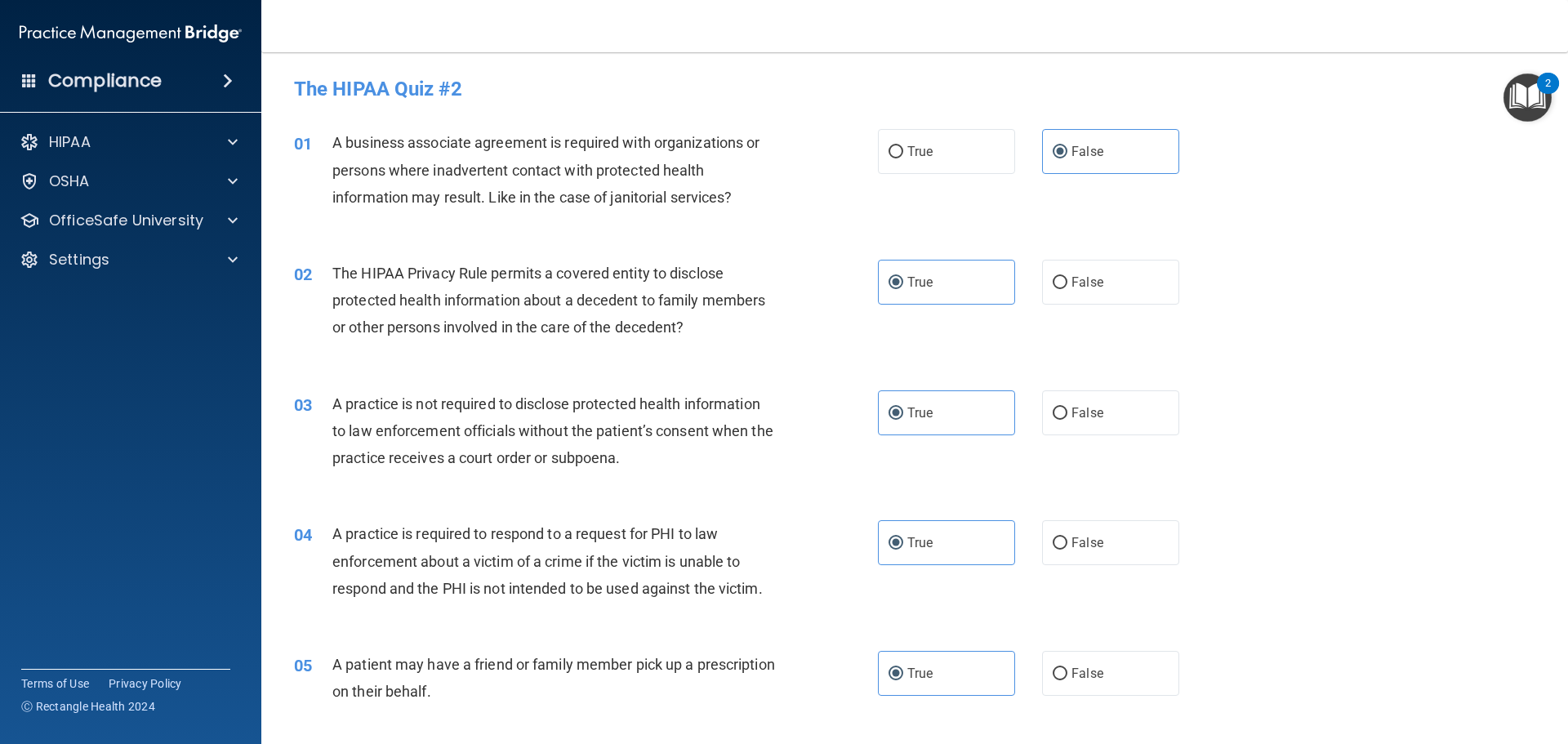
click at [1373, 263] on div "02 The HIPAA Privacy Rule permits a covered entity to disclose protected health…" at bounding box center [915, 304] width 1266 height 131
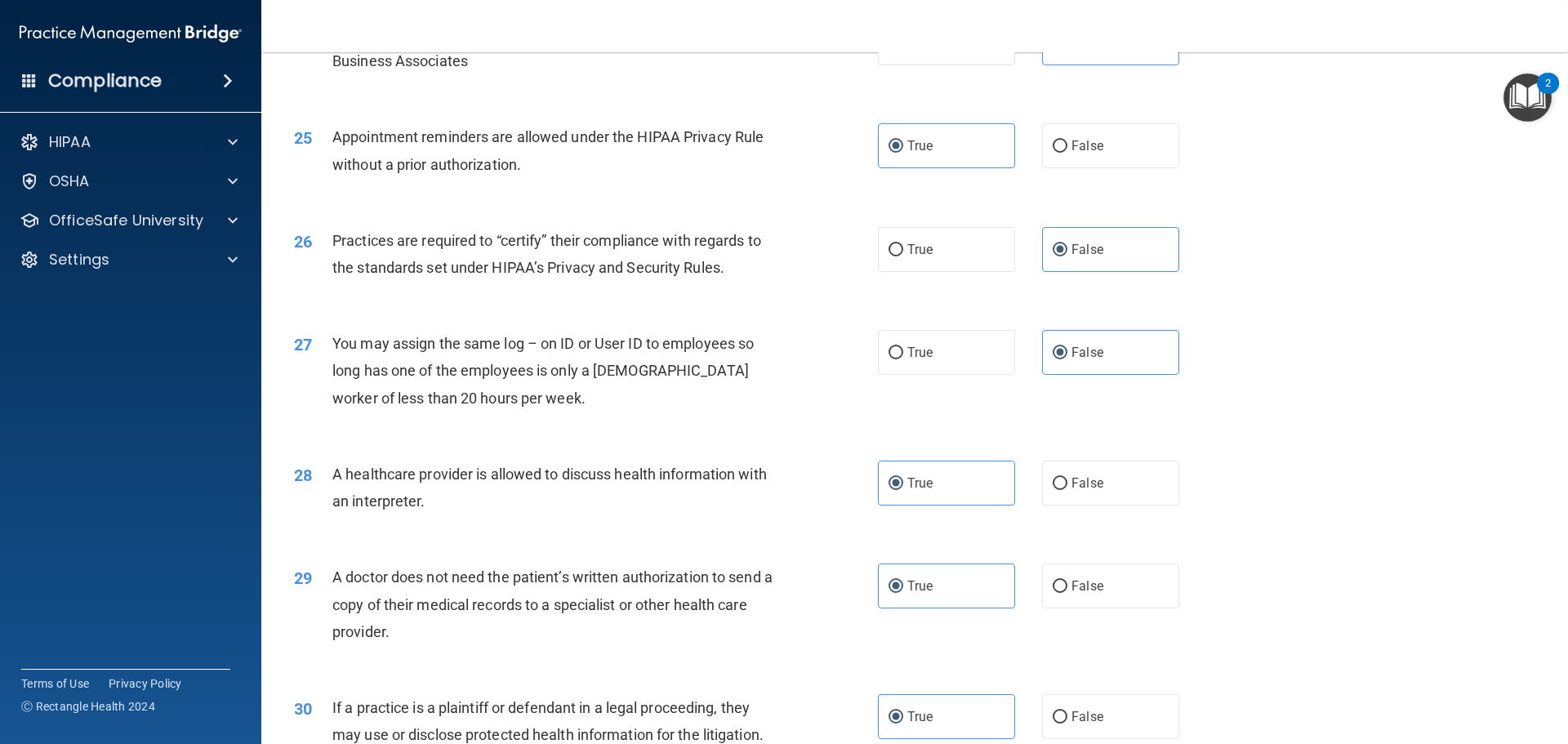
scroll to position [3059, 0]
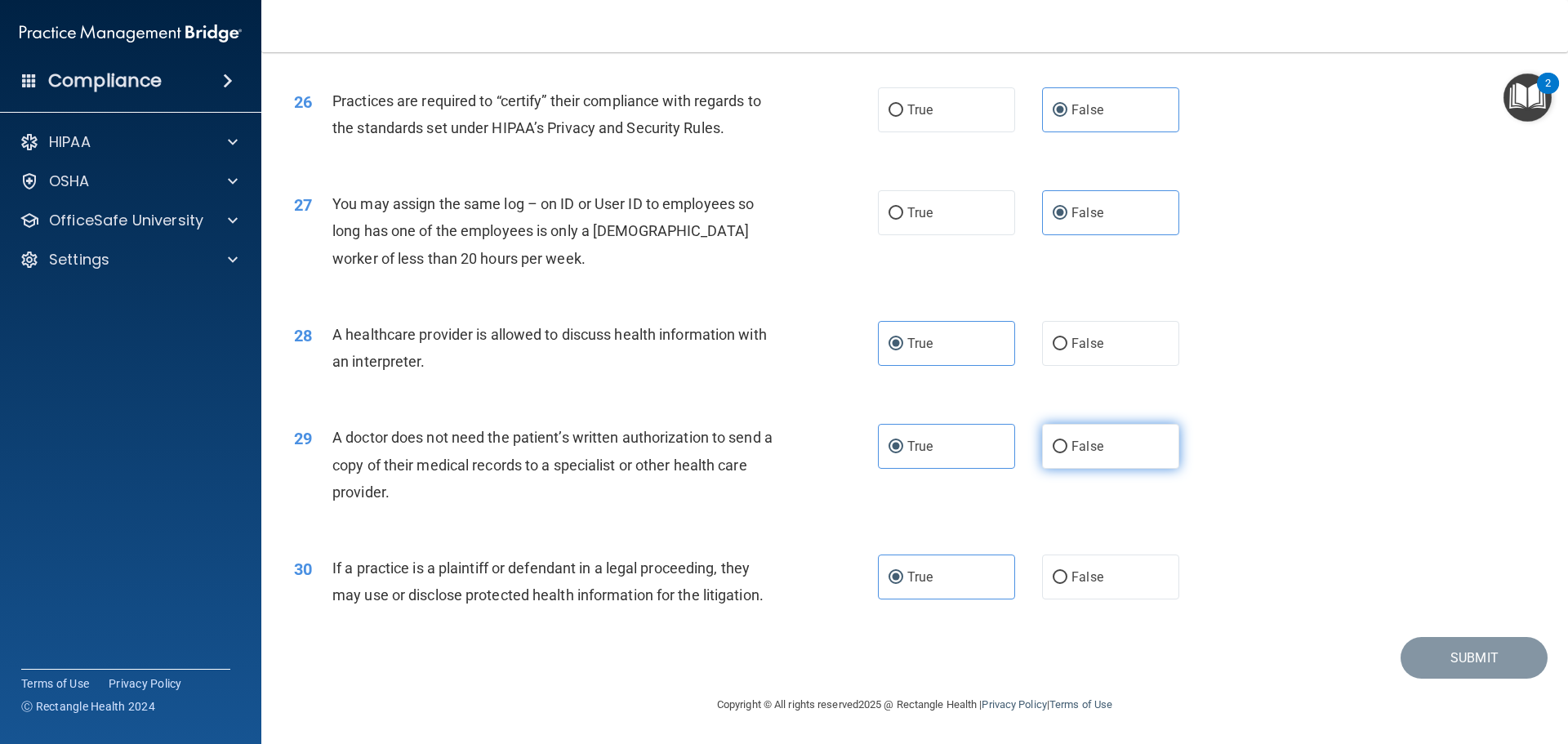
click at [1078, 456] on label "False" at bounding box center [1110, 447] width 137 height 45
click at [1067, 453] on input "False" at bounding box center [1060, 448] width 14 height 13
radio input "true"
click at [927, 451] on span "True" at bounding box center [920, 446] width 25 height 15
click at [903, 451] on input "True" at bounding box center [896, 448] width 14 height 13
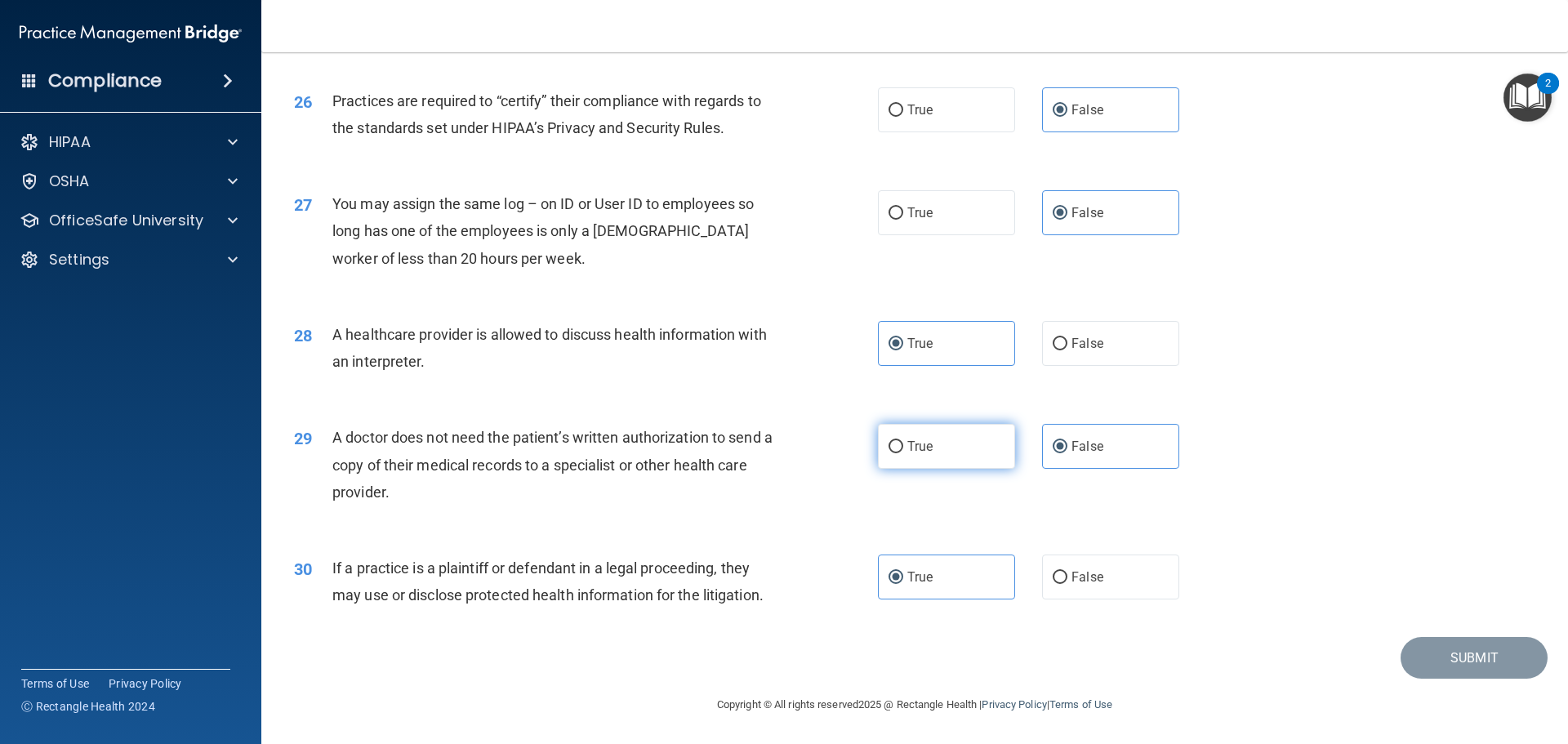
radio input "true"
radio input "false"
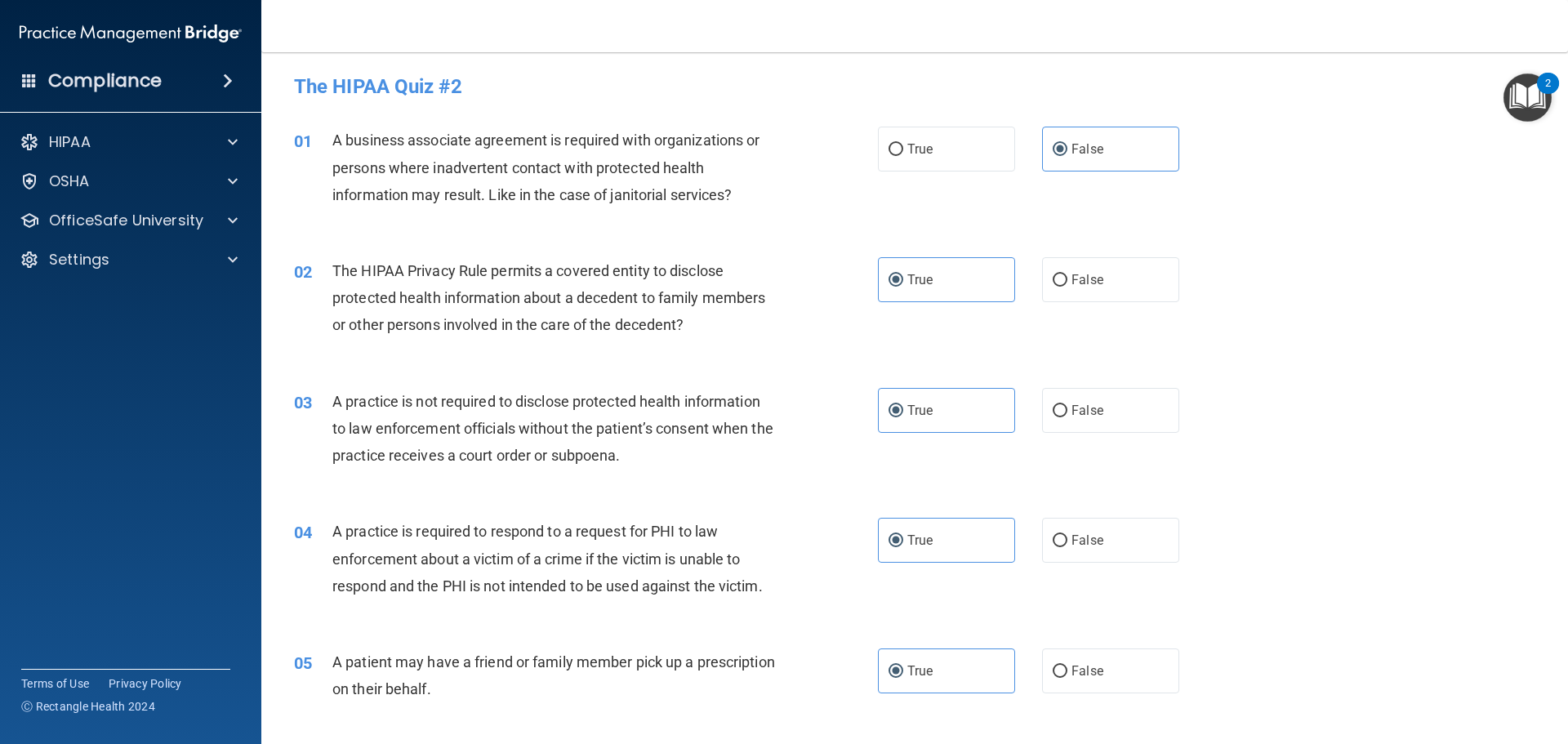
scroll to position [0, 0]
click at [221, 134] on div at bounding box center [230, 142] width 41 height 20
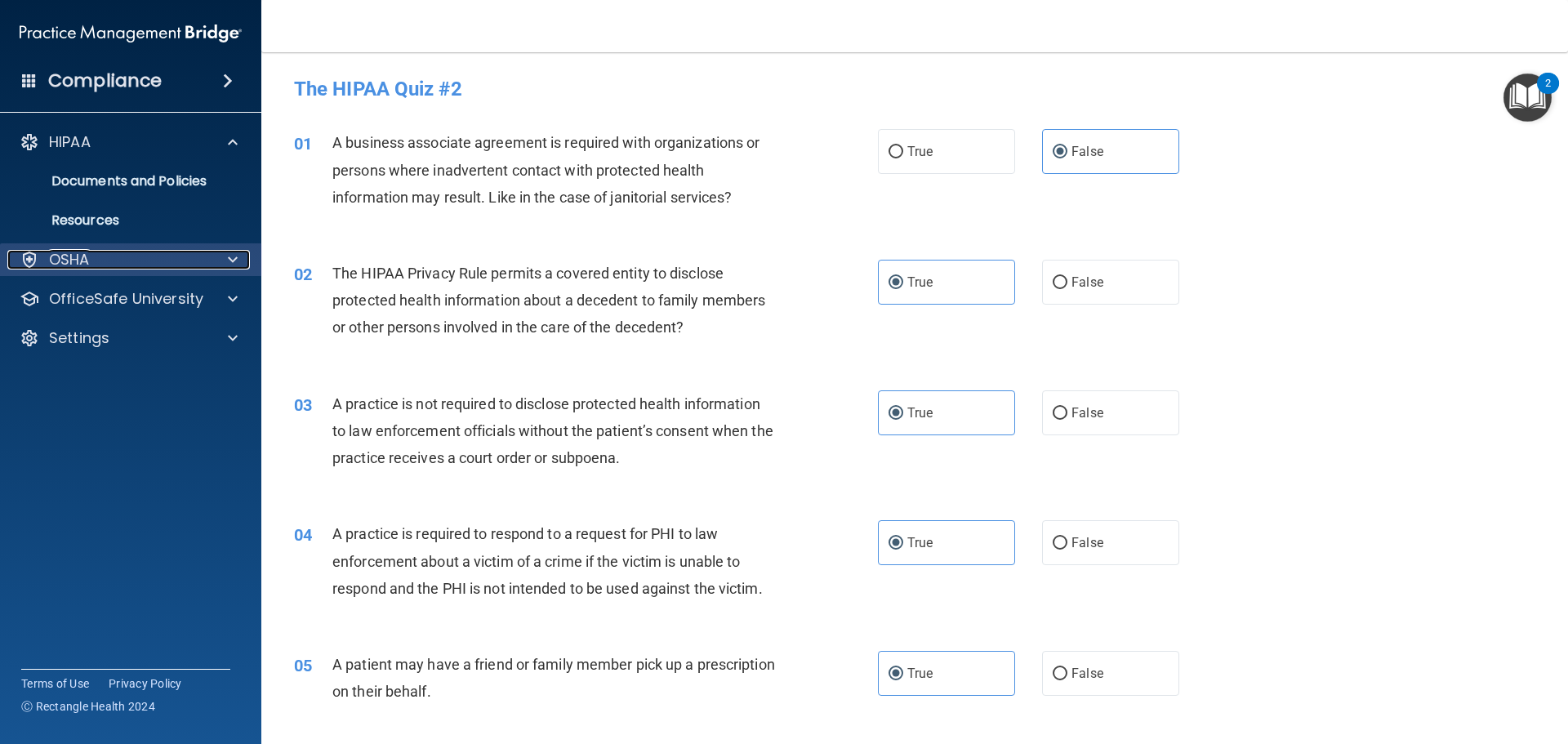
click at [224, 257] on div at bounding box center [230, 260] width 41 height 20
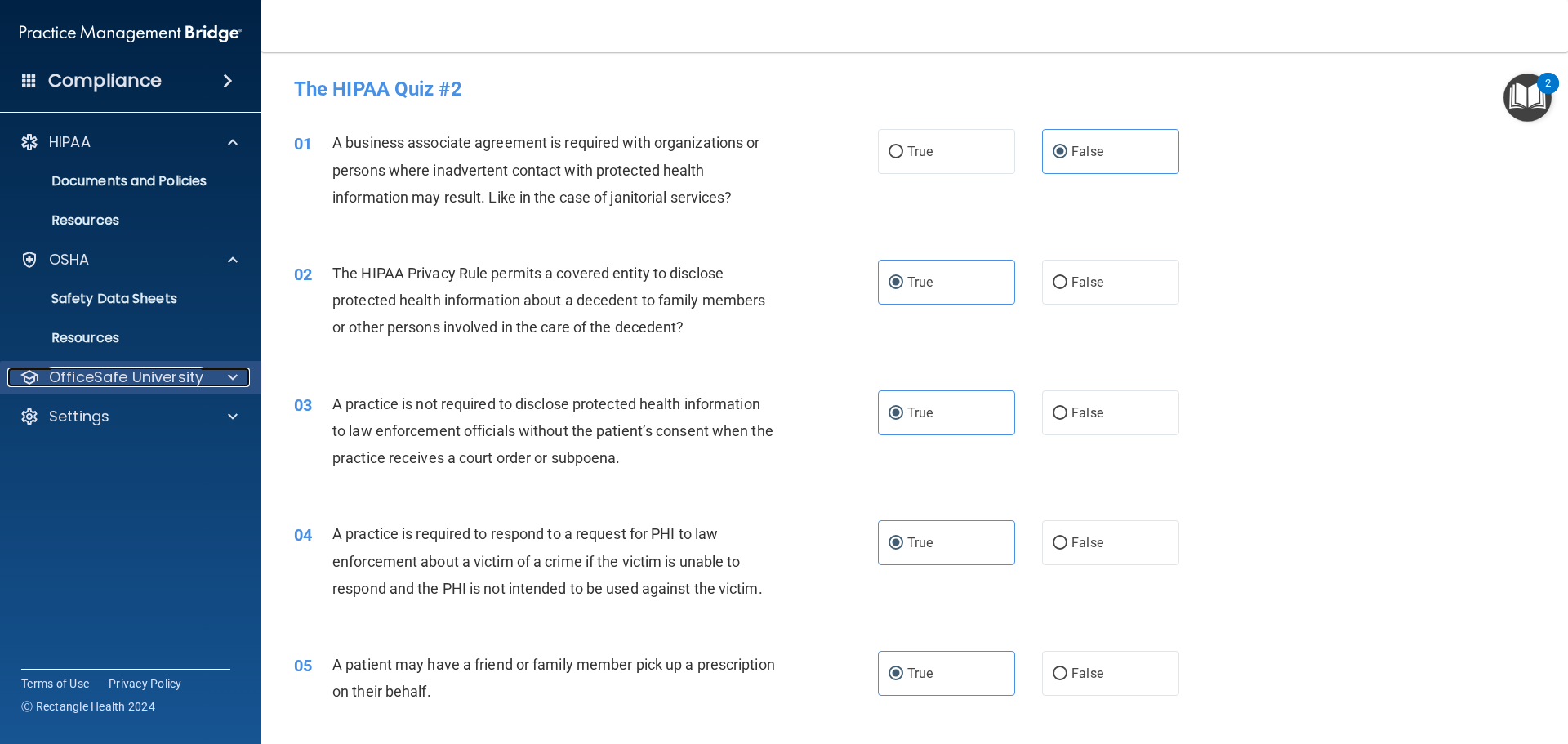
click at [224, 372] on div at bounding box center [230, 377] width 41 height 20
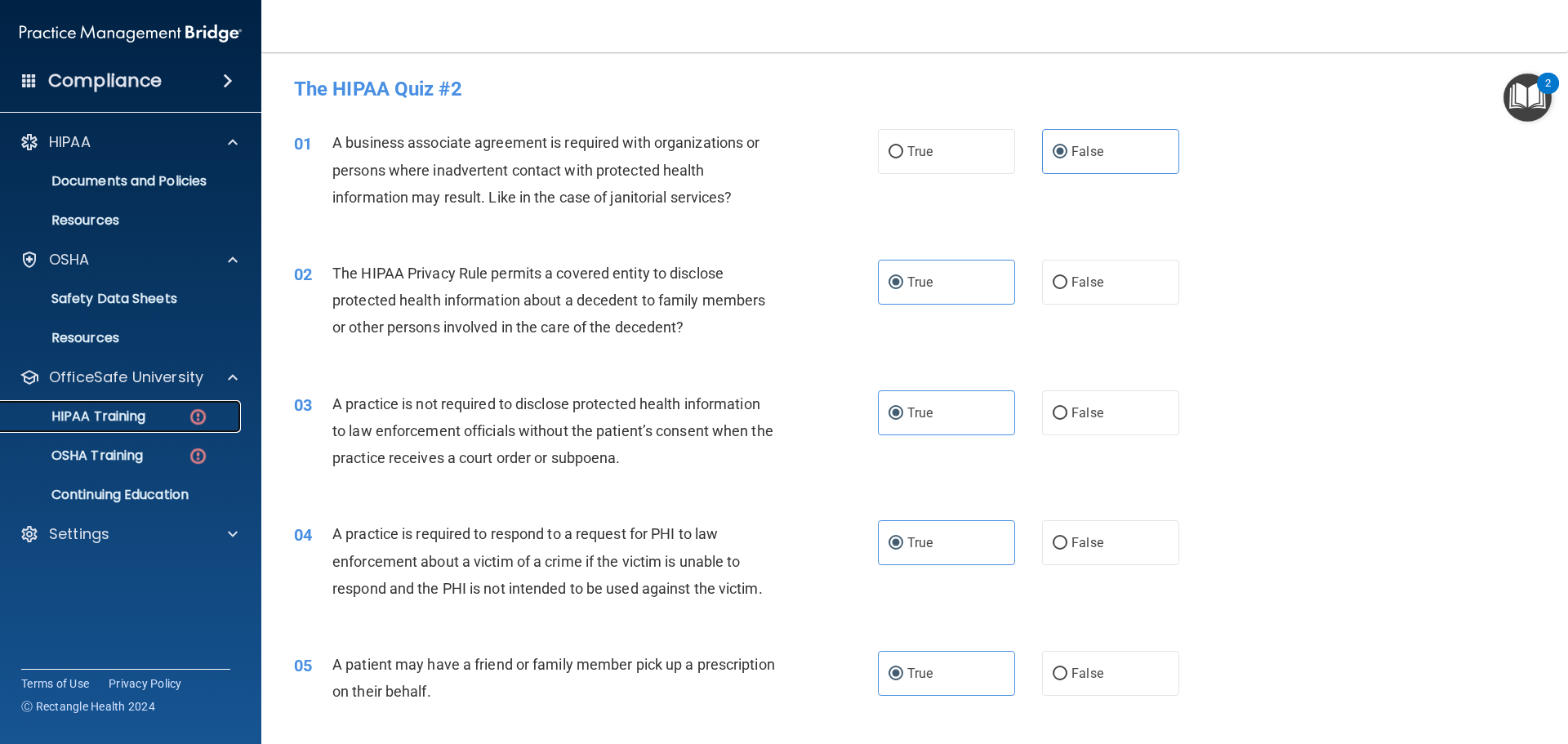
click at [122, 409] on p "HIPAA Training" at bounding box center [78, 417] width 135 height 16
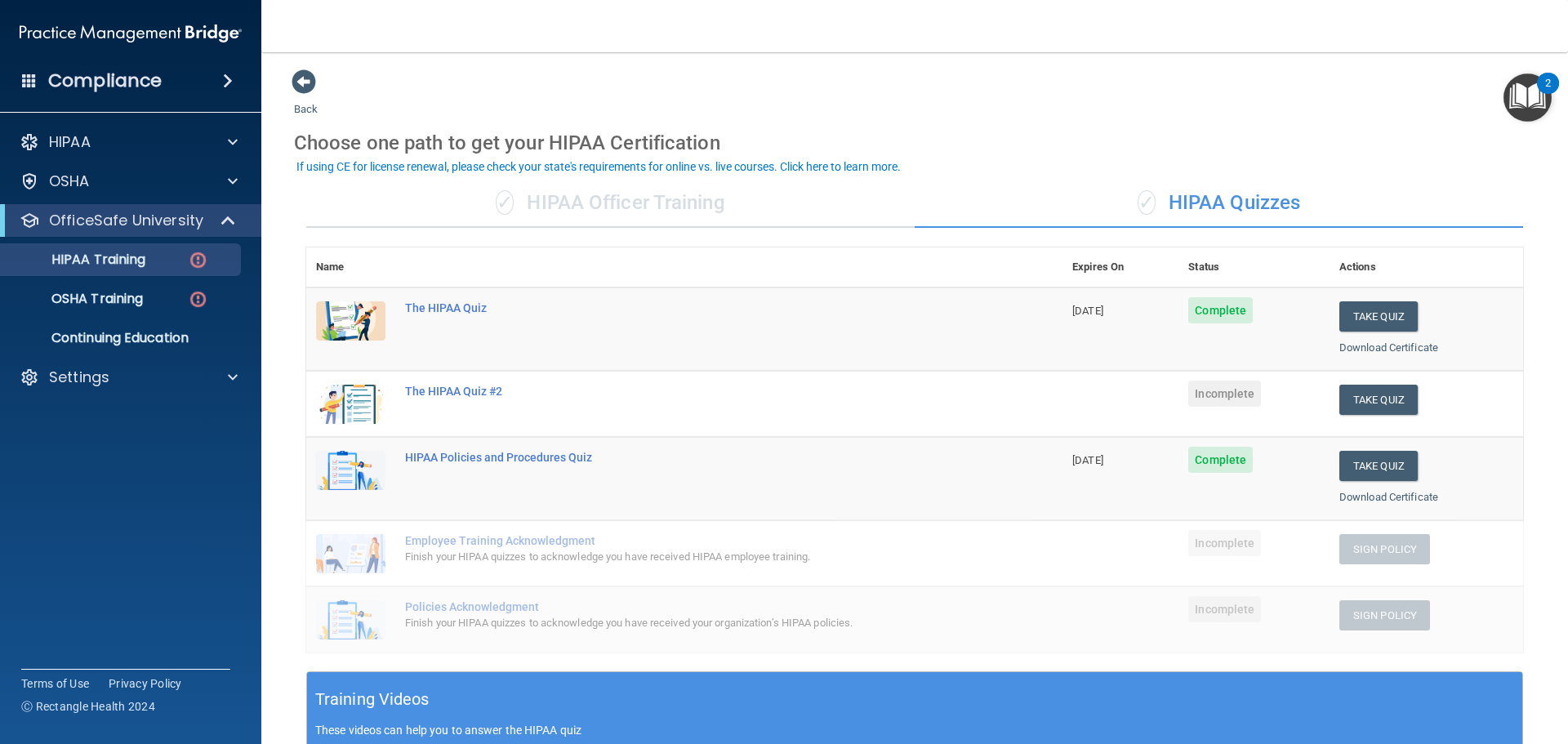
click at [1530, 104] on img "Open Resource Center, 2 new notifications" at bounding box center [1528, 98] width 49 height 49
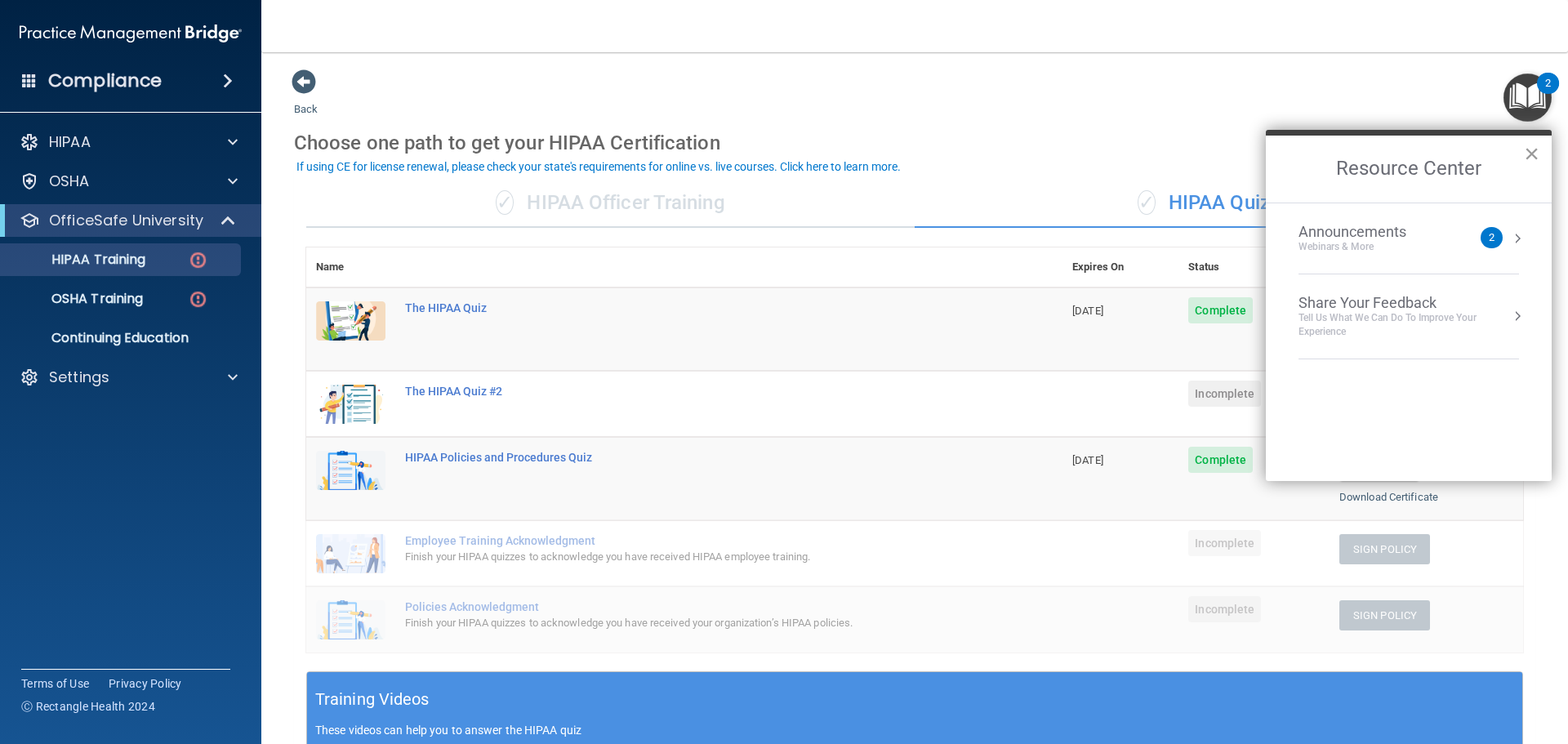
click at [1531, 153] on button "×" at bounding box center [1532, 153] width 15 height 26
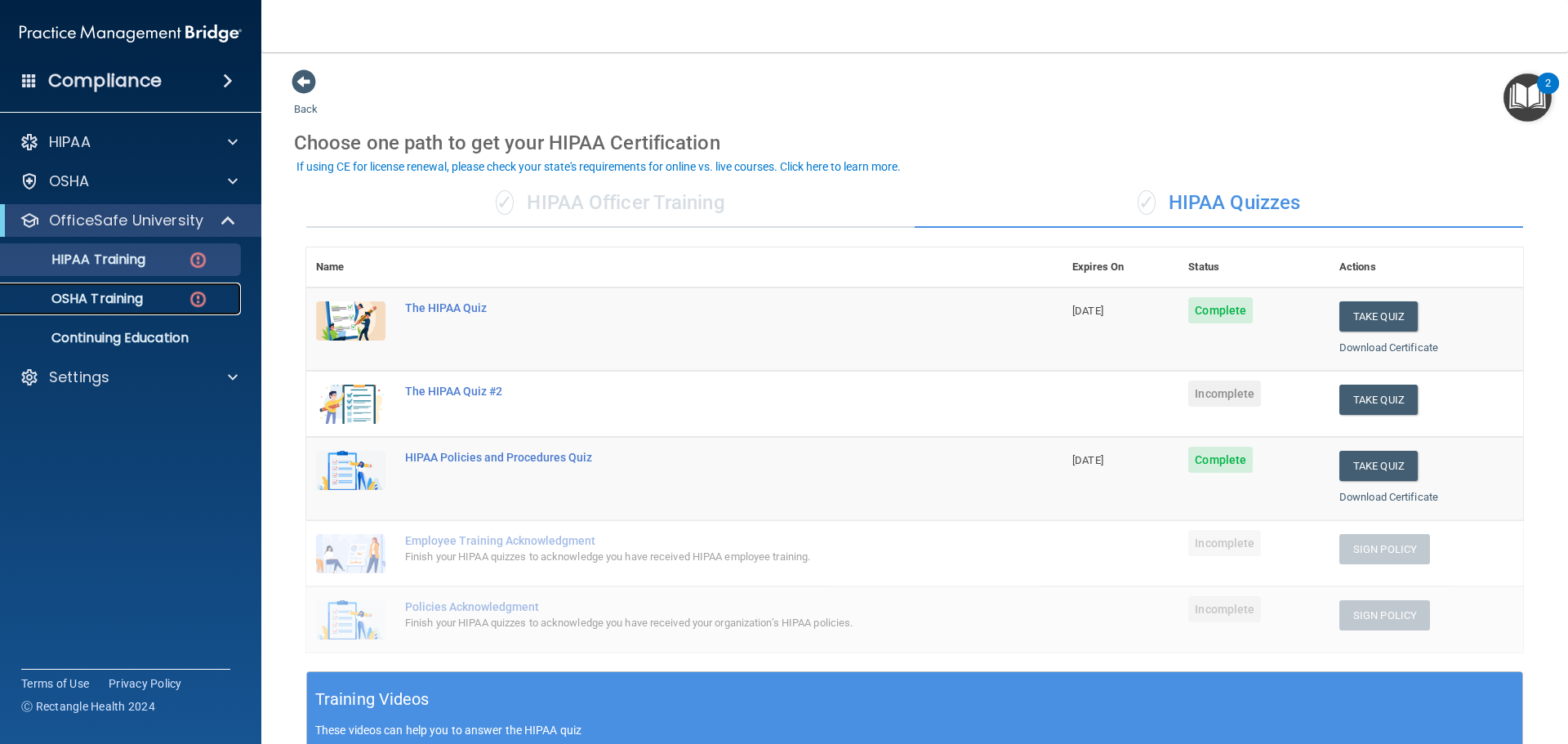
click at [97, 303] on p "OSHA Training" at bounding box center [77, 299] width 132 height 16
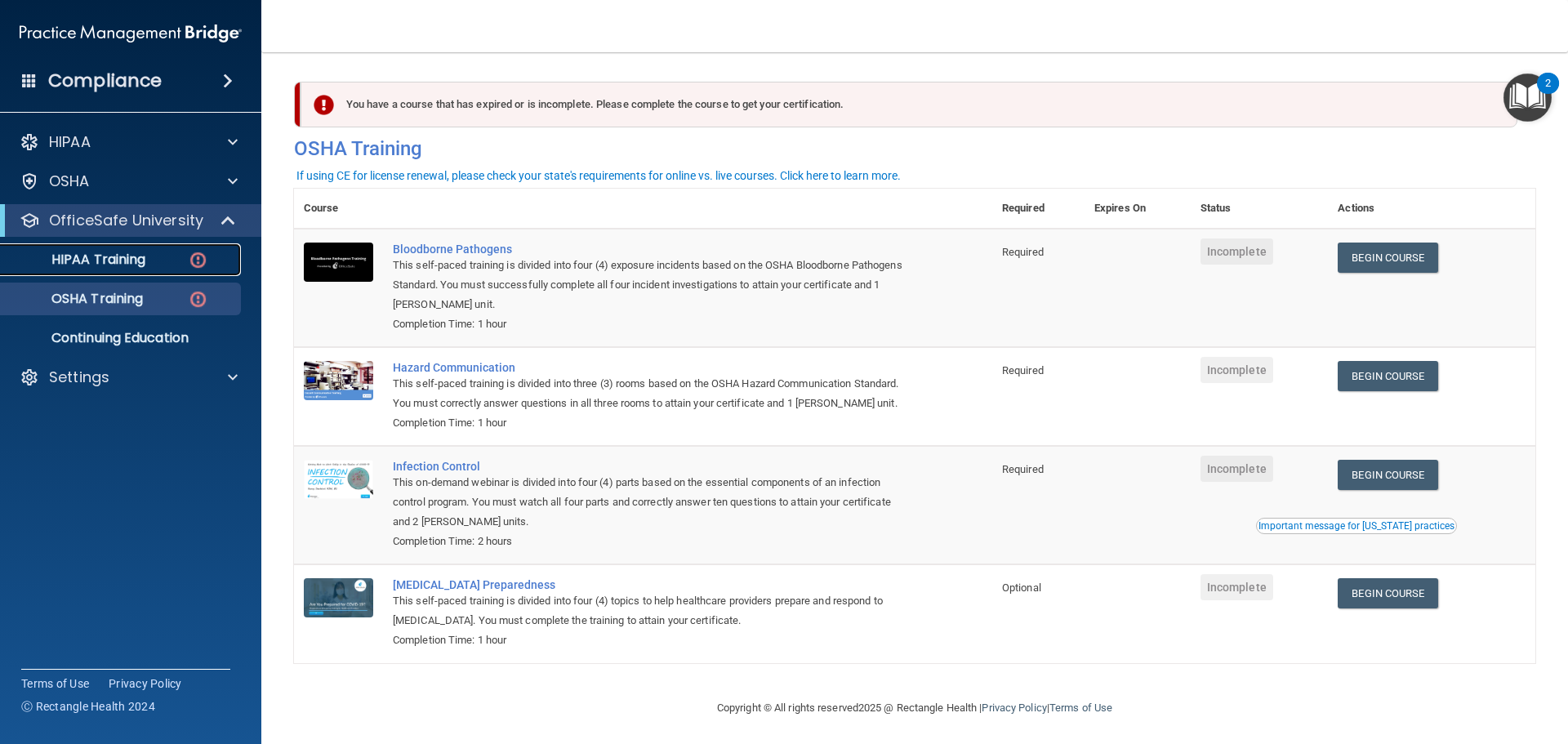
click at [141, 267] on p "HIPAA Training" at bounding box center [78, 259] width 135 height 16
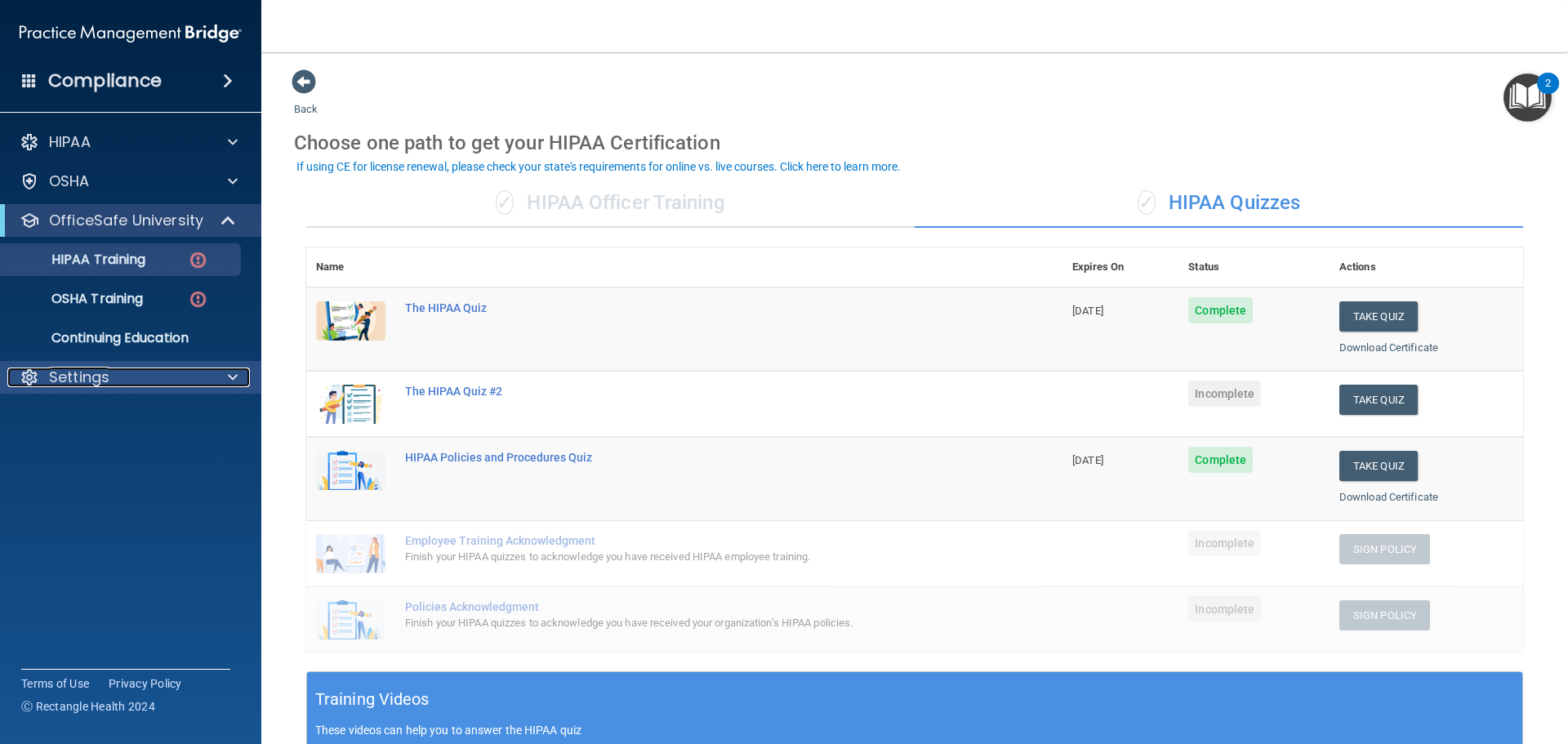
click at [90, 379] on p "Settings" at bounding box center [78, 377] width 60 height 20
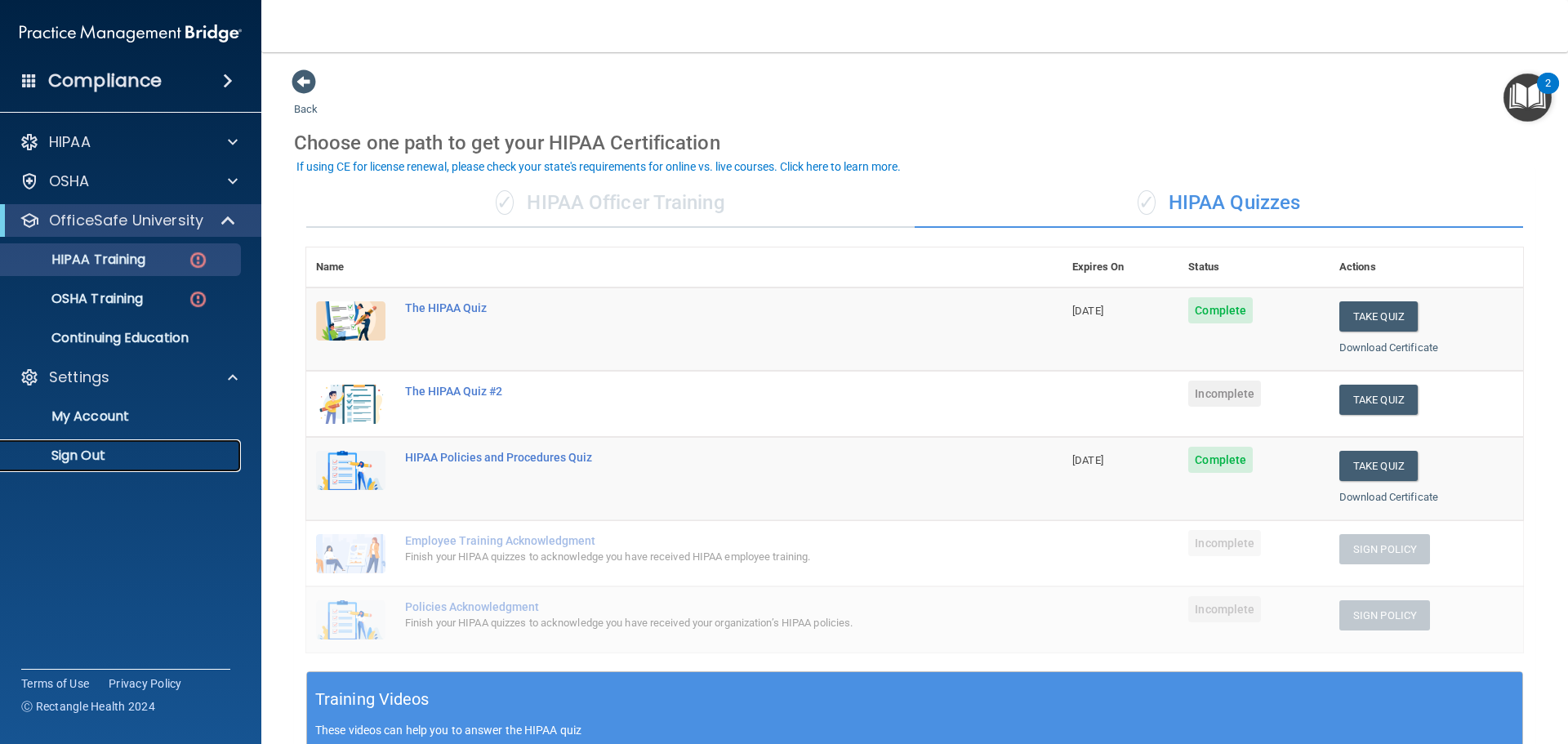
click at [88, 458] on p "Sign Out" at bounding box center [122, 456] width 223 height 16
